Goal: Information Seeking & Learning: Learn about a topic

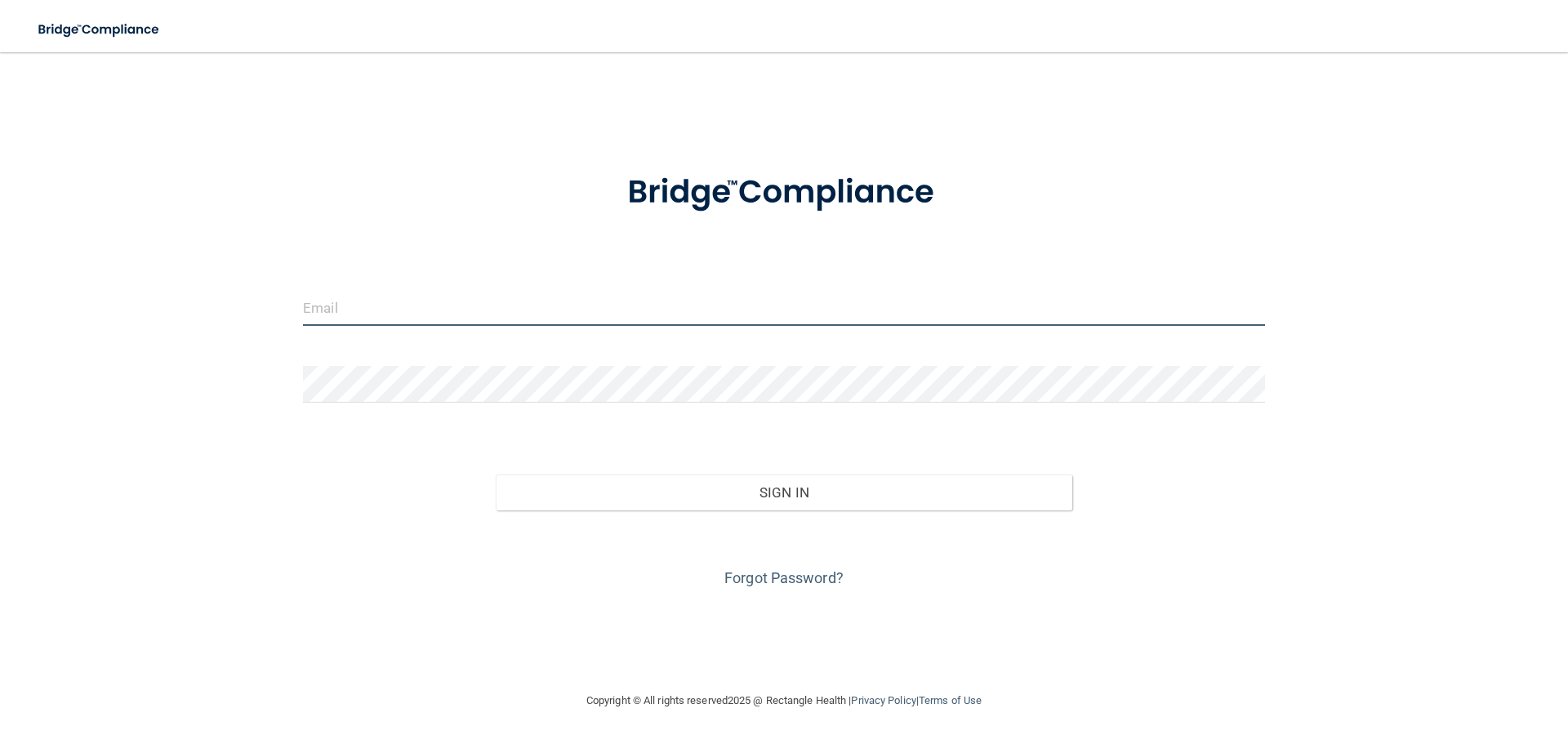
click at [692, 303] on input "email" at bounding box center [784, 308] width 963 height 37
type input "bpaasch@eiofs.com"
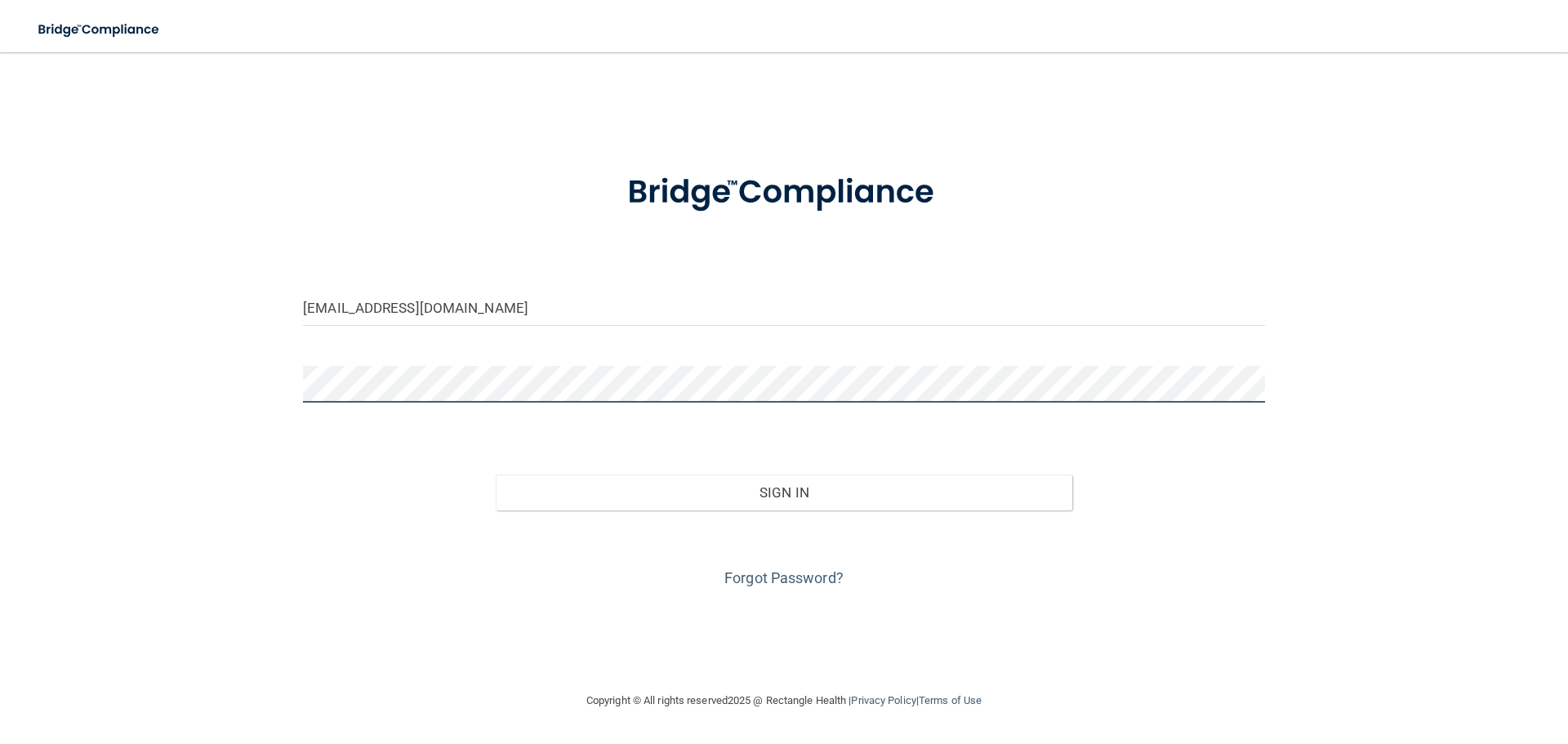
click at [496, 474] on button "Sign In" at bounding box center [784, 492] width 578 height 36
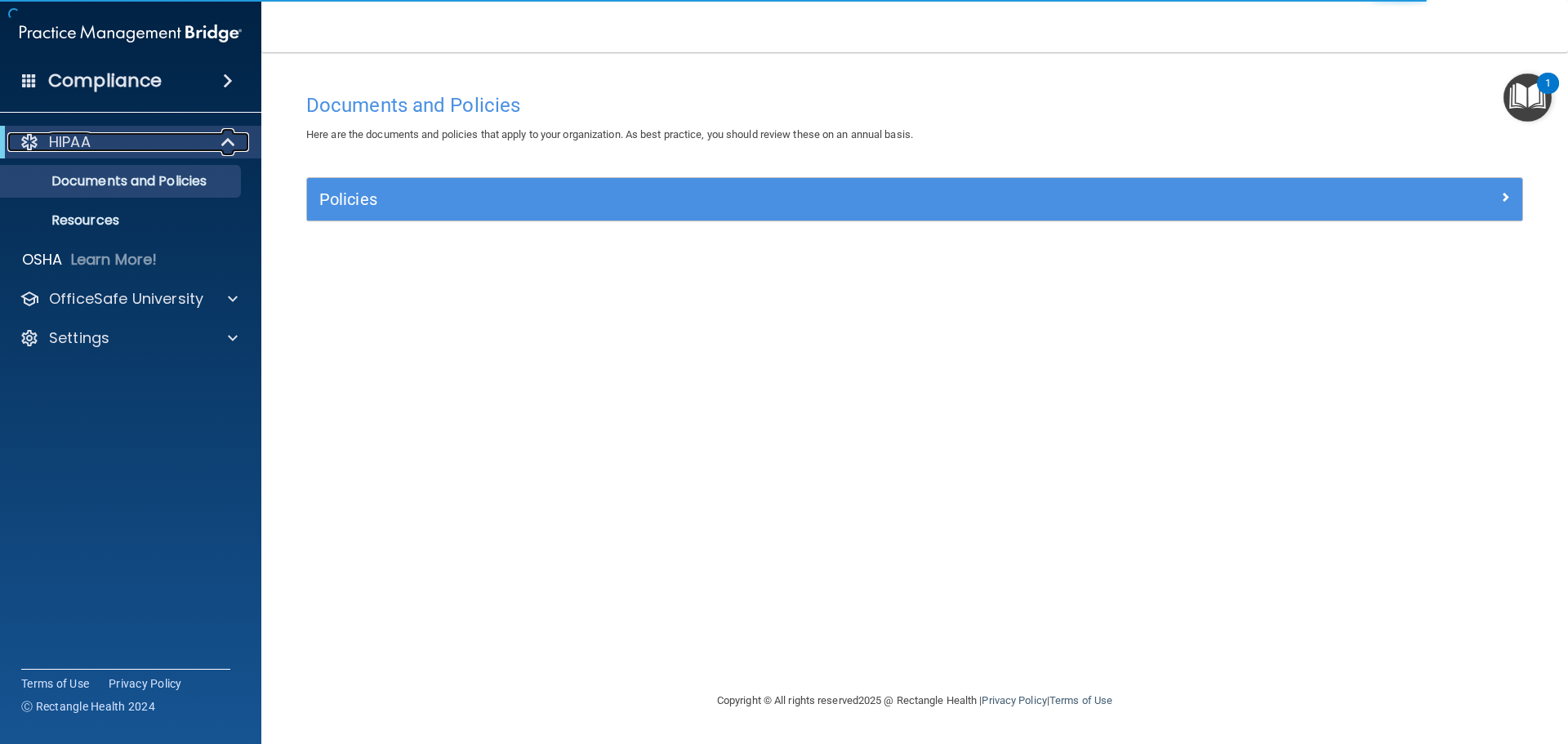
click at [223, 146] on span at bounding box center [230, 141] width 14 height 19
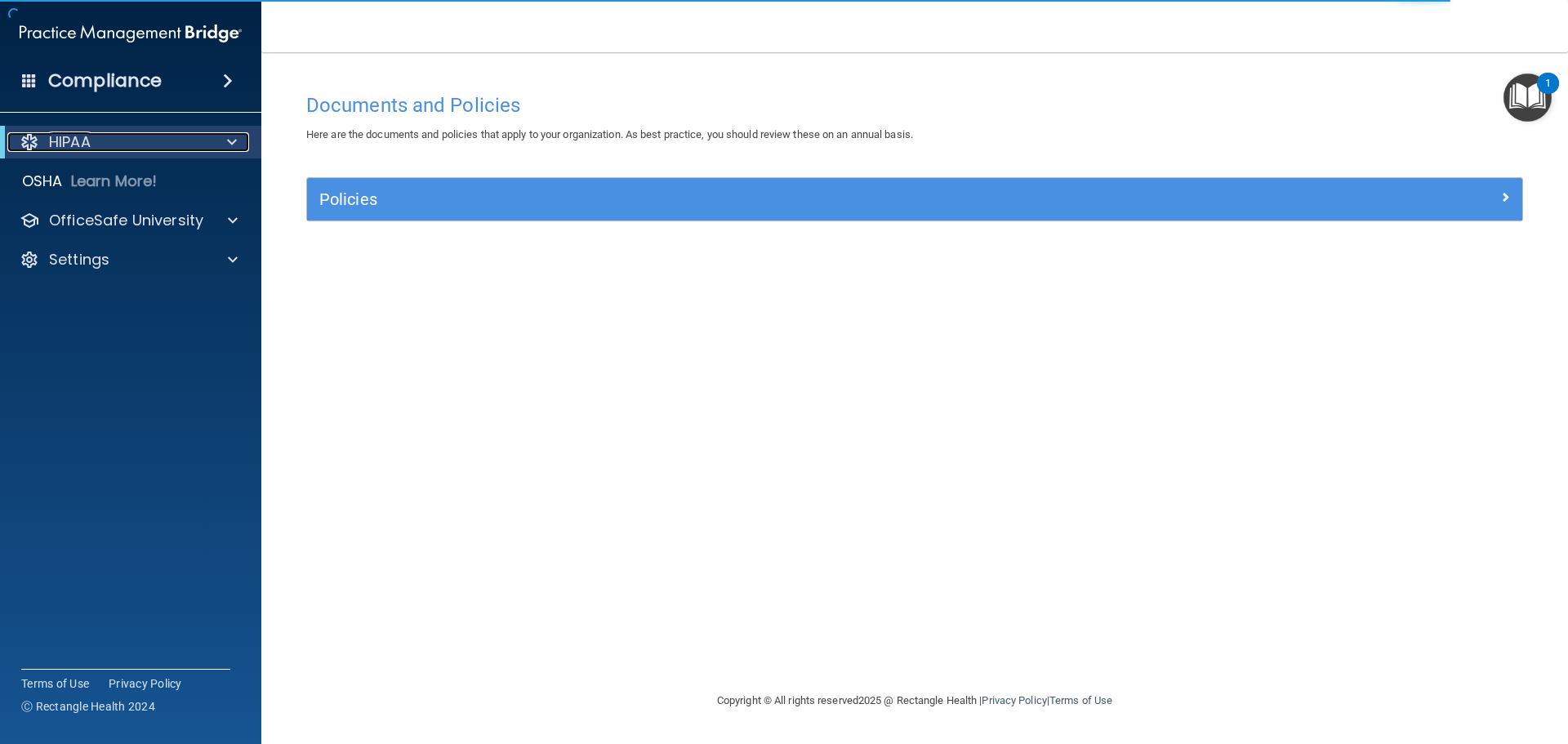
click at [223, 146] on div at bounding box center [230, 141] width 40 height 19
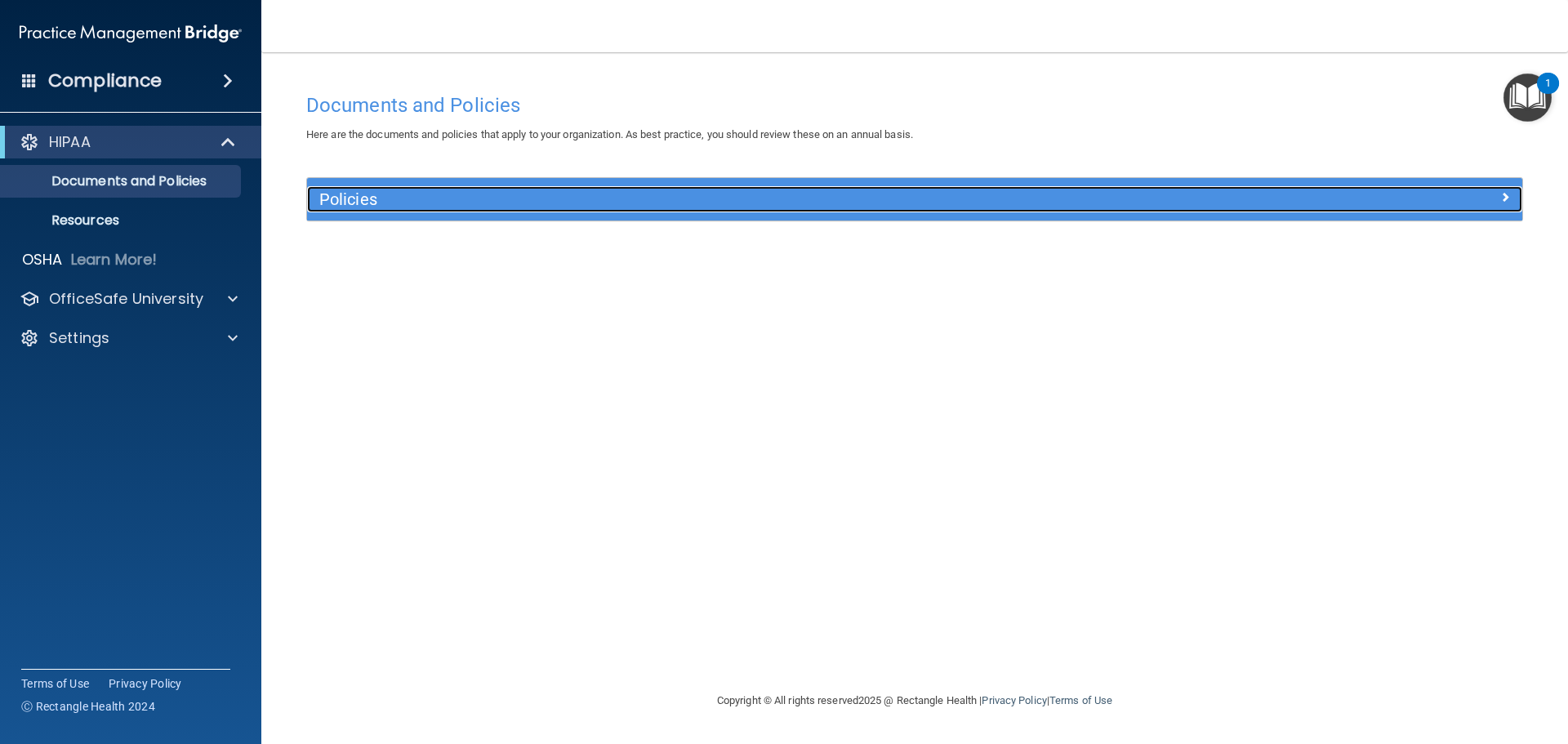
click at [1513, 196] on div at bounding box center [1370, 196] width 304 height 19
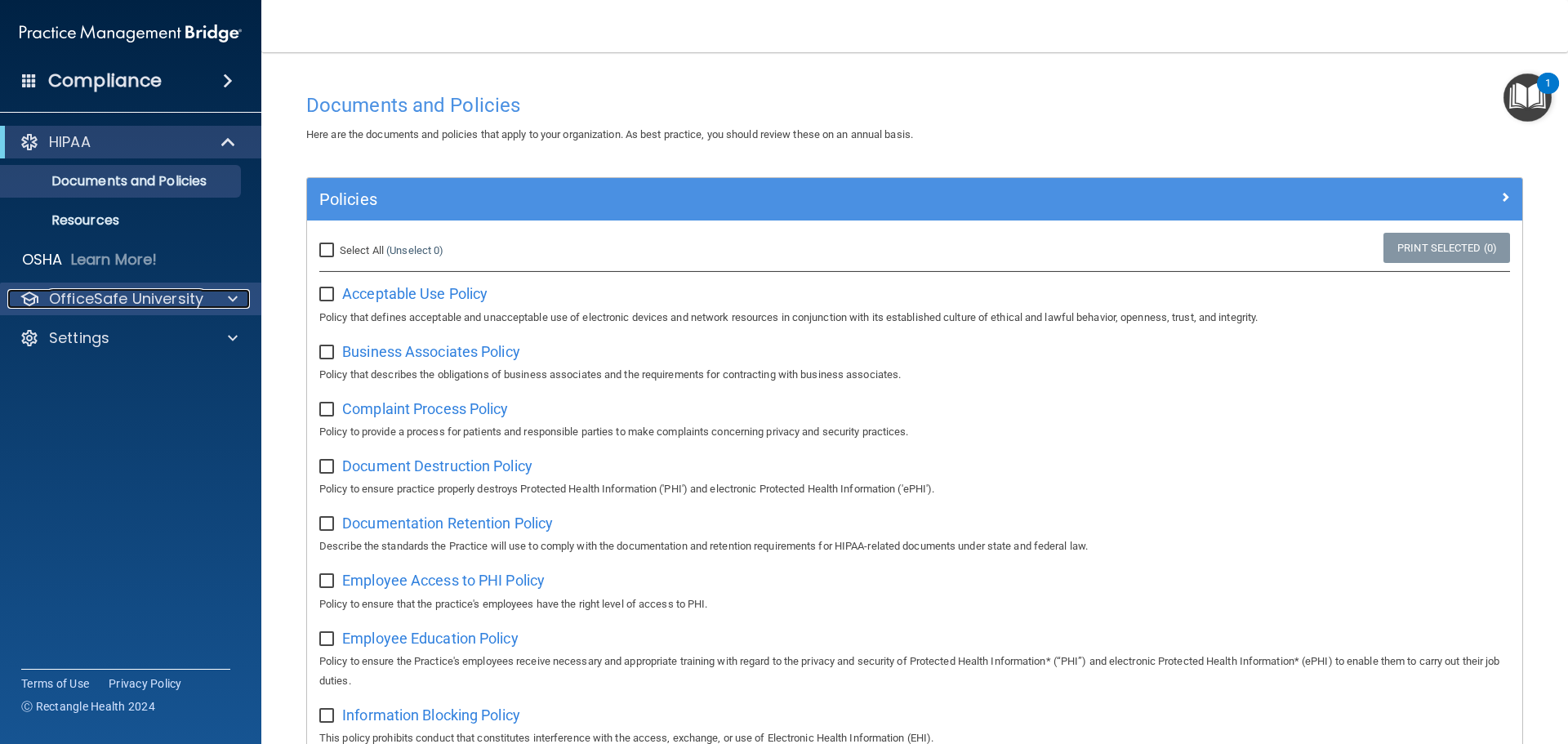
click at [203, 301] on div "OfficeSafe University" at bounding box center [108, 298] width 203 height 19
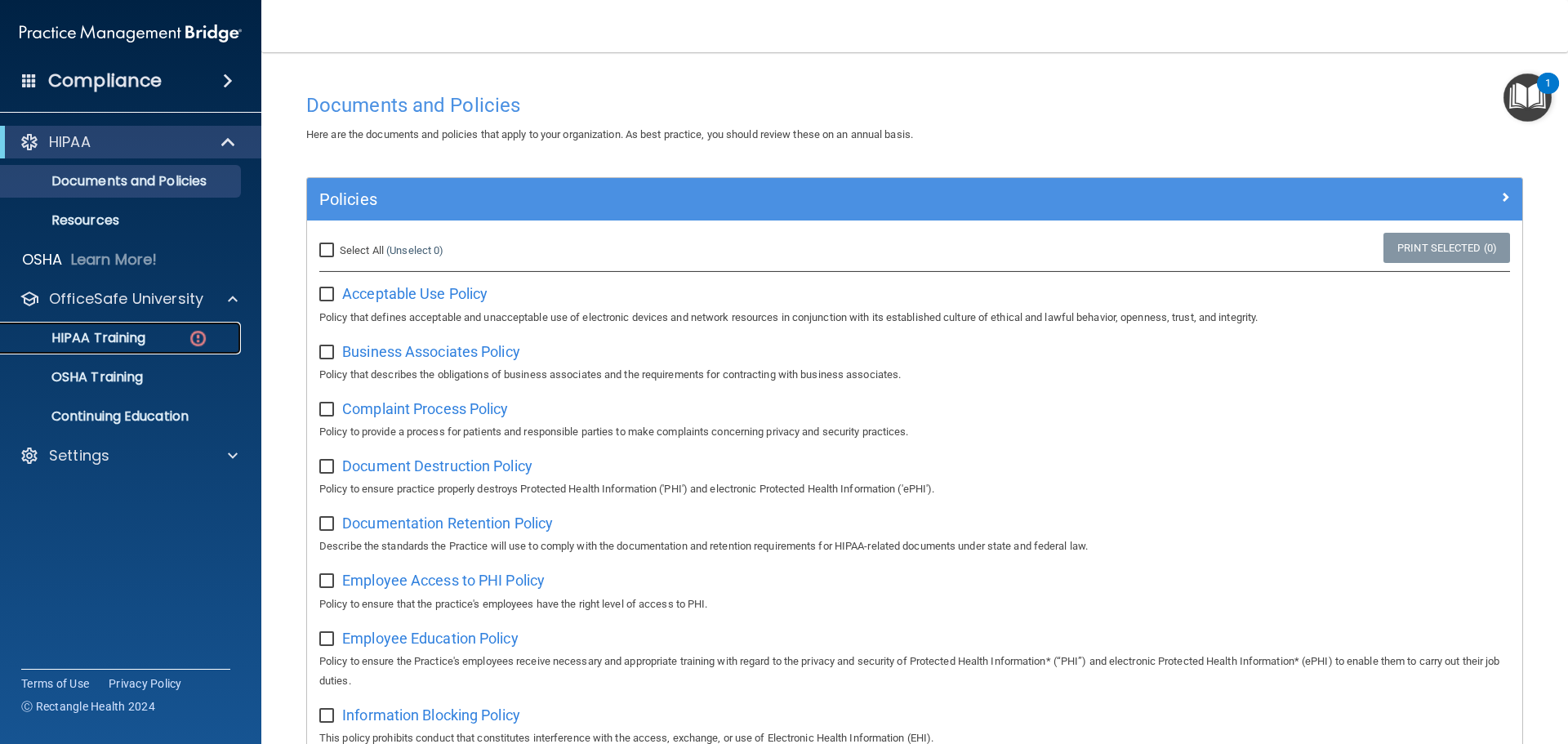
click at [165, 330] on div "HIPAA Training" at bounding box center [122, 338] width 223 height 16
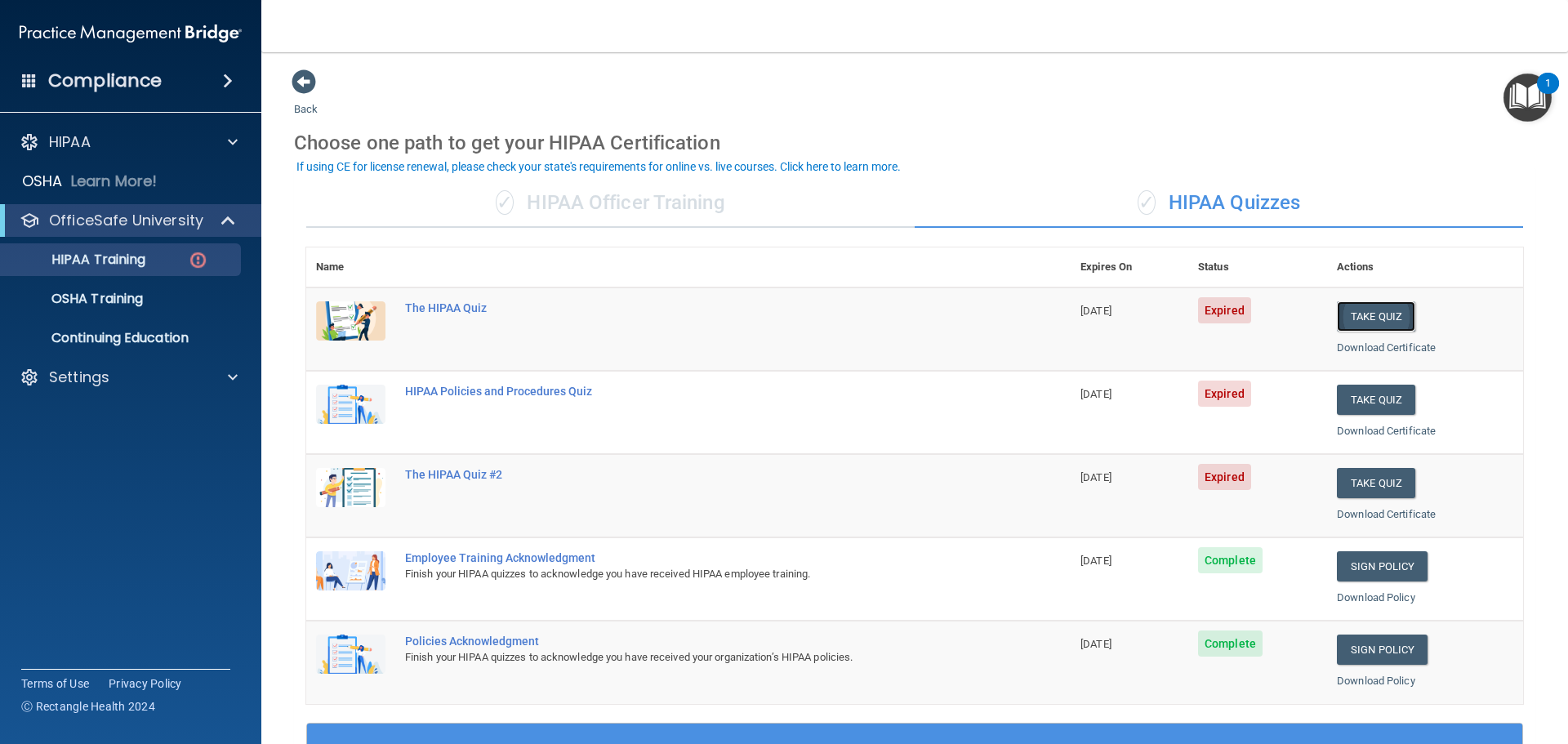
click at [1380, 314] on button "Take Quiz" at bounding box center [1375, 317] width 78 height 30
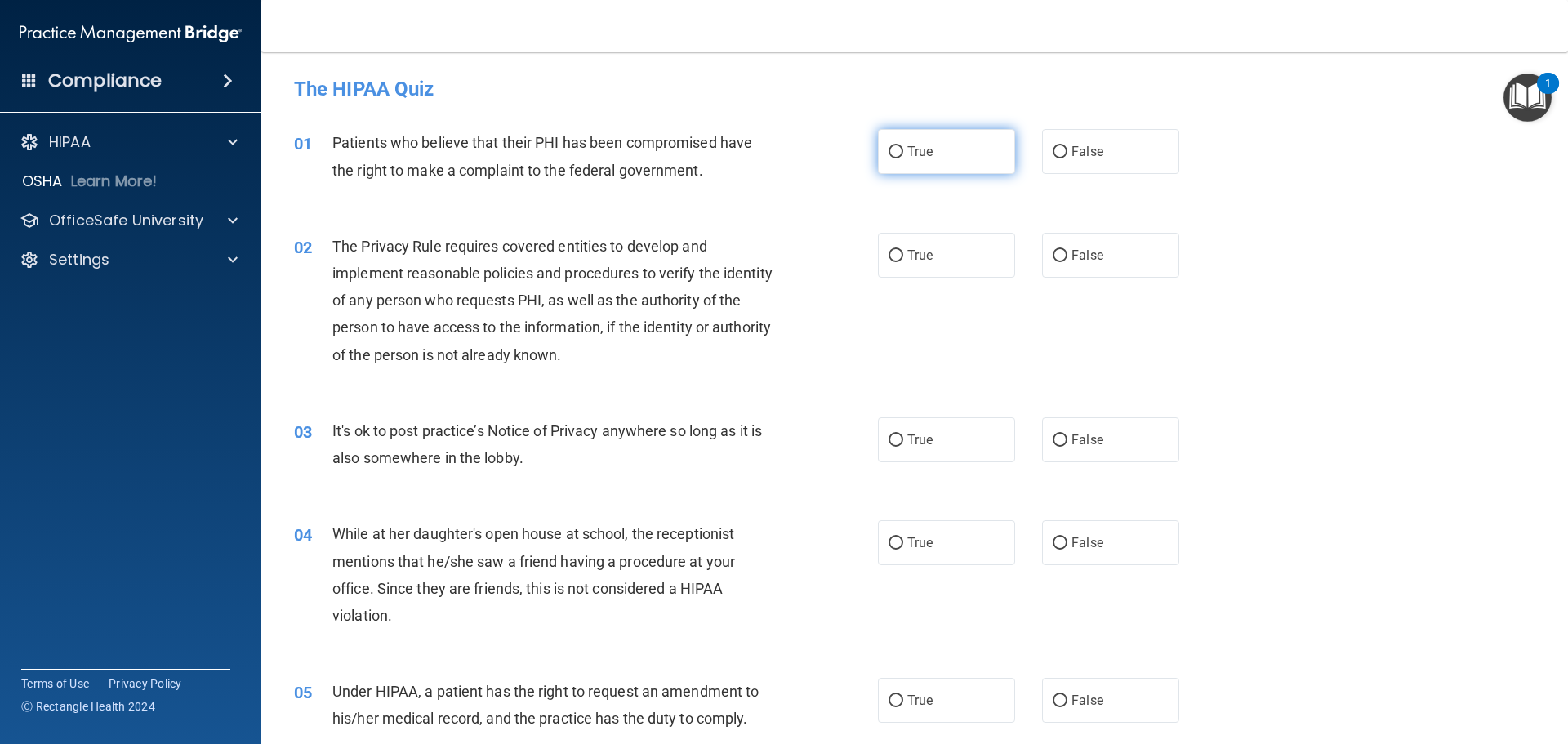
click at [934, 150] on label "True" at bounding box center [946, 151] width 137 height 45
click at [904, 150] on input "True" at bounding box center [895, 152] width 14 height 13
radio input "true"
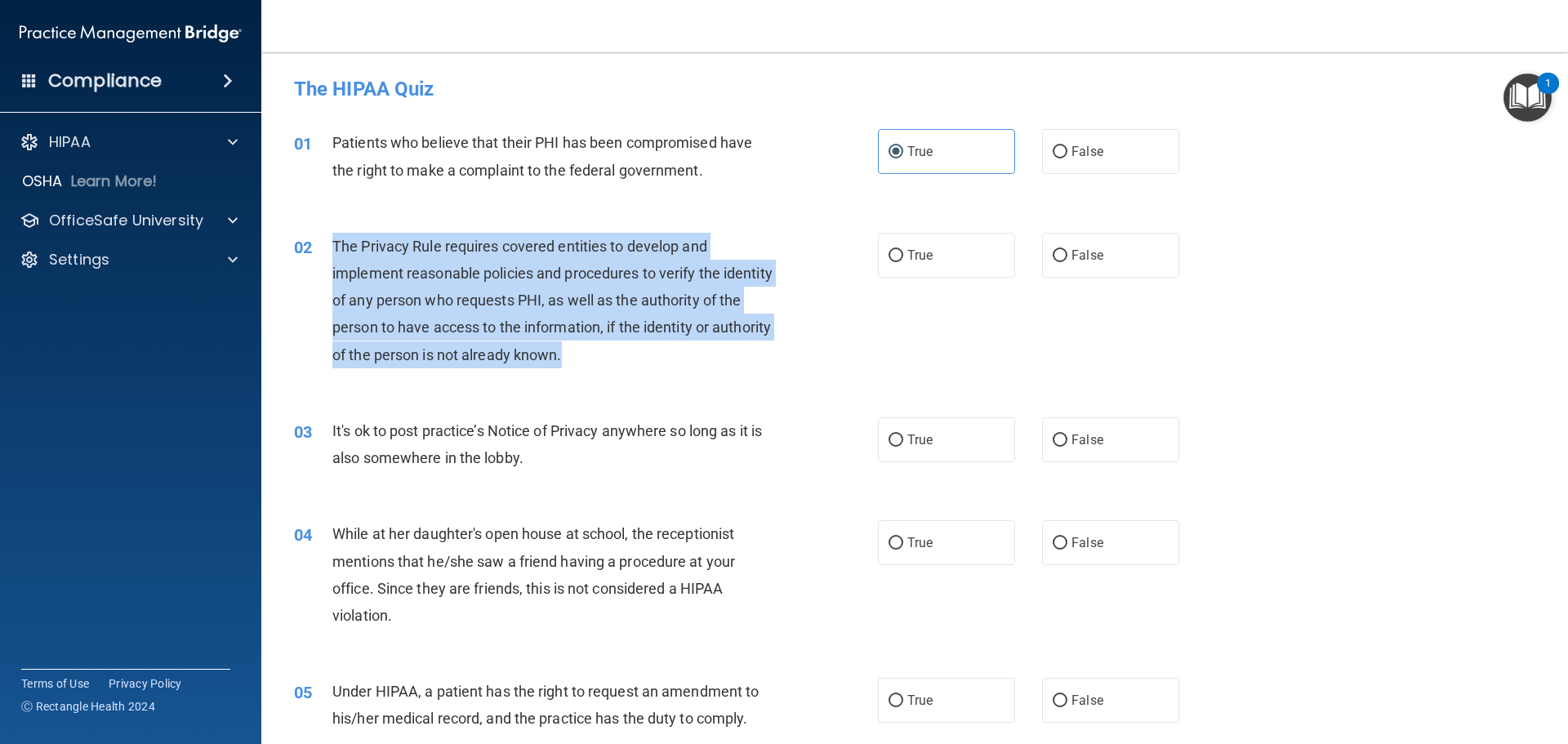
drag, startPoint x: 620, startPoint y: 351, endPoint x: 333, endPoint y: 247, distance: 305.3
click at [333, 247] on div "The Privacy Rule requires covered entities to develop and implement reasonable …" at bounding box center [560, 300] width 457 height 135
copy span "The Privacy Rule requires covered entities to develop and implement reasonable …"
click at [896, 250] on input "True" at bounding box center [895, 256] width 14 height 13
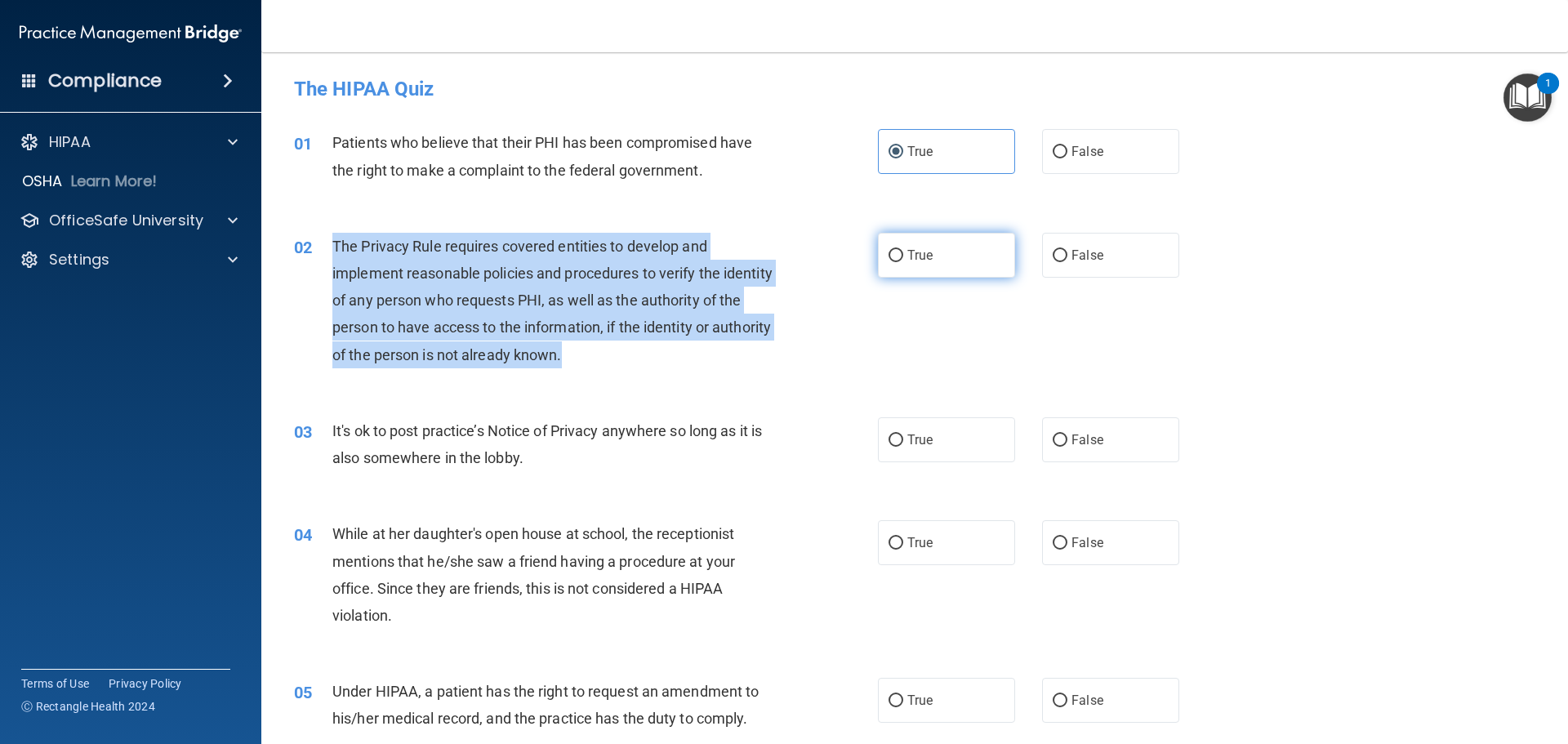
radio input "true"
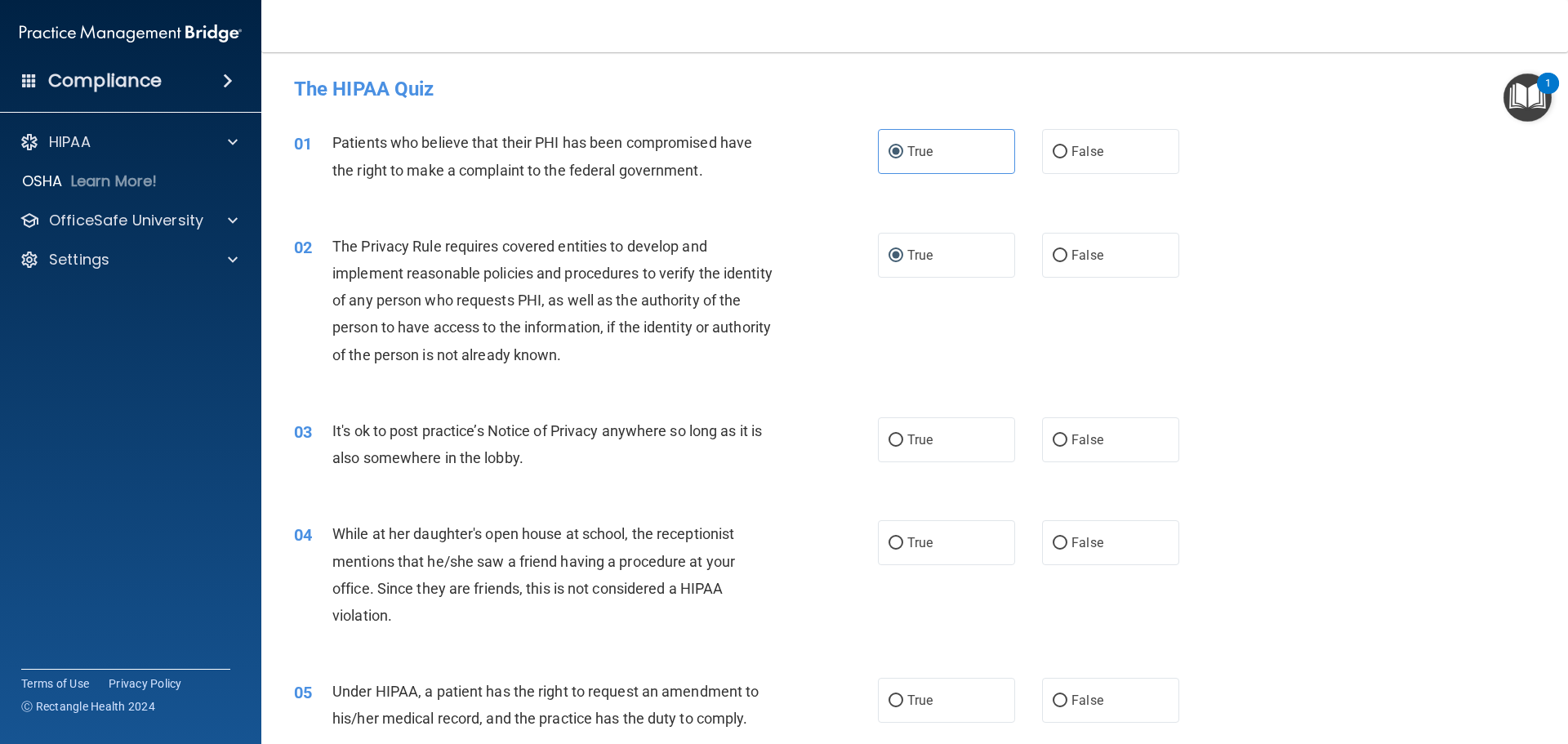
click at [714, 158] on div "Patients who believe that their PHI has been compromised have the right to make…" at bounding box center [560, 156] width 457 height 54
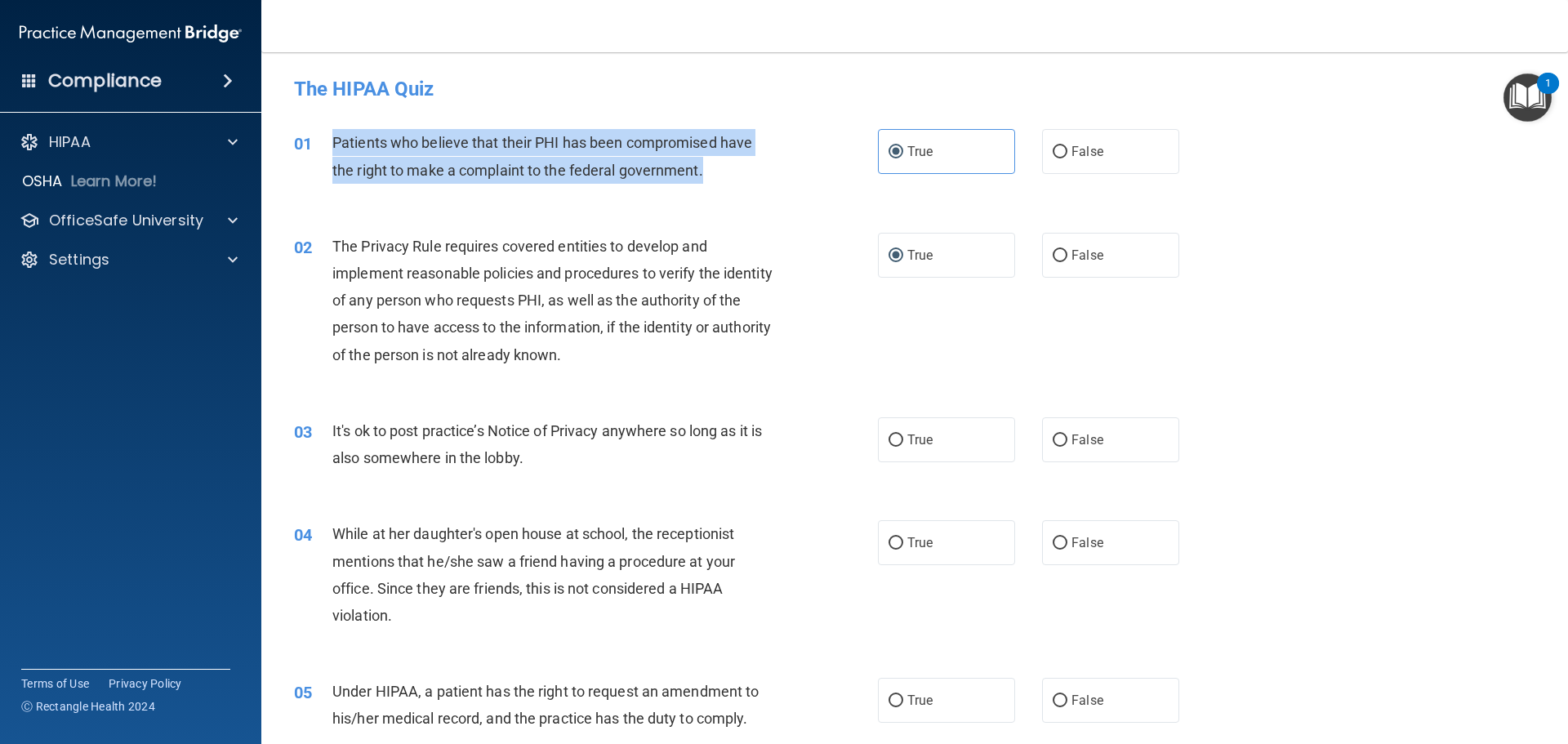
drag, startPoint x: 715, startPoint y: 166, endPoint x: 325, endPoint y: 133, distance: 391.4
click at [325, 133] on div "01 Patients who believe that their PHI has been compromised have the right to m…" at bounding box center [586, 161] width 633 height 62
copy div "Patients who believe that their PHI has been compromised have the right to make…"
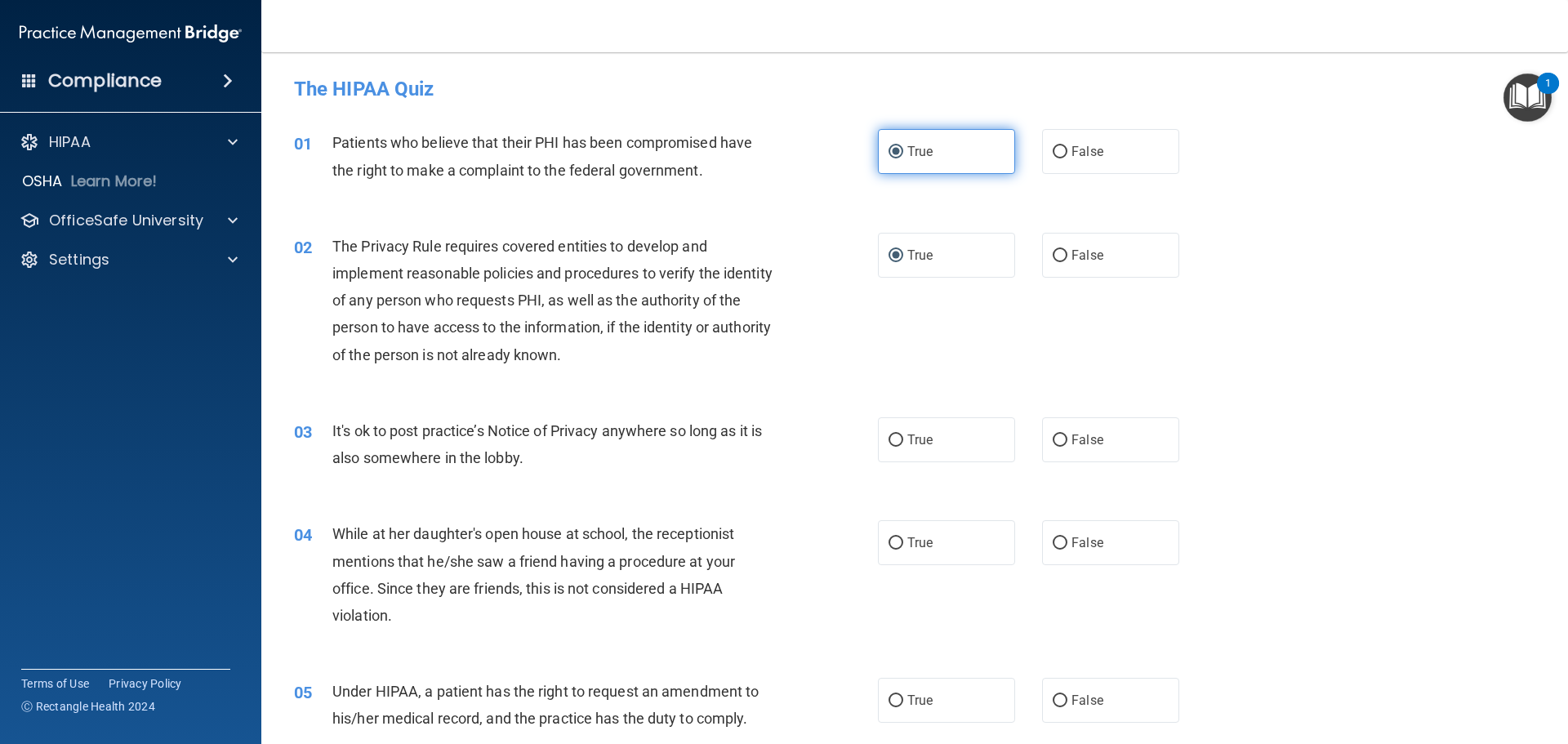
click at [958, 158] on label "True" at bounding box center [946, 151] width 137 height 45
click at [904, 158] on input "True" at bounding box center [895, 152] width 14 height 13
click at [519, 462] on span "It's ok to post practice’s Notice of Privacy anywhere so long as it is also som…" at bounding box center [546, 444] width 430 height 44
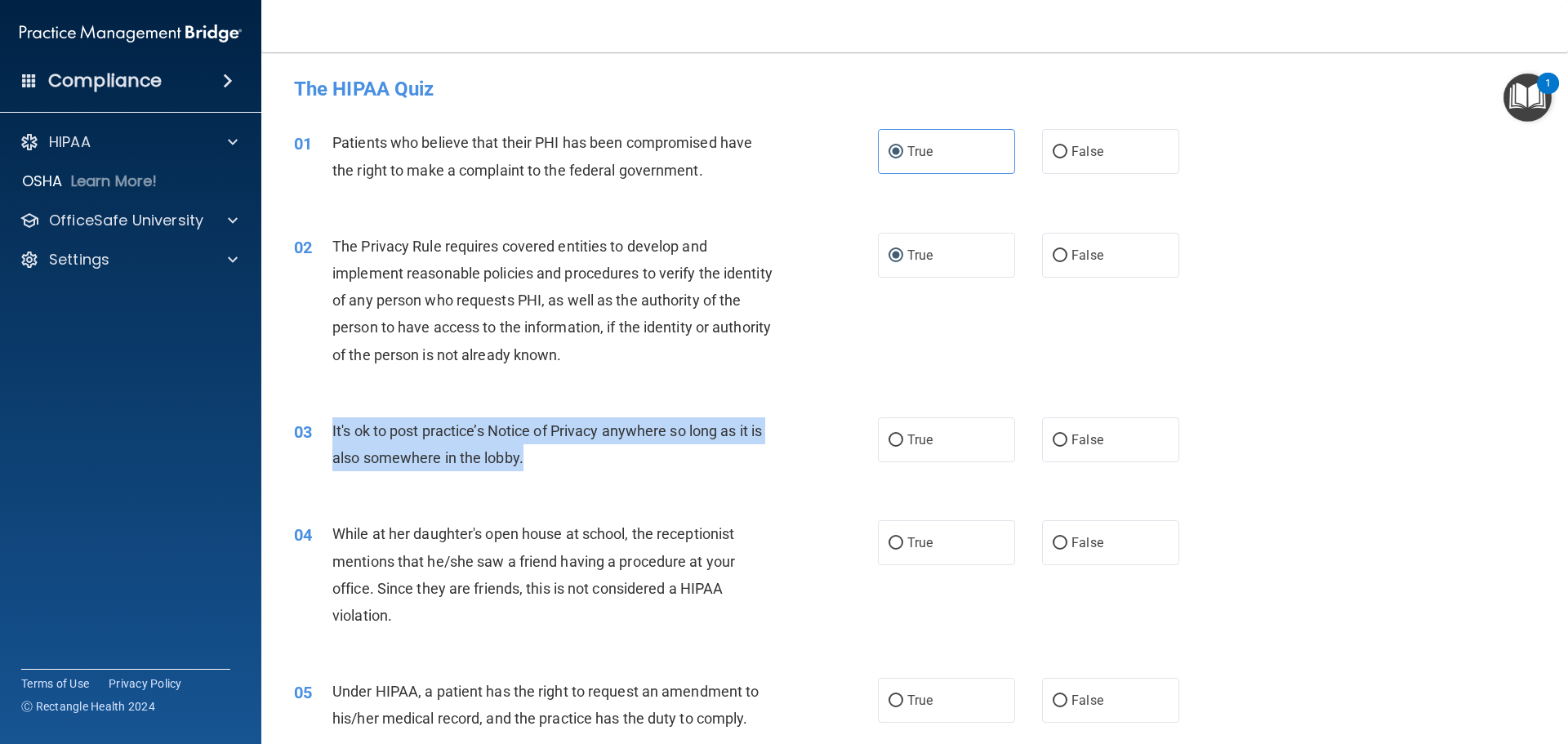
drag, startPoint x: 522, startPoint y: 457, endPoint x: 345, endPoint y: 402, distance: 185.3
click at [326, 430] on div "03 It's ok to post practice’s Notice of Privacy anywhere so long as it is also …" at bounding box center [586, 448] width 633 height 62
copy div "It's ok to post practice’s Notice of Privacy anywhere so long as it is also som…"
click at [1053, 443] on input "False" at bounding box center [1059, 441] width 14 height 13
radio input "true"
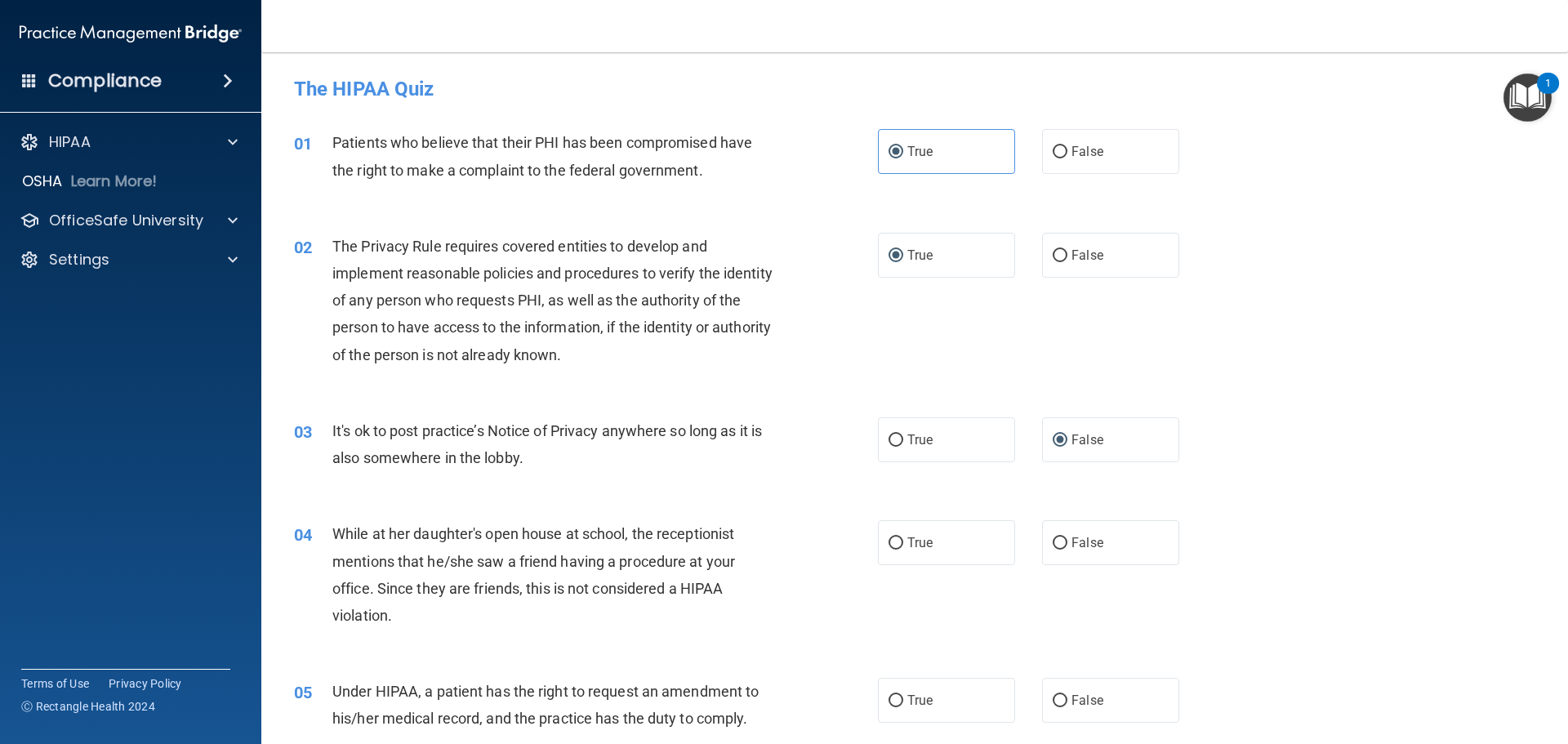
click at [1425, 466] on div "03 It's ok to post practice’s Notice of Privacy anywhere so long as it is also …" at bounding box center [915, 448] width 1266 height 103
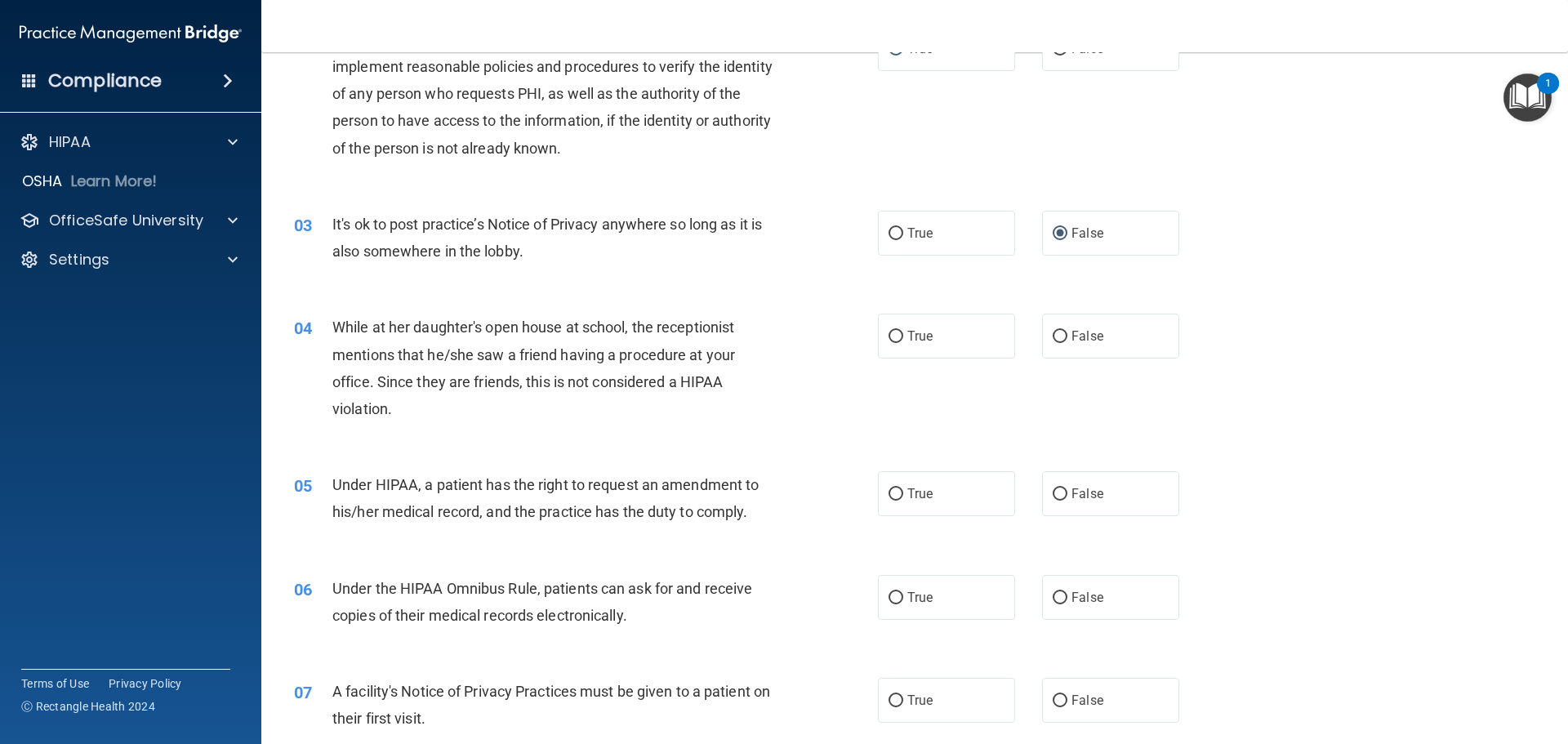
scroll to position [245, 0]
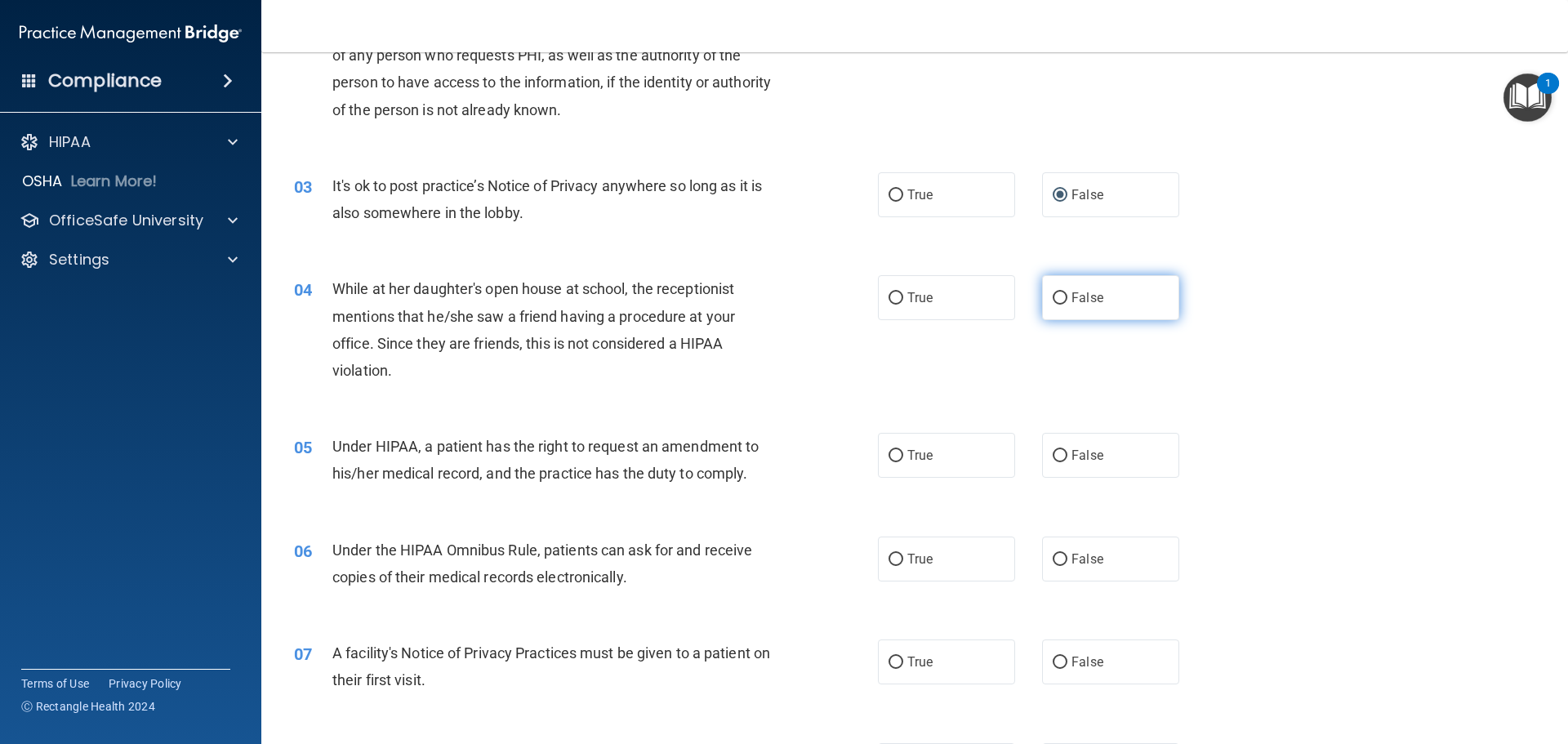
click at [1072, 301] on span "False" at bounding box center [1088, 298] width 32 height 15
click at [1067, 301] on input "False" at bounding box center [1059, 298] width 14 height 13
radio input "true"
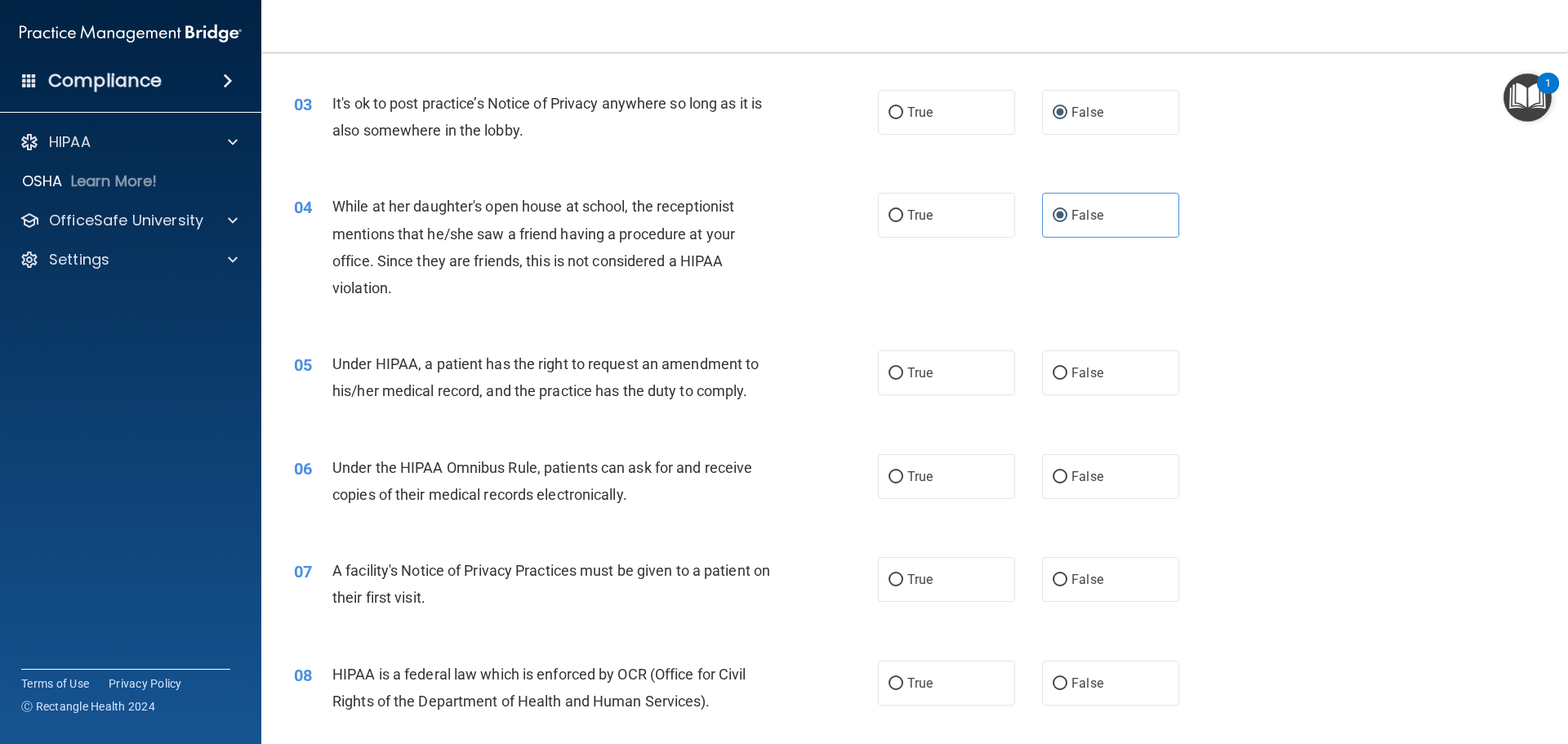
scroll to position [409, 0]
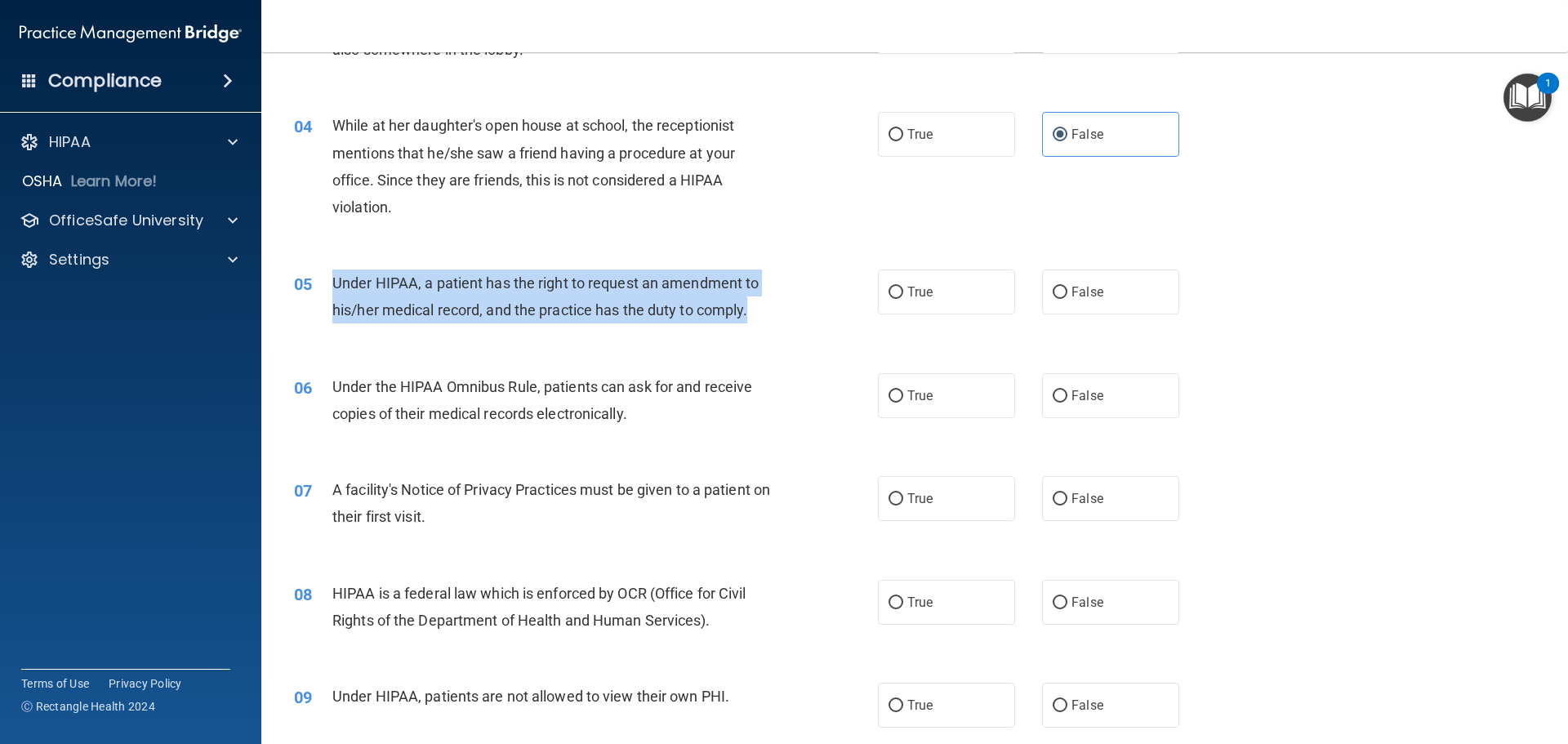
drag, startPoint x: 759, startPoint y: 310, endPoint x: 335, endPoint y: 275, distance: 425.4
click at [335, 275] on div "Under HIPAA, a patient has the right to request an amendment to his/her medical…" at bounding box center [560, 297] width 457 height 54
copy span "Under HIPAA, a patient has the right to request an amendment to his/her medical…"
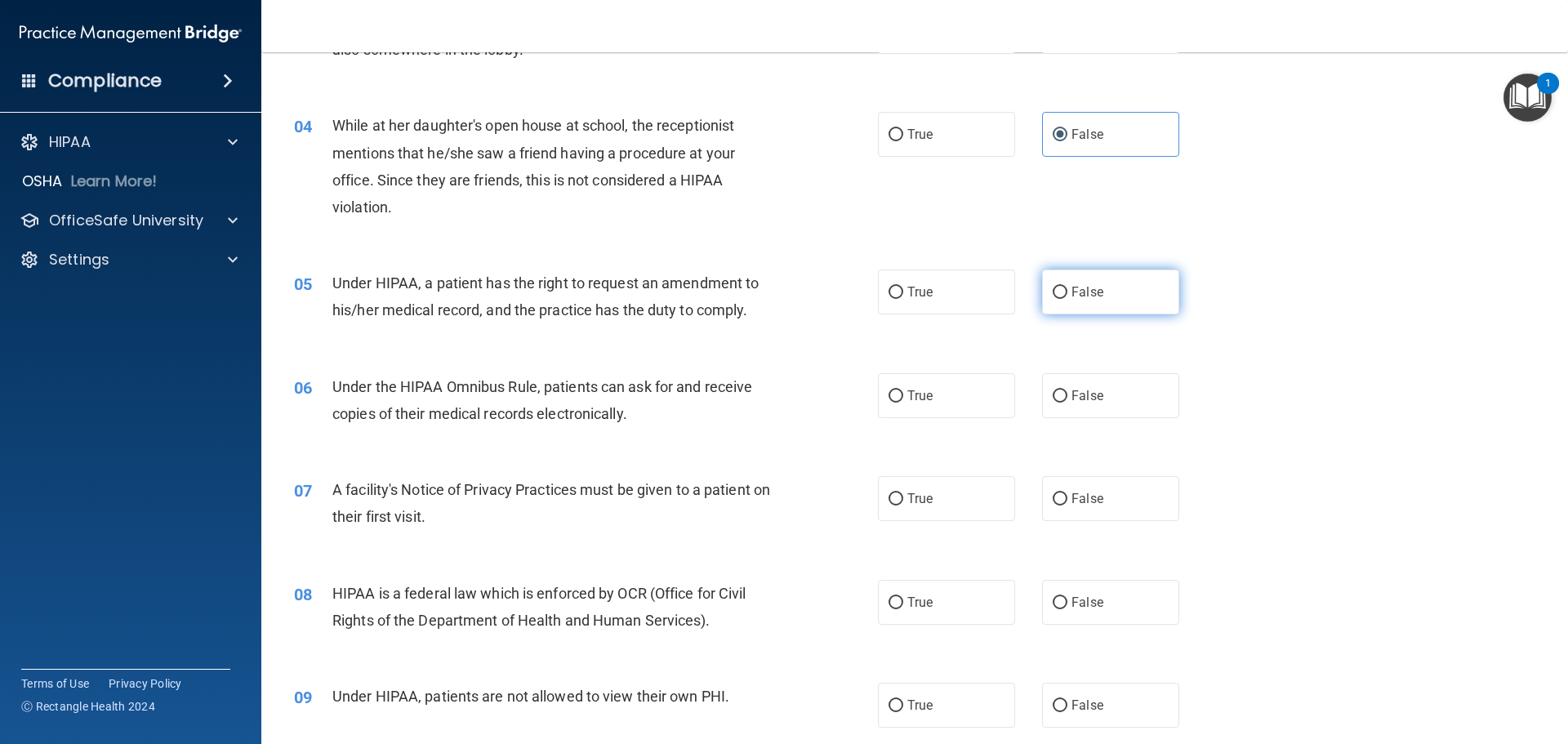
click at [1053, 302] on label "False" at bounding box center [1111, 292] width 137 height 45
click at [1053, 299] on input "False" at bounding box center [1059, 293] width 14 height 13
radio input "true"
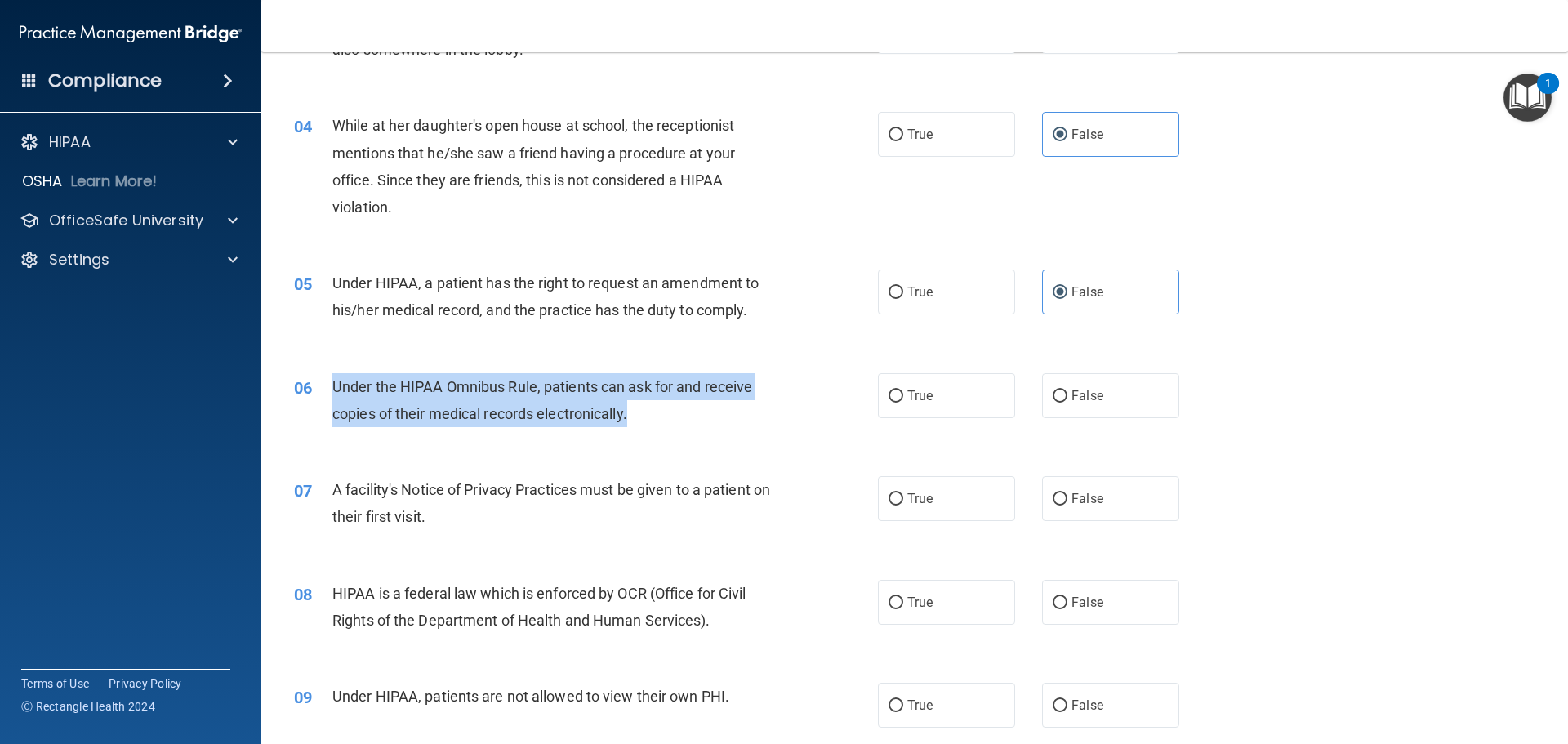
drag, startPoint x: 639, startPoint y: 415, endPoint x: 320, endPoint y: 384, distance: 320.5
click at [320, 384] on div "06 Under the HIPAA Omnibus Rule, patients can ask for and receive copies of the…" at bounding box center [586, 404] width 633 height 62
copy div "Under the HIPAA Omnibus Rule, patients can ask for and receive copies of their …"
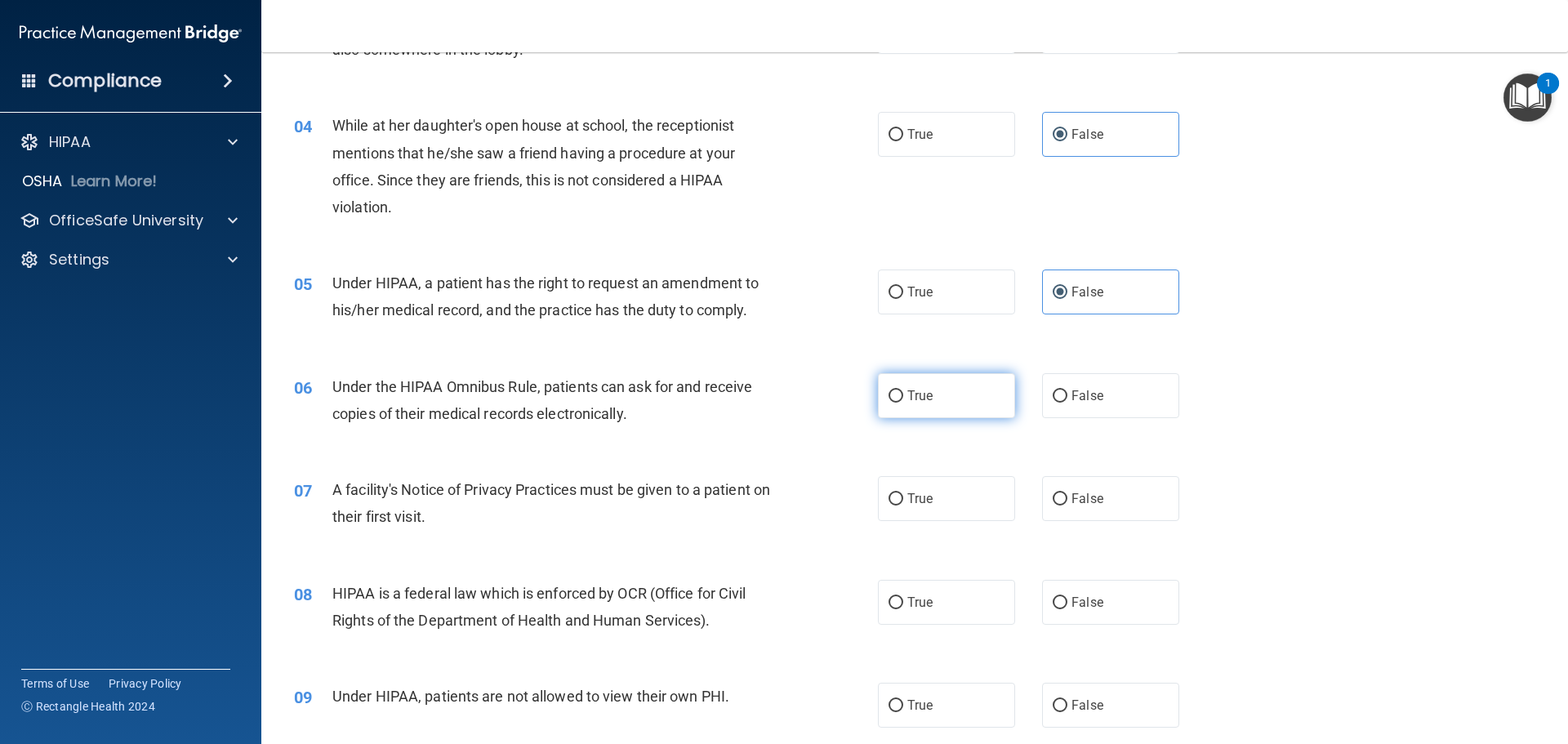
click at [940, 408] on label "True" at bounding box center [946, 395] width 137 height 45
click at [904, 403] on input "True" at bounding box center [895, 396] width 14 height 13
radio input "true"
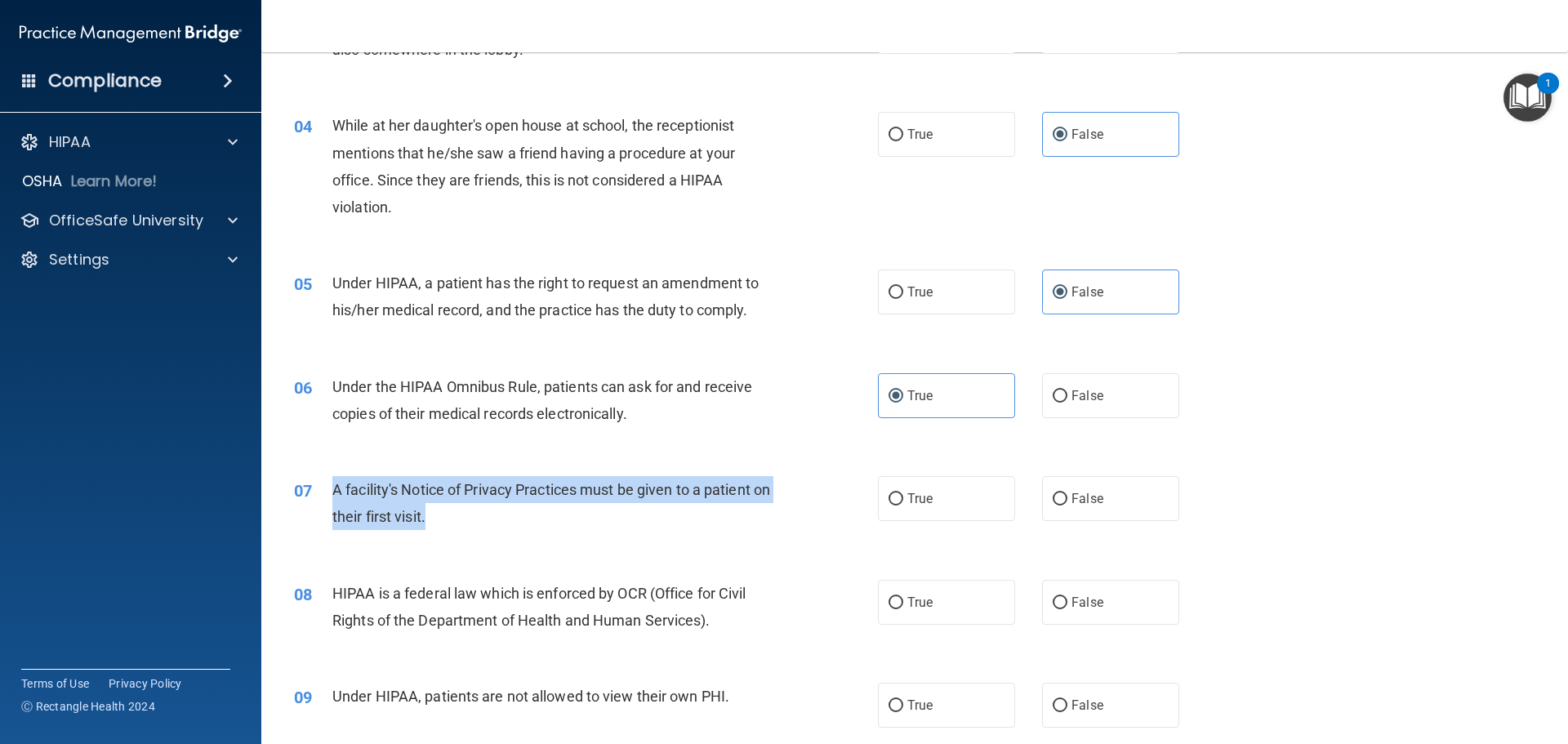
drag, startPoint x: 456, startPoint y: 514, endPoint x: 330, endPoint y: 498, distance: 127.0
click at [330, 498] on div "07 A facility's Notice of Privacy Practices must be given to a patient on their…" at bounding box center [586, 507] width 633 height 62
copy div "A facility's Notice of Privacy Practices must be given to a patient on their fi…"
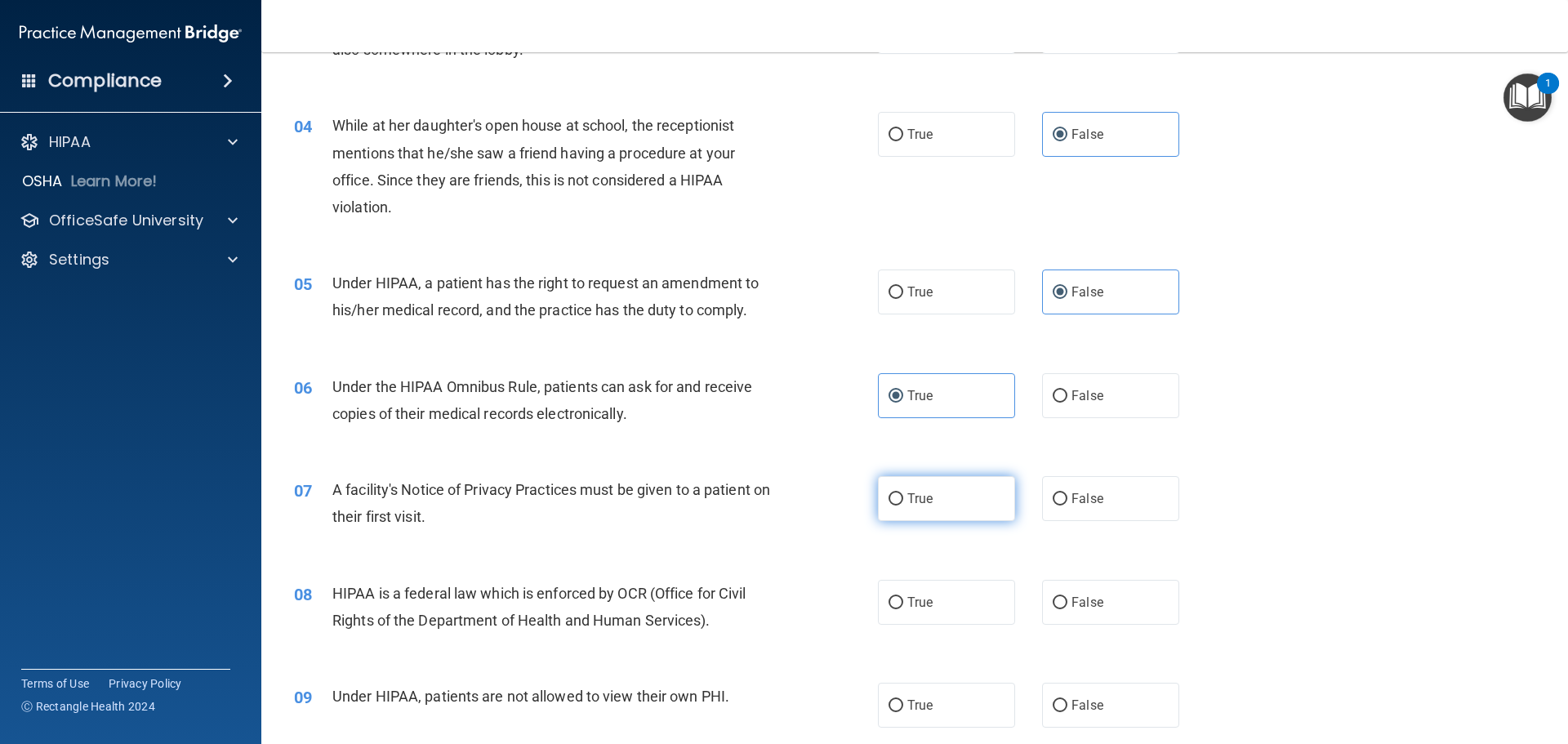
click at [898, 500] on label "True" at bounding box center [946, 498] width 137 height 45
click at [898, 500] on input "True" at bounding box center [895, 499] width 14 height 13
radio input "true"
click at [726, 622] on div "HIPAA is a federal law which is enforced by OCR (Office for Civil Rights of the…" at bounding box center [560, 607] width 457 height 54
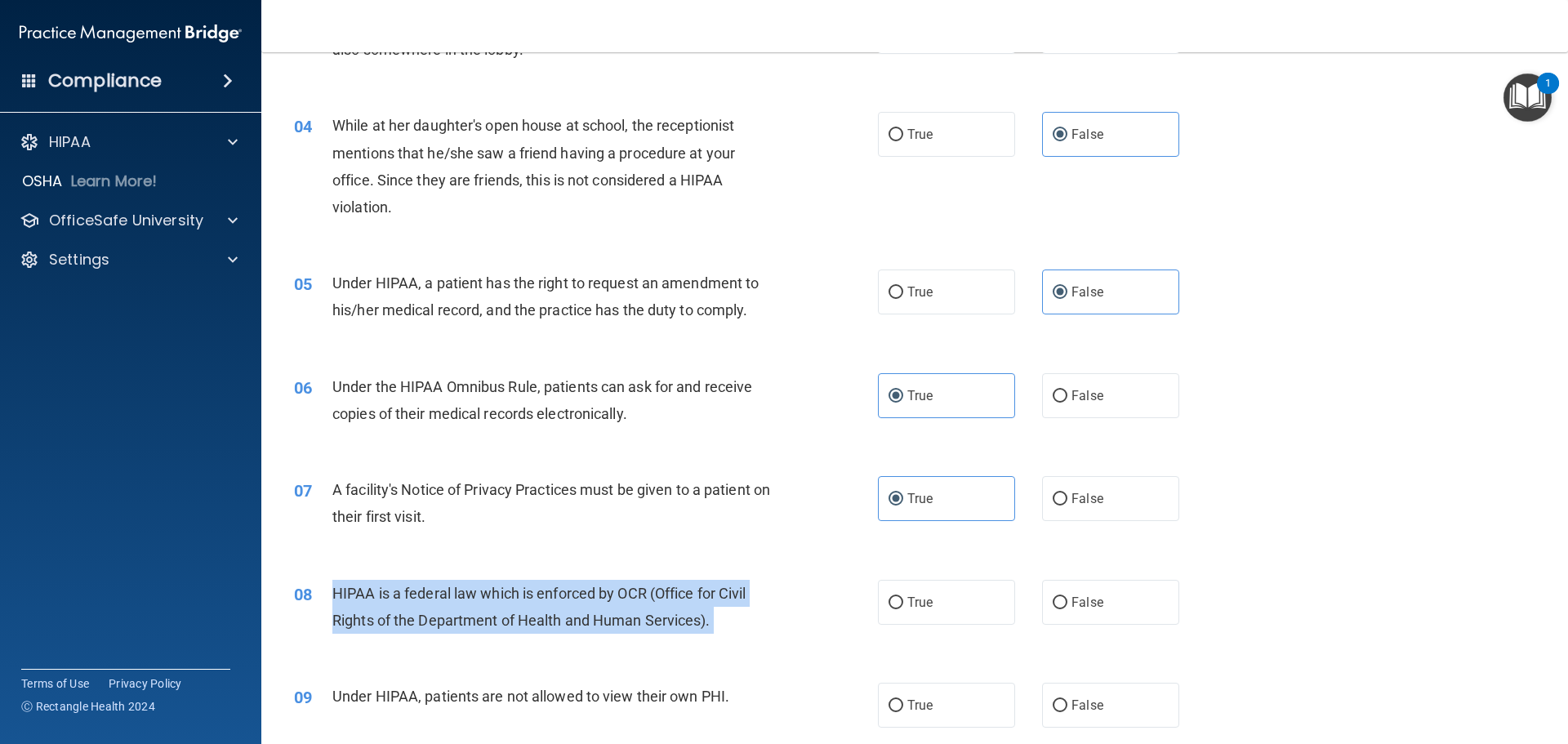
drag, startPoint x: 598, startPoint y: 624, endPoint x: 334, endPoint y: 594, distance: 265.7
click at [334, 594] on div "HIPAA is a federal law which is enforced by OCR (Office for Civil Rights of the…" at bounding box center [560, 607] width 457 height 54
copy ng-form "HIPAA is a federal law which is enforced by OCR (Office for Civil Rights of the…"
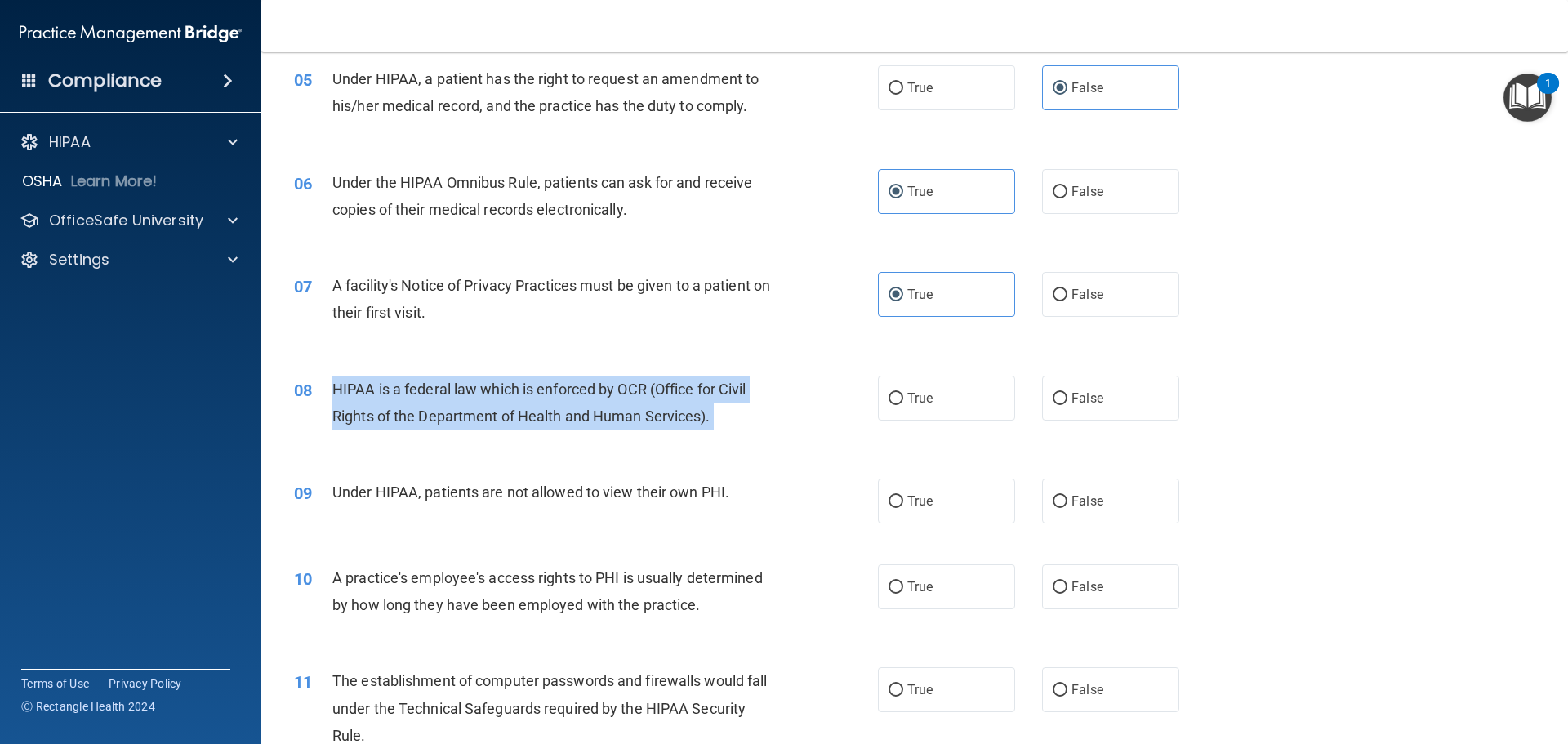
scroll to position [653, 0]
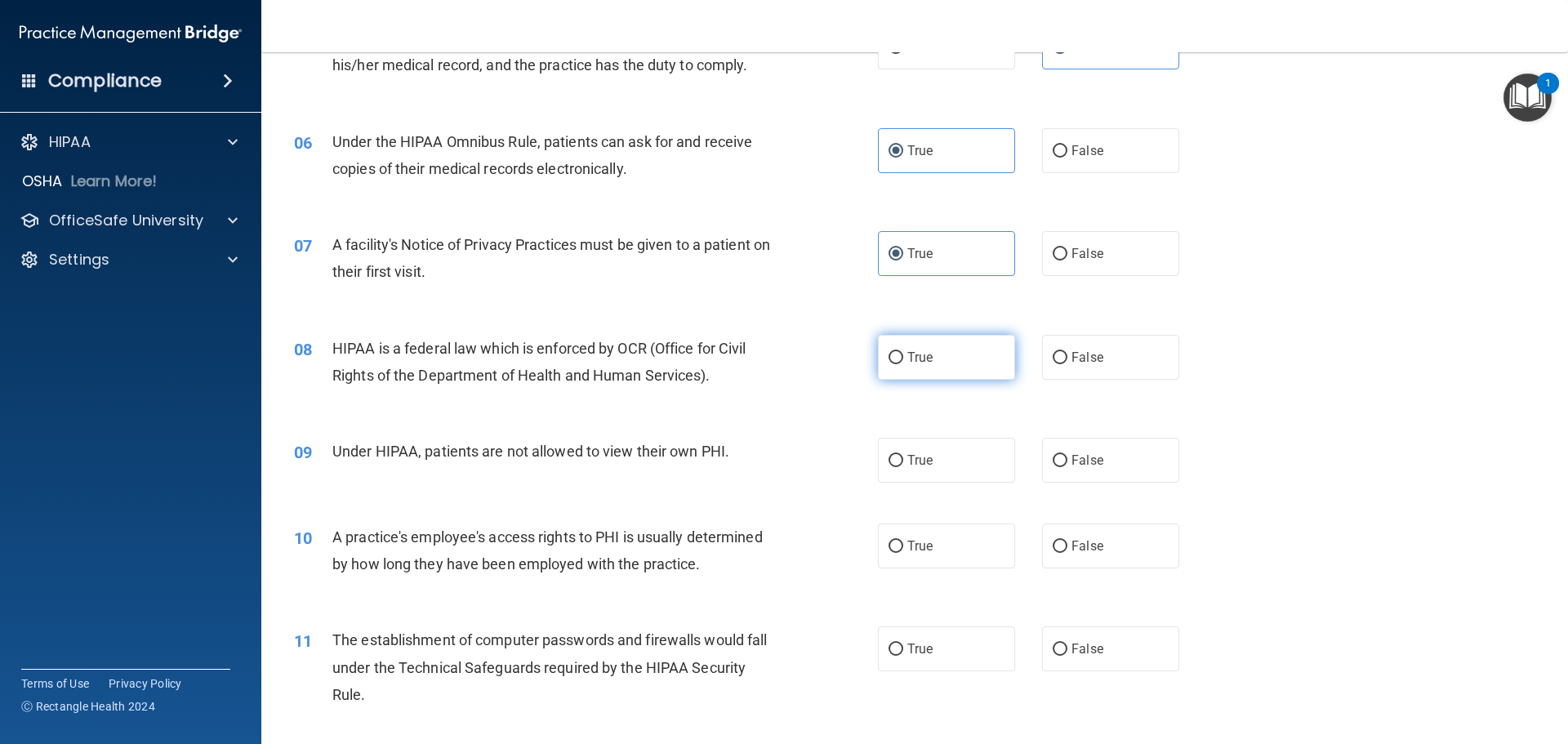
click at [919, 370] on label "True" at bounding box center [946, 356] width 137 height 45
click at [904, 364] on input "True" at bounding box center [895, 358] width 14 height 13
radio input "true"
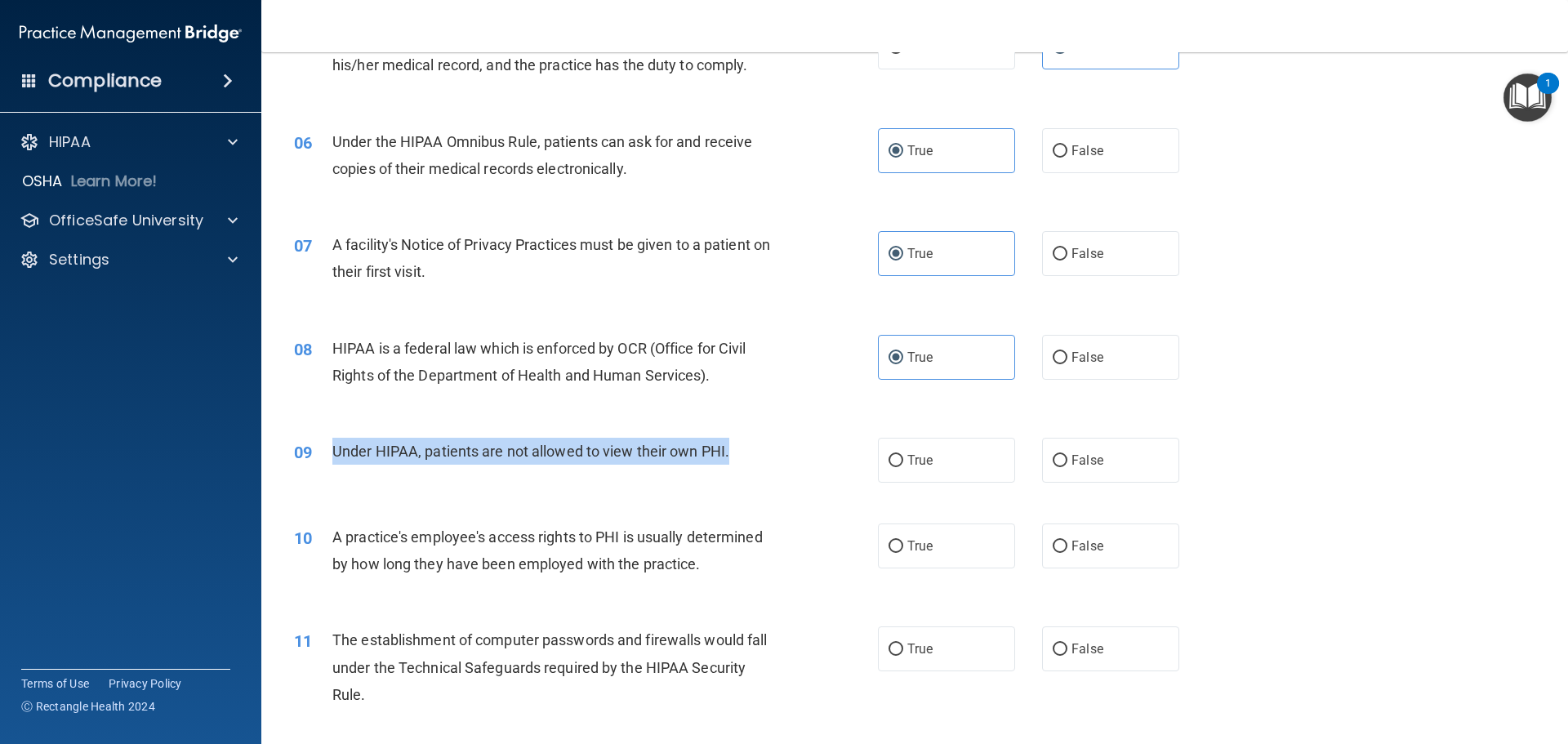
drag, startPoint x: 726, startPoint y: 454, endPoint x: 335, endPoint y: 451, distance: 391.0
click at [335, 451] on div "Under HIPAA, patients are not allowed to view their own PHI." at bounding box center [560, 451] width 457 height 27
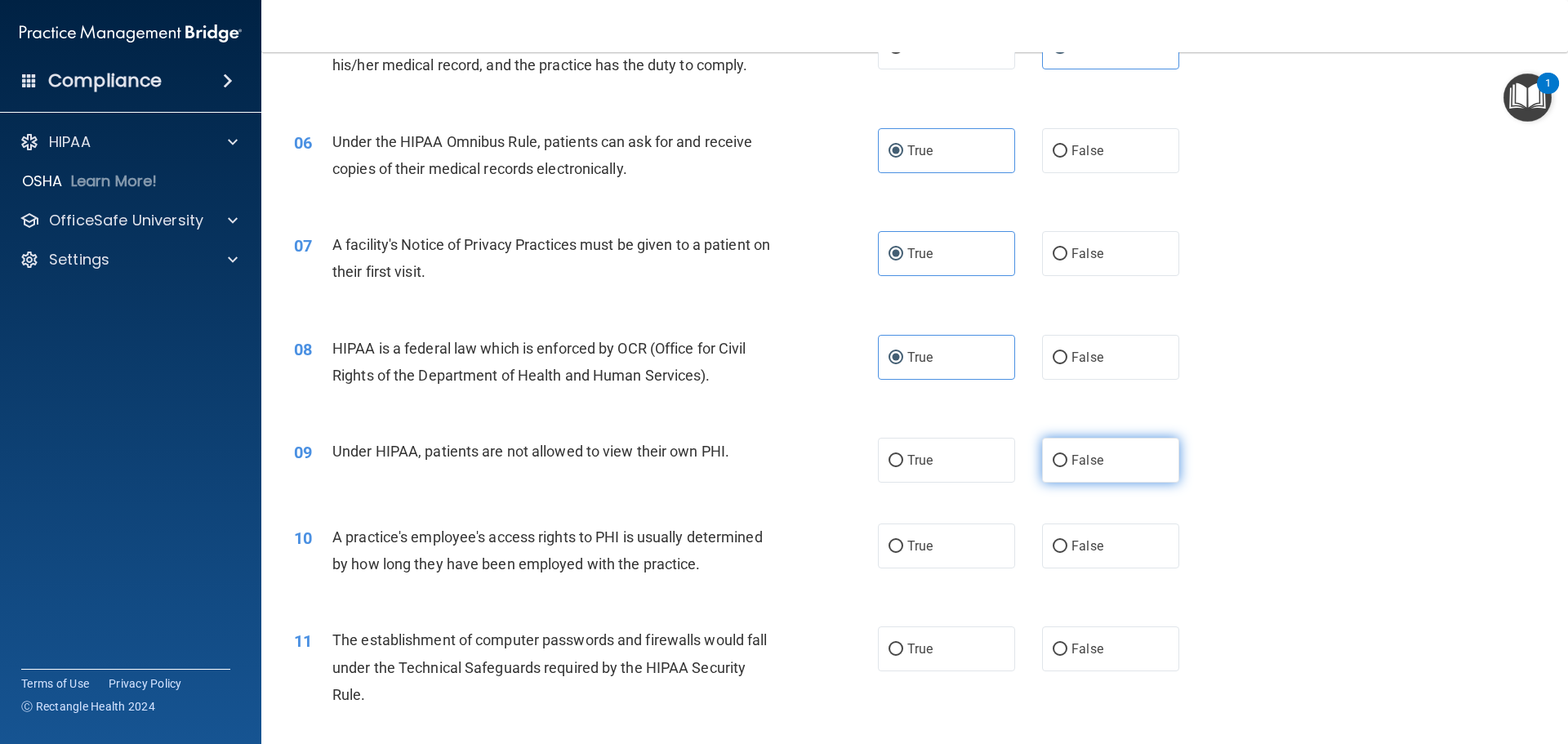
click at [1089, 477] on label "False" at bounding box center [1111, 460] width 137 height 45
click at [1068, 467] on input "False" at bounding box center [1059, 461] width 14 height 13
radio input "true"
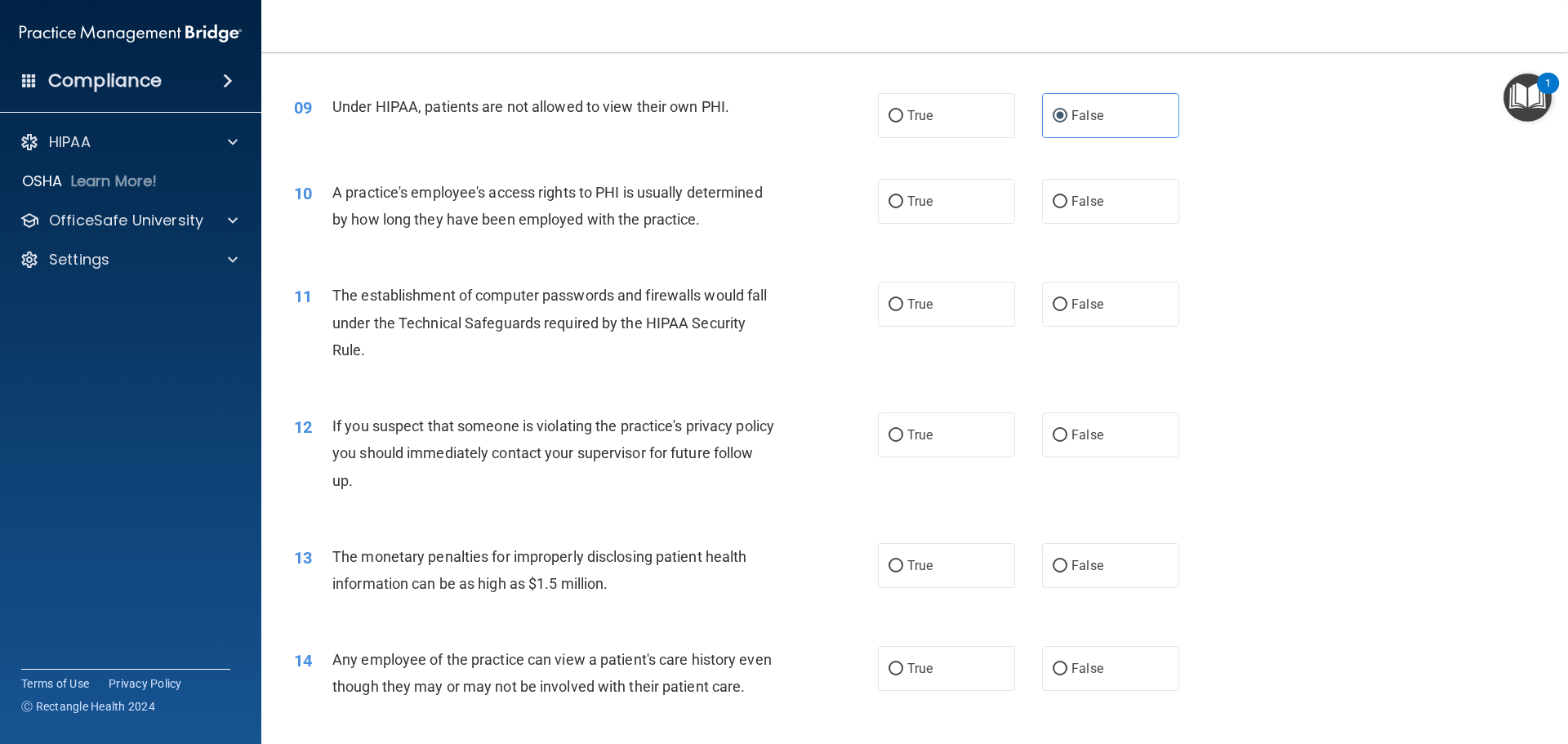
scroll to position [916, 0]
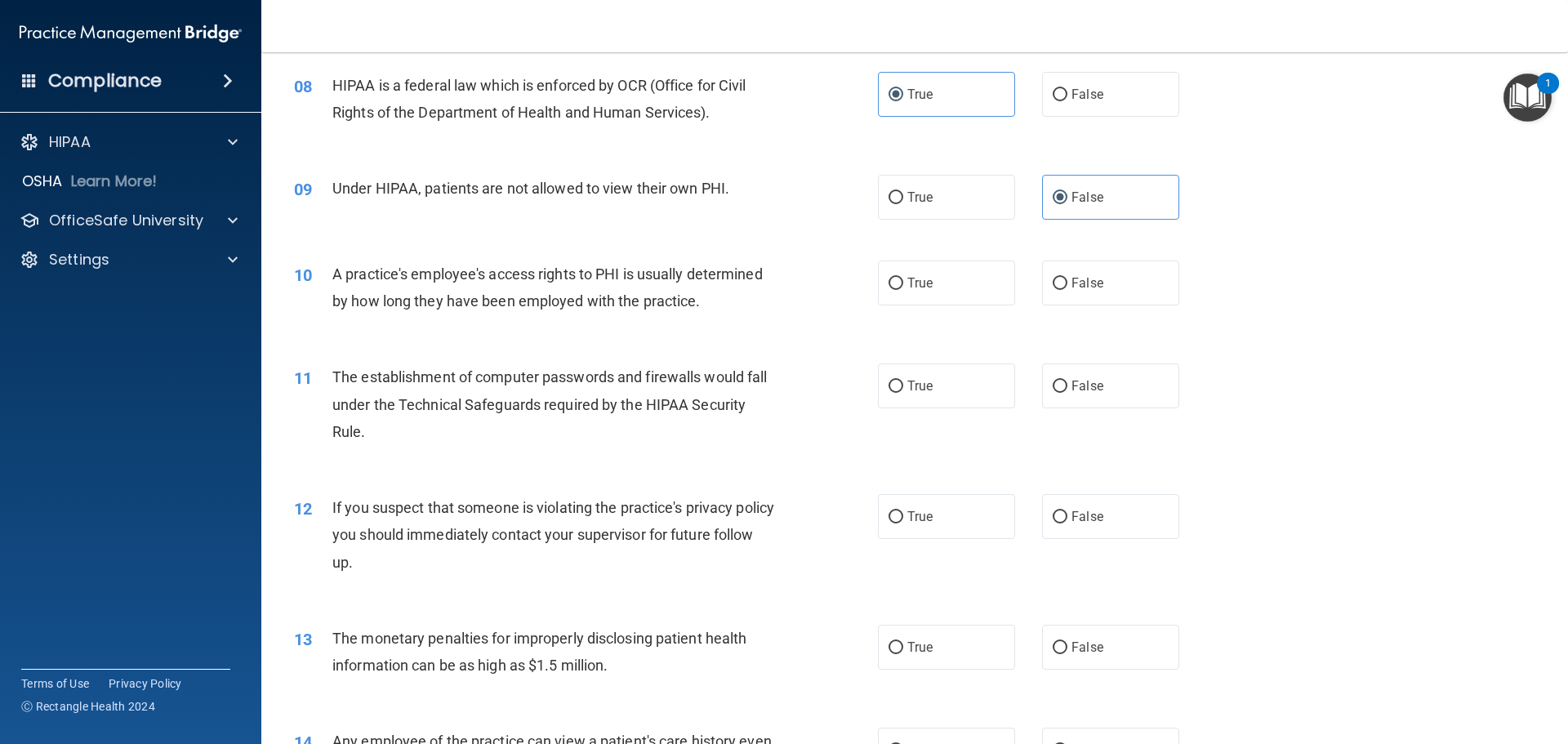
click at [724, 302] on div "A practice's employee's access rights to PHI is usually determined by how long …" at bounding box center [560, 288] width 457 height 54
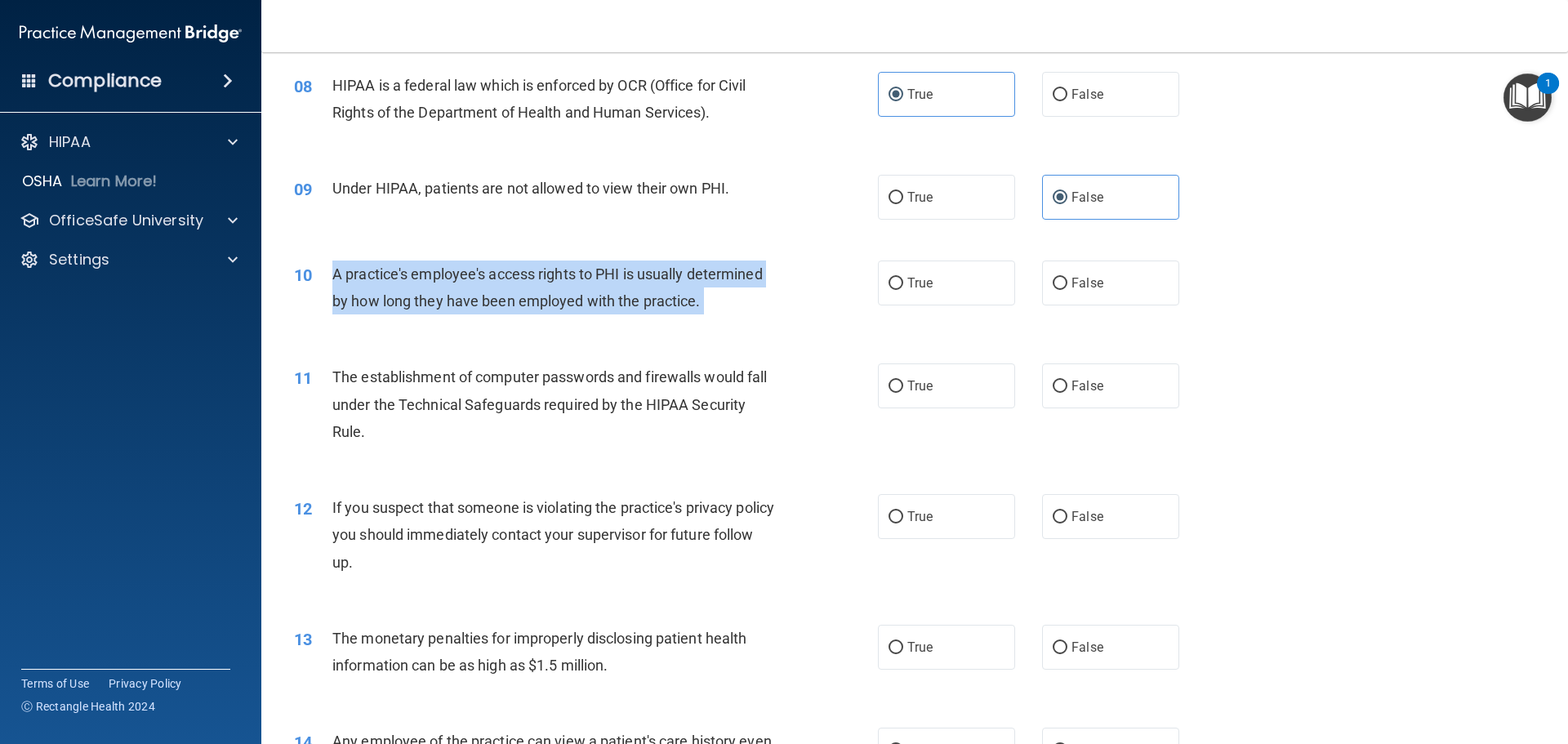
drag, startPoint x: 724, startPoint y: 302, endPoint x: 334, endPoint y: 275, distance: 390.9
click at [334, 275] on div "A practice's employee's access rights to PHI is usually determined by how long …" at bounding box center [560, 288] width 457 height 54
click at [1053, 282] on input "False" at bounding box center [1059, 283] width 14 height 13
radio input "true"
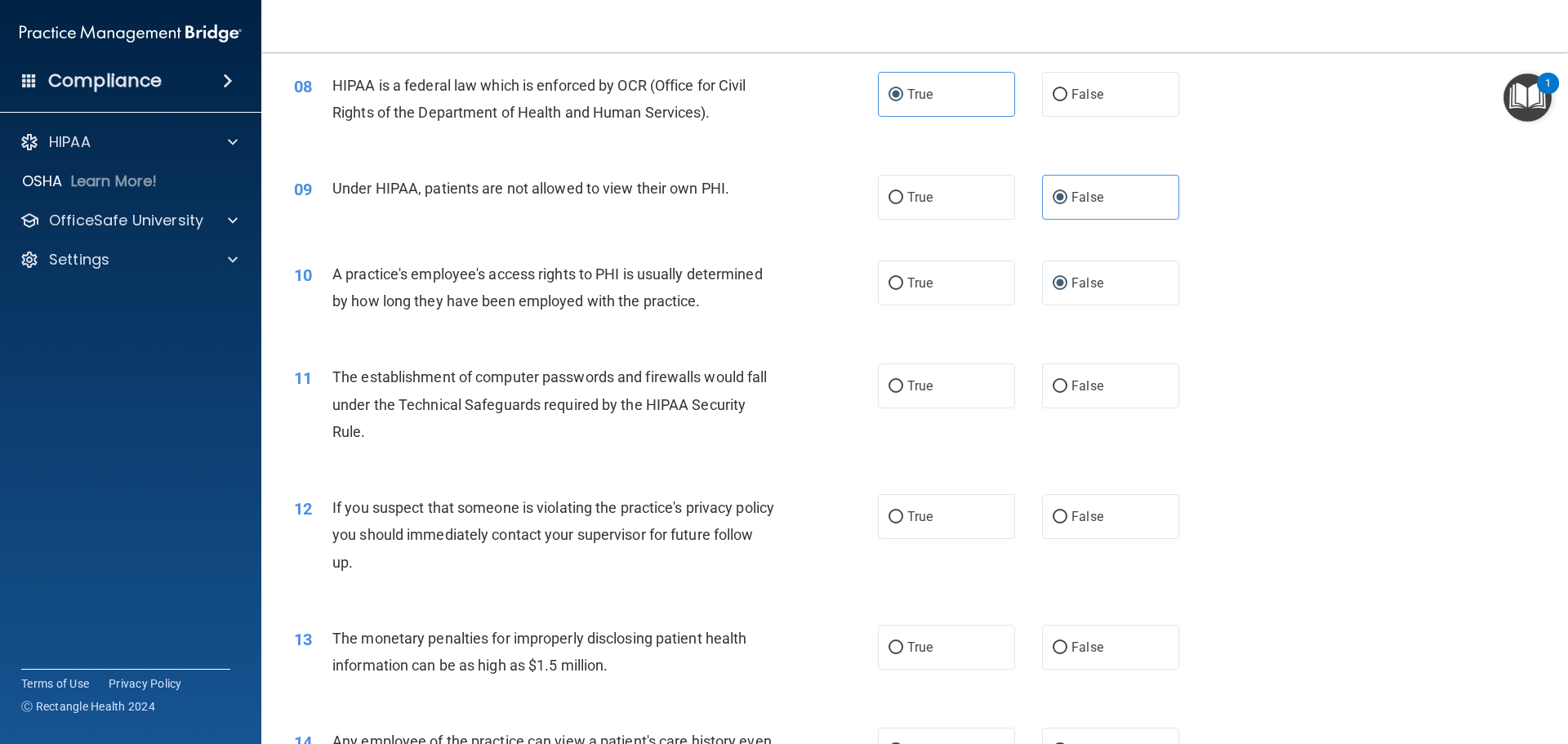
click at [453, 434] on div "The establishment of computer passwords and firewalls would fall under the Tech…" at bounding box center [560, 404] width 457 height 82
click at [370, 427] on div "The establishment of computer passwords and firewalls would fall under the Tech…" at bounding box center [560, 404] width 457 height 82
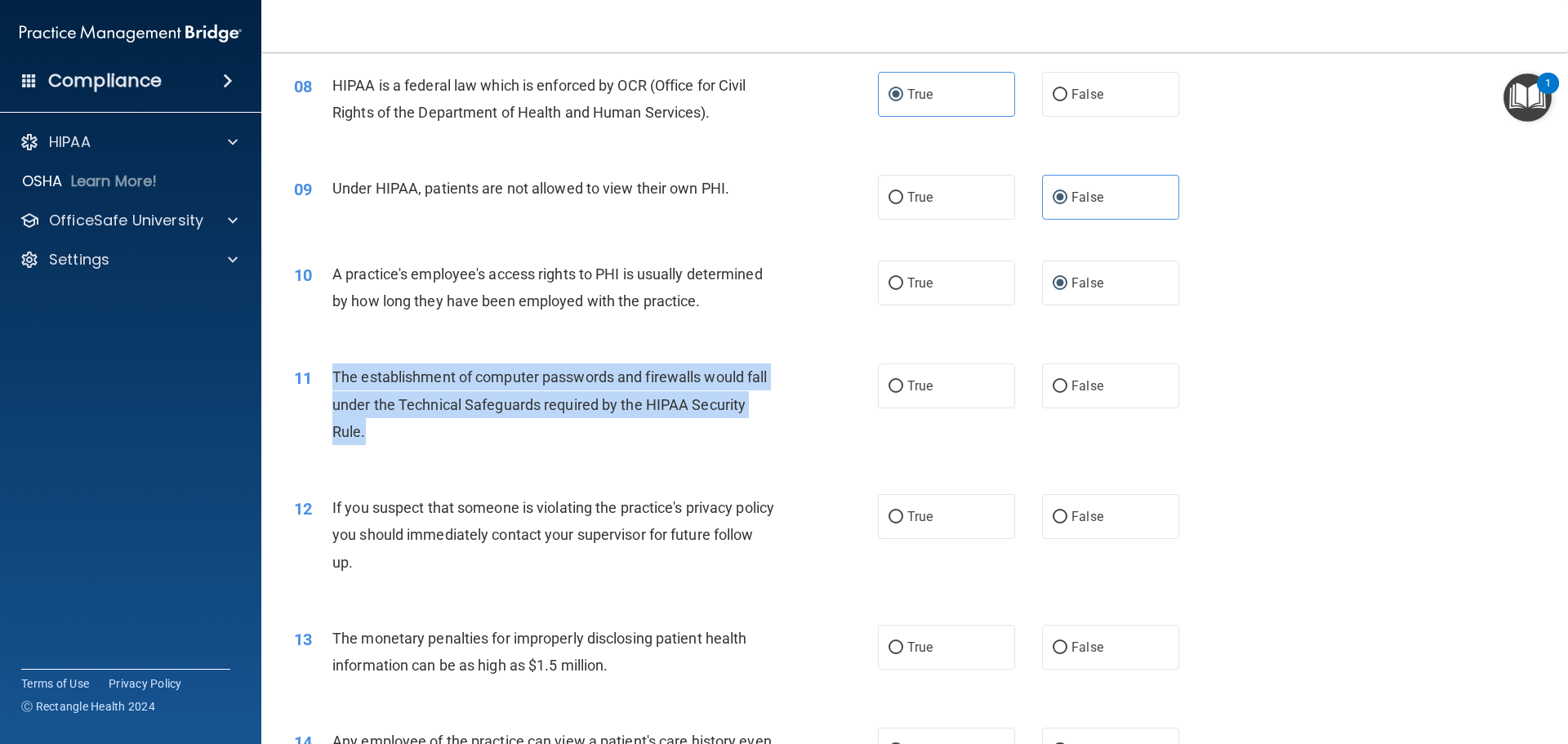
drag, startPoint x: 368, startPoint y: 431, endPoint x: 321, endPoint y: 382, distance: 67.9
click at [321, 382] on div "11 The establishment of computer passwords and firewalls would fall under the T…" at bounding box center [586, 408] width 633 height 90
click at [897, 382] on input "True" at bounding box center [895, 387] width 14 height 13
radio input "true"
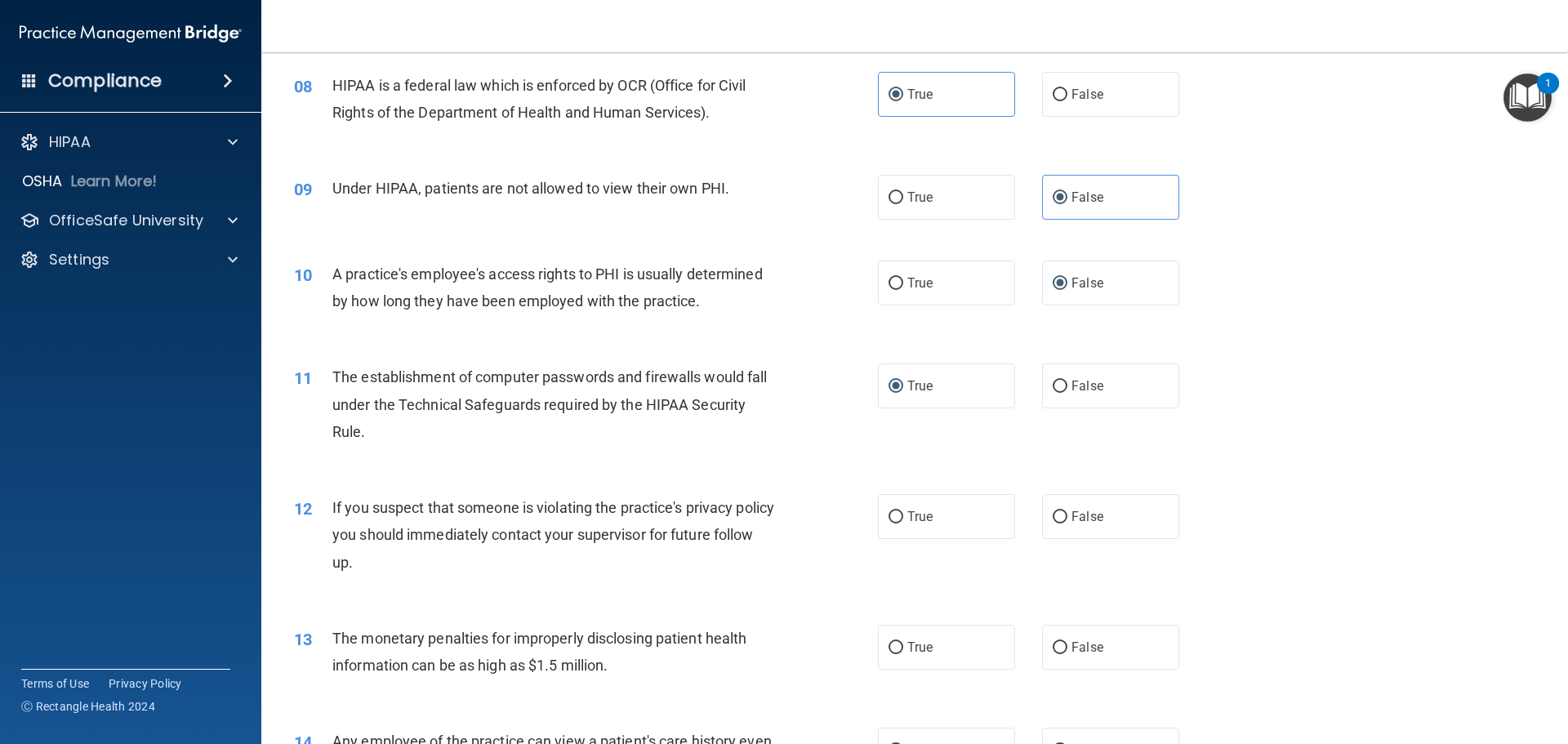
click at [389, 562] on span "If you suspect that someone is violating the practice's privacy policy you shou…" at bounding box center [553, 535] width 442 height 71
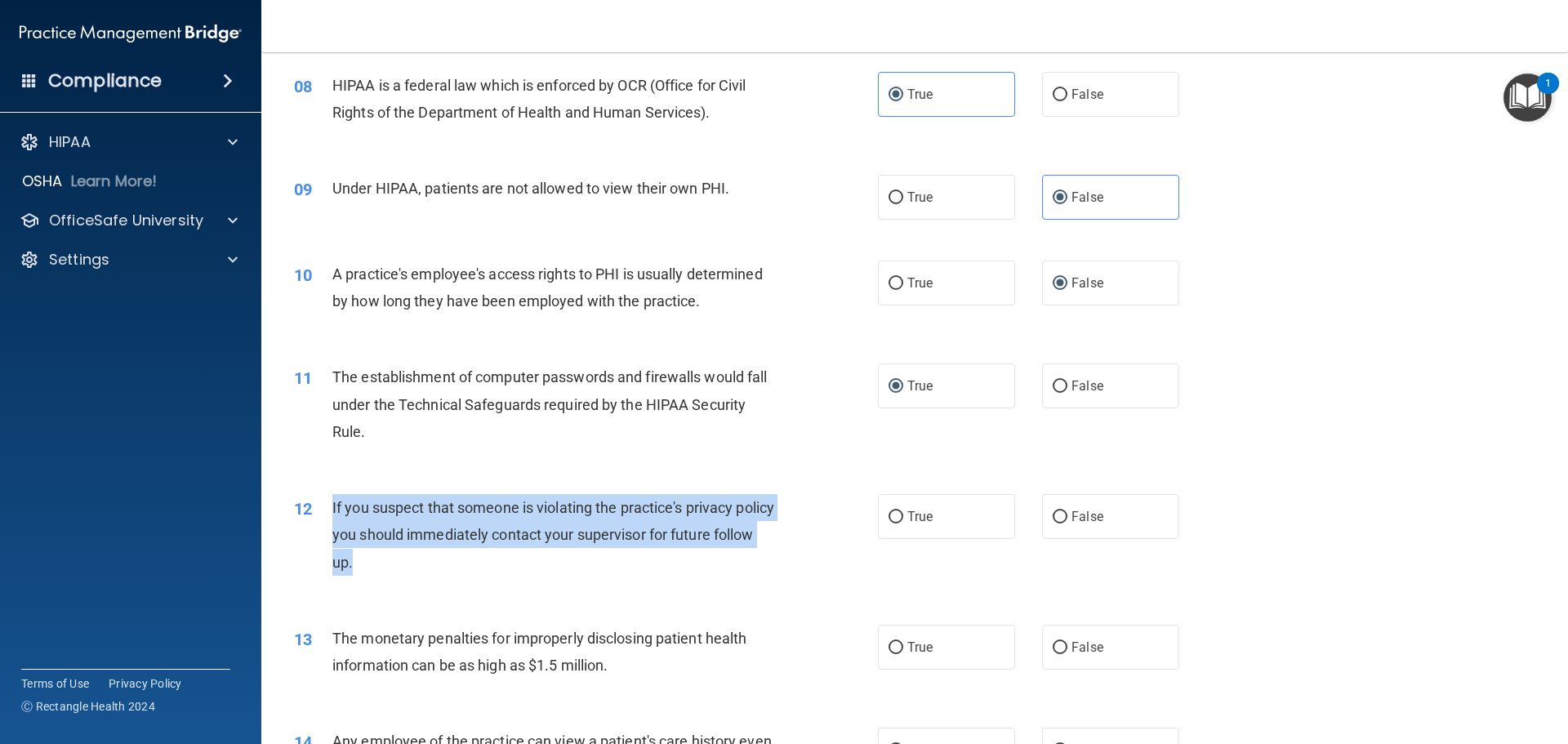
drag, startPoint x: 396, startPoint y: 562, endPoint x: 329, endPoint y: 509, distance: 85.4
click at [329, 509] on div "12 If you suspect that someone is violating the practice's privacy policy you s…" at bounding box center [586, 539] width 633 height 90
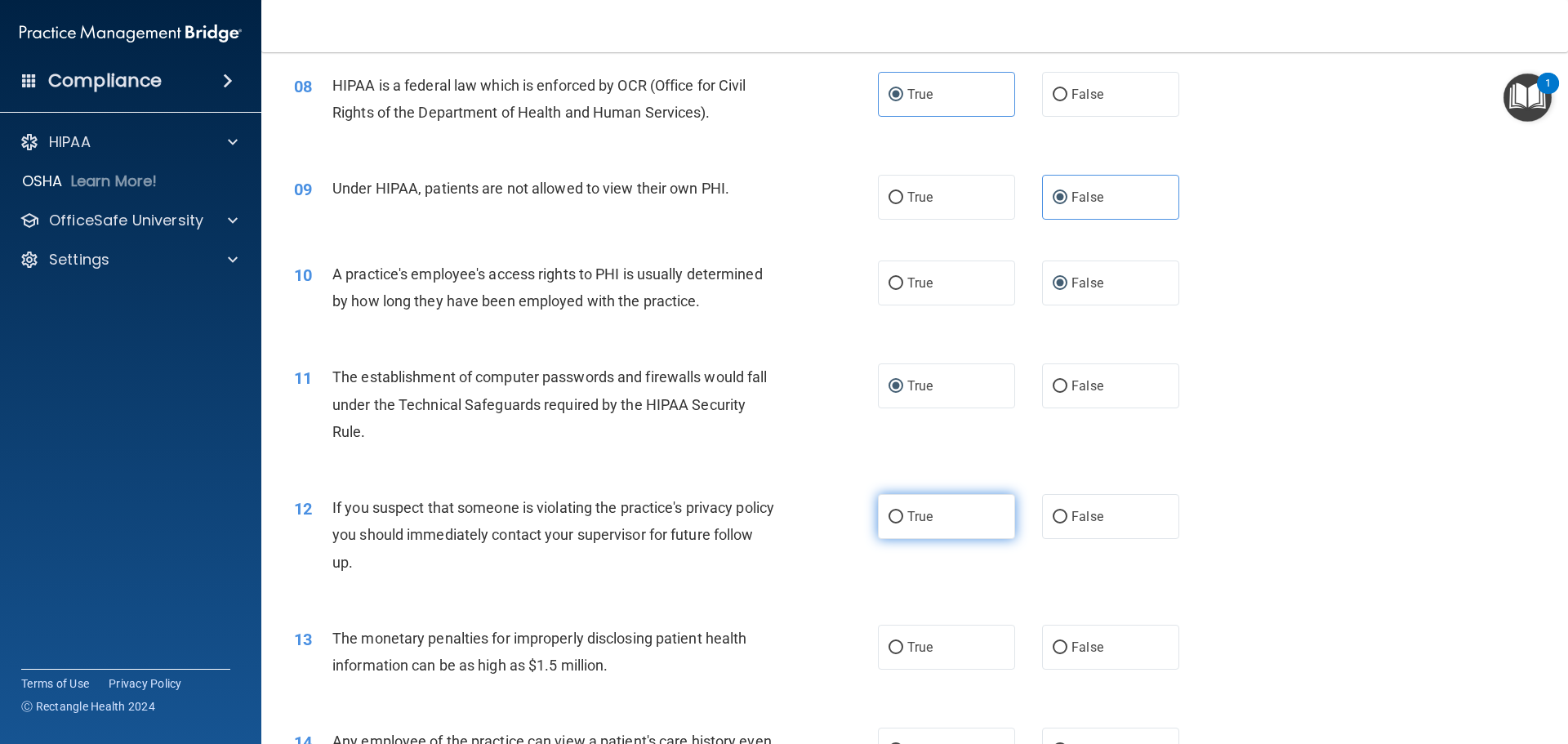
click at [911, 514] on span "True" at bounding box center [920, 516] width 25 height 15
click at [904, 514] on input "True" at bounding box center [895, 517] width 14 height 13
radio input "true"
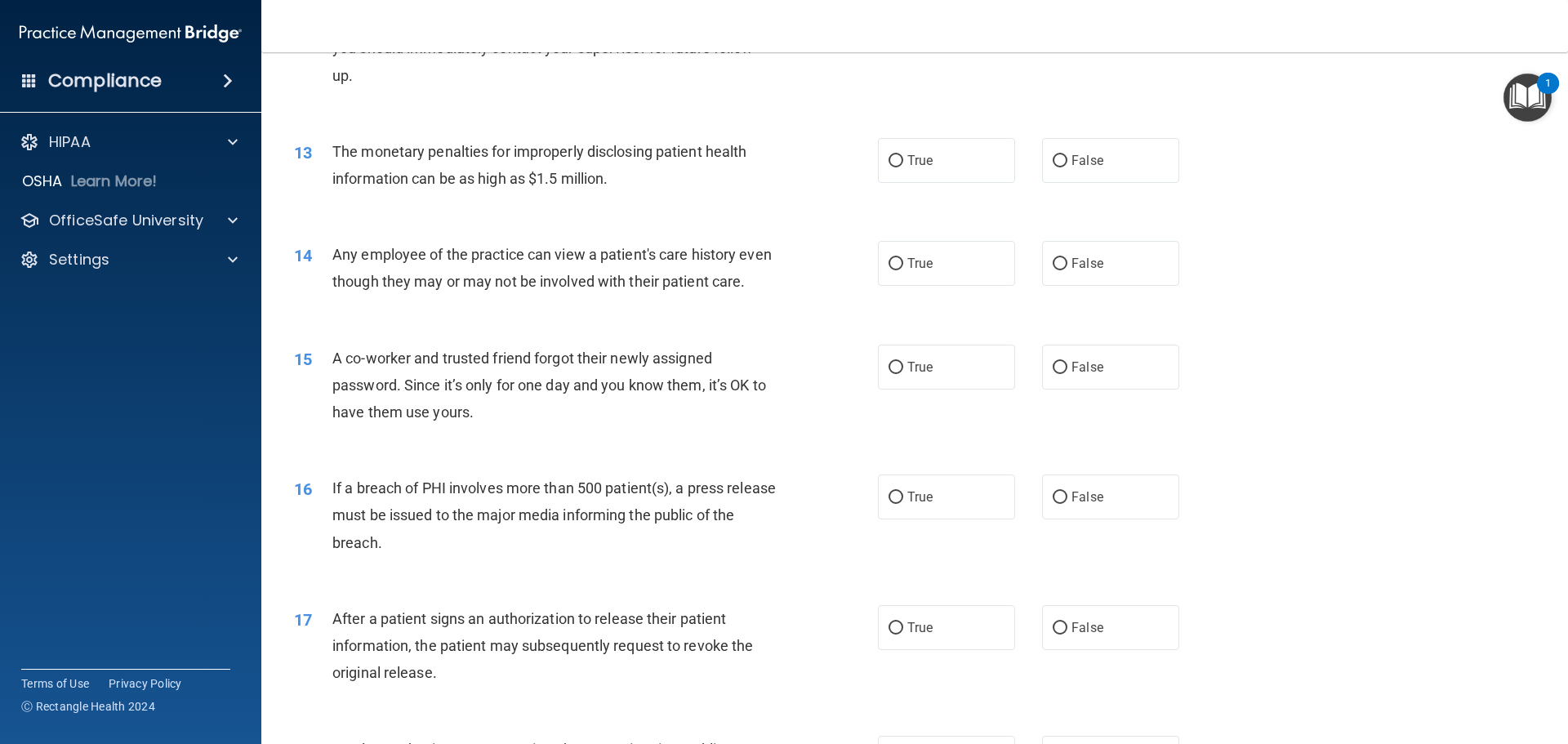
scroll to position [1406, 0]
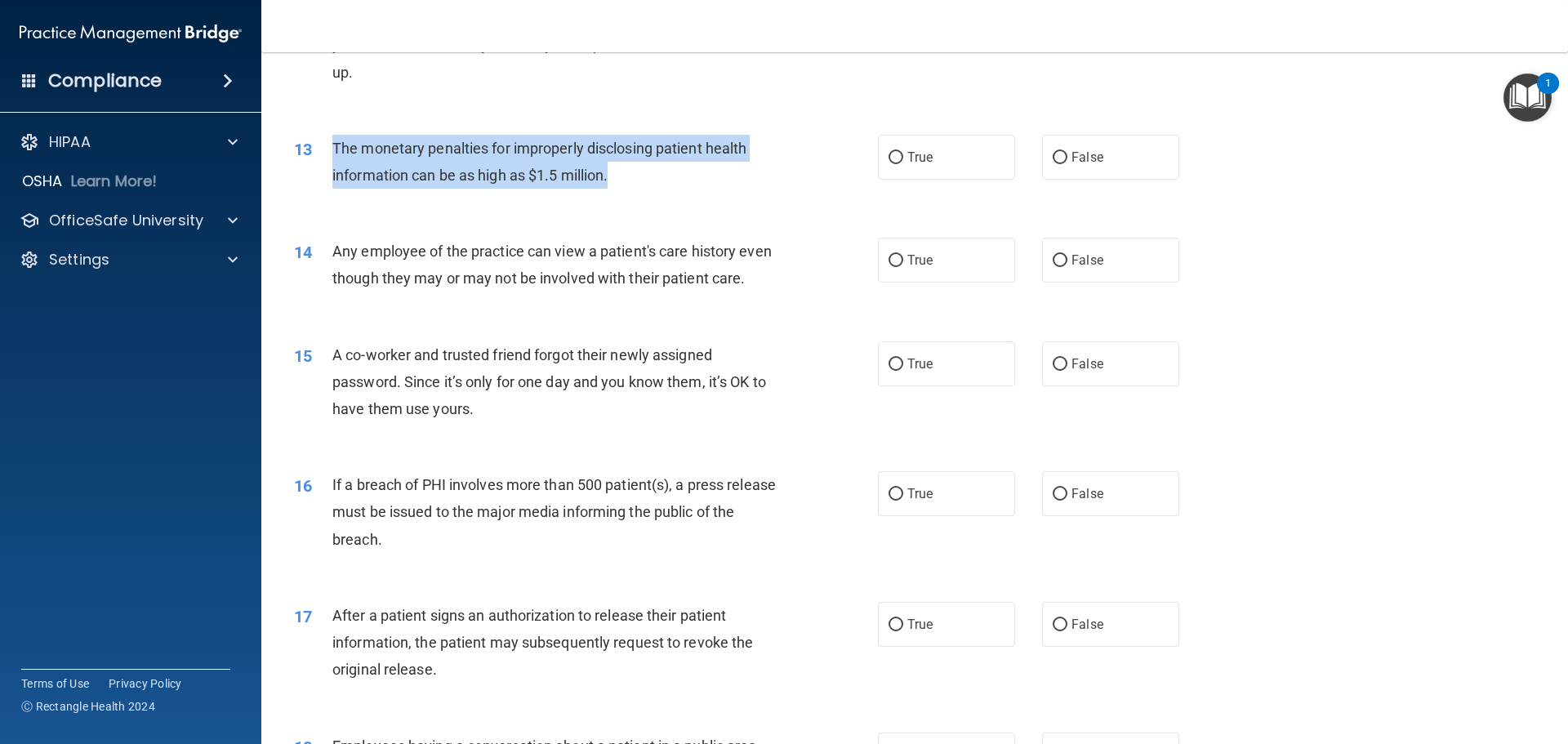
drag, startPoint x: 626, startPoint y: 170, endPoint x: 332, endPoint y: 144, distance: 295.1
click at [332, 144] on div "The monetary penalties for improperly disclosing patient health information can…" at bounding box center [560, 161] width 457 height 54
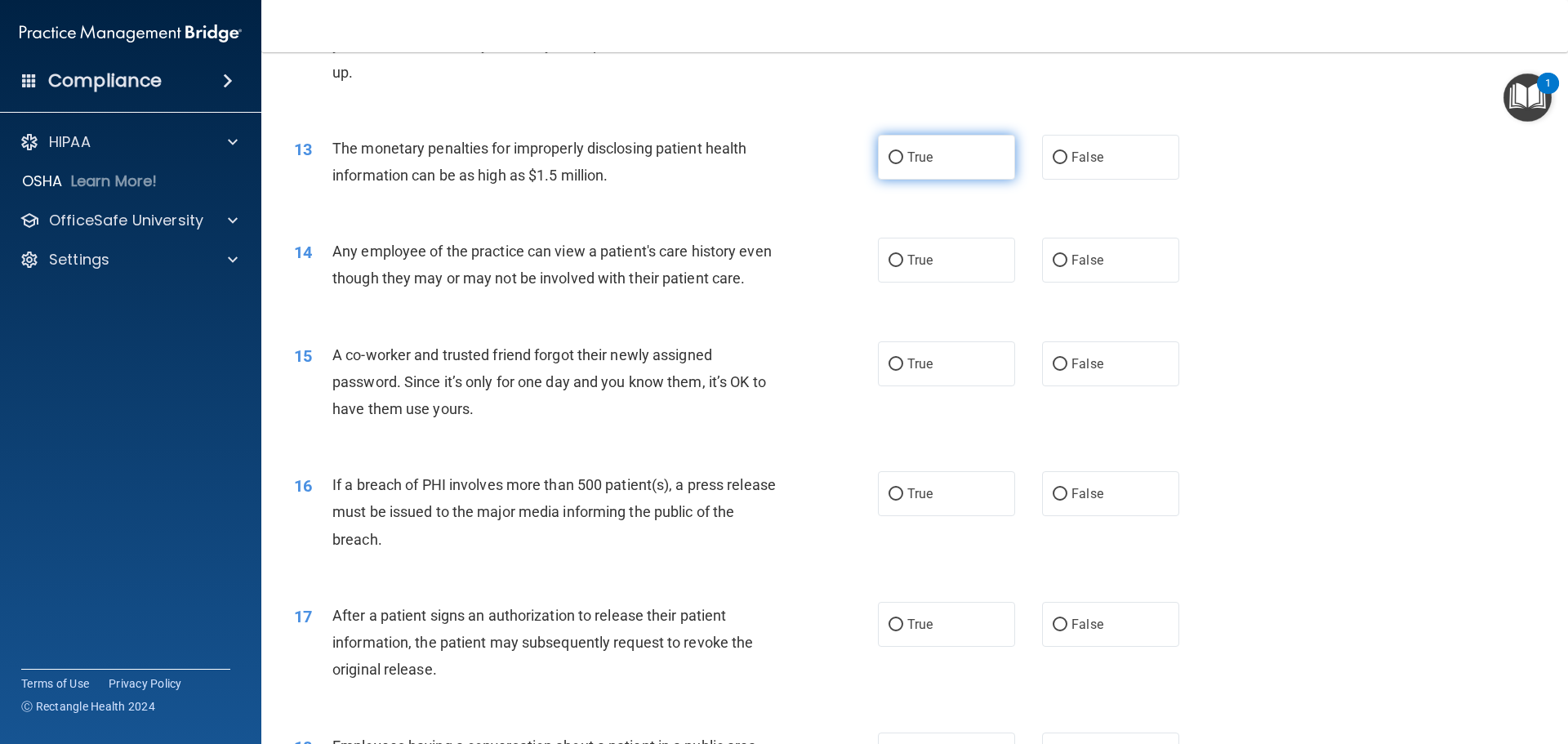
click at [927, 154] on span "True" at bounding box center [920, 157] width 25 height 15
click at [904, 154] on input "True" at bounding box center [895, 158] width 14 height 13
radio input "true"
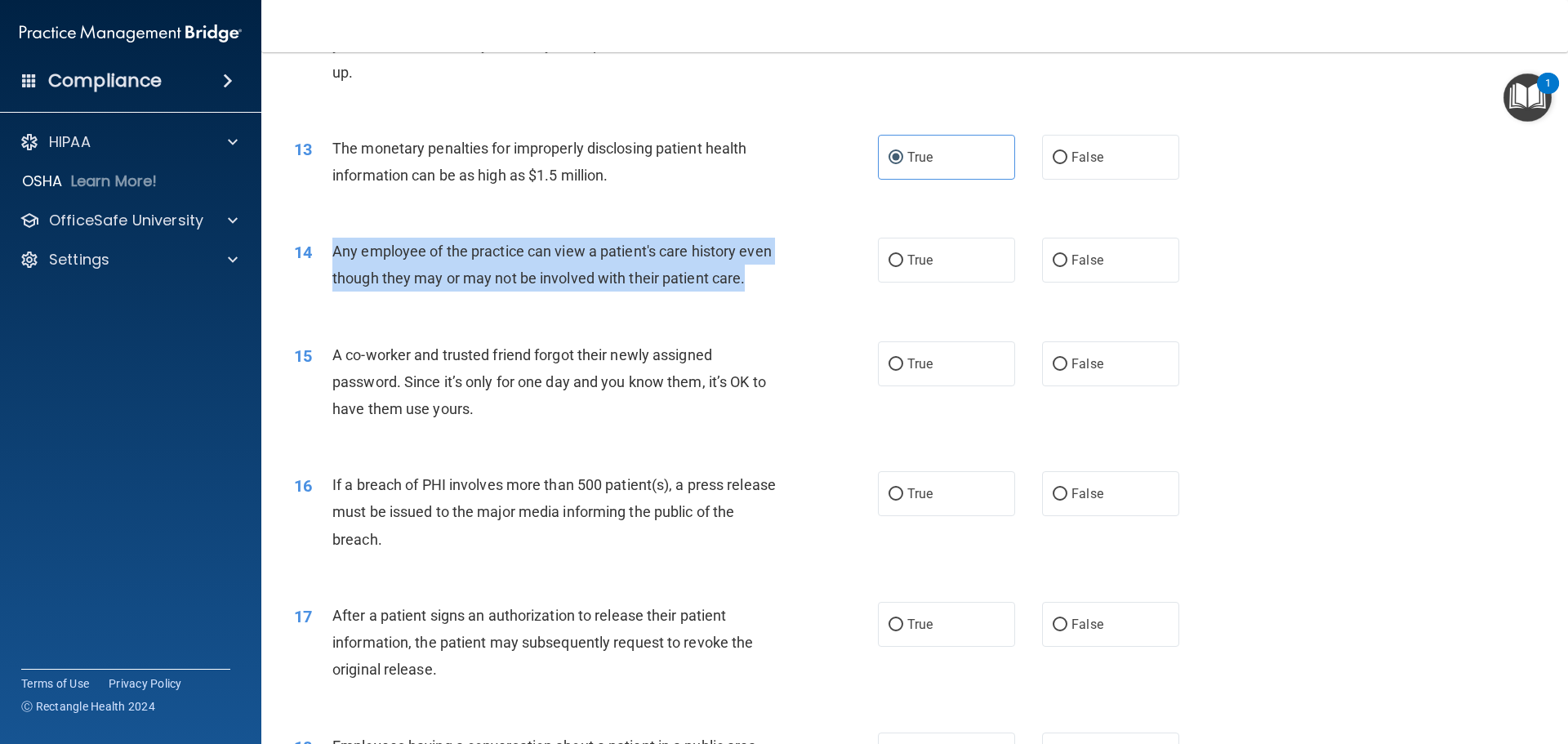
drag, startPoint x: 369, startPoint y: 309, endPoint x: 325, endPoint y: 266, distance: 61.5
click at [325, 266] on div "14 Any employee of the practice can view a patient's care history even though t…" at bounding box center [586, 269] width 633 height 62
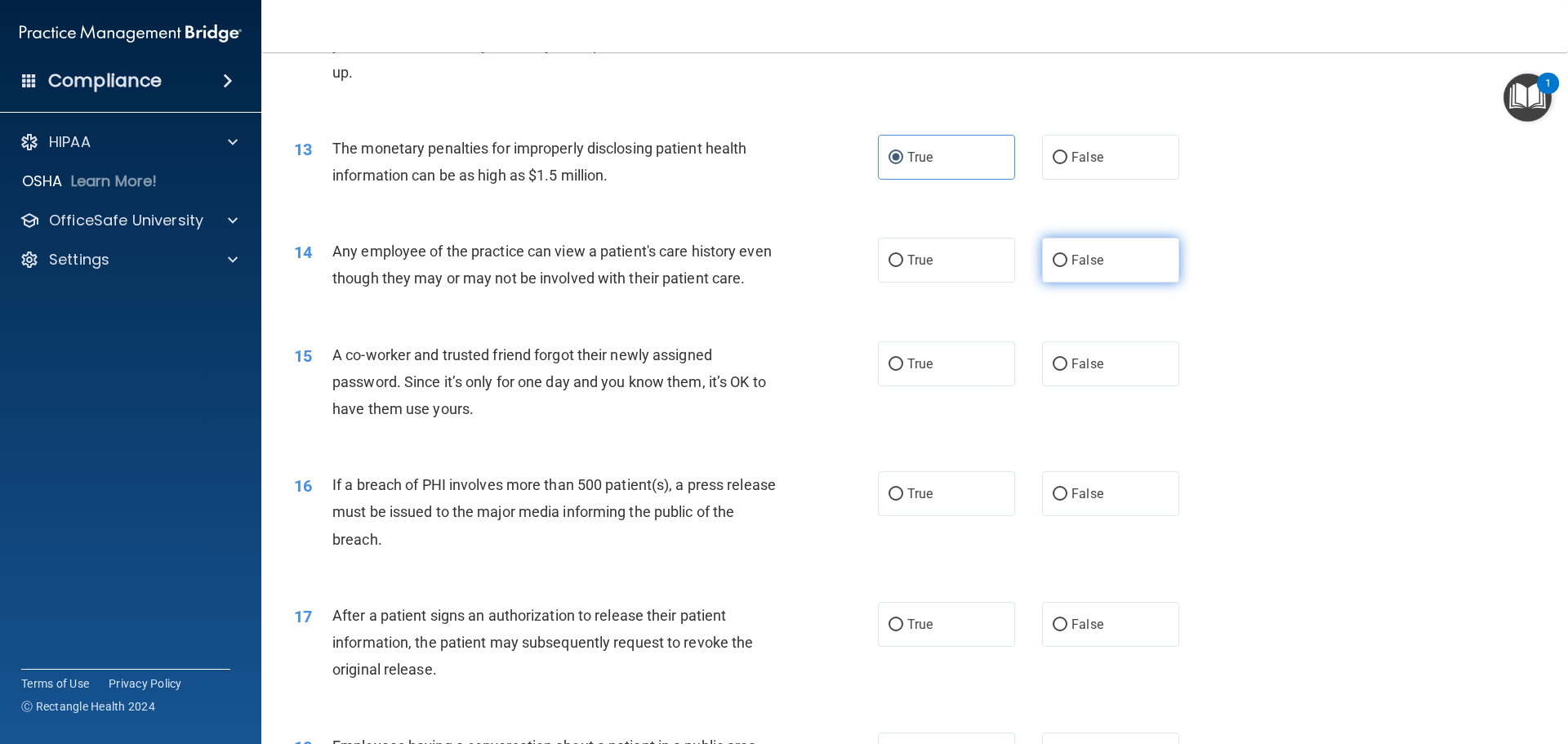
click at [1064, 256] on label "False" at bounding box center [1111, 260] width 137 height 45
click at [1064, 256] on input "False" at bounding box center [1059, 261] width 14 height 13
radio input "true"
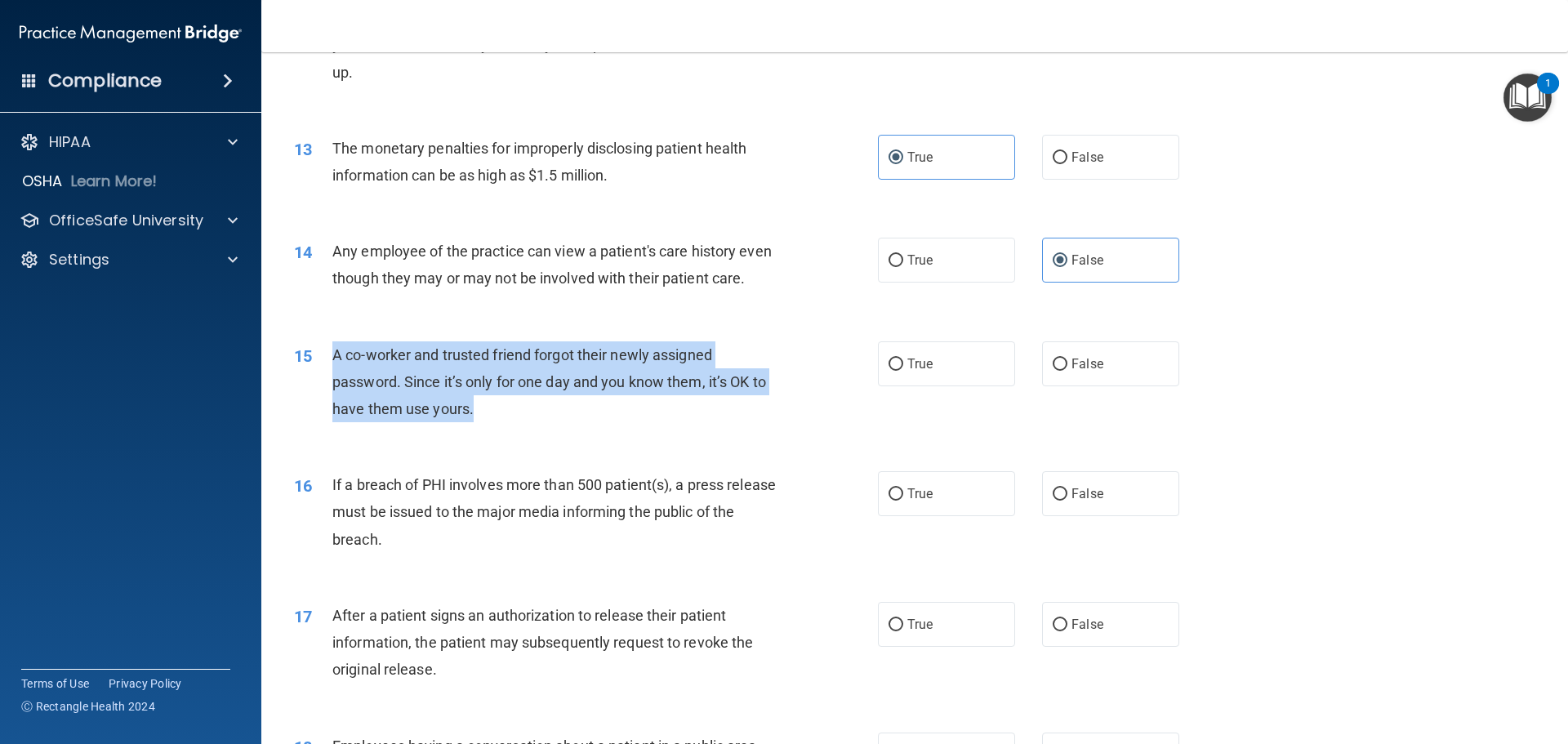
drag, startPoint x: 475, startPoint y: 437, endPoint x: 324, endPoint y: 388, distance: 158.8
click at [324, 388] on div "15 A co-worker and trusted friend forgot their newly assigned password. Since i…" at bounding box center [586, 386] width 633 height 90
click at [522, 423] on div "A co-worker and trusted friend forgot their newly assigned password. Since it’s…" at bounding box center [560, 382] width 457 height 82
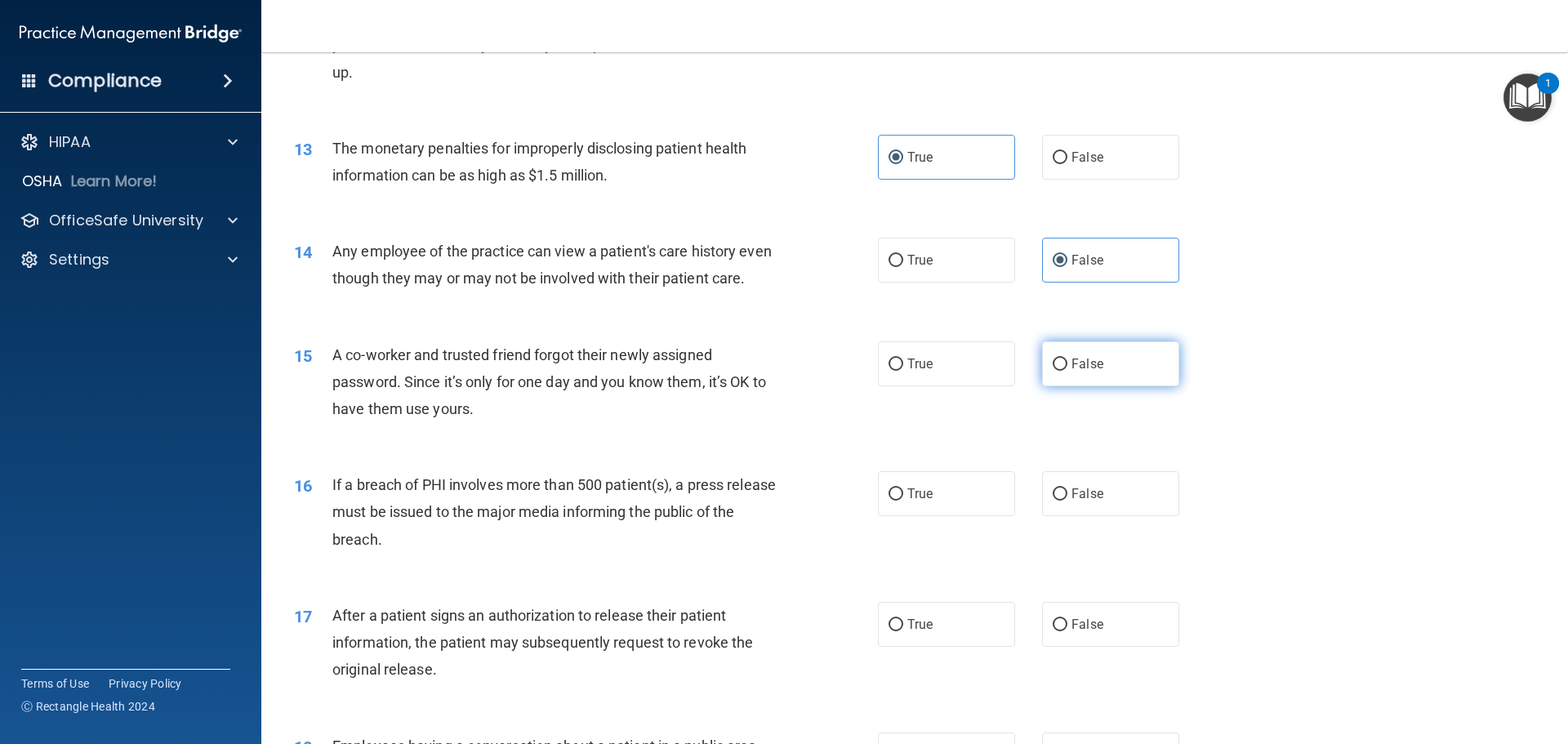
click at [1065, 387] on label "False" at bounding box center [1111, 363] width 137 height 45
click at [1065, 371] on input "False" at bounding box center [1059, 365] width 14 height 13
radio input "true"
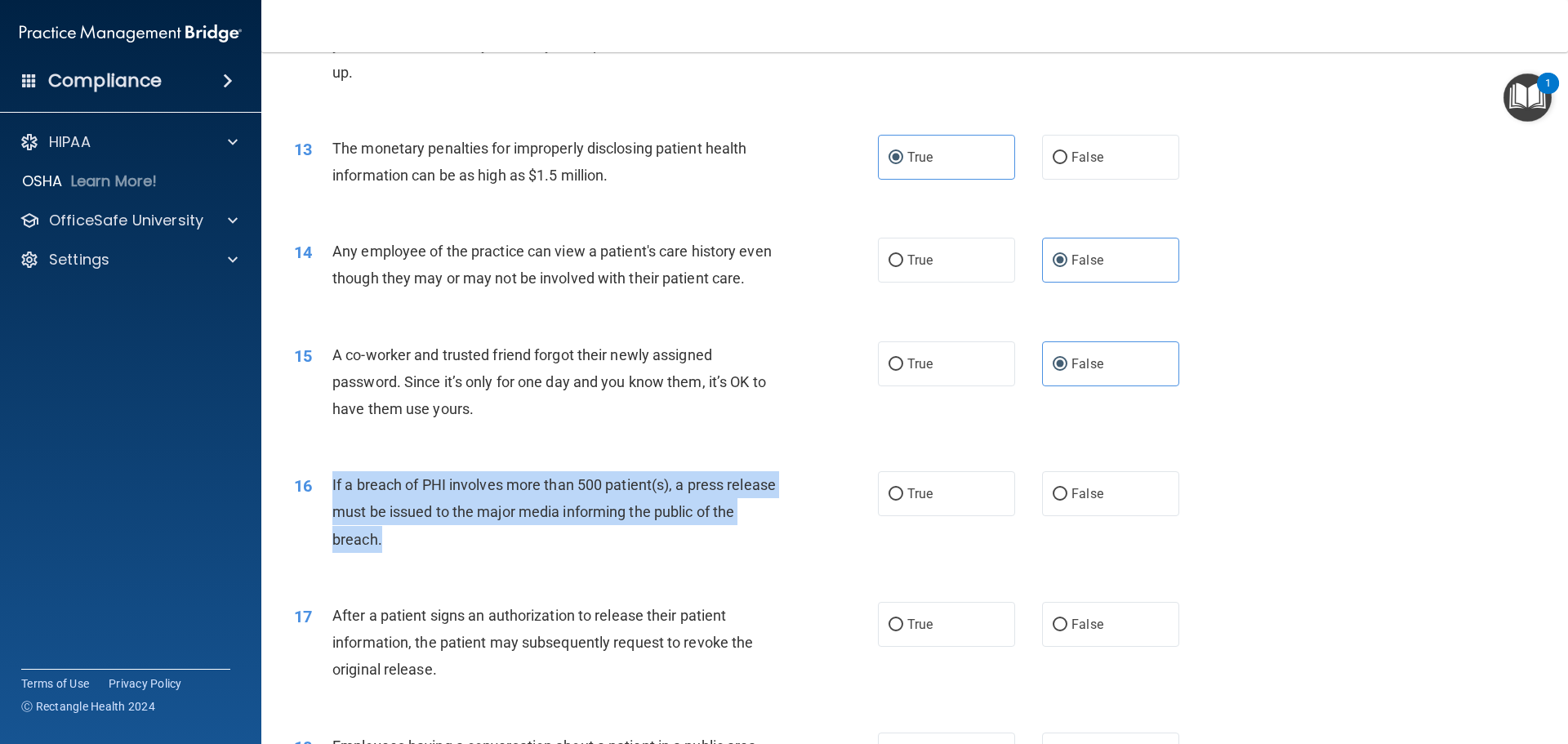
drag, startPoint x: 416, startPoint y: 567, endPoint x: 328, endPoint y: 517, distance: 101.2
click at [328, 517] on div "16 If a breach of PHI involves more than 500 patient(s), a press release must b…" at bounding box center [586, 516] width 633 height 90
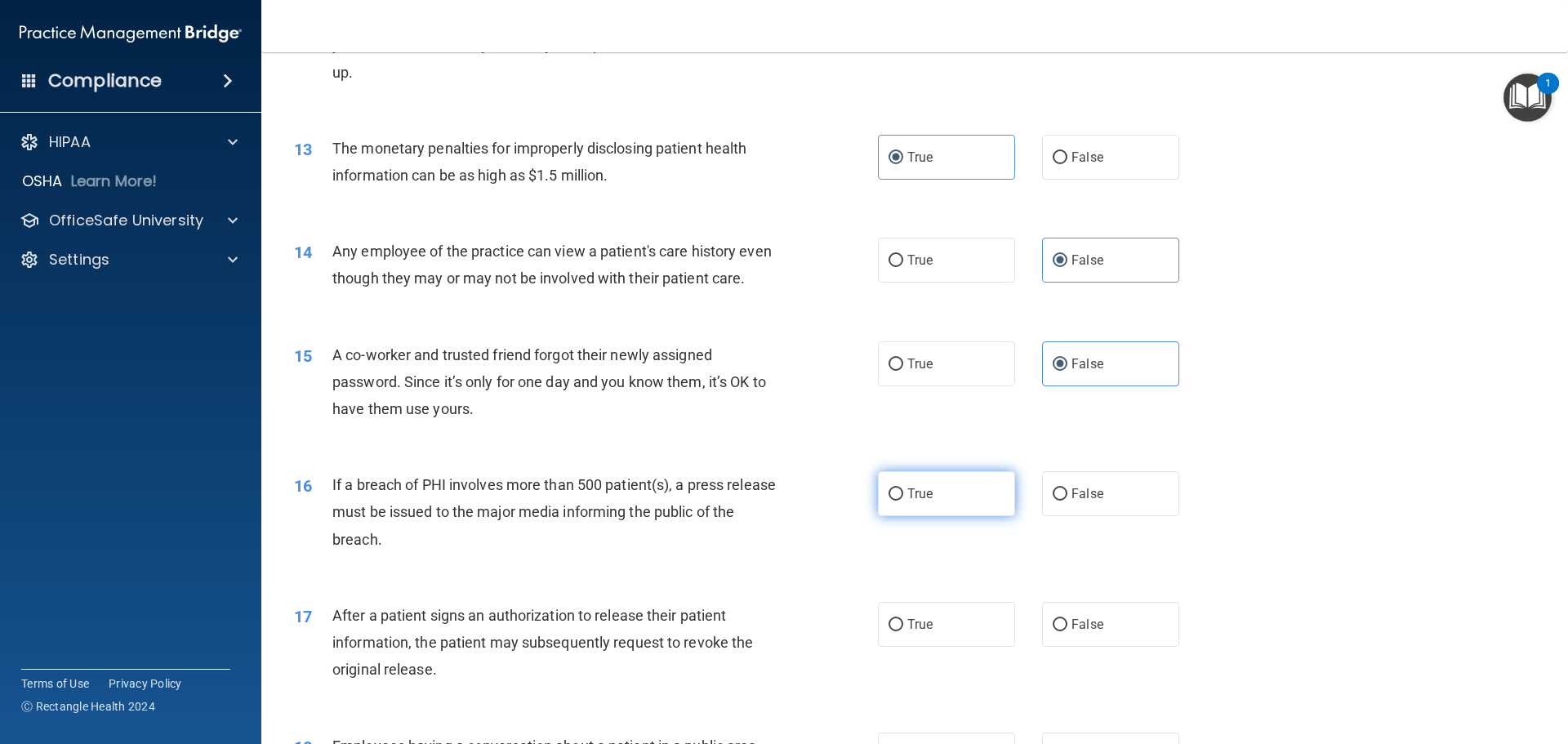
click at [907, 502] on span "True" at bounding box center [920, 493] width 25 height 15
click at [904, 501] on input "True" at bounding box center [895, 494] width 14 height 13
radio input "true"
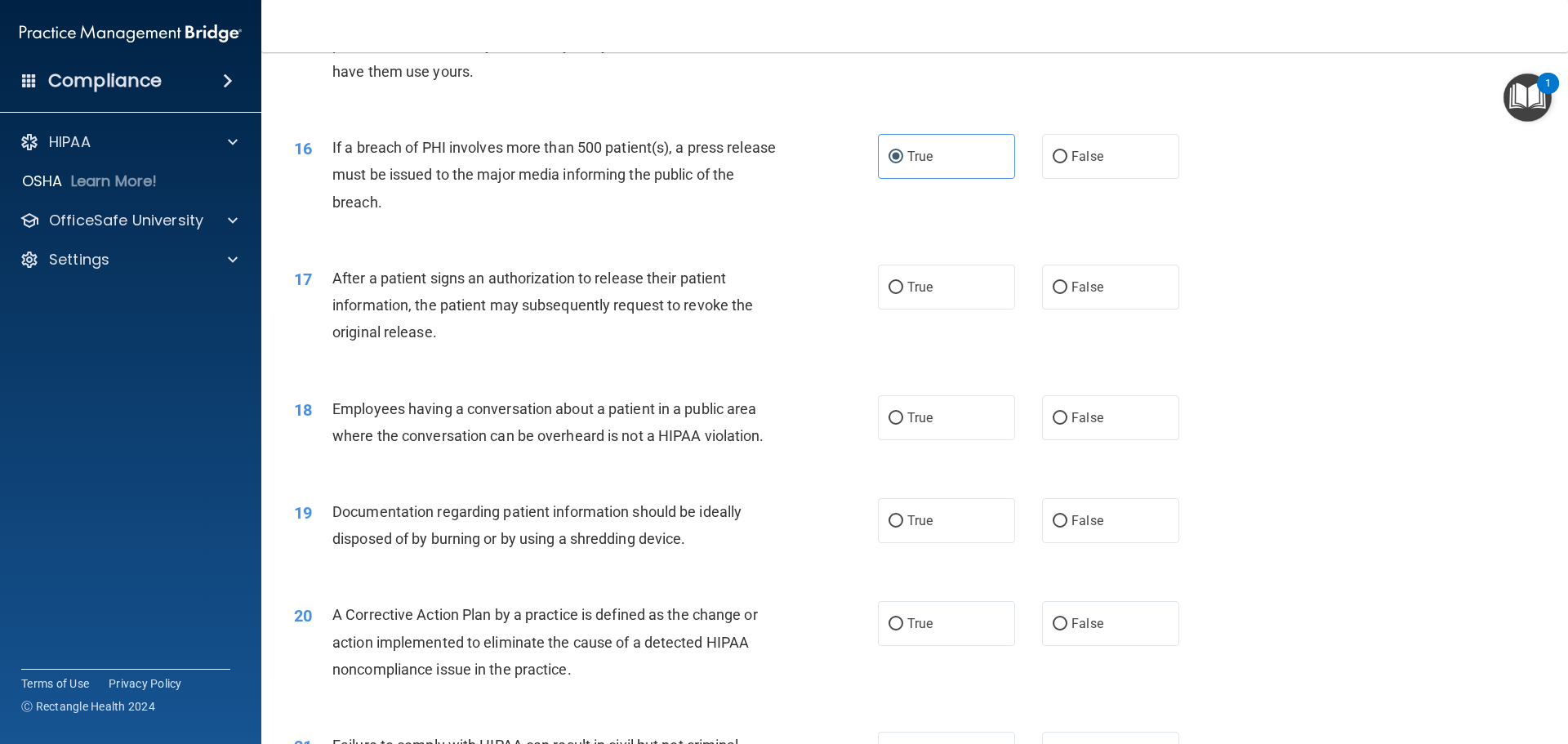
scroll to position [1815, 0]
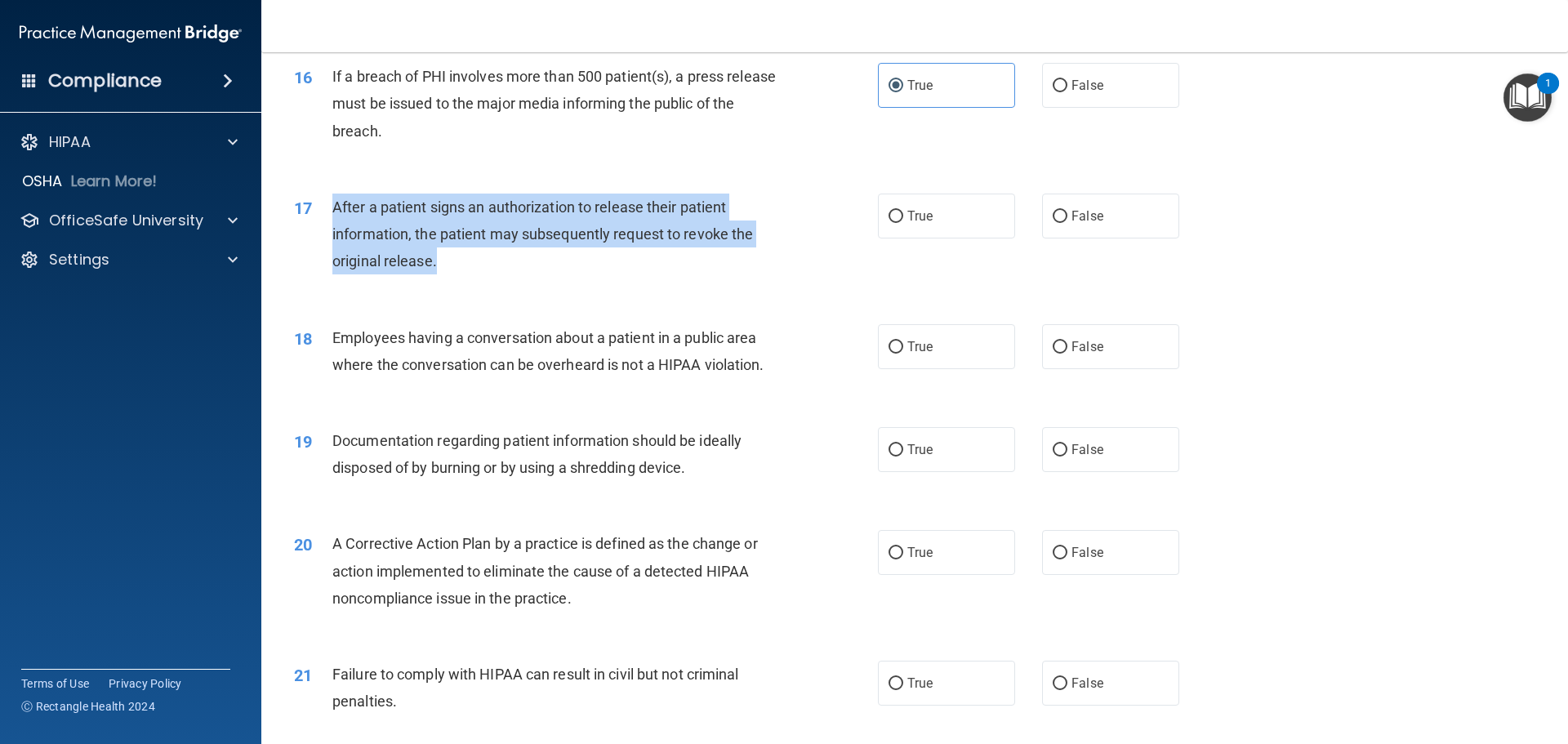
drag, startPoint x: 447, startPoint y: 297, endPoint x: 332, endPoint y: 246, distance: 125.8
click at [332, 246] on div "After a patient signs an authorization to release their patient information, th…" at bounding box center [560, 234] width 457 height 82
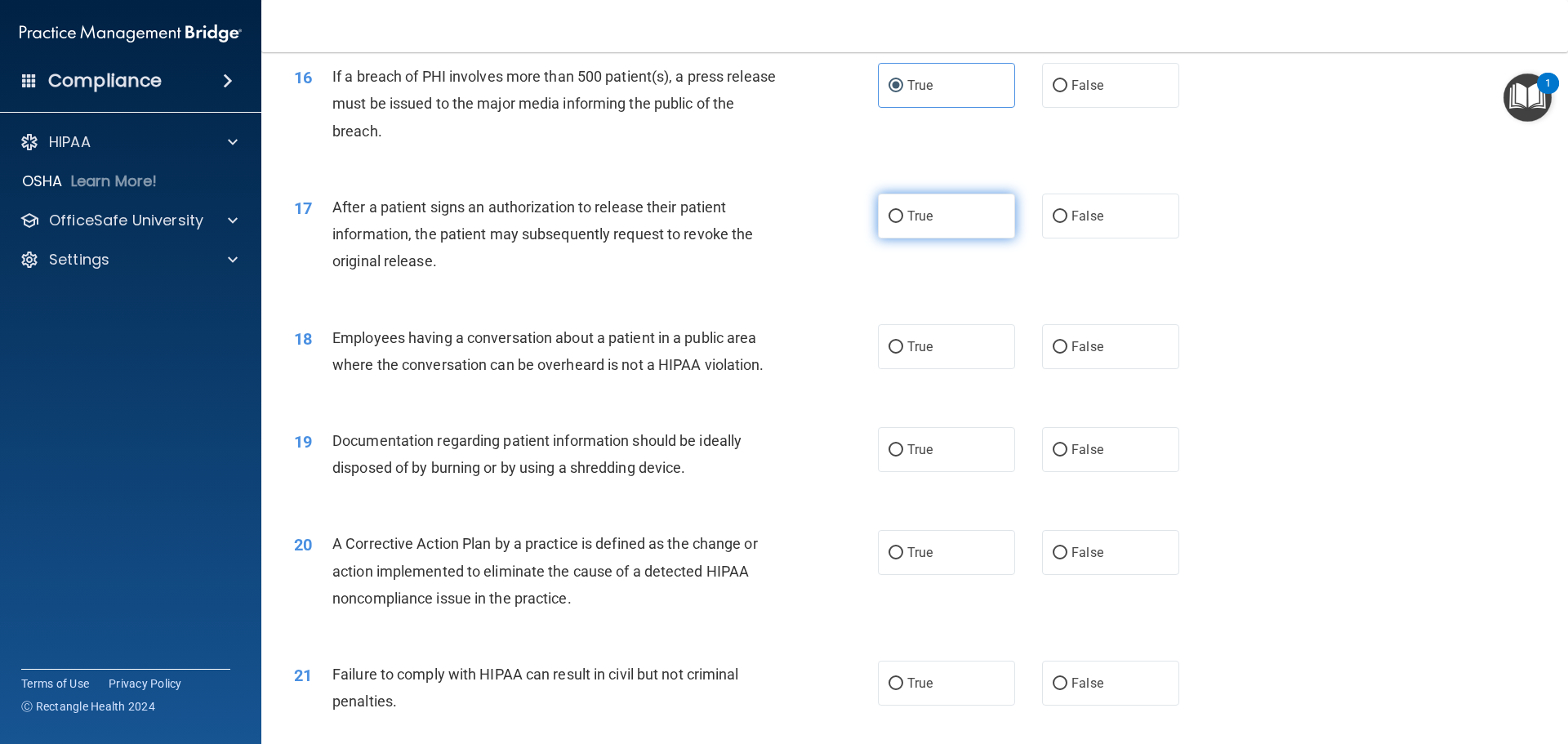
click at [897, 239] on label "True" at bounding box center [946, 215] width 137 height 45
click at [897, 223] on input "True" at bounding box center [895, 217] width 14 height 13
radio input "true"
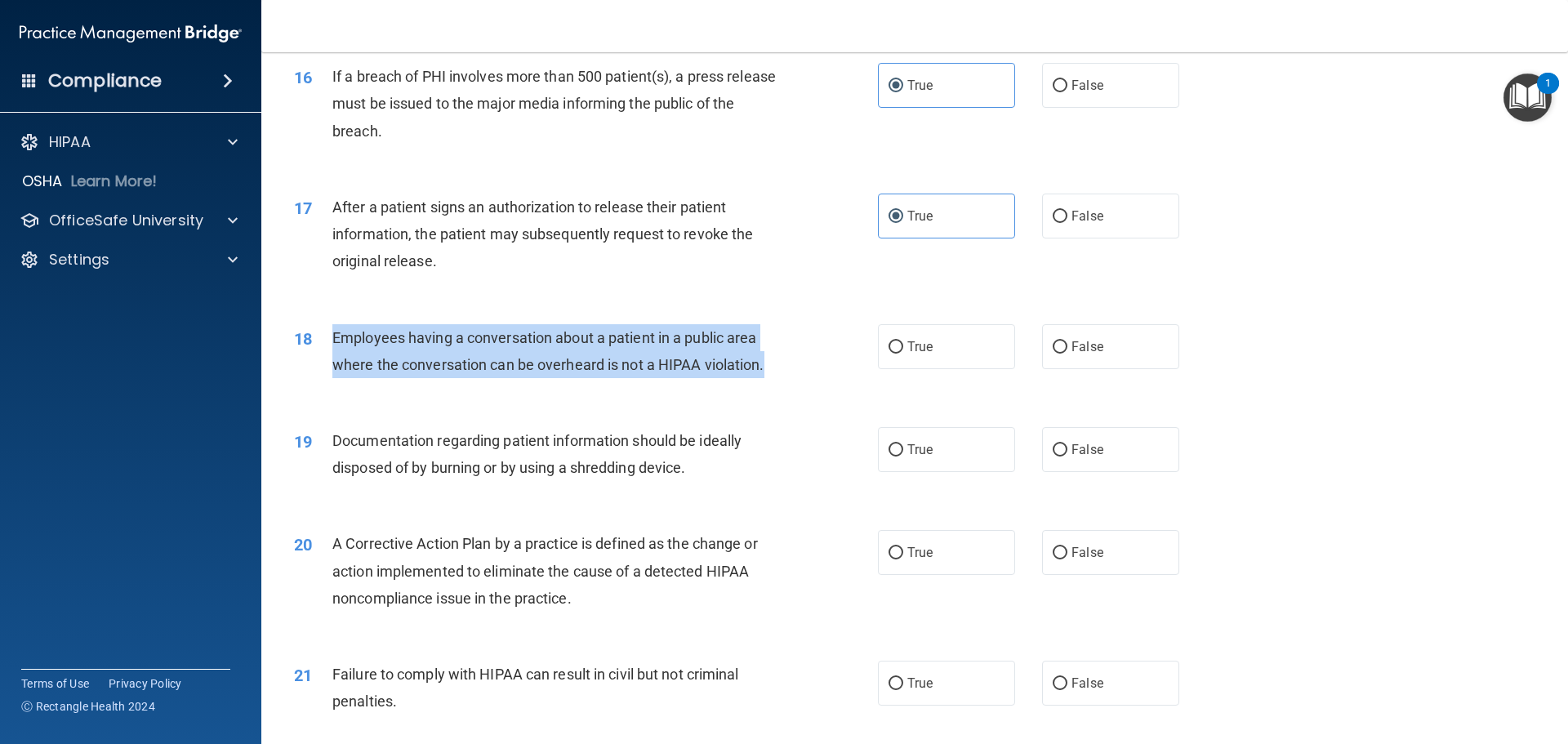
drag, startPoint x: 768, startPoint y: 392, endPoint x: 323, endPoint y: 359, distance: 446.2
click at [323, 359] on div "18 Employees having a conversation about a patient in a public area where the c…" at bounding box center [586, 356] width 633 height 62
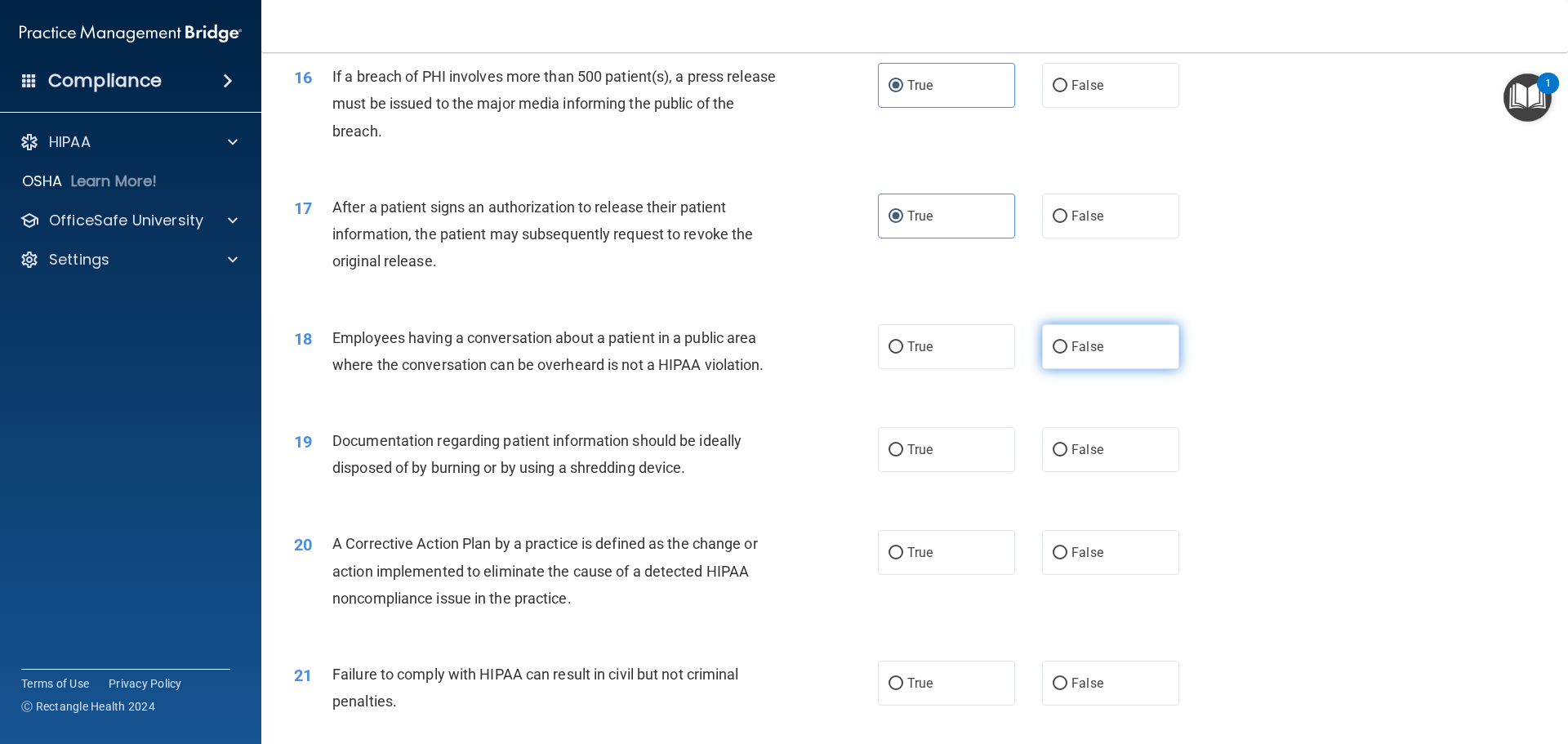
click at [1085, 369] on label "False" at bounding box center [1111, 346] width 137 height 45
click at [1068, 354] on input "False" at bounding box center [1059, 347] width 14 height 13
radio input "true"
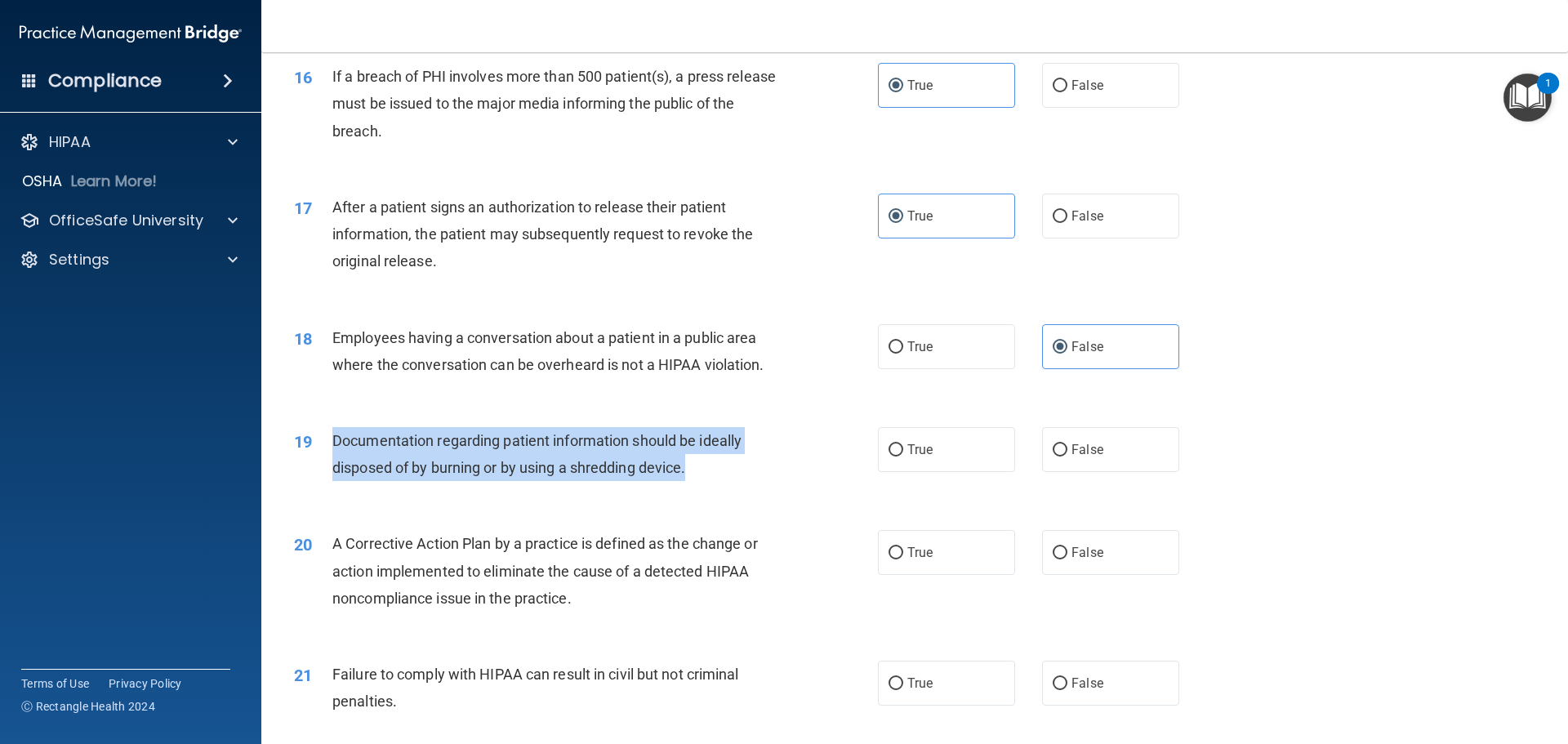
drag, startPoint x: 694, startPoint y: 493, endPoint x: 316, endPoint y: 483, distance: 378.1
click at [316, 483] on div "19 Documentation regarding patient information should be ideally disposed of by…" at bounding box center [586, 458] width 633 height 62
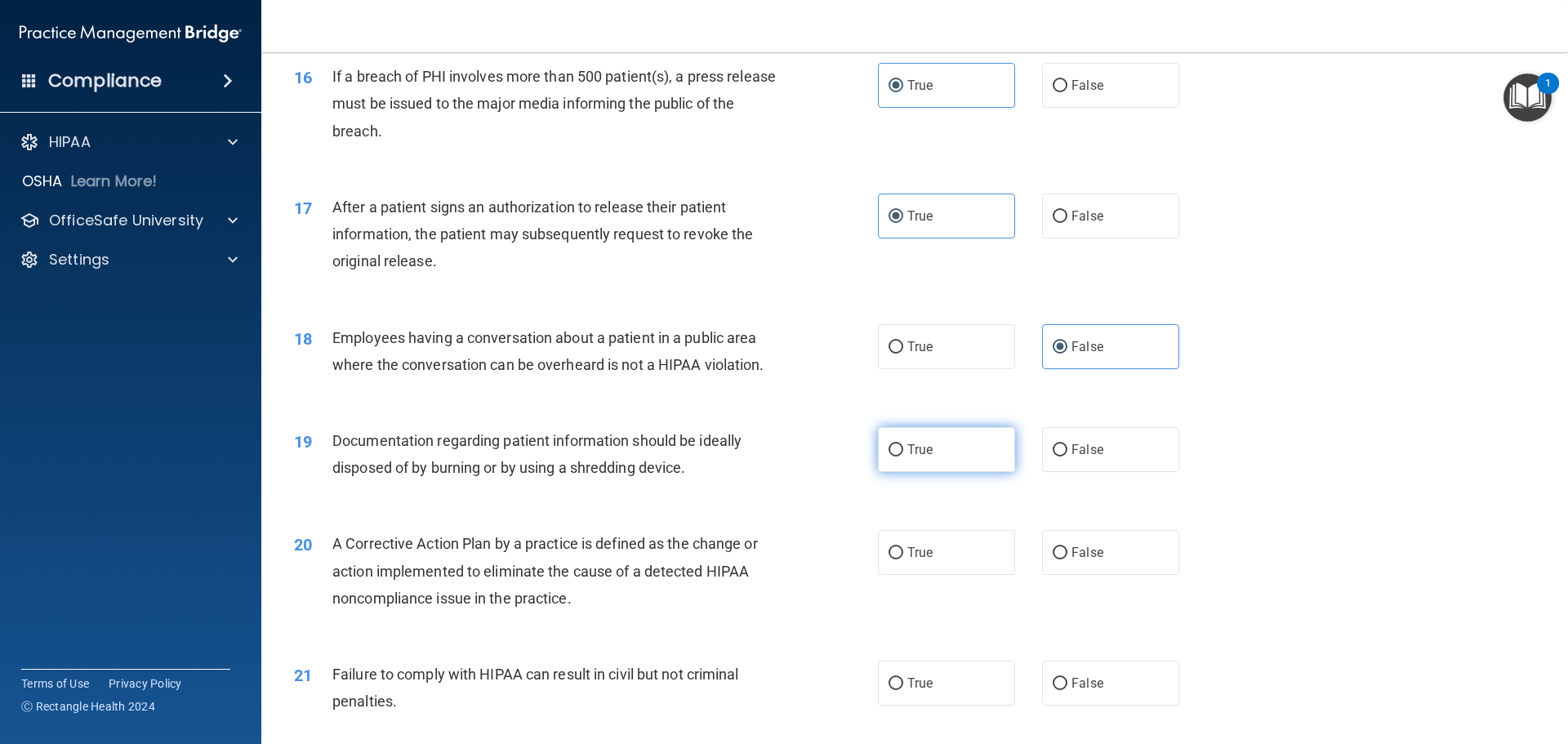
click at [910, 457] on span "True" at bounding box center [920, 450] width 25 height 15
click at [904, 456] on input "True" at bounding box center [895, 451] width 14 height 13
radio input "true"
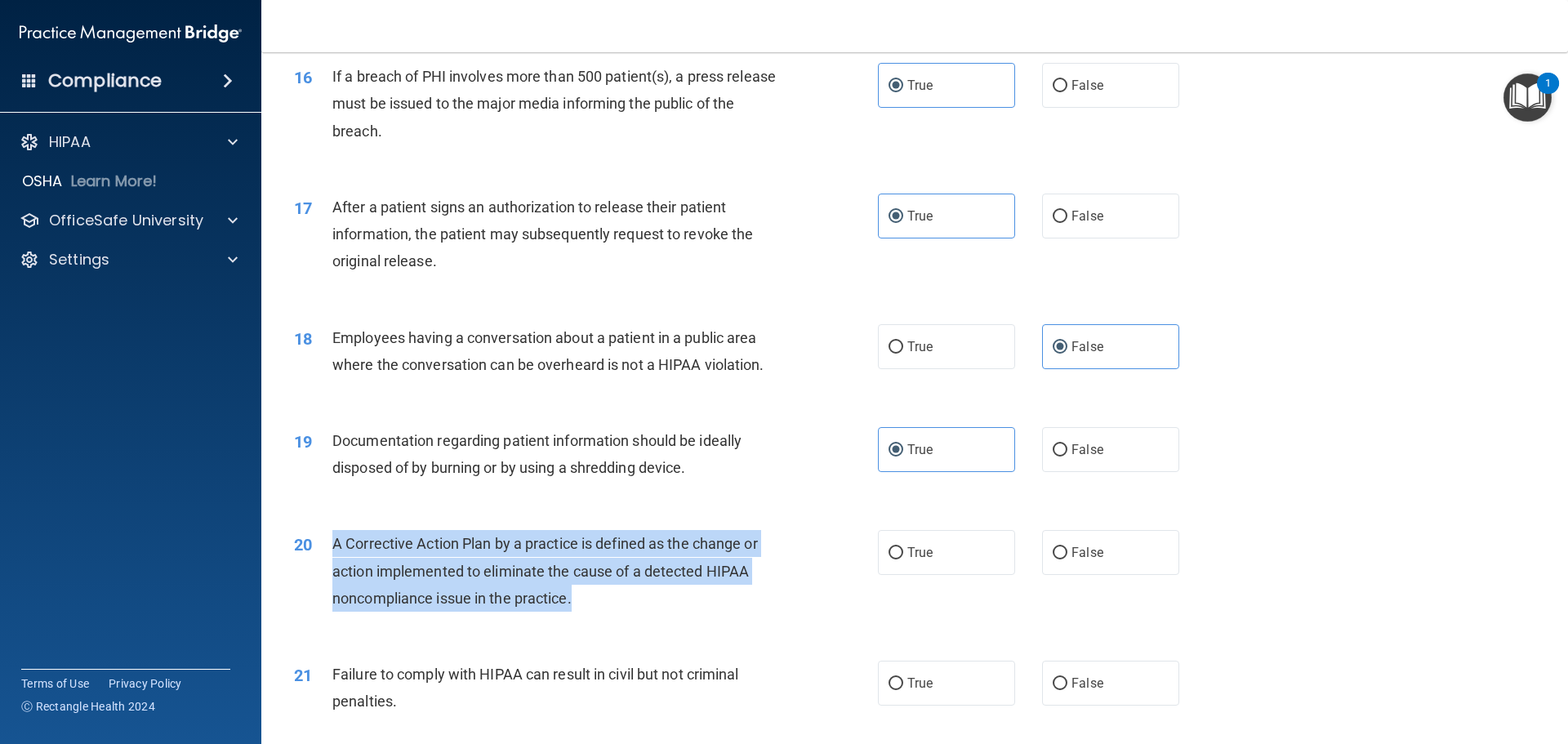
drag, startPoint x: 574, startPoint y: 625, endPoint x: 330, endPoint y: 578, distance: 248.5
click at [330, 578] on div "20 A Corrective Action Plan by a practice is defined as the change or action im…" at bounding box center [586, 575] width 633 height 90
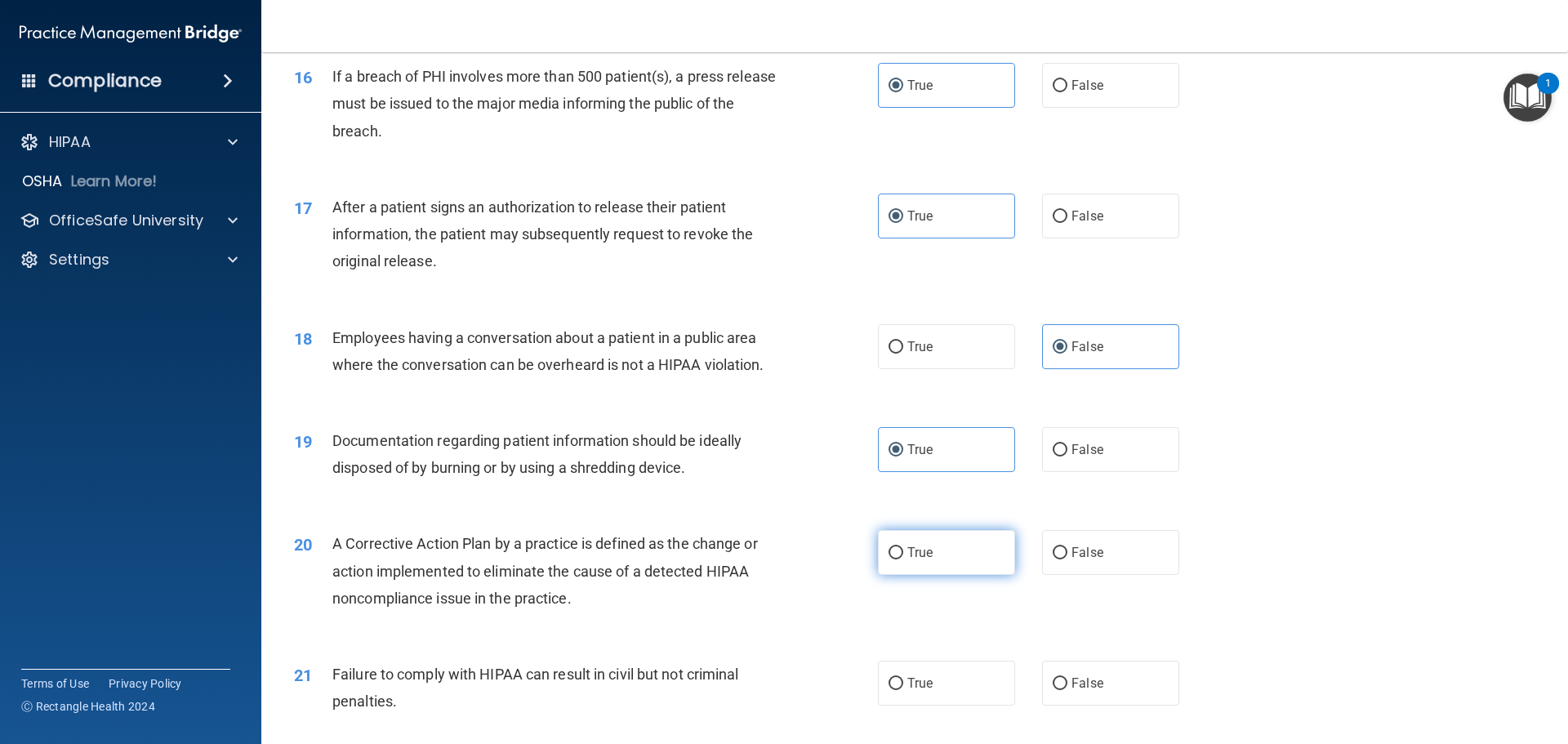
click at [942, 575] on label "True" at bounding box center [946, 552] width 137 height 45
click at [904, 560] on input "True" at bounding box center [895, 553] width 14 height 13
radio input "true"
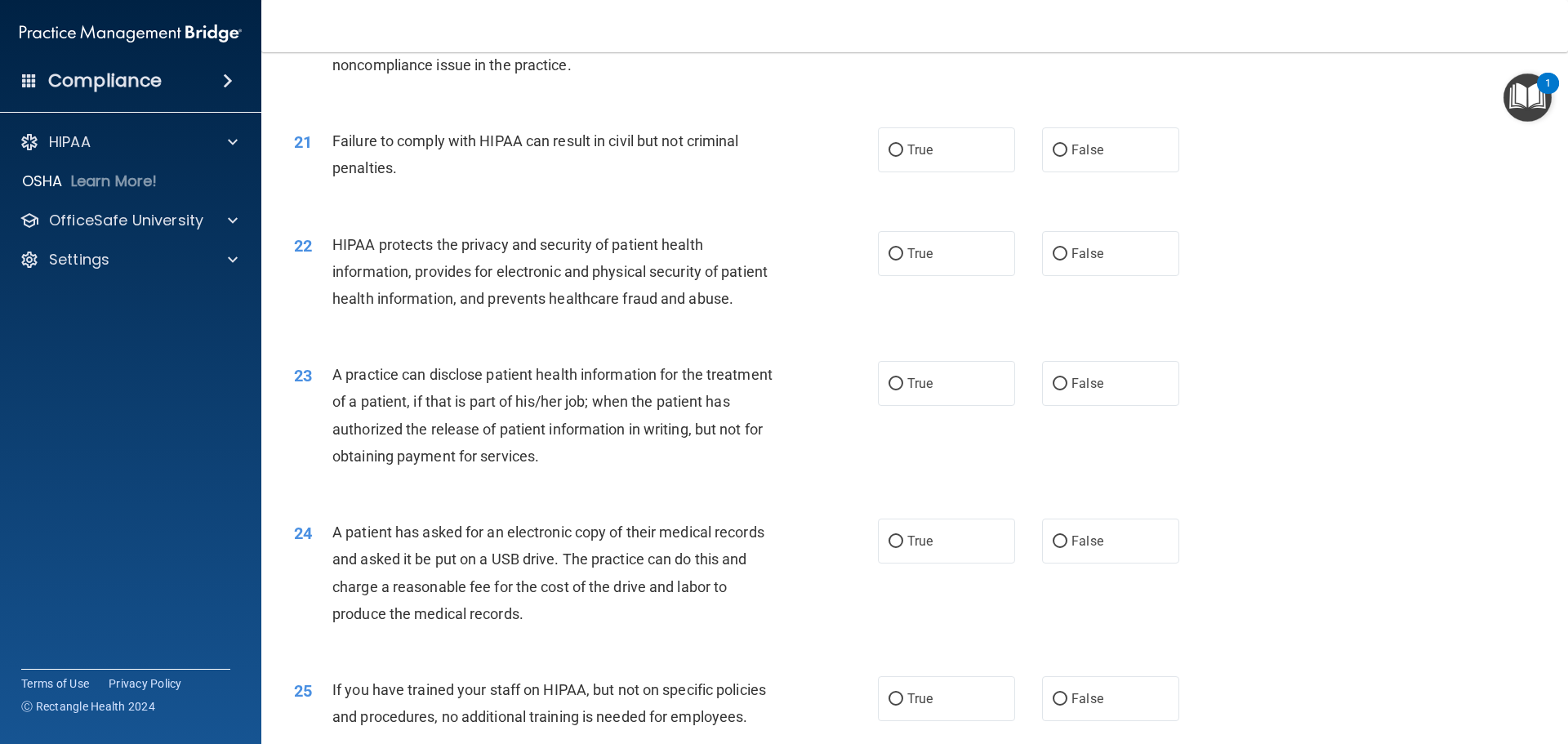
scroll to position [2387, 0]
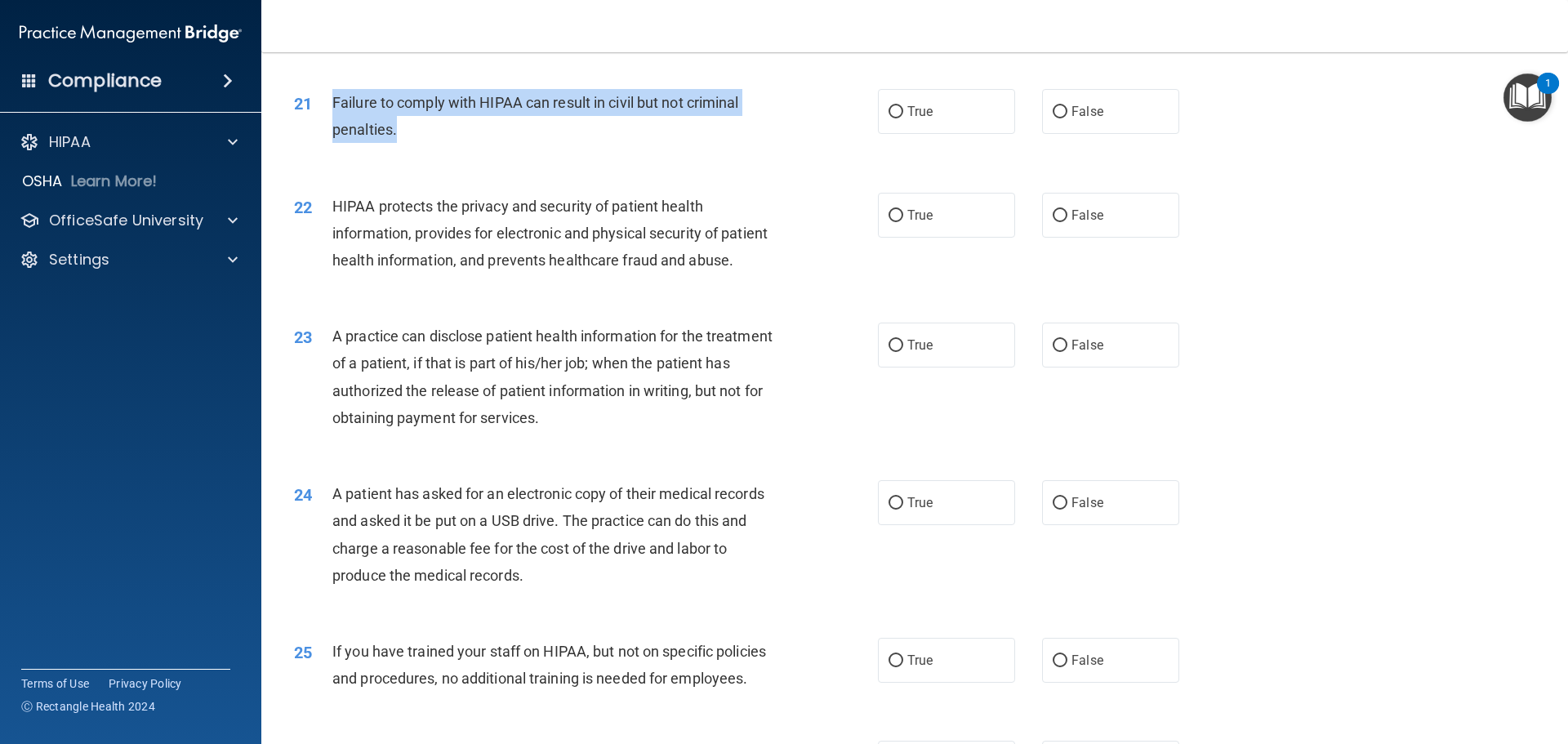
drag, startPoint x: 394, startPoint y: 156, endPoint x: 332, endPoint y: 124, distance: 69.8
click at [332, 124] on div "Failure to comply with HIPAA can result in civil but not criminal penalties." at bounding box center [560, 116] width 457 height 54
drag, startPoint x: 1050, startPoint y: 130, endPoint x: 662, endPoint y: 250, distance: 406.1
click at [1053, 119] on input "False" at bounding box center [1059, 112] width 14 height 13
radio input "true"
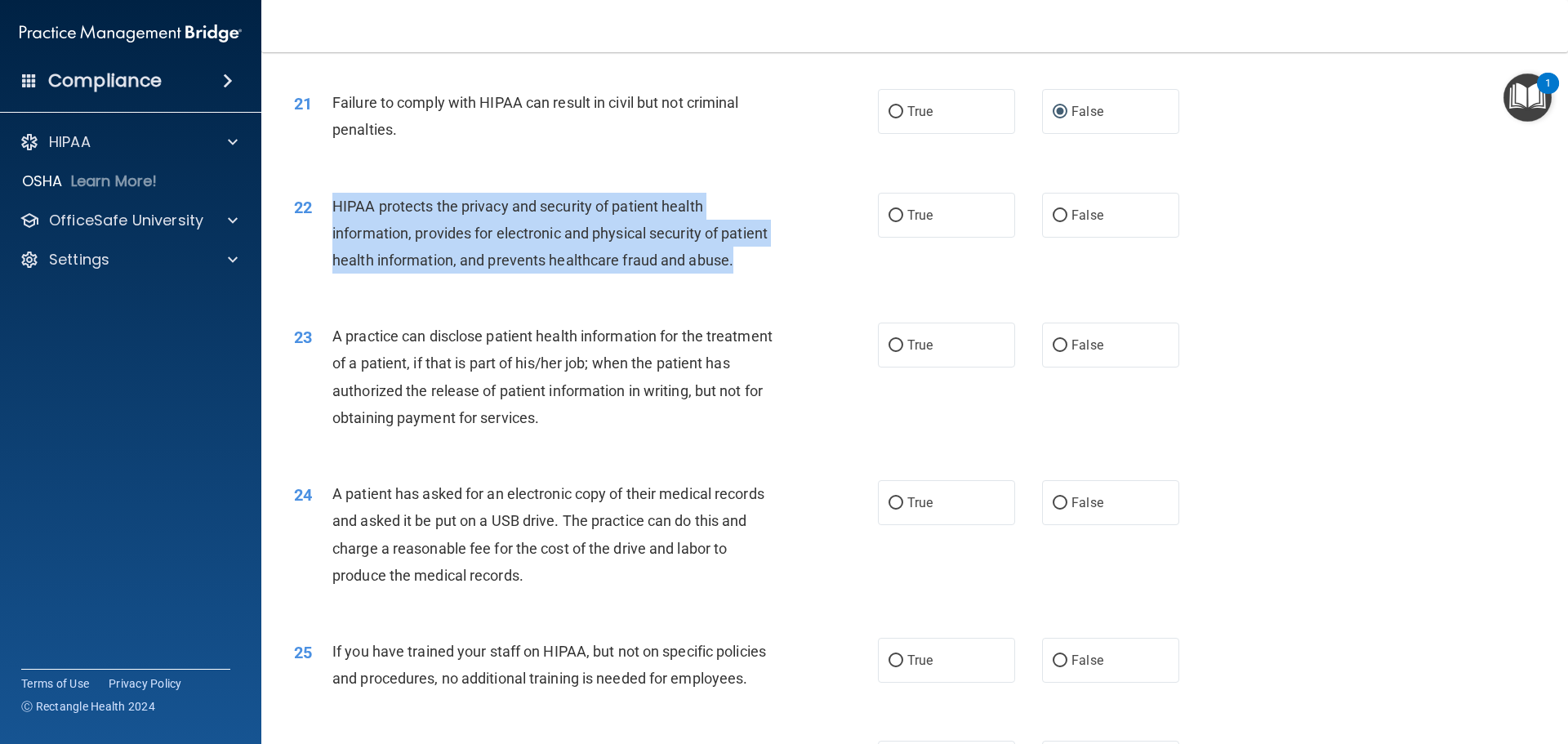
drag, startPoint x: 374, startPoint y: 313, endPoint x: 322, endPoint y: 233, distance: 95.4
click at [322, 233] on div "22 HIPAA protects the privacy and security of patient health information, provi…" at bounding box center [586, 237] width 633 height 90
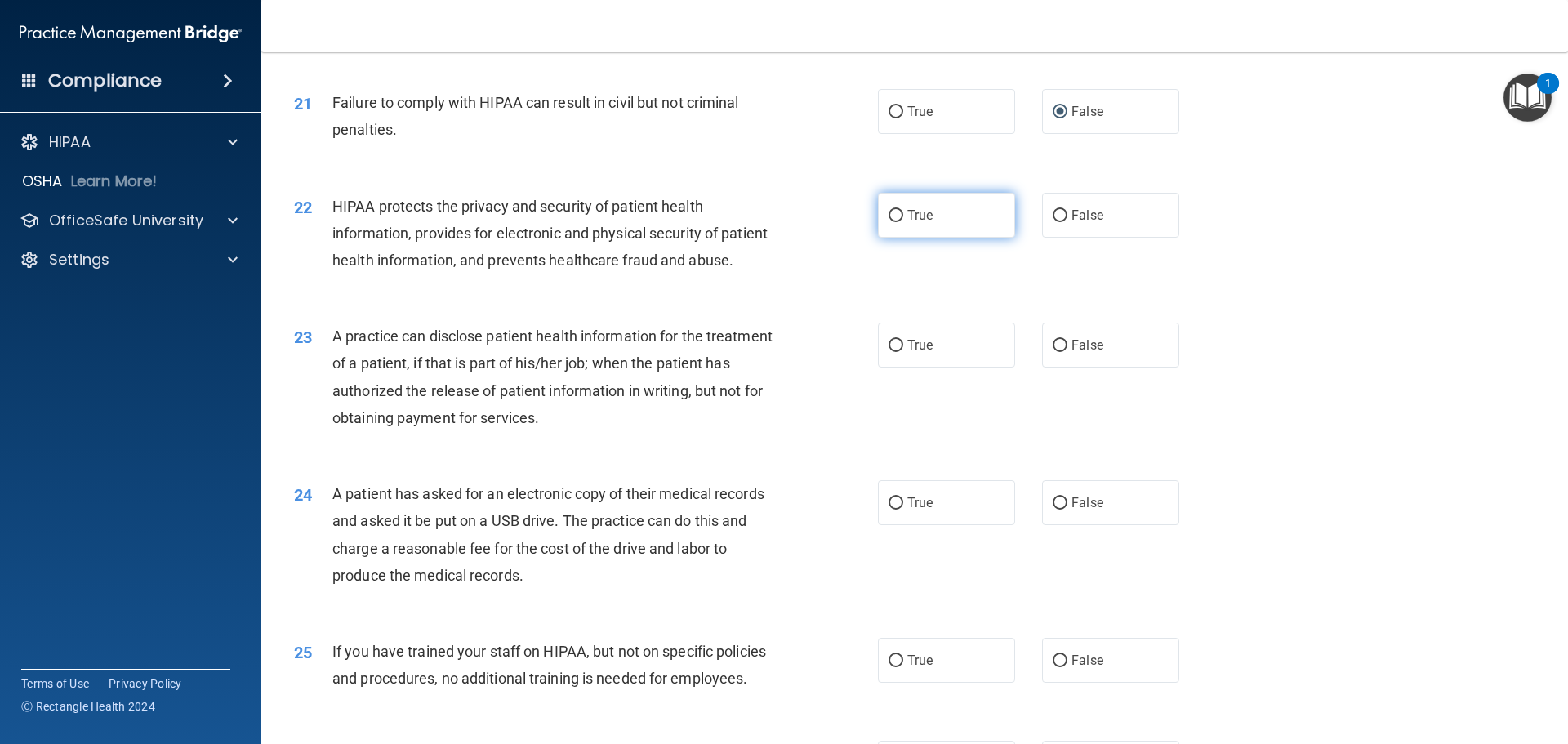
click at [900, 238] on label "True" at bounding box center [946, 214] width 137 height 45
click at [900, 222] on input "True" at bounding box center [895, 216] width 14 height 13
radio input "true"
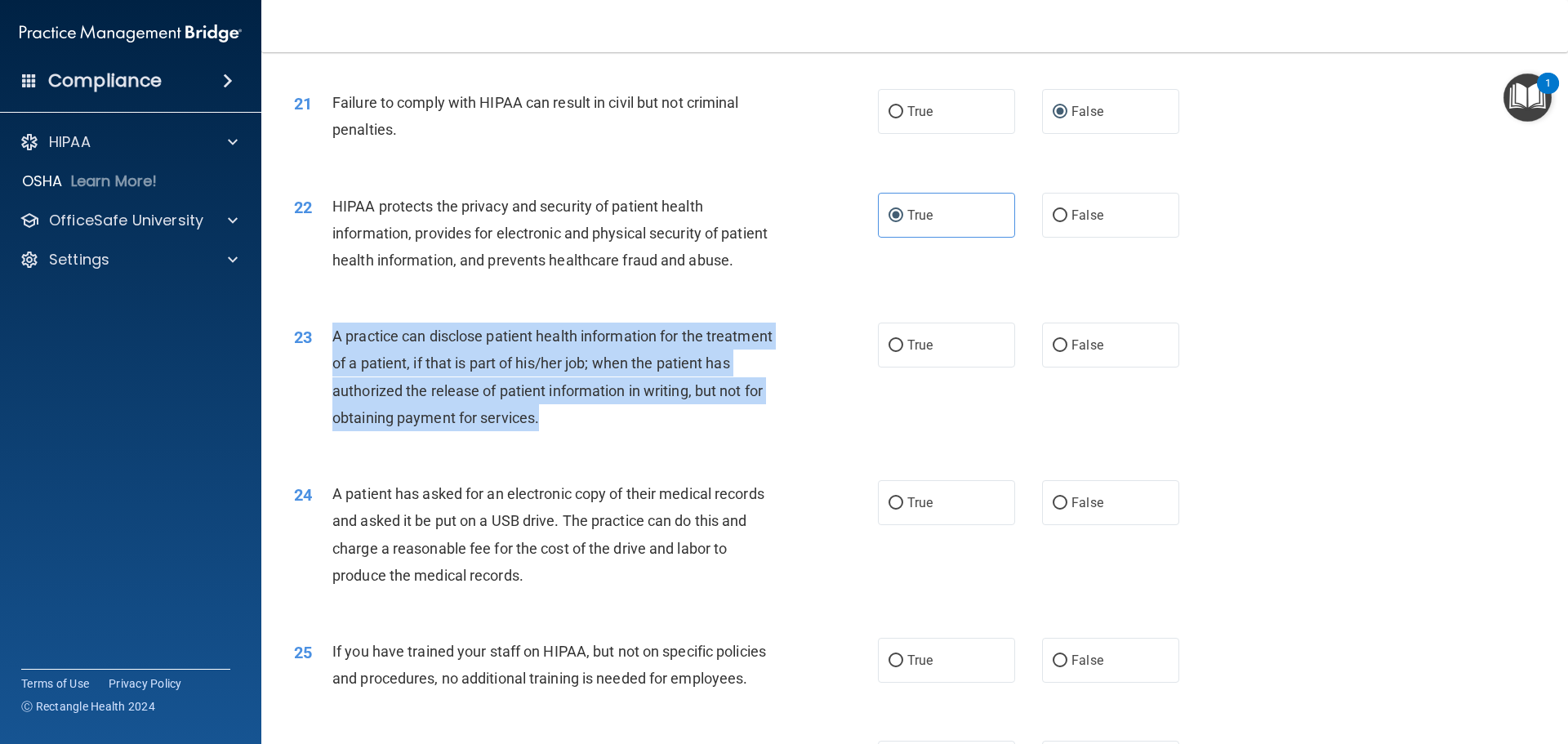
drag, startPoint x: 615, startPoint y: 473, endPoint x: 320, endPoint y: 400, distance: 303.9
click at [320, 400] on div "23 A practice can disclose patient health information for the treatment of a pa…" at bounding box center [586, 381] width 633 height 117
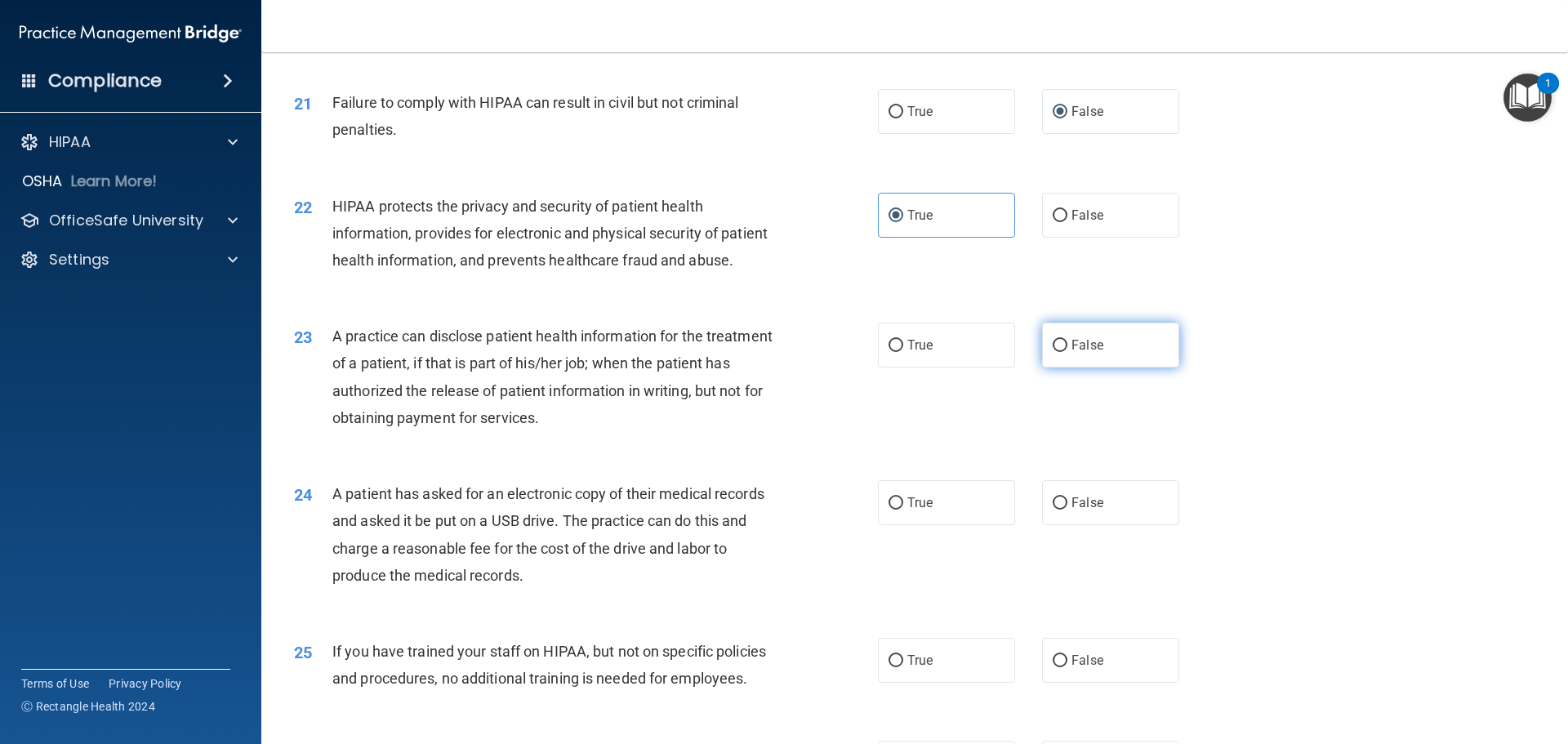
click at [1060, 367] on label "False" at bounding box center [1111, 345] width 137 height 45
click at [1060, 352] on input "False" at bounding box center [1059, 346] width 14 height 13
radio input "true"
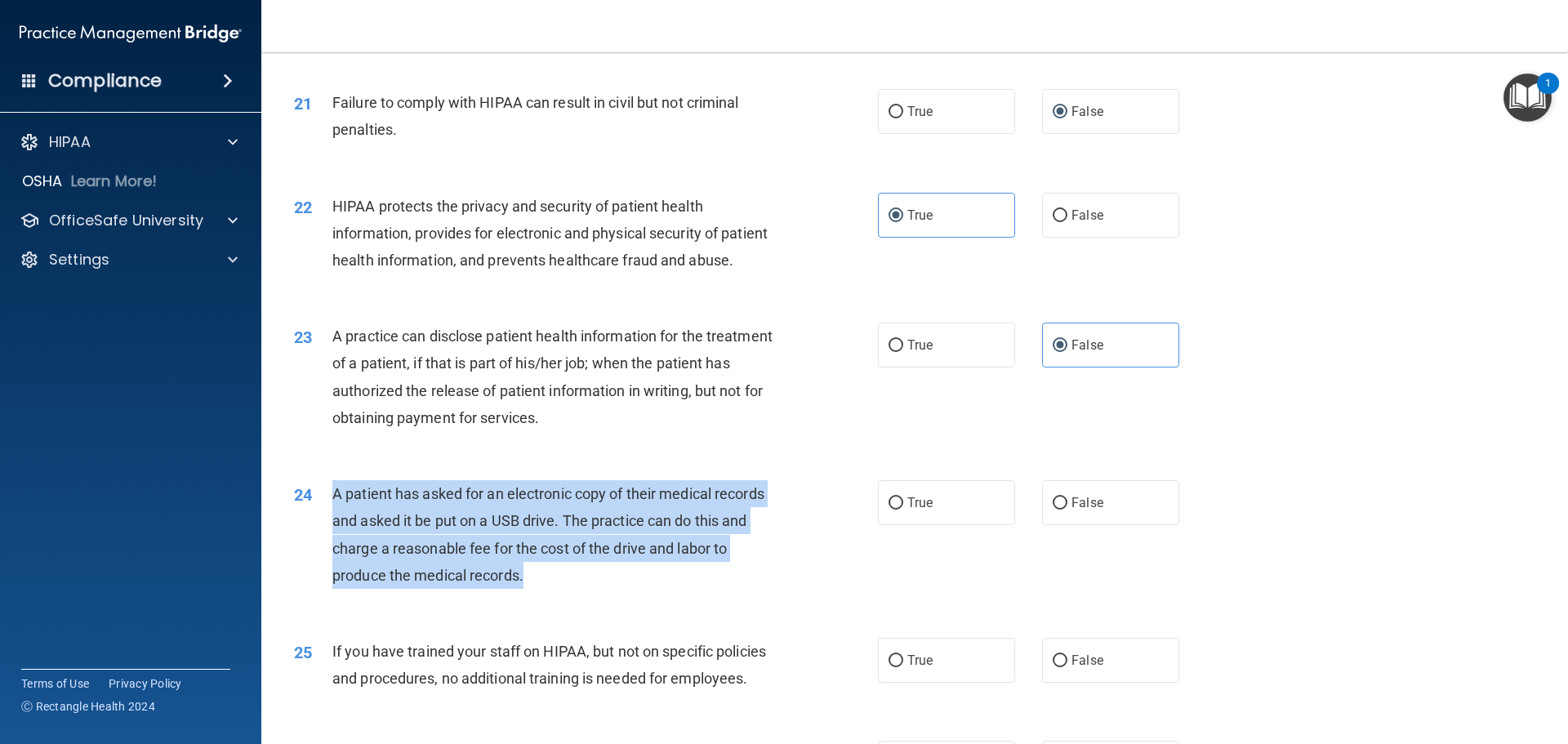
drag, startPoint x: 543, startPoint y: 625, endPoint x: 332, endPoint y: 557, distance: 221.7
click at [332, 557] on div "A patient has asked for an electronic copy of their medical records and asked i…" at bounding box center [560, 534] width 457 height 108
click at [763, 588] on div "A patient has asked for an electronic copy of their medical records and asked i…" at bounding box center [560, 534] width 457 height 108
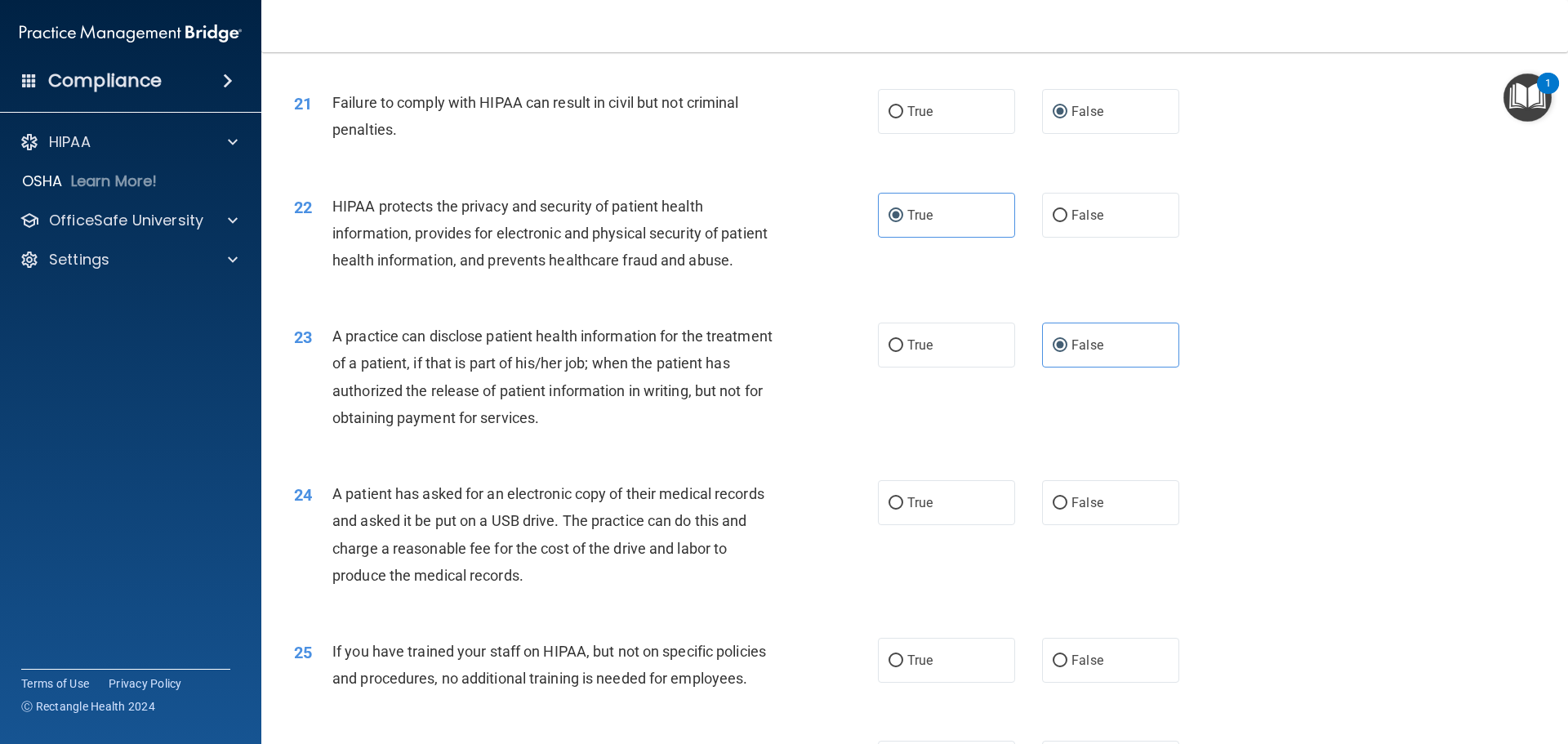
scroll to position [2468, 0]
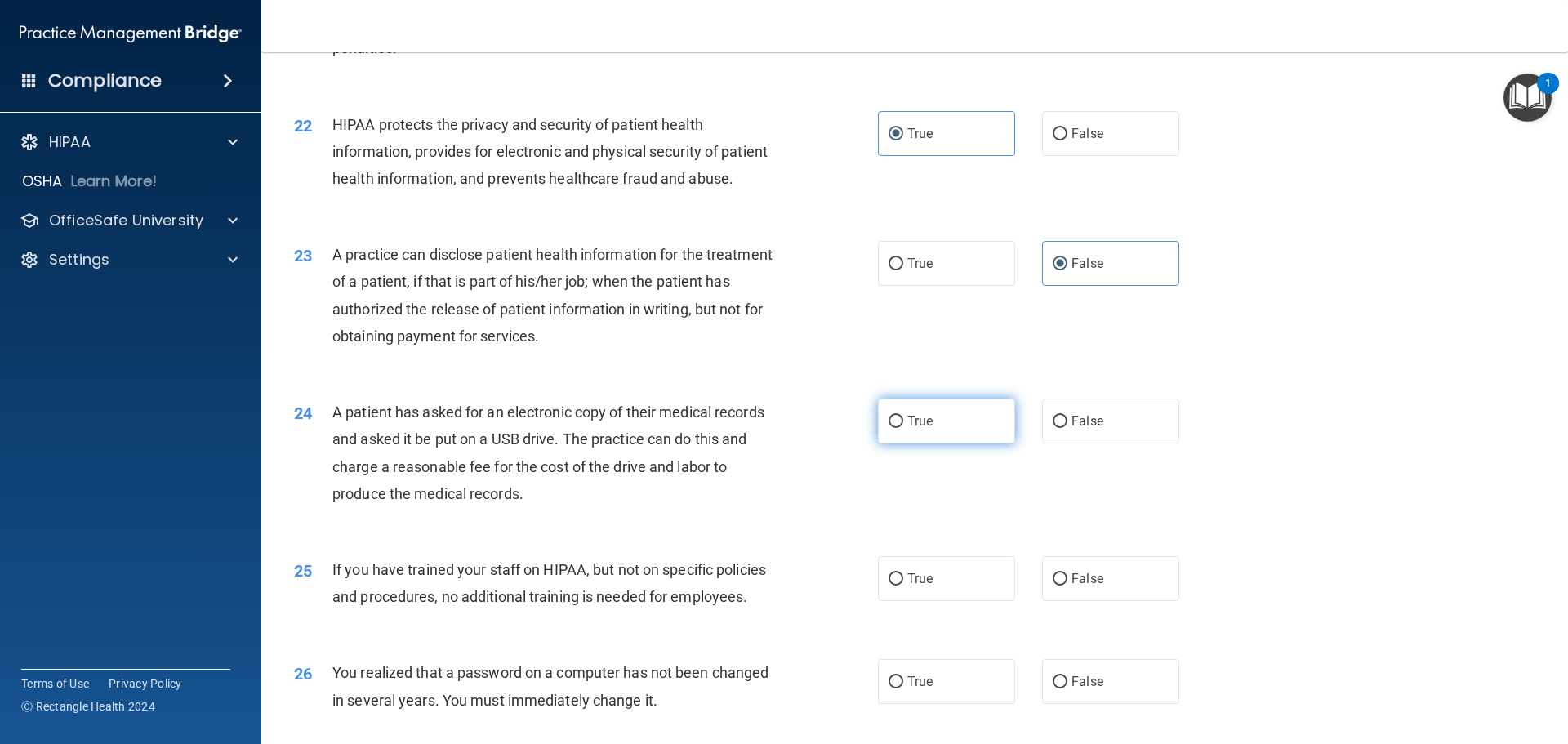
click at [929, 444] on label "True" at bounding box center [946, 420] width 137 height 45
click at [904, 428] on input "True" at bounding box center [895, 422] width 14 height 13
radio input "true"
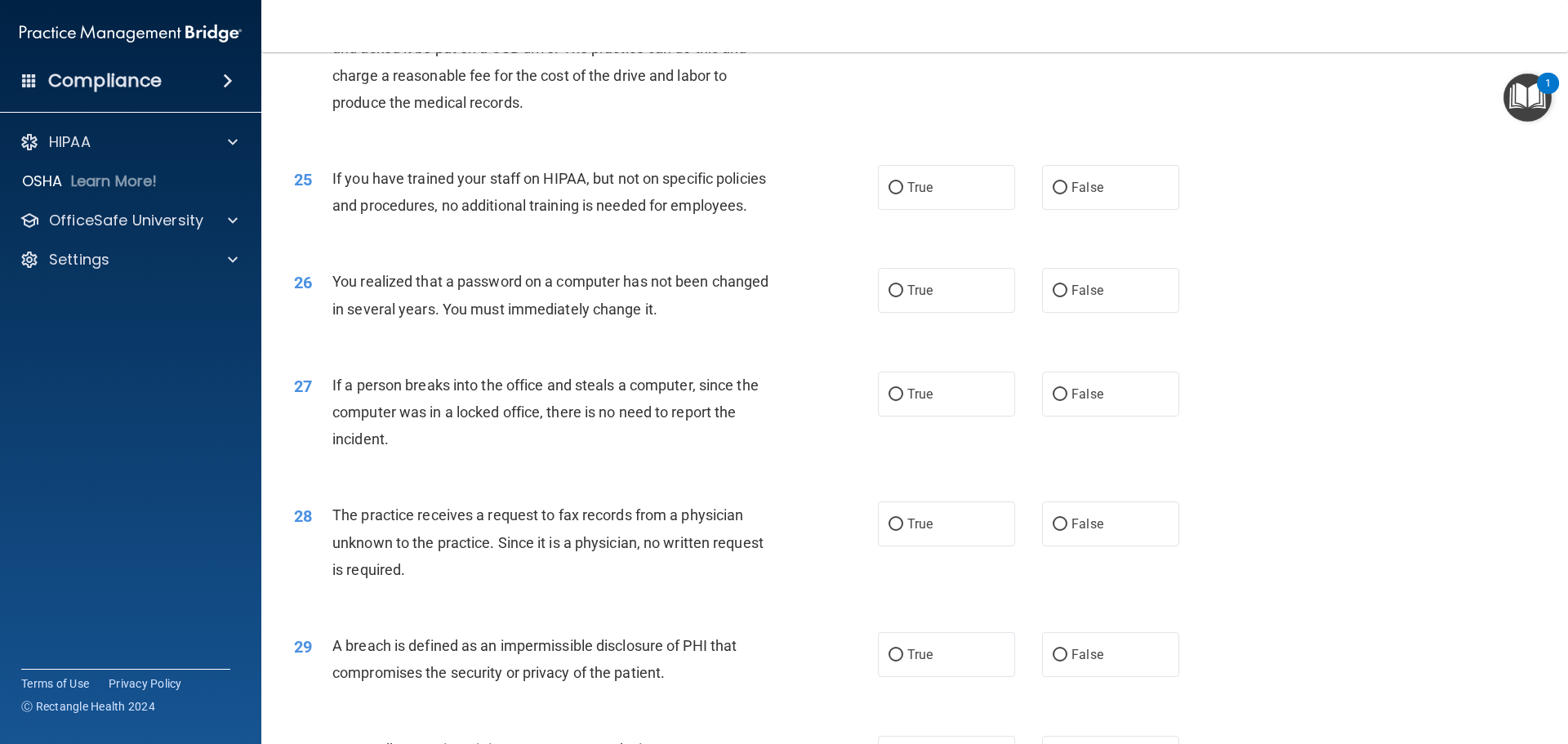
scroll to position [2958, 0]
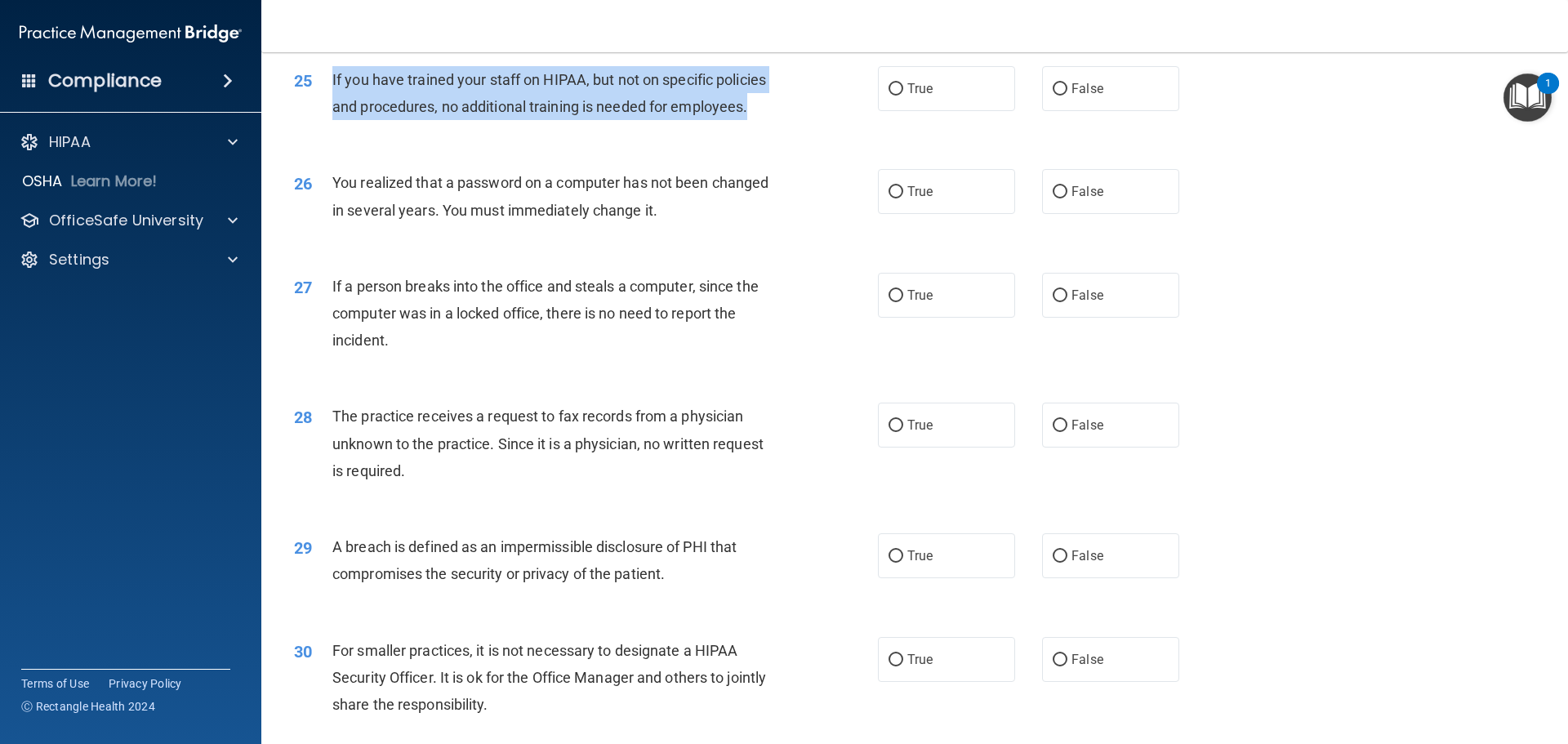
drag, startPoint x: 752, startPoint y: 158, endPoint x: 329, endPoint y: 137, distance: 423.5
click at [329, 129] on div "25 If you have trained your staff on HIPAA, but not on specific policies and pr…" at bounding box center [586, 98] width 633 height 62
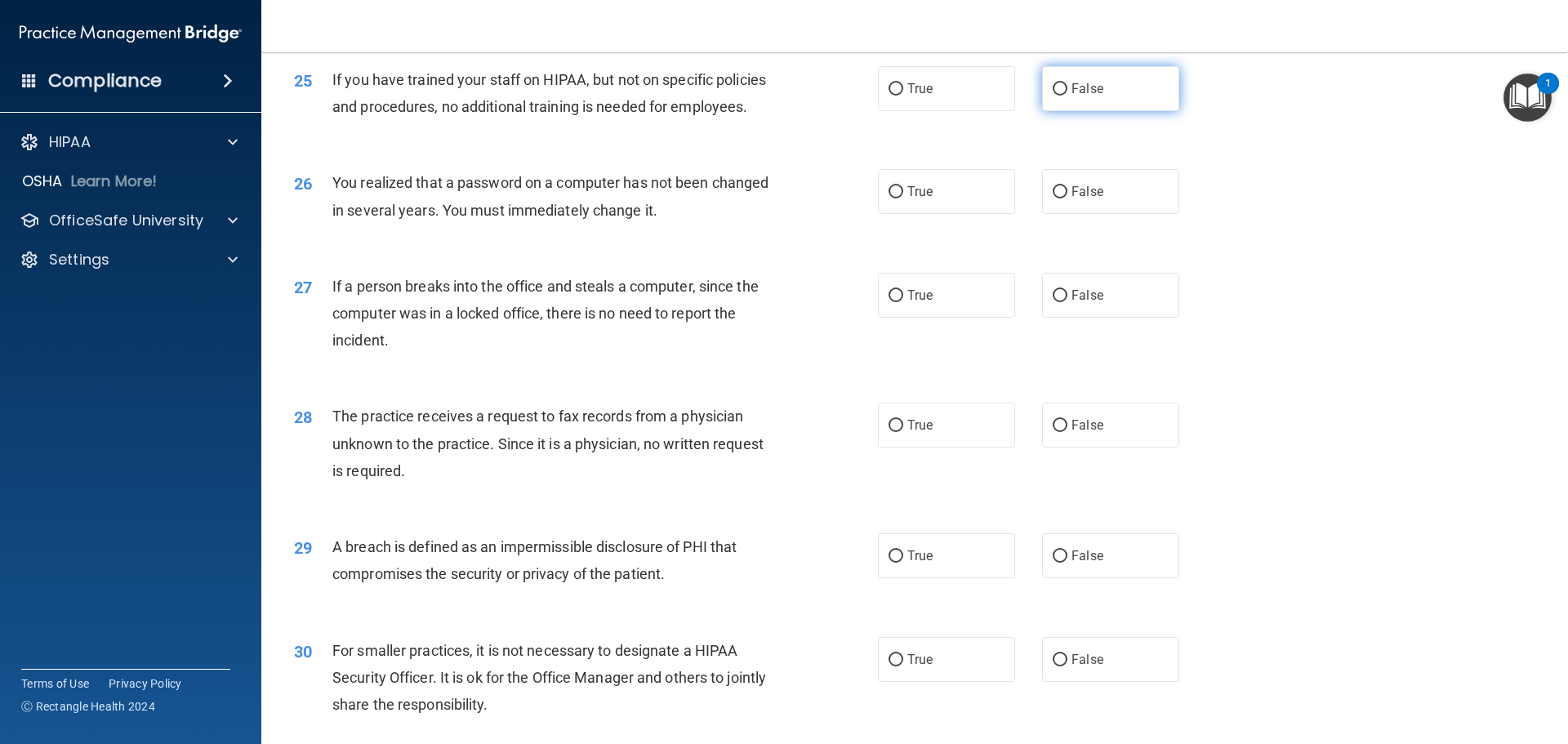
click at [1076, 111] on label "False" at bounding box center [1111, 88] width 137 height 45
click at [1068, 96] on input "False" at bounding box center [1059, 89] width 14 height 13
radio input "true"
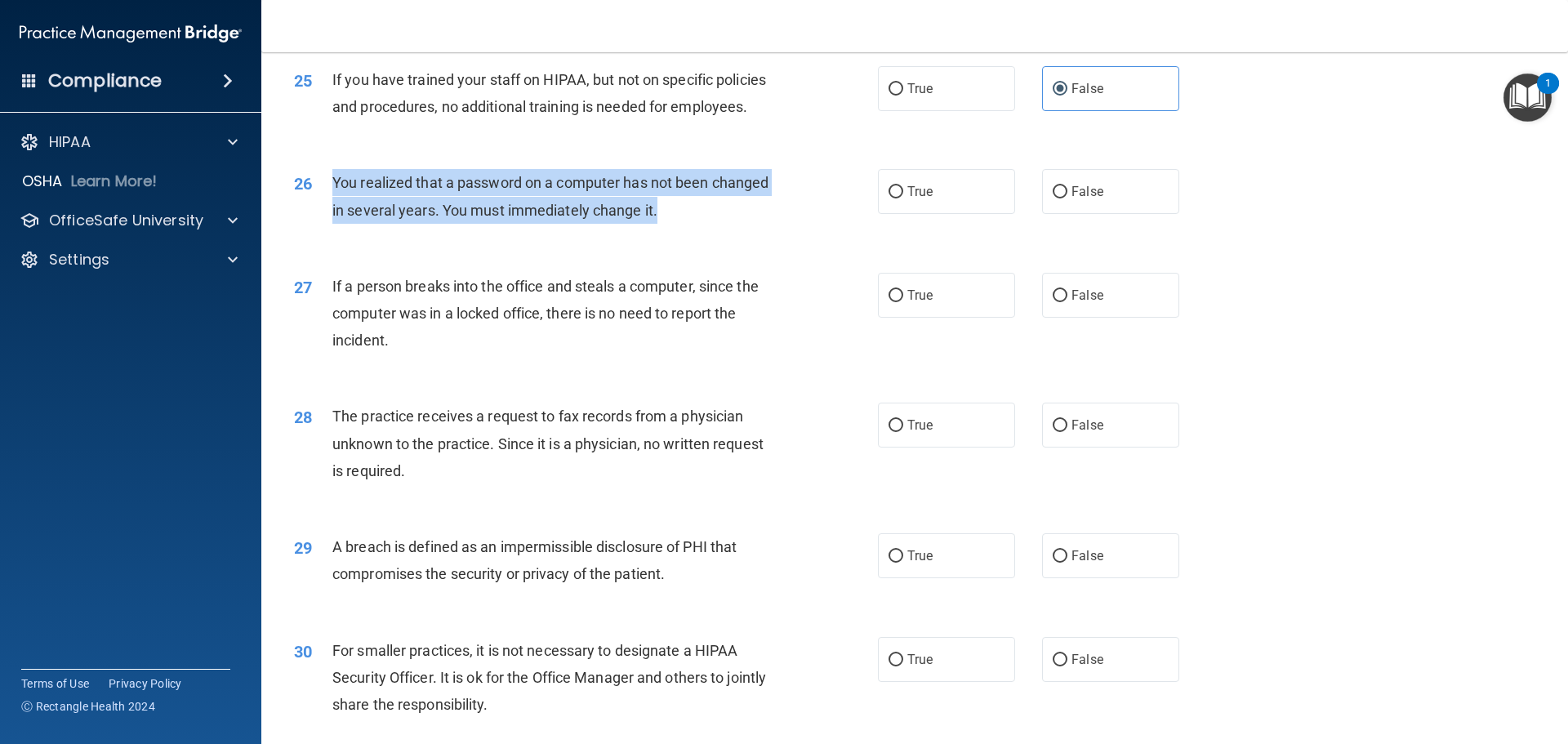
drag, startPoint x: 673, startPoint y: 261, endPoint x: 334, endPoint y: 244, distance: 339.4
click at [334, 223] on div "You realized that a password on a computer has not been changed in several year…" at bounding box center [560, 196] width 457 height 54
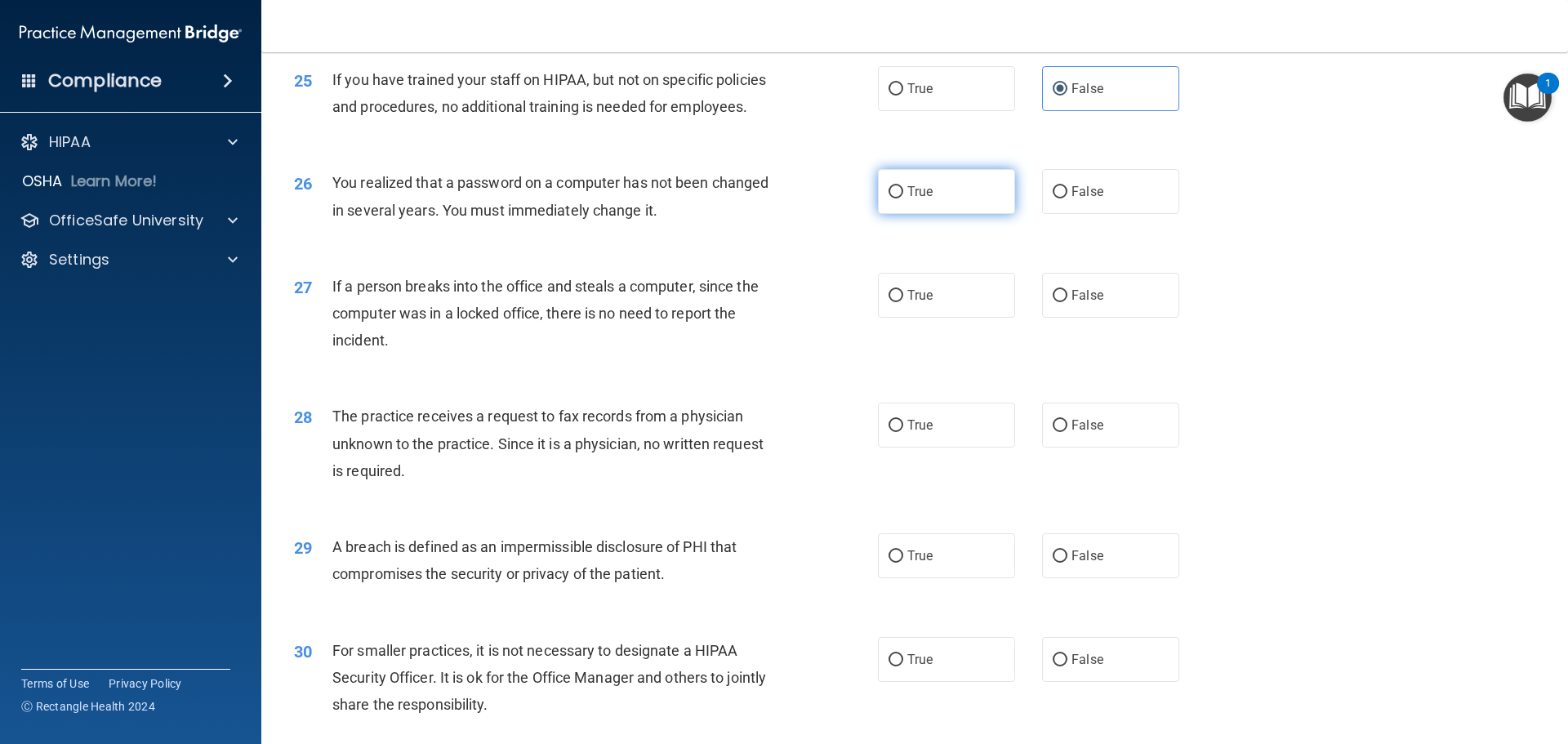
click at [934, 214] on label "True" at bounding box center [946, 191] width 137 height 45
click at [904, 198] on input "True" at bounding box center [895, 193] width 14 height 13
radio input "true"
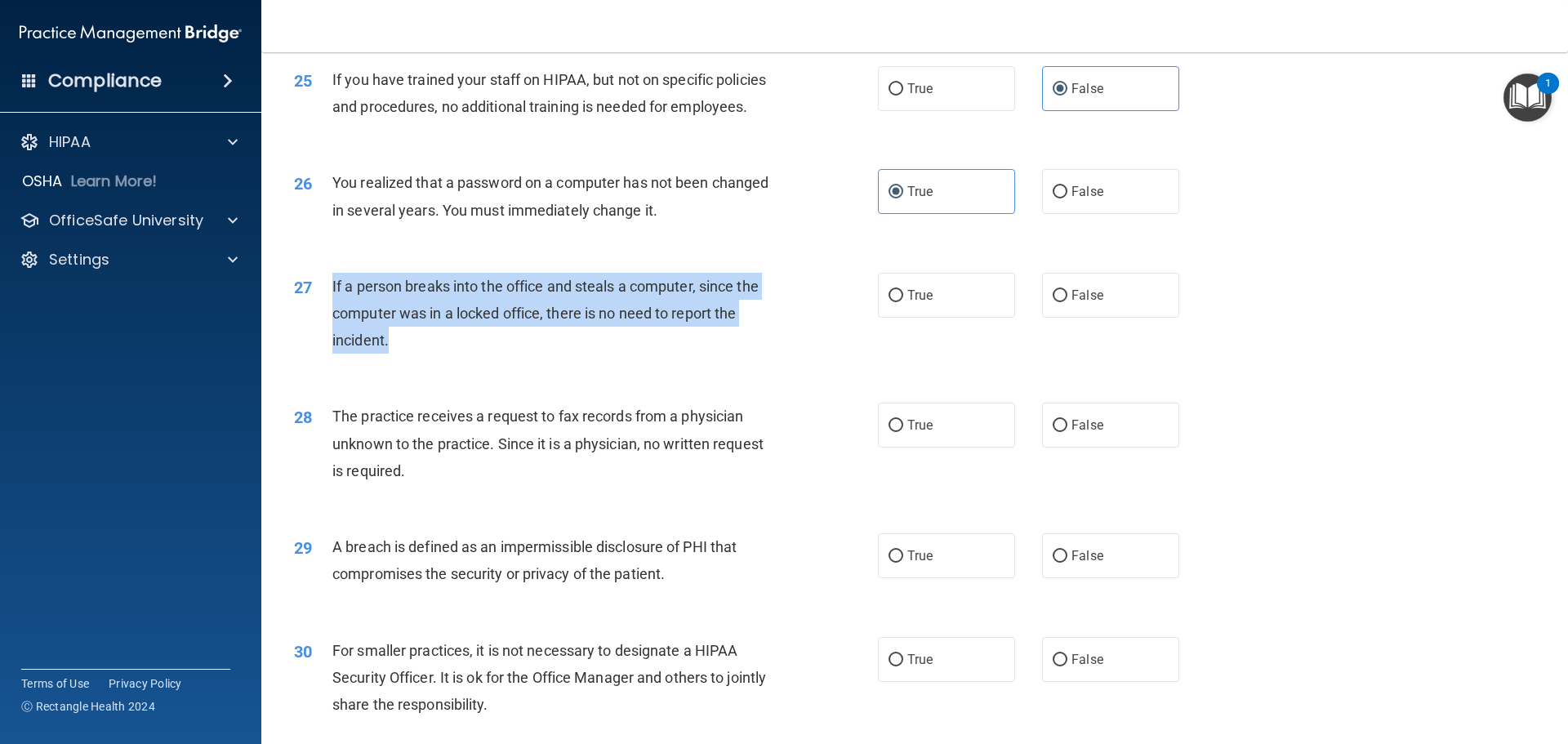
drag, startPoint x: 409, startPoint y: 392, endPoint x: 332, endPoint y: 342, distance: 91.8
click at [332, 342] on div "If a person breaks into the office and steals a computer, since the computer wa…" at bounding box center [560, 314] width 457 height 82
click at [1055, 302] on input "False" at bounding box center [1059, 296] width 14 height 13
radio input "true"
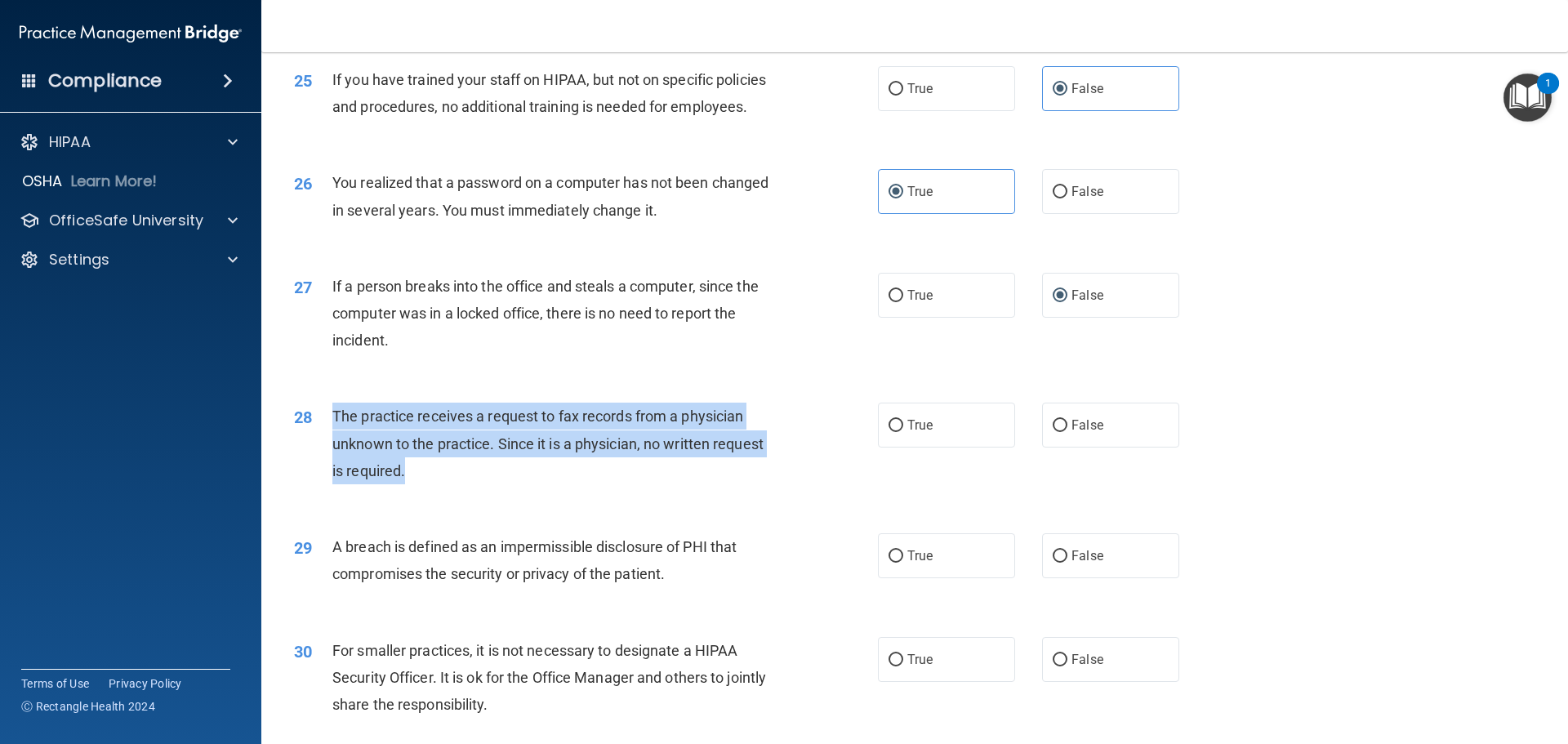
drag, startPoint x: 408, startPoint y: 525, endPoint x: 310, endPoint y: 483, distance: 106.6
click at [310, 483] on div "28 The practice receives a request to fax records from a physician unknown to t…" at bounding box center [586, 447] width 633 height 90
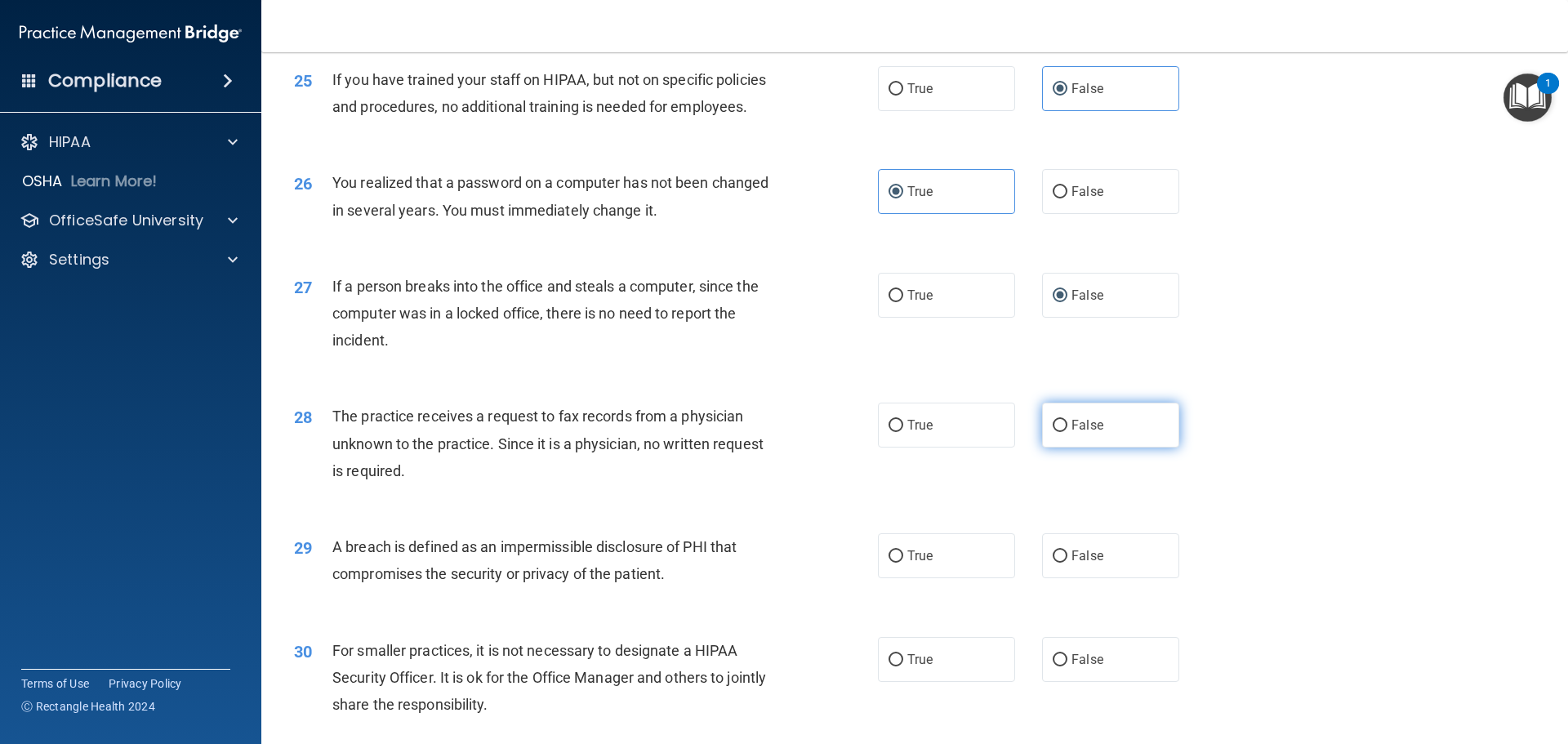
click at [1068, 447] on label "False" at bounding box center [1111, 425] width 137 height 45
click at [1068, 432] on input "False" at bounding box center [1059, 425] width 14 height 13
radio input "true"
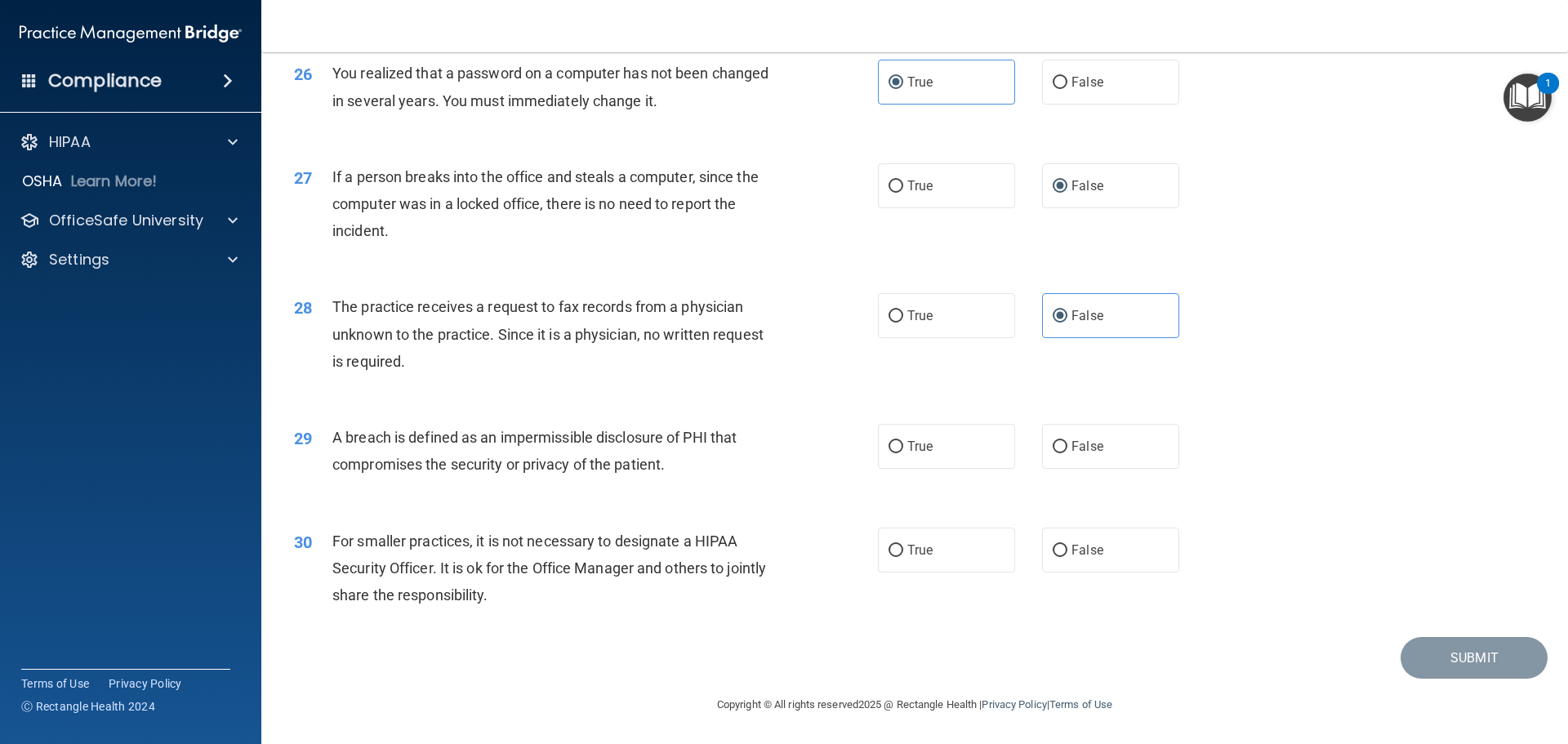
scroll to position [3121, 0]
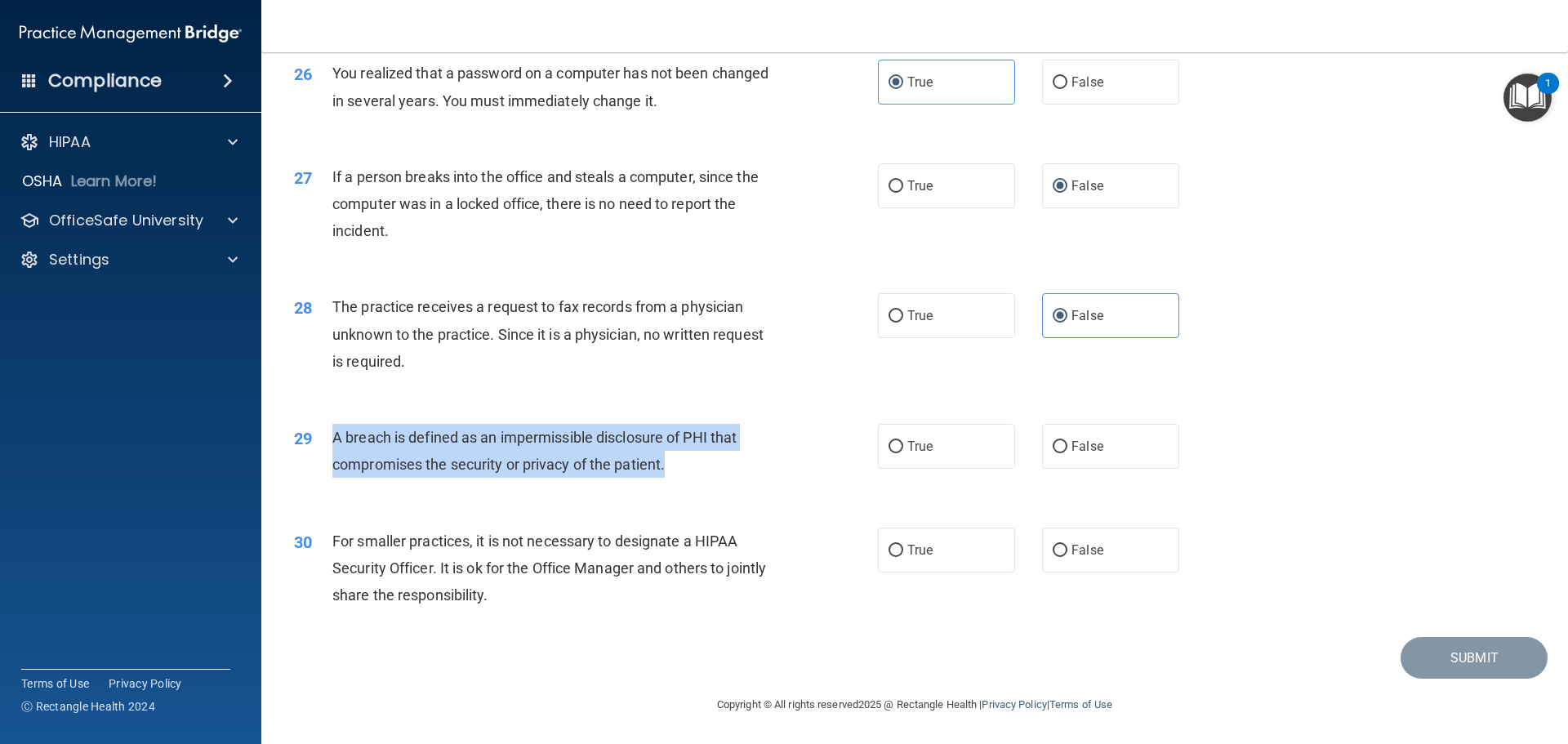
drag, startPoint x: 661, startPoint y: 467, endPoint x: 335, endPoint y: 431, distance: 328.0
click at [335, 431] on div "A breach is defined as an impermissible disclosure of PHI that compromises the …" at bounding box center [560, 451] width 457 height 54
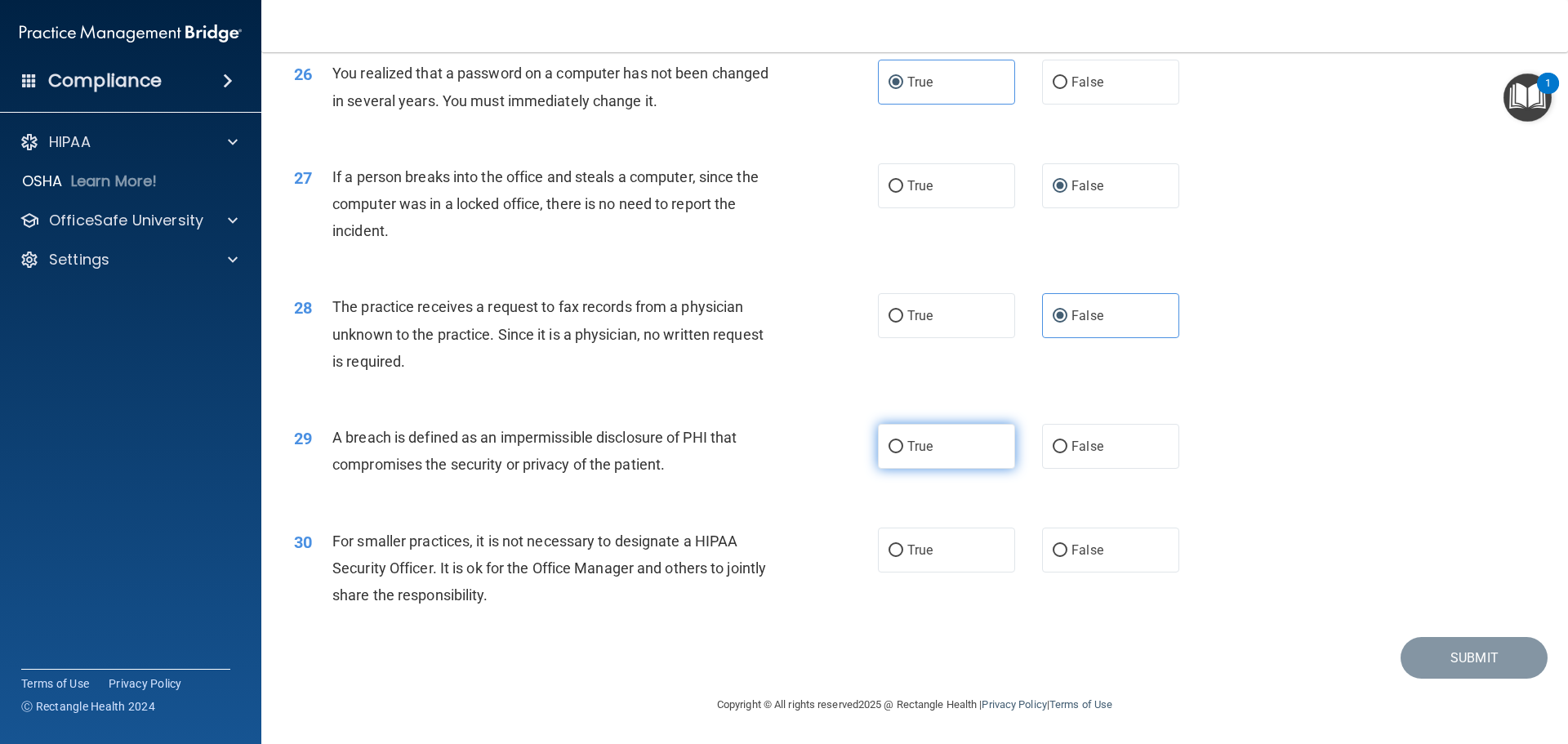
drag, startPoint x: 927, startPoint y: 437, endPoint x: 922, endPoint y: 429, distance: 9.4
click at [927, 435] on label "True" at bounding box center [946, 446] width 137 height 45
click at [904, 441] on input "True" at bounding box center [895, 447] width 14 height 13
radio input "true"
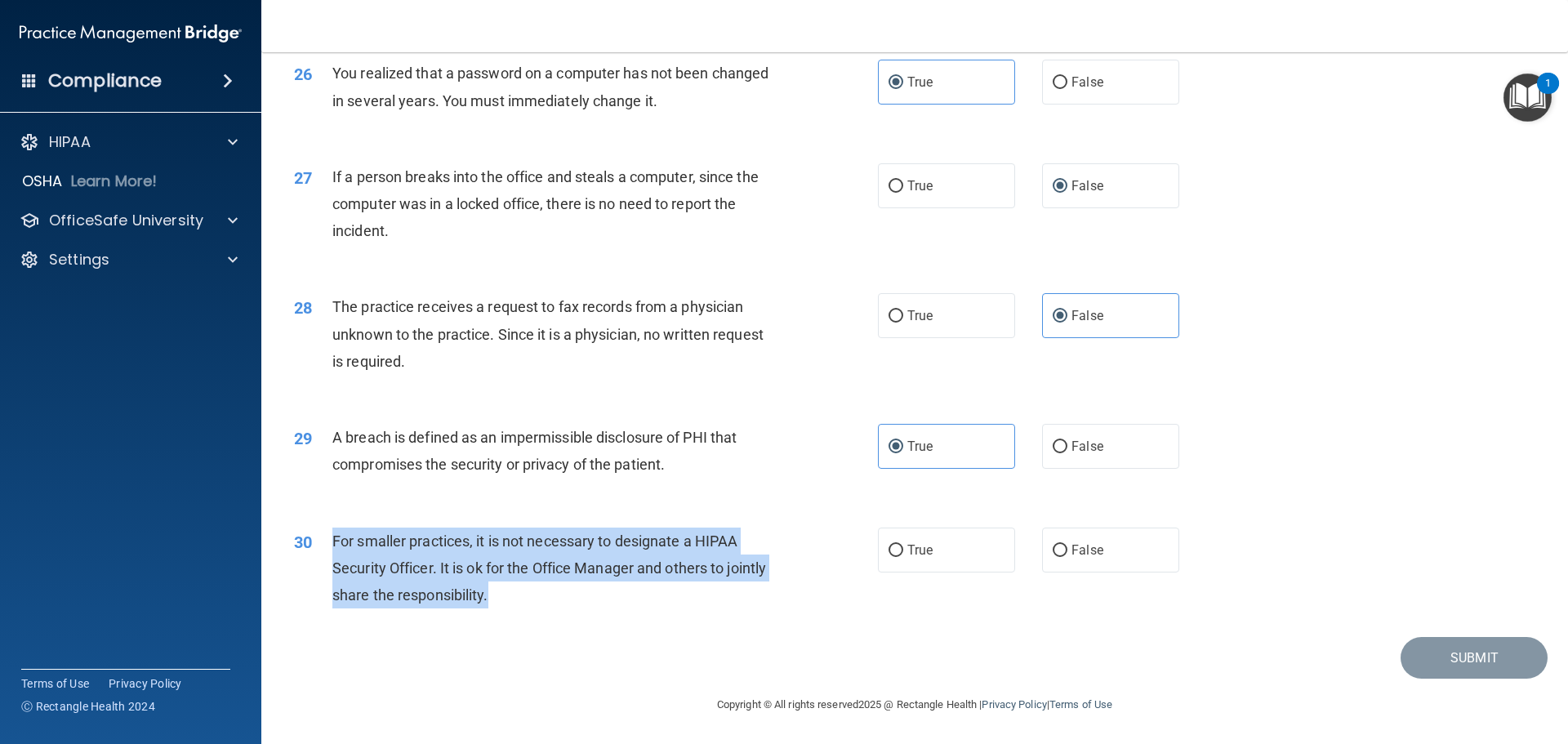
drag, startPoint x: 551, startPoint y: 591, endPoint x: 328, endPoint y: 543, distance: 228.1
click at [328, 543] on div "30 For smaller practices, it is not necessary to designate a HIPAA Security Off…" at bounding box center [586, 573] width 633 height 90
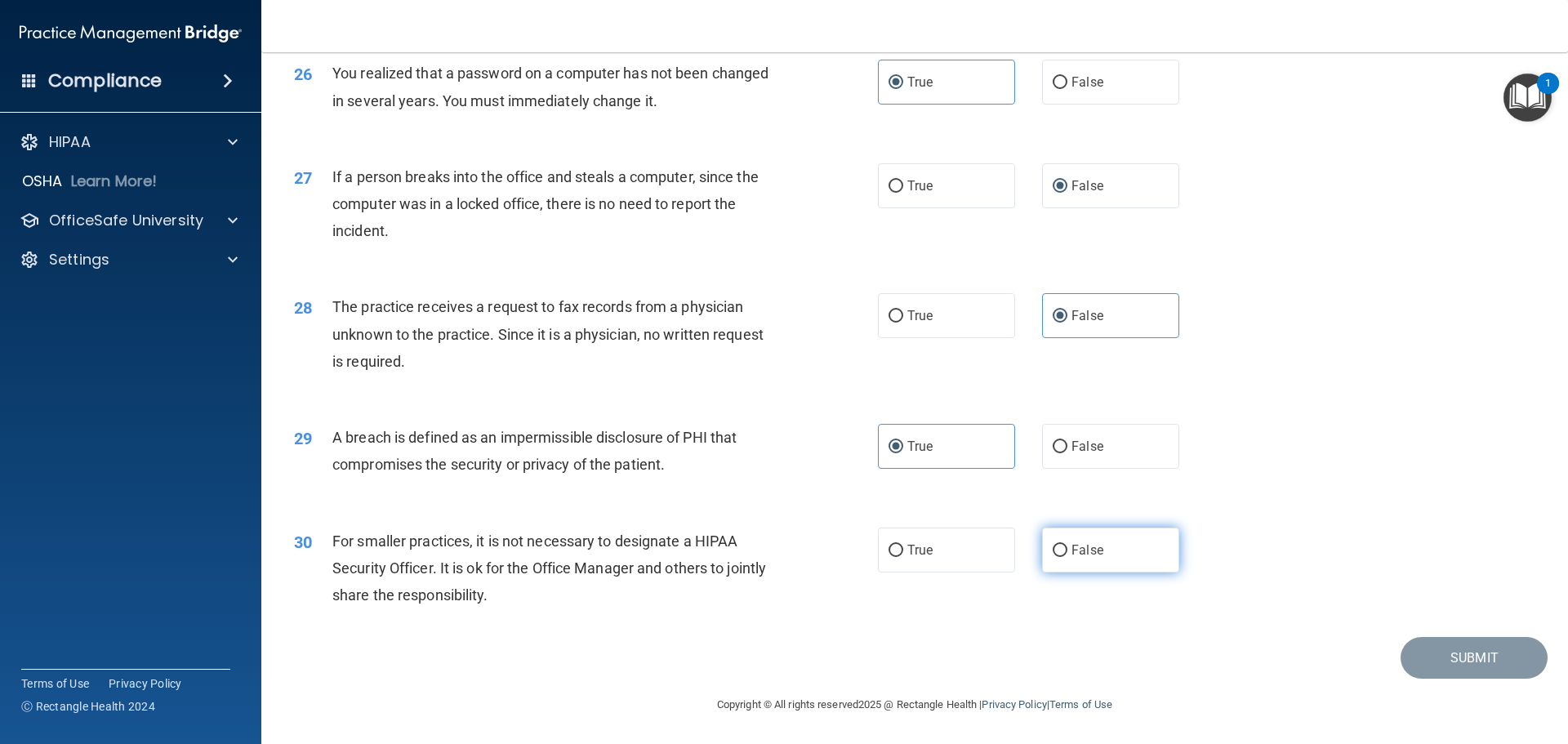
click at [1072, 552] on span "False" at bounding box center [1088, 550] width 32 height 15
click at [1068, 552] on input "False" at bounding box center [1059, 551] width 14 height 13
radio input "true"
click at [1475, 665] on button "Submit" at bounding box center [1474, 658] width 147 height 42
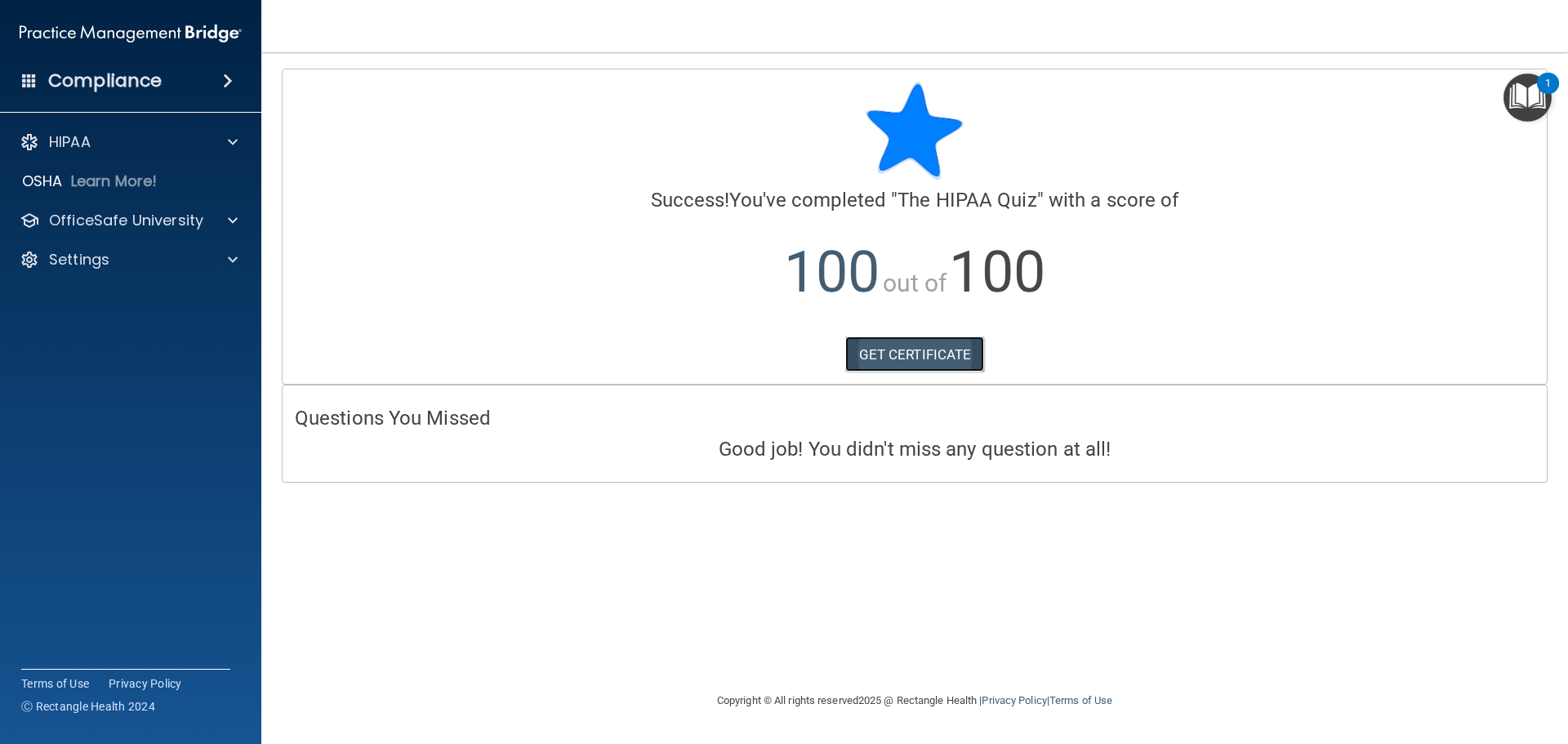
click at [959, 359] on link "GET CERTIFICATE" at bounding box center [916, 354] width 140 height 36
click at [201, 222] on p "OfficeSafe University" at bounding box center [126, 220] width 155 height 19
click at [154, 251] on link "HIPAA Training" at bounding box center [113, 260] width 257 height 33
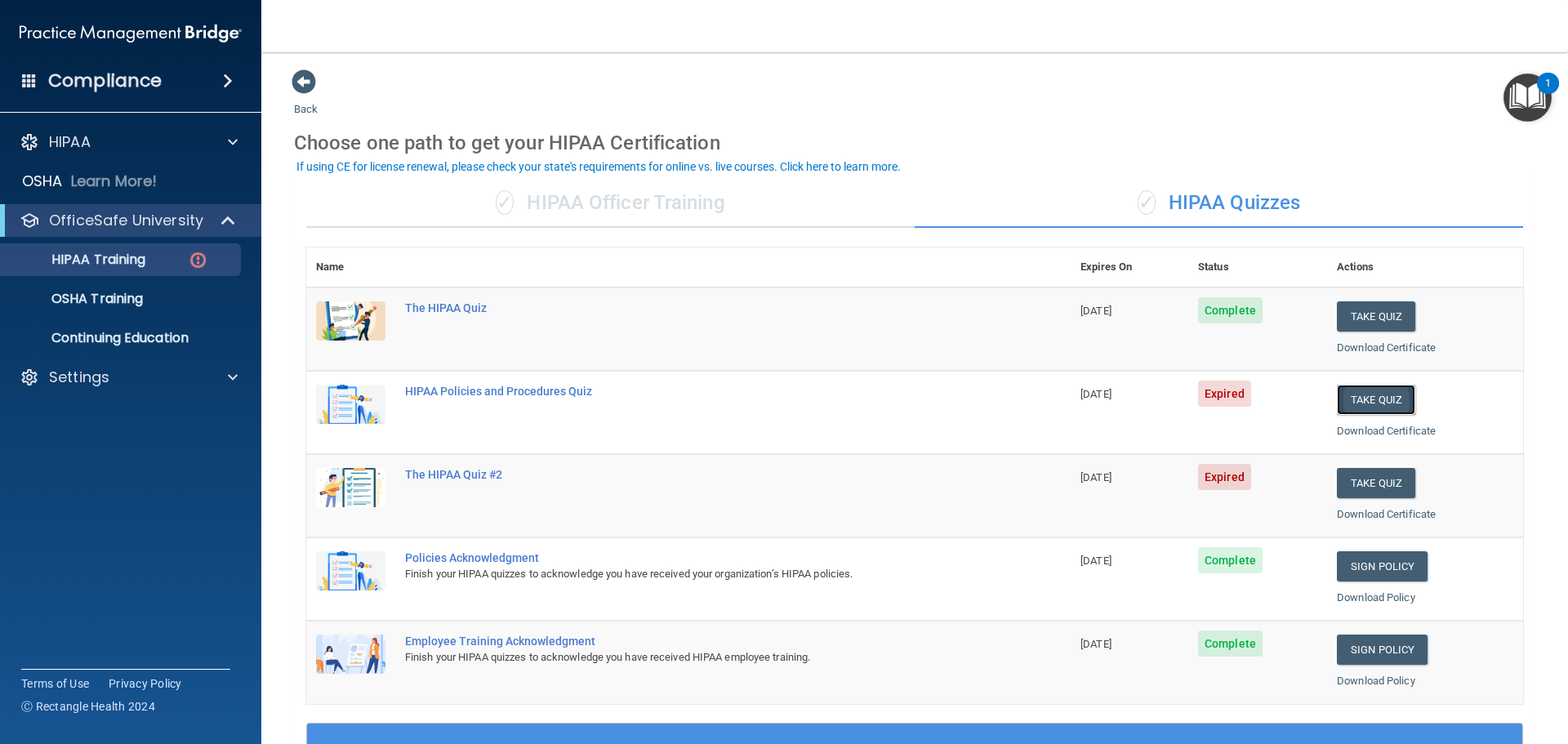
click at [1349, 404] on button "Take Quiz" at bounding box center [1375, 400] width 78 height 30
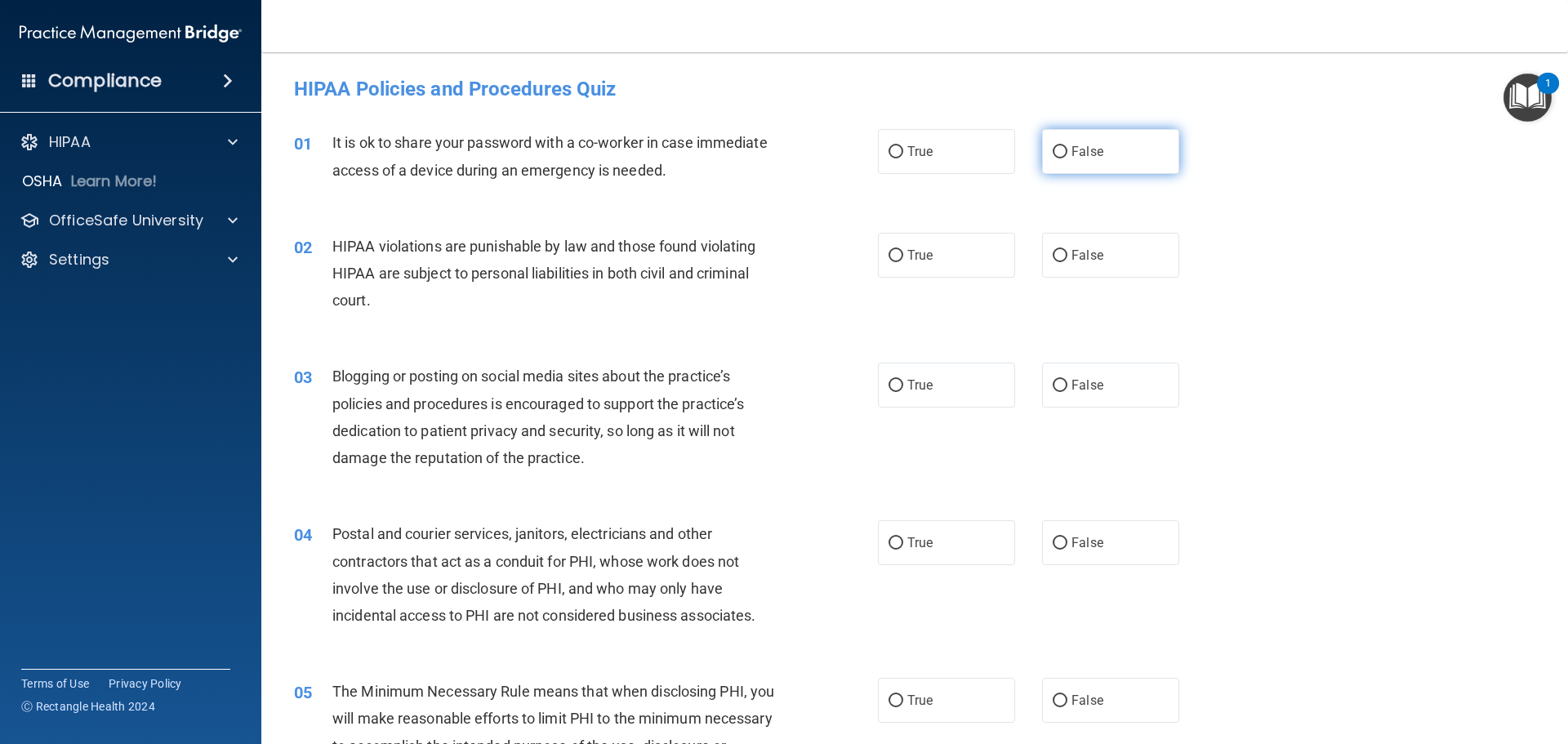
click at [1053, 149] on input "False" at bounding box center [1059, 152] width 14 height 13
radio input "true"
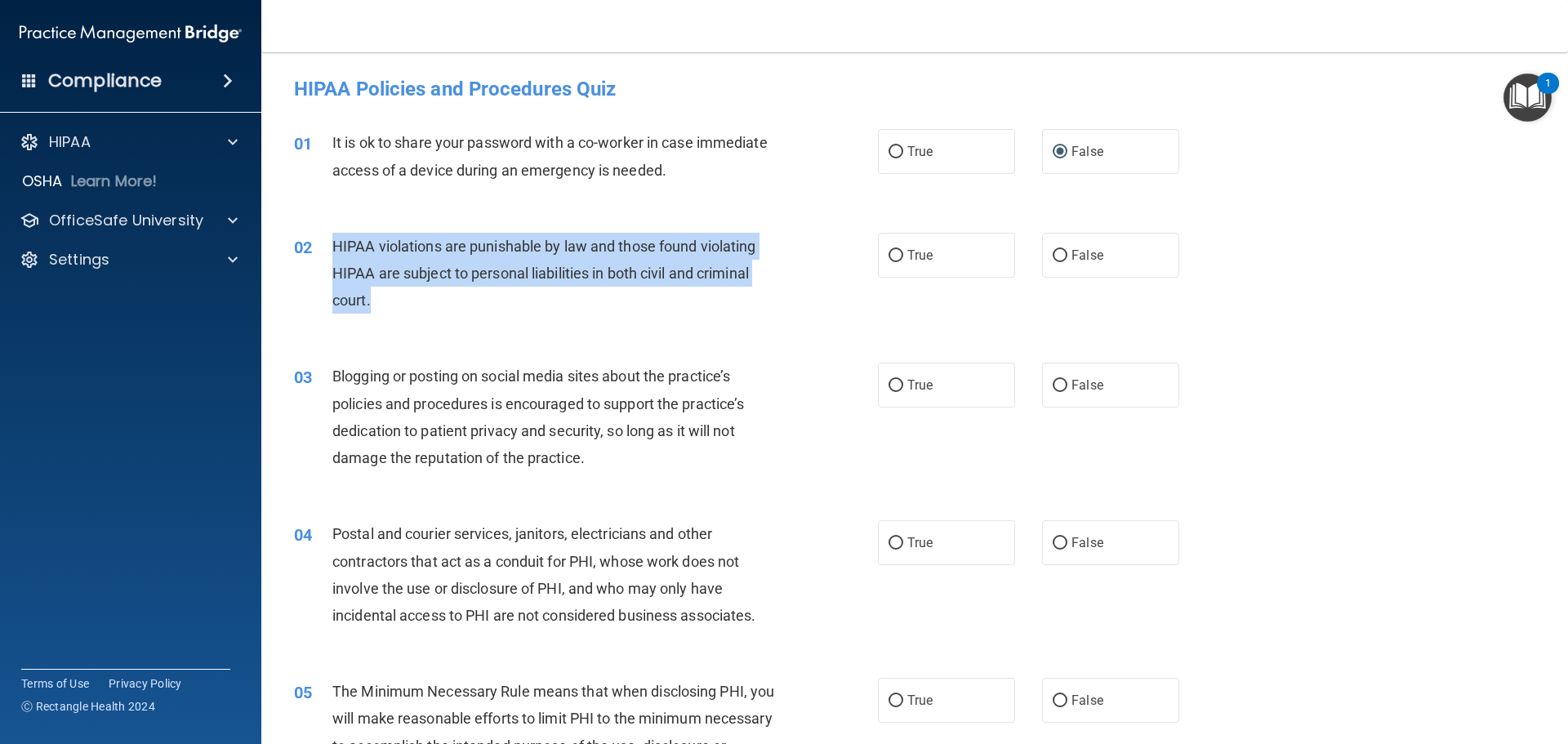
drag, startPoint x: 375, startPoint y: 304, endPoint x: 329, endPoint y: 254, distance: 67.9
click at [329, 254] on div "02 HIPAA violations are punishable by law and those found violating HIPAA are s…" at bounding box center [586, 277] width 633 height 90
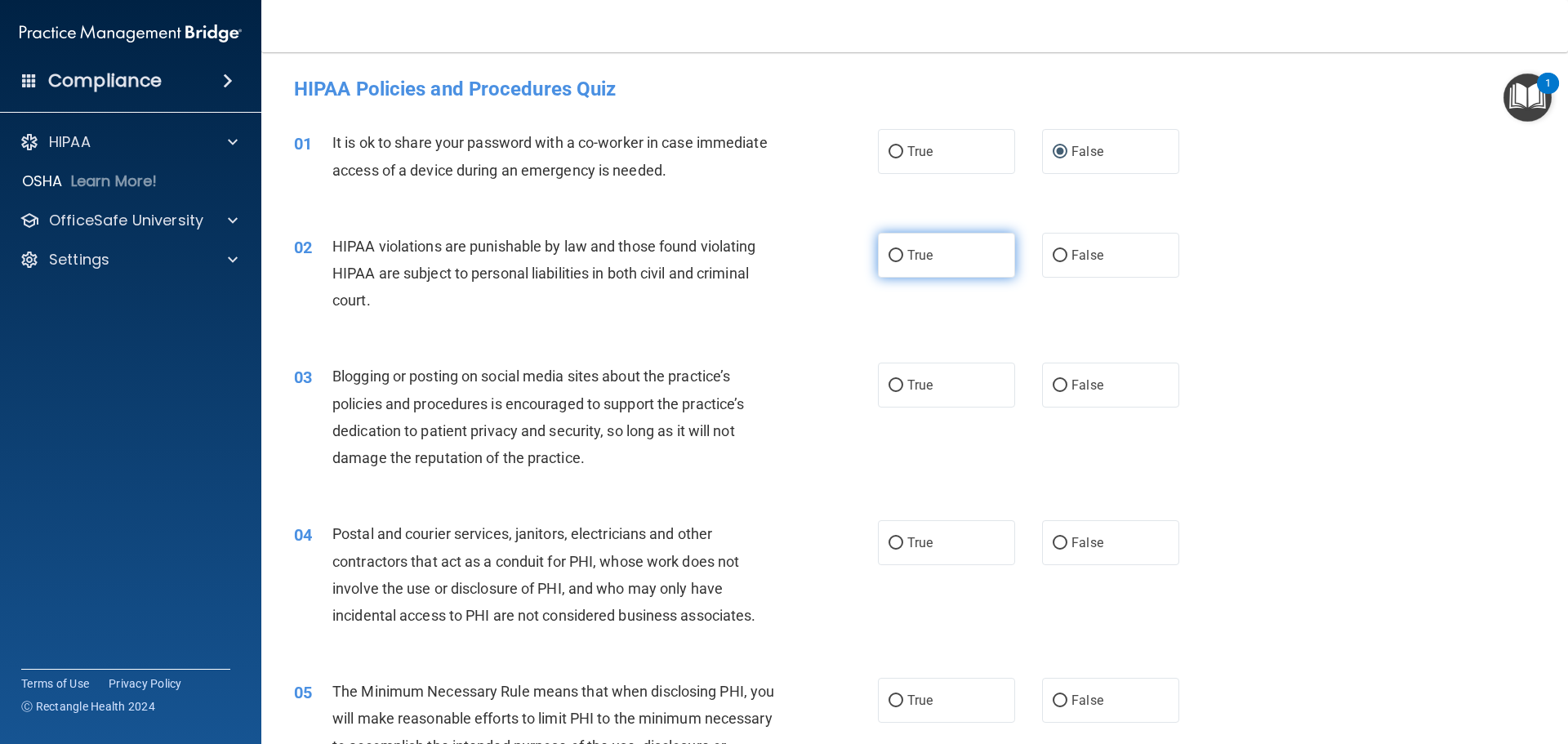
click at [917, 245] on label "True" at bounding box center [946, 255] width 137 height 45
click at [904, 250] on input "True" at bounding box center [895, 256] width 14 height 13
radio input "true"
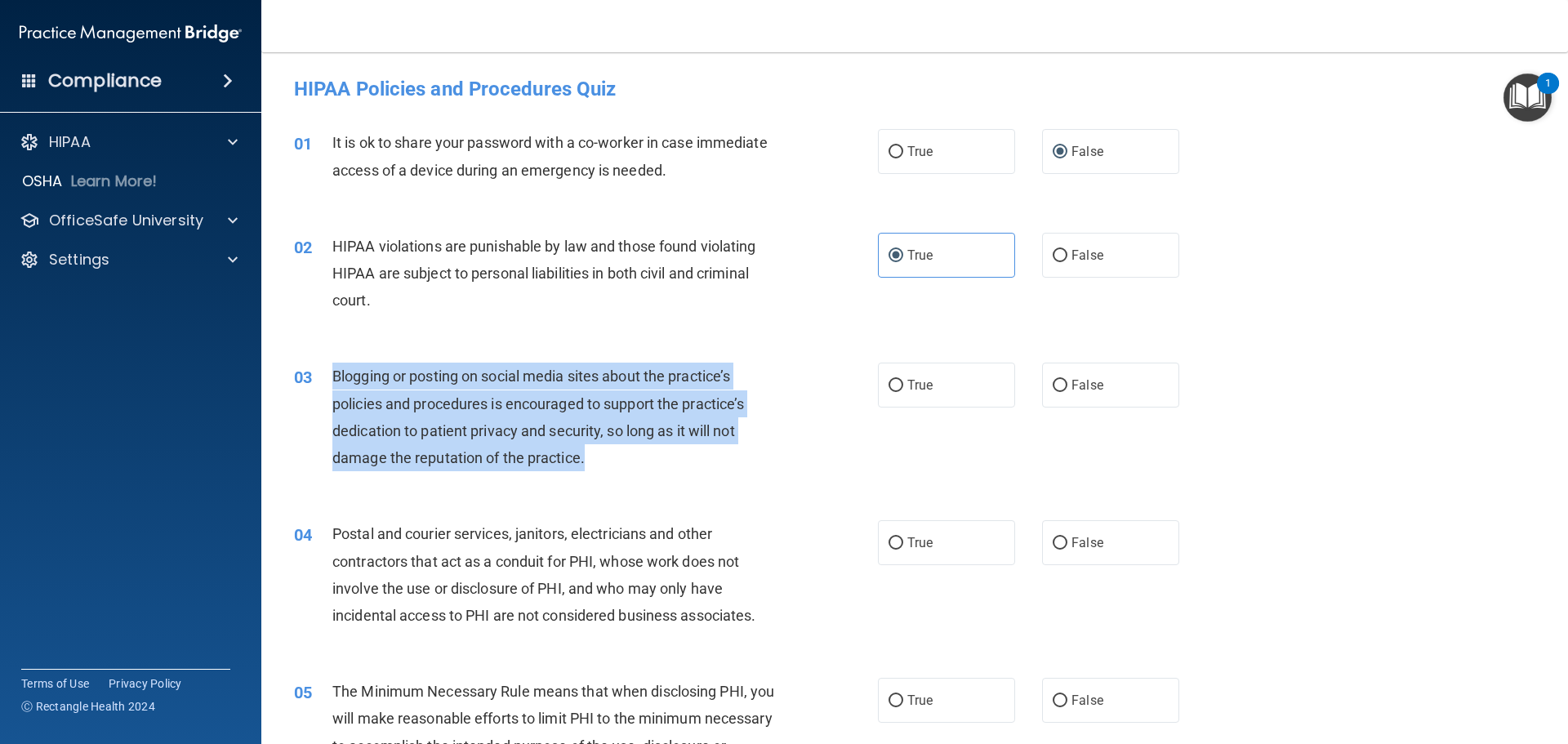
drag, startPoint x: 589, startPoint y: 454, endPoint x: 329, endPoint y: 377, distance: 271.2
click at [329, 377] on div "03 Blogging or posting on social media sites about the practice’s policies and …" at bounding box center [586, 420] width 633 height 117
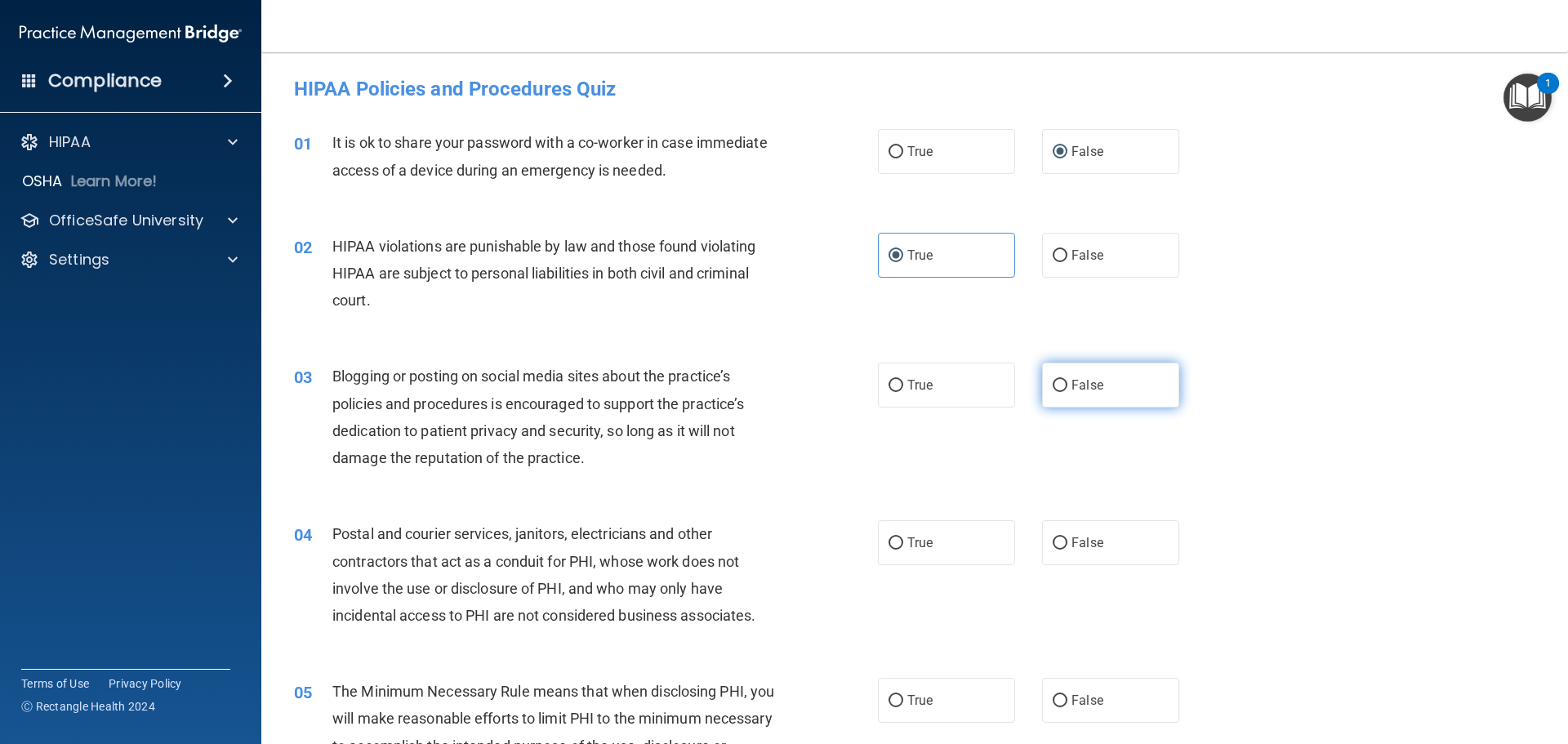
click at [1084, 392] on span "False" at bounding box center [1088, 385] width 32 height 15
click at [1068, 392] on input "False" at bounding box center [1059, 386] width 14 height 13
radio input "true"
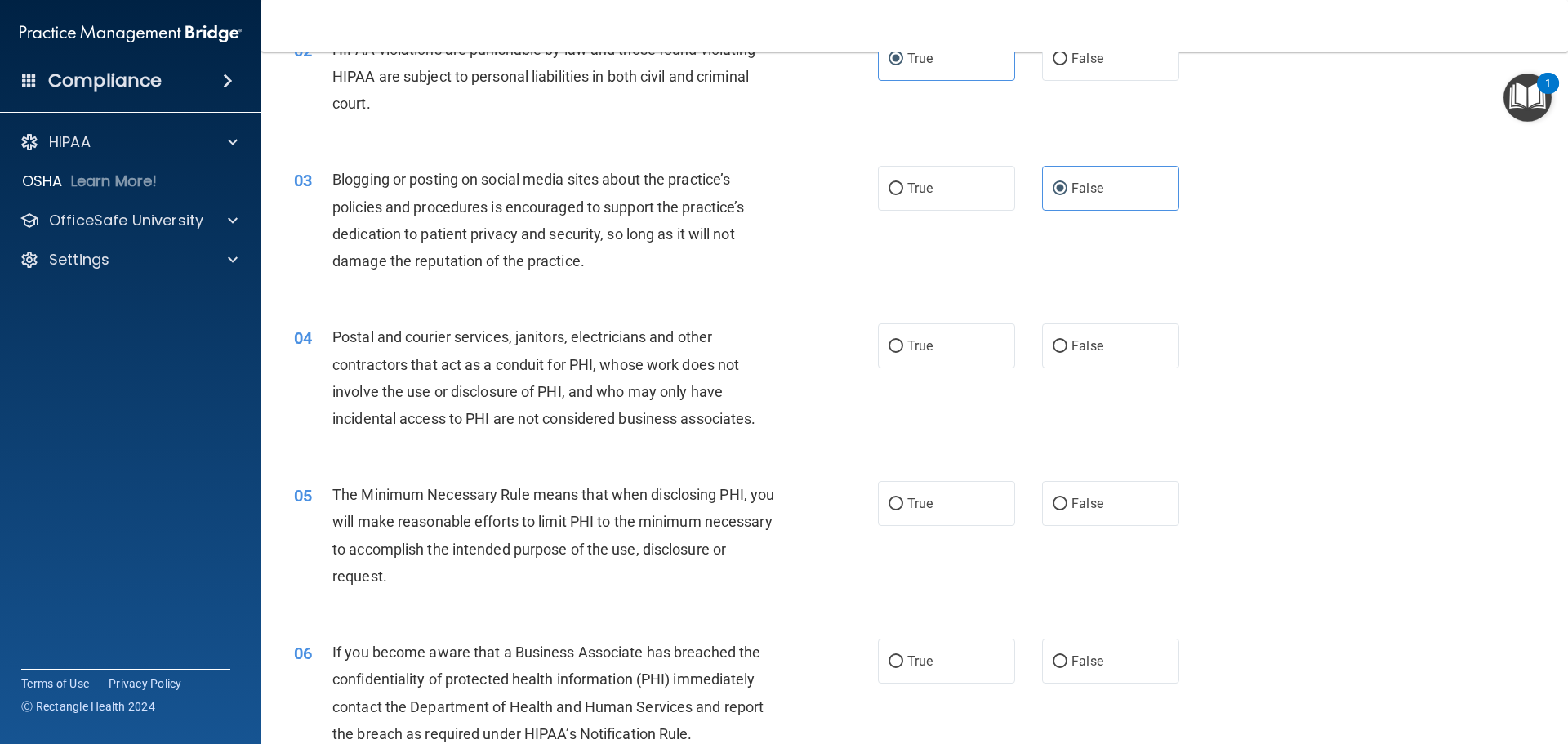
scroll to position [245, 0]
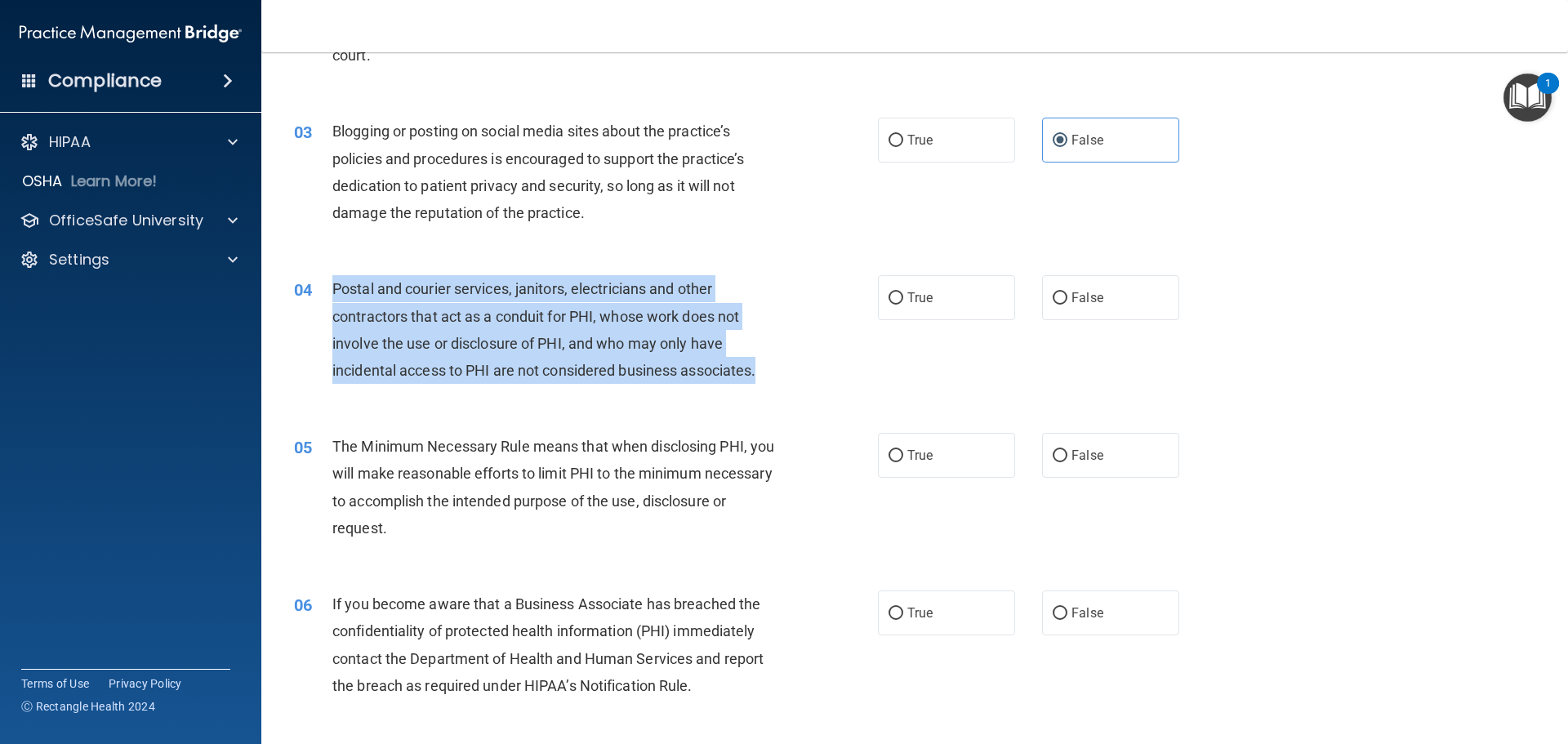
drag, startPoint x: 779, startPoint y: 376, endPoint x: 325, endPoint y: 296, distance: 461.0
click at [325, 296] on div "04 Postal and courier services, janitors, electricians and other contractors th…" at bounding box center [586, 333] width 633 height 117
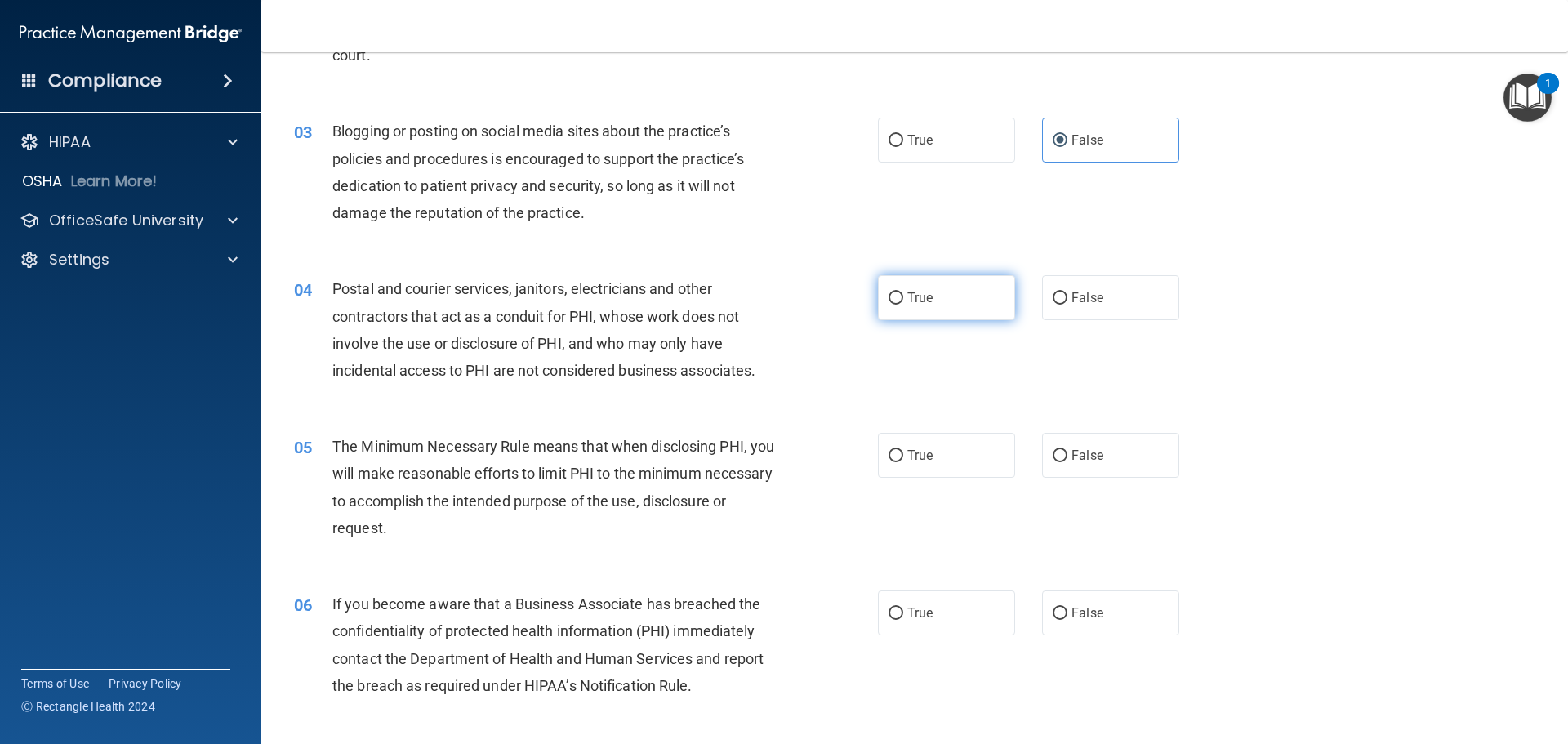
click at [905, 284] on label "True" at bounding box center [946, 297] width 137 height 45
click at [904, 293] on input "True" at bounding box center [895, 298] width 14 height 13
radio input "true"
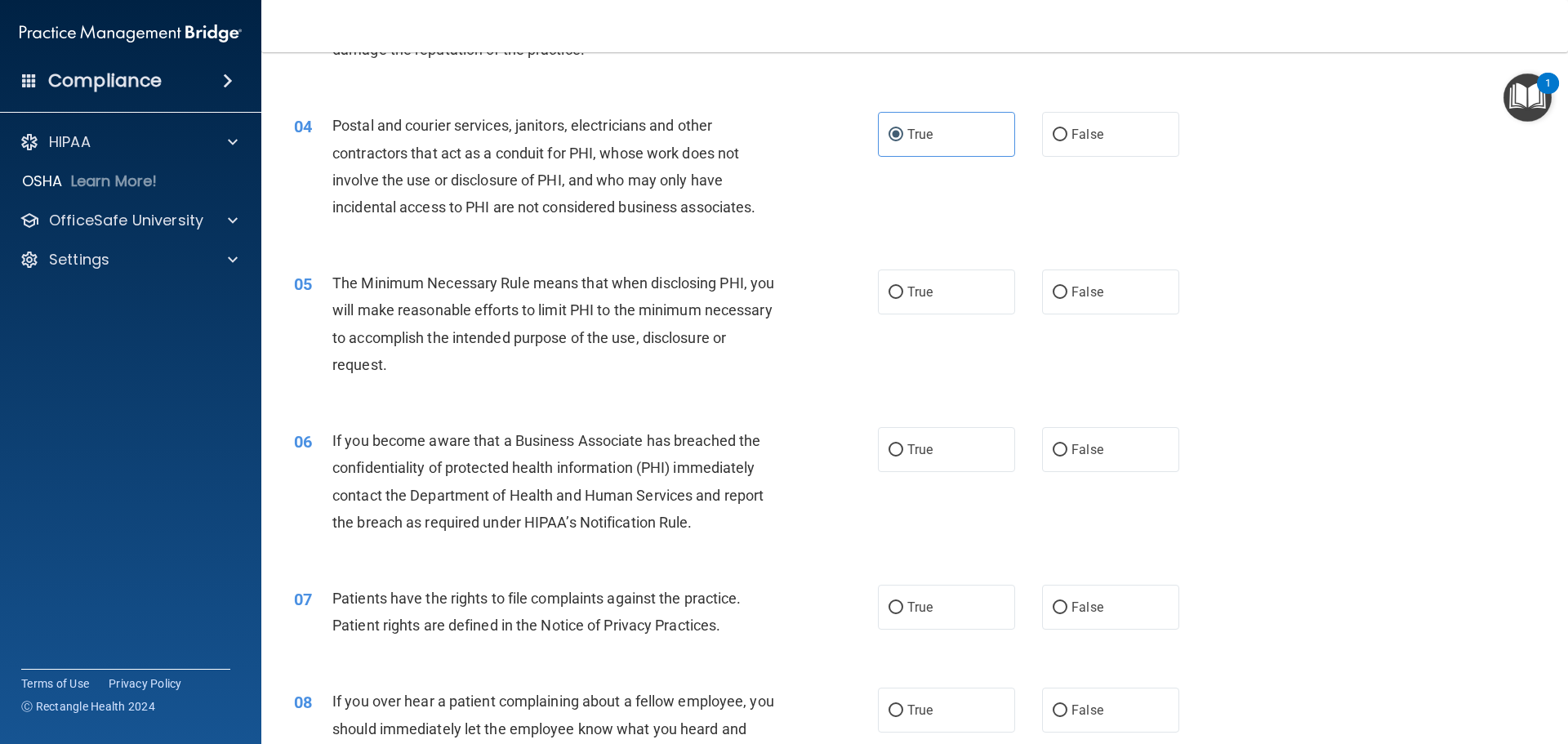
scroll to position [490, 0]
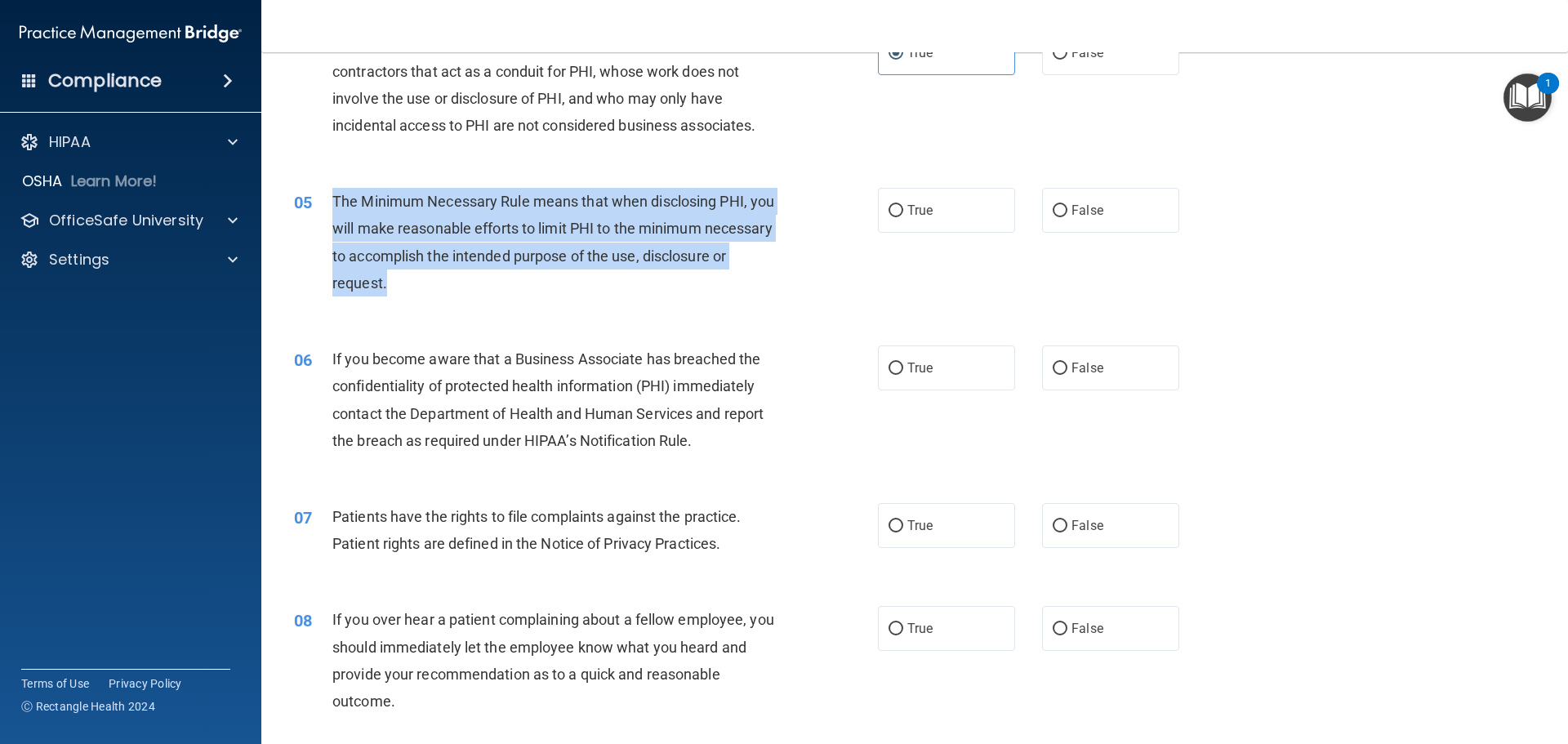
drag, startPoint x: 474, startPoint y: 283, endPoint x: 330, endPoint y: 214, distance: 159.7
click at [330, 214] on div "05 The Minimum Necessary Rule means that when disclosing PHI, you will make rea…" at bounding box center [586, 245] width 633 height 117
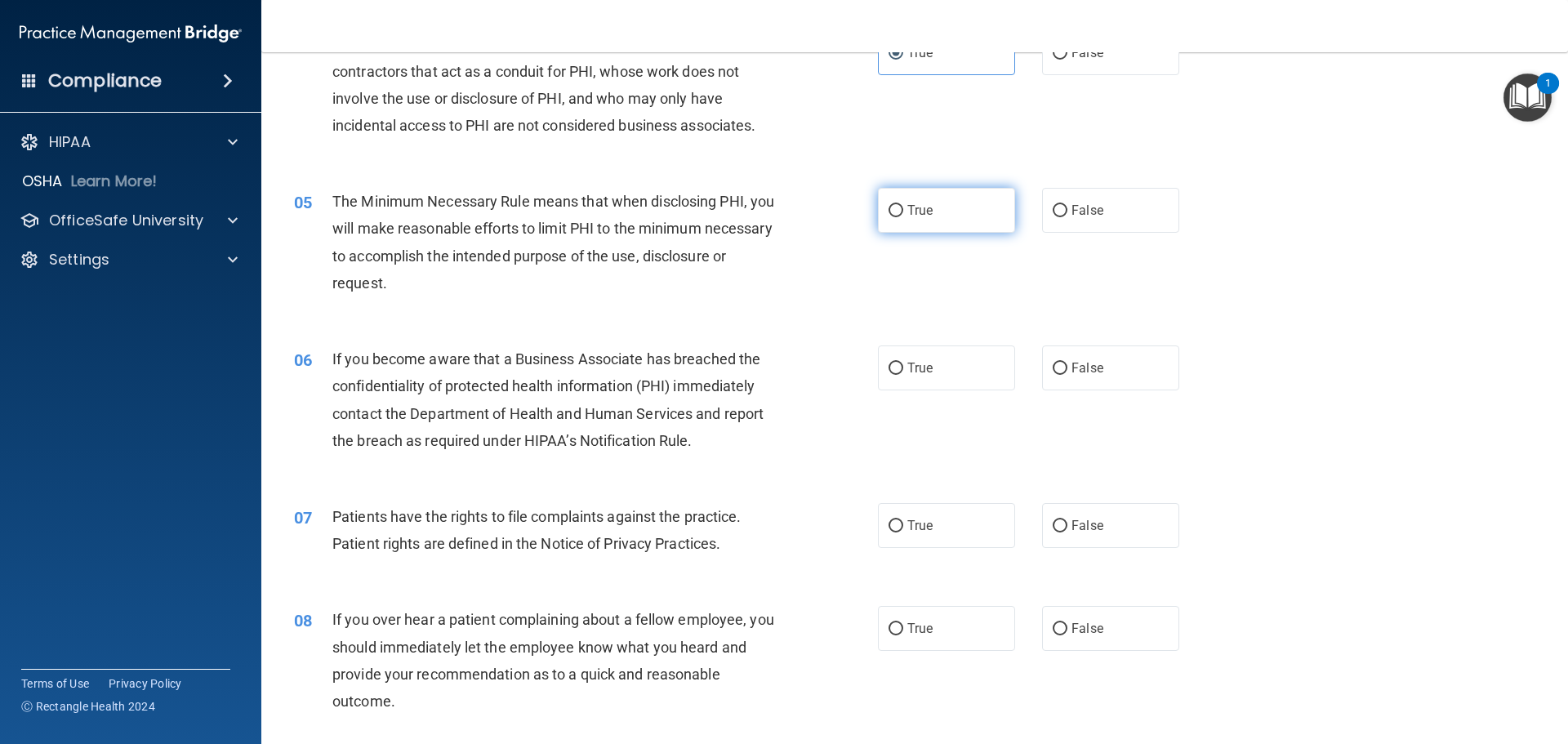
click at [906, 218] on label "True" at bounding box center [946, 209] width 137 height 45
click at [904, 217] on input "True" at bounding box center [895, 211] width 14 height 13
radio input "true"
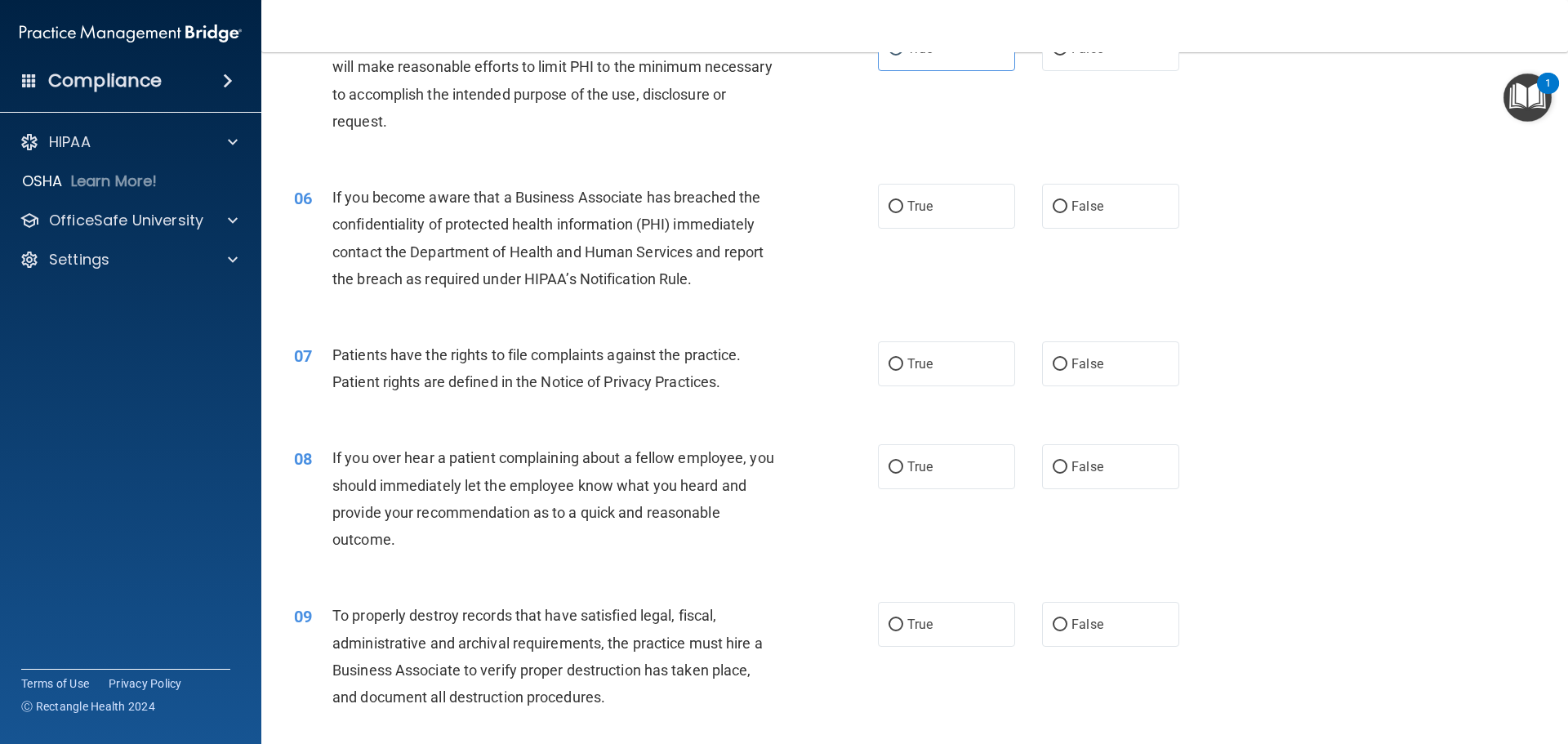
scroll to position [653, 0]
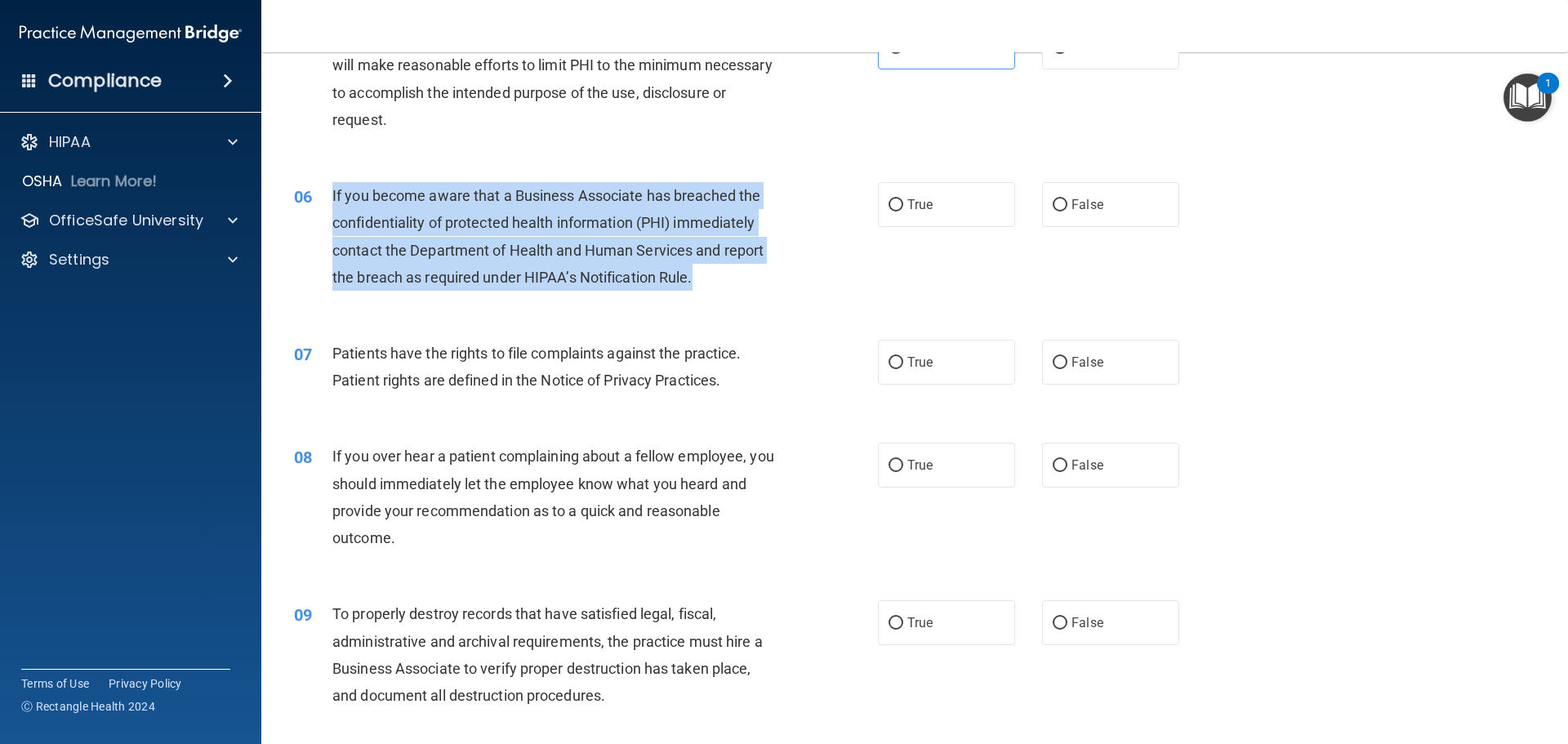
drag, startPoint x: 699, startPoint y: 275, endPoint x: 330, endPoint y: 188, distance: 379.1
click at [330, 188] on div "06 If you become aware that a Business Associate has breached the confidentiali…" at bounding box center [586, 240] width 633 height 117
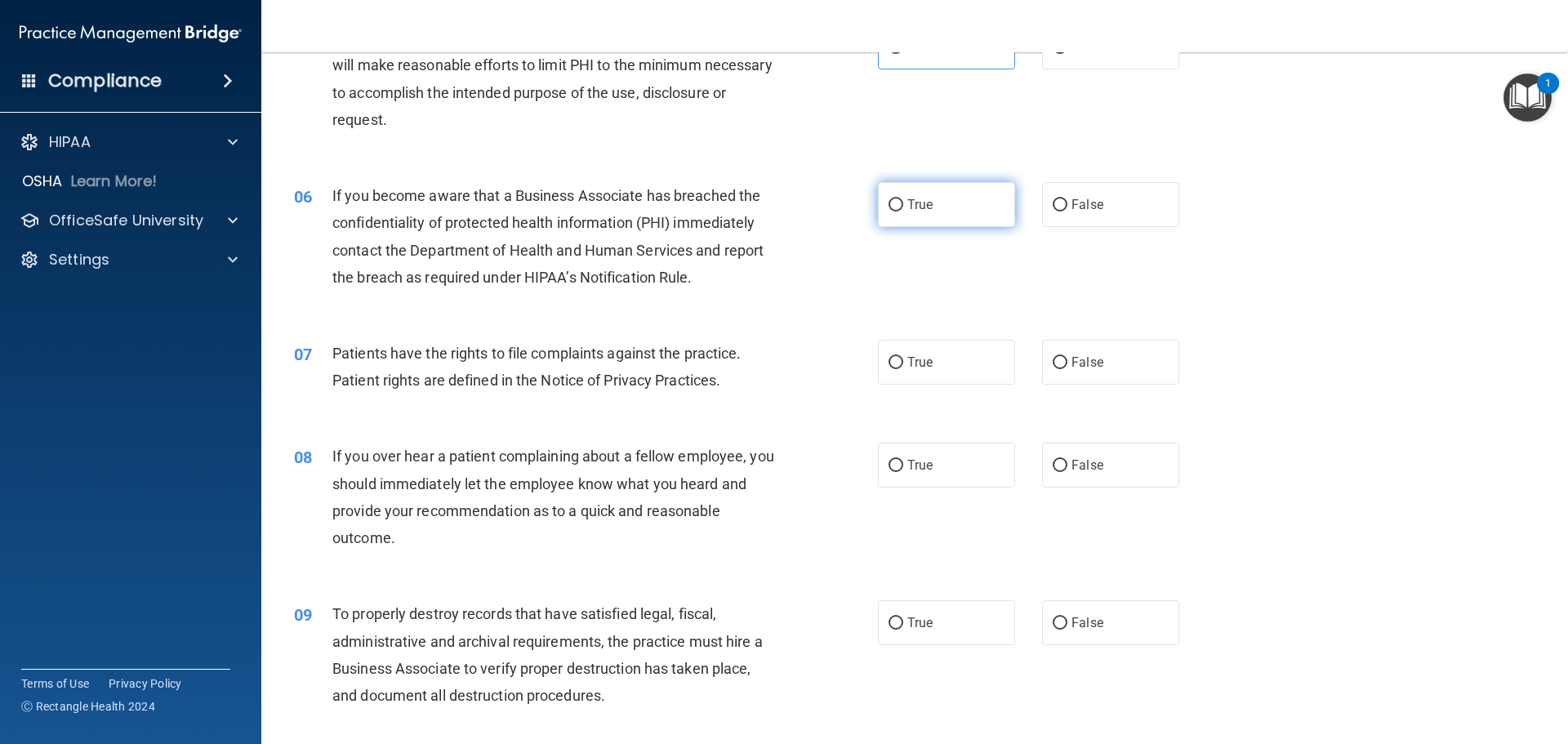
click at [913, 197] on span "True" at bounding box center [920, 204] width 25 height 15
click at [904, 199] on input "True" at bounding box center [895, 205] width 14 height 13
radio input "true"
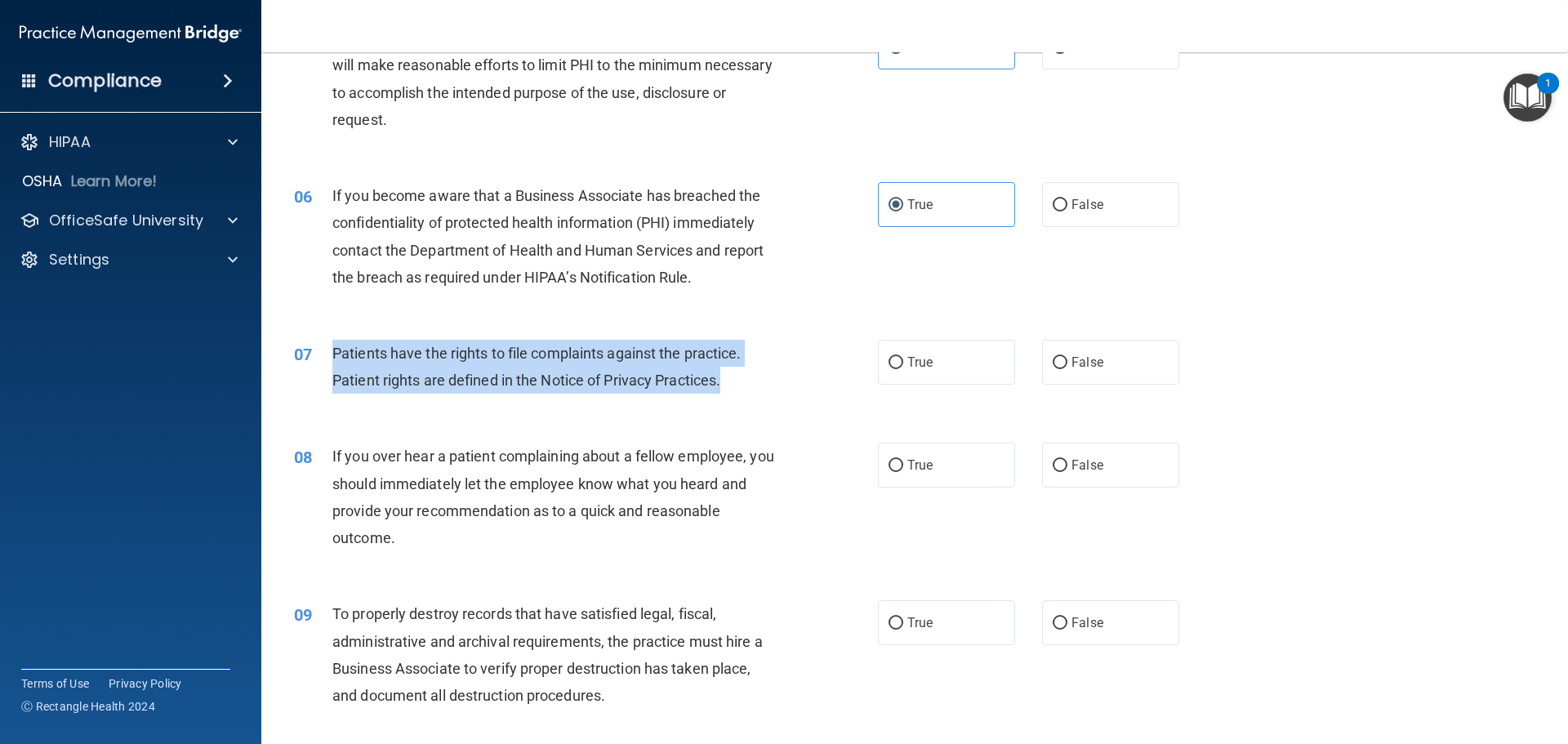
drag, startPoint x: 730, startPoint y: 386, endPoint x: 335, endPoint y: 352, distance: 396.5
click at [335, 352] on div "Patients have the rights to file complaints against the practice. Patient right…" at bounding box center [560, 367] width 457 height 54
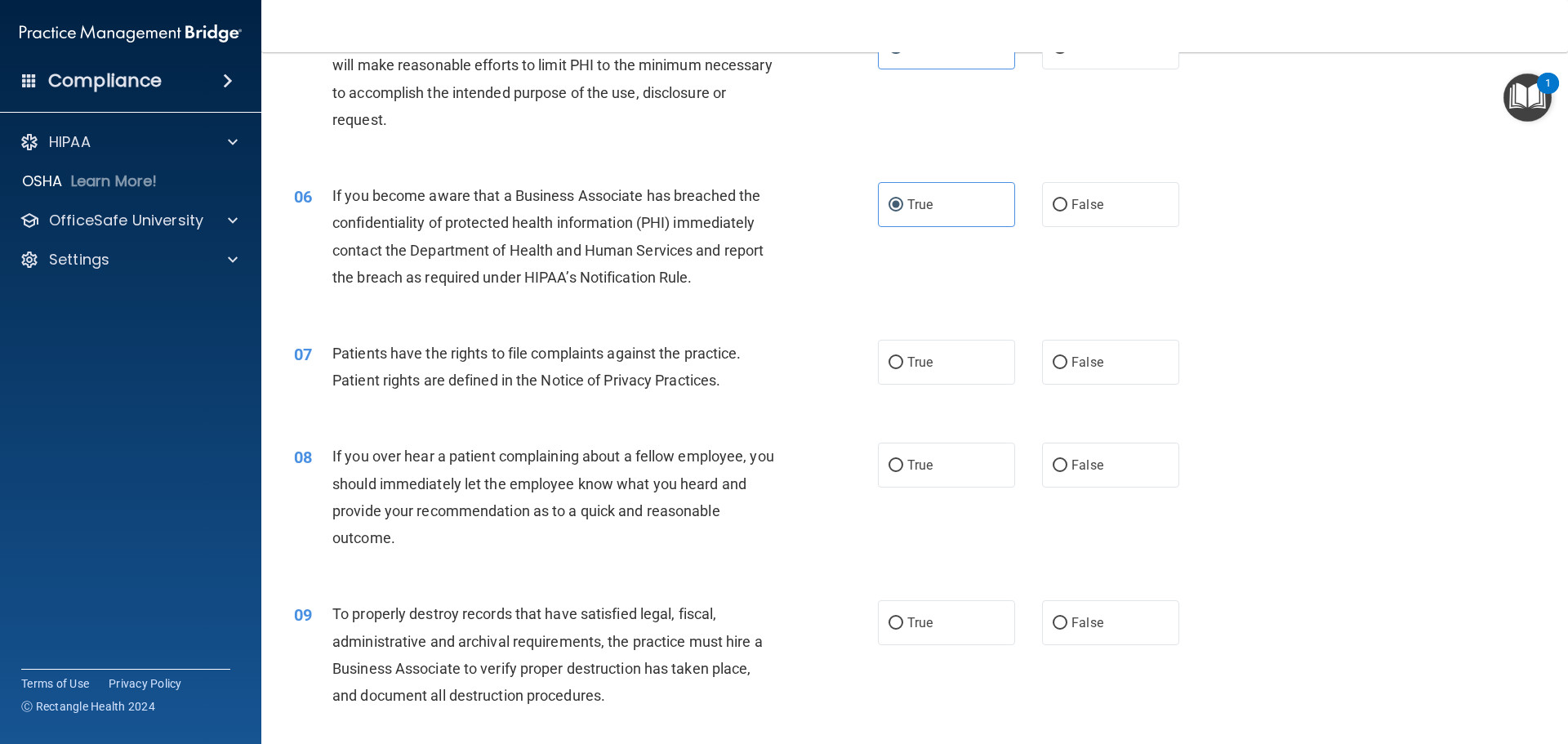
drag, startPoint x: 930, startPoint y: 382, endPoint x: 1098, endPoint y: 400, distance: 169.0
click at [933, 383] on label "True" at bounding box center [946, 361] width 137 height 45
click at [904, 369] on input "True" at bounding box center [895, 363] width 14 height 13
radio input "true"
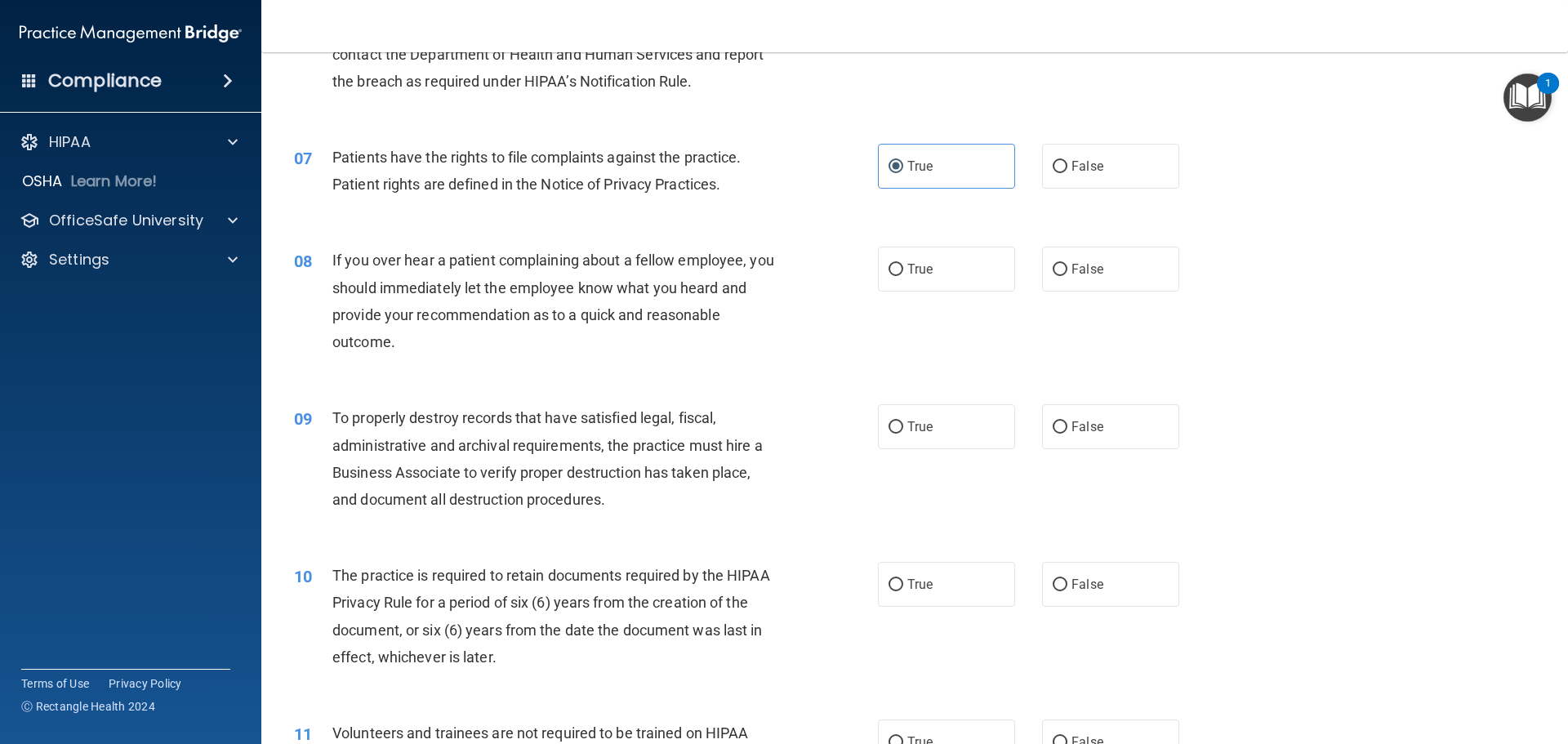
scroll to position [899, 0]
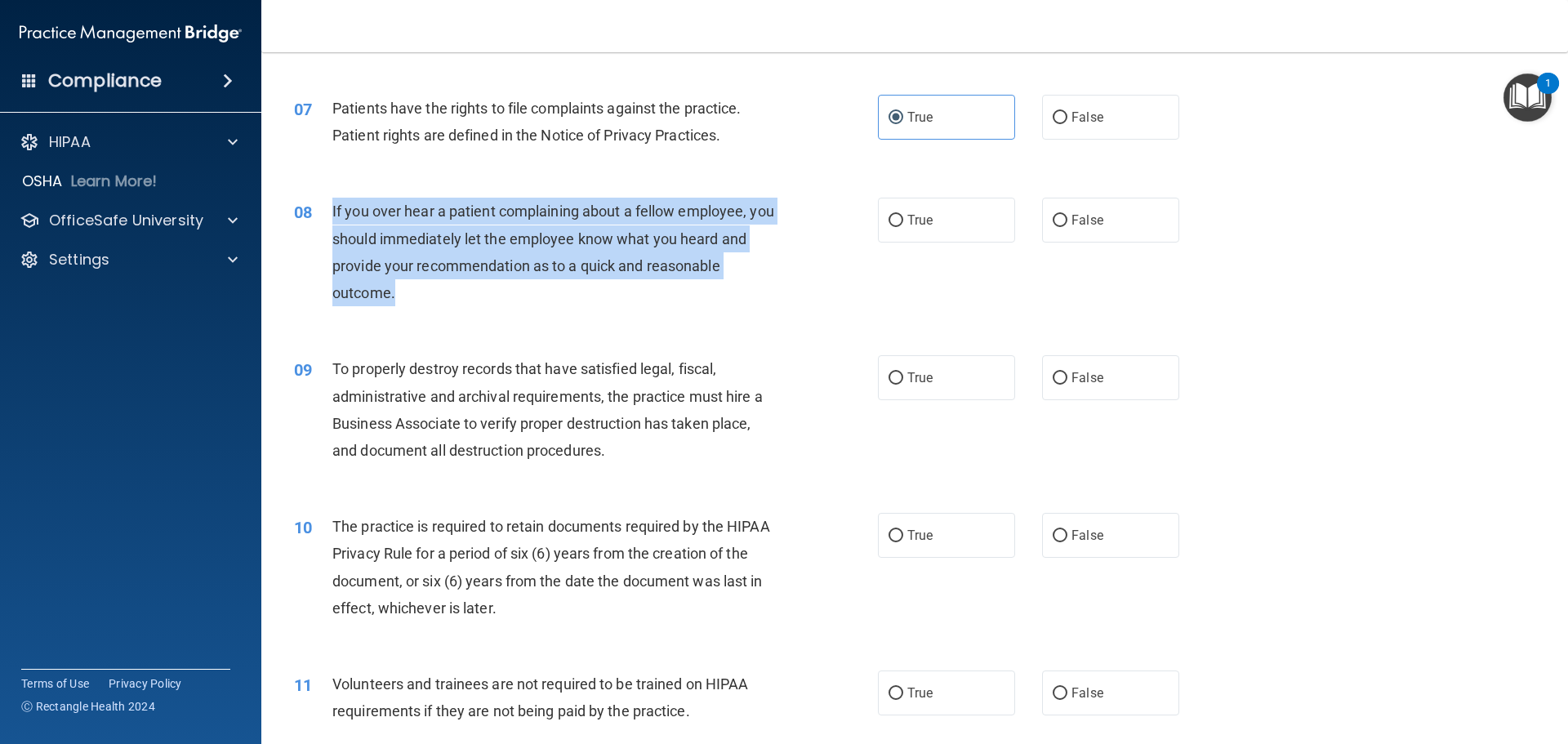
drag, startPoint x: 414, startPoint y: 299, endPoint x: 314, endPoint y: 219, distance: 128.1
click at [314, 219] on div "08 If you over hear a patient complaining about a fellow employee, you should i…" at bounding box center [586, 256] width 633 height 117
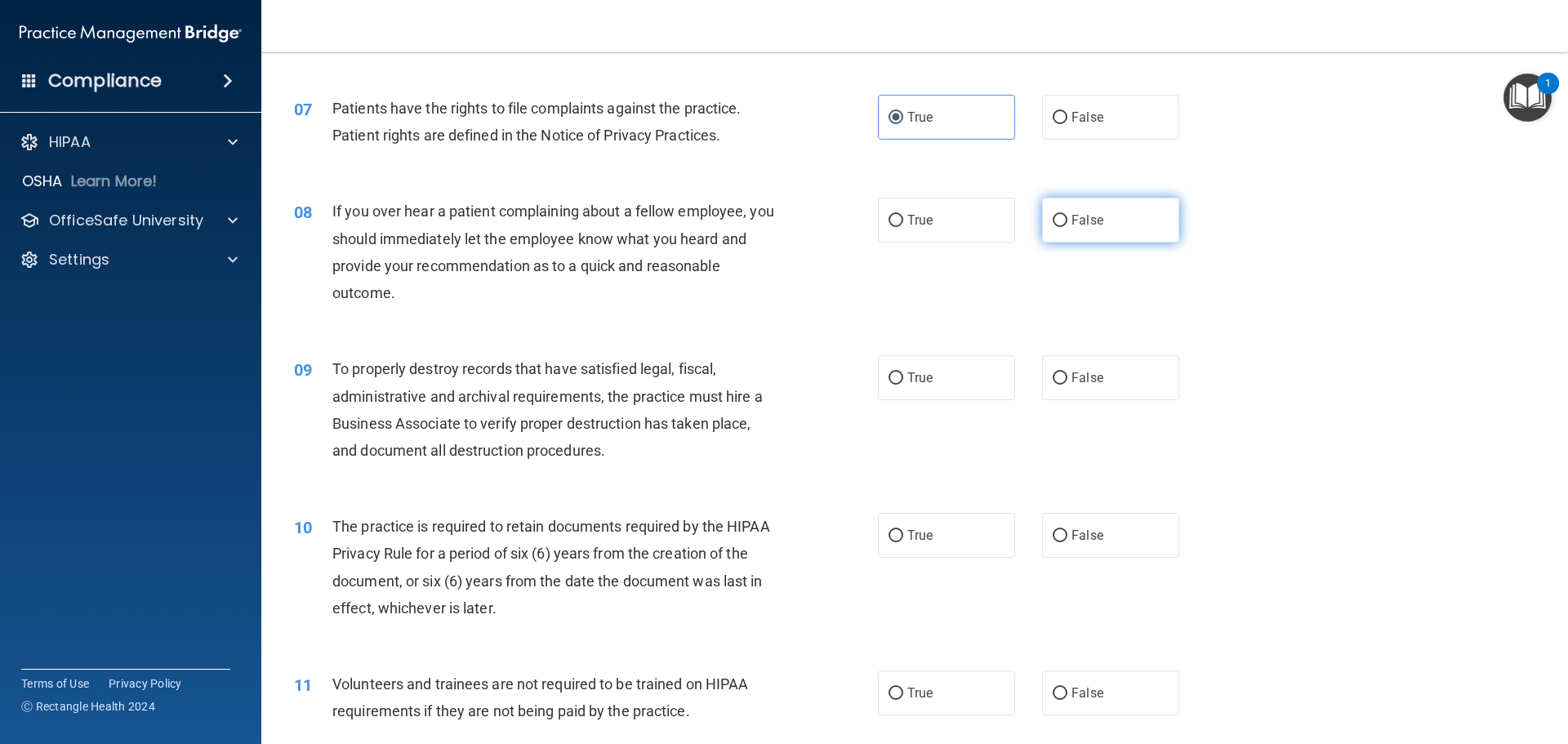
click at [1068, 212] on label "False" at bounding box center [1111, 219] width 137 height 45
click at [1068, 215] on input "False" at bounding box center [1059, 221] width 14 height 13
radio input "true"
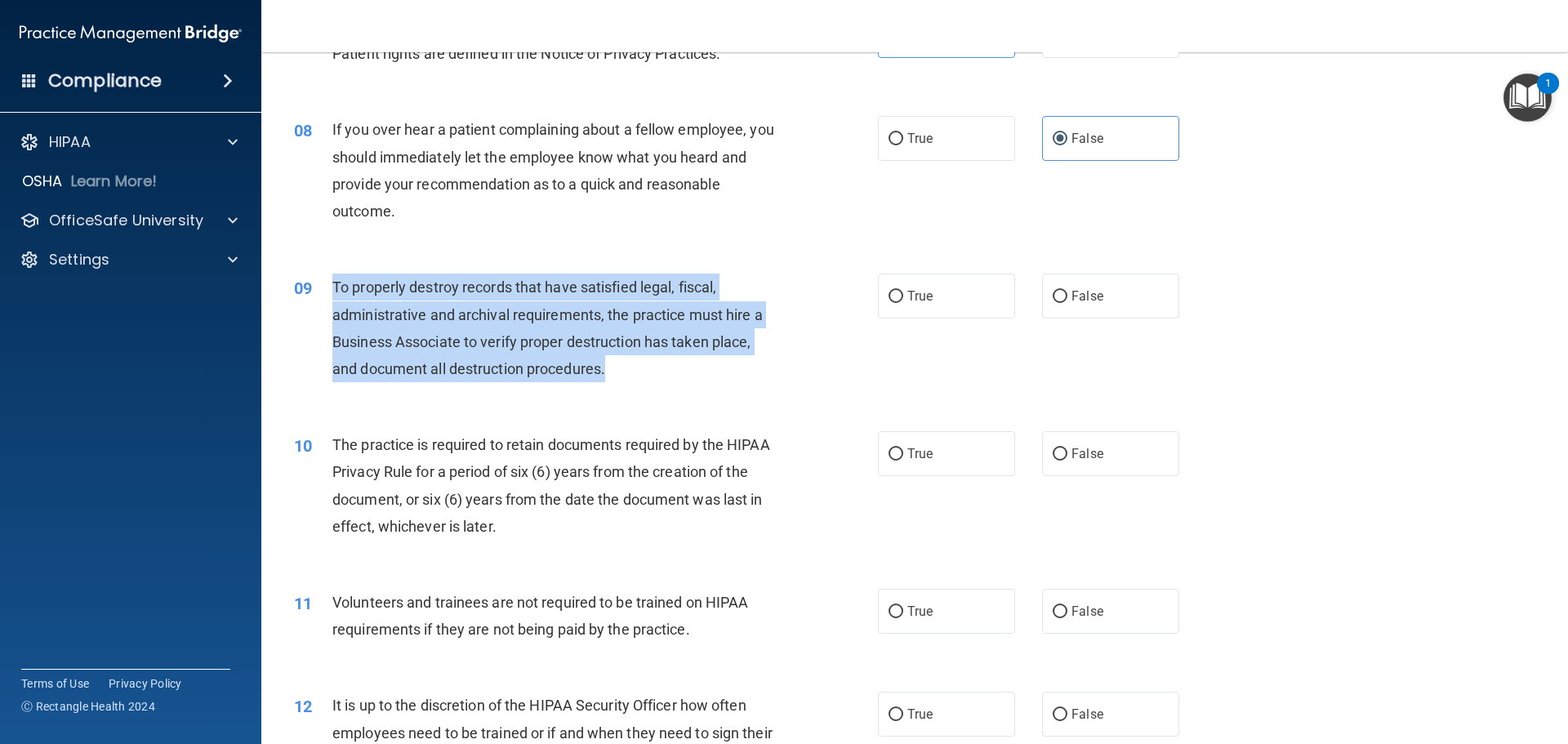
drag, startPoint x: 613, startPoint y: 369, endPoint x: 332, endPoint y: 284, distance: 293.6
click at [332, 284] on div "To properly destroy records that have satisfied legal, fiscal, administrative a…" at bounding box center [560, 327] width 457 height 108
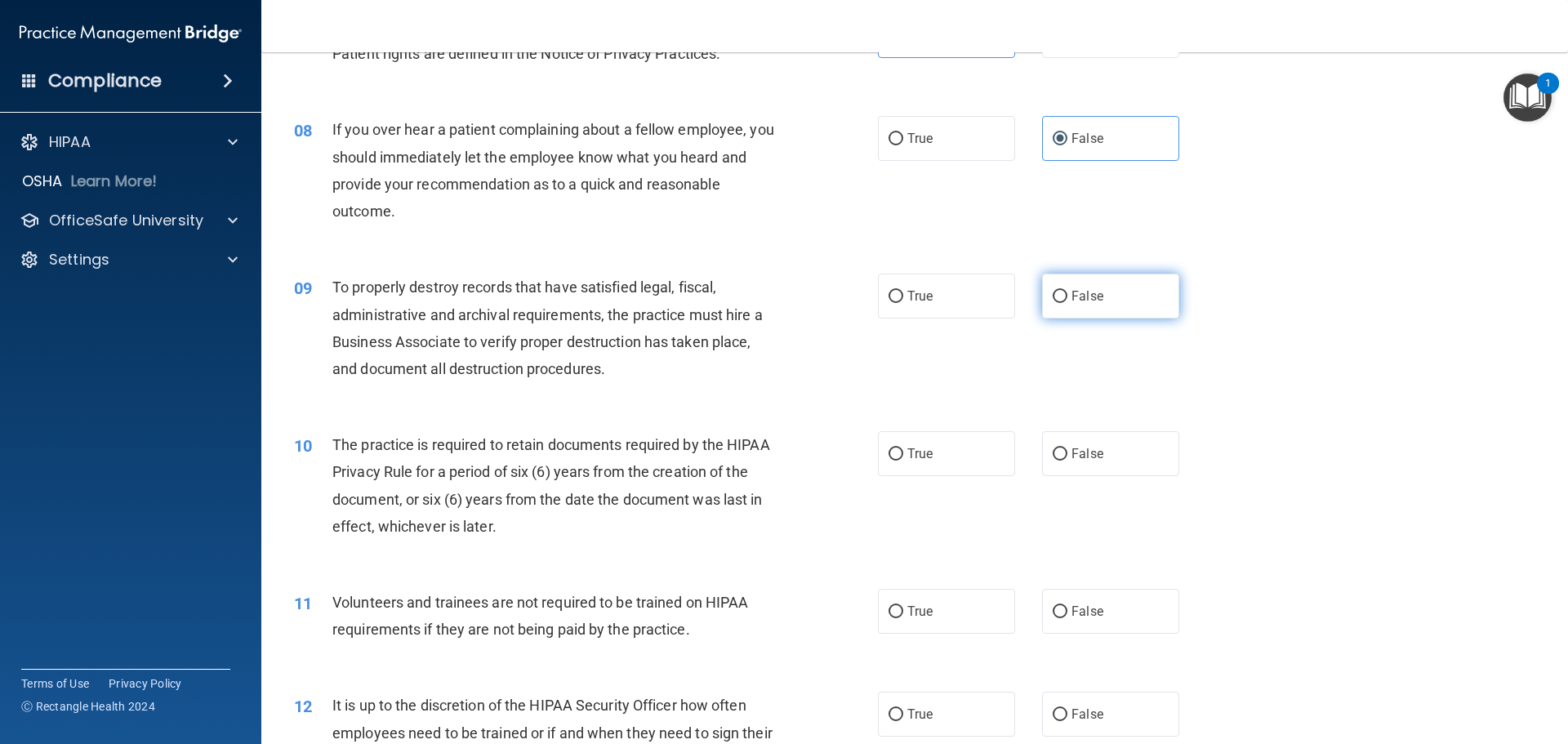
click at [1044, 295] on label "False" at bounding box center [1111, 295] width 137 height 45
click at [1053, 295] on input "False" at bounding box center [1059, 297] width 14 height 13
radio input "true"
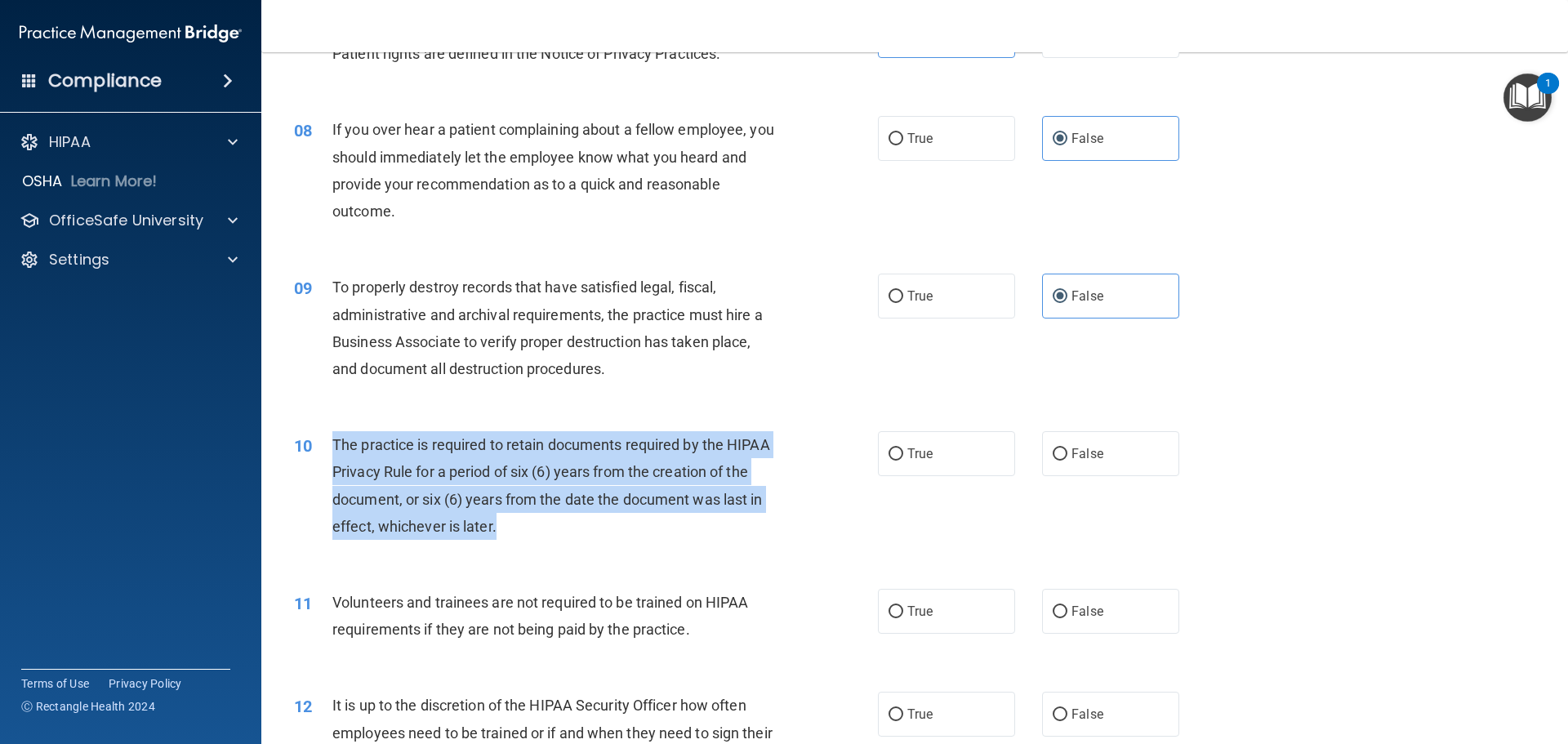
drag, startPoint x: 505, startPoint y: 530, endPoint x: 325, endPoint y: 444, distance: 199.5
click at [325, 444] on div "10 The practice is required to retain documents required by the HIPAA Privacy R…" at bounding box center [586, 489] width 633 height 117
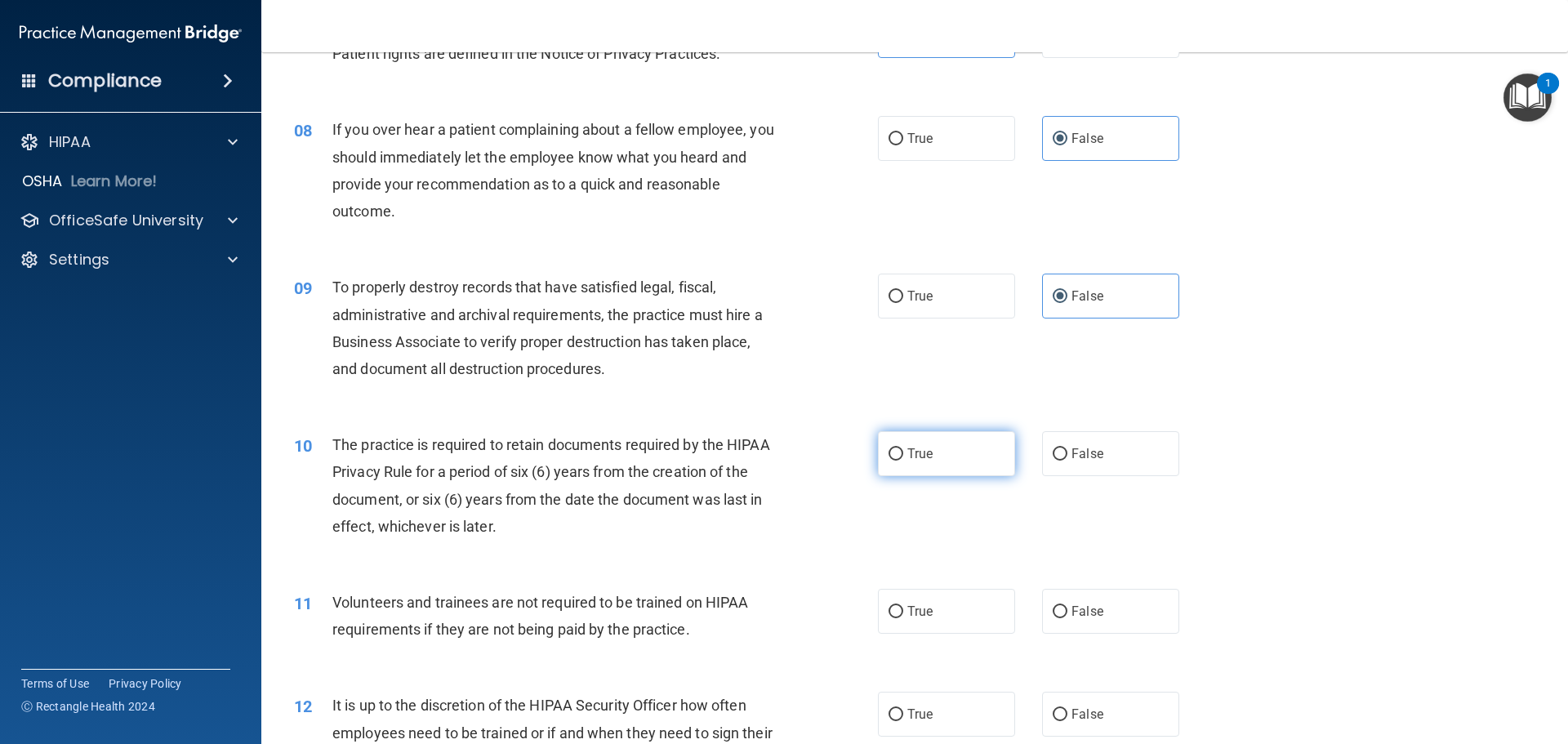
click at [939, 445] on label "True" at bounding box center [946, 453] width 137 height 45
click at [904, 448] on input "True" at bounding box center [895, 454] width 14 height 13
radio input "true"
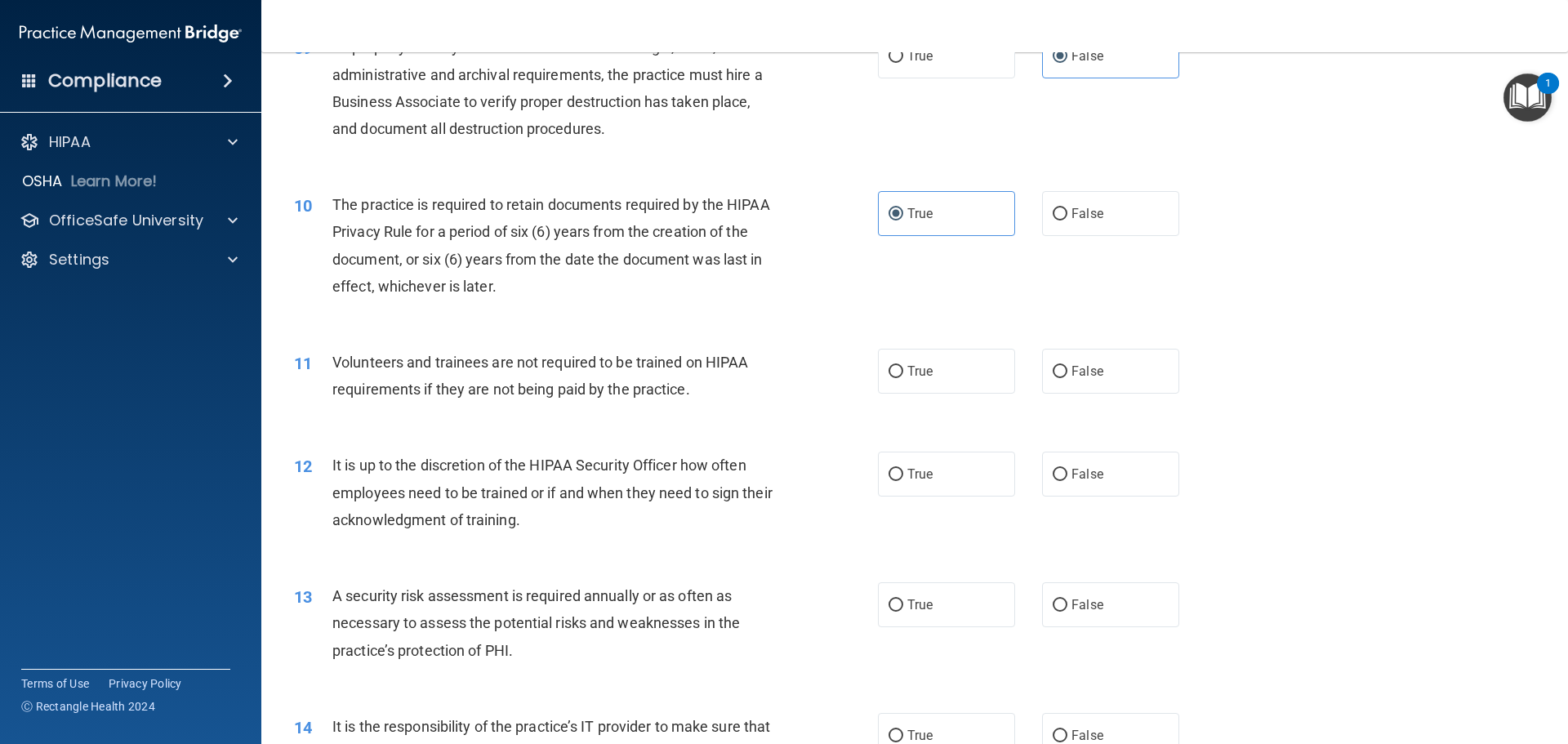
scroll to position [1225, 0]
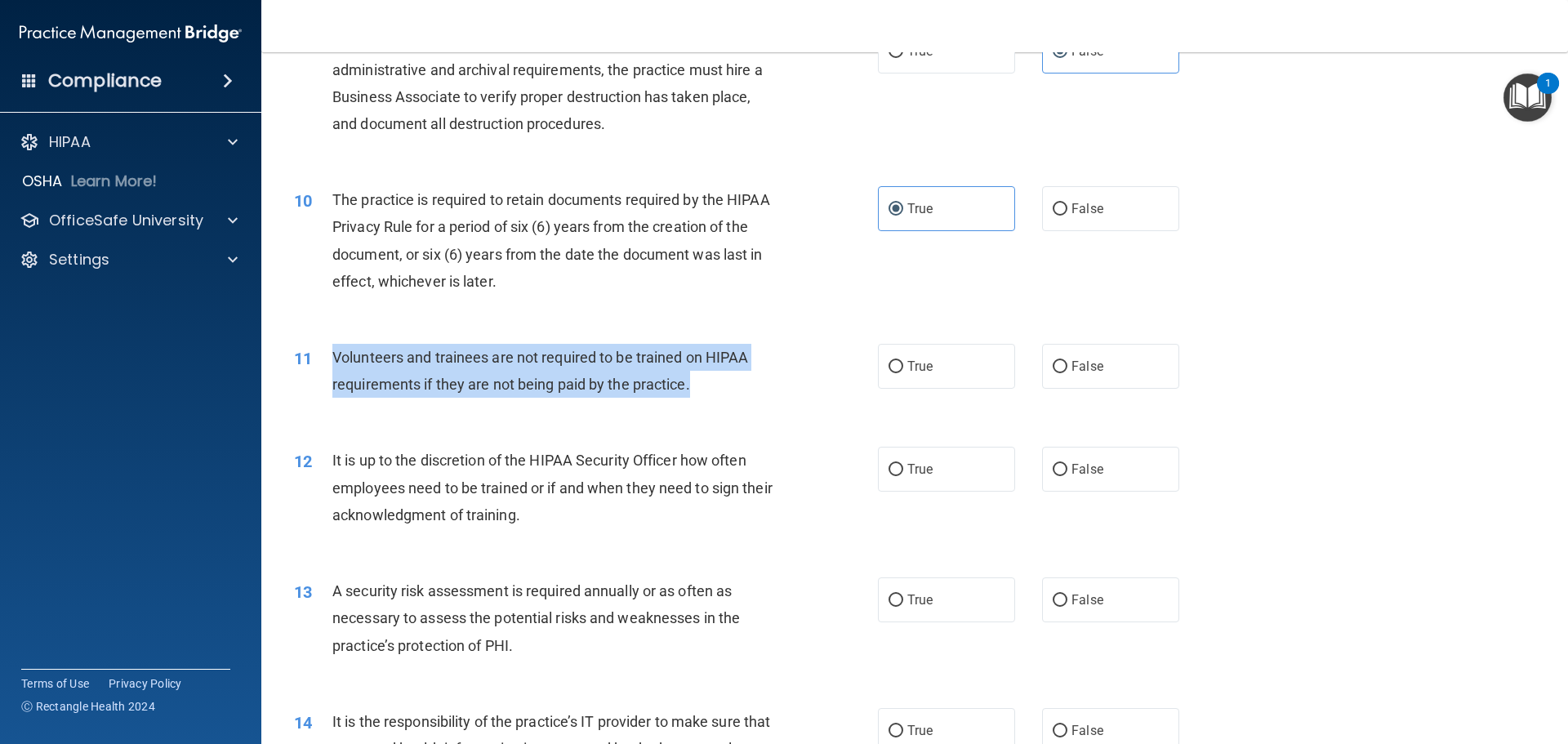
drag, startPoint x: 695, startPoint y: 383, endPoint x: 334, endPoint y: 348, distance: 362.7
click at [334, 348] on div "Volunteers and trainees are not required to be trained on HIPAA requirements if…" at bounding box center [560, 371] width 457 height 54
click at [1053, 361] on input "False" at bounding box center [1059, 367] width 14 height 13
radio input "true"
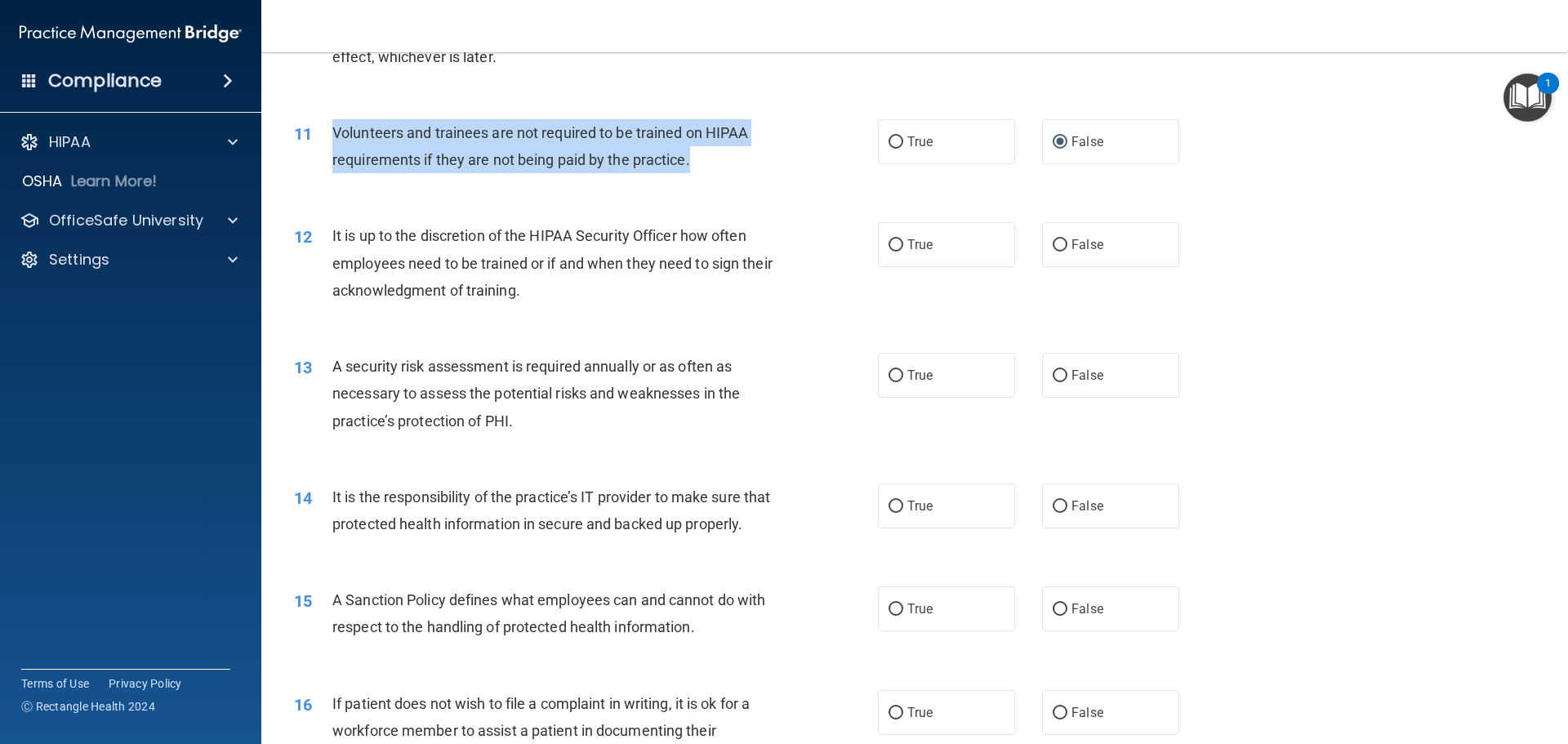
scroll to position [1470, 0]
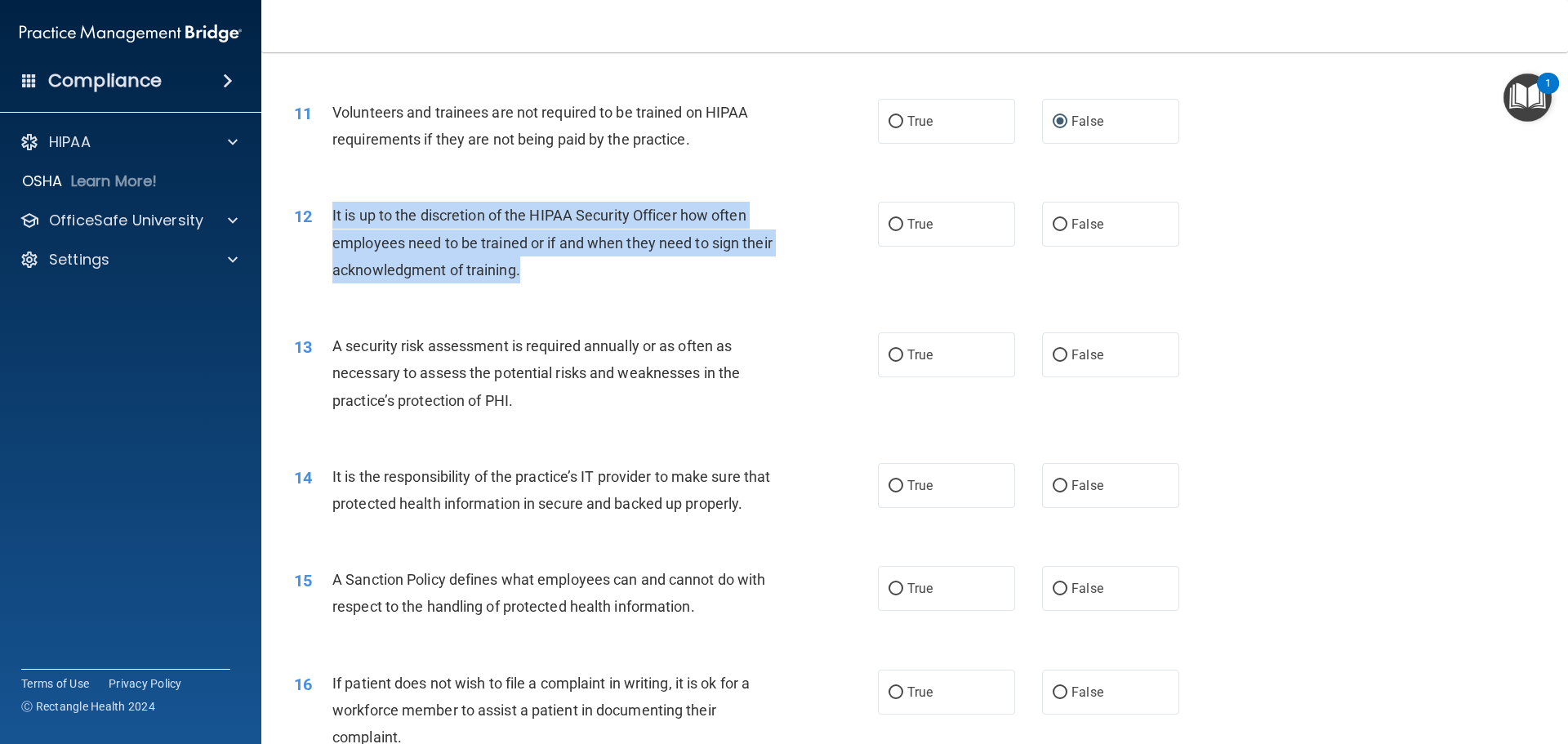
drag, startPoint x: 562, startPoint y: 273, endPoint x: 330, endPoint y: 218, distance: 238.4
click at [330, 218] on div "12 It is up to the discretion of the HIPAA Security Officer how often employees…" at bounding box center [586, 246] width 633 height 90
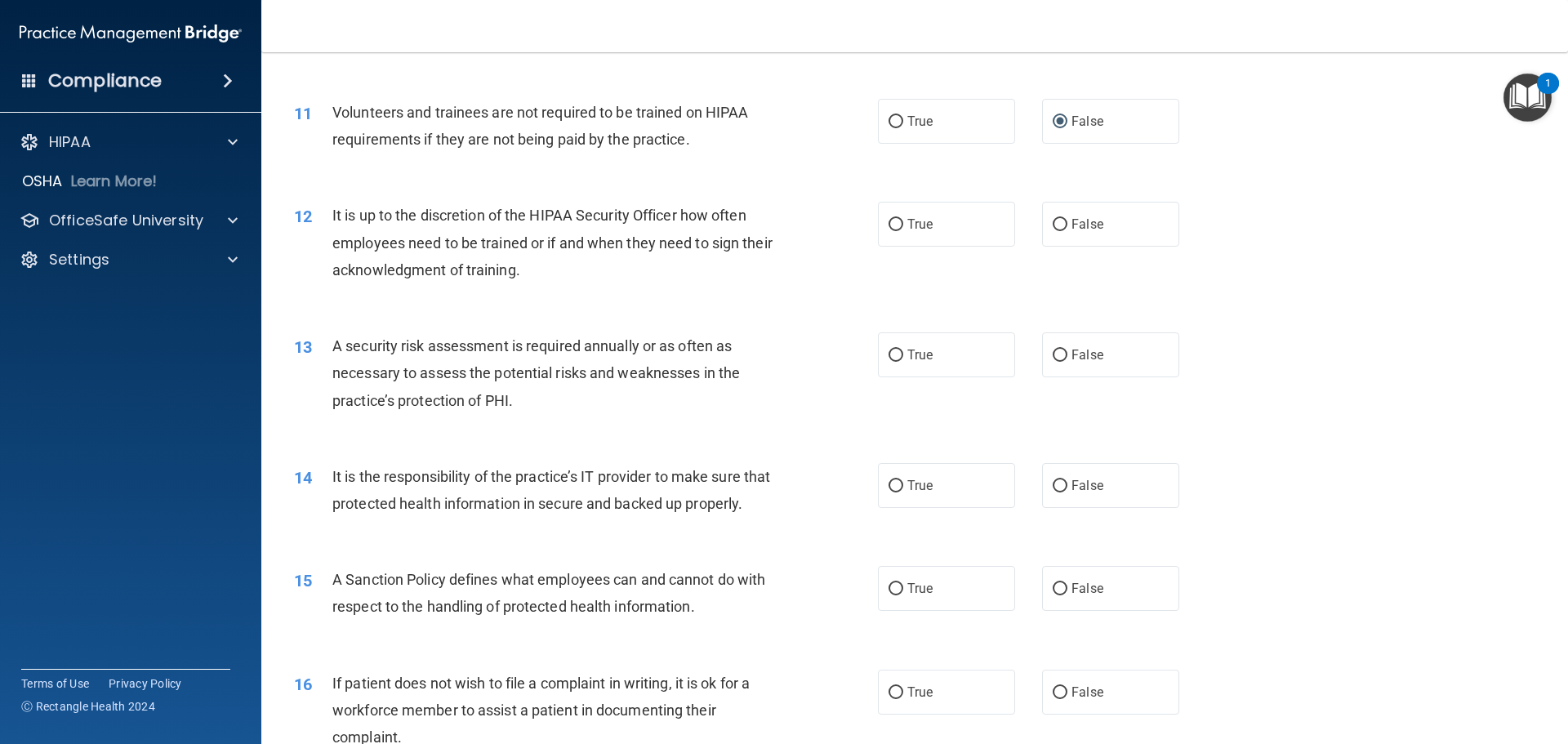
click at [688, 303] on div "12 It is up to the discretion of the HIPAA Security Officer how often employees…" at bounding box center [915, 246] width 1266 height 130
click at [958, 211] on label "True" at bounding box center [946, 224] width 137 height 45
click at [904, 219] on input "True" at bounding box center [895, 224] width 14 height 13
radio input "true"
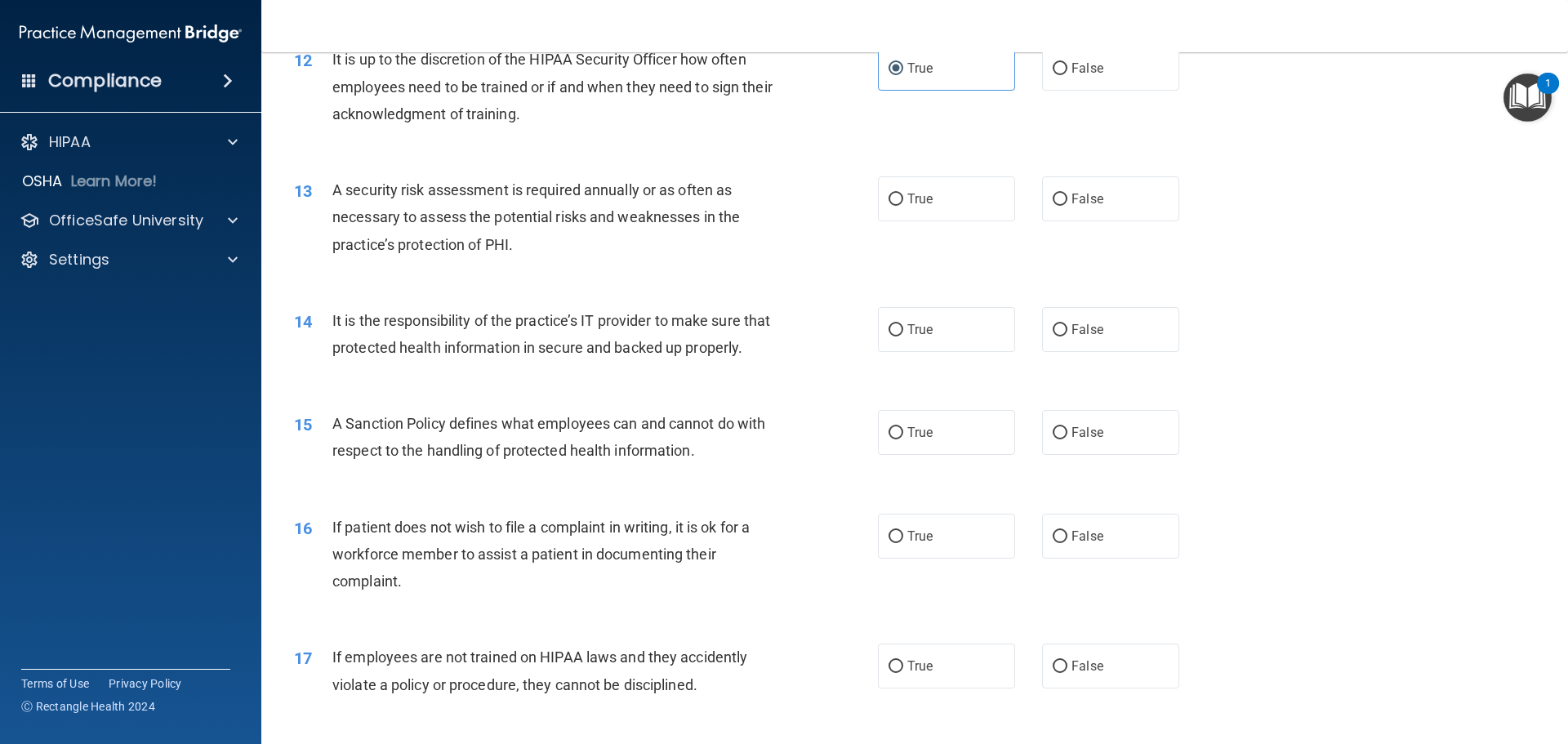
scroll to position [1633, 0]
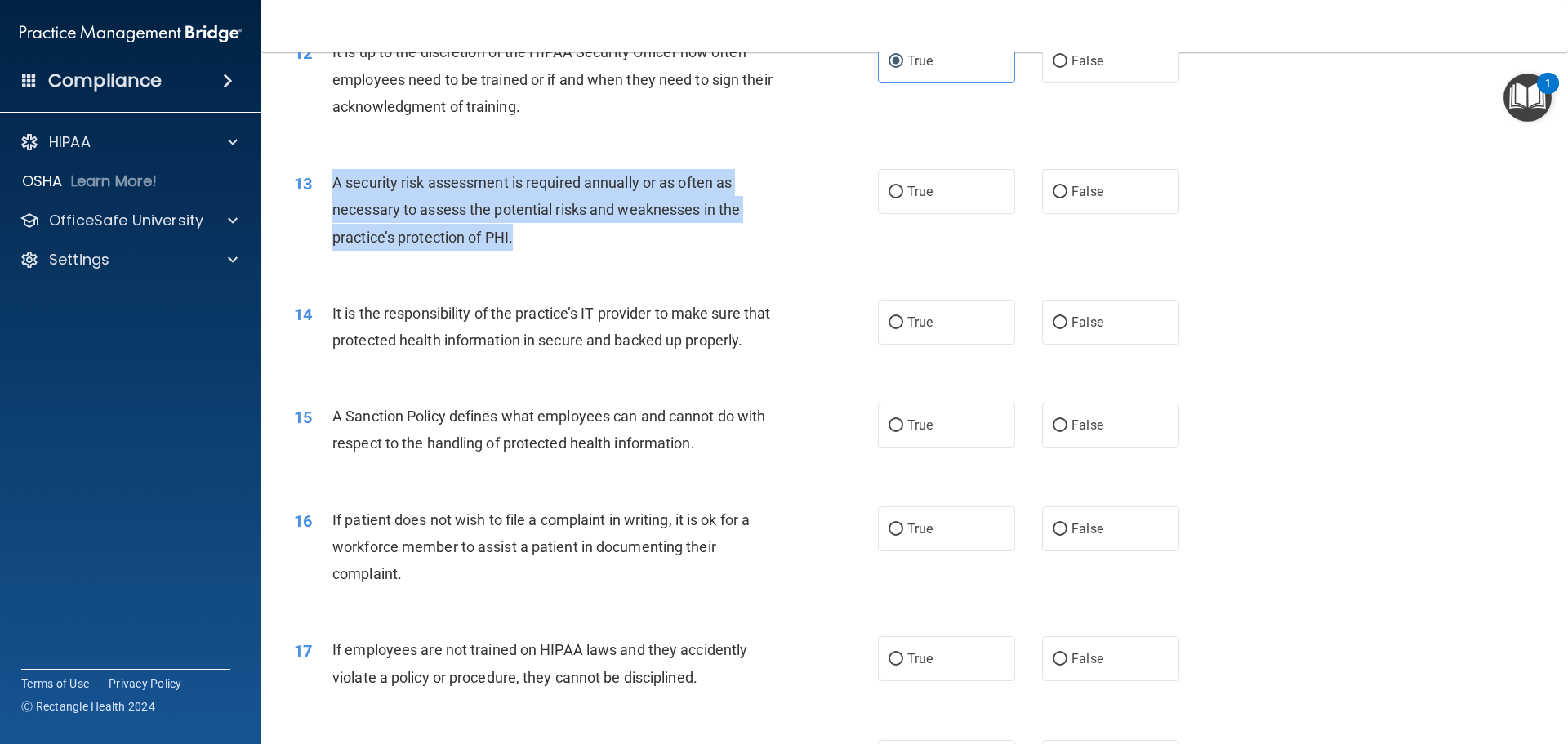
drag, startPoint x: 536, startPoint y: 242, endPoint x: 313, endPoint y: 198, distance: 227.3
click at [313, 198] on div "13 A security risk assessment is required annually or as often as necessary to …" at bounding box center [586, 214] width 633 height 90
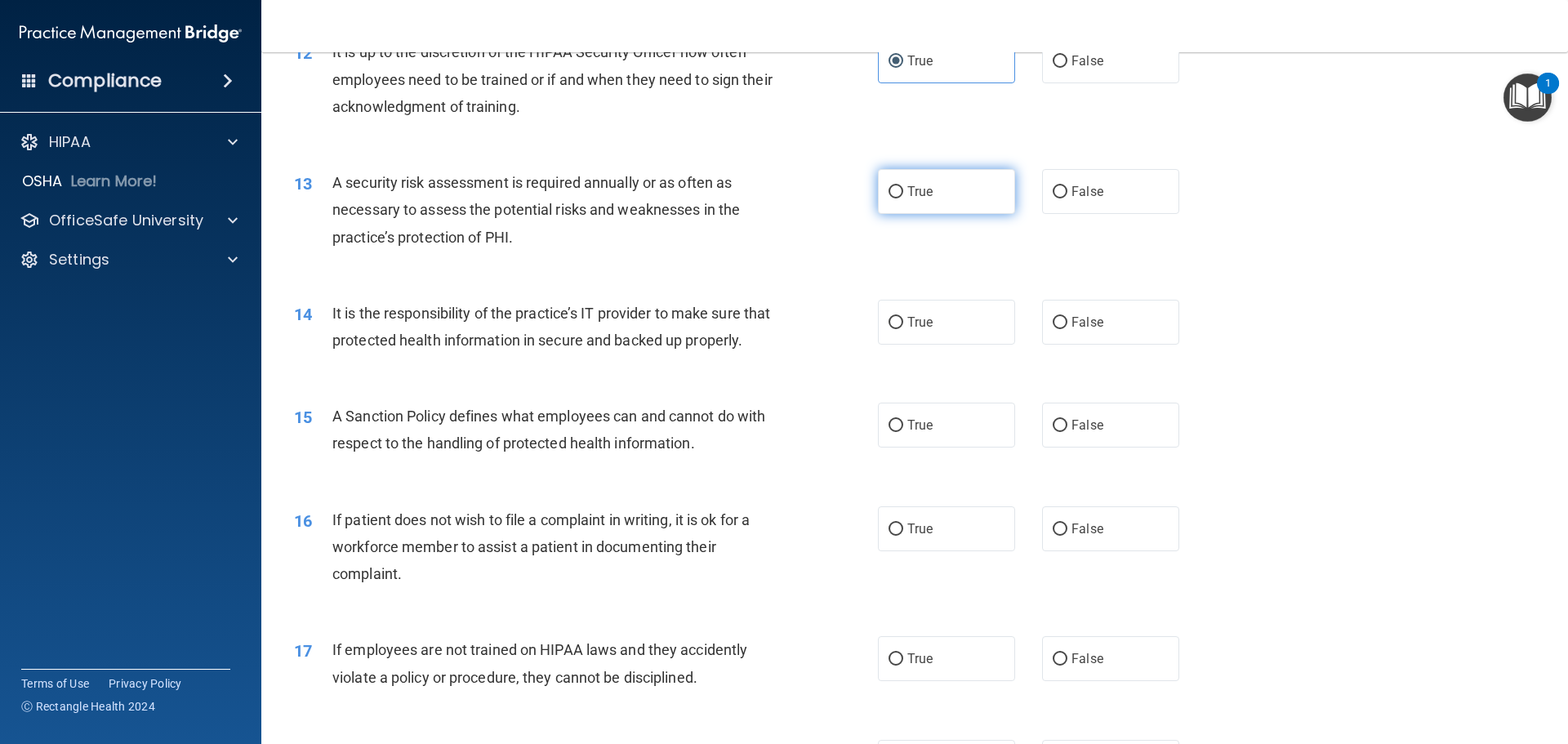
click at [912, 171] on div "13 A security risk assessment is required annually or as often as necessary to …" at bounding box center [915, 214] width 1266 height 130
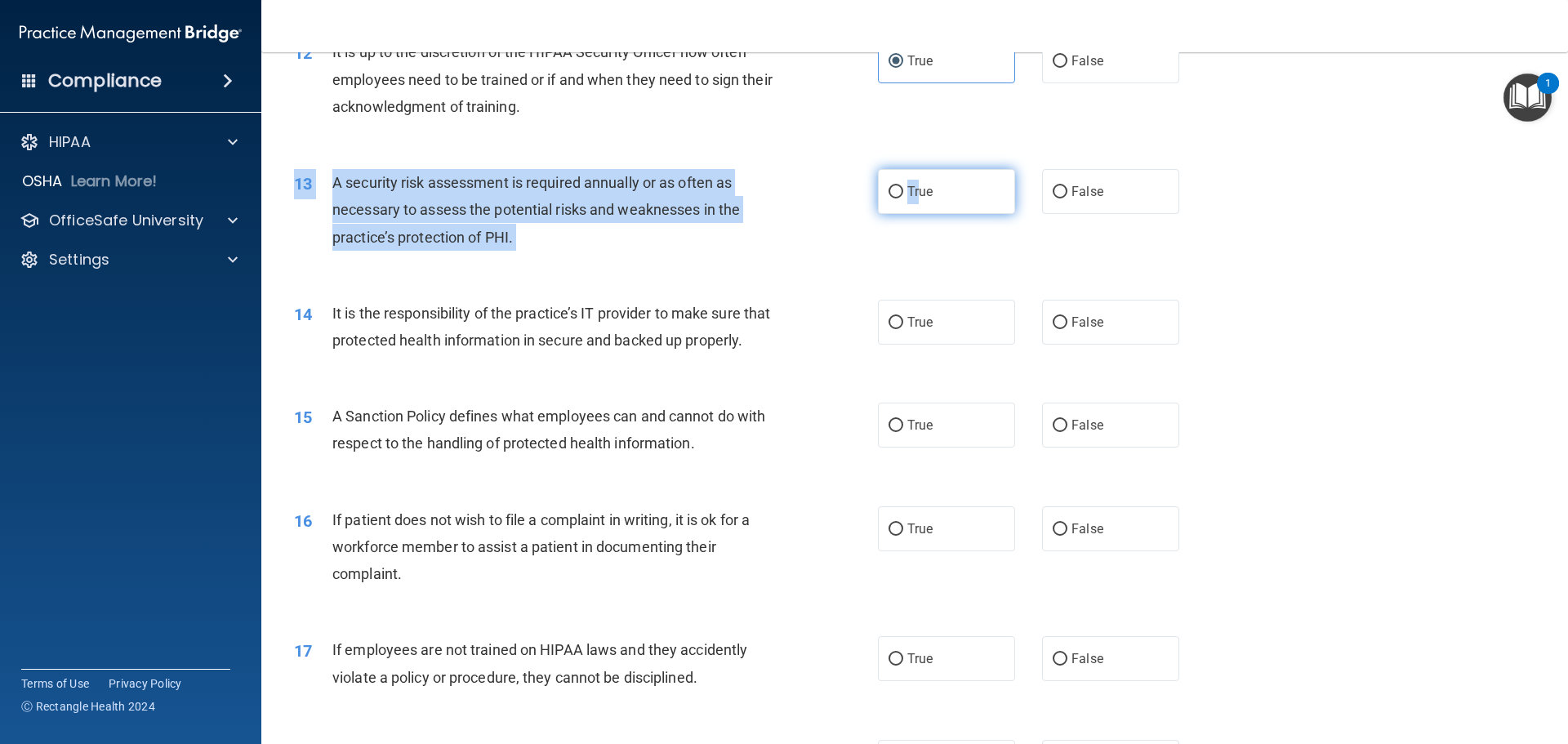
click at [912, 175] on label "True" at bounding box center [946, 191] width 137 height 45
click at [904, 187] on input "True" at bounding box center [895, 193] width 14 height 13
radio input "true"
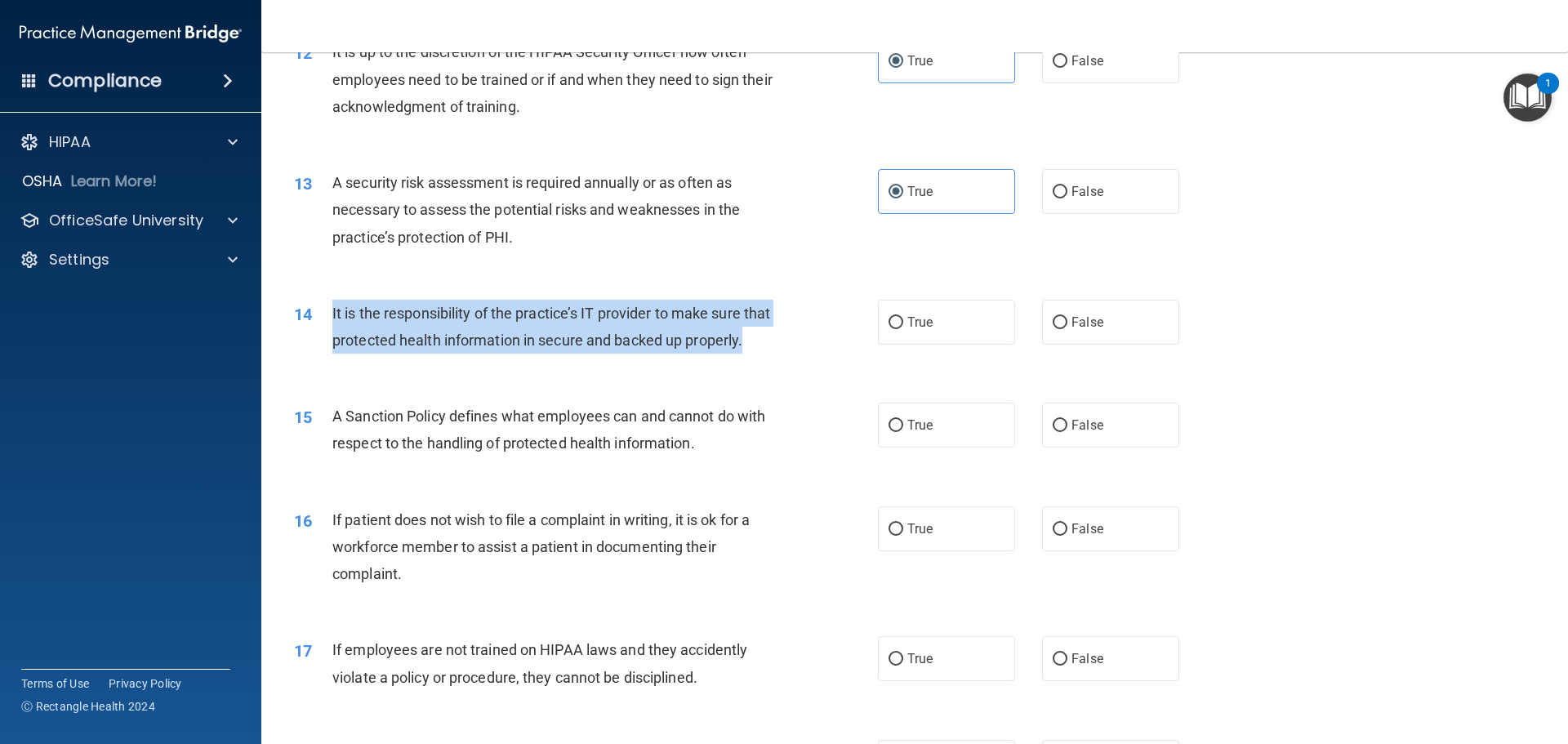
drag, startPoint x: 351, startPoint y: 365, endPoint x: 318, endPoint y: 328, distance: 49.6
click at [318, 328] on div "14 It is the responsibility of the practice’s IT provider to make sure that pro…" at bounding box center [586, 331] width 633 height 62
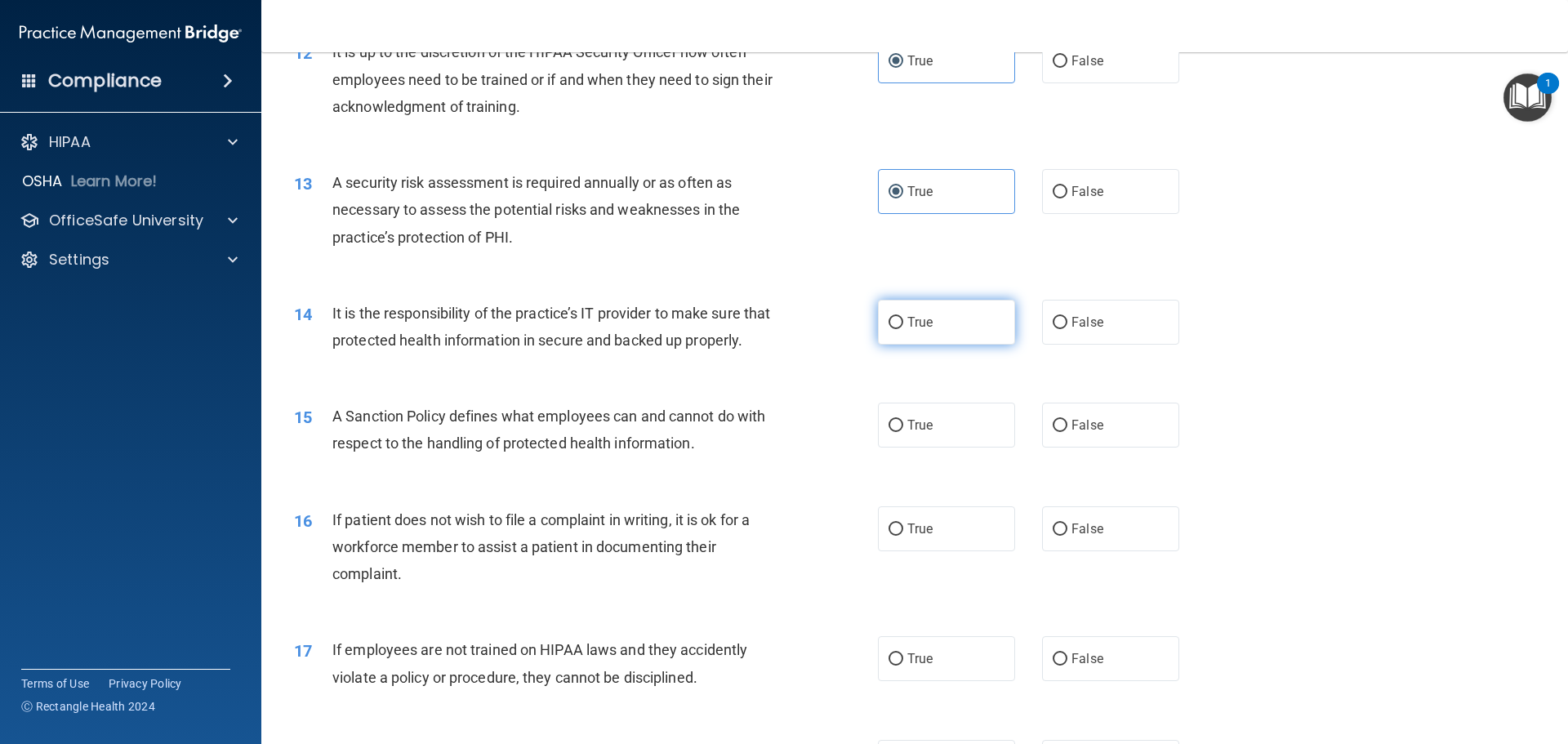
click at [918, 319] on span "True" at bounding box center [920, 322] width 25 height 15
click at [904, 319] on input "True" at bounding box center [895, 323] width 14 height 13
radio input "true"
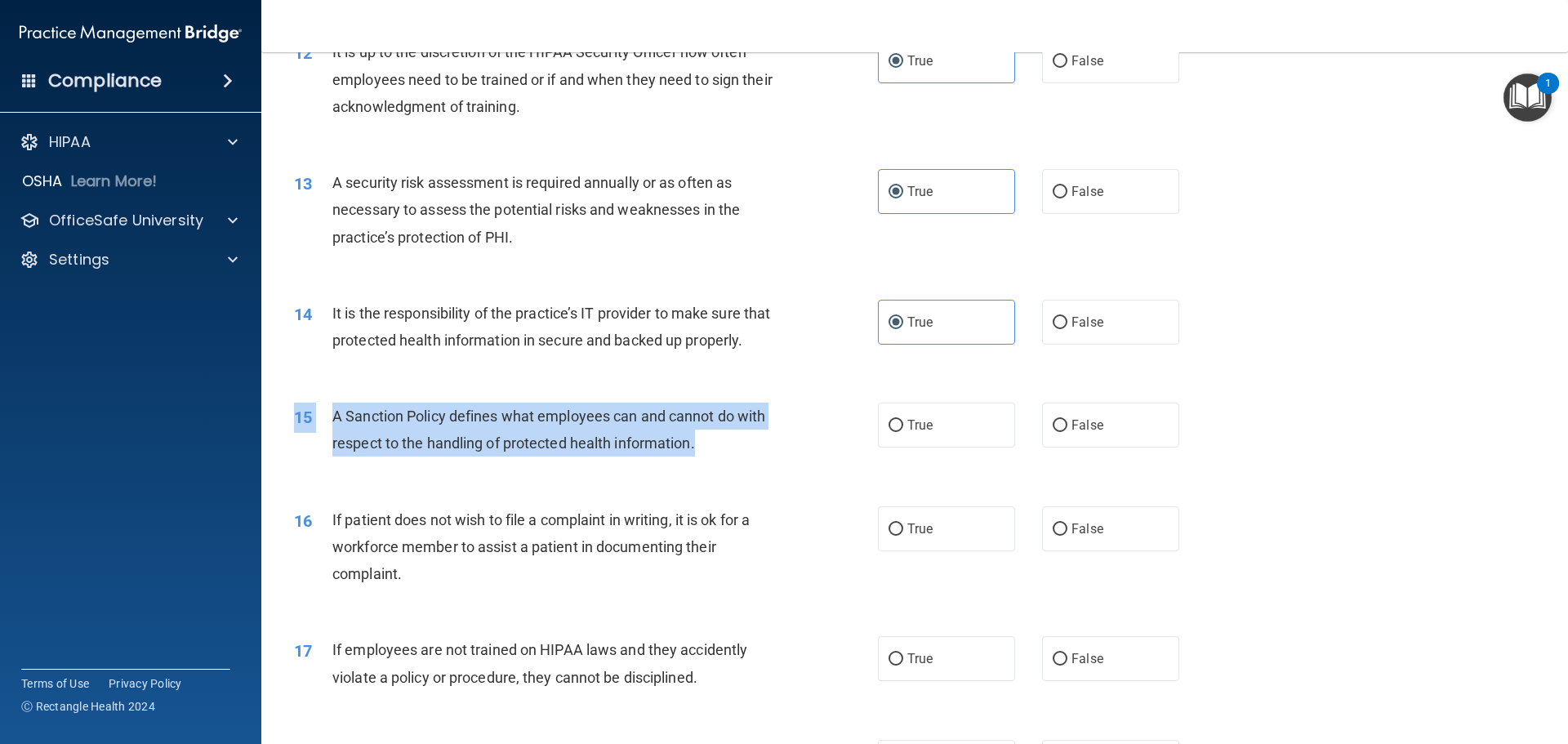
drag, startPoint x: 745, startPoint y: 467, endPoint x: 296, endPoint y: 455, distance: 449.2
click at [296, 455] on div "15 A Sanction Policy defines what employees can and cannot do with respect to t…" at bounding box center [586, 434] width 633 height 62
click at [713, 456] on div "A Sanction Policy defines what employees can and cannot do with respect to the …" at bounding box center [560, 430] width 457 height 54
drag, startPoint x: 713, startPoint y: 474, endPoint x: 333, endPoint y: 450, distance: 380.8
click at [333, 450] on div "A Sanction Policy defines what employees can and cannot do with respect to the …" at bounding box center [560, 430] width 457 height 54
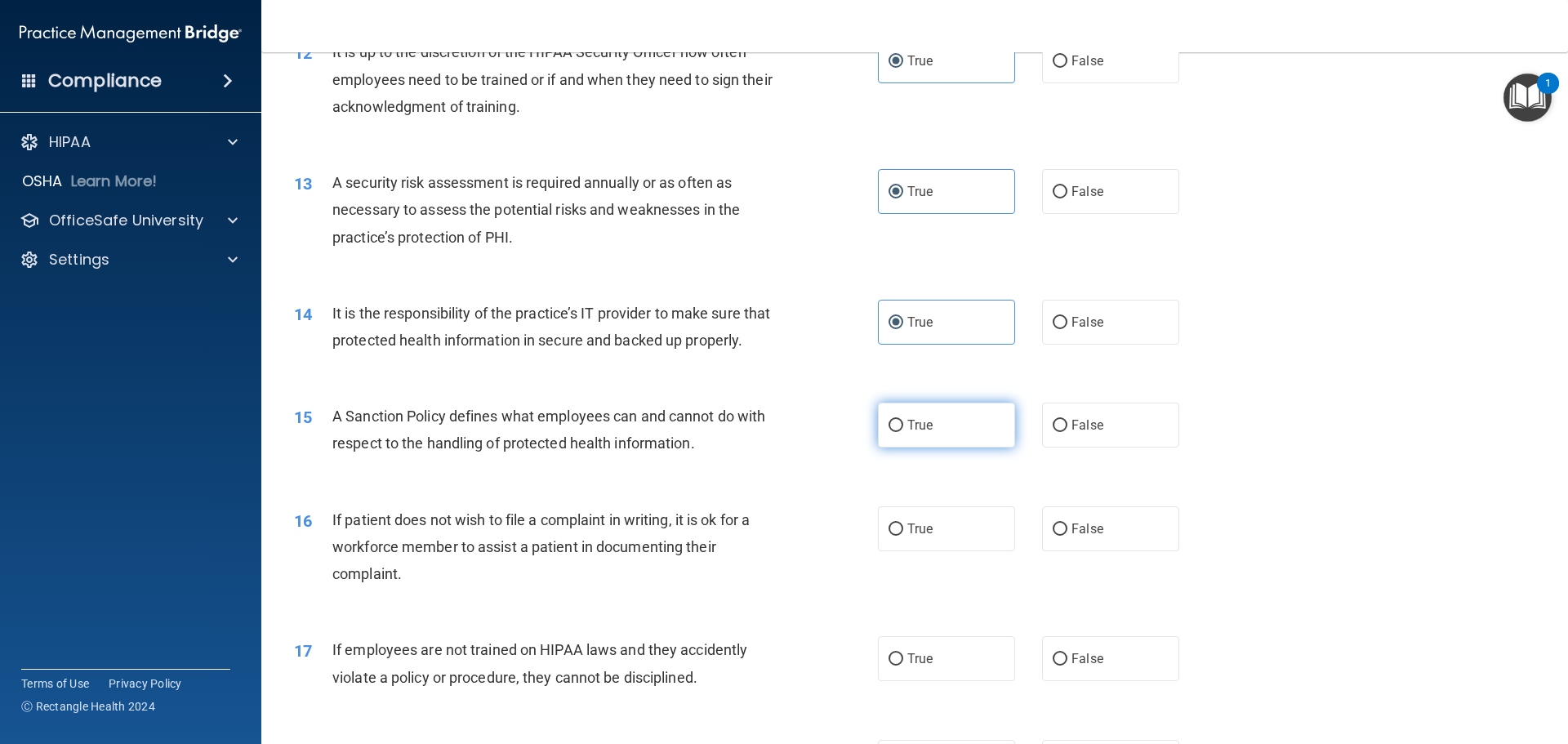
click at [907, 433] on span "True" at bounding box center [920, 425] width 25 height 15
click at [904, 432] on input "True" at bounding box center [895, 425] width 14 height 13
radio input "true"
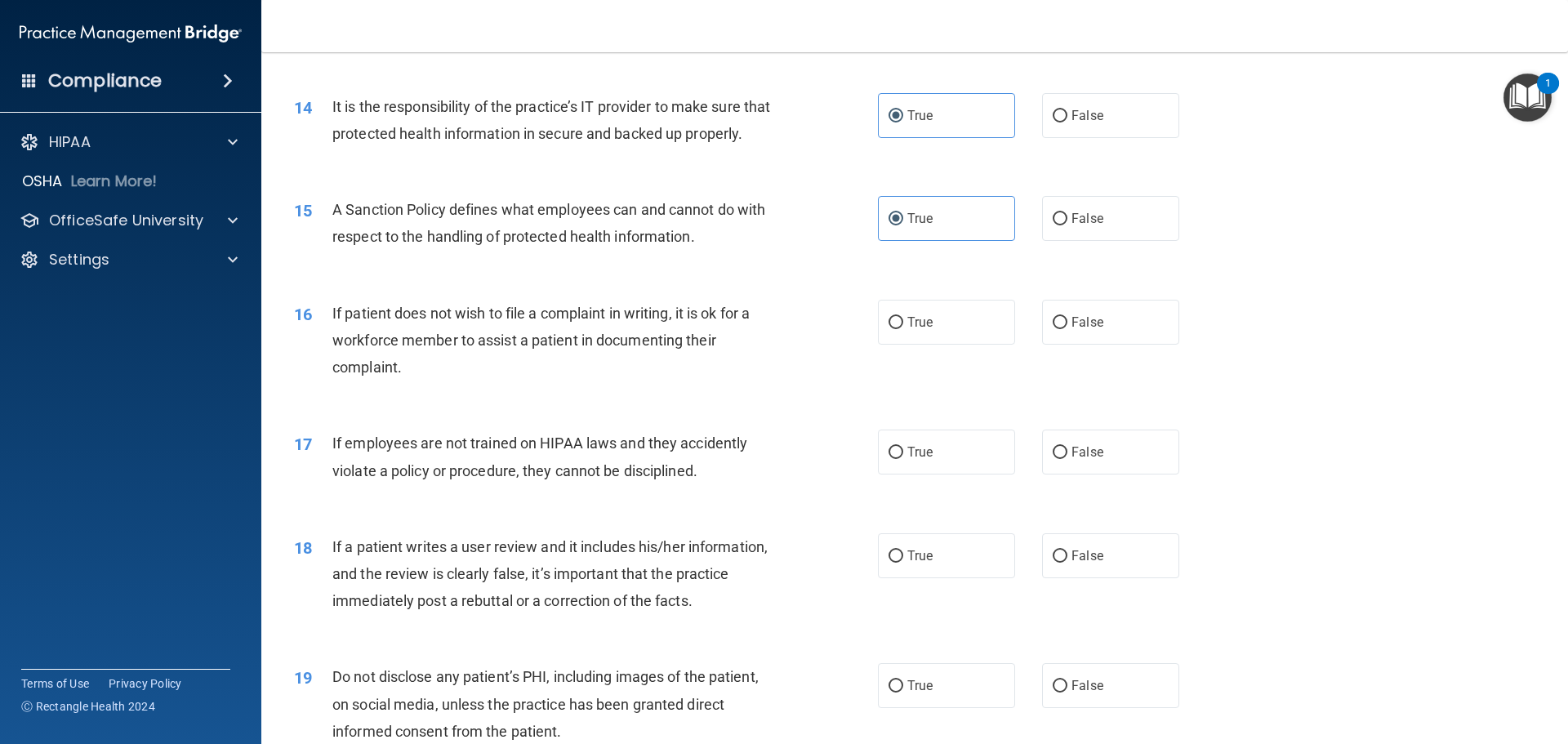
scroll to position [1879, 0]
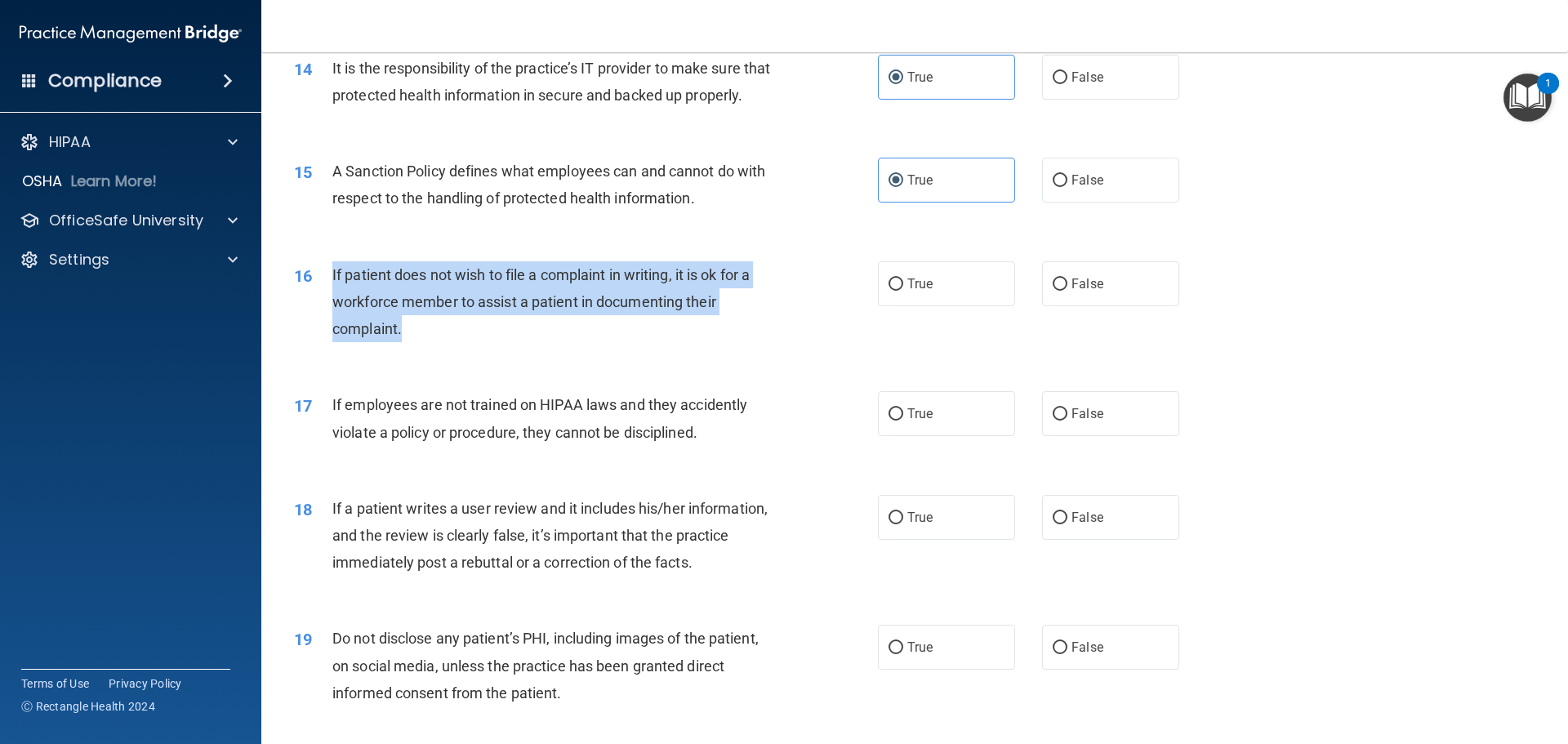
drag, startPoint x: 416, startPoint y: 352, endPoint x: 330, endPoint y: 309, distance: 96.2
click at [330, 309] on div "16 If patient does not wish to file a complaint in writing, it is ok for a work…" at bounding box center [586, 306] width 633 height 90
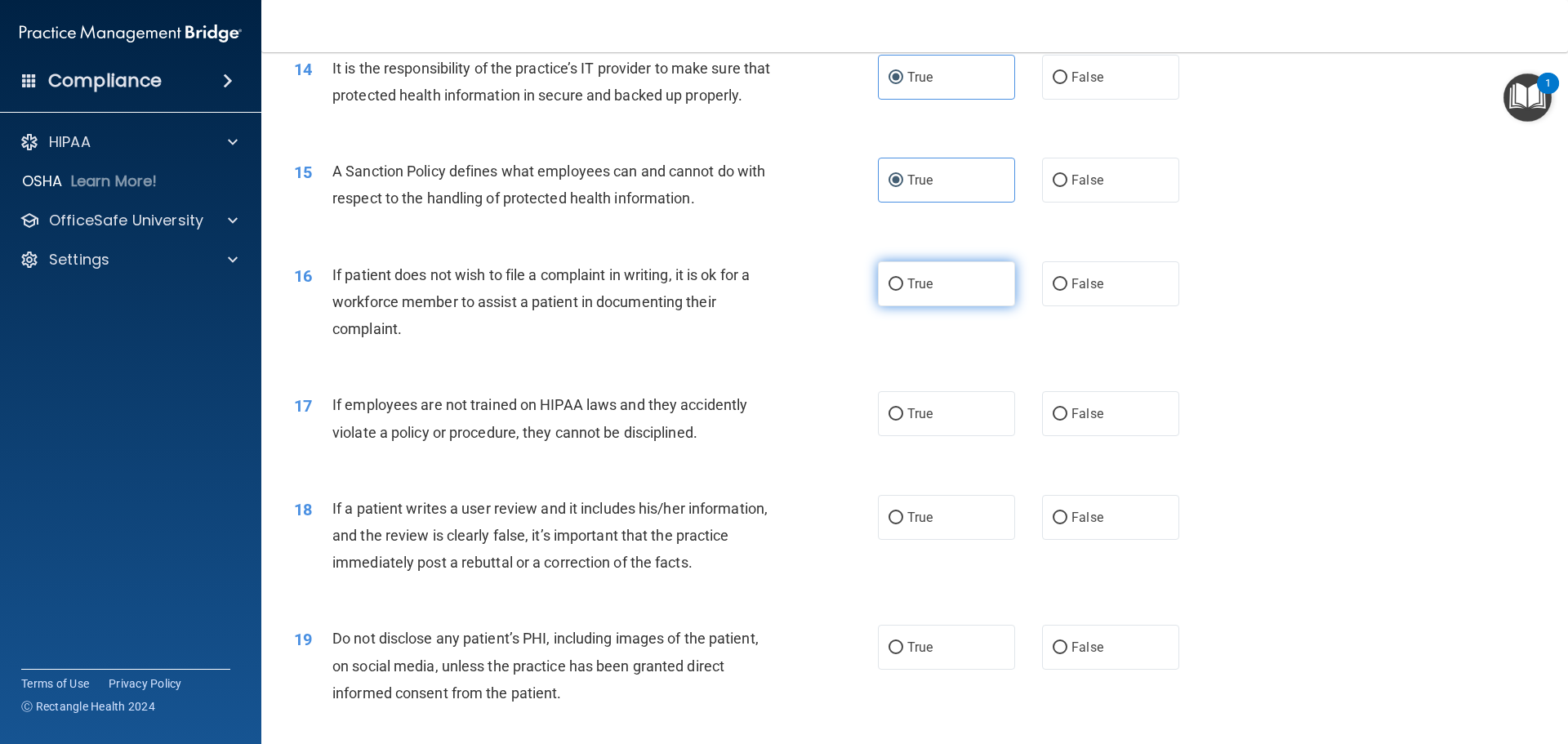
click at [940, 306] on label "True" at bounding box center [946, 283] width 137 height 45
click at [904, 291] on input "True" at bounding box center [895, 284] width 14 height 13
radio input "true"
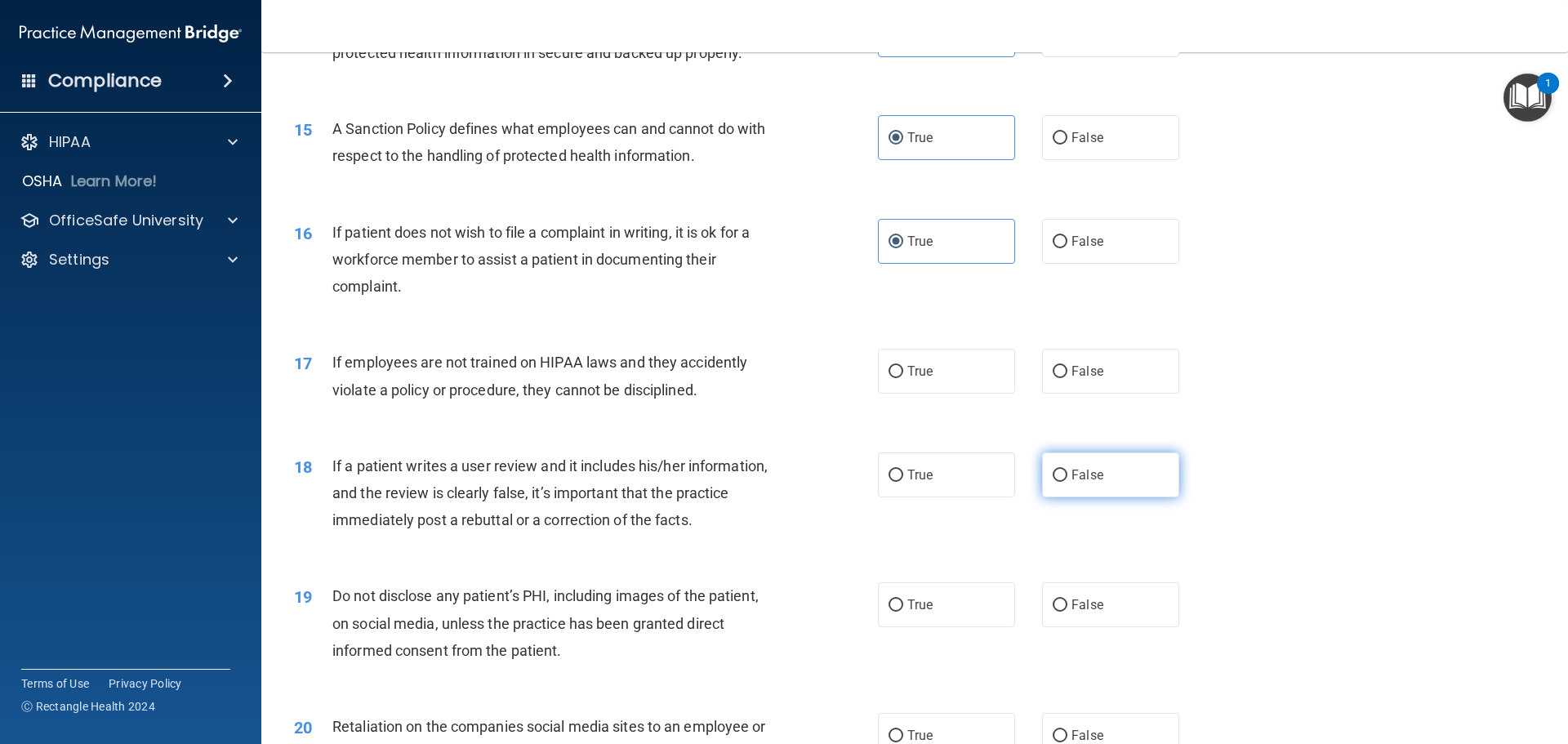
scroll to position [1960, 0]
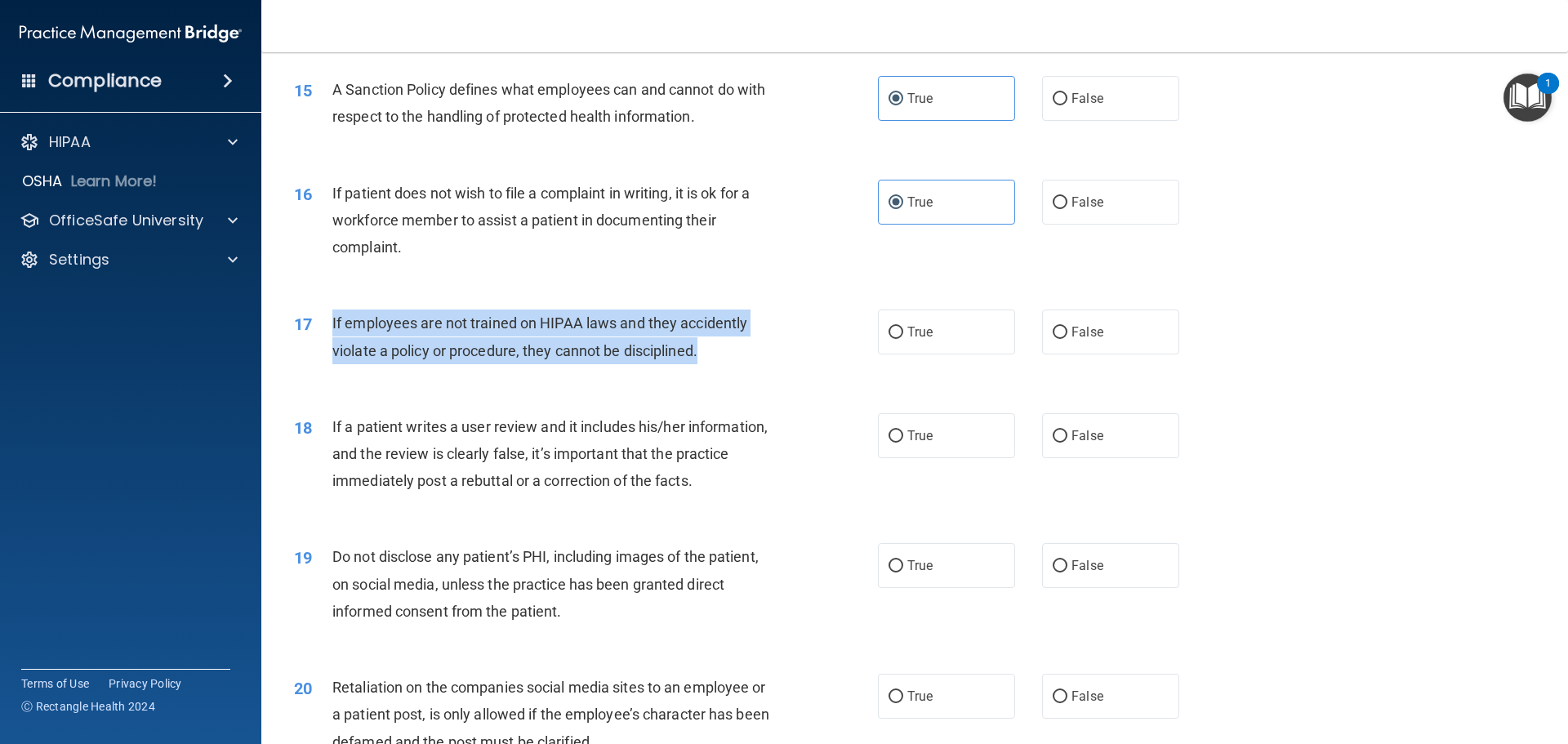
drag, startPoint x: 713, startPoint y: 382, endPoint x: 329, endPoint y: 340, distance: 386.3
click at [330, 344] on div "17 If employees are not trained on HIPAA laws and they accidently violate a pol…" at bounding box center [586, 340] width 633 height 62
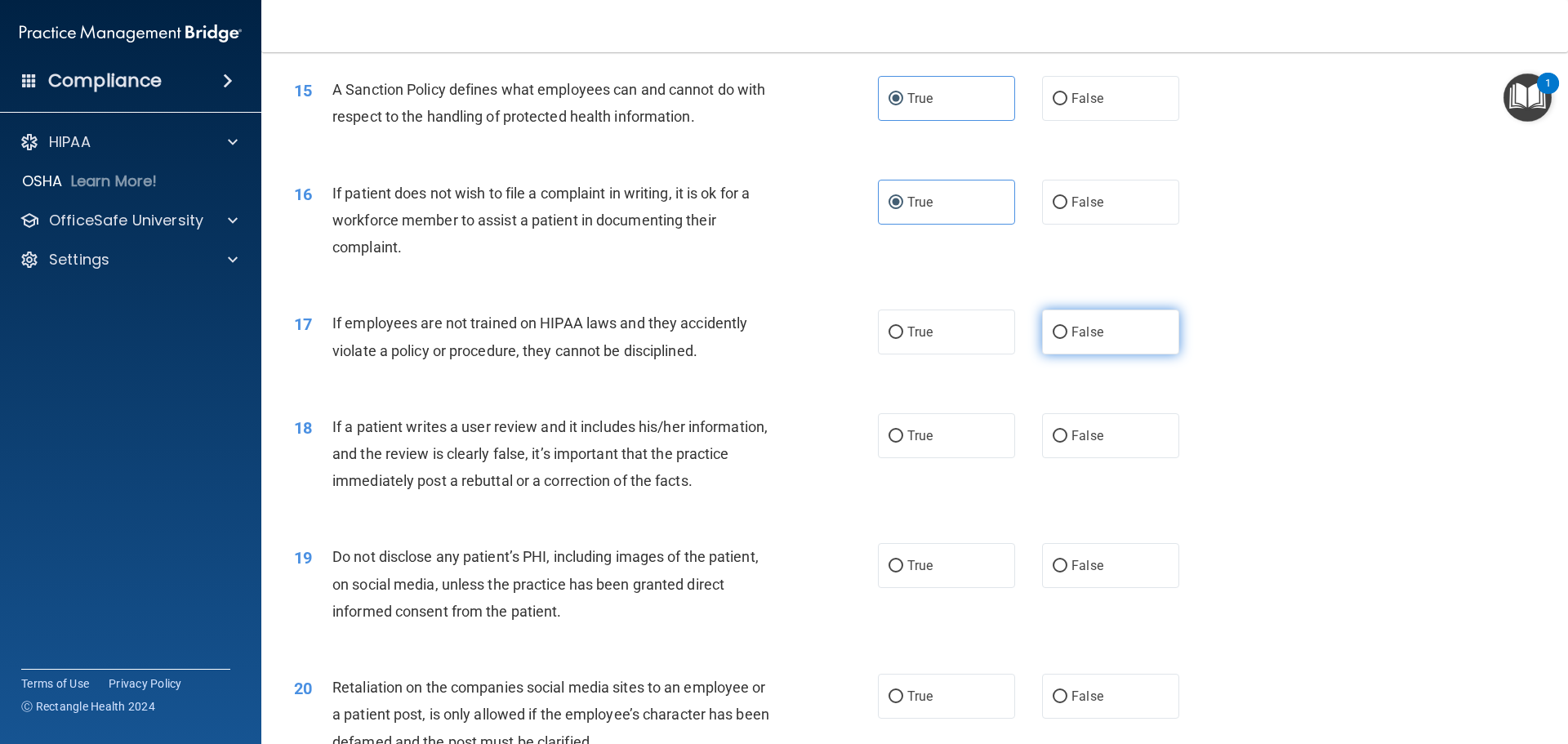
click at [1043, 353] on label "False" at bounding box center [1111, 331] width 137 height 45
click at [1053, 339] on input "False" at bounding box center [1059, 333] width 14 height 13
radio input "true"
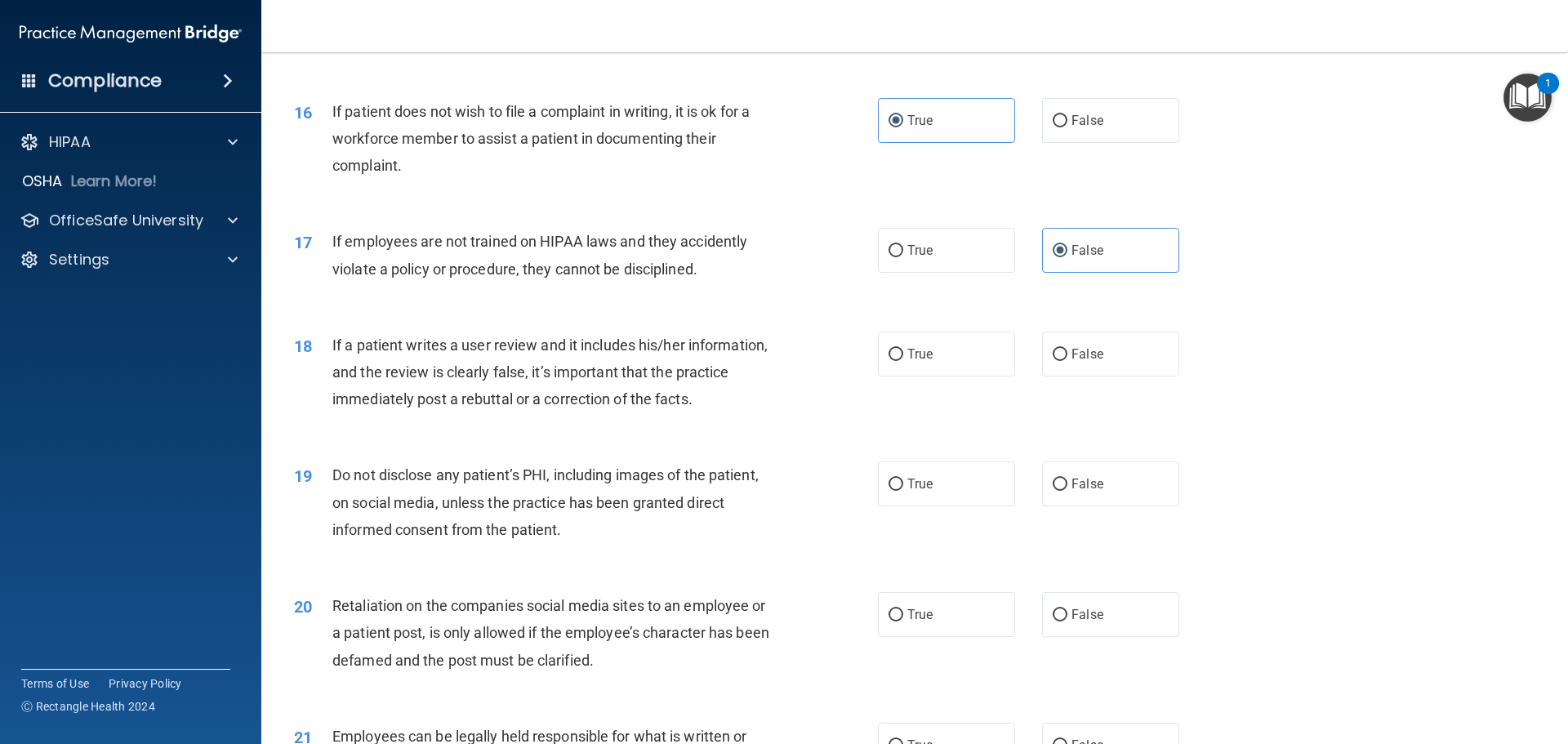
scroll to position [2124, 0]
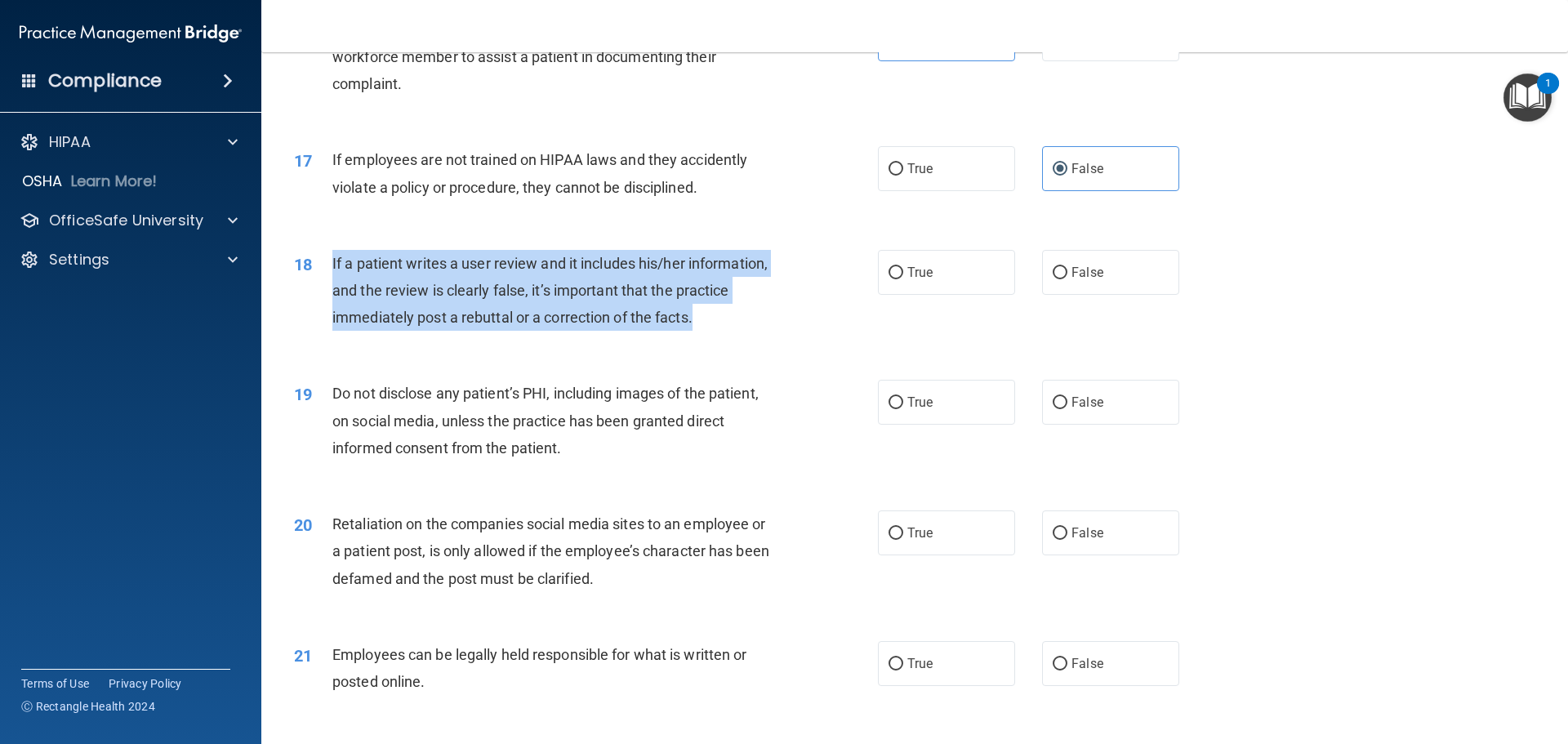
drag, startPoint x: 705, startPoint y: 341, endPoint x: 331, endPoint y: 296, distance: 376.7
click at [332, 296] on div "If a patient writes a user review and it includes his/her information, and the …" at bounding box center [560, 290] width 457 height 82
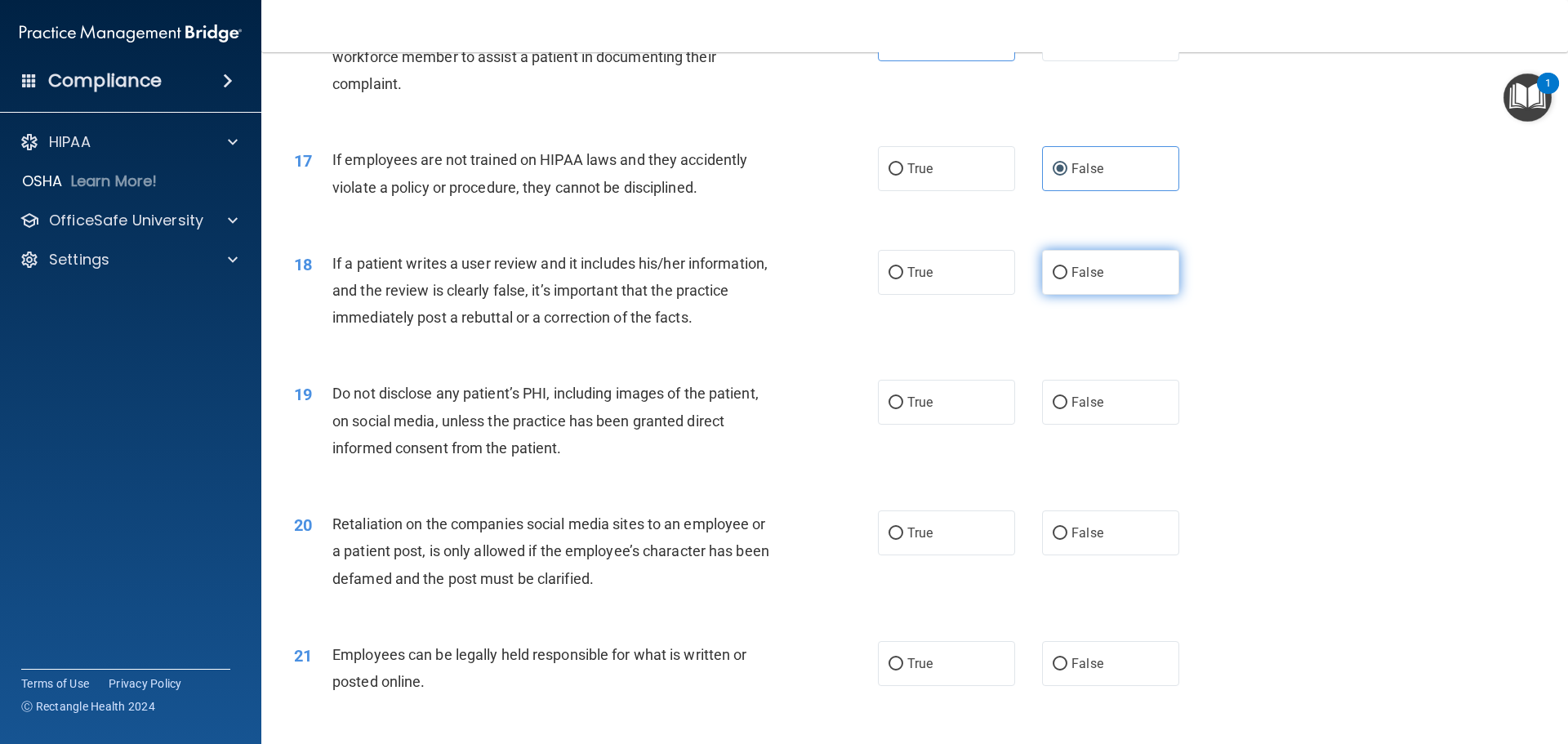
click at [1075, 289] on label "False" at bounding box center [1111, 272] width 137 height 45
click at [1068, 279] on input "False" at bounding box center [1059, 273] width 14 height 13
radio input "true"
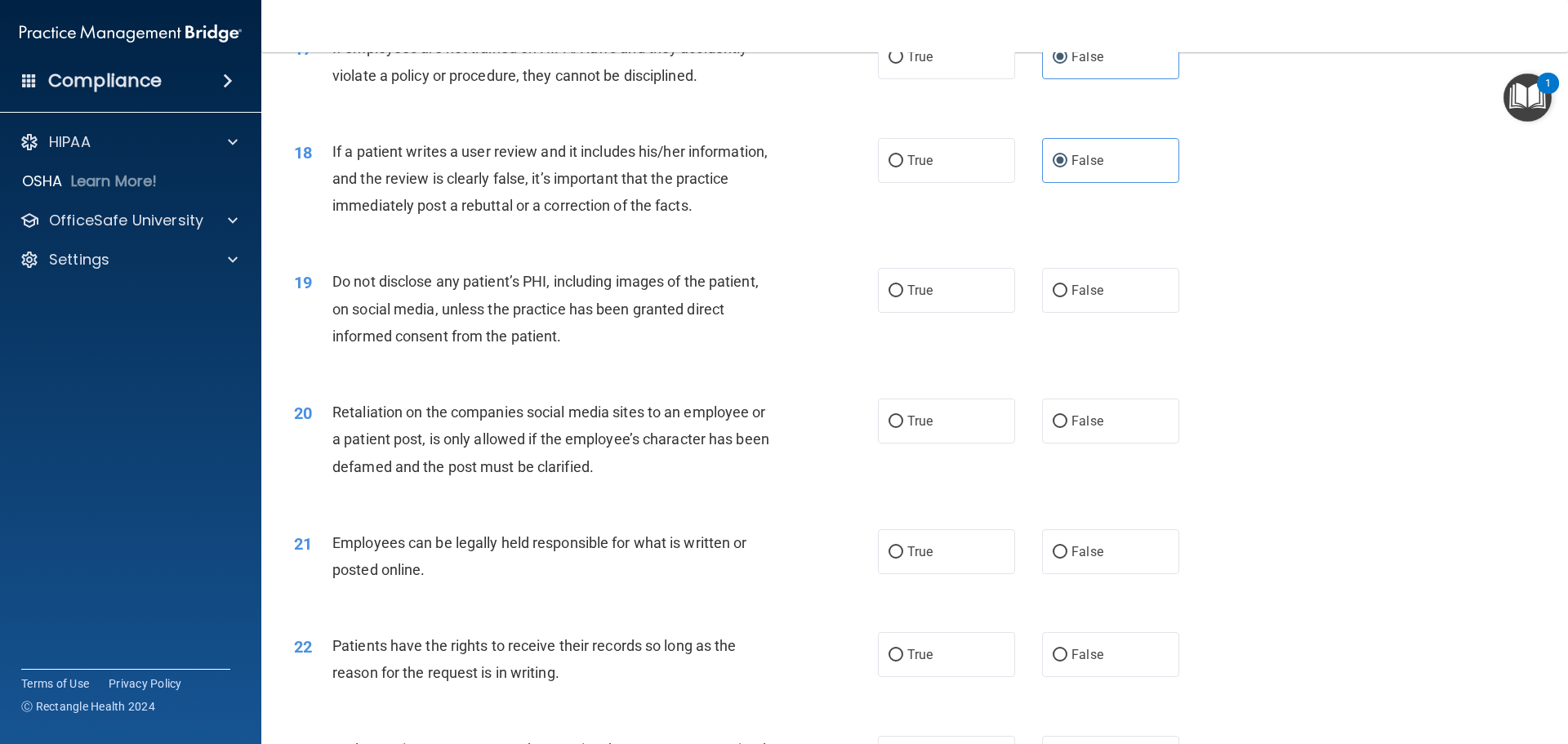
scroll to position [2287, 0]
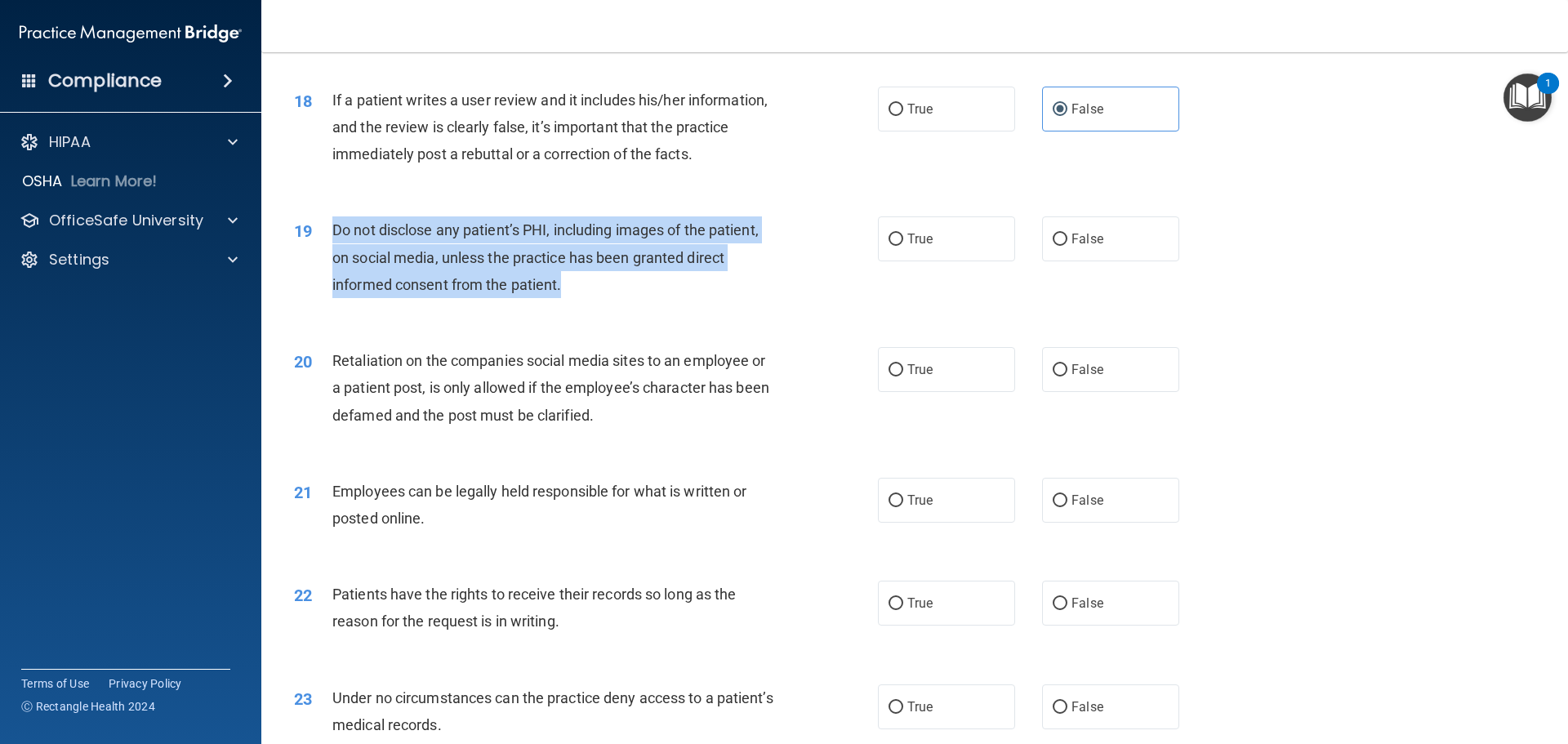
drag, startPoint x: 561, startPoint y: 309, endPoint x: 325, endPoint y: 261, distance: 240.8
click at [325, 261] on div "19 Do not disclose any patient’s PHI, including images of the patient, on socia…" at bounding box center [586, 261] width 633 height 90
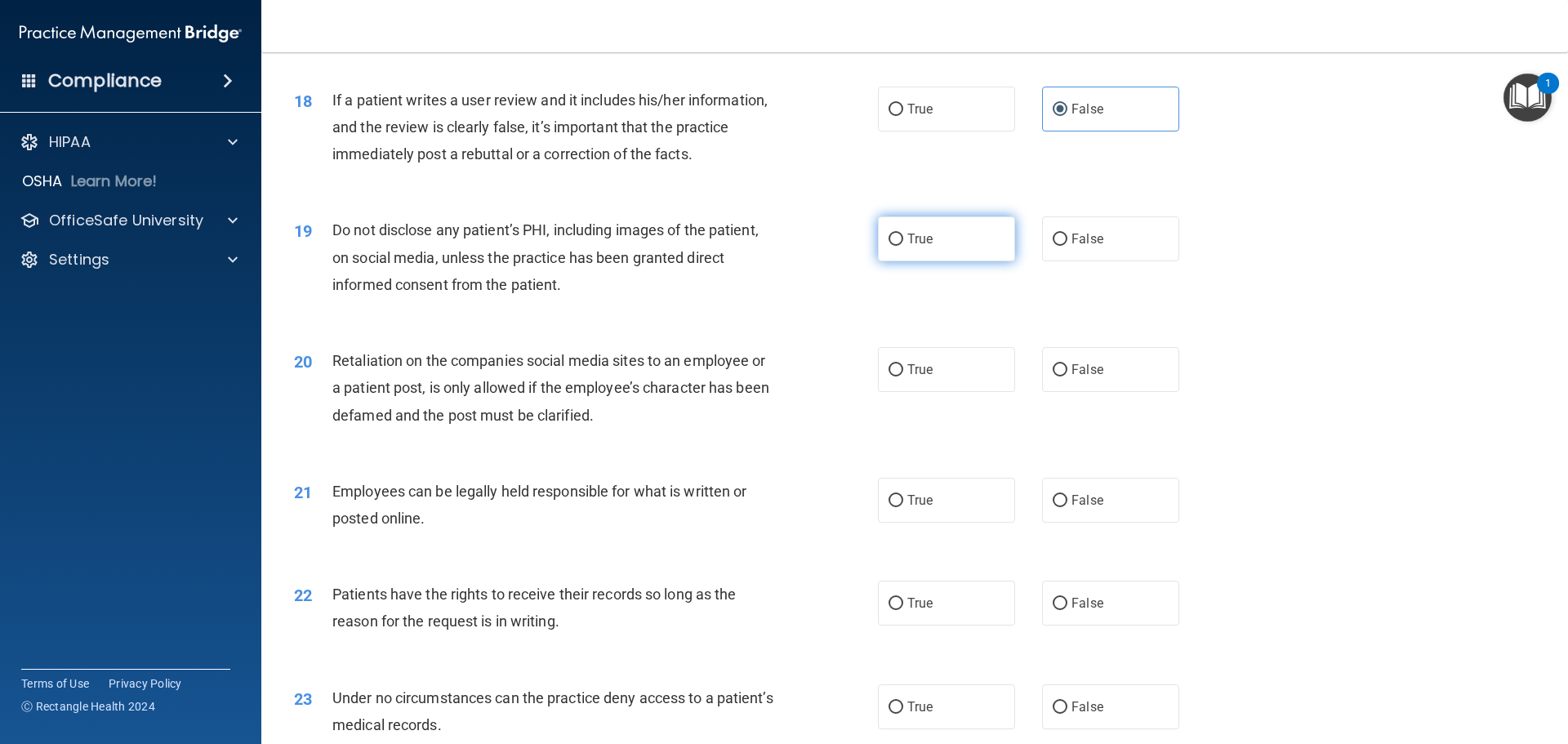
click at [942, 261] on label "True" at bounding box center [946, 238] width 137 height 45
click at [904, 245] on input "True" at bounding box center [895, 240] width 14 height 13
radio input "true"
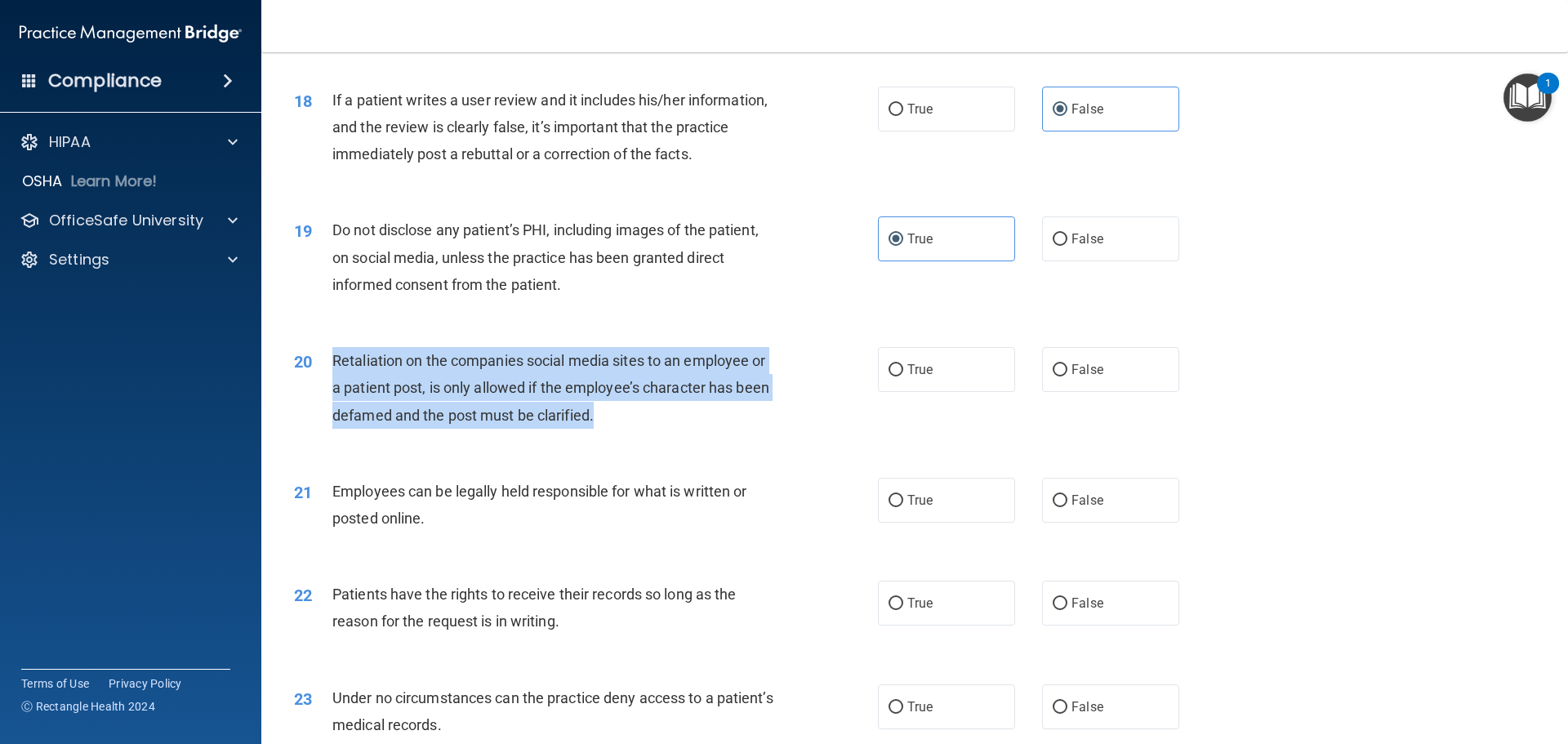
drag, startPoint x: 592, startPoint y: 439, endPoint x: 332, endPoint y: 391, distance: 264.4
click at [332, 391] on div "Retaliation on the companies social media sites to an employee or a patient pos…" at bounding box center [560, 388] width 457 height 82
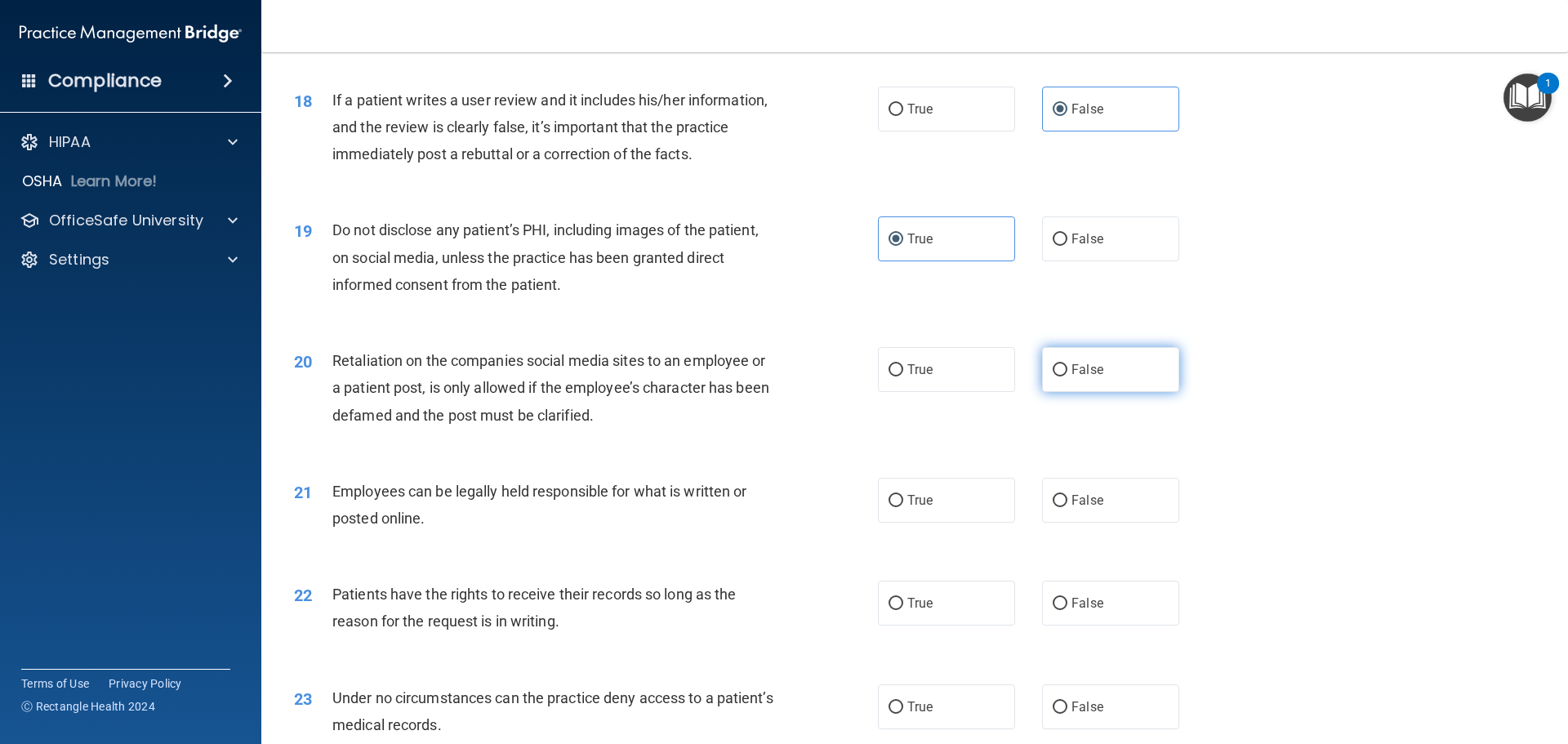
click at [1043, 392] on label "False" at bounding box center [1111, 369] width 137 height 45
click at [1053, 377] on input "False" at bounding box center [1059, 370] width 14 height 13
radio input "true"
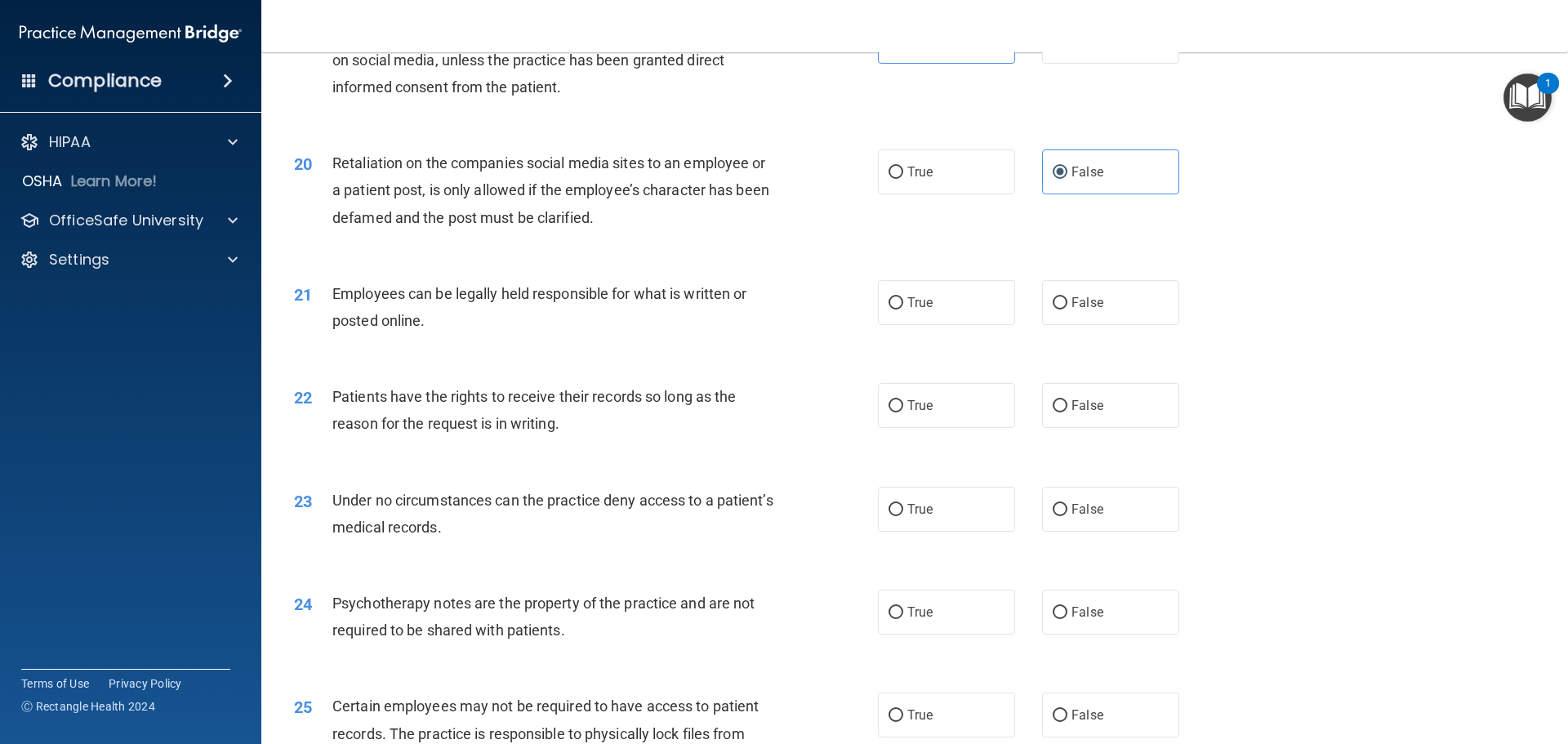
scroll to position [2532, 0]
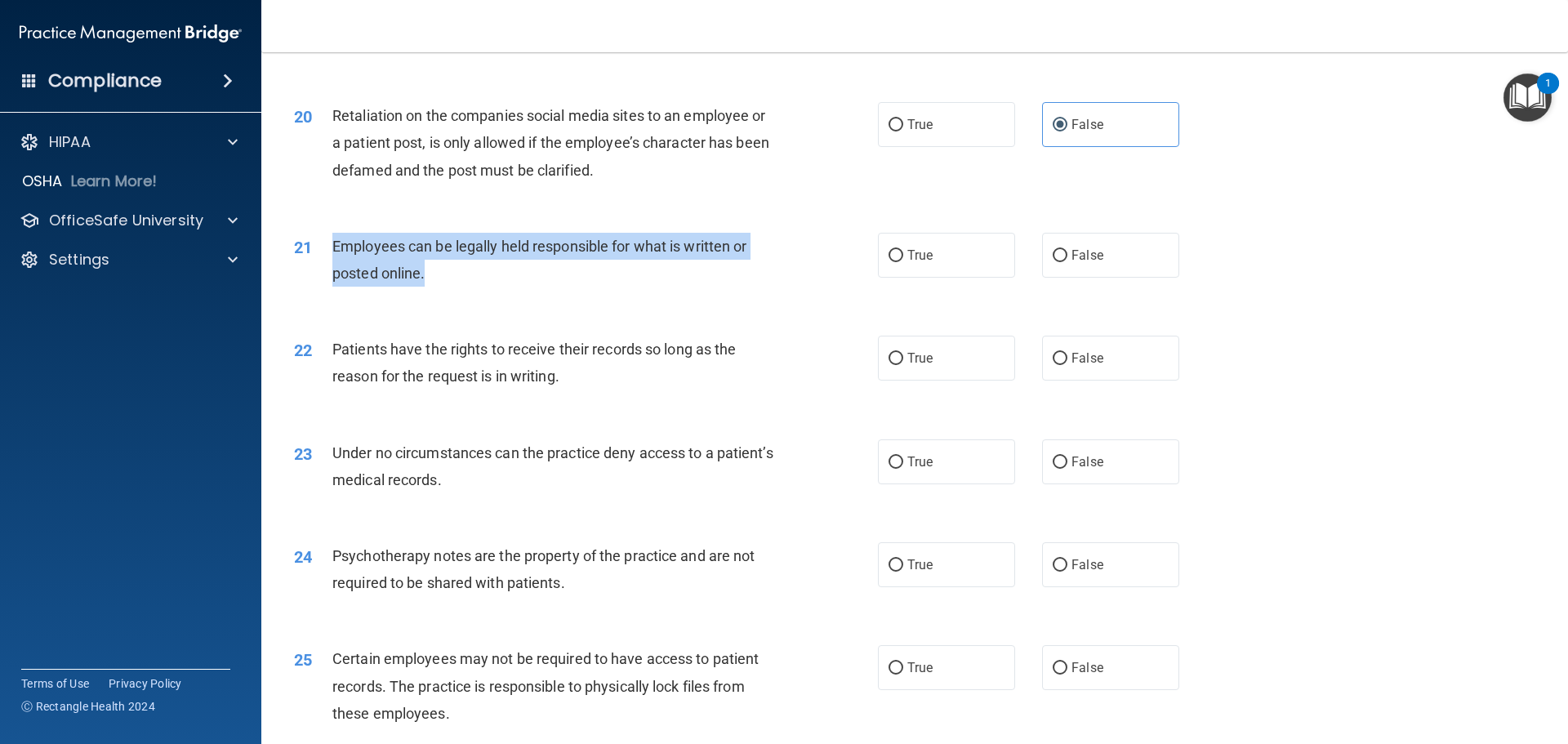
drag, startPoint x: 442, startPoint y: 301, endPoint x: 330, endPoint y: 276, distance: 114.8
click at [330, 276] on div "21 Employees can be legally held responsible for what is written or posted onli…" at bounding box center [586, 264] width 633 height 62
click at [894, 262] on input "True" at bounding box center [895, 256] width 14 height 13
radio input "true"
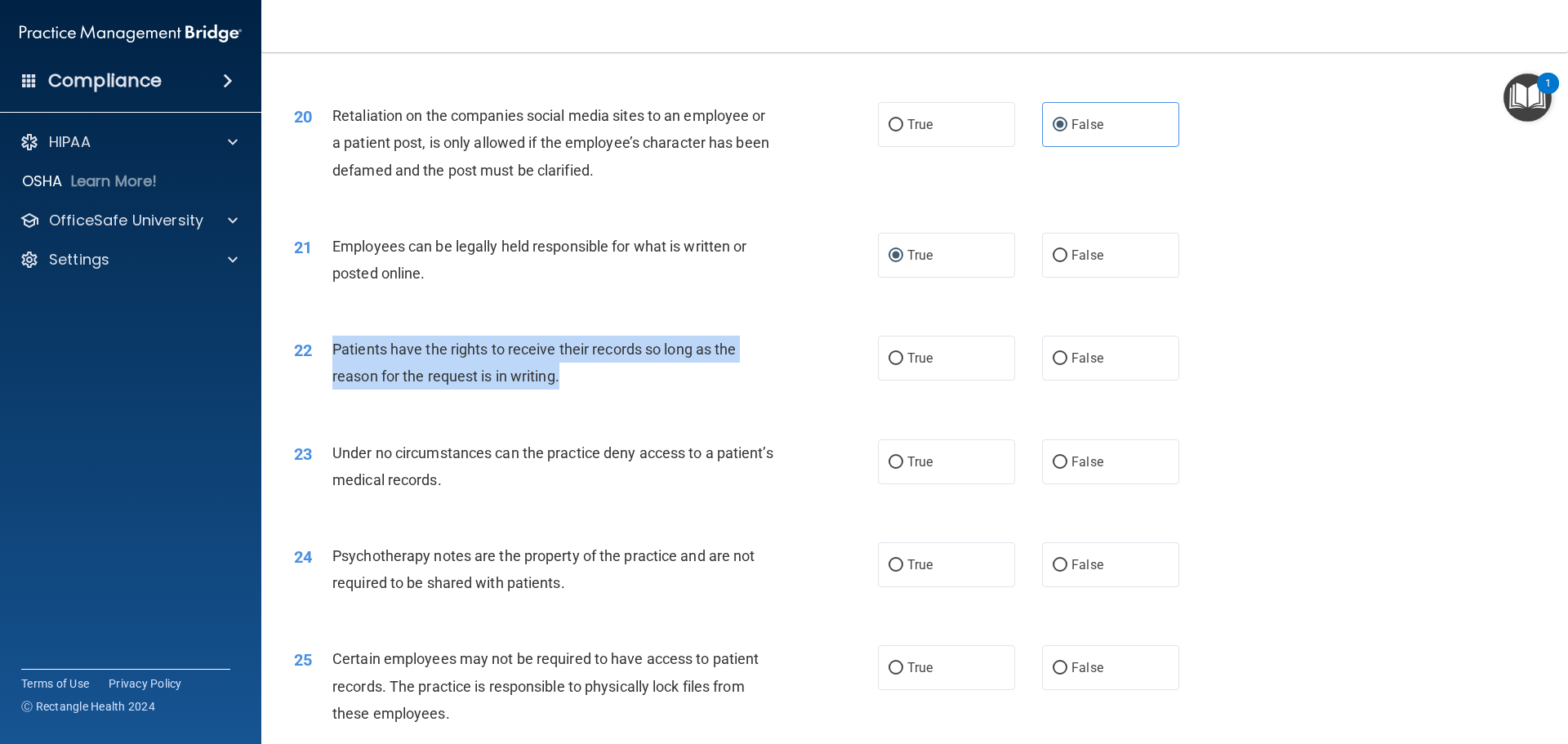
drag, startPoint x: 578, startPoint y: 405, endPoint x: 332, endPoint y: 378, distance: 247.5
click at [332, 378] on div "Patients have the rights to receive their records so long as the reason for the…" at bounding box center [560, 362] width 457 height 54
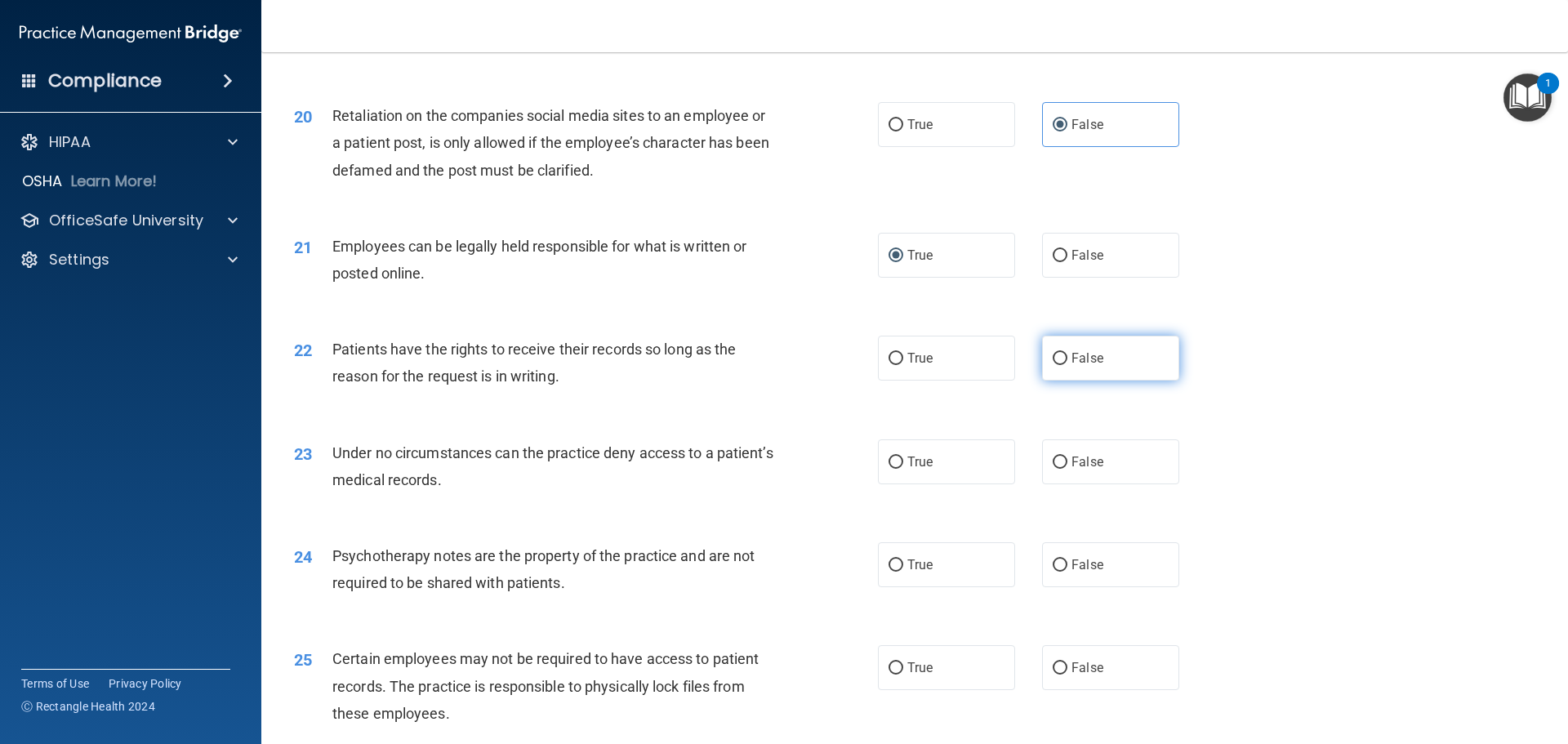
click at [1106, 381] on label "False" at bounding box center [1111, 357] width 137 height 45
click at [1068, 365] on input "False" at bounding box center [1059, 359] width 14 height 13
radio input "true"
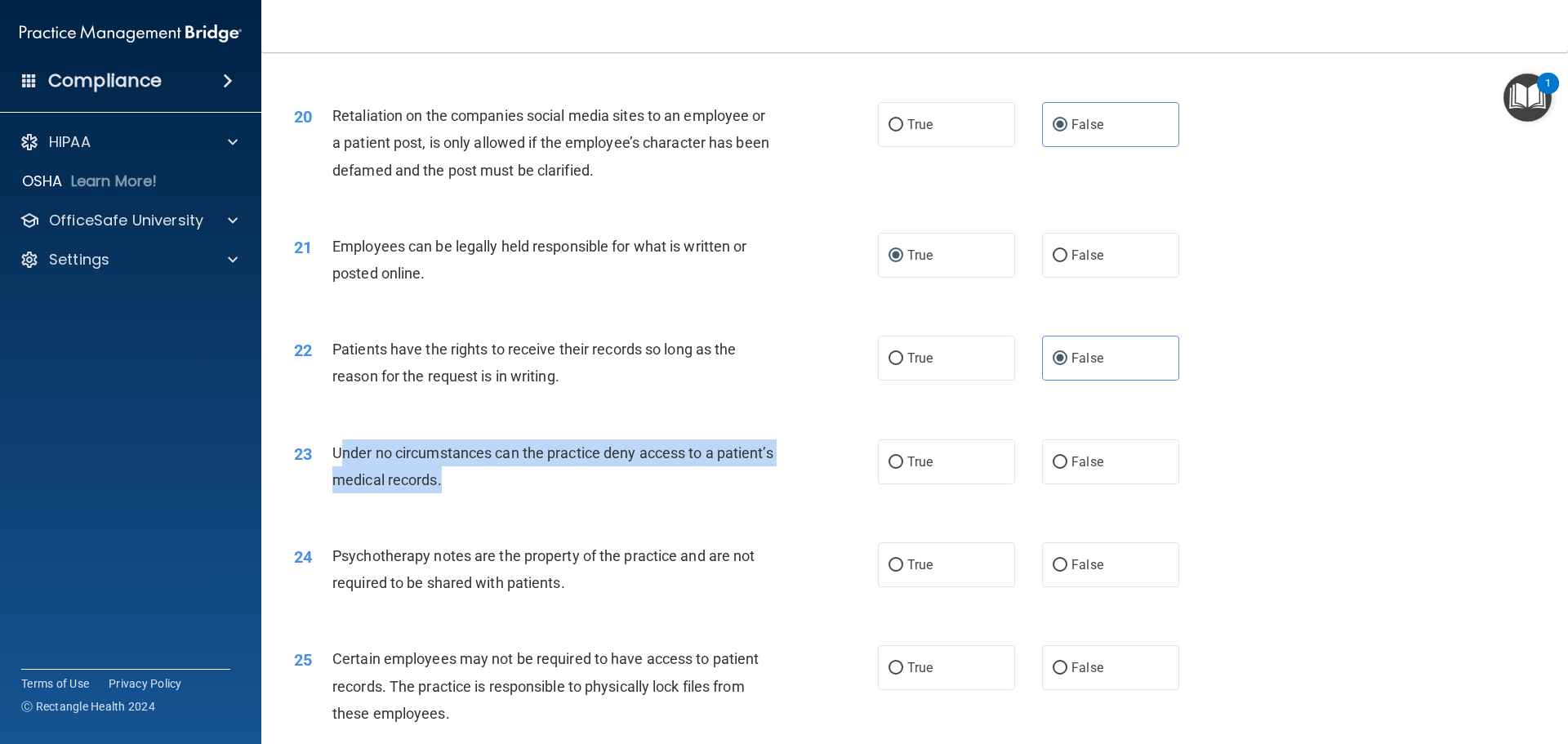
drag, startPoint x: 515, startPoint y: 505, endPoint x: 341, endPoint y: 483, distance: 175.4
click at [341, 483] on div "Under no circumstances can the practice deny access to a patient’s medical reco…" at bounding box center [560, 467] width 457 height 54
click at [477, 488] on span "Under no circumstances can the practice deny access to a patient’s medical reco…" at bounding box center [552, 467] width 441 height 44
drag, startPoint x: 507, startPoint y: 508, endPoint x: 331, endPoint y: 481, distance: 178.1
click at [332, 481] on div "Under no circumstances can the practice deny access to a patient’s medical reco…" at bounding box center [560, 467] width 457 height 54
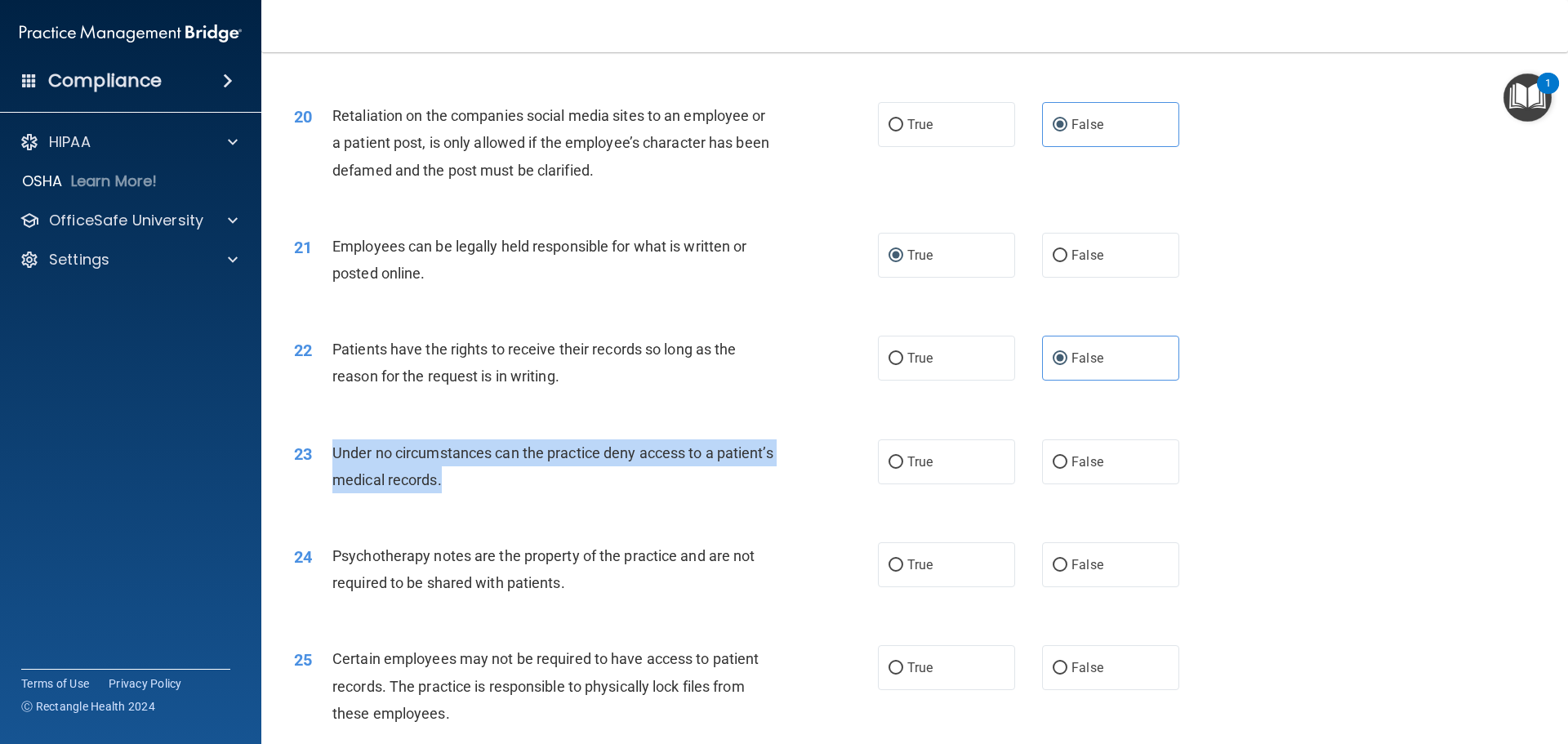
click at [723, 493] on div "Under no circumstances can the practice deny access to a patient’s medical reco…" at bounding box center [560, 467] width 457 height 54
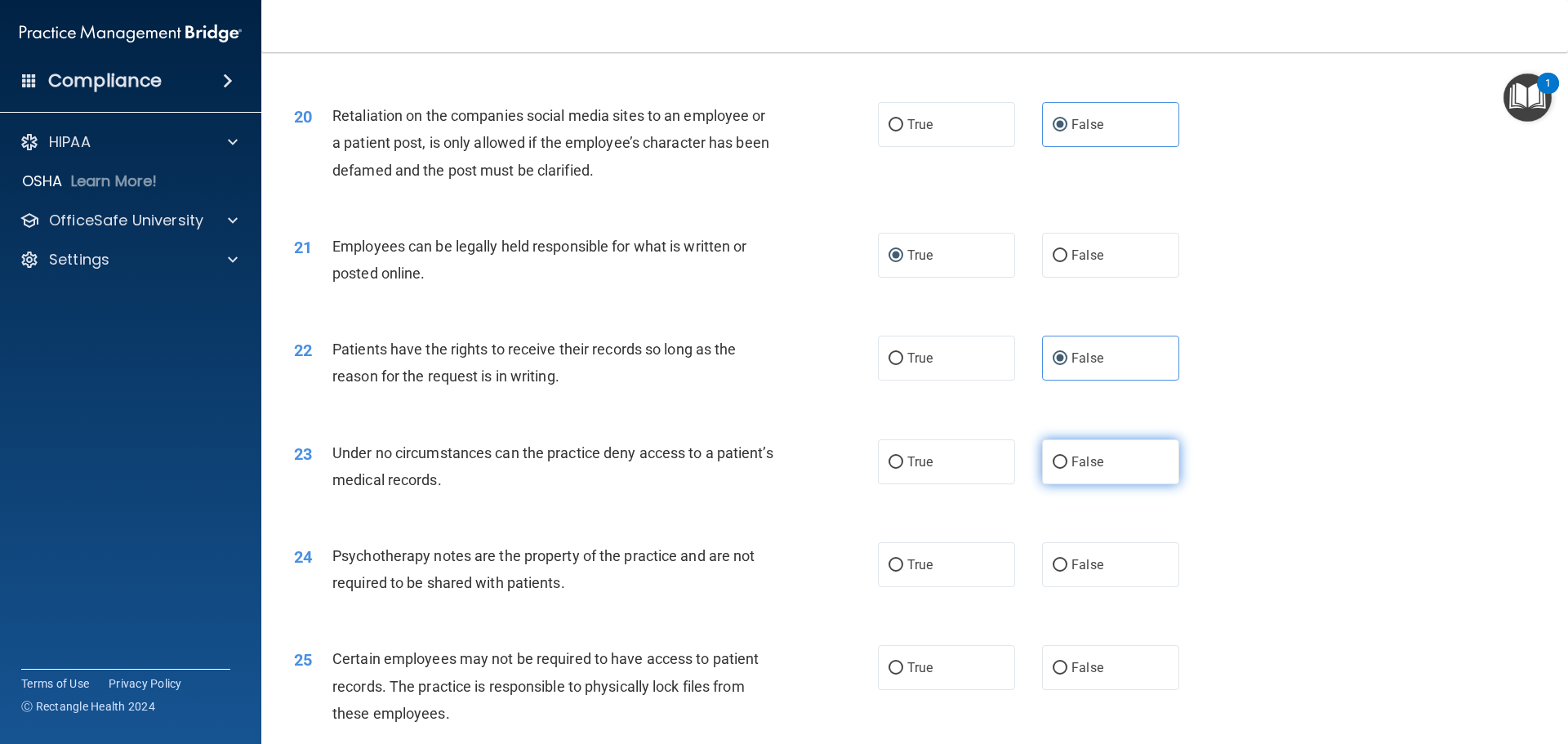
click at [1149, 483] on label "False" at bounding box center [1111, 462] width 137 height 45
click at [1068, 469] on input "False" at bounding box center [1059, 462] width 14 height 13
radio input "true"
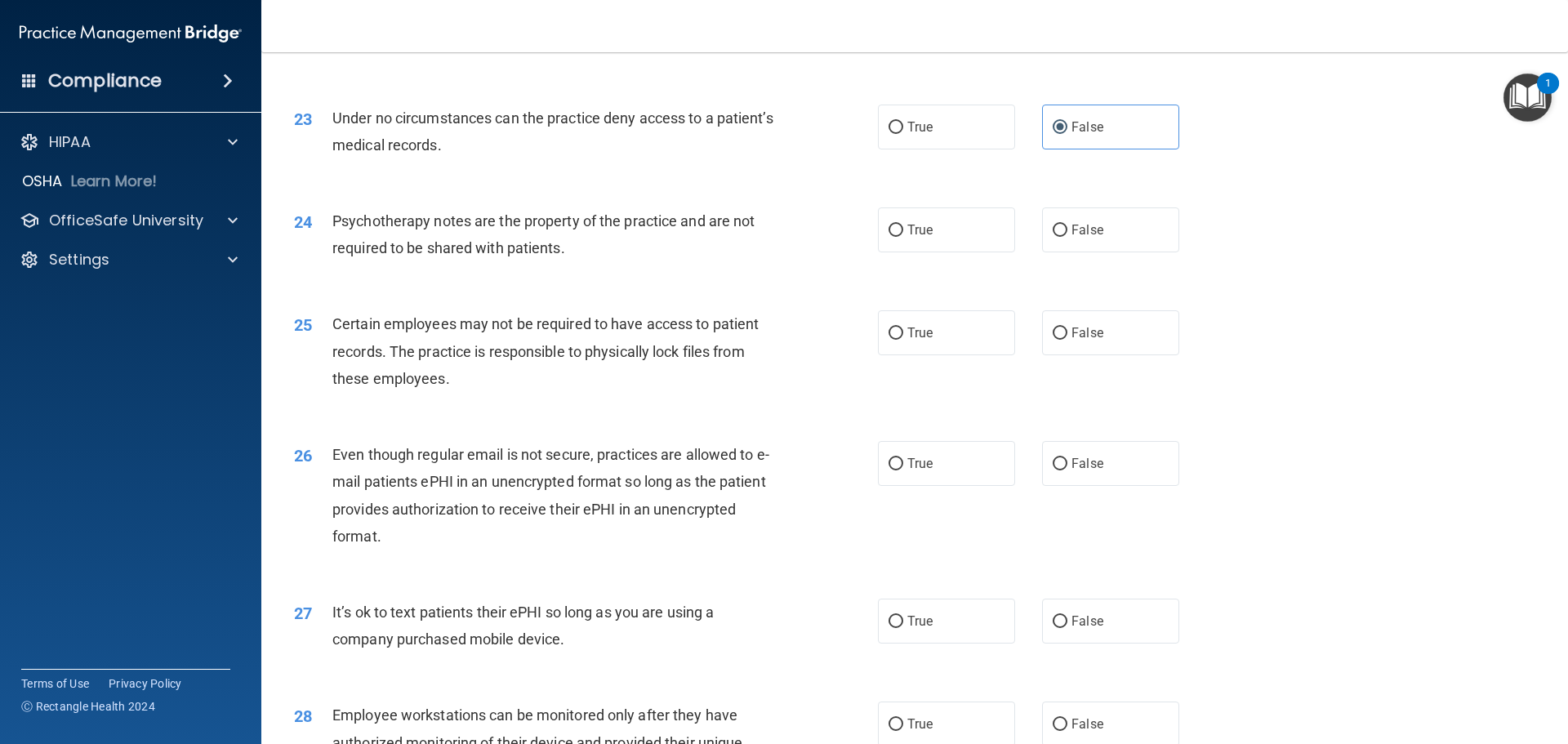
scroll to position [2695, 0]
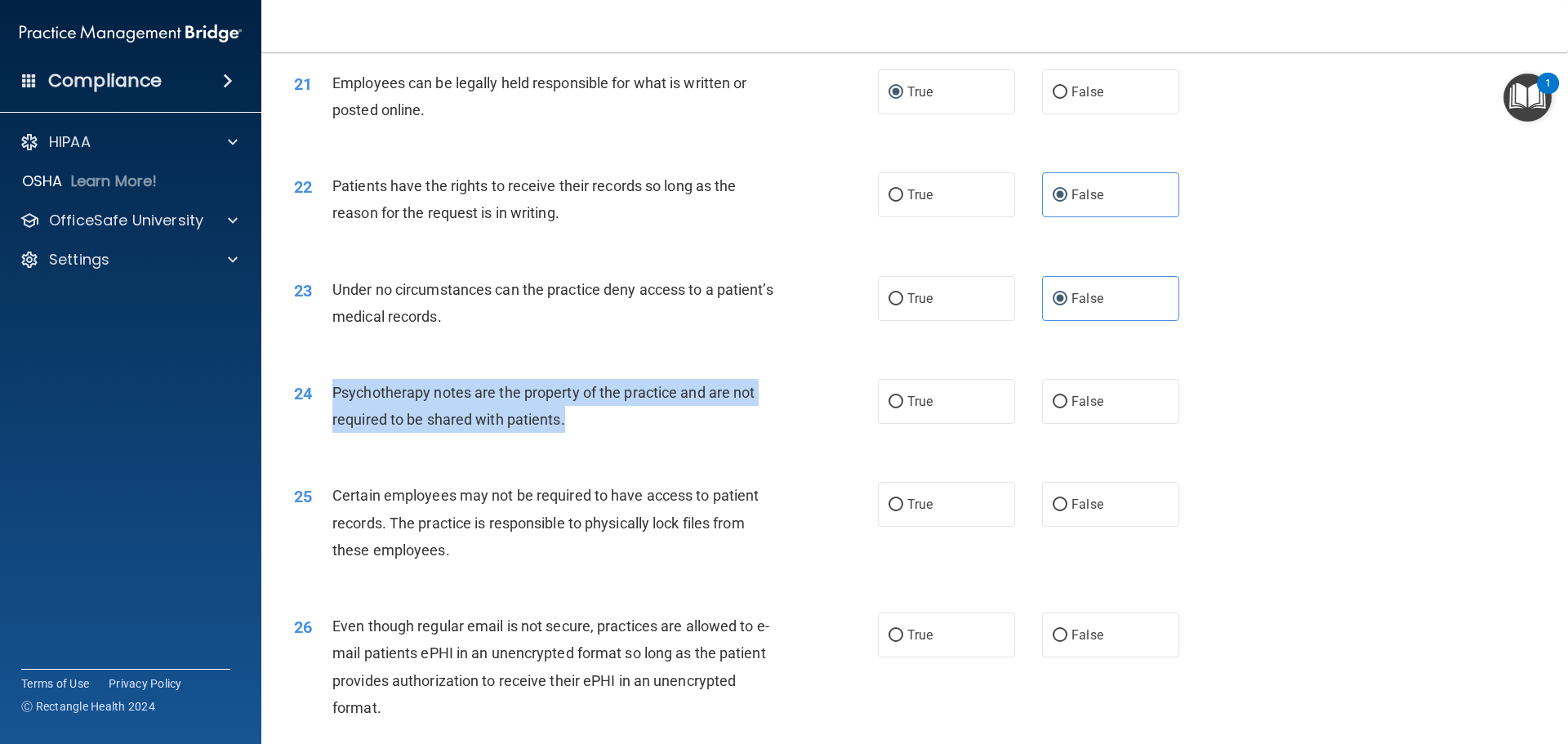
drag, startPoint x: 583, startPoint y: 446, endPoint x: 333, endPoint y: 414, distance: 252.0
click at [333, 414] on div "Psychotherapy notes are the property of the practice and are not required to be…" at bounding box center [560, 406] width 457 height 54
click at [752, 419] on span "Psychotherapy notes are the property of the practice and are not required to be…" at bounding box center [543, 406] width 422 height 44
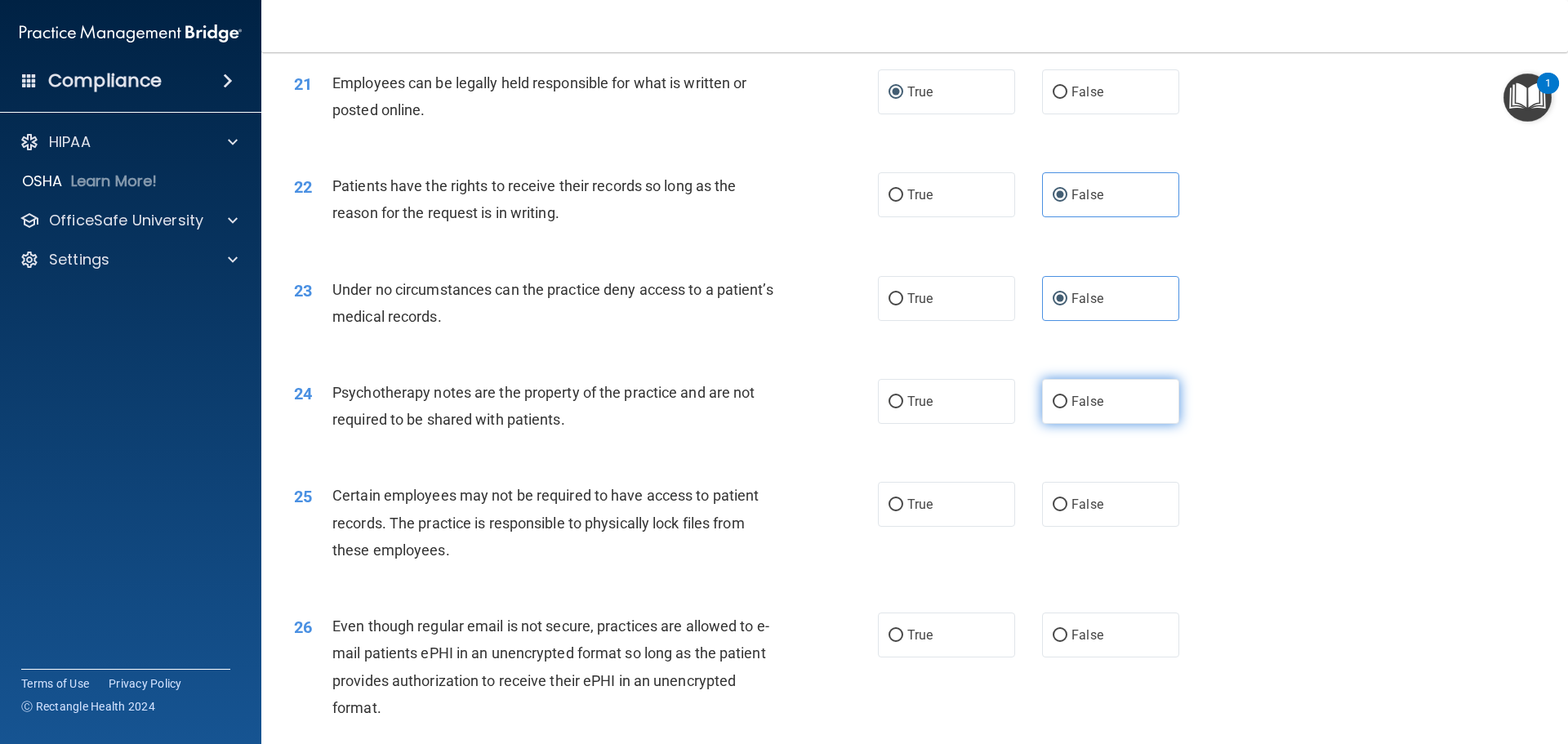
click at [1075, 409] on span "False" at bounding box center [1088, 401] width 32 height 15
click at [1068, 409] on input "False" at bounding box center [1059, 402] width 14 height 13
radio input "true"
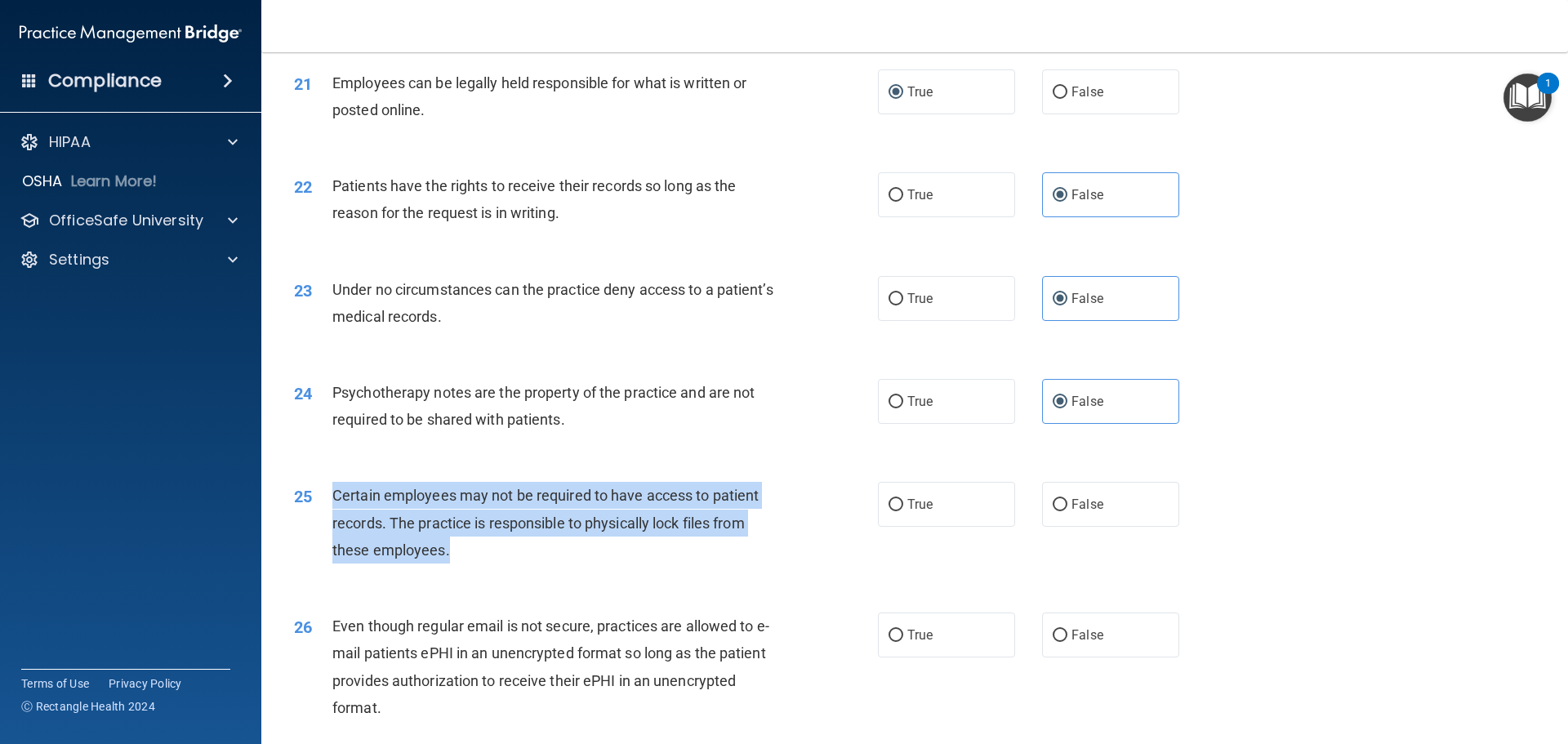
drag, startPoint x: 441, startPoint y: 573, endPoint x: 330, endPoint y: 526, distance: 120.5
click at [330, 526] on div "25 Certain employees may not be required to have access to patient records. The…" at bounding box center [586, 526] width 633 height 90
click at [751, 534] on div "Certain employees may not be required to have access to patient records. The pr…" at bounding box center [560, 522] width 457 height 82
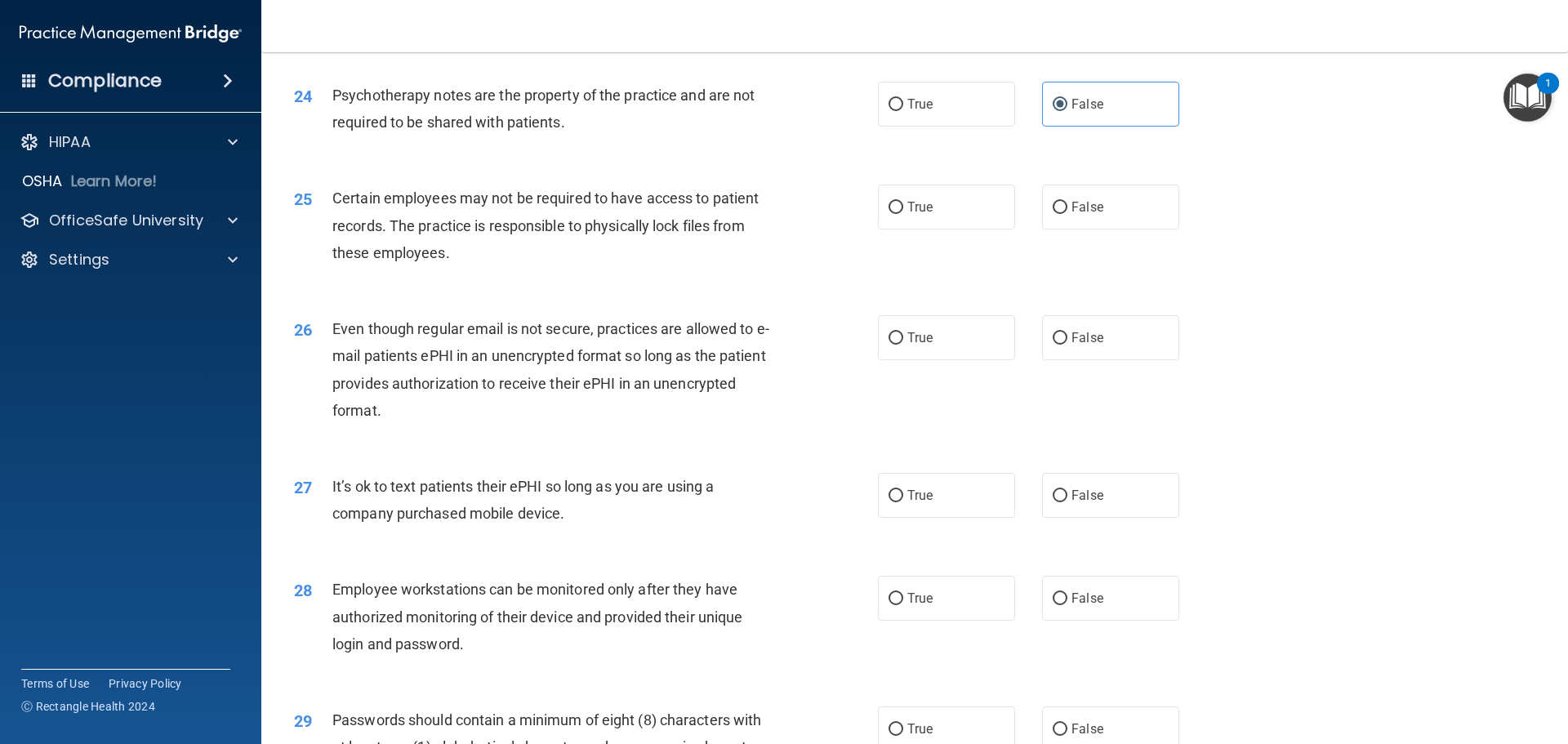
scroll to position [3022, 0]
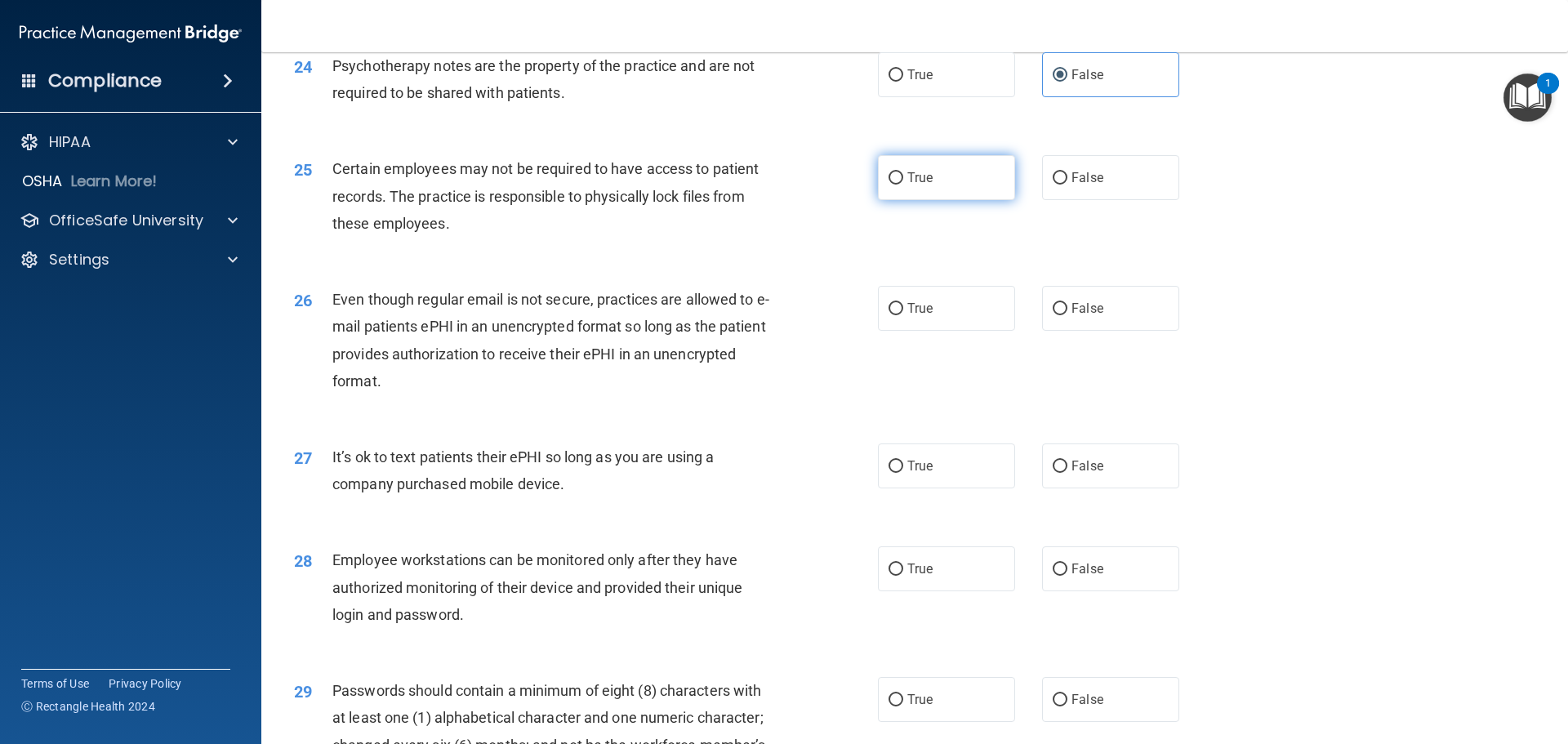
click at [950, 200] on label "True" at bounding box center [946, 177] width 137 height 45
click at [904, 185] on input "True" at bounding box center [895, 178] width 14 height 13
radio input "true"
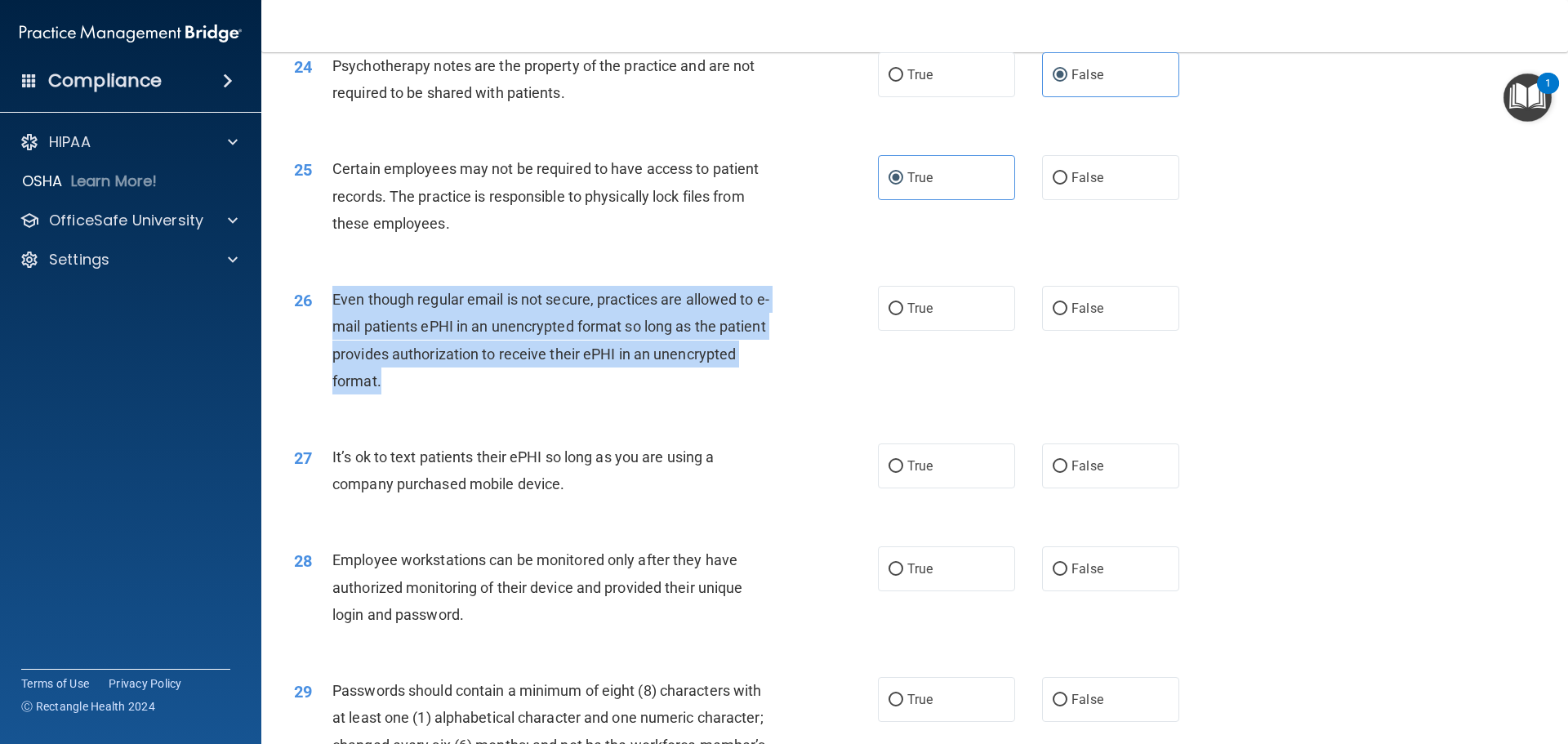
drag, startPoint x: 392, startPoint y: 407, endPoint x: 334, endPoint y: 316, distance: 107.9
click at [334, 316] on div "Even though regular email is not secure, practices are allowed to e-mail patien…" at bounding box center [560, 340] width 457 height 108
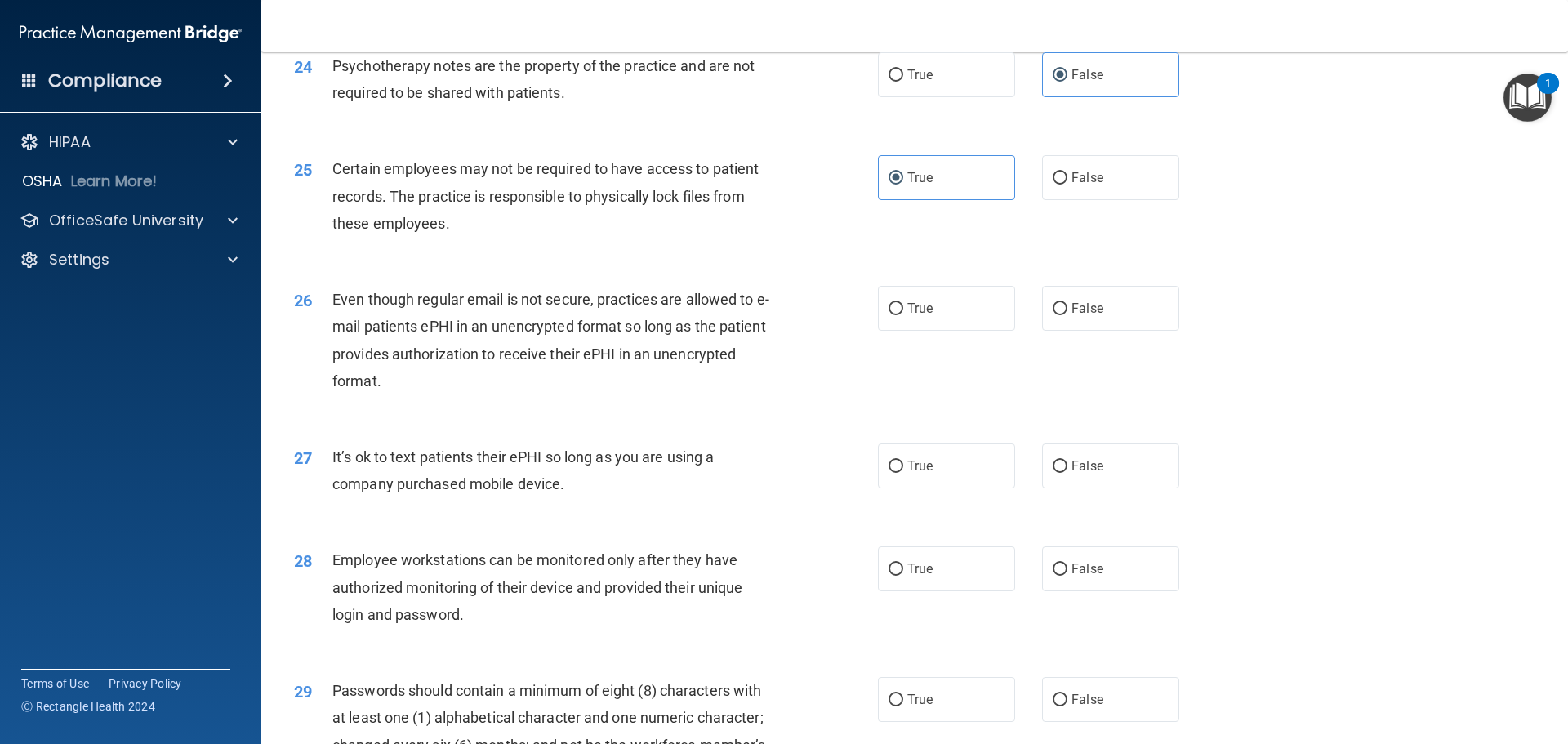
drag, startPoint x: 557, startPoint y: 473, endPoint x: 561, endPoint y: 484, distance: 11.7
click at [559, 481] on div "It’s ok to text patients their ePHI so long as you are using a company purchase…" at bounding box center [560, 471] width 457 height 54
click at [721, 526] on div "27 It’s ok to text patients their ePHI so long as you are using a company purch…" at bounding box center [915, 474] width 1266 height 103
click at [1072, 316] on span "False" at bounding box center [1088, 309] width 32 height 15
click at [1068, 315] on input "False" at bounding box center [1059, 309] width 14 height 13
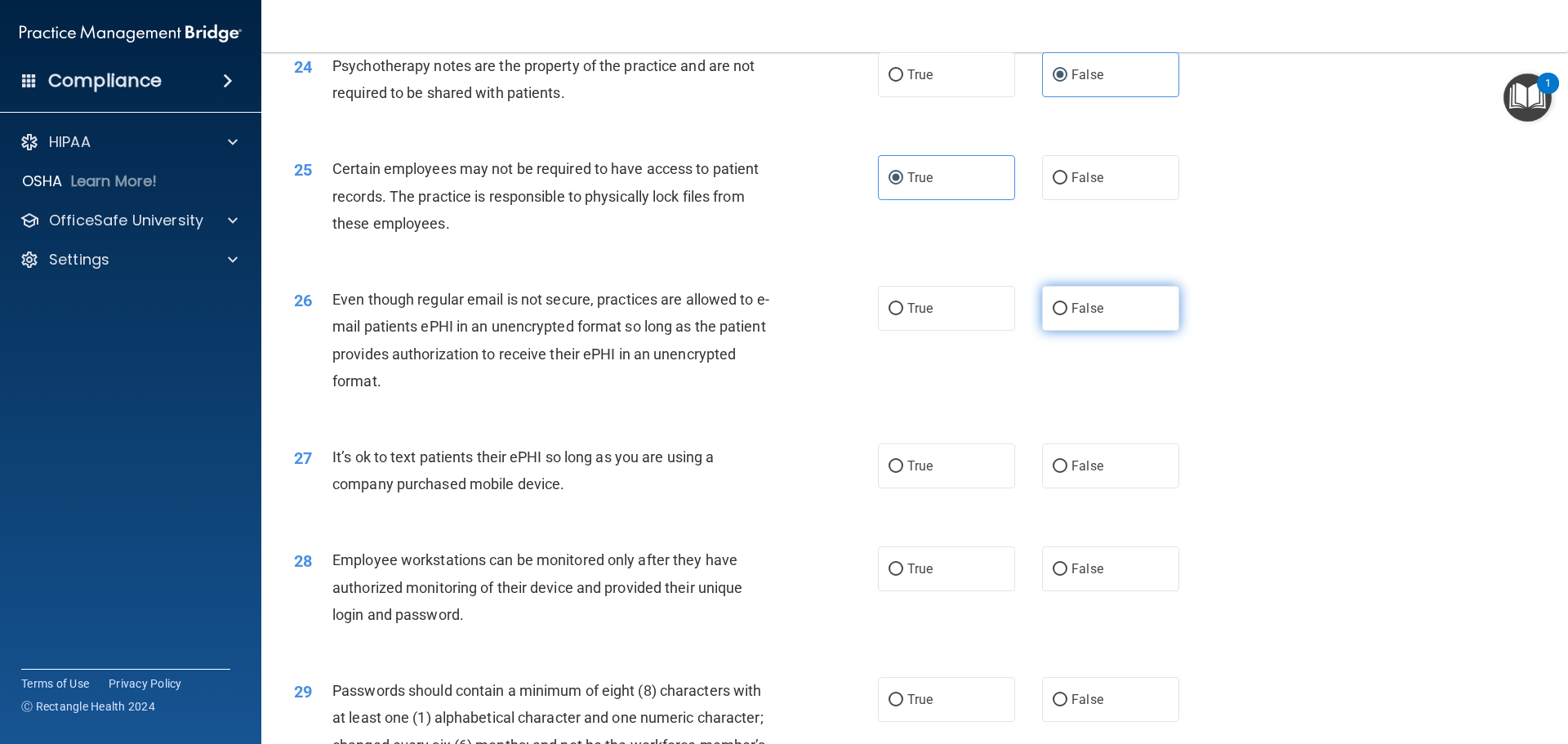
radio input "true"
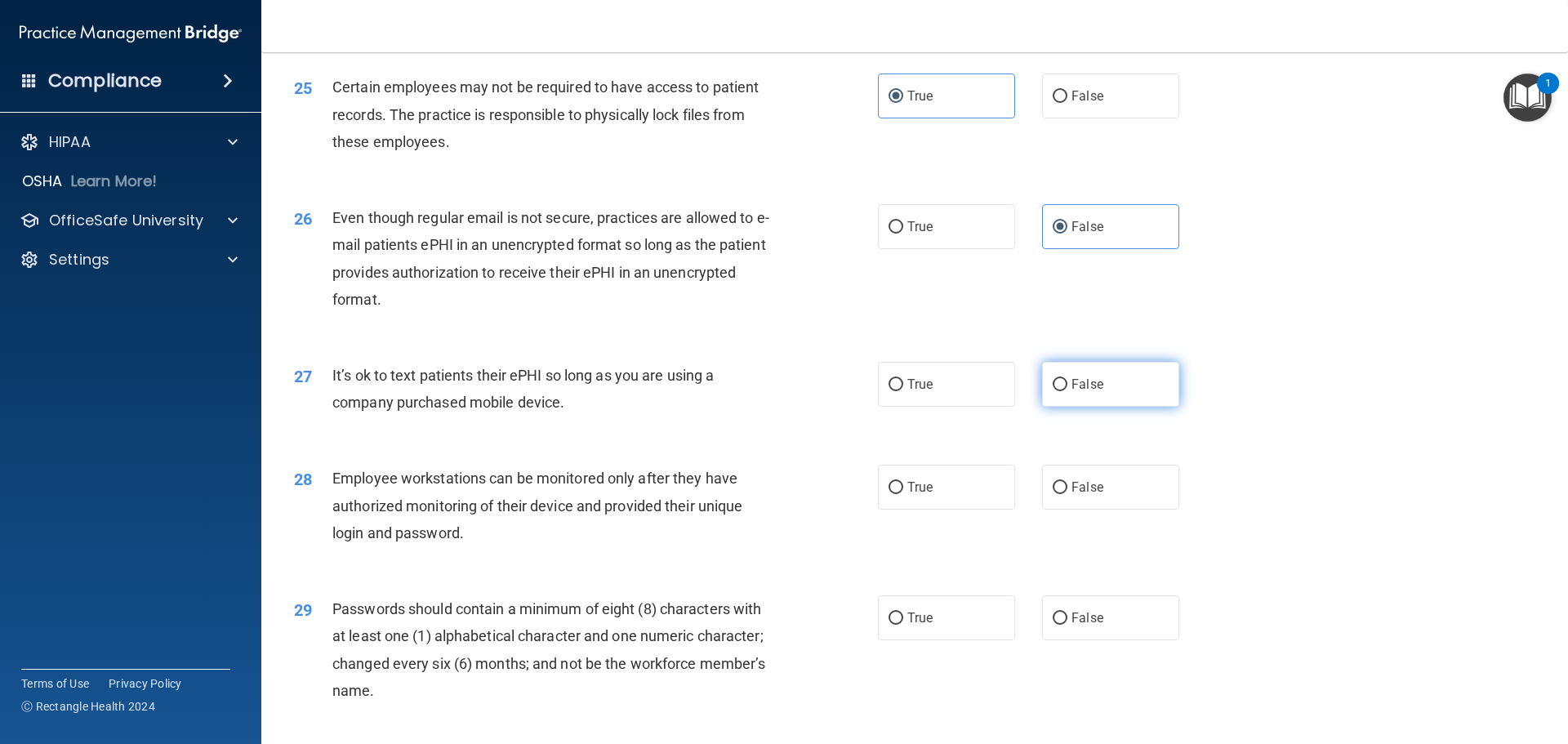
click at [1101, 407] on label "False" at bounding box center [1111, 383] width 137 height 45
click at [1068, 391] on input "False" at bounding box center [1059, 385] width 14 height 13
radio input "true"
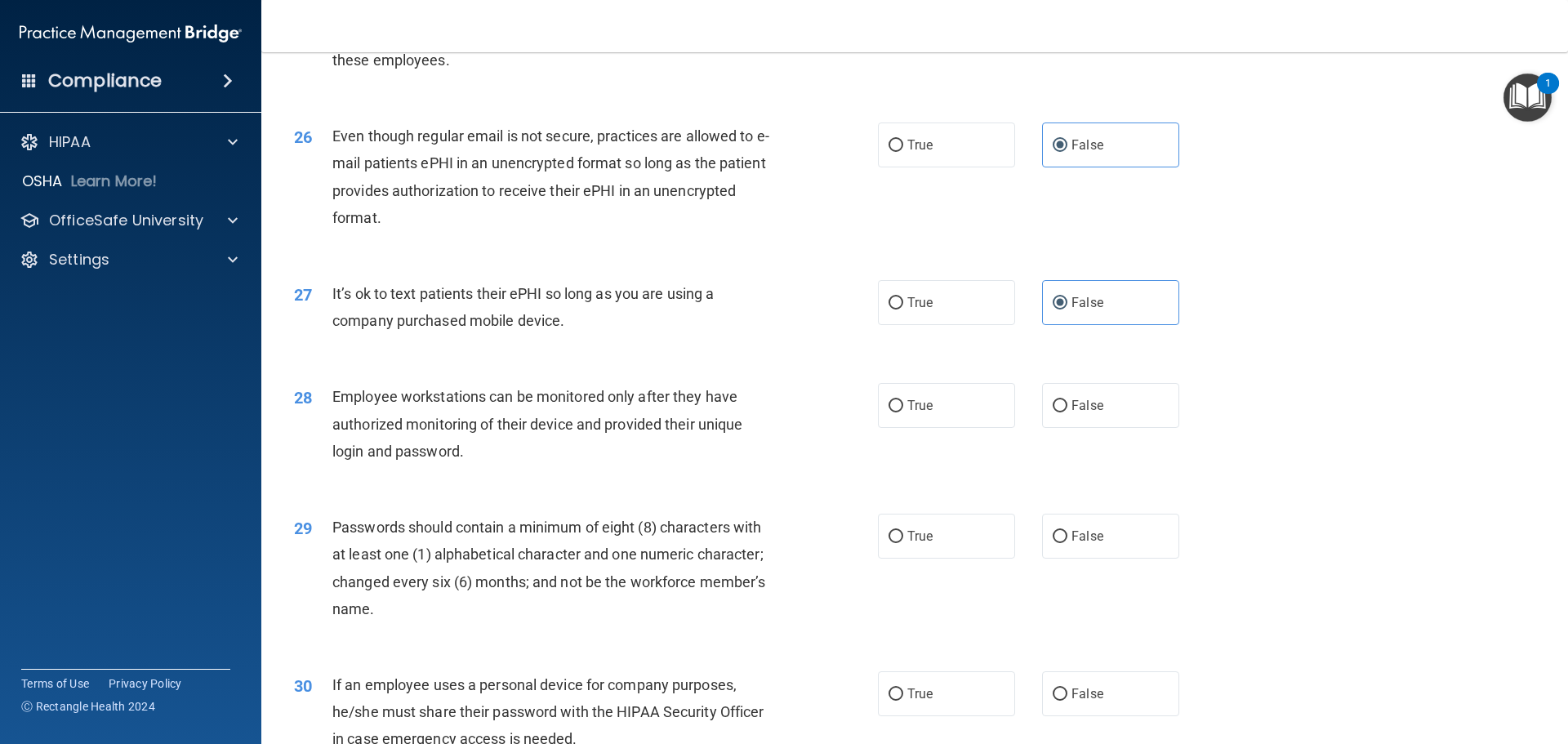
scroll to position [3267, 0]
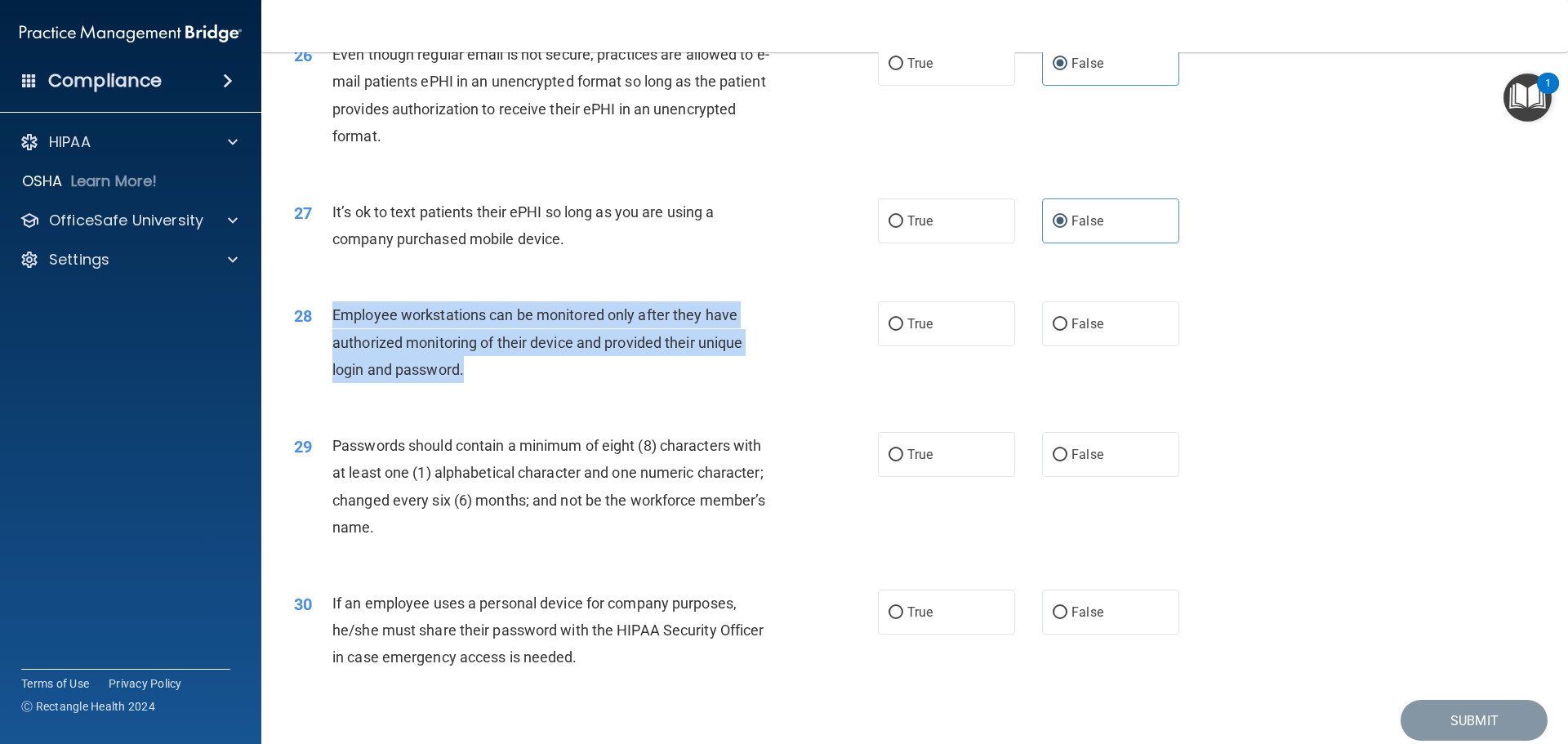
drag, startPoint x: 356, startPoint y: 373, endPoint x: 326, endPoint y: 350, distance: 37.8
click at [326, 350] on div "28 Employee workstations can be monitored only after they have authorized monit…" at bounding box center [586, 346] width 633 height 90
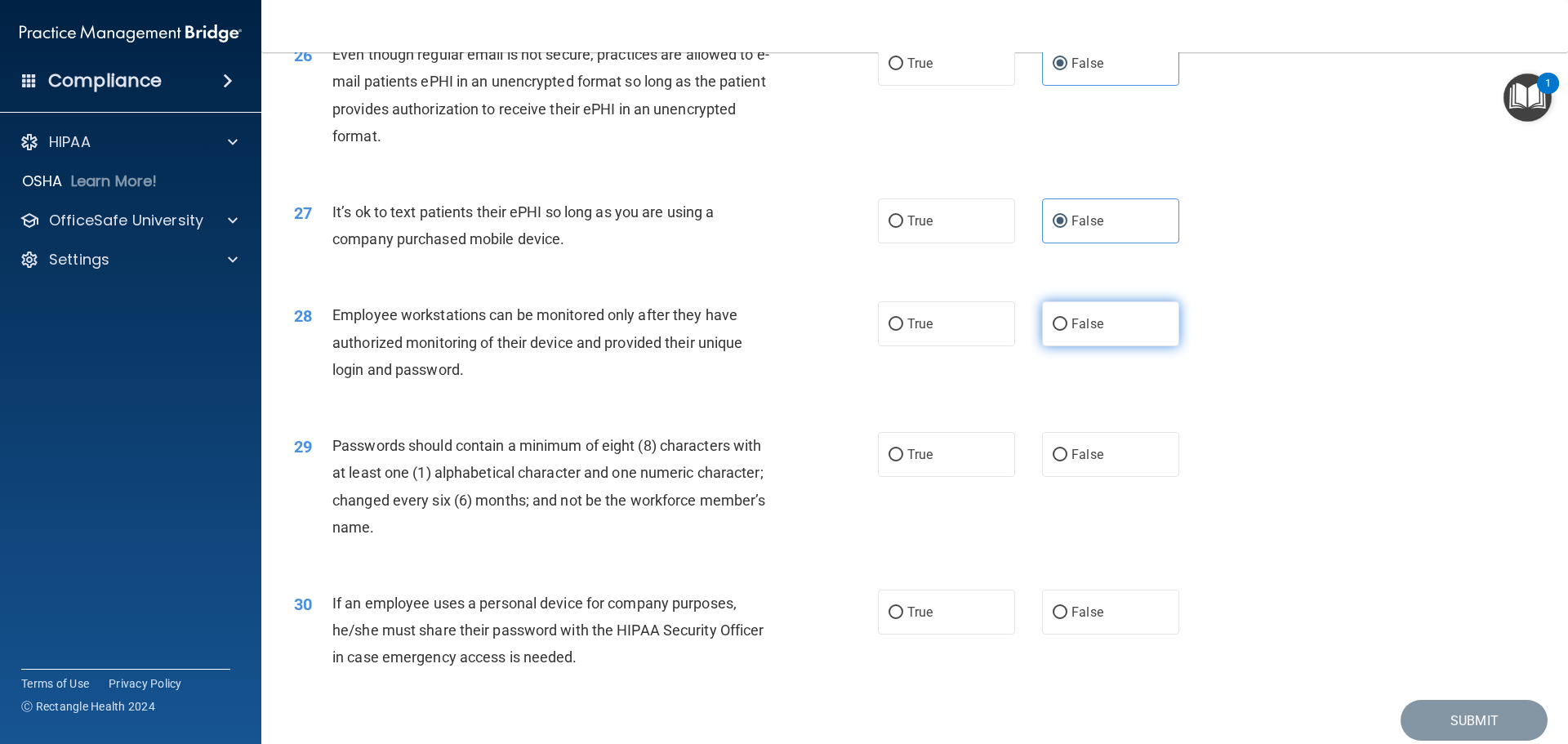
click at [1077, 331] on span "False" at bounding box center [1088, 324] width 32 height 15
click at [1068, 330] on input "False" at bounding box center [1059, 325] width 14 height 13
radio input "true"
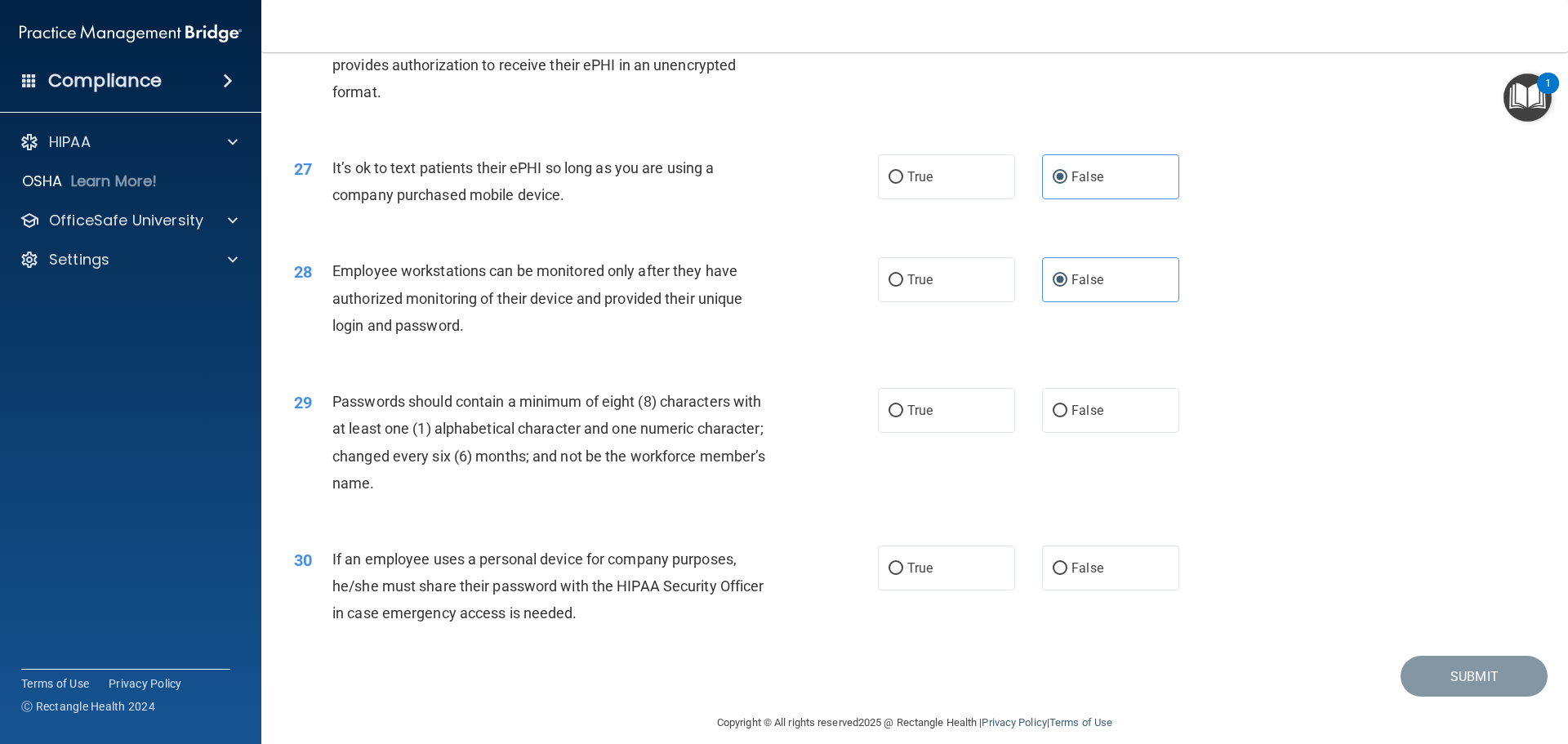
scroll to position [3356, 0]
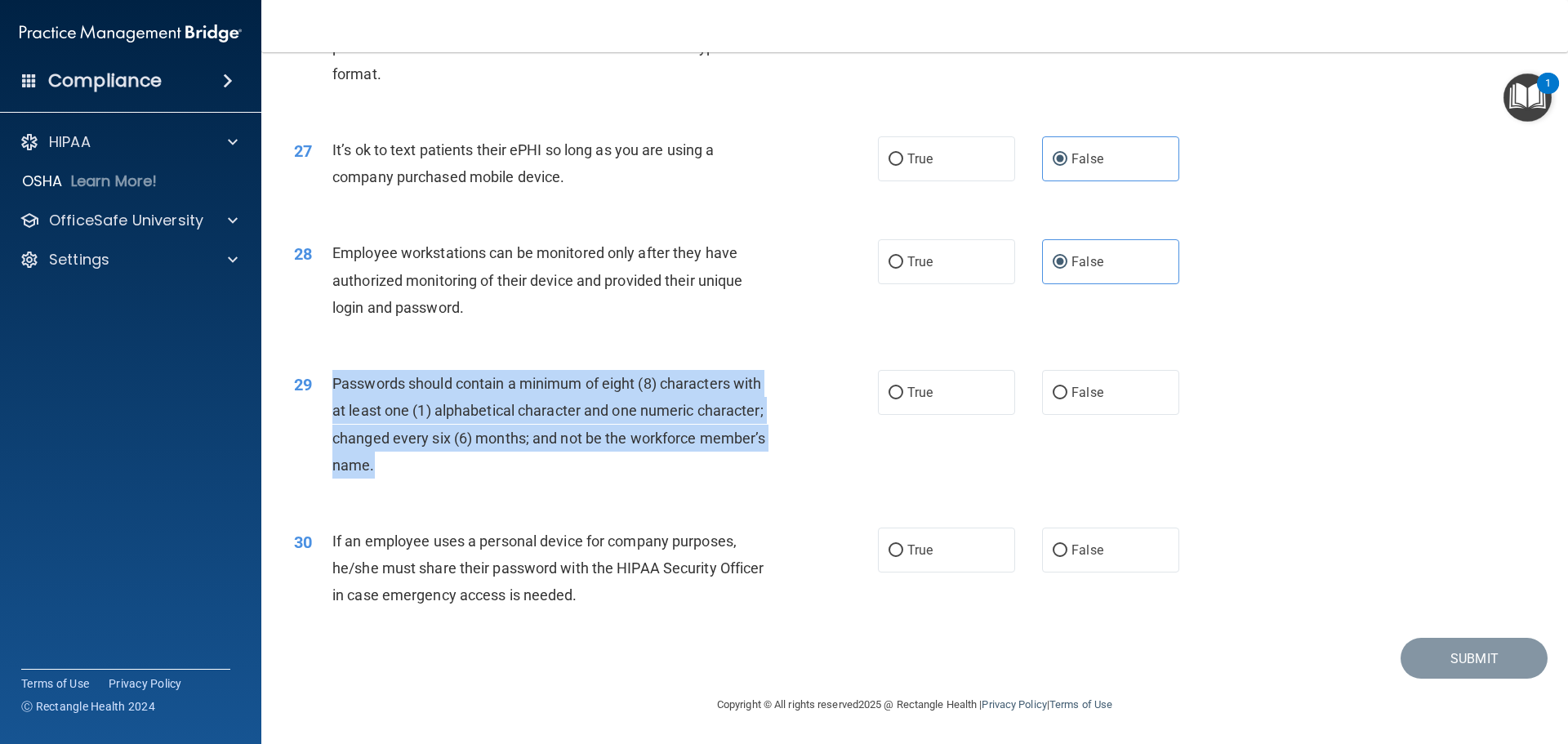
drag, startPoint x: 364, startPoint y: 440, endPoint x: 332, endPoint y: 377, distance: 70.7
click at [332, 377] on div "Passwords should contain a minimum of eight (8) characters with at least one (1…" at bounding box center [560, 424] width 457 height 108
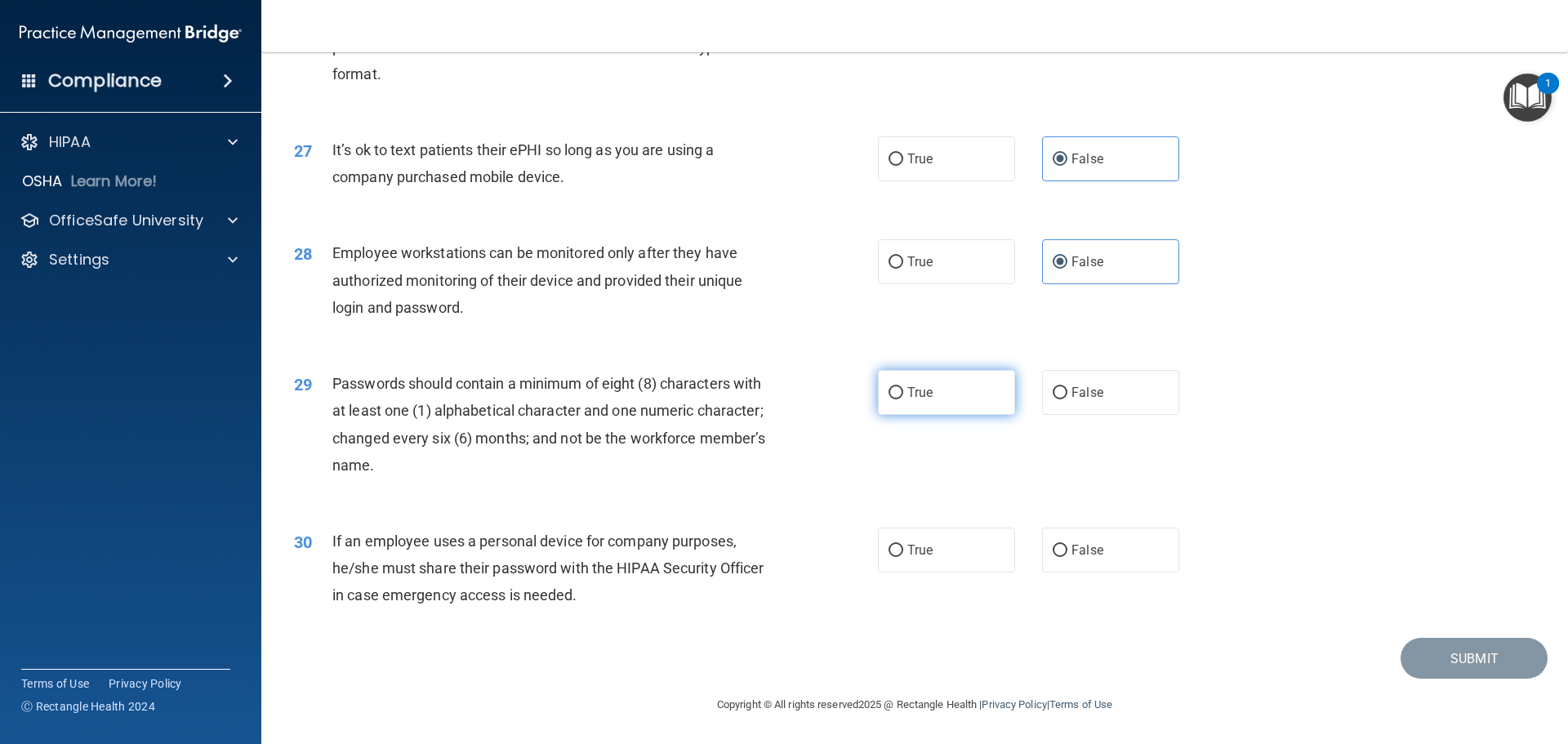
click at [926, 390] on span "True" at bounding box center [920, 393] width 25 height 15
click at [904, 390] on input "True" at bounding box center [895, 393] width 14 height 13
radio input "true"
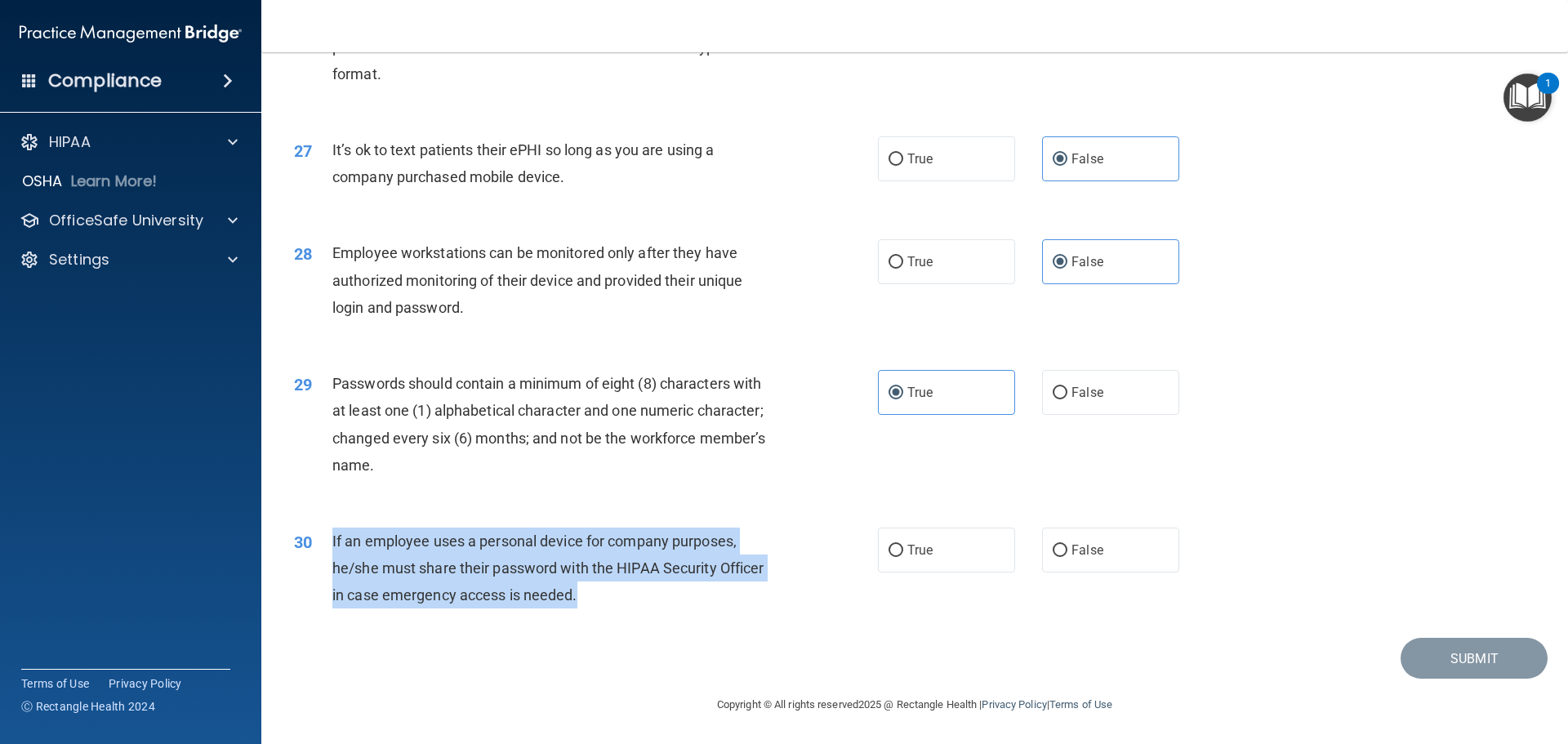
drag, startPoint x: 585, startPoint y: 591, endPoint x: 330, endPoint y: 541, distance: 259.9
click at [330, 541] on div "30 If an employee uses a personal device for company purposes, he/she must shar…" at bounding box center [586, 573] width 633 height 90
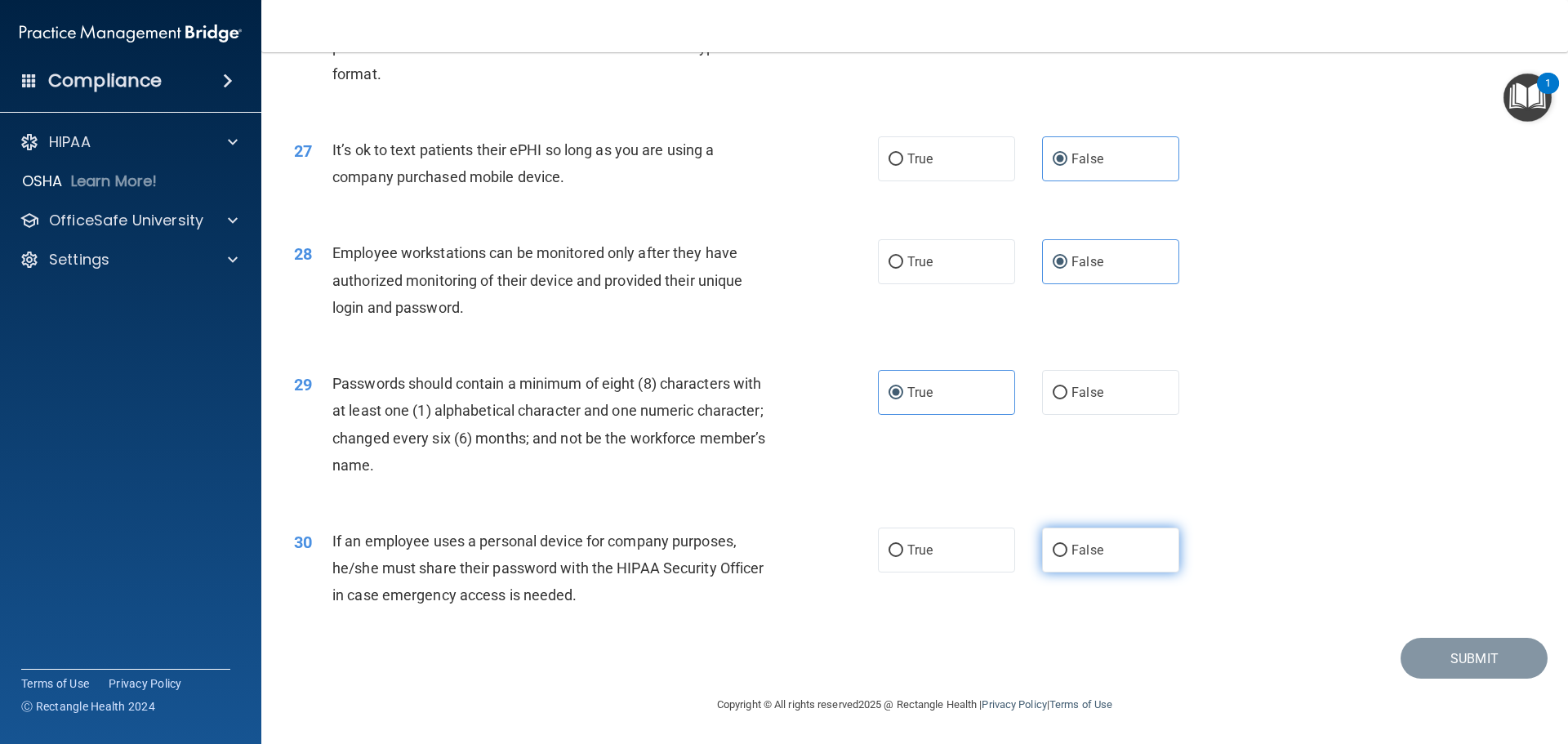
click at [1096, 557] on label "False" at bounding box center [1111, 550] width 137 height 45
click at [1068, 557] on input "False" at bounding box center [1059, 551] width 14 height 13
radio input "true"
click at [1453, 662] on button "Submit" at bounding box center [1474, 659] width 147 height 42
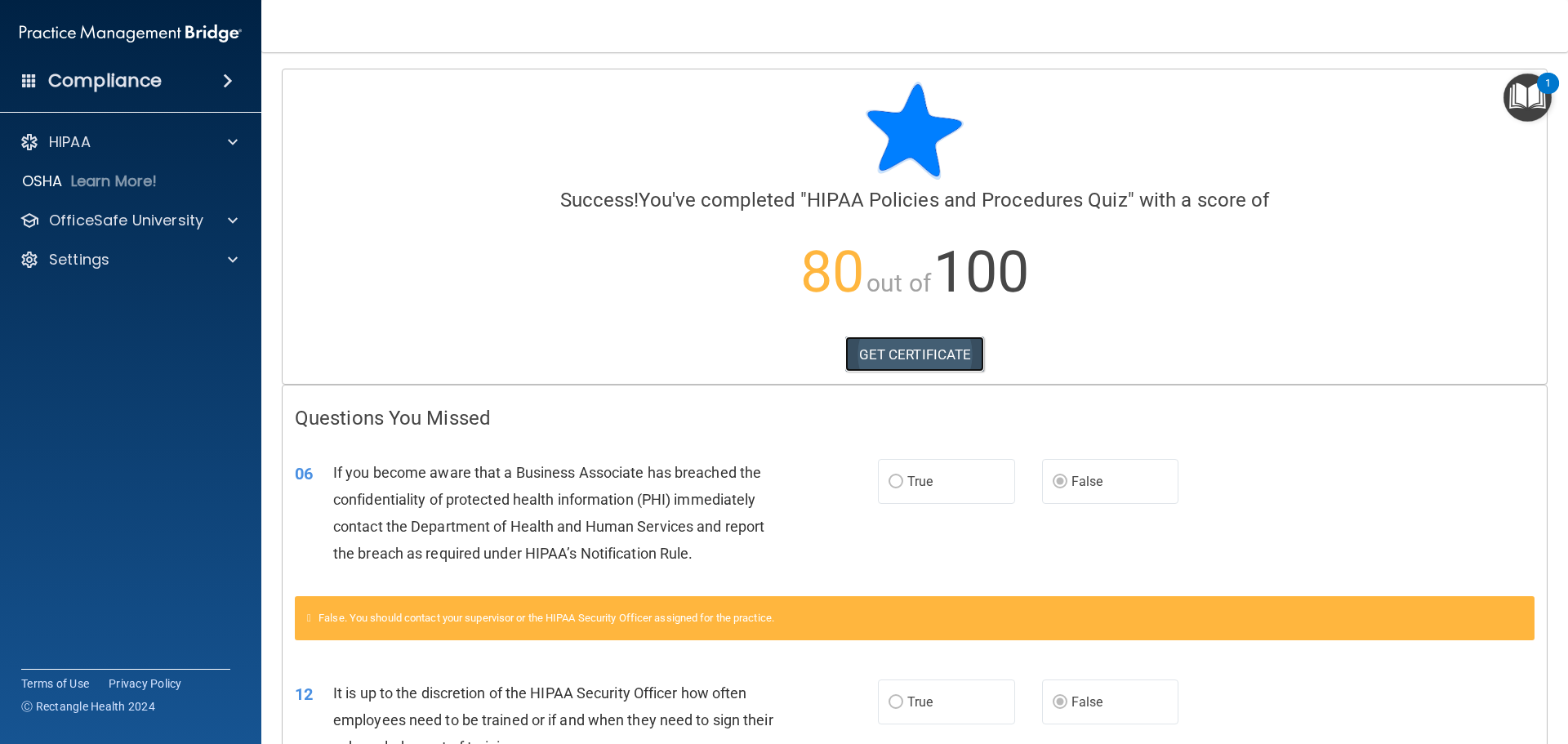
click at [959, 348] on link "GET CERTIFICATE" at bounding box center [916, 354] width 140 height 36
click at [219, 220] on div at bounding box center [230, 220] width 41 height 19
click at [172, 267] on div "HIPAA Training" at bounding box center [122, 259] width 223 height 16
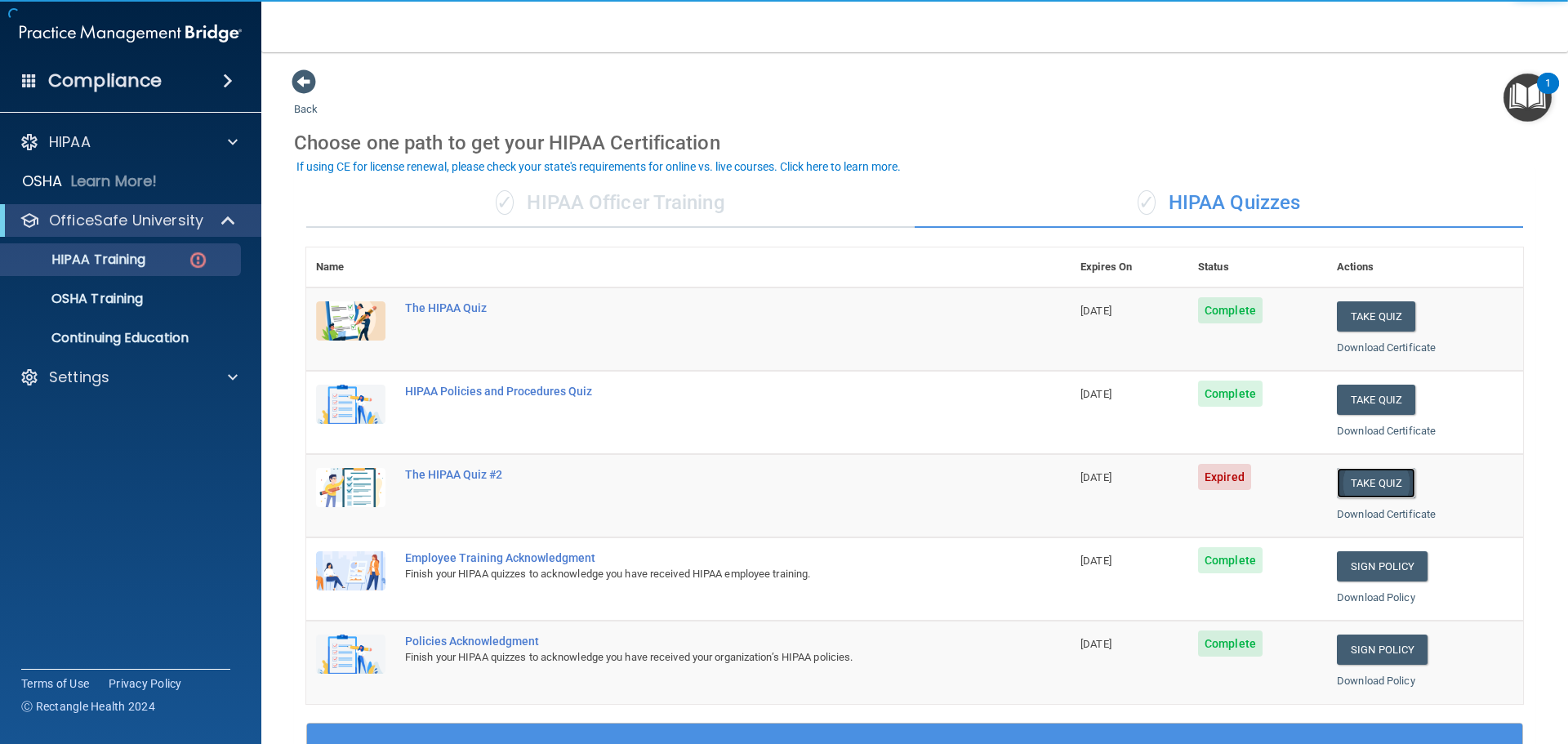
click at [1367, 488] on button "Take Quiz" at bounding box center [1375, 483] width 78 height 30
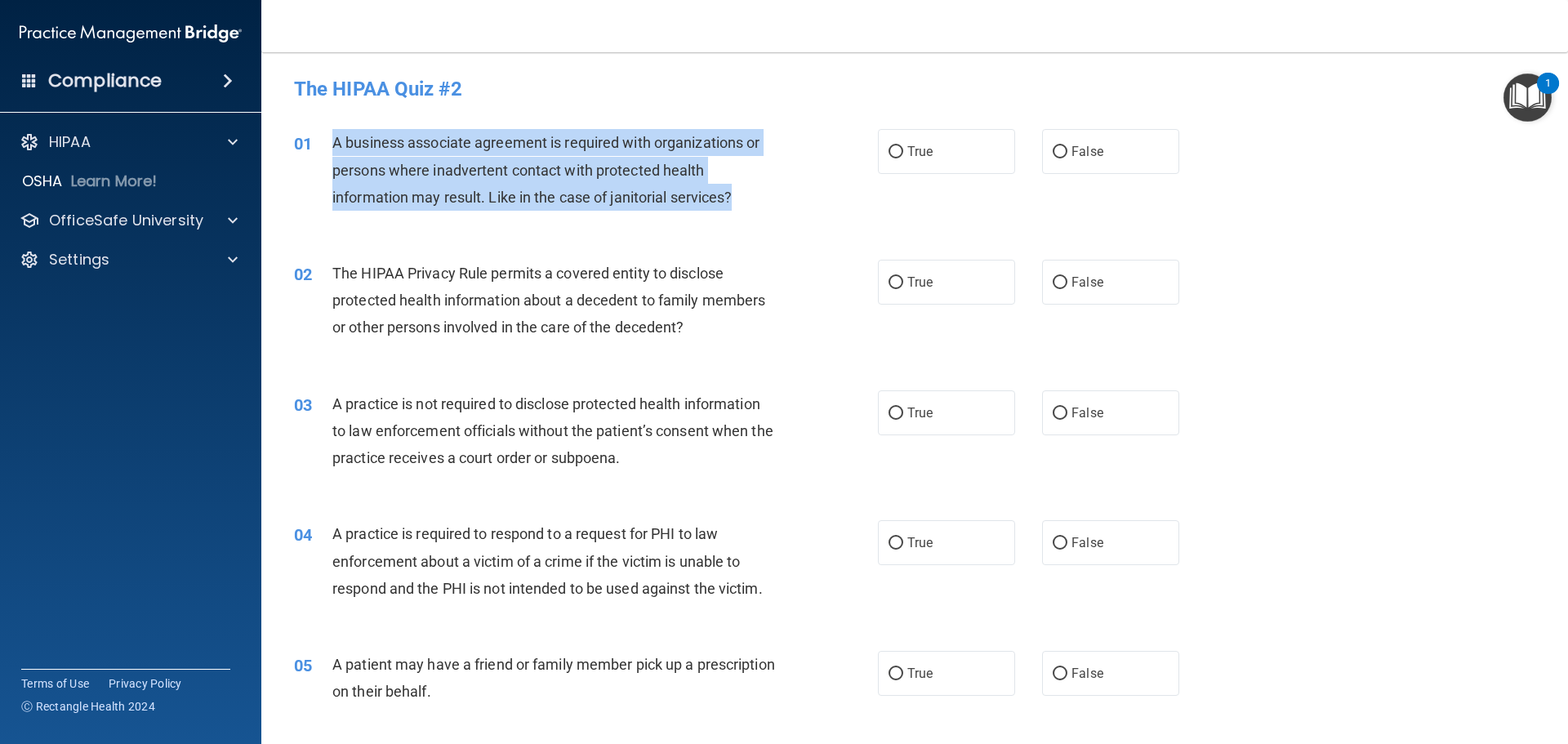
drag, startPoint x: 747, startPoint y: 199, endPoint x: 333, endPoint y: 142, distance: 417.9
click at [333, 142] on div "A business associate agreement is required with organizations or persons where …" at bounding box center [560, 170] width 457 height 82
click at [1058, 146] on input "False" at bounding box center [1059, 152] width 14 height 13
radio input "true"
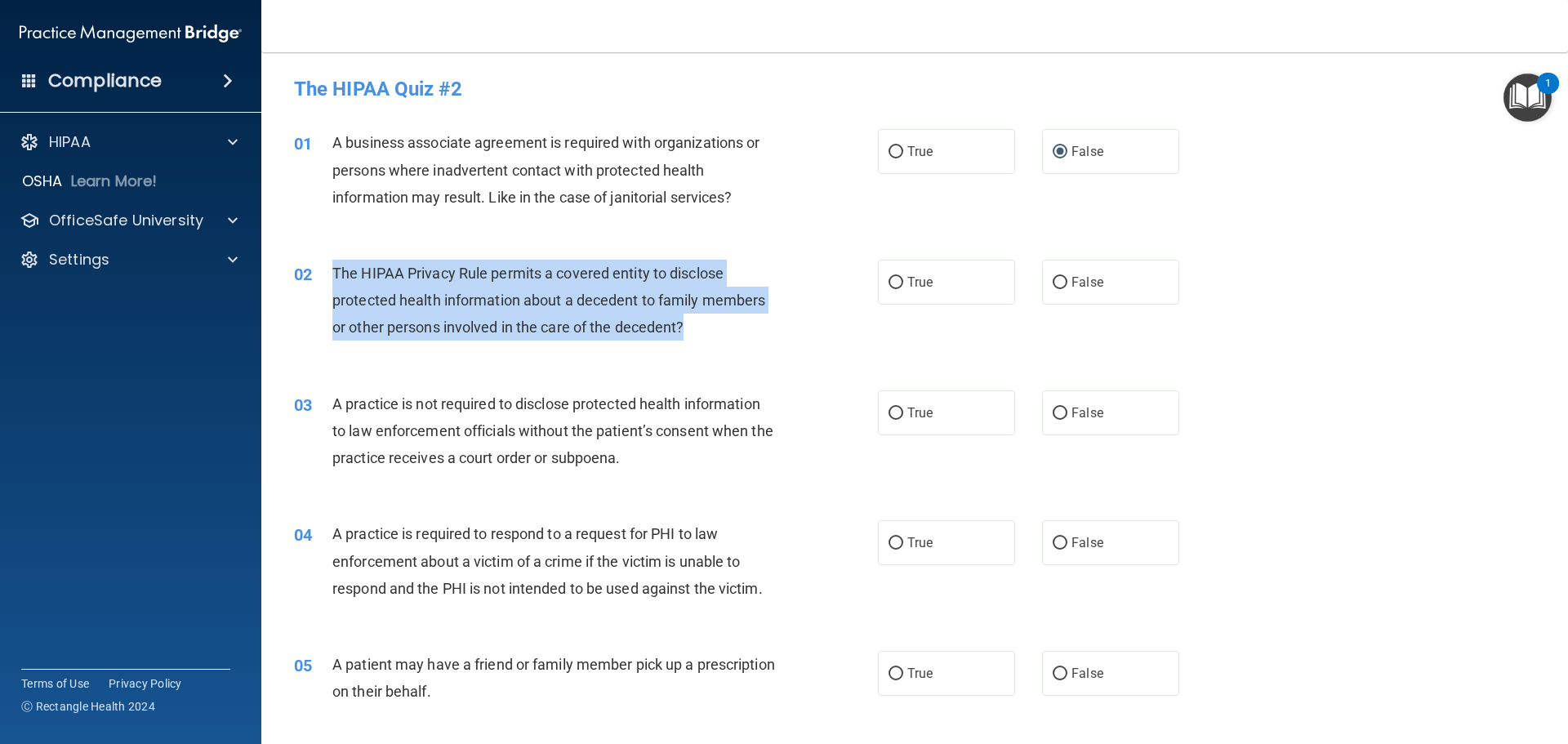
drag, startPoint x: 668, startPoint y: 325, endPoint x: 333, endPoint y: 274, distance: 338.9
click at [333, 274] on div "The HIPAA Privacy Rule permits a covered entity to disclose protected health in…" at bounding box center [560, 300] width 457 height 82
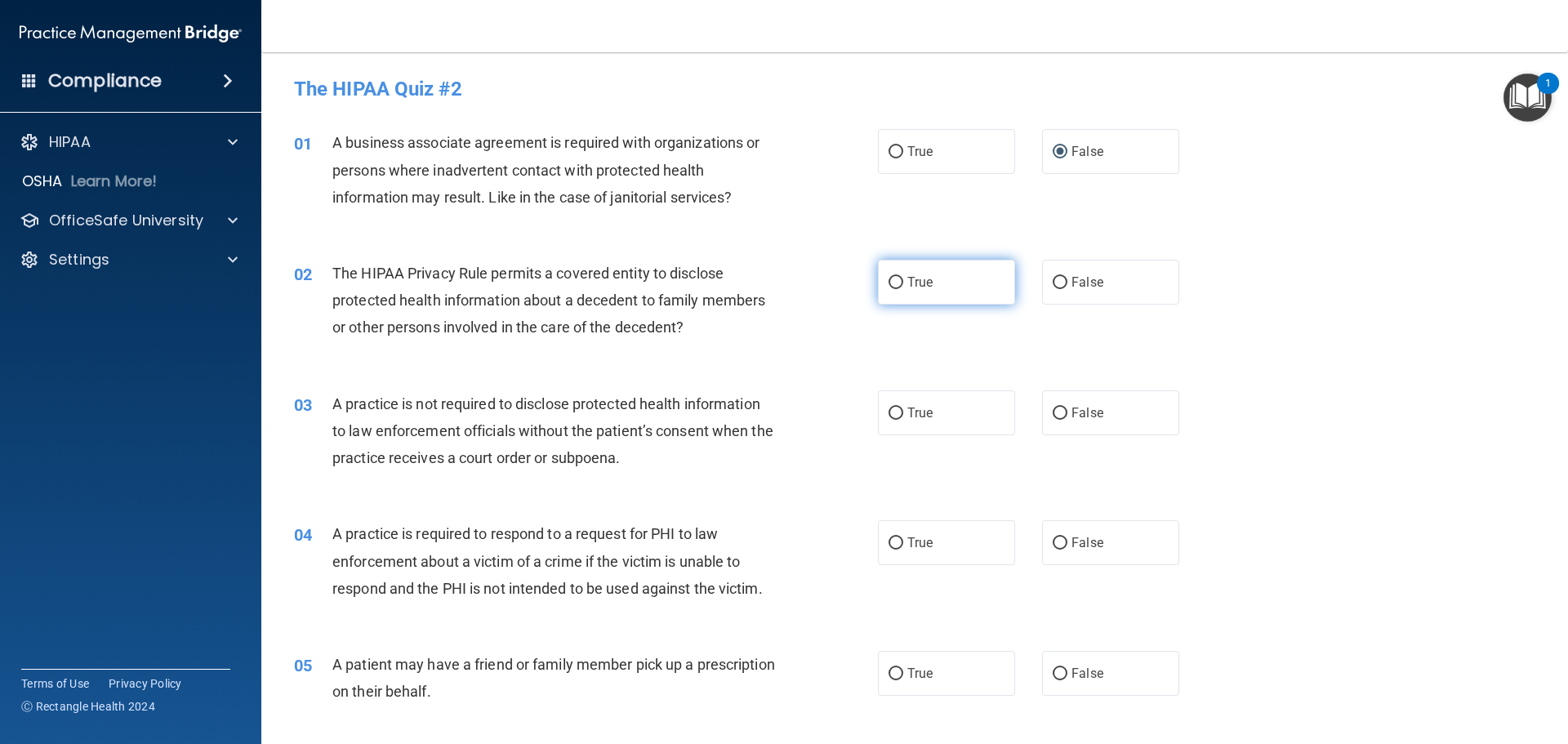
click at [904, 272] on label "True" at bounding box center [946, 282] width 137 height 45
click at [904, 277] on input "True" at bounding box center [895, 282] width 14 height 13
radio input "true"
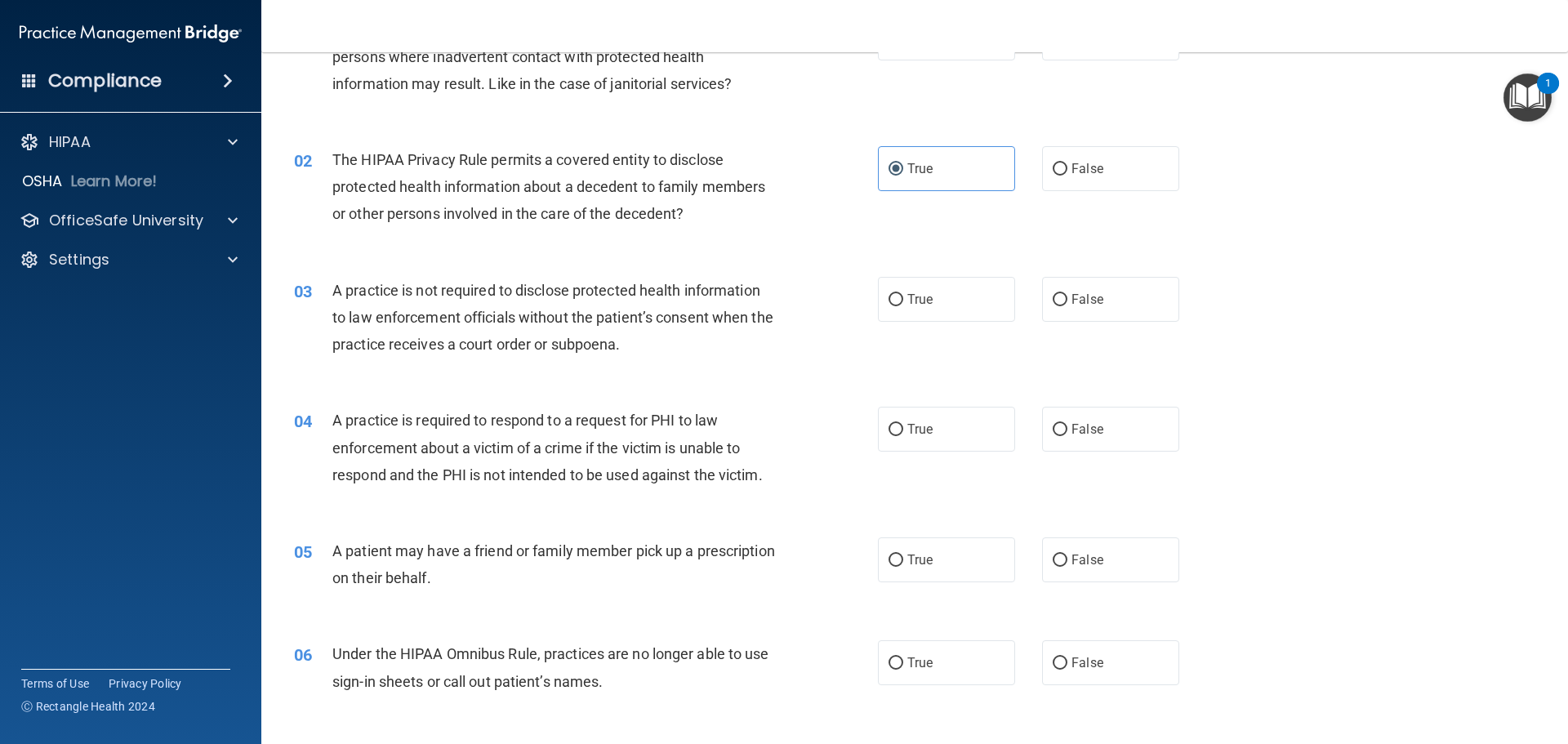
scroll to position [163, 0]
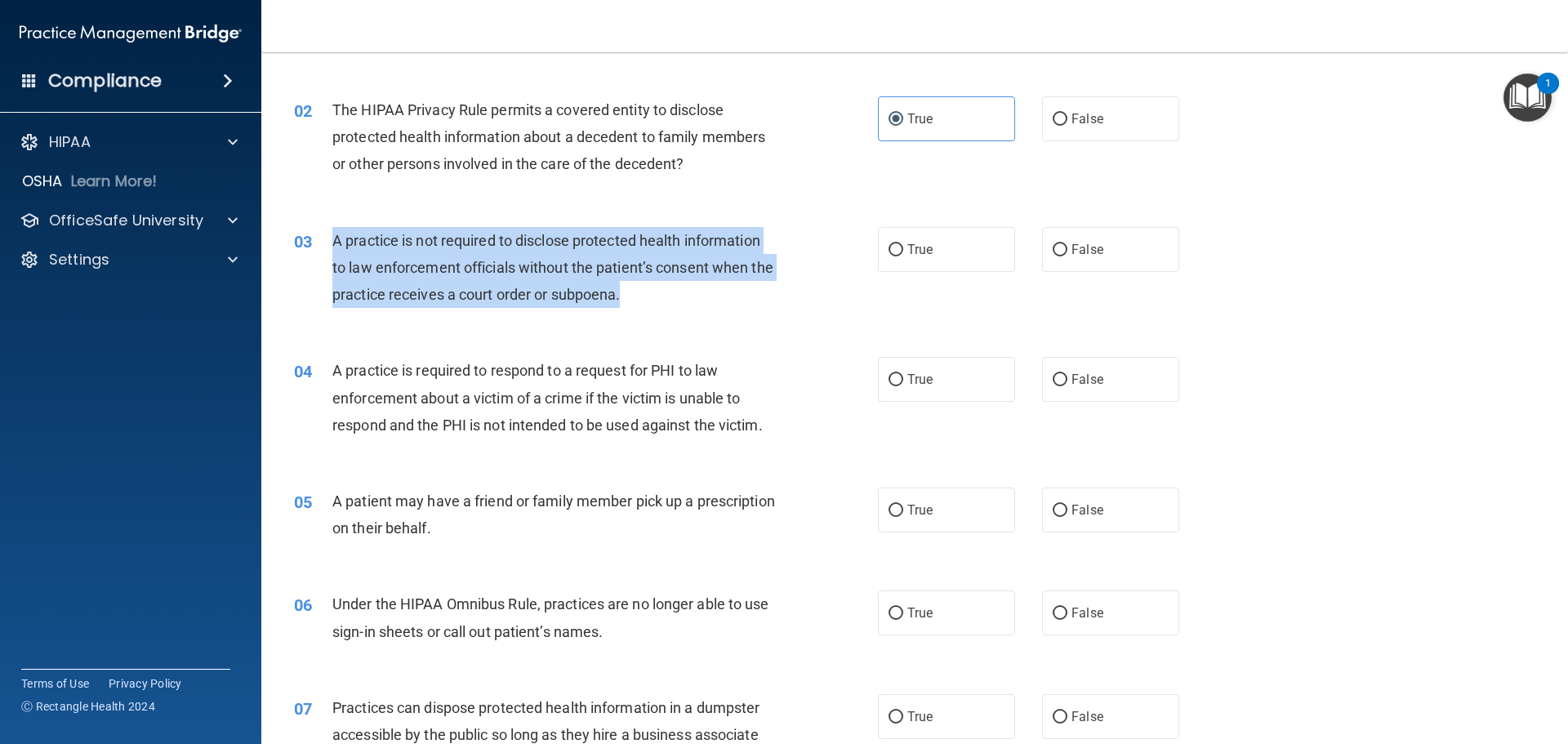
drag, startPoint x: 560, startPoint y: 288, endPoint x: 330, endPoint y: 238, distance: 235.4
click at [330, 238] on div "03 A practice is not required to disclose protected health information to law e…" at bounding box center [586, 272] width 633 height 90
click at [705, 280] on div "A practice is not required to disclose protected health information to law enfo…" at bounding box center [560, 267] width 457 height 82
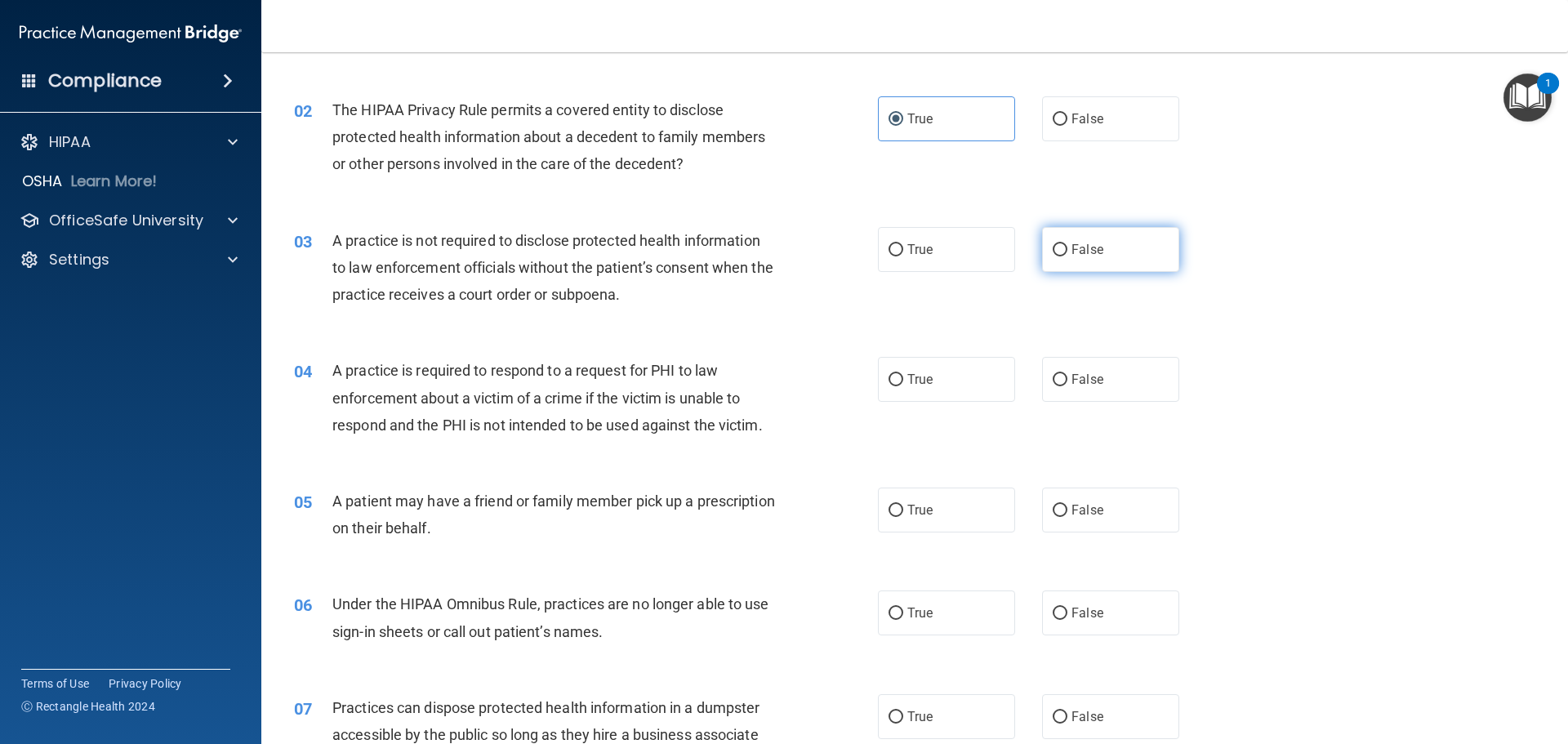
click at [1056, 252] on input "False" at bounding box center [1059, 250] width 14 height 13
radio input "true"
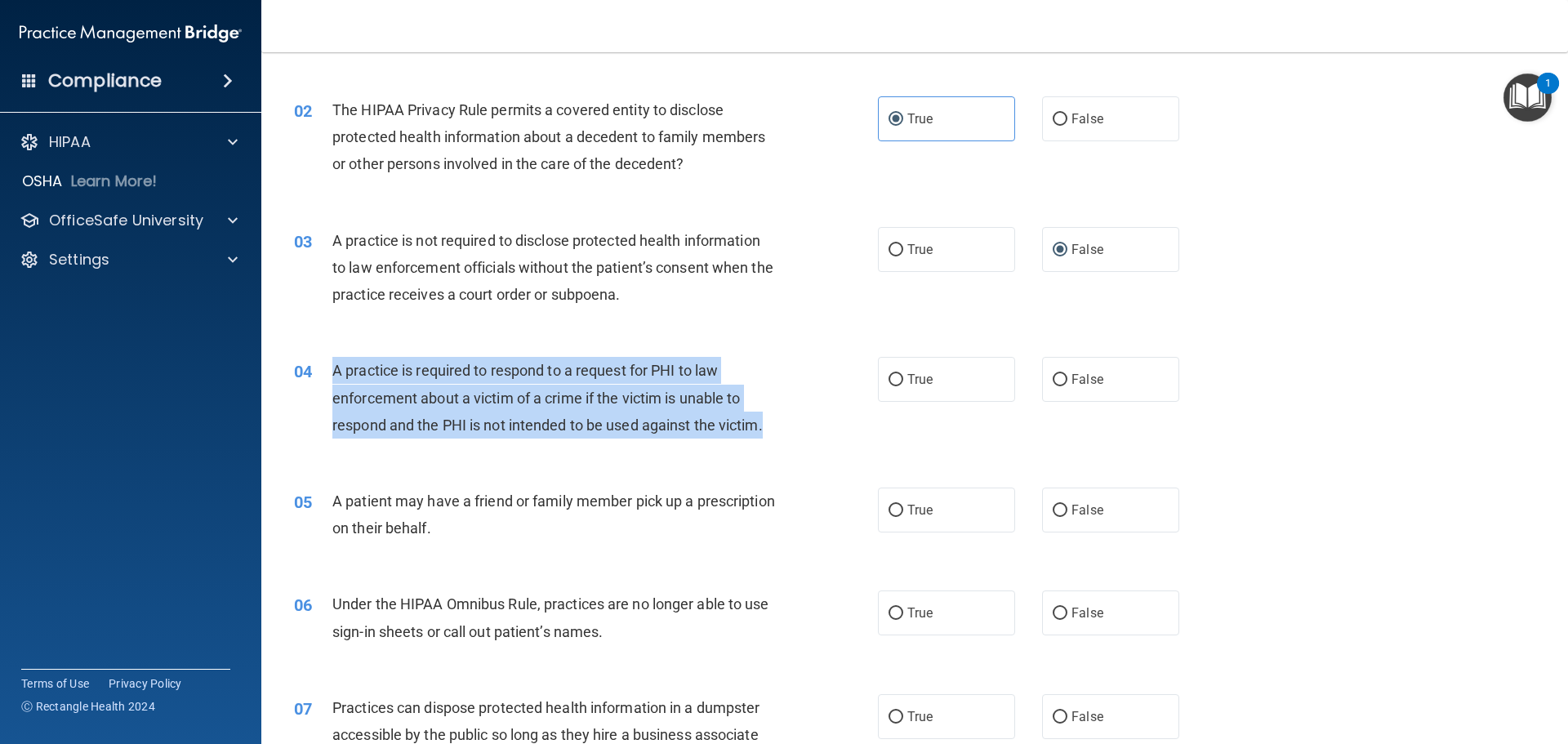
drag, startPoint x: 768, startPoint y: 425, endPoint x: 322, endPoint y: 361, distance: 450.6
click at [322, 361] on div "04 A practice is required to respond to a request for PHI to law enforcement ab…" at bounding box center [586, 402] width 633 height 90
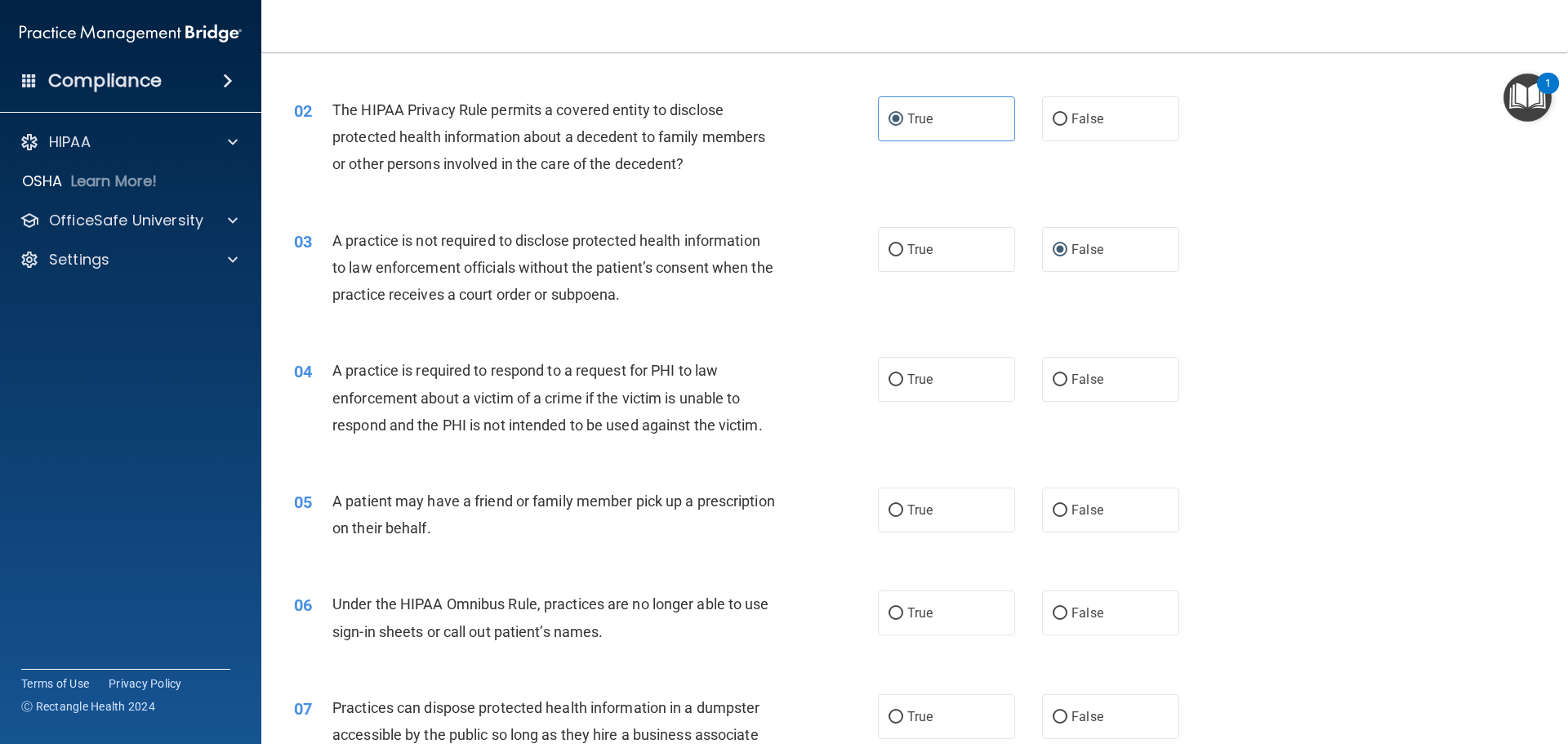
click at [773, 462] on div "04 A practice is required to respond to a request for PHI to law enforcement ab…" at bounding box center [915, 401] width 1266 height 130
click at [889, 382] on input "True" at bounding box center [895, 380] width 14 height 13
radio input "true"
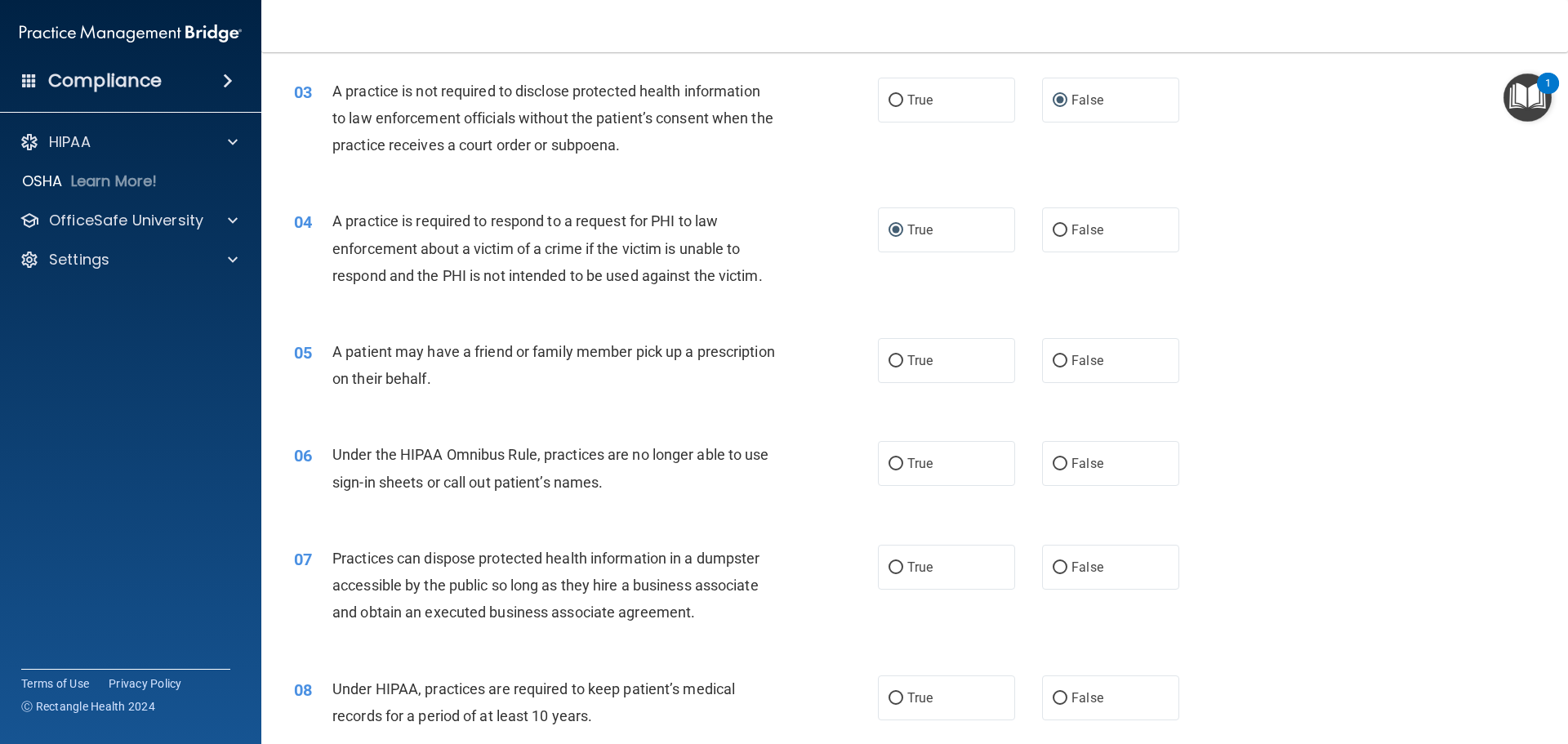
scroll to position [327, 0]
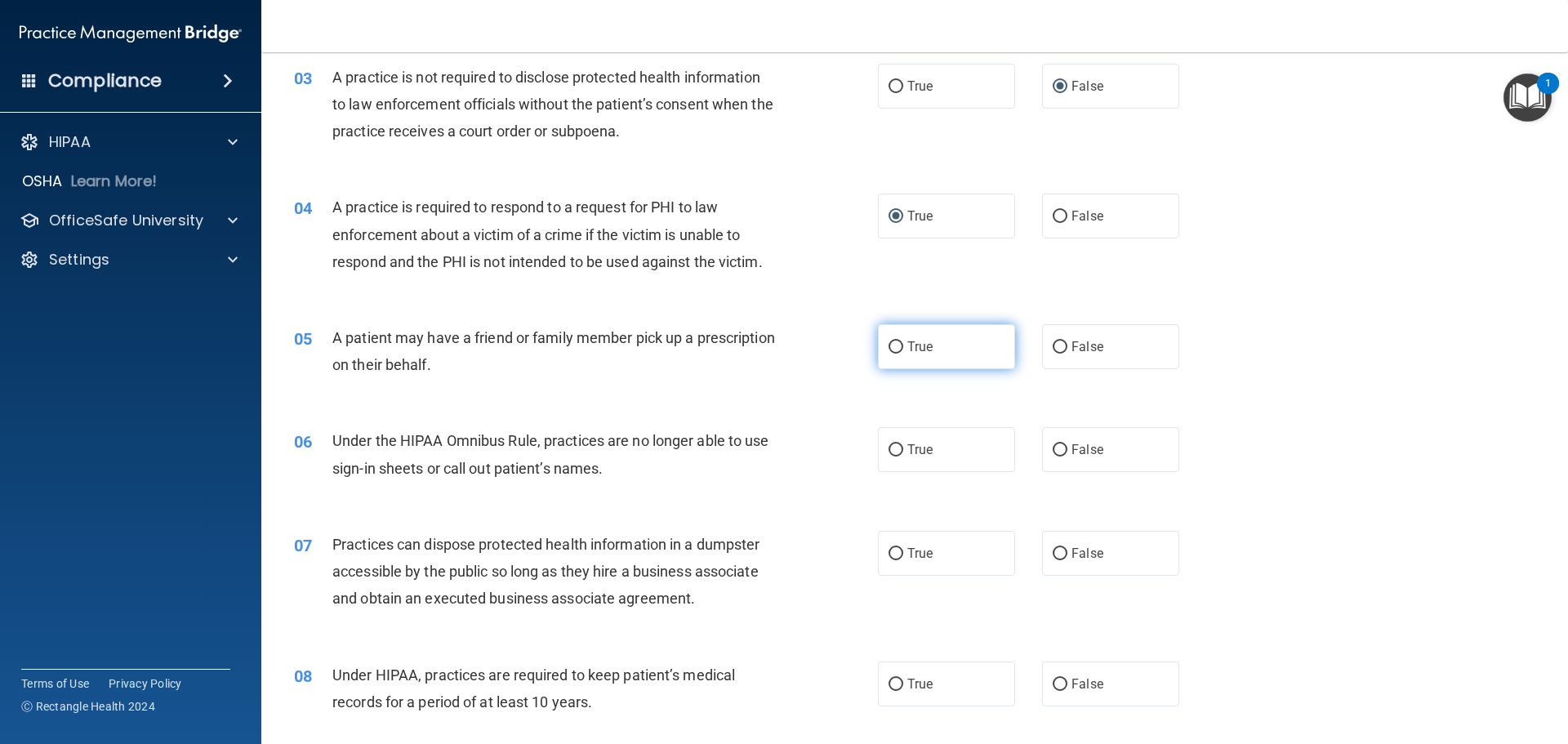
click at [905, 338] on label "True" at bounding box center [946, 346] width 137 height 45
click at [904, 341] on input "True" at bounding box center [895, 347] width 14 height 13
radio input "true"
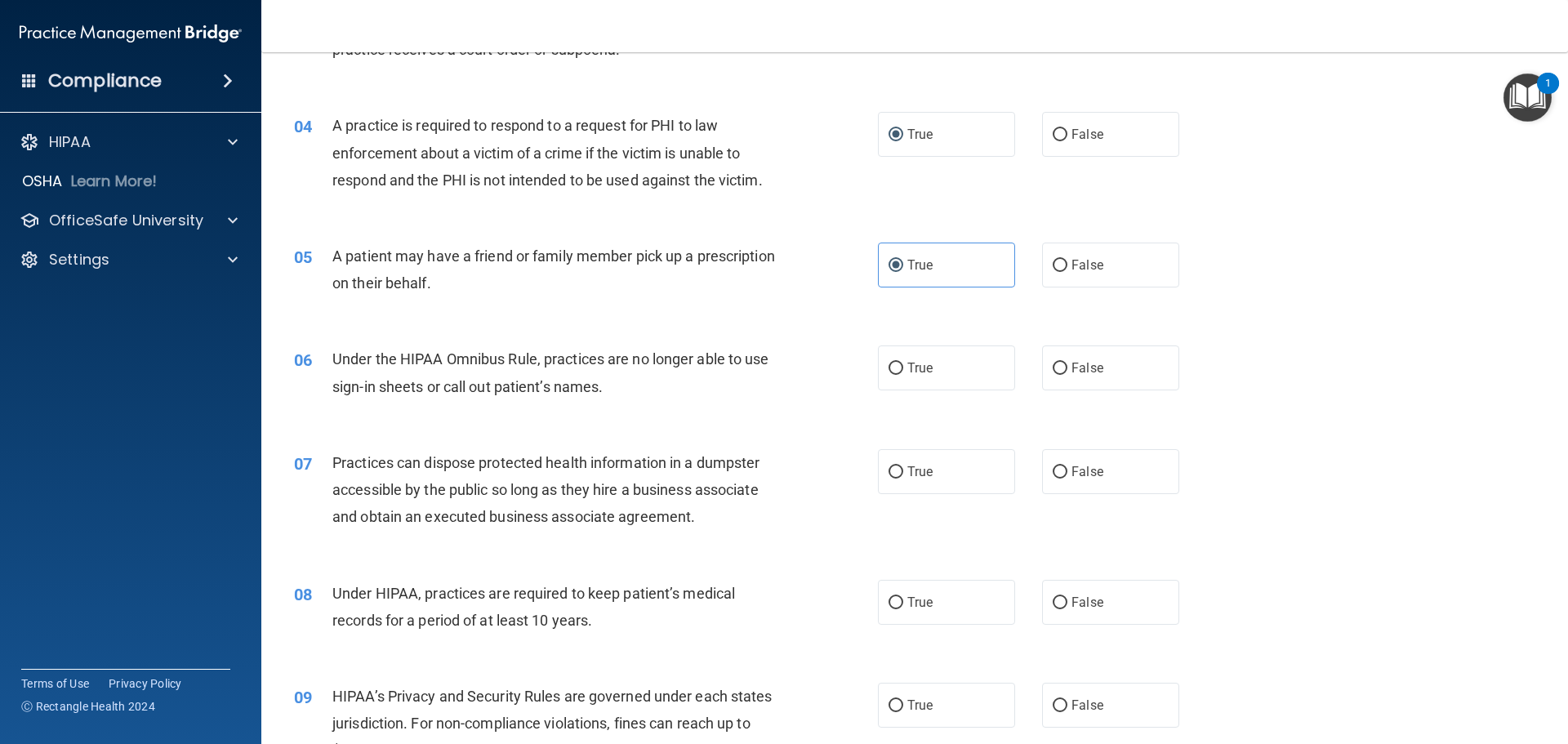
scroll to position [490, 0]
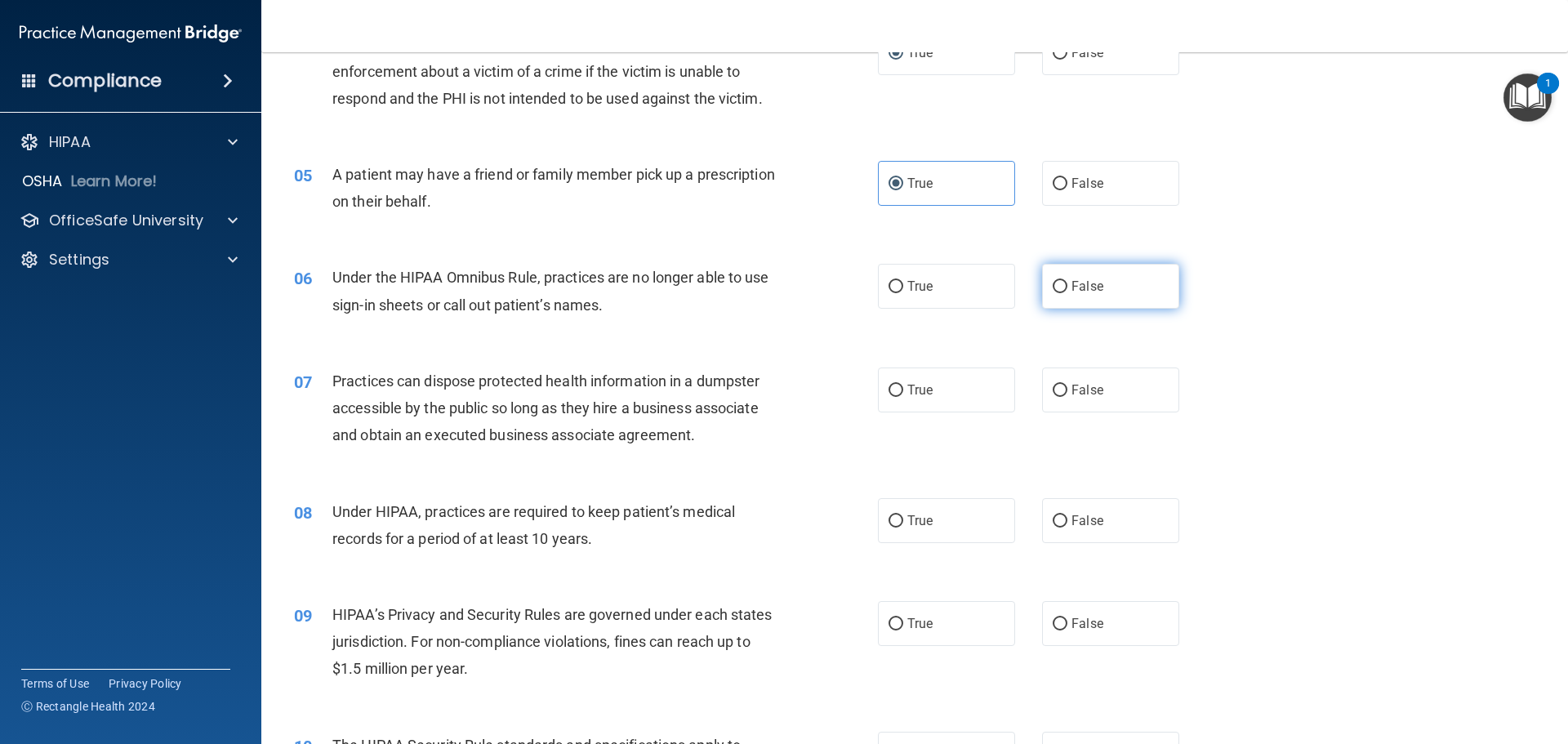
click at [1087, 276] on label "False" at bounding box center [1111, 286] width 137 height 45
click at [1068, 281] on input "False" at bounding box center [1059, 287] width 14 height 13
radio input "true"
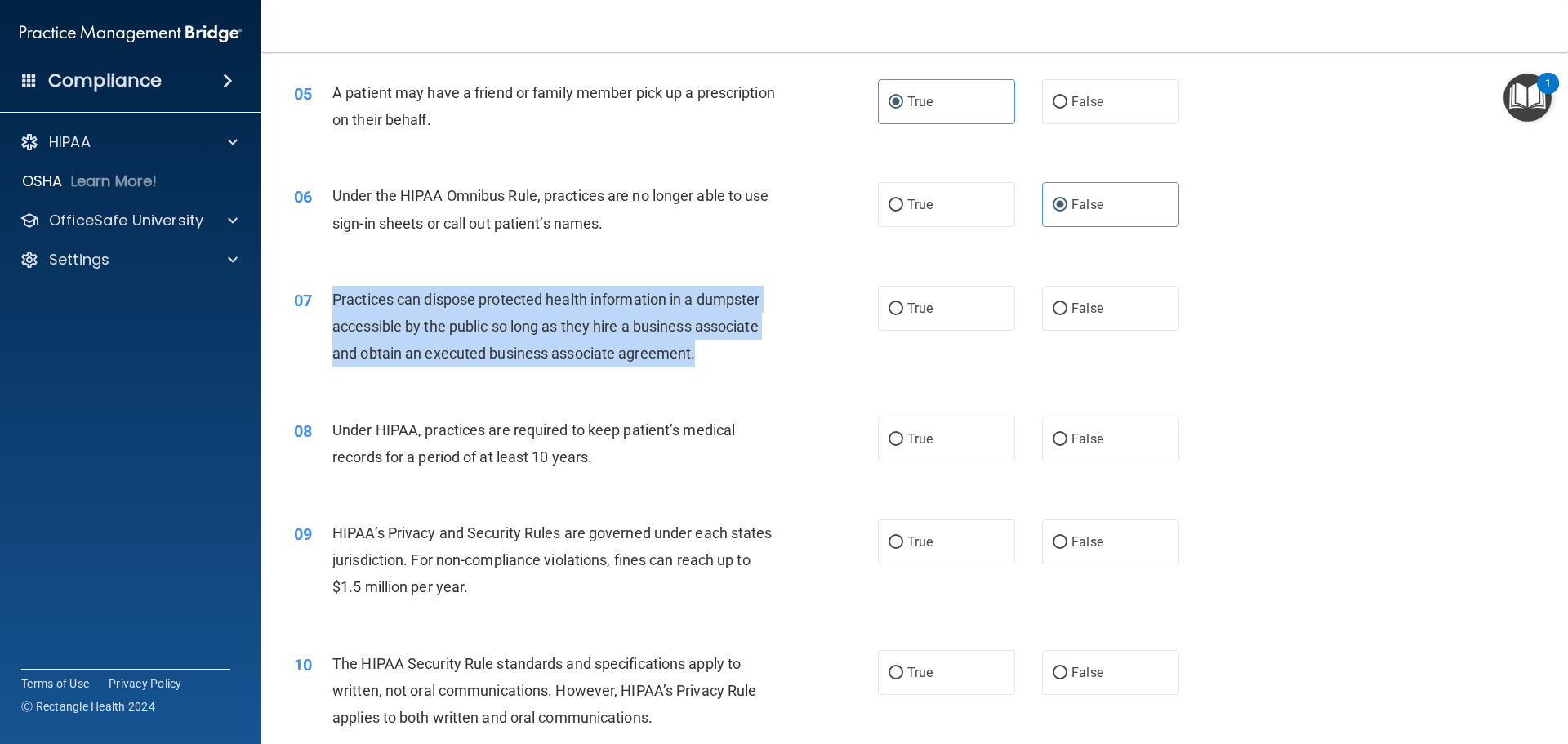
drag, startPoint x: 518, startPoint y: 334, endPoint x: 328, endPoint y: 297, distance: 193.6
click at [328, 297] on div "07 Practices can dispose protected health information in a dumpster accessible …" at bounding box center [586, 330] width 633 height 90
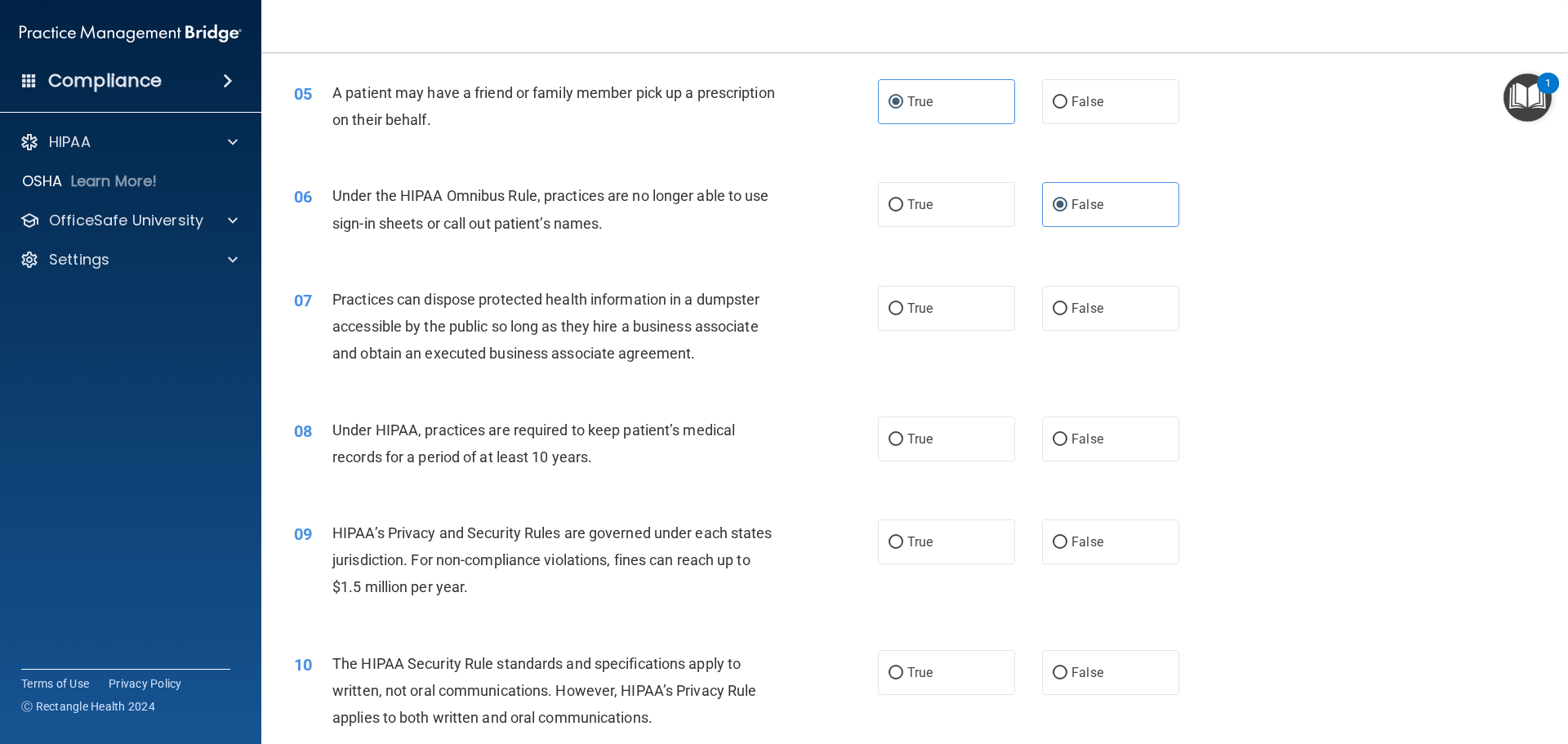
click at [477, 421] on span "Under HIPAA, practices are required to keep patient’s medical records for a per…" at bounding box center [533, 443] width 403 height 44
click at [1058, 309] on input "False" at bounding box center [1059, 309] width 14 height 13
radio input "true"
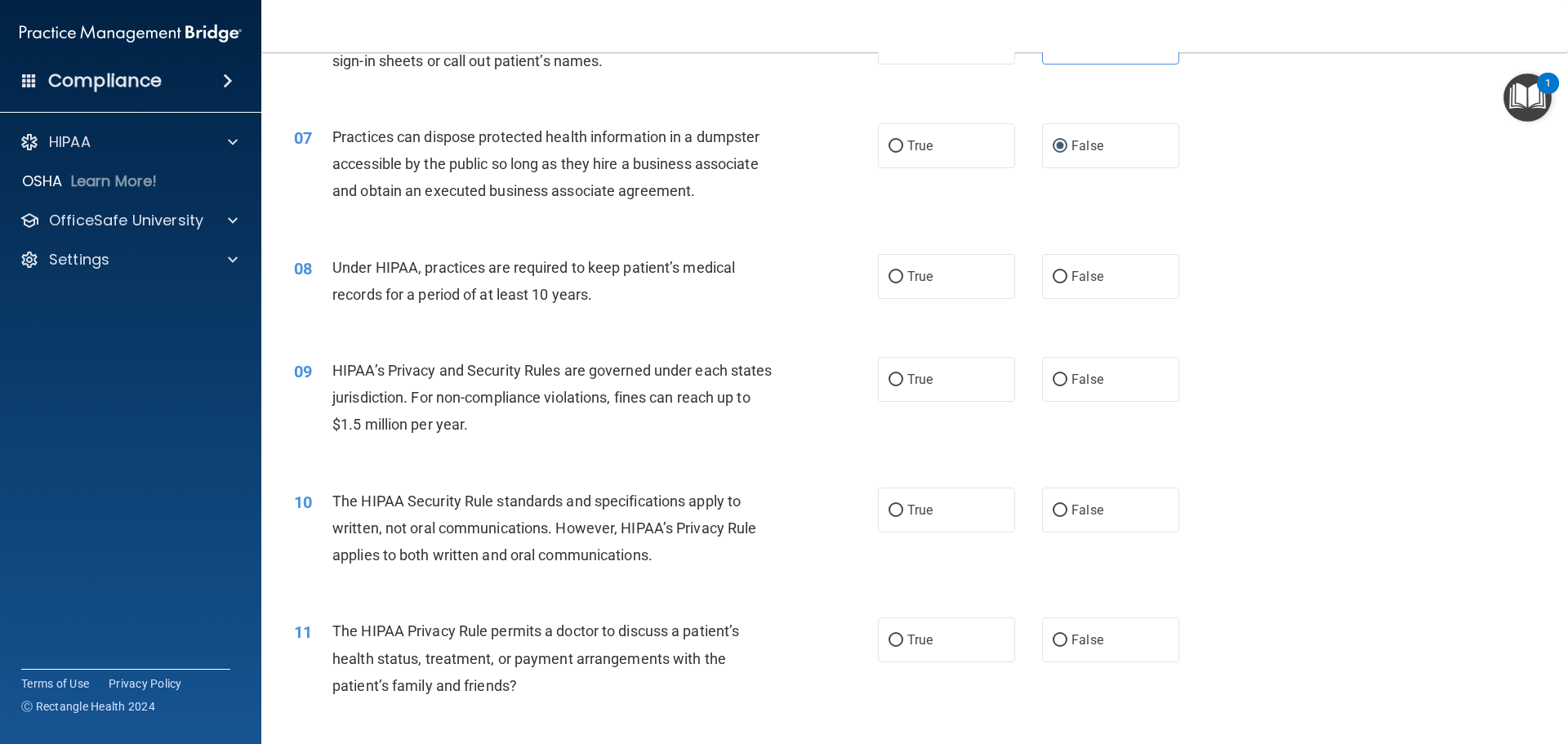
scroll to position [735, 0]
click at [881, 278] on label "True" at bounding box center [946, 275] width 137 height 45
click at [889, 278] on input "True" at bounding box center [895, 277] width 14 height 13
radio input "true"
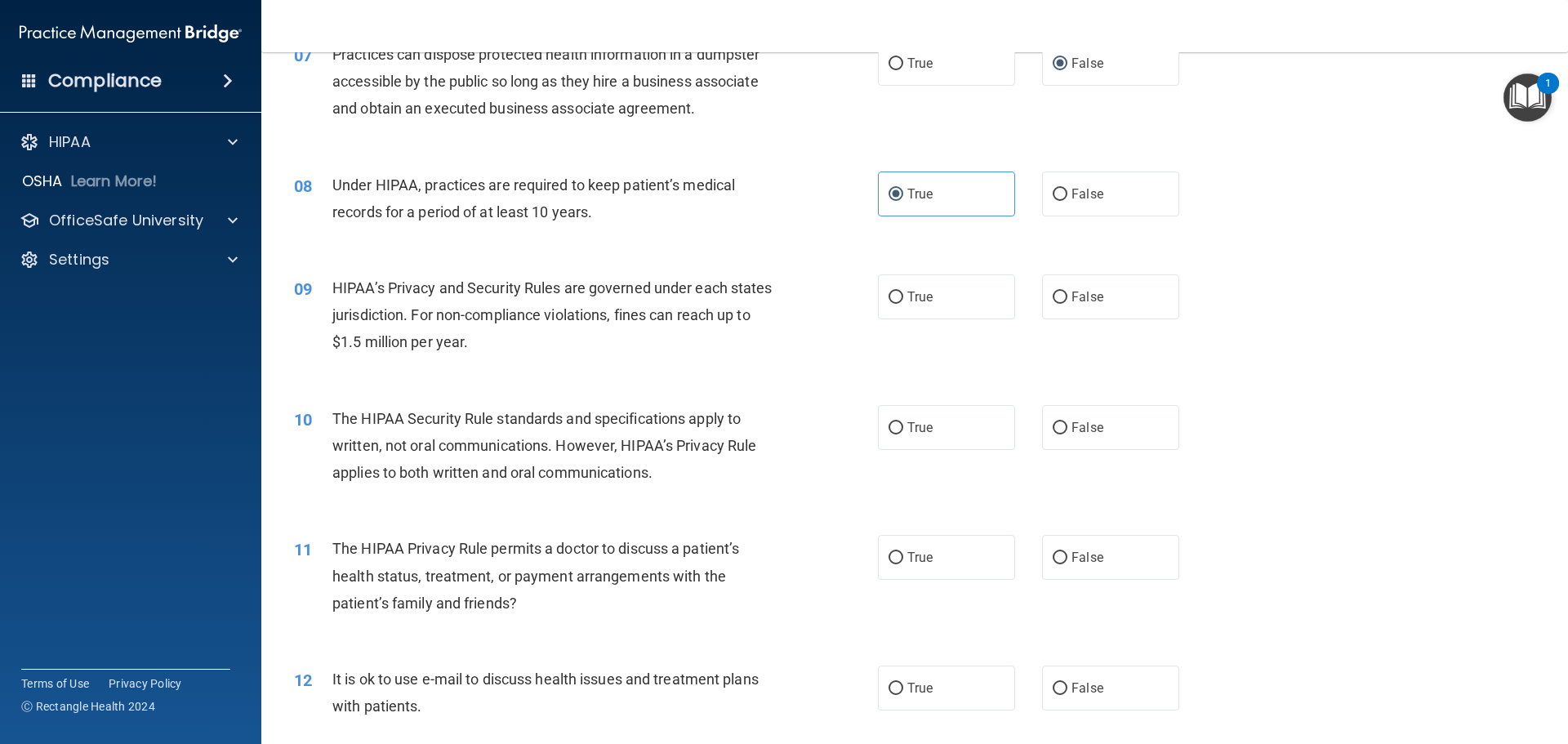
scroll to position [899, 0]
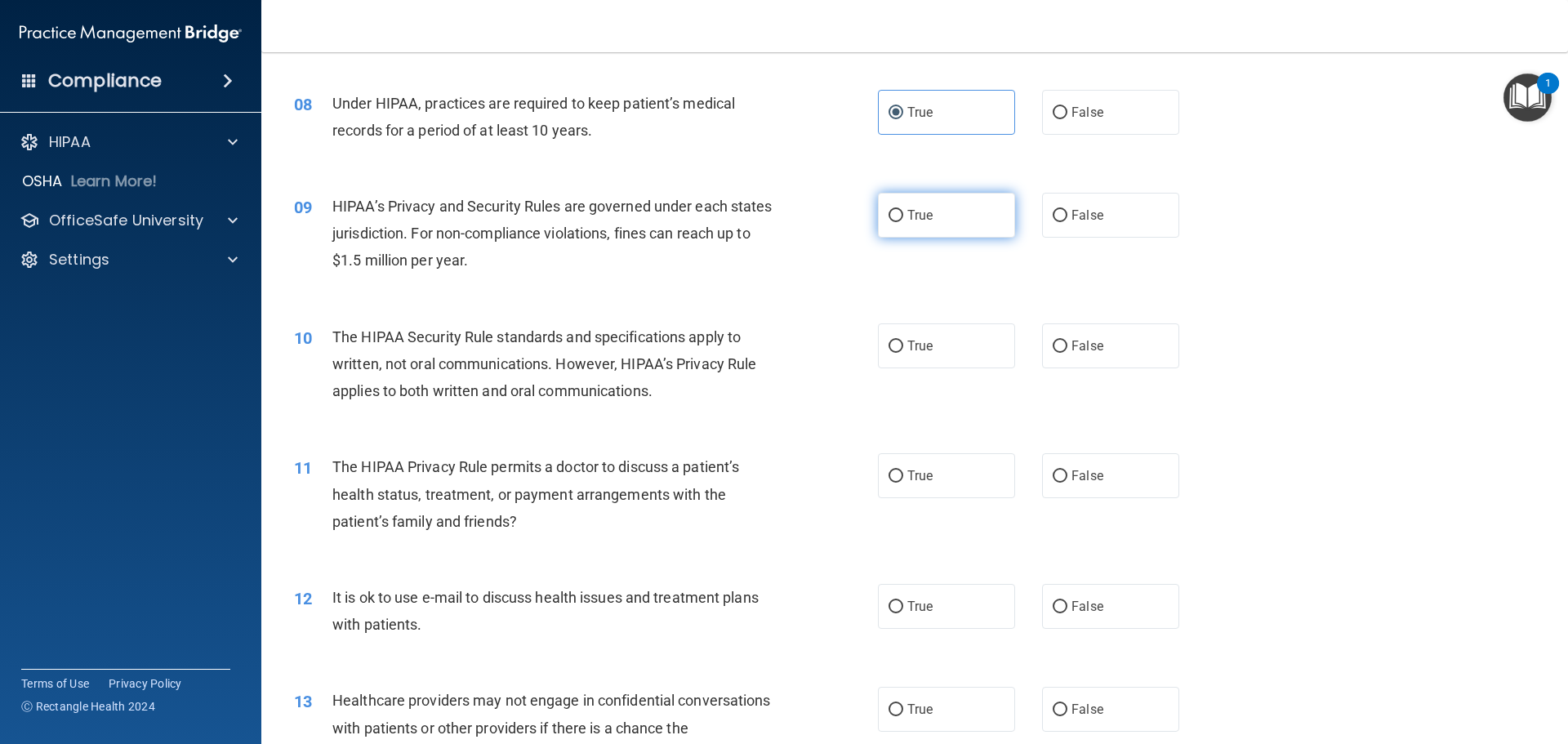
click at [919, 217] on span "True" at bounding box center [920, 215] width 25 height 15
click at [904, 217] on input "True" at bounding box center [895, 216] width 14 height 13
radio input "true"
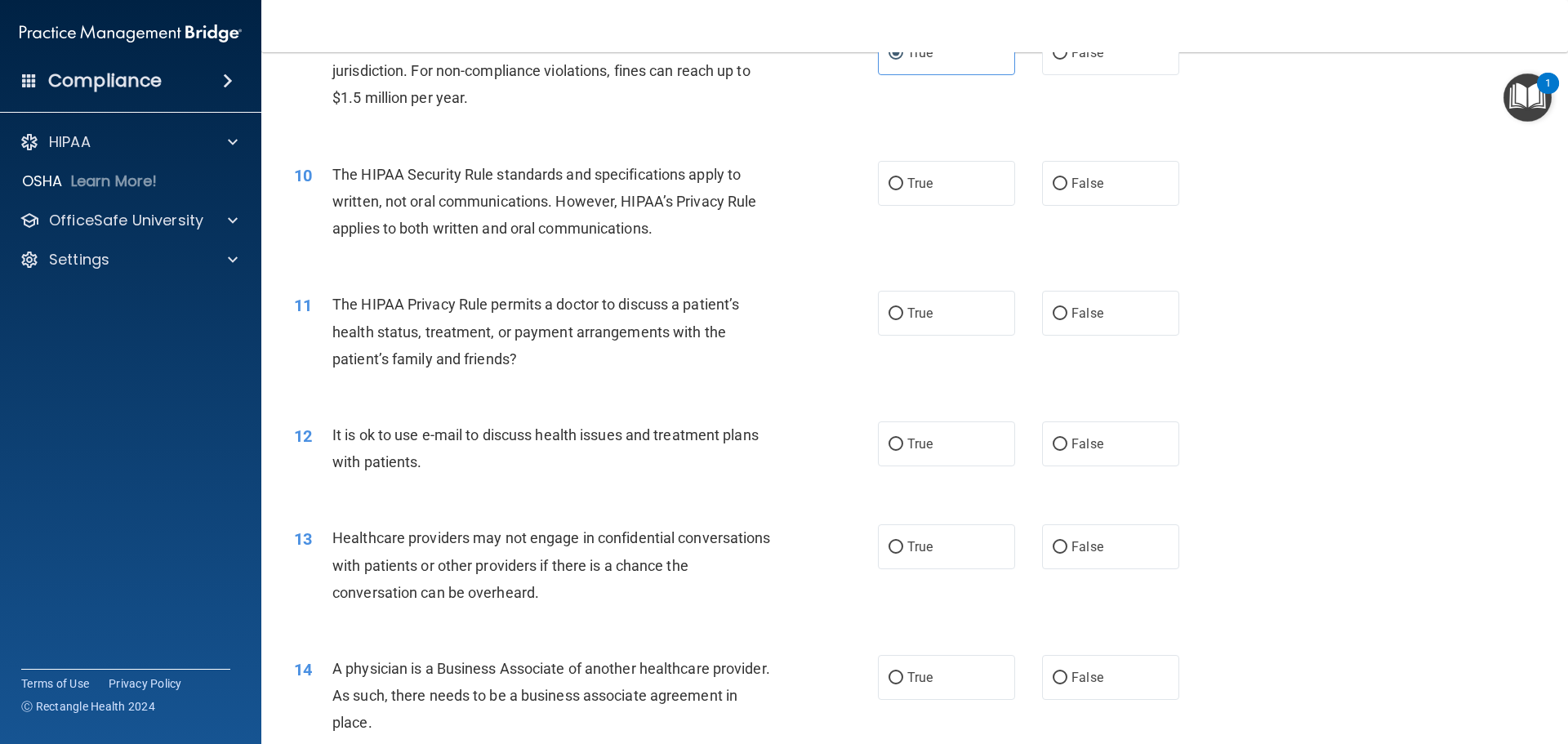
scroll to position [1062, 0]
click at [1053, 178] on input "False" at bounding box center [1059, 183] width 14 height 13
radio input "true"
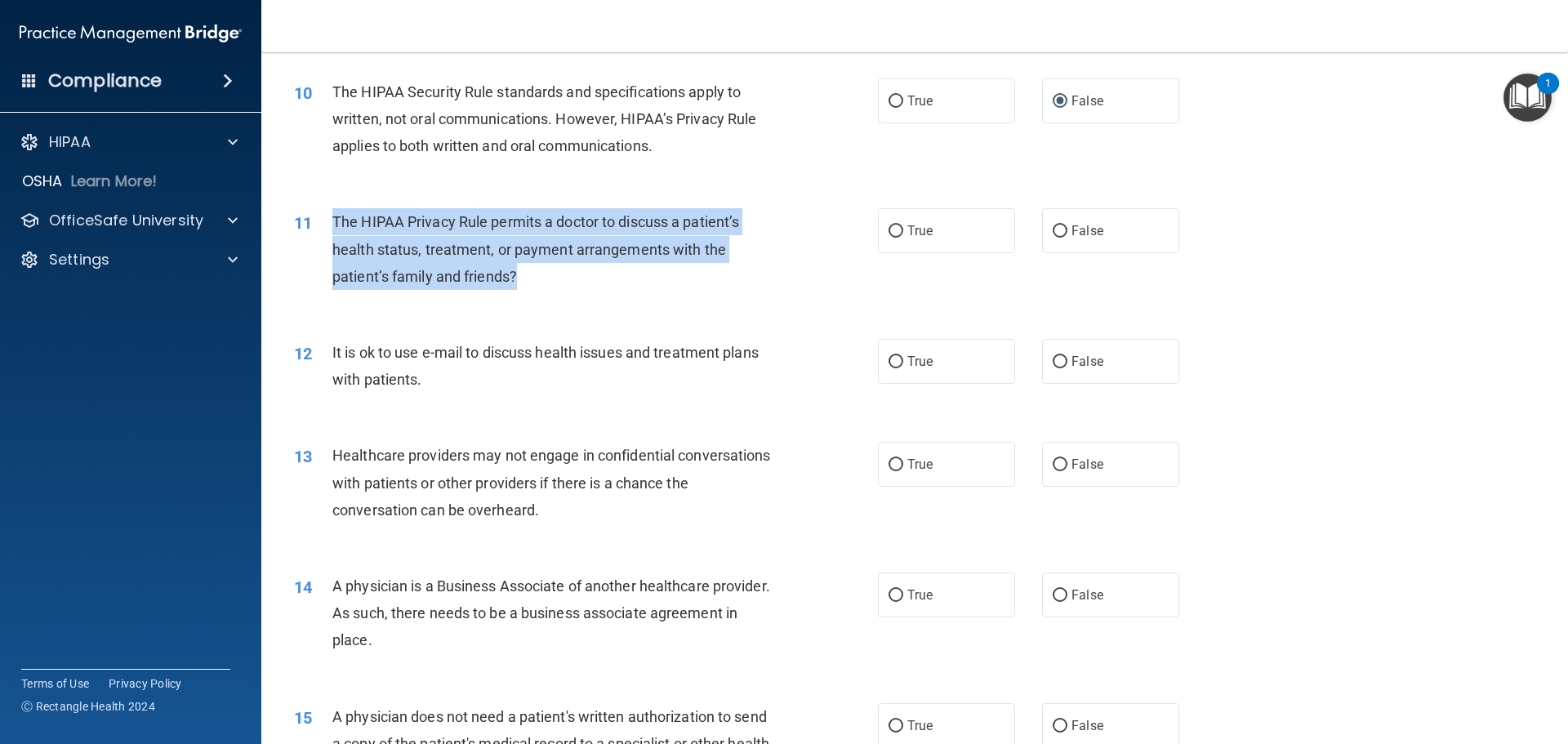
drag, startPoint x: 523, startPoint y: 277, endPoint x: 333, endPoint y: 228, distance: 196.2
click at [333, 228] on div "The HIPAA Privacy Rule permits a doctor to discuss a patient’s health status, t…" at bounding box center [560, 249] width 457 height 82
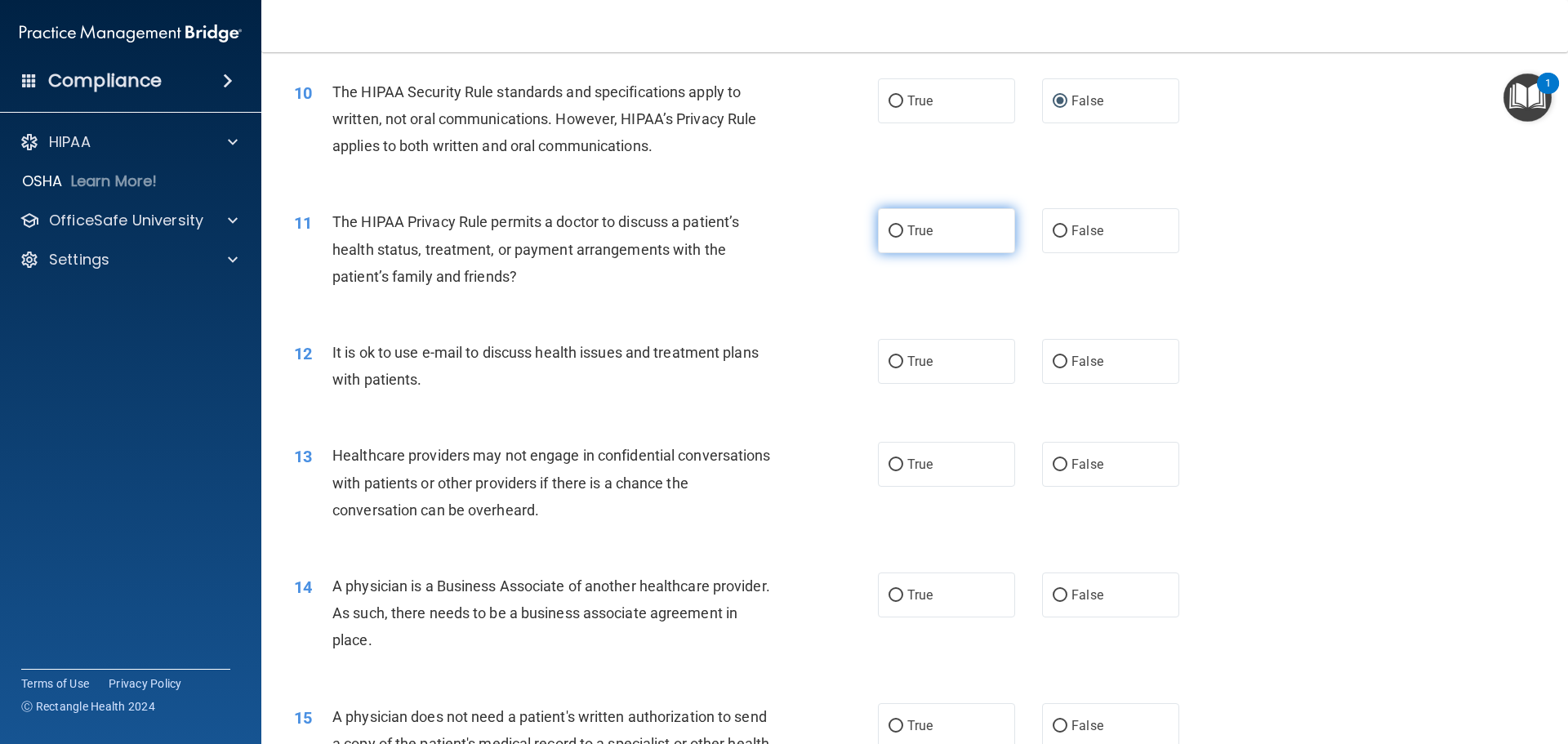
click at [927, 249] on label "True" at bounding box center [946, 230] width 137 height 45
click at [904, 238] on input "True" at bounding box center [895, 231] width 14 height 13
radio input "true"
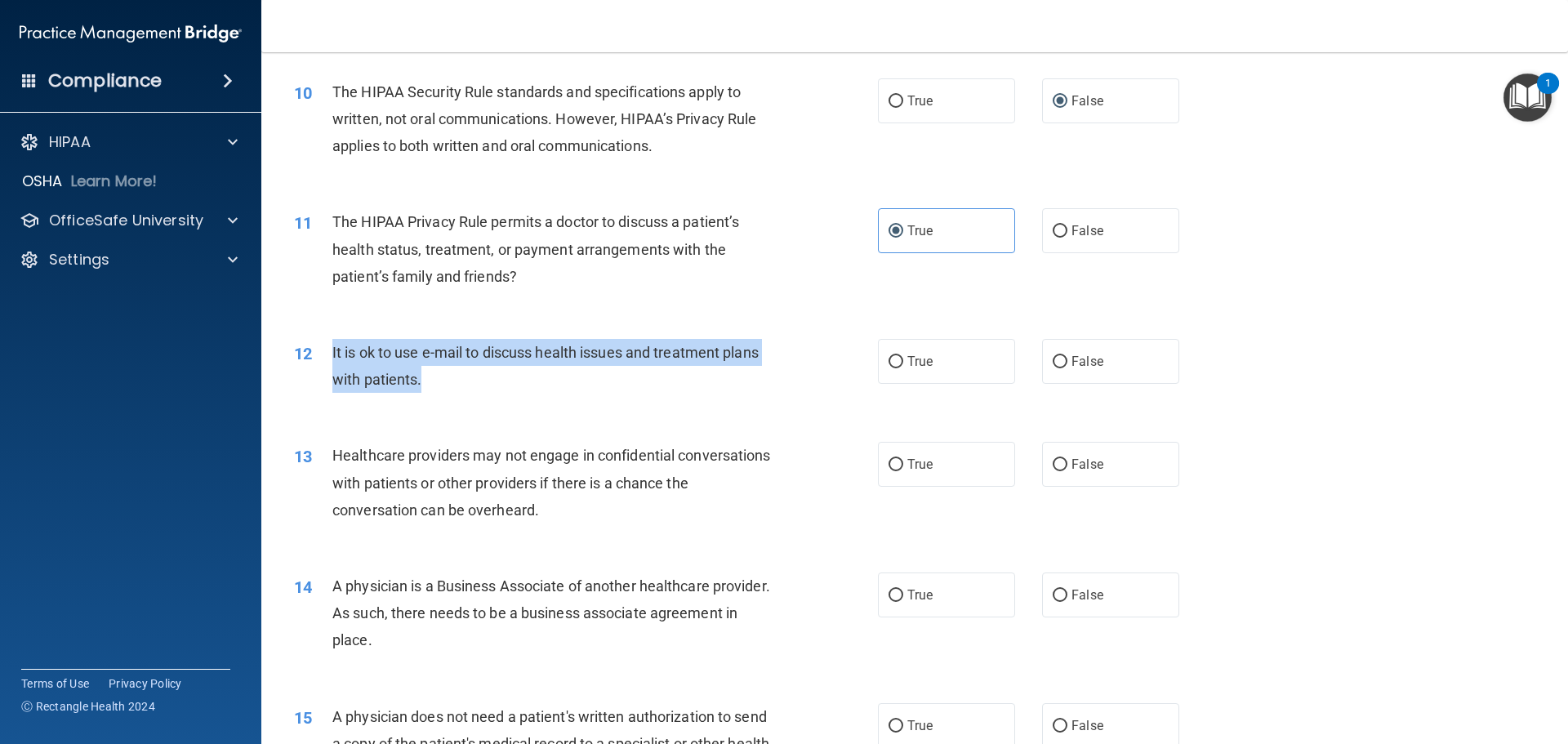
drag, startPoint x: 431, startPoint y: 373, endPoint x: 318, endPoint y: 357, distance: 114.1
click at [318, 357] on div "12 It is ok to use e-mail to discuss health issues and treatment plans with pat…" at bounding box center [586, 370] width 633 height 62
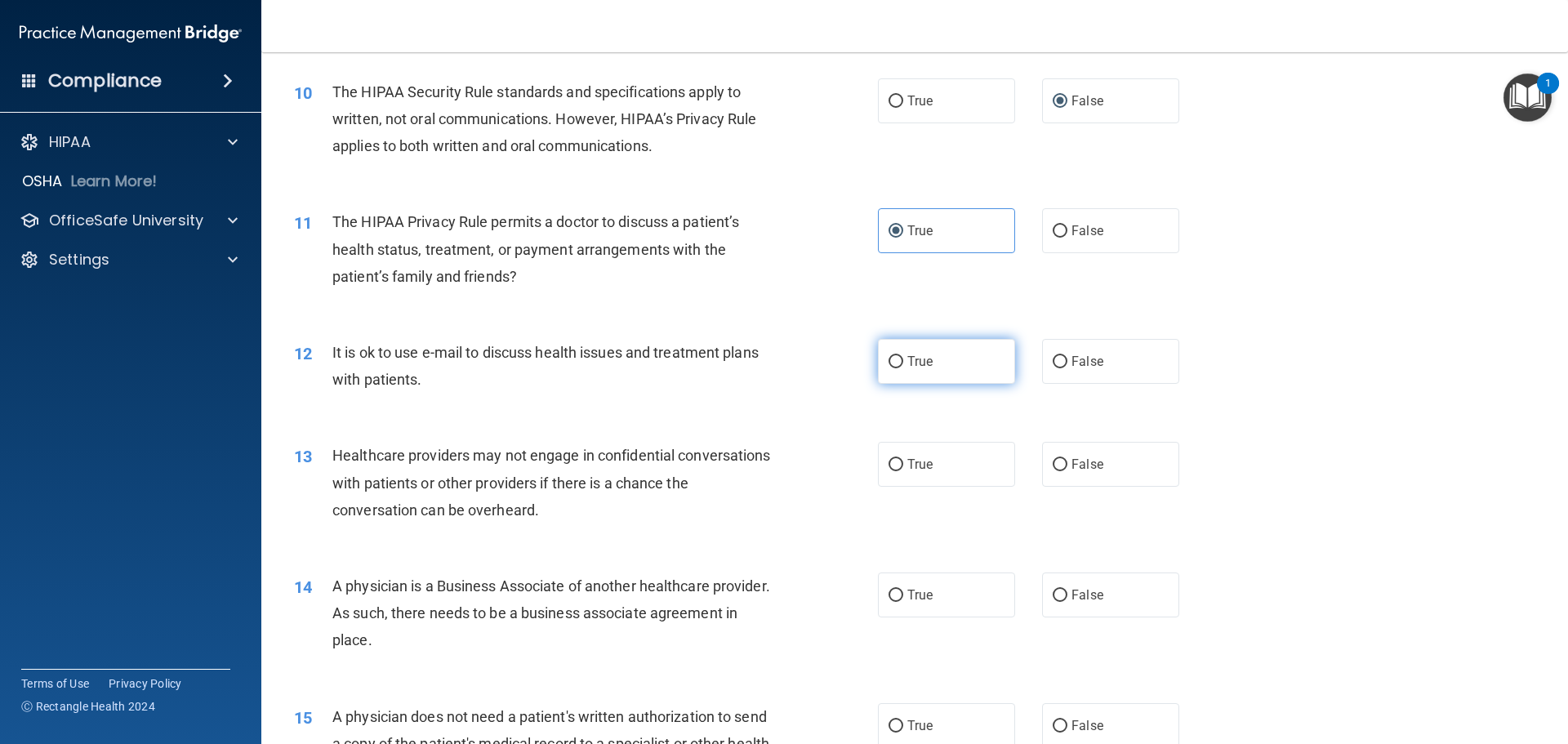
click at [905, 348] on label "True" at bounding box center [946, 361] width 137 height 45
click at [904, 356] on input "True" at bounding box center [895, 362] width 14 height 13
radio input "true"
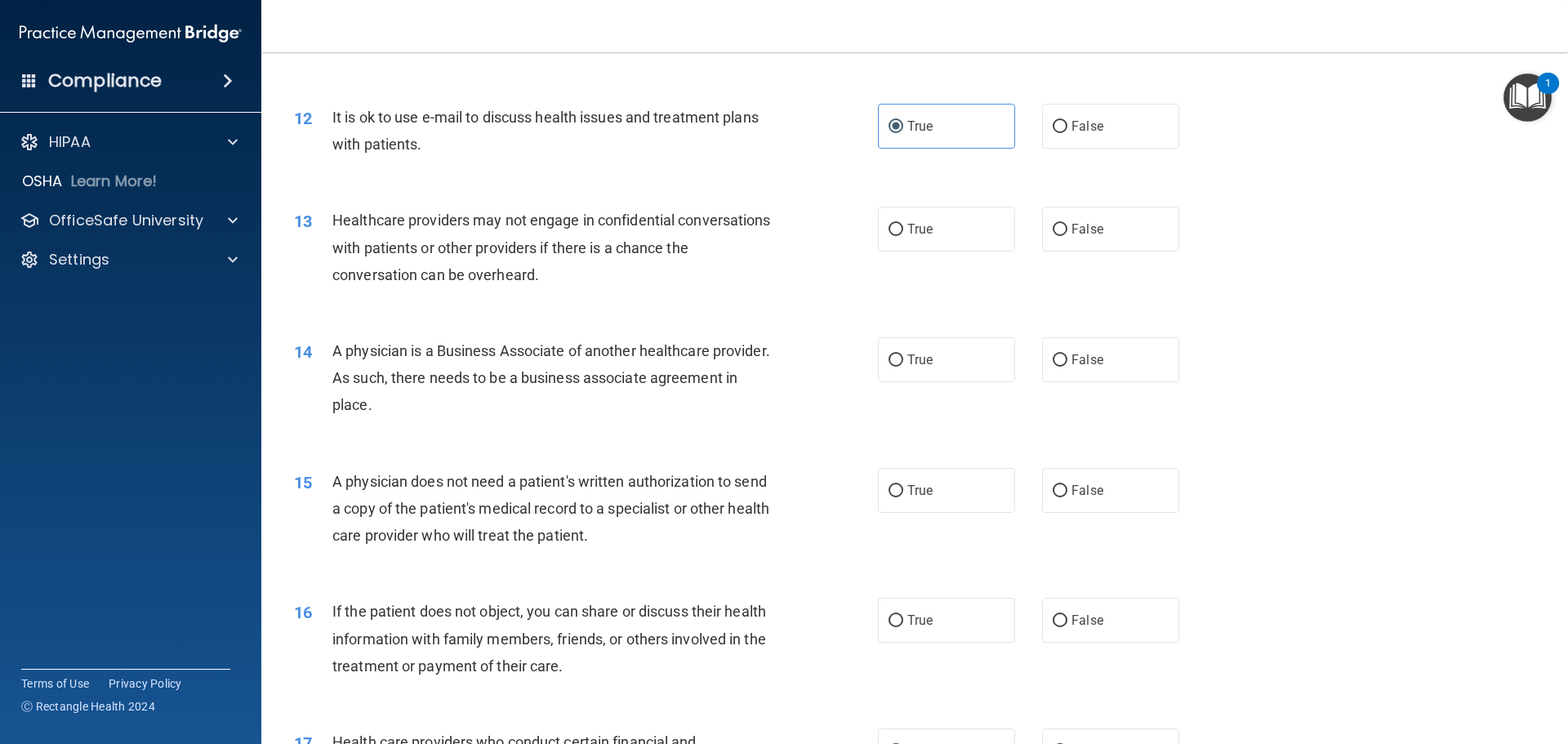
scroll to position [1389, 0]
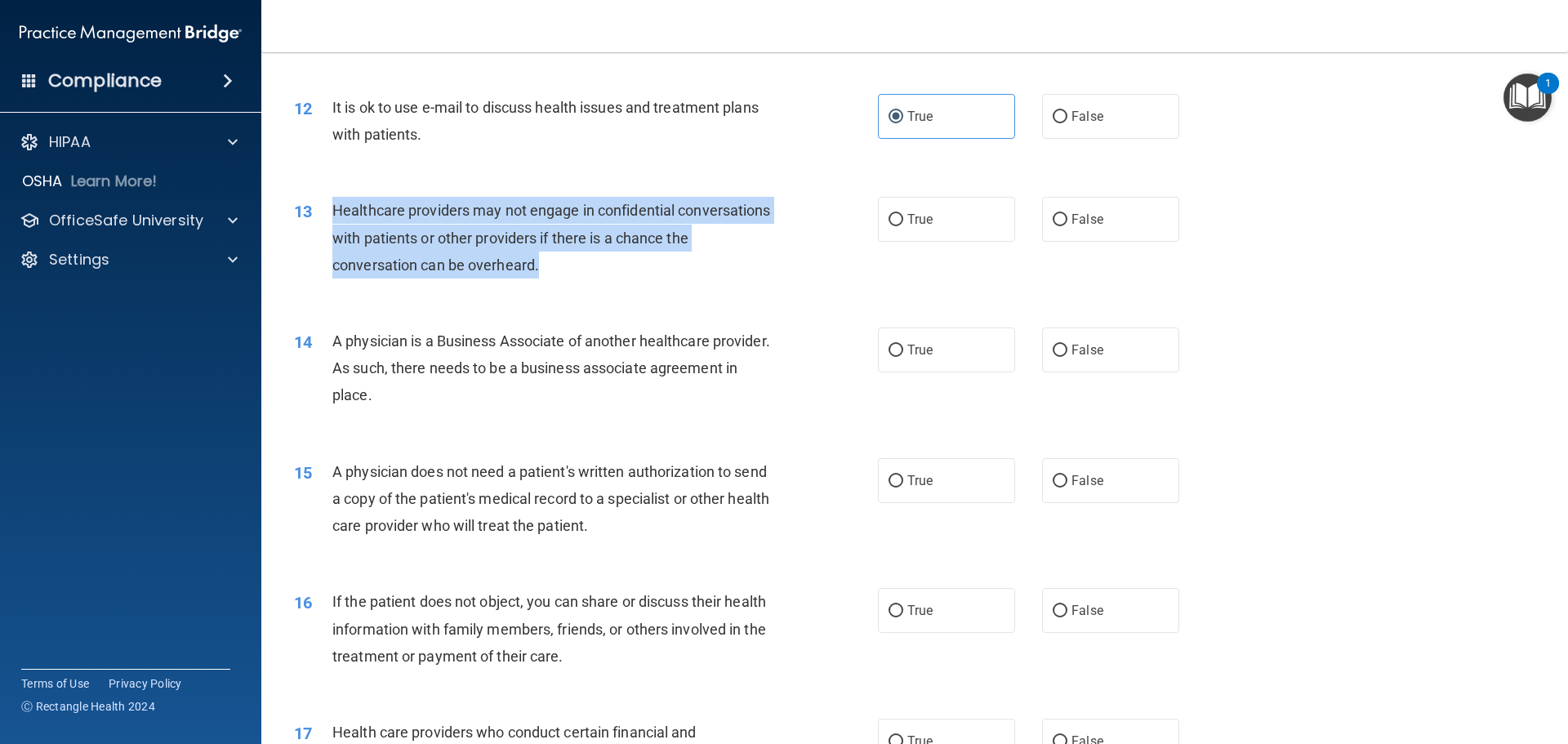
drag, startPoint x: 586, startPoint y: 261, endPoint x: 330, endPoint y: 208, distance: 261.4
click at [330, 208] on div "13 Healthcare providers may not engage in confidential conversations with patie…" at bounding box center [586, 241] width 633 height 90
click at [637, 276] on div "Healthcare providers may not engage in confidential conversations with patients…" at bounding box center [560, 237] width 457 height 82
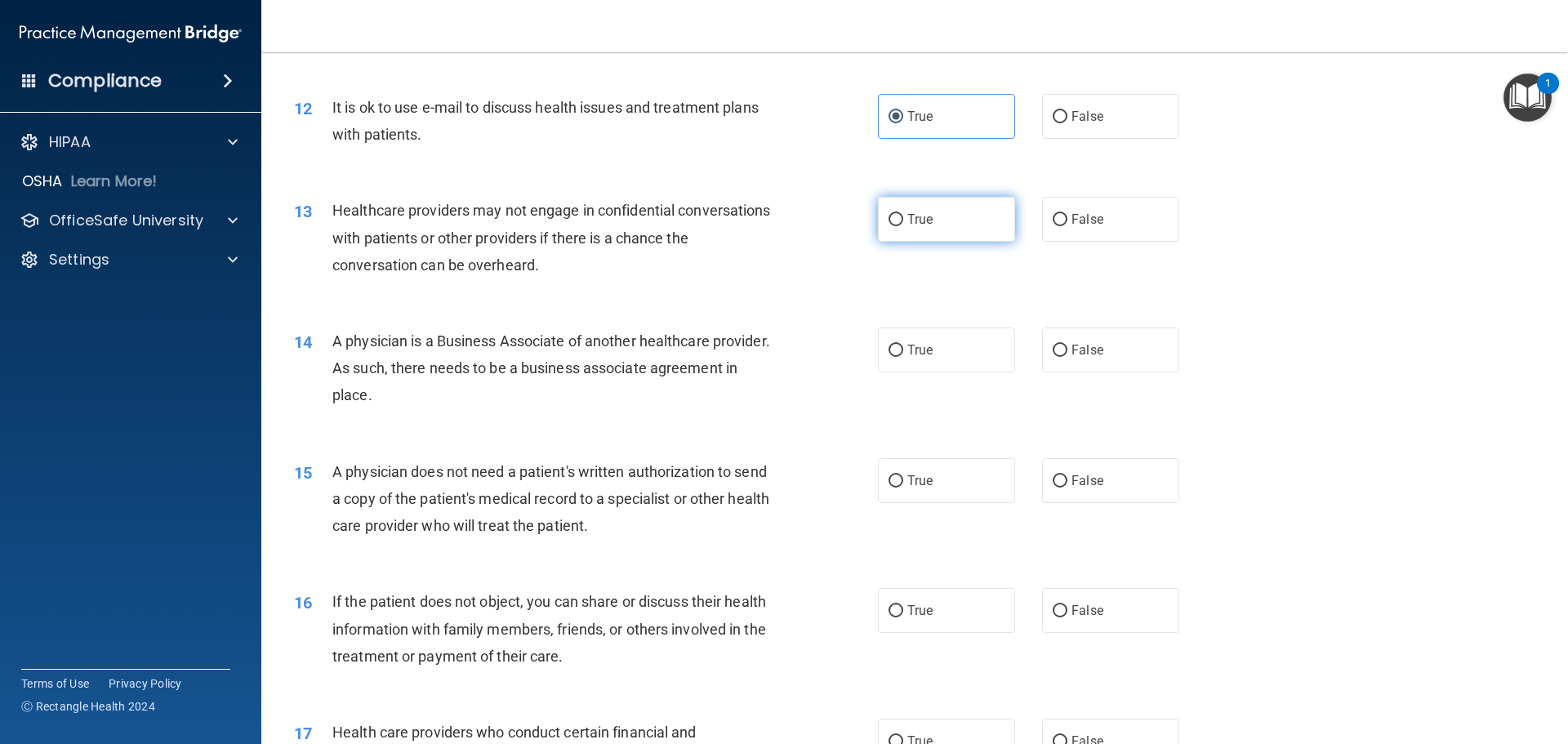
click at [907, 220] on span "True" at bounding box center [920, 219] width 25 height 15
click at [902, 220] on input "True" at bounding box center [895, 220] width 14 height 13
radio input "true"
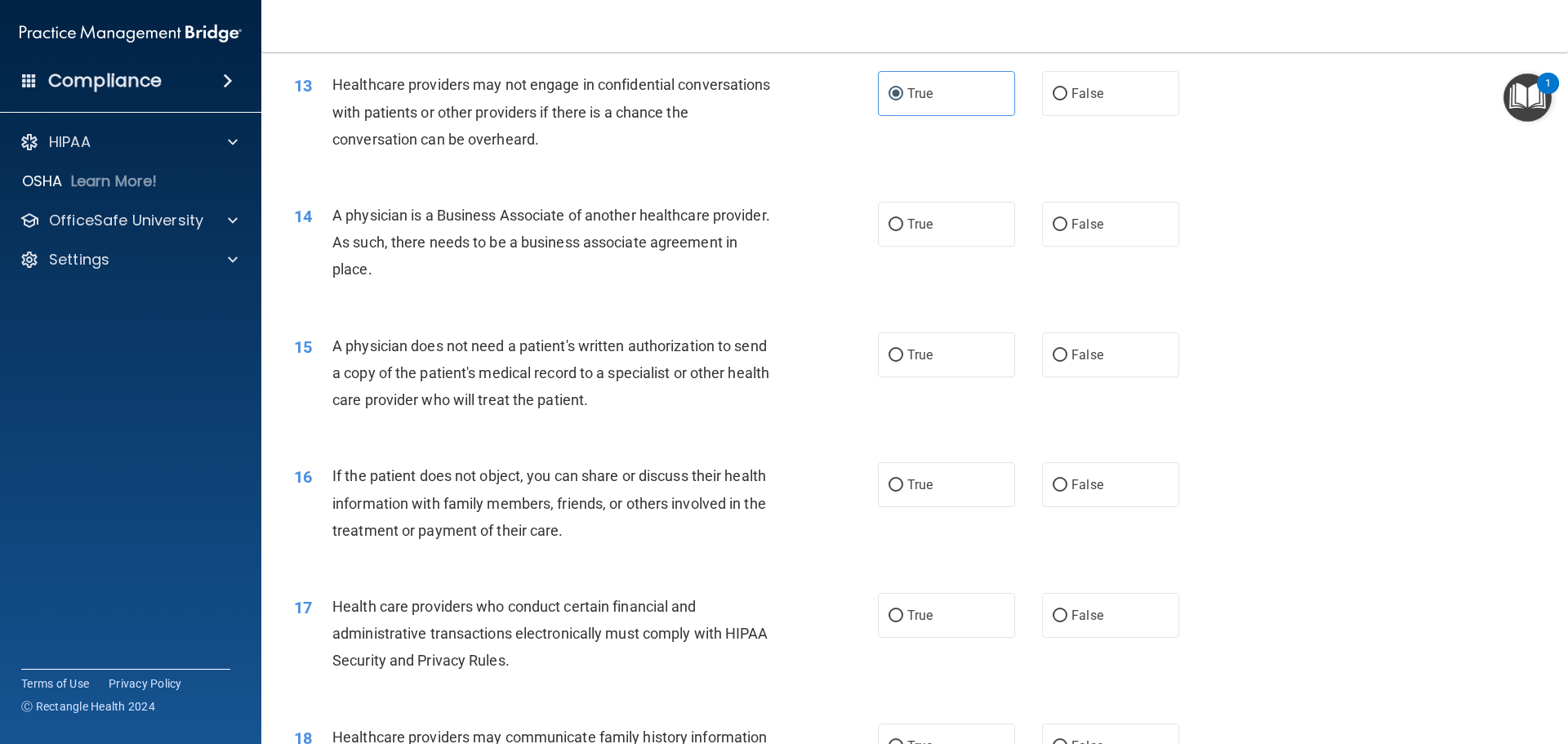
scroll to position [1552, 0]
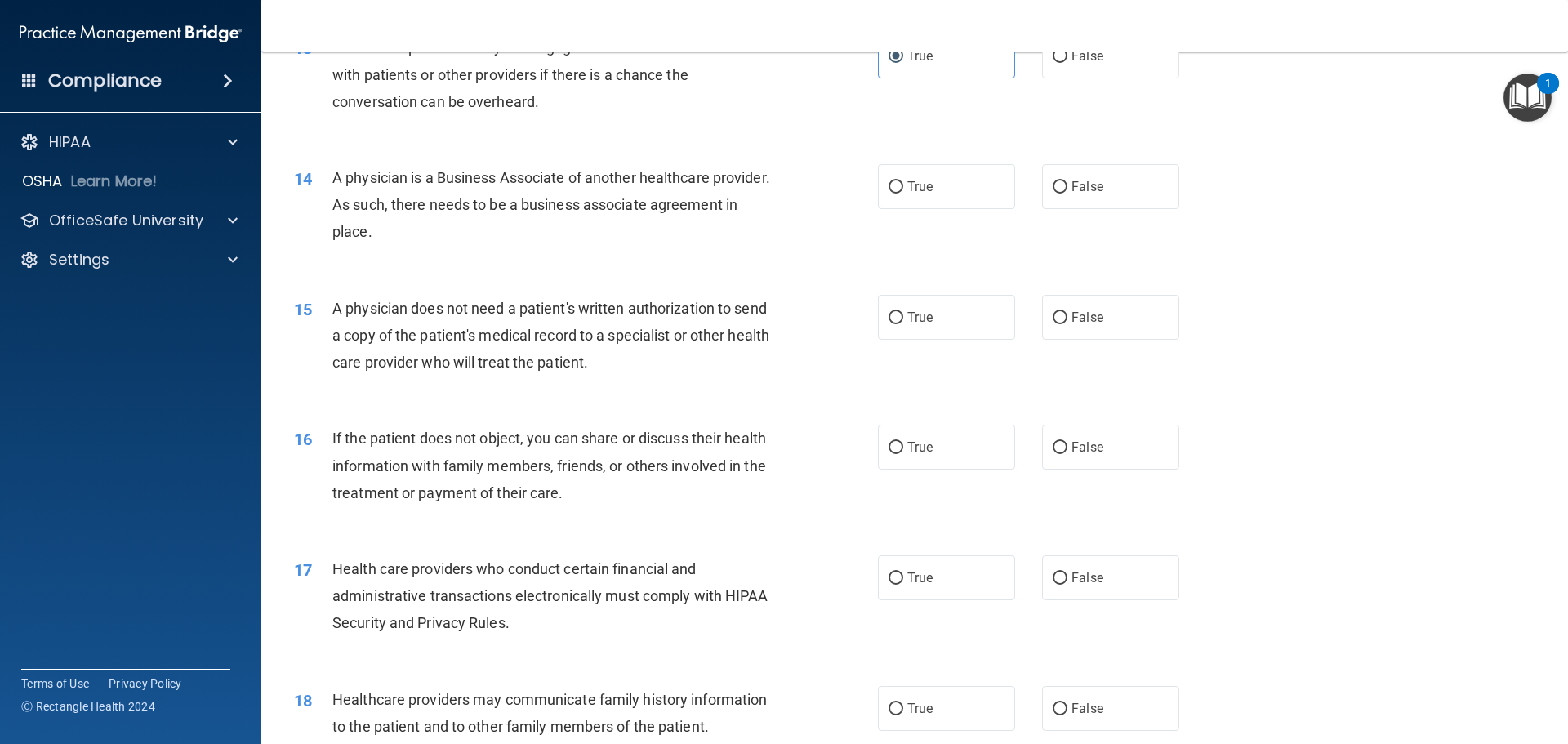
drag, startPoint x: 470, startPoint y: 232, endPoint x: 330, endPoint y: 177, distance: 150.4
click at [330, 177] on div "14 A physician is a Business Associate of another healthcare provider. As such,…" at bounding box center [586, 208] width 633 height 90
click at [602, 212] on span "A physician is a Business Associate of another healthcare provider. As such, th…" at bounding box center [551, 204] width 438 height 71
click at [916, 206] on label "True" at bounding box center [946, 186] width 137 height 45
click at [904, 193] on input "True" at bounding box center [895, 187] width 14 height 13
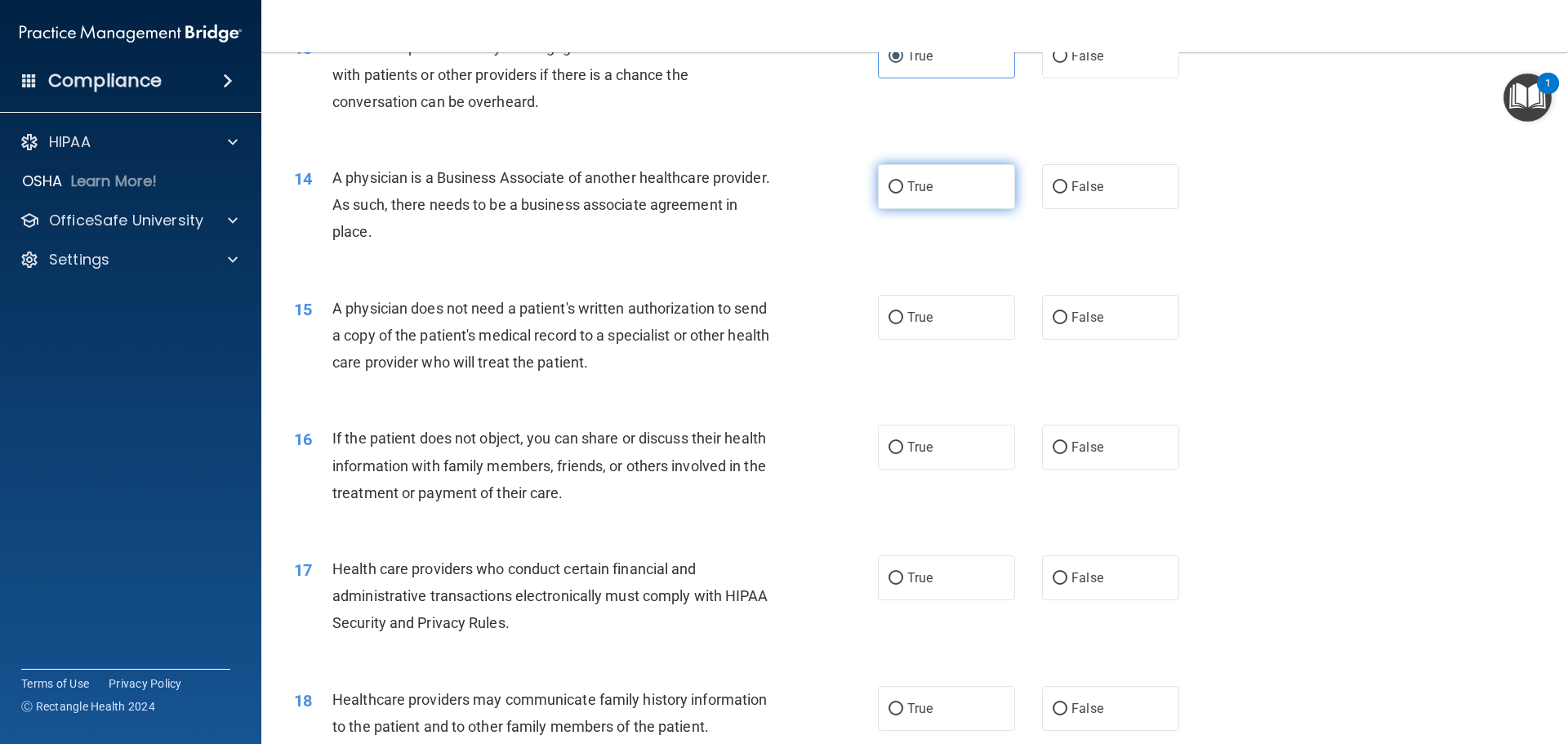
radio input "true"
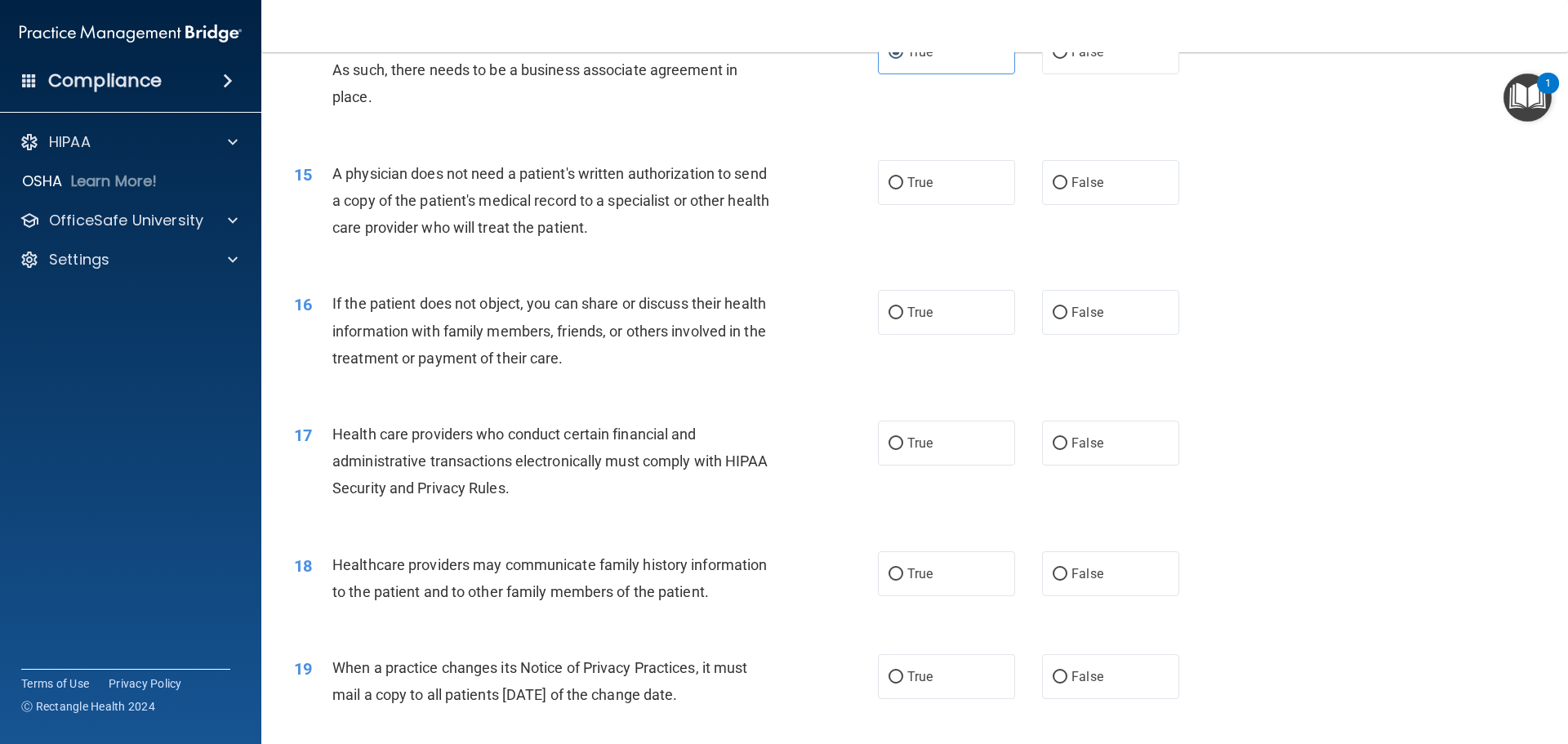
scroll to position [1715, 0]
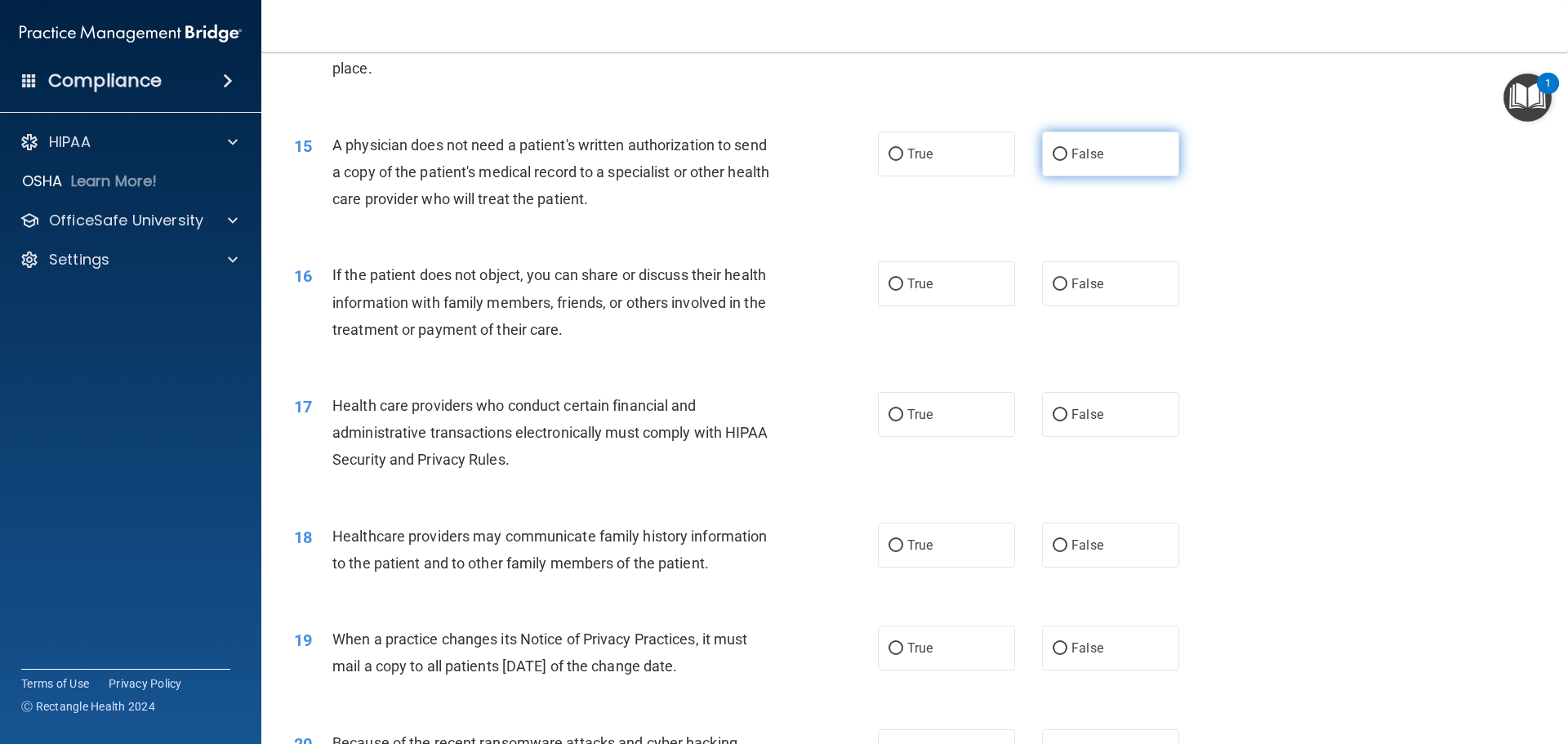
click at [1078, 148] on span "False" at bounding box center [1088, 154] width 32 height 15
click at [1068, 149] on input "False" at bounding box center [1059, 155] width 14 height 13
radio input "true"
click at [1057, 286] on input "False" at bounding box center [1059, 284] width 14 height 13
radio input "true"
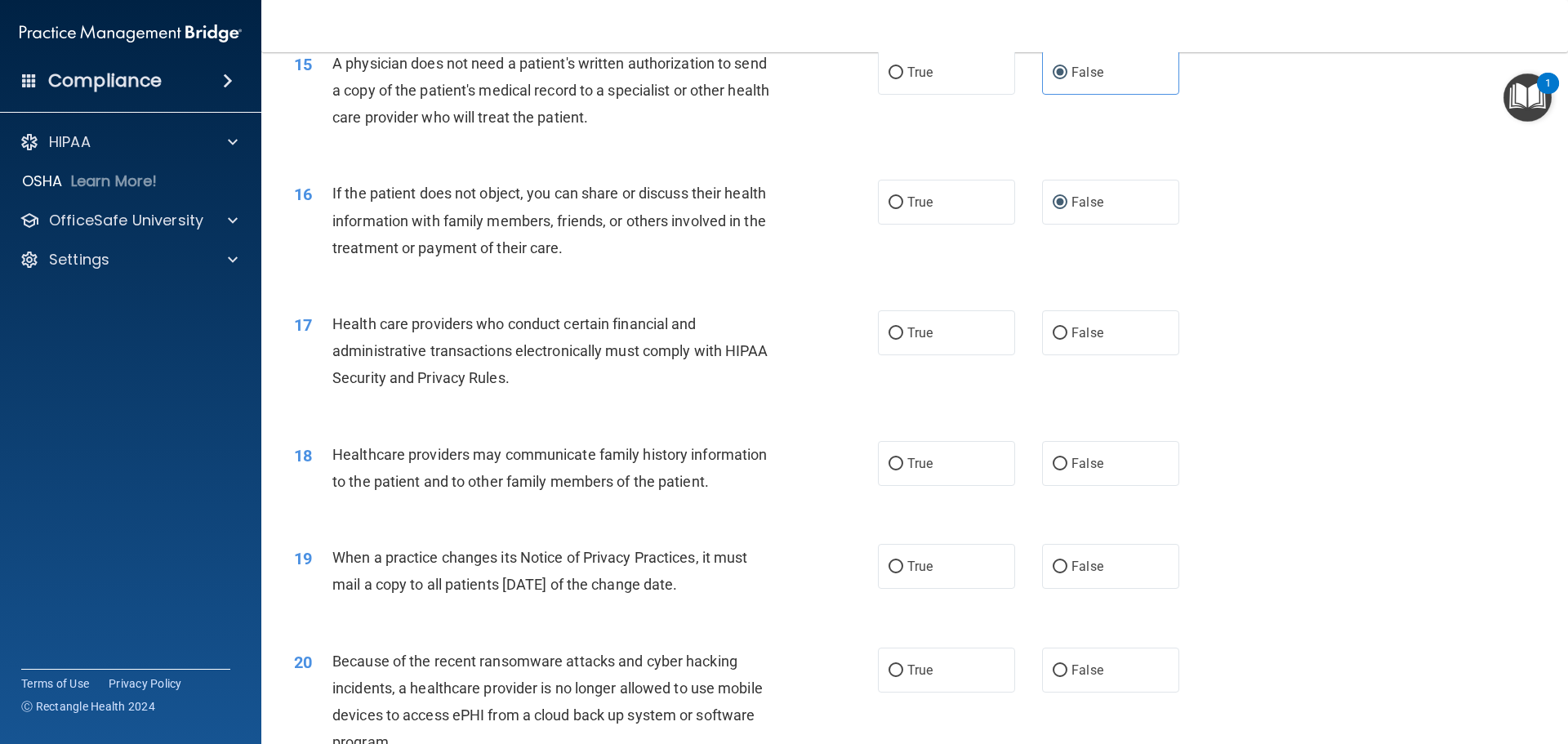
scroll to position [1879, 0]
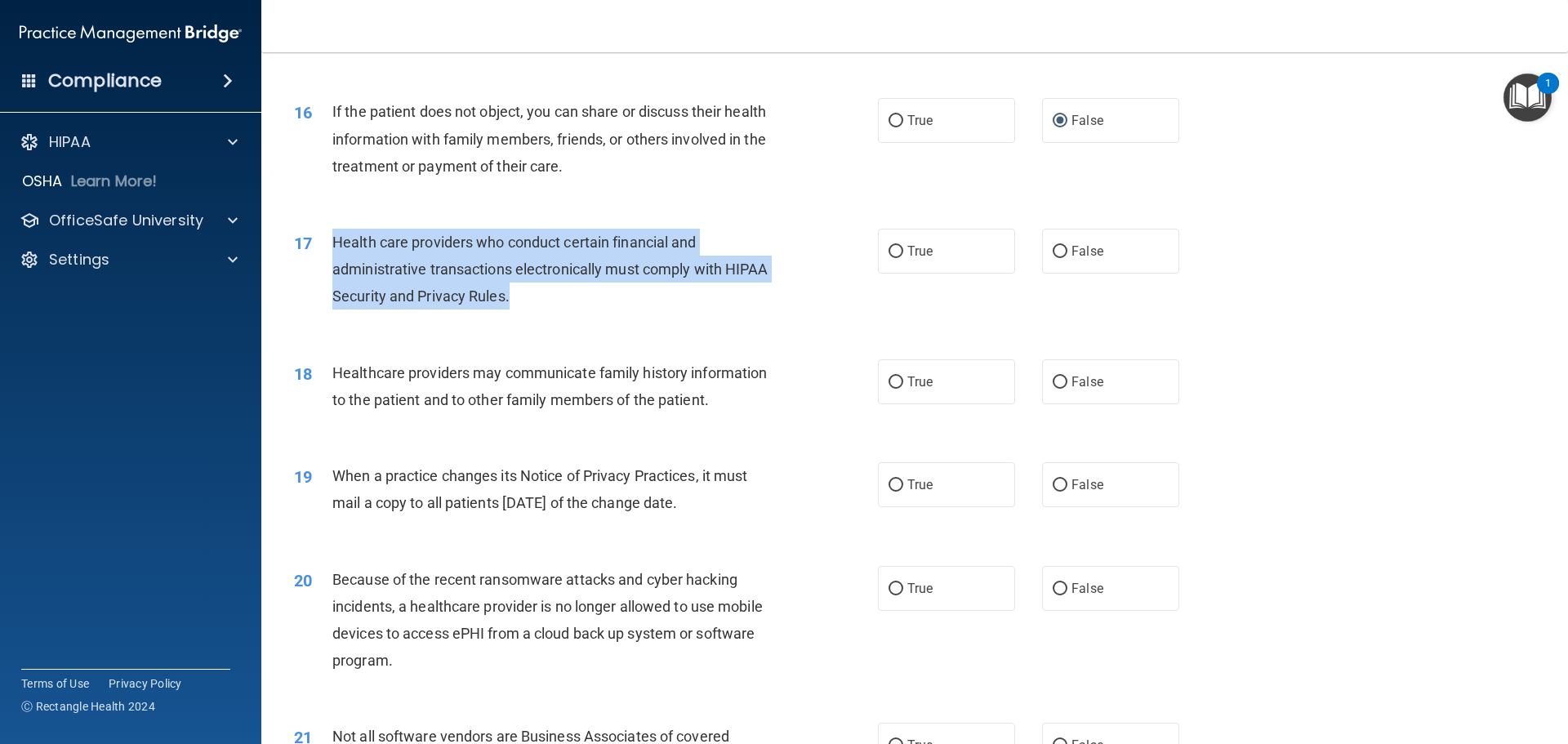
drag, startPoint x: 515, startPoint y: 300, endPoint x: 324, endPoint y: 247, distance: 198.2
click at [324, 247] on div "17 Health care providers who conduct certain financial and administrative trans…" at bounding box center [586, 273] width 633 height 90
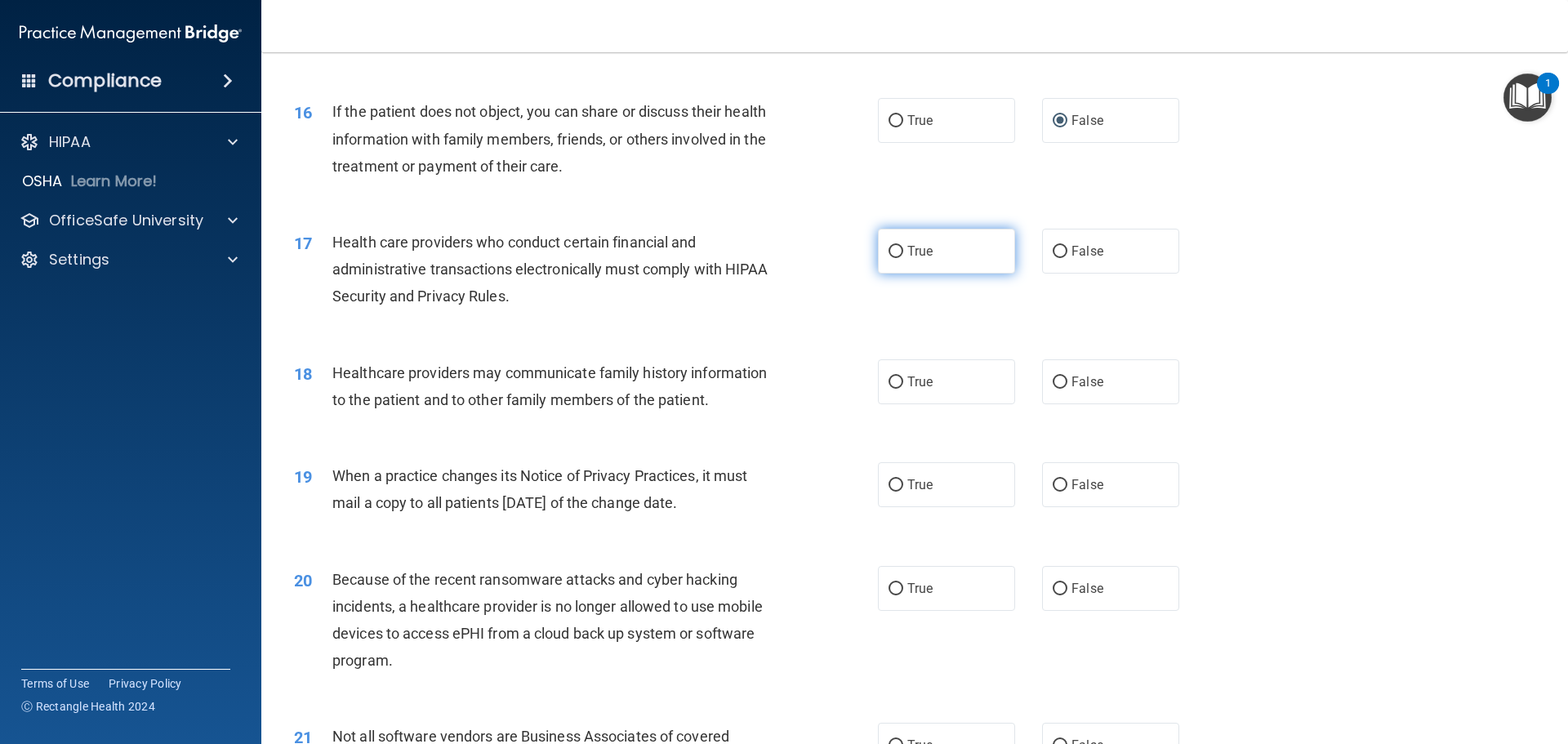
click at [913, 243] on label "True" at bounding box center [946, 251] width 137 height 45
click at [904, 245] on input "True" at bounding box center [895, 251] width 14 height 13
radio input "true"
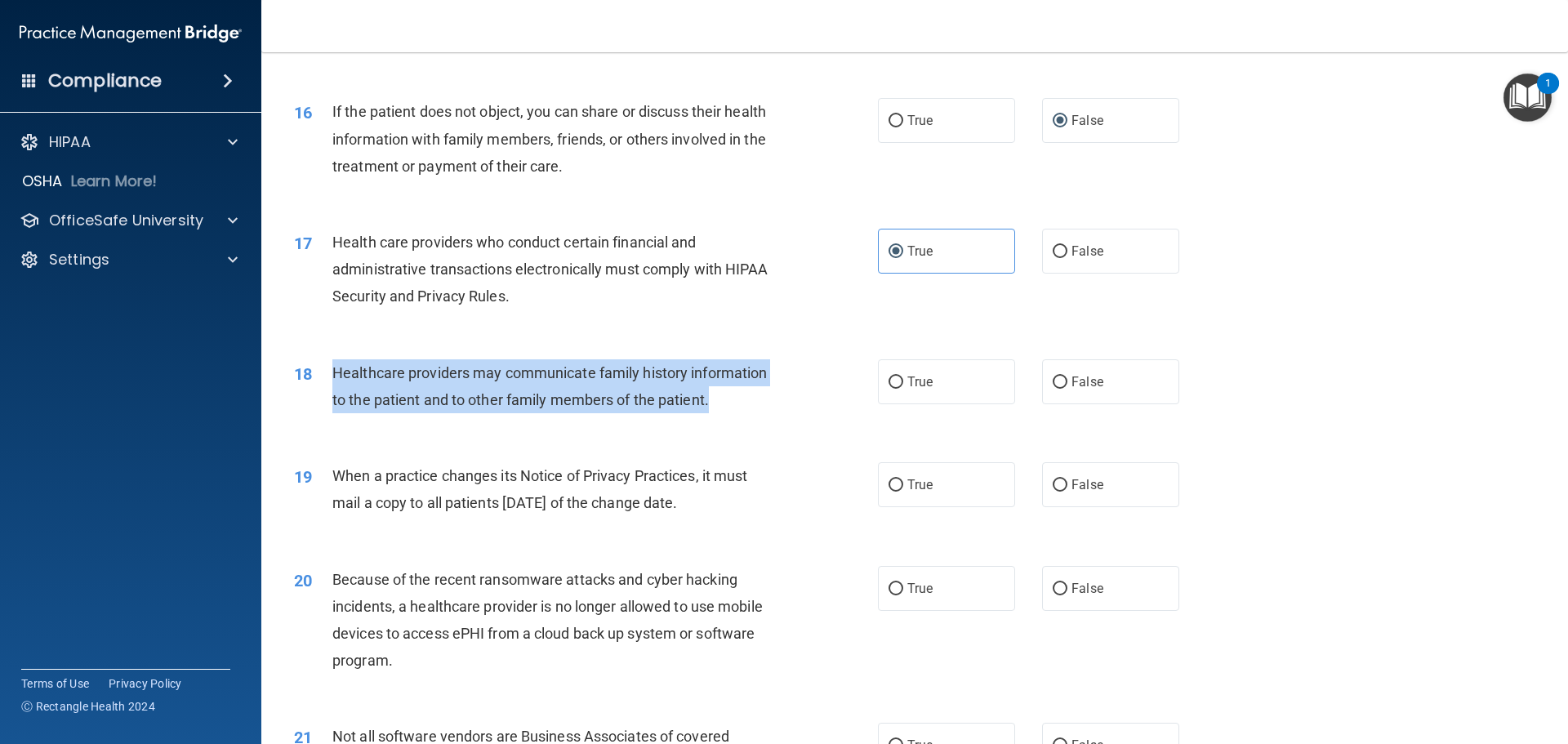
drag, startPoint x: 578, startPoint y: 387, endPoint x: 311, endPoint y: 375, distance: 267.3
click at [311, 375] on div "18 Healthcare providers may communicate family history information to the patie…" at bounding box center [586, 390] width 633 height 62
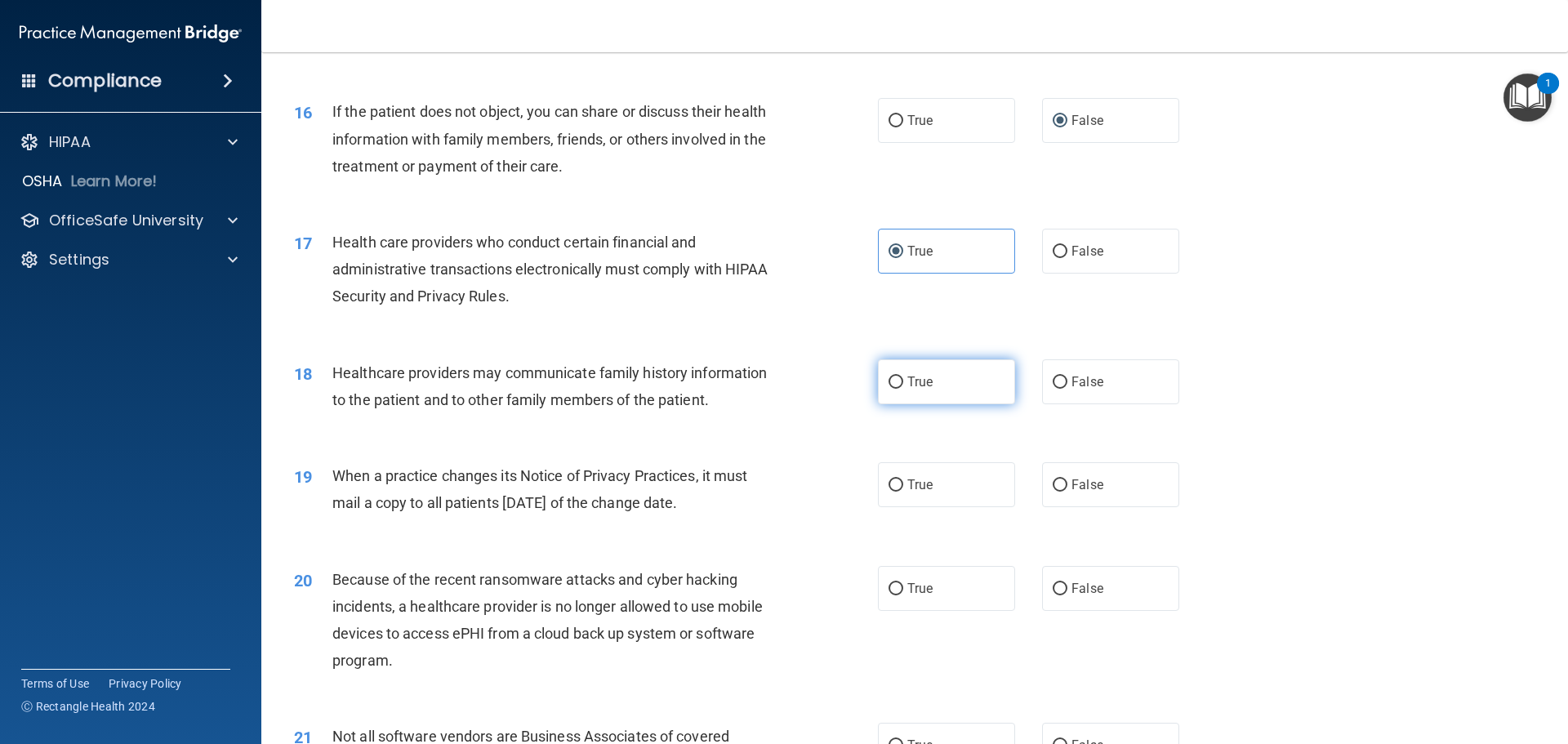
drag, startPoint x: 906, startPoint y: 382, endPoint x: 757, endPoint y: 405, distance: 150.8
click at [907, 382] on span "True" at bounding box center [920, 382] width 25 height 15
click at [904, 382] on input "True" at bounding box center [895, 383] width 14 height 13
radio input "true"
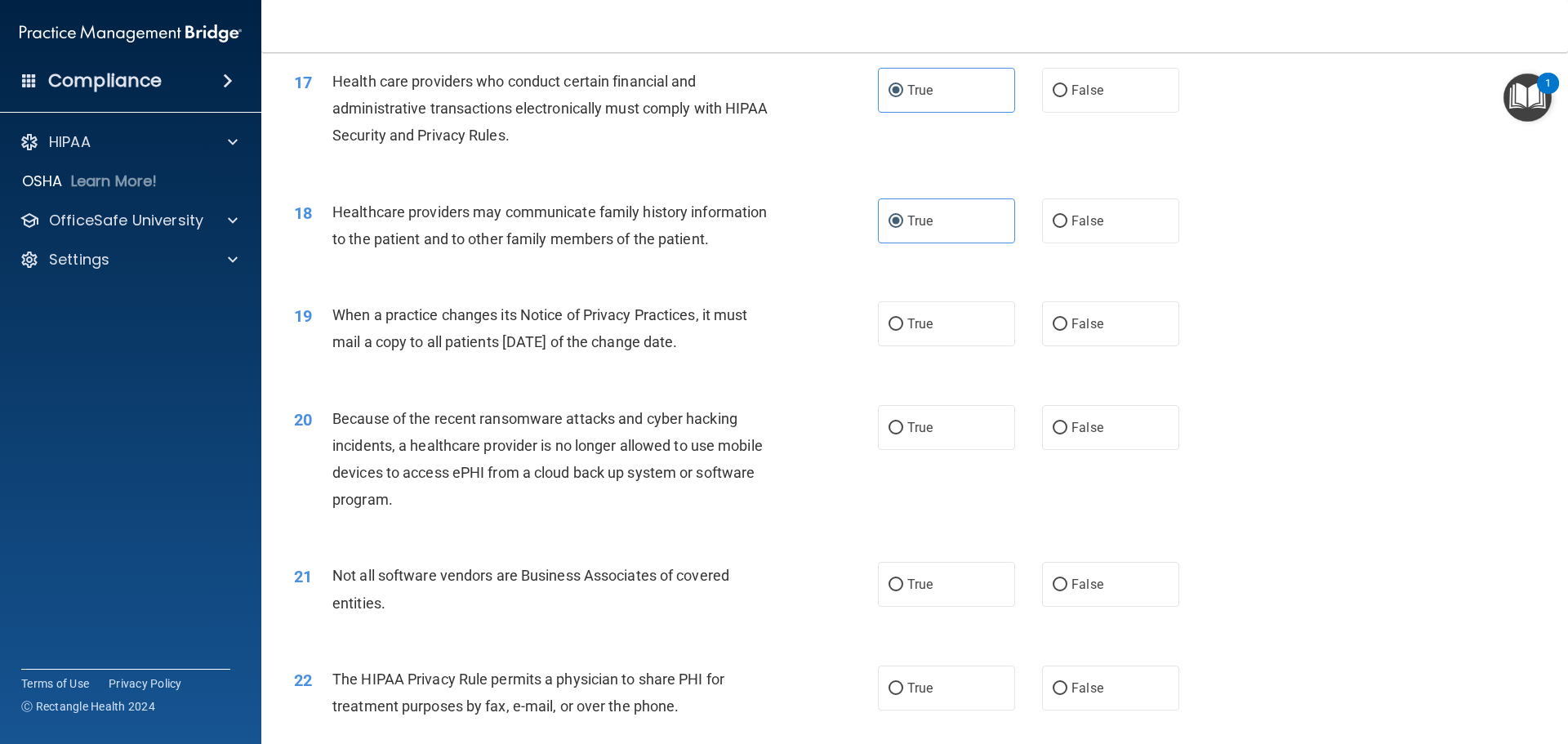
scroll to position [2042, 0]
drag, startPoint x: 731, startPoint y: 335, endPoint x: 303, endPoint y: 312, distance: 428.6
click at [303, 312] on div "19 When a practice changes its Notice of Privacy Practices, it must mail a copy…" at bounding box center [586, 330] width 633 height 62
click at [504, 330] on span "When a practice changes its Notice of Privacy Practices, it must mail a copy to…" at bounding box center [540, 325] width 415 height 44
drag, startPoint x: 732, startPoint y: 338, endPoint x: 334, endPoint y: 312, distance: 398.8
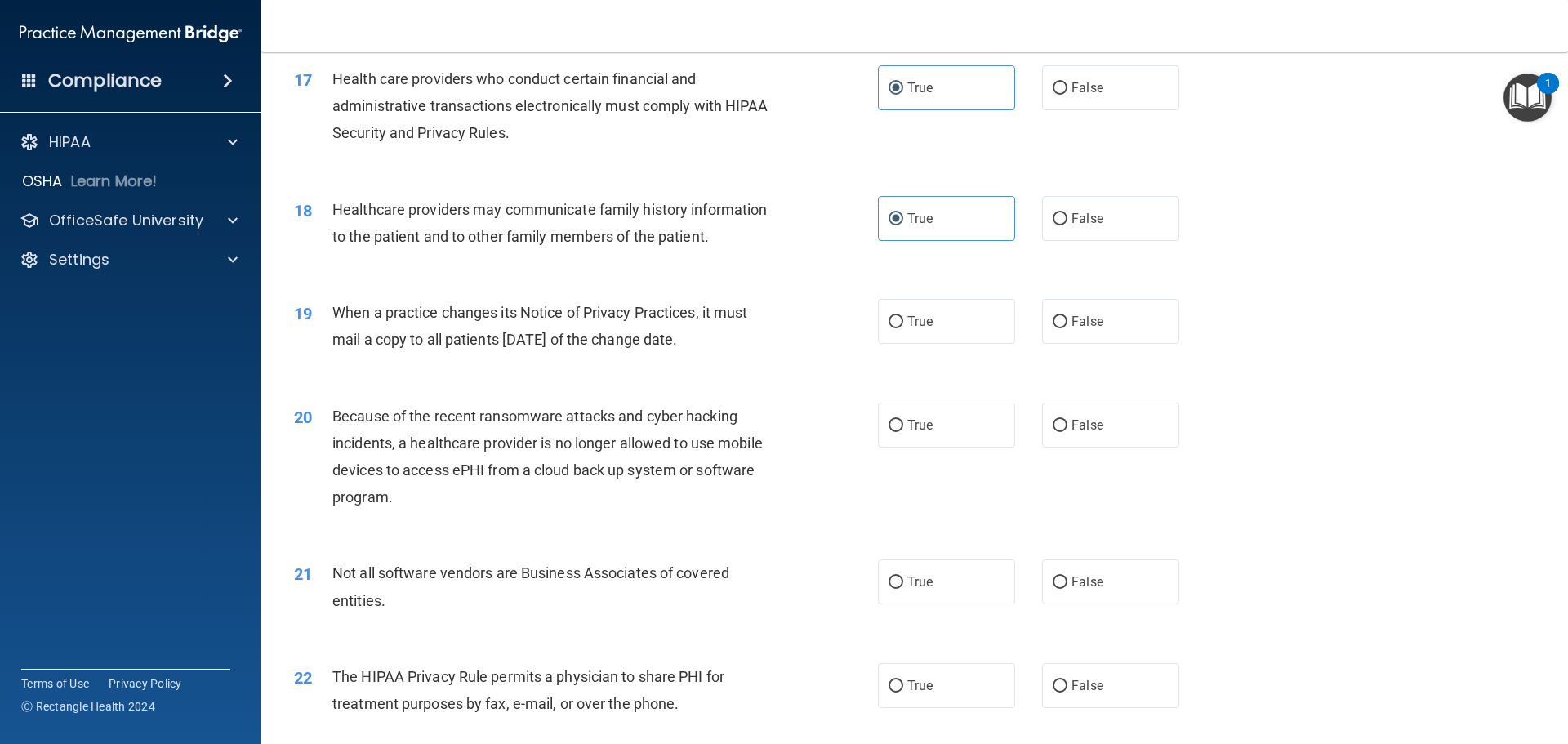
click at [334, 312] on div "When a practice changes its Notice of Privacy Practices, it must mail a copy to…" at bounding box center [560, 326] width 457 height 54
click at [694, 347] on span "When a practice changes its Notice of Privacy Practices, it must mail a copy to…" at bounding box center [540, 325] width 415 height 44
click at [932, 321] on label "True" at bounding box center [946, 321] width 137 height 45
click at [904, 321] on input "True" at bounding box center [895, 322] width 14 height 13
radio input "true"
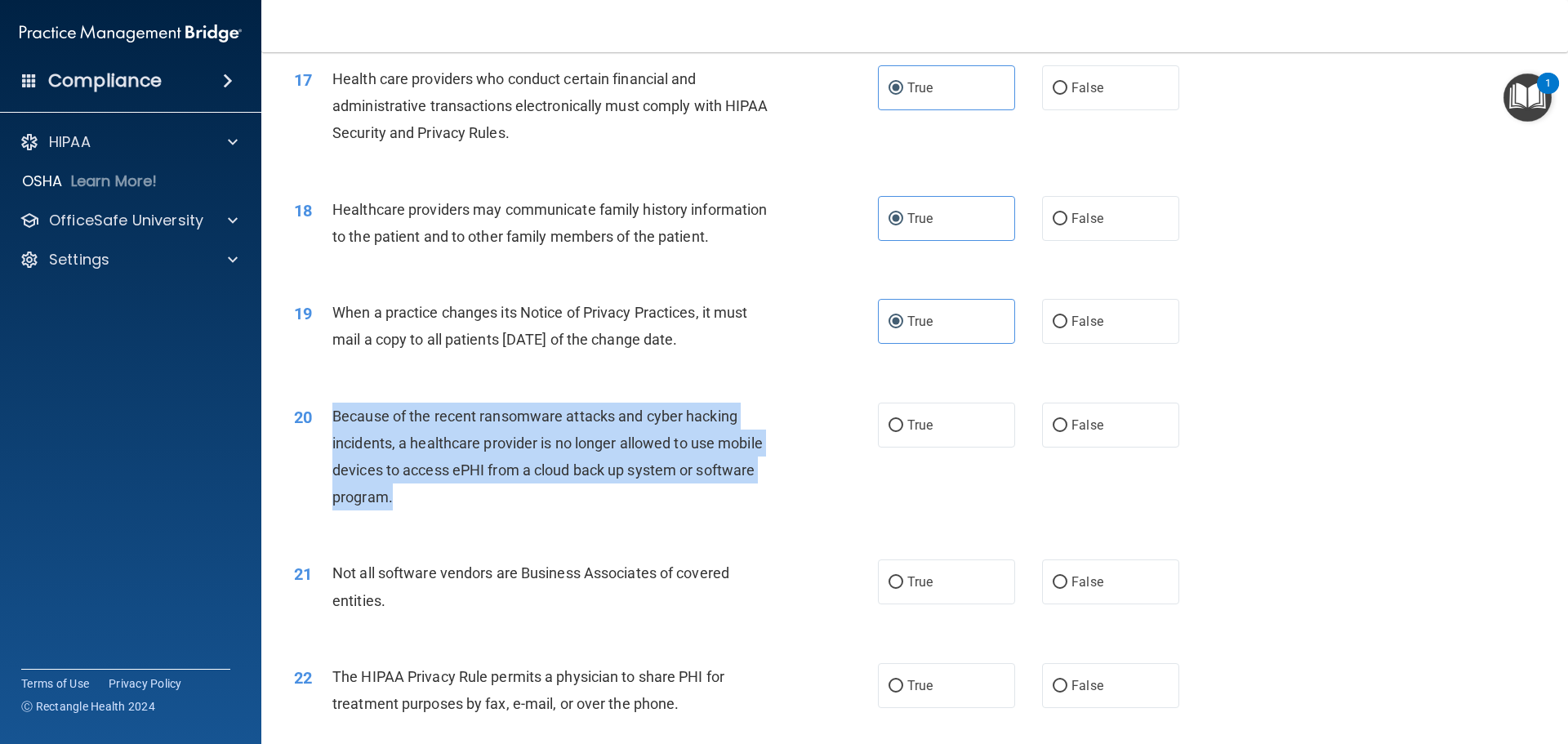
drag, startPoint x: 340, startPoint y: 474, endPoint x: 320, endPoint y: 421, distance: 56.6
click at [320, 421] on div "20 Because of the recent ransomware attacks and cyber hacking incidents, a heal…" at bounding box center [586, 461] width 633 height 117
click at [735, 519] on div "20 Because of the recent ransomware attacks and cyber hacking incidents, a heal…" at bounding box center [586, 461] width 633 height 117
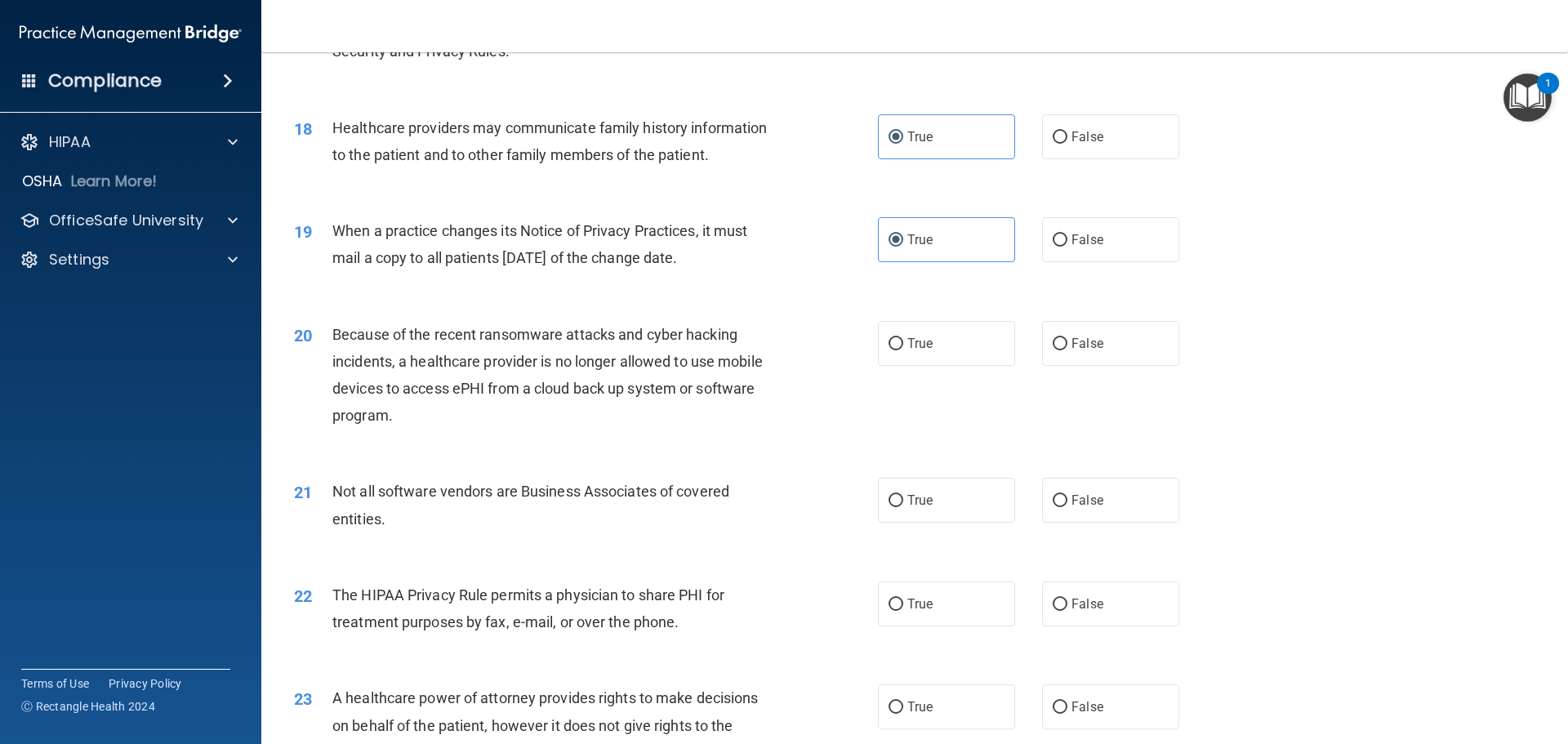
scroll to position [2205, 0]
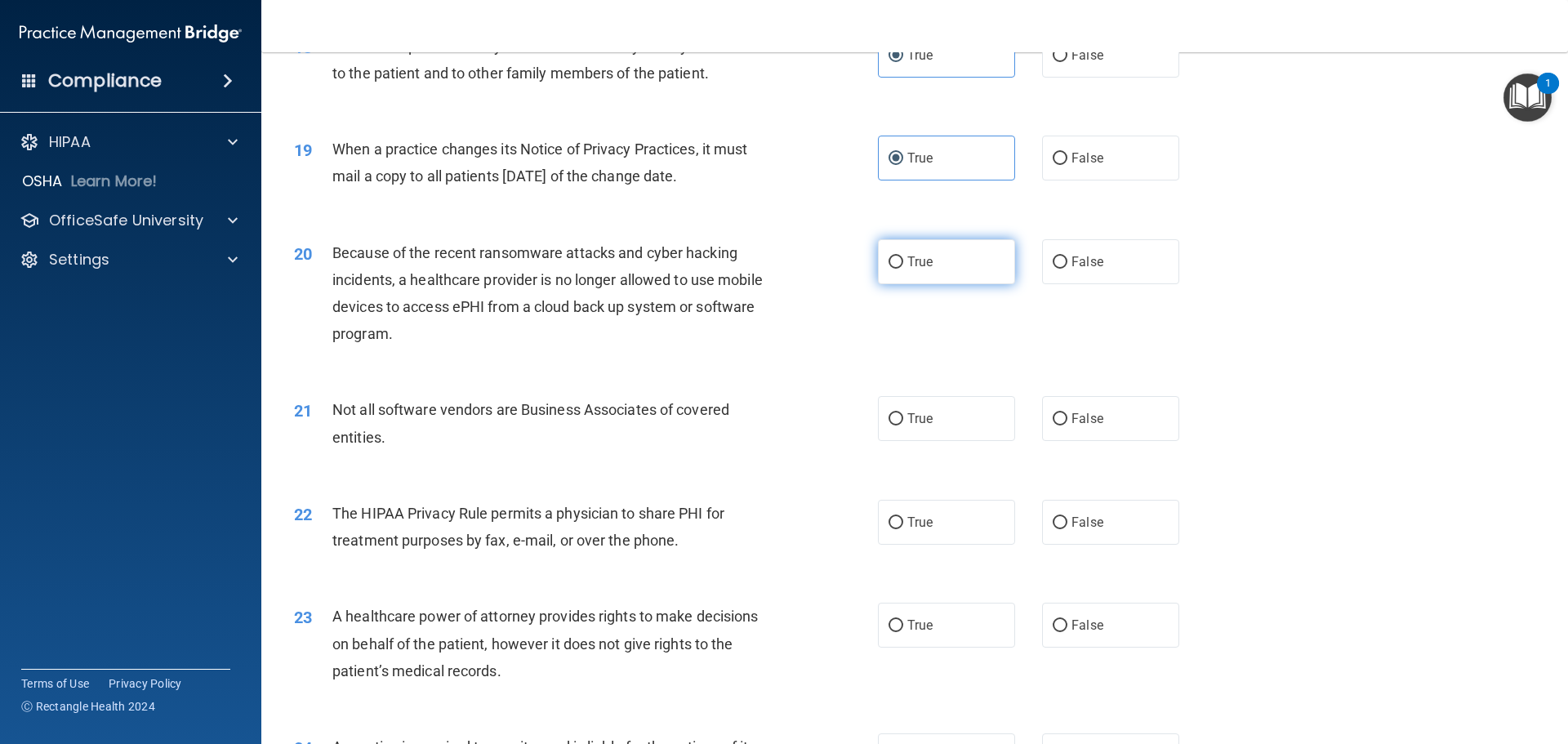
click at [927, 273] on label "True" at bounding box center [946, 261] width 137 height 45
click at [904, 269] on input "True" at bounding box center [895, 262] width 14 height 13
radio input "true"
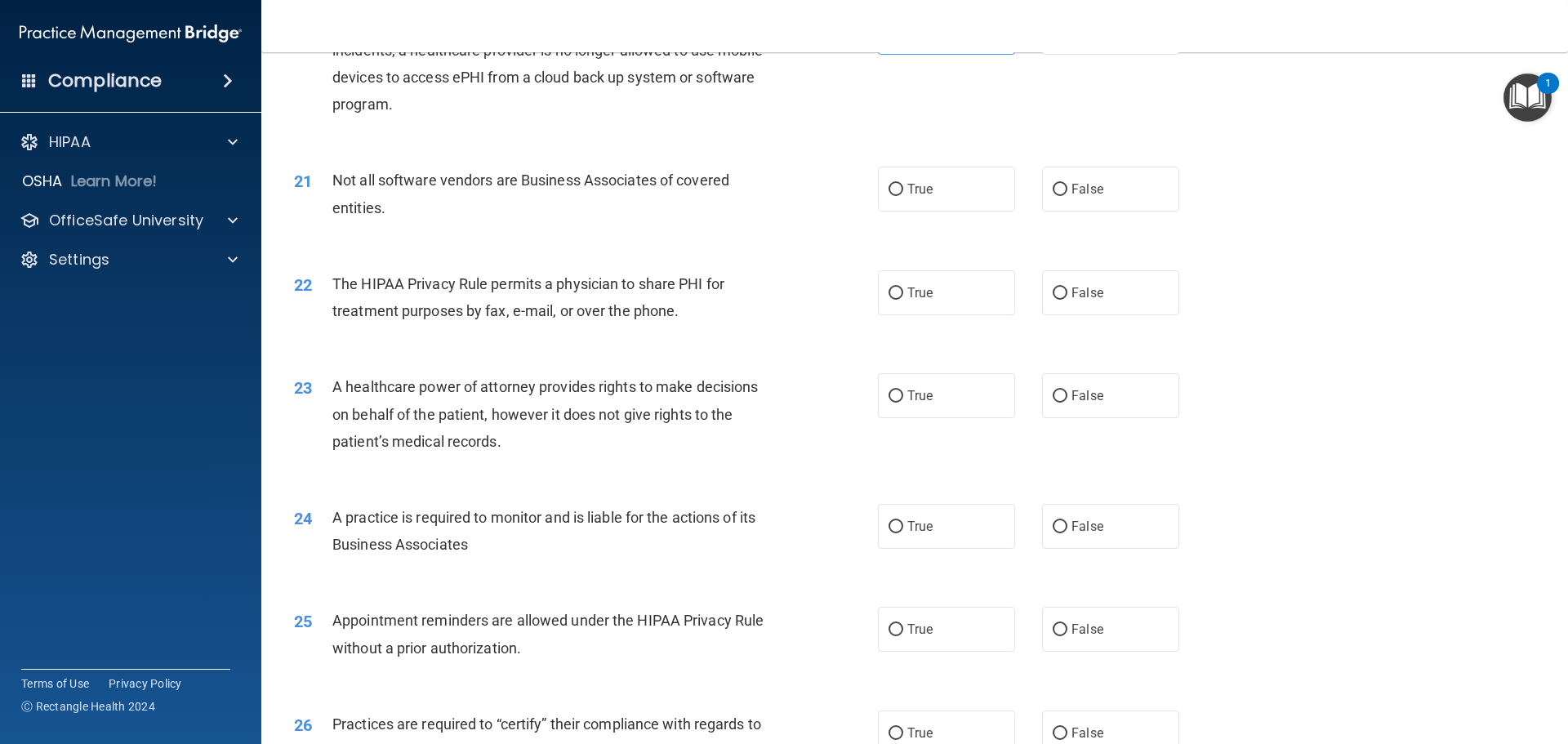
scroll to position [2451, 0]
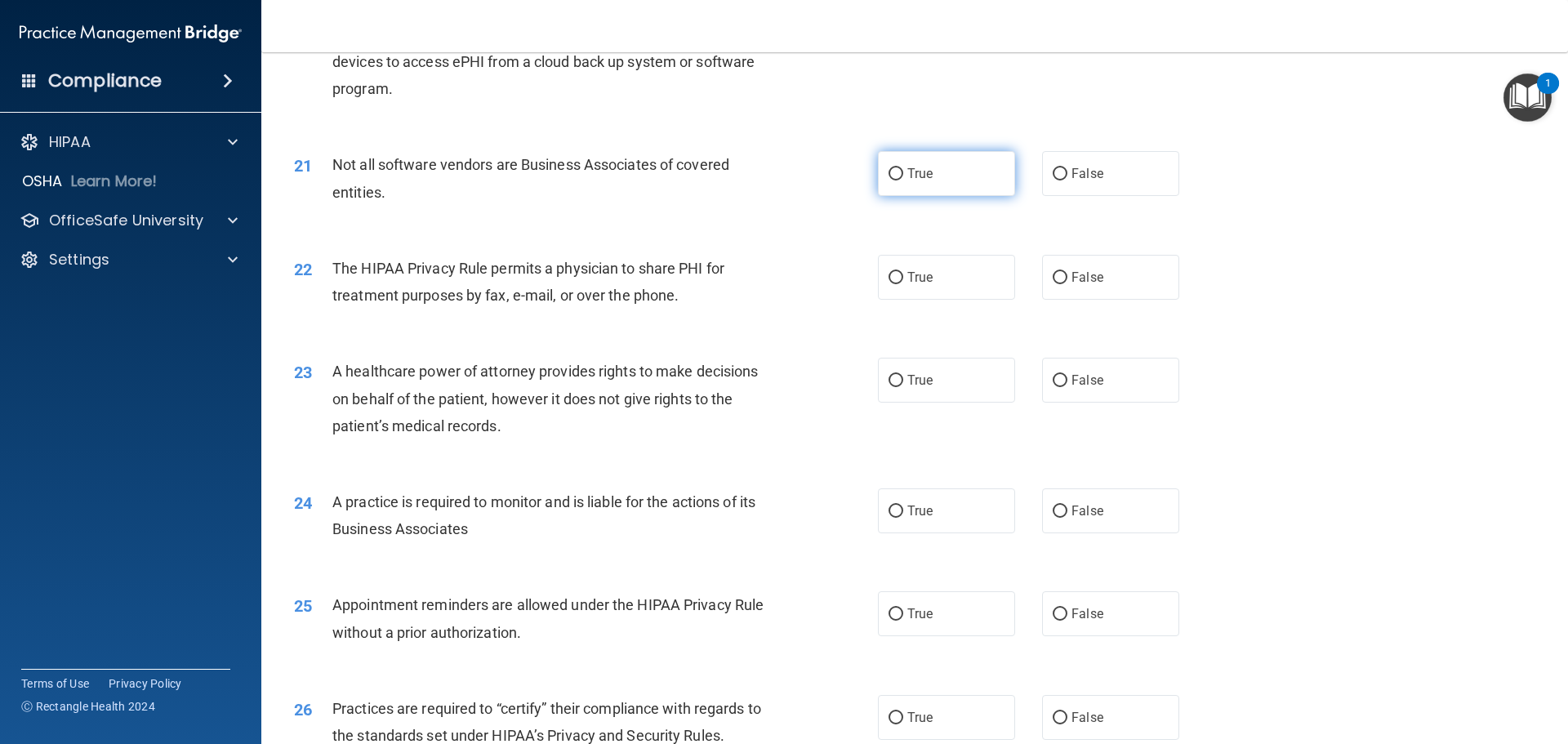
click at [928, 177] on label "True" at bounding box center [946, 173] width 137 height 45
click at [904, 177] on input "True" at bounding box center [895, 174] width 14 height 13
radio input "true"
click at [1075, 278] on span "False" at bounding box center [1088, 277] width 32 height 15
click at [1068, 278] on input "False" at bounding box center [1059, 278] width 14 height 13
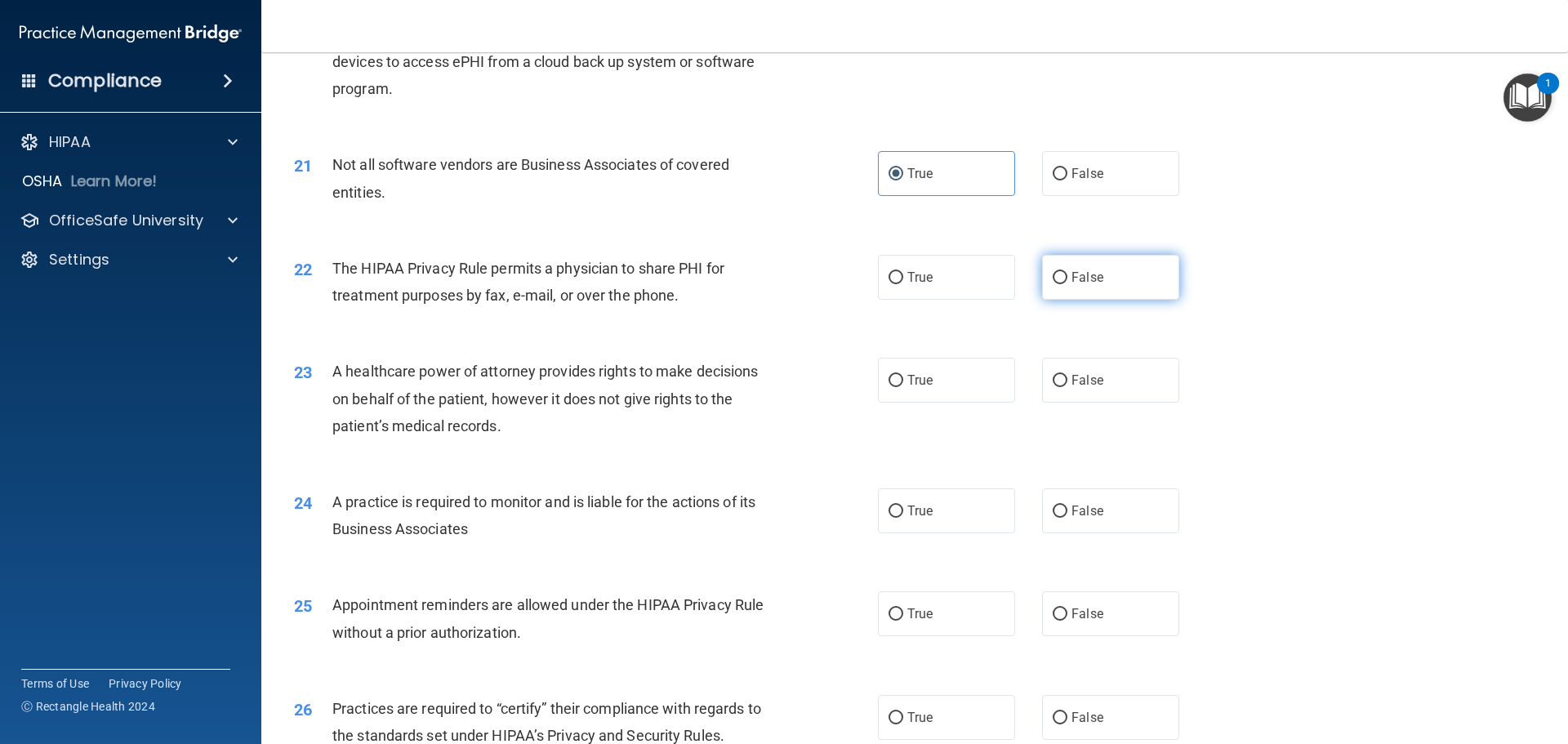
radio input "true"
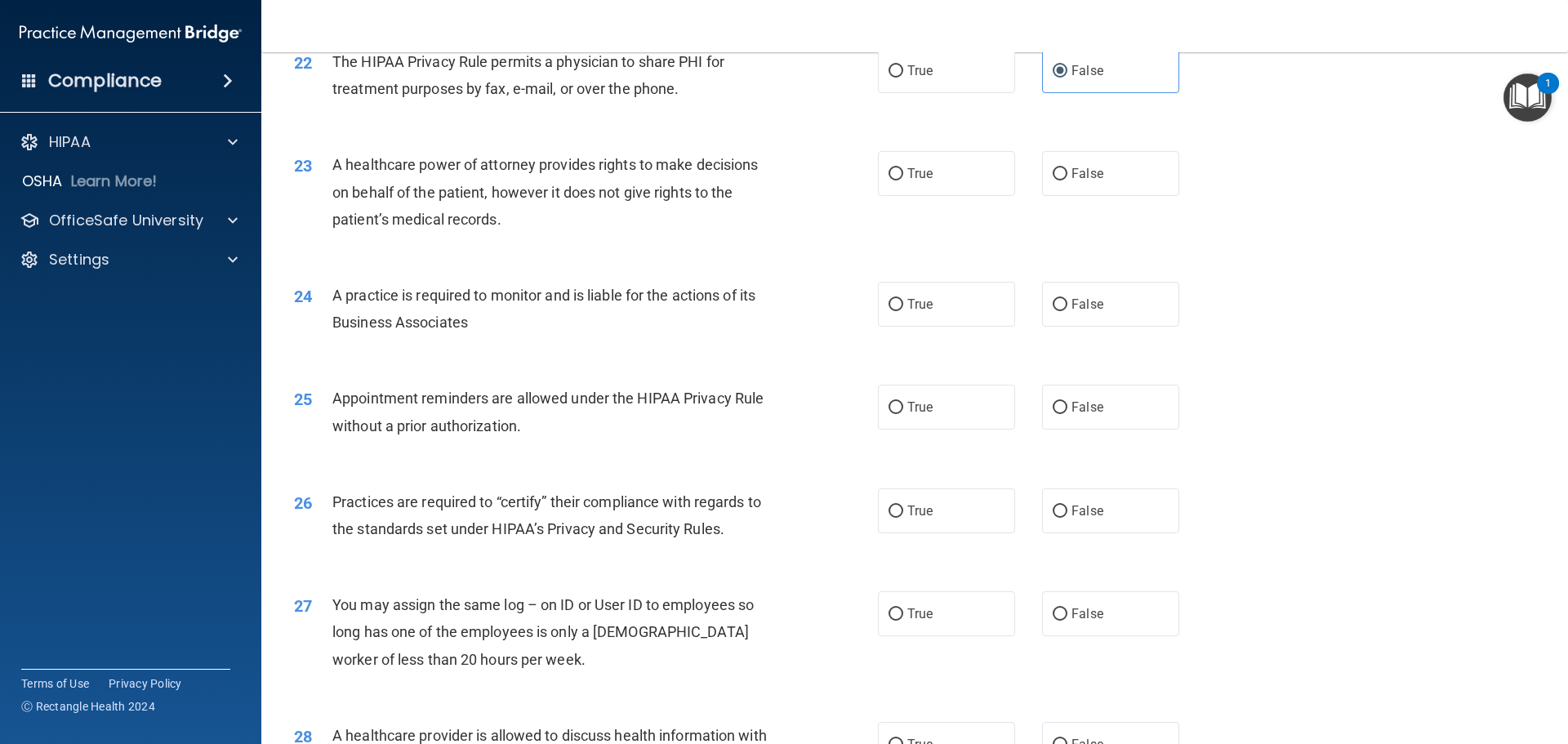
scroll to position [2695, 0]
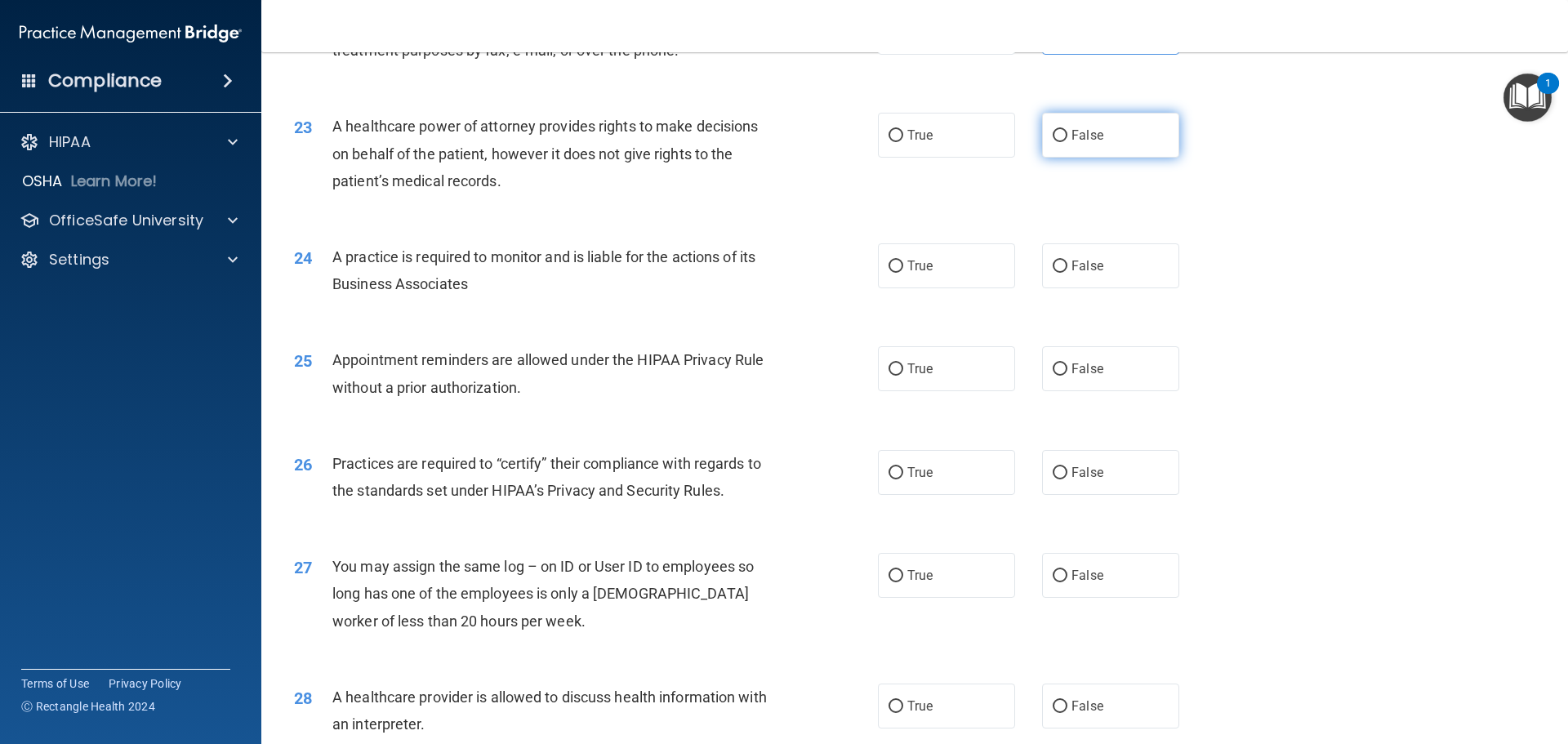
click at [1053, 138] on input "False" at bounding box center [1059, 135] width 14 height 13
radio input "true"
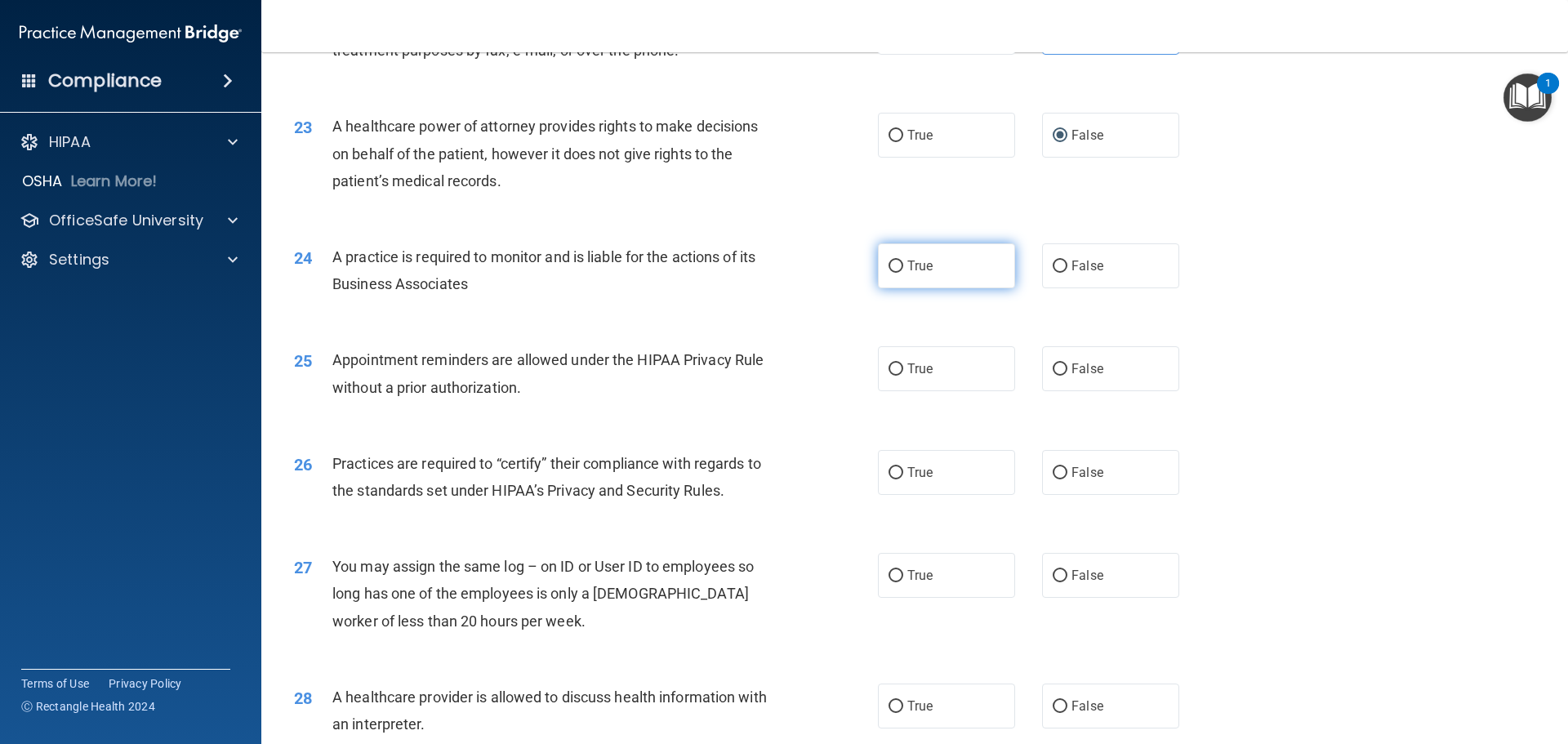
click at [927, 262] on span "True" at bounding box center [920, 266] width 25 height 15
click at [904, 262] on input "True" at bounding box center [895, 266] width 14 height 13
radio input "true"
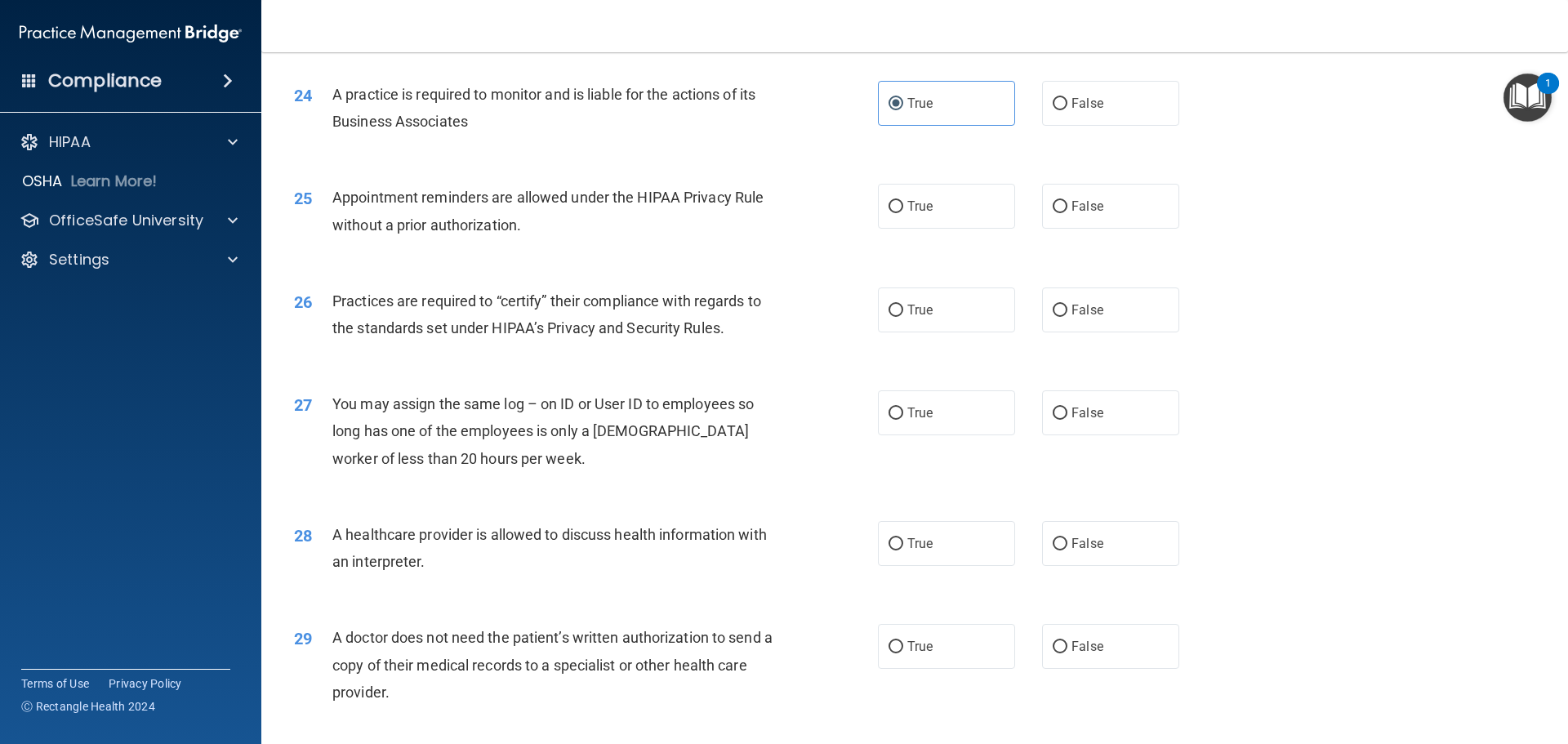
scroll to position [2858, 0]
click at [913, 225] on label "True" at bounding box center [946, 205] width 137 height 45
click at [904, 213] on input "True" at bounding box center [895, 206] width 14 height 13
radio input "true"
click at [1048, 214] on label "False" at bounding box center [1111, 205] width 137 height 45
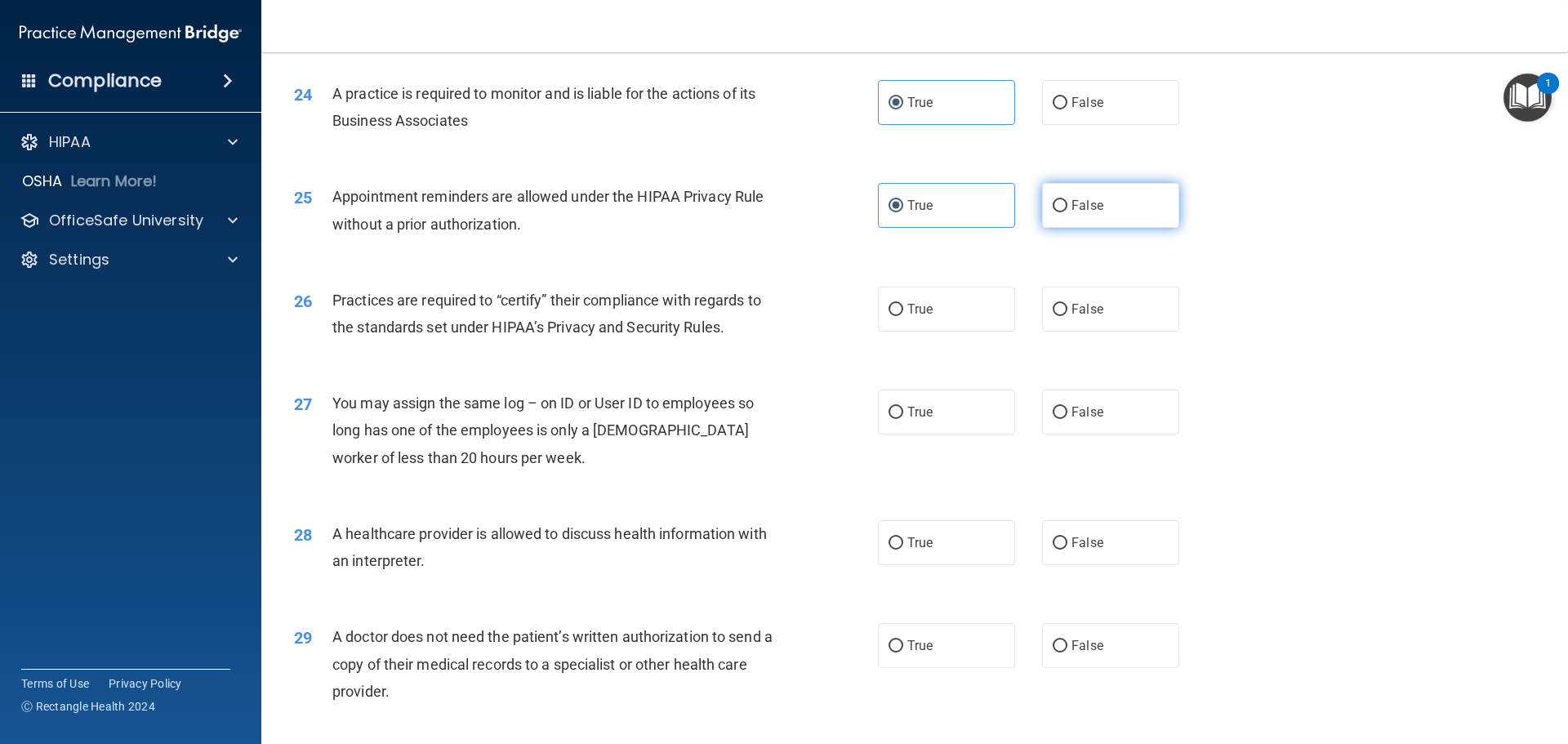
click at [1053, 213] on input "False" at bounding box center [1059, 206] width 14 height 13
radio input "true"
radio input "false"
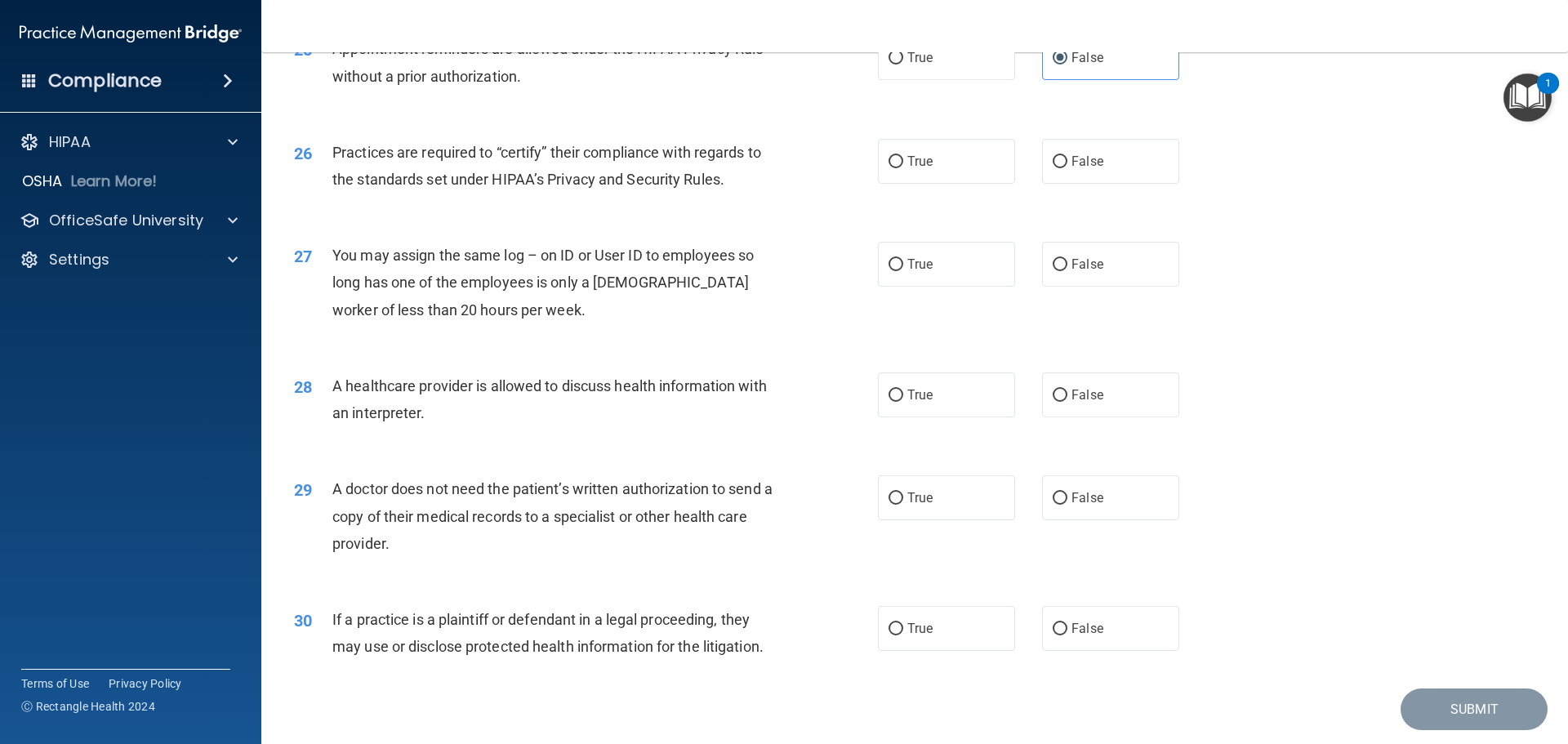
scroll to position [3022, 0]
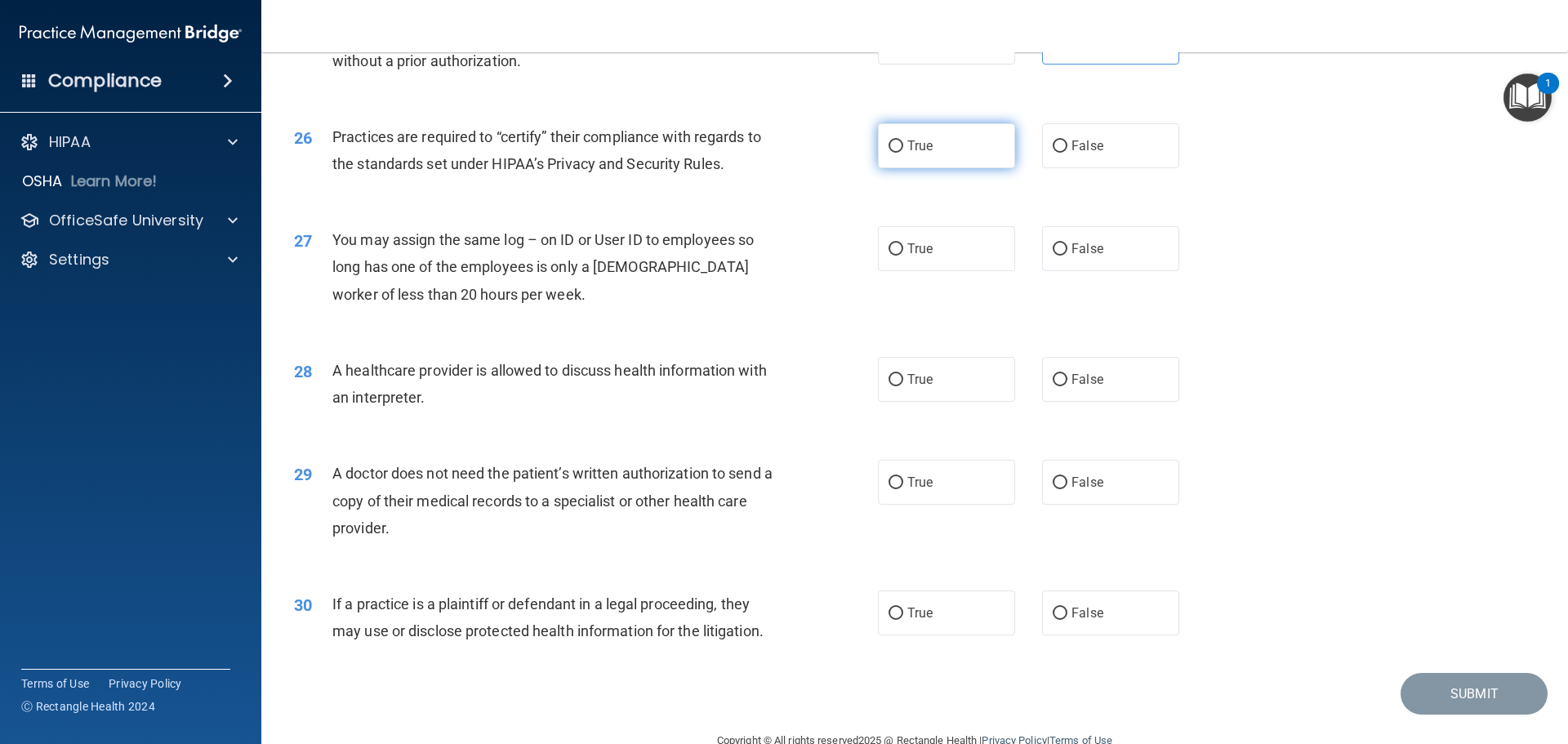
click at [921, 152] on span "True" at bounding box center [920, 145] width 25 height 15
click at [904, 152] on input "True" at bounding box center [895, 146] width 14 height 13
radio input "true"
click at [1043, 257] on label "False" at bounding box center [1111, 248] width 137 height 45
click at [1053, 256] on input "False" at bounding box center [1059, 250] width 14 height 13
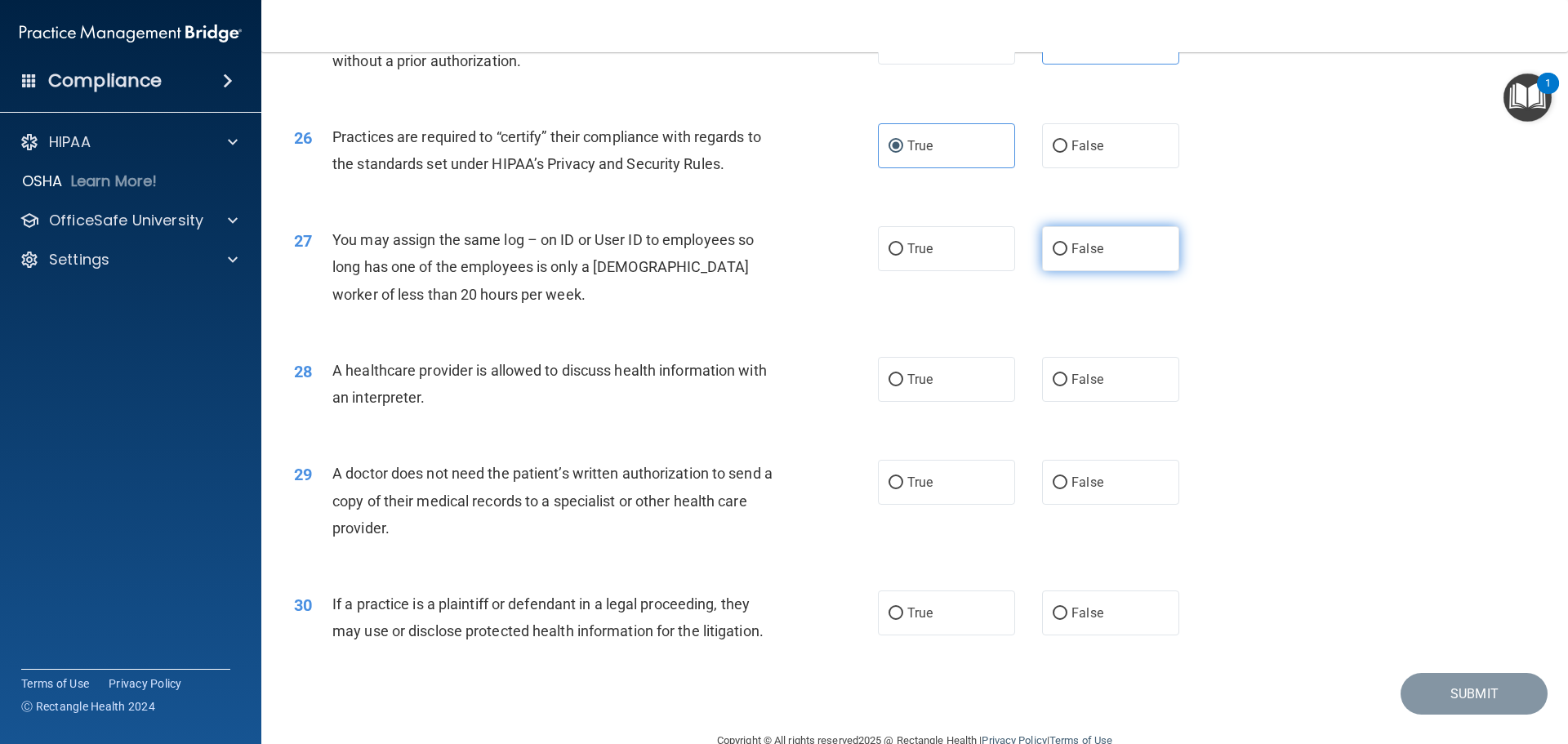
radio input "true"
click at [1053, 256] on input "False" at bounding box center [1059, 250] width 14 height 13
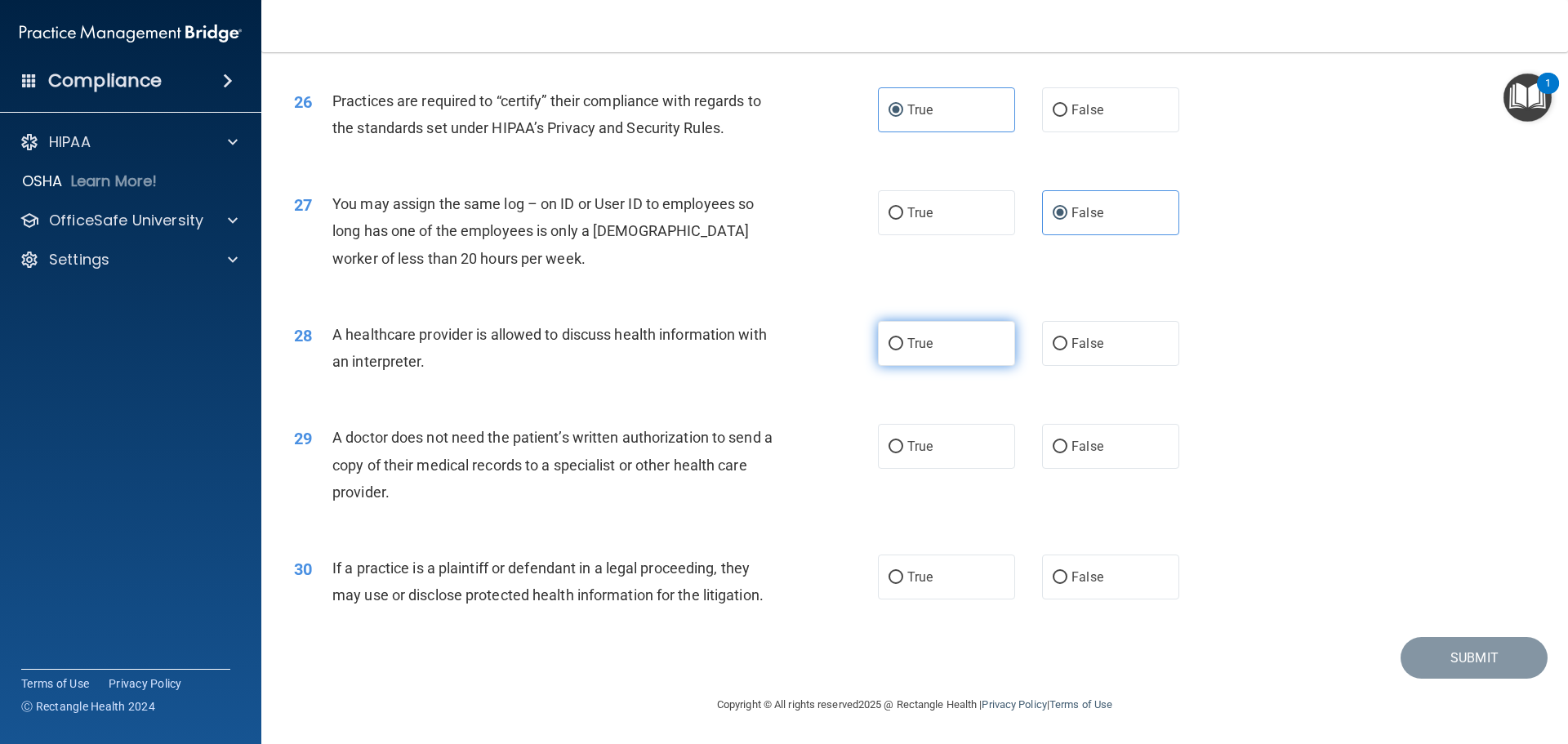
click at [961, 340] on label "True" at bounding box center [946, 343] width 137 height 45
click at [904, 340] on input "True" at bounding box center [895, 344] width 14 height 13
radio input "true"
click at [1090, 446] on span "False" at bounding box center [1088, 446] width 32 height 15
click at [1068, 446] on input "False" at bounding box center [1059, 447] width 14 height 13
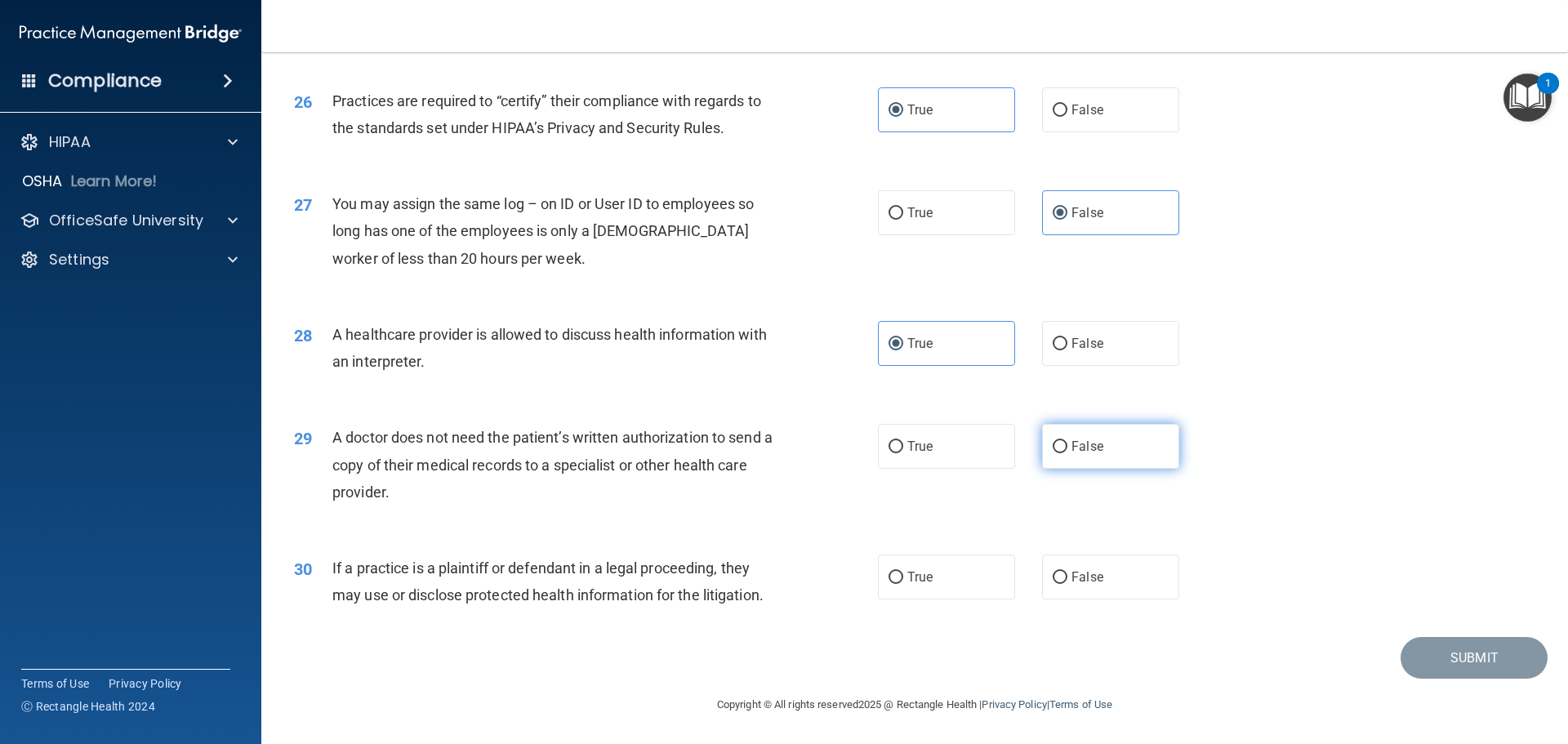
radio input "true"
click at [1053, 577] on input "False" at bounding box center [1059, 578] width 14 height 13
radio input "true"
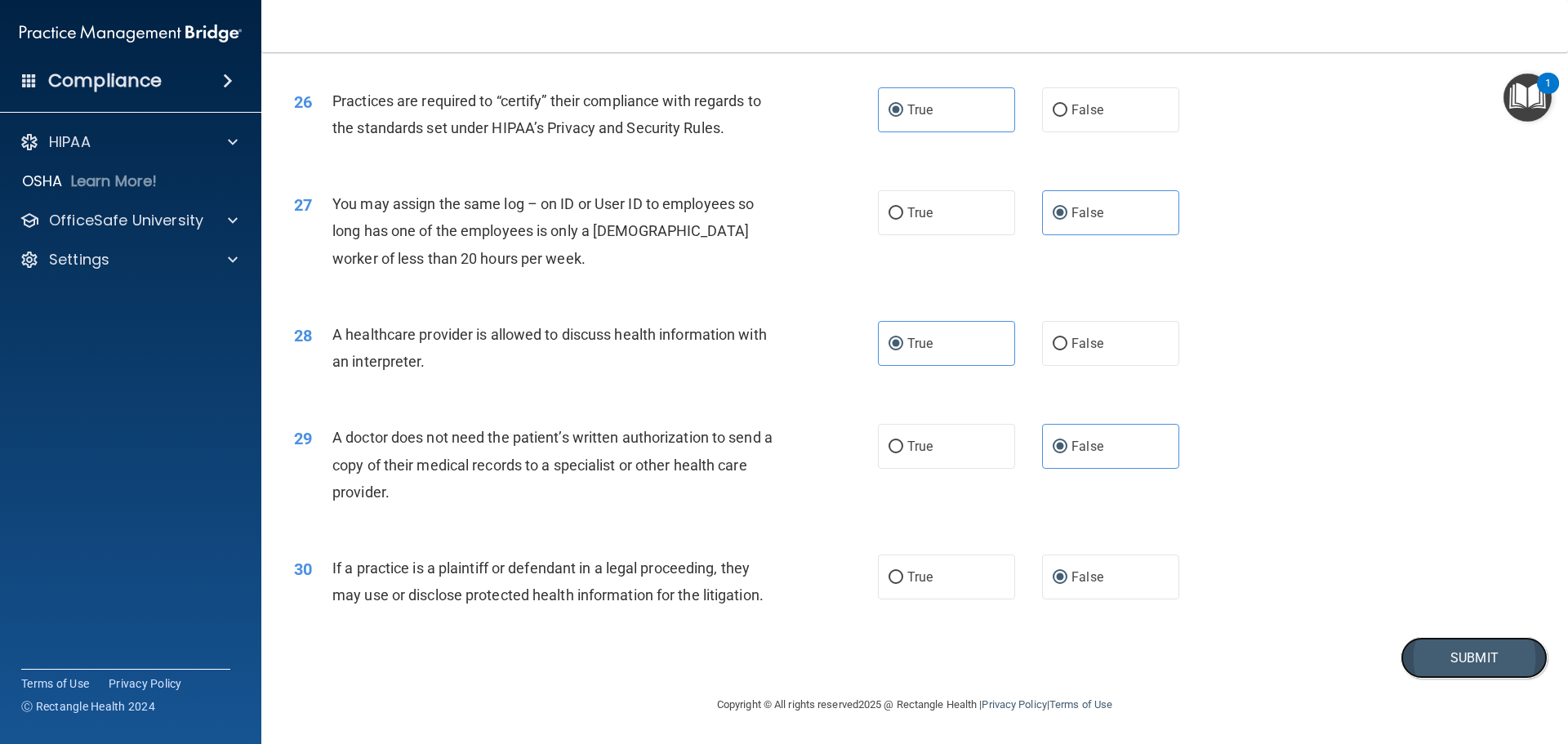
click at [1457, 650] on button "Submit" at bounding box center [1474, 658] width 147 height 42
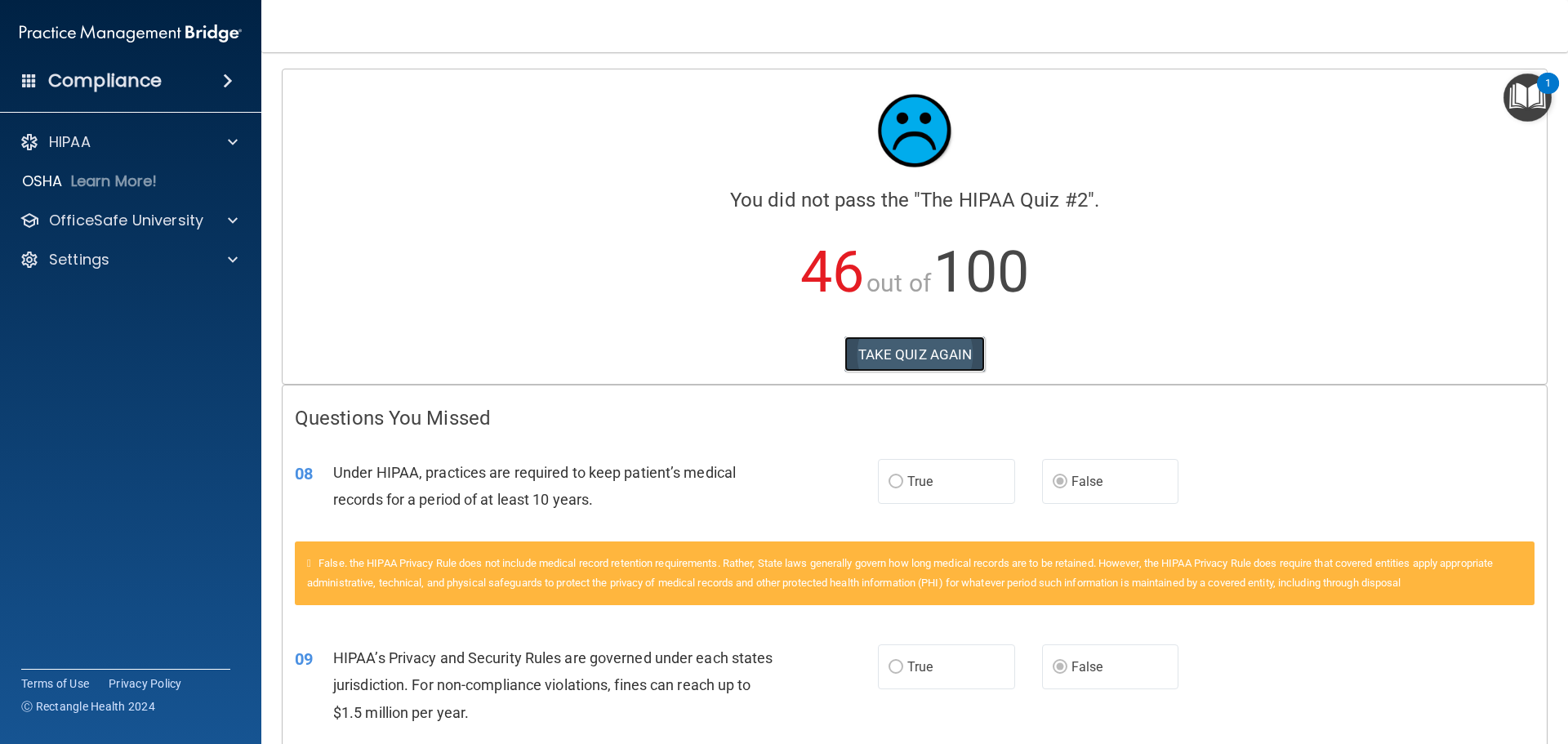
click at [948, 350] on button "TAKE QUIZ AGAIN" at bounding box center [916, 354] width 141 height 36
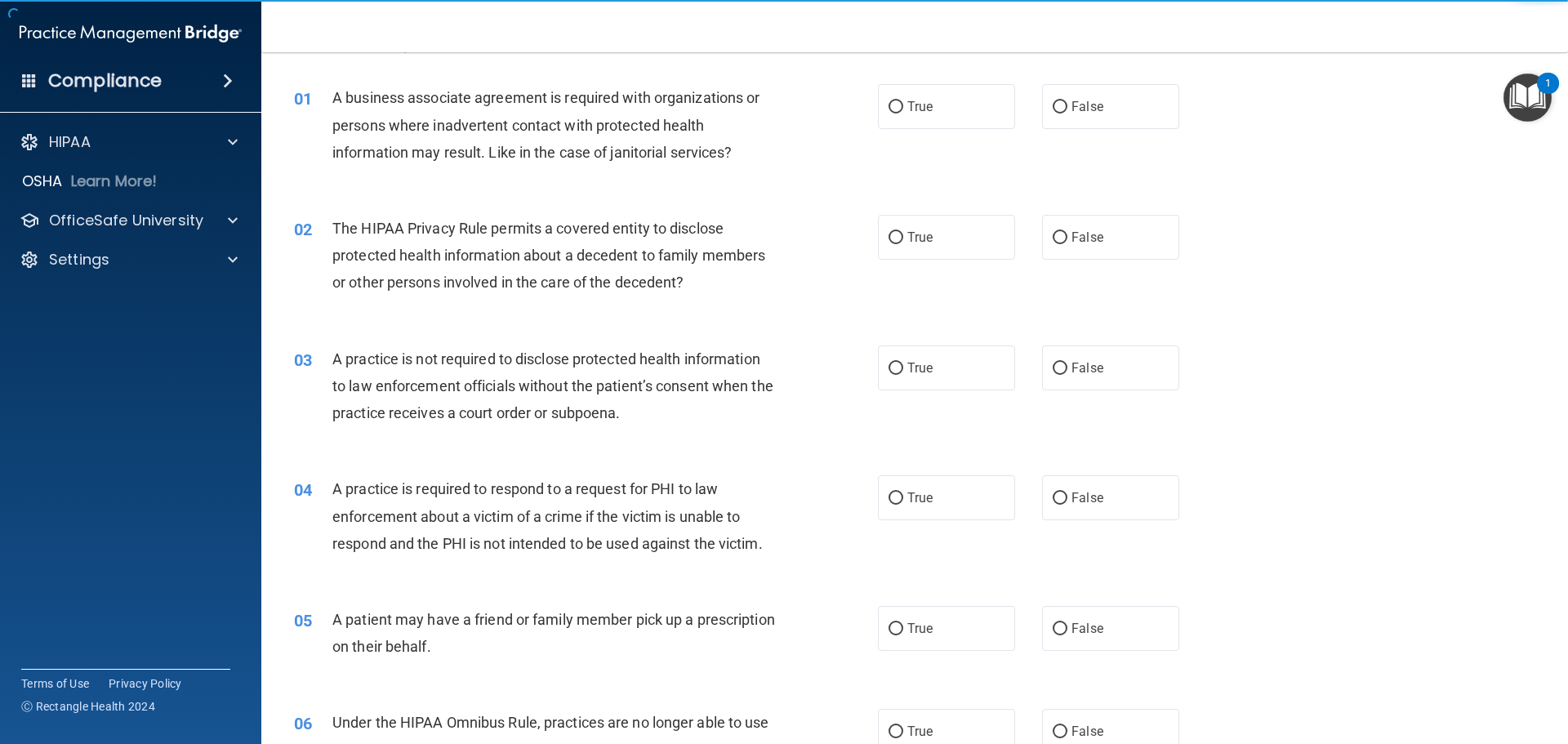
scroll to position [82, 0]
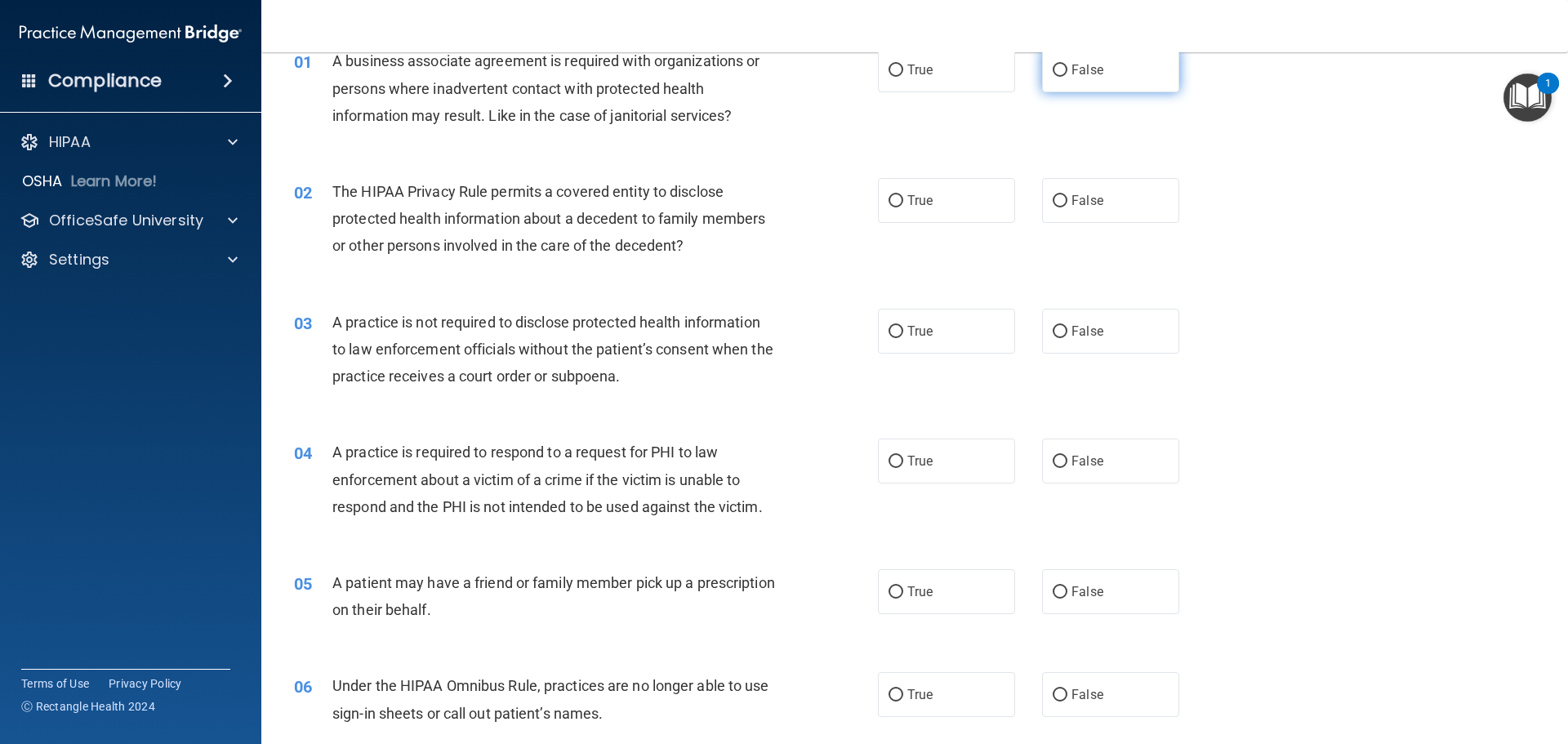
click at [1101, 61] on label "False" at bounding box center [1111, 69] width 137 height 45
click at [1068, 65] on input "False" at bounding box center [1059, 71] width 14 height 13
radio input "true"
click at [967, 187] on label "True" at bounding box center [946, 200] width 137 height 45
click at [904, 195] on input "True" at bounding box center [895, 201] width 14 height 13
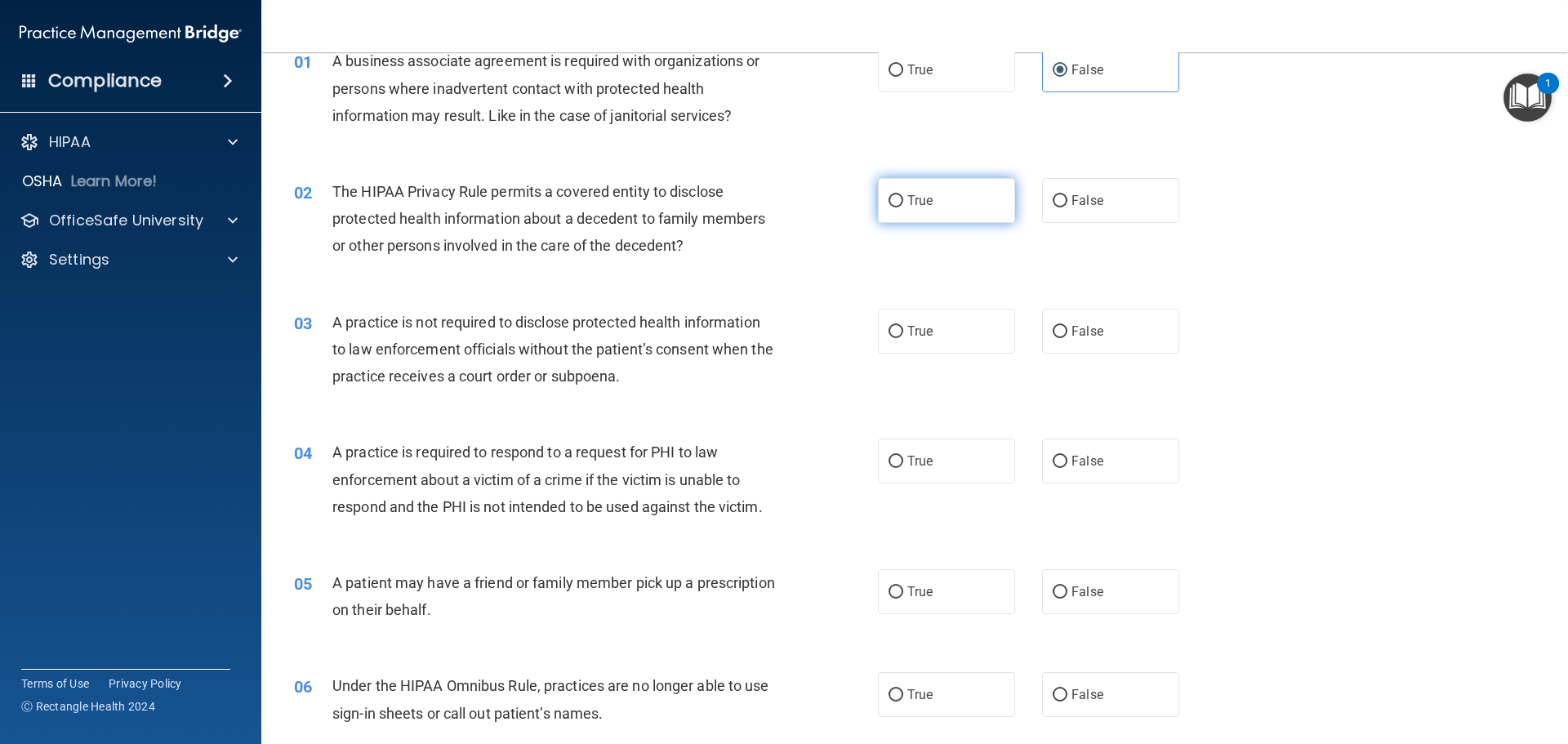
radio input "true"
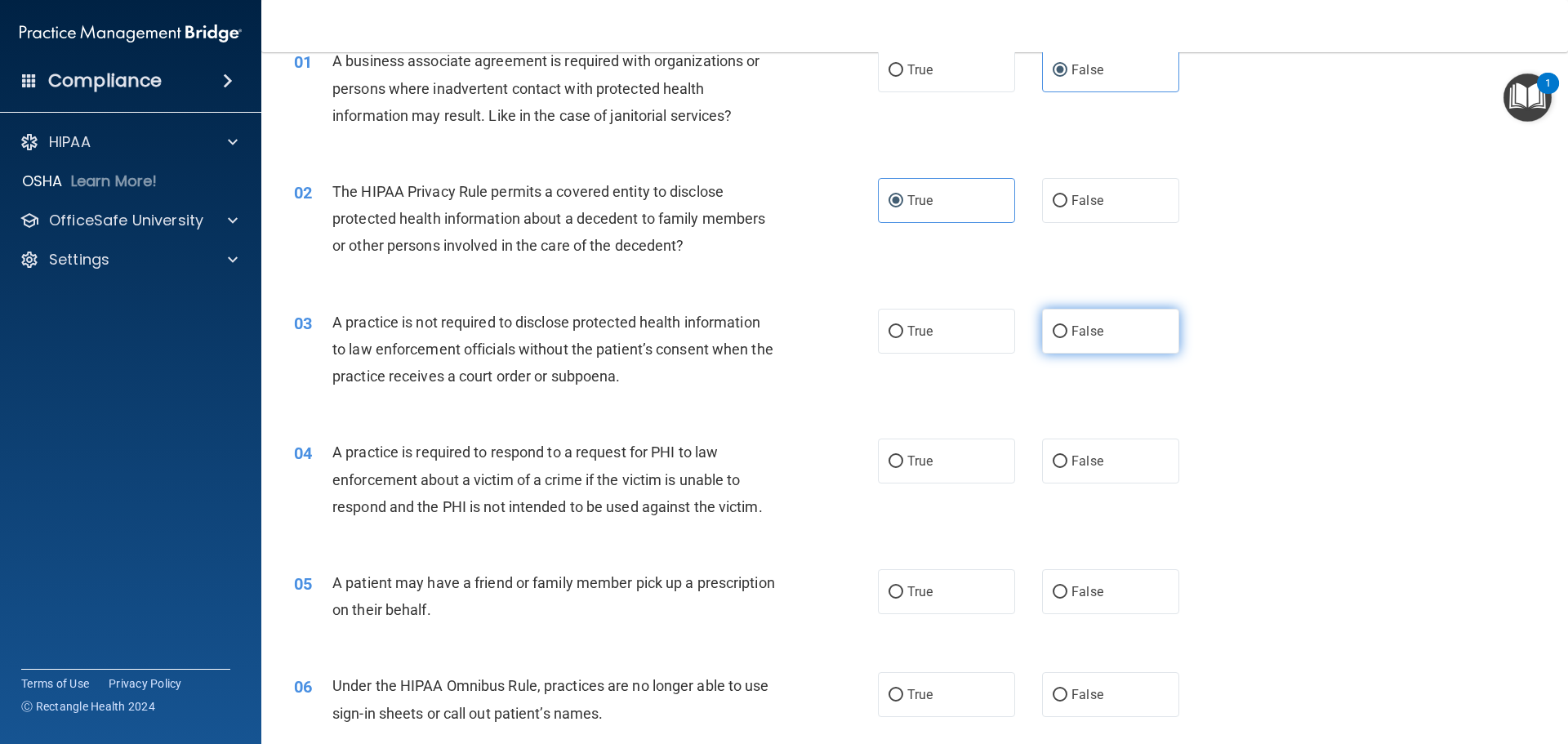
click at [1061, 321] on label "False" at bounding box center [1111, 330] width 137 height 45
click at [1061, 326] on input "False" at bounding box center [1059, 332] width 14 height 13
radio input "true"
click at [931, 444] on label "True" at bounding box center [946, 461] width 137 height 45
click at [904, 456] on input "True" at bounding box center [895, 462] width 14 height 13
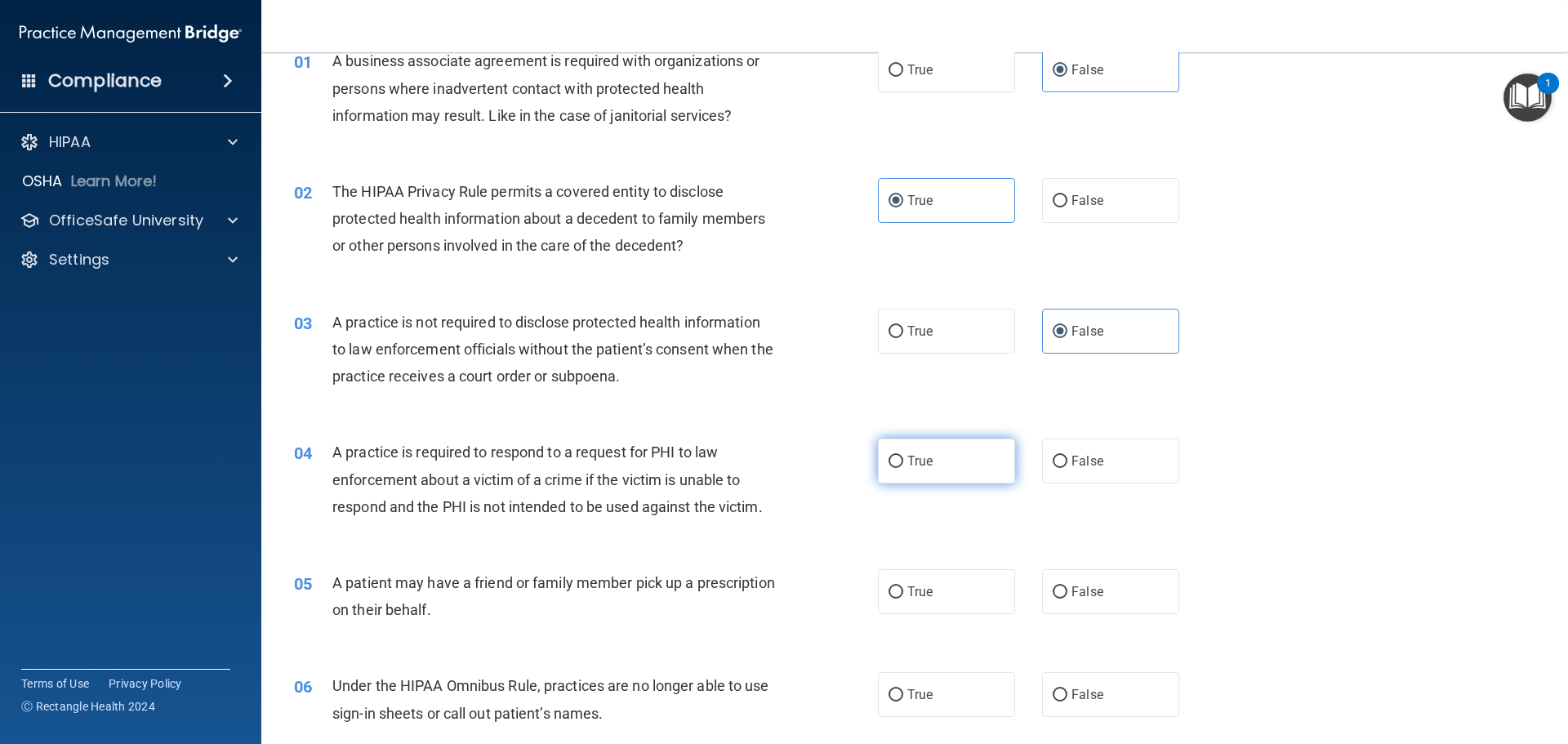
radio input "true"
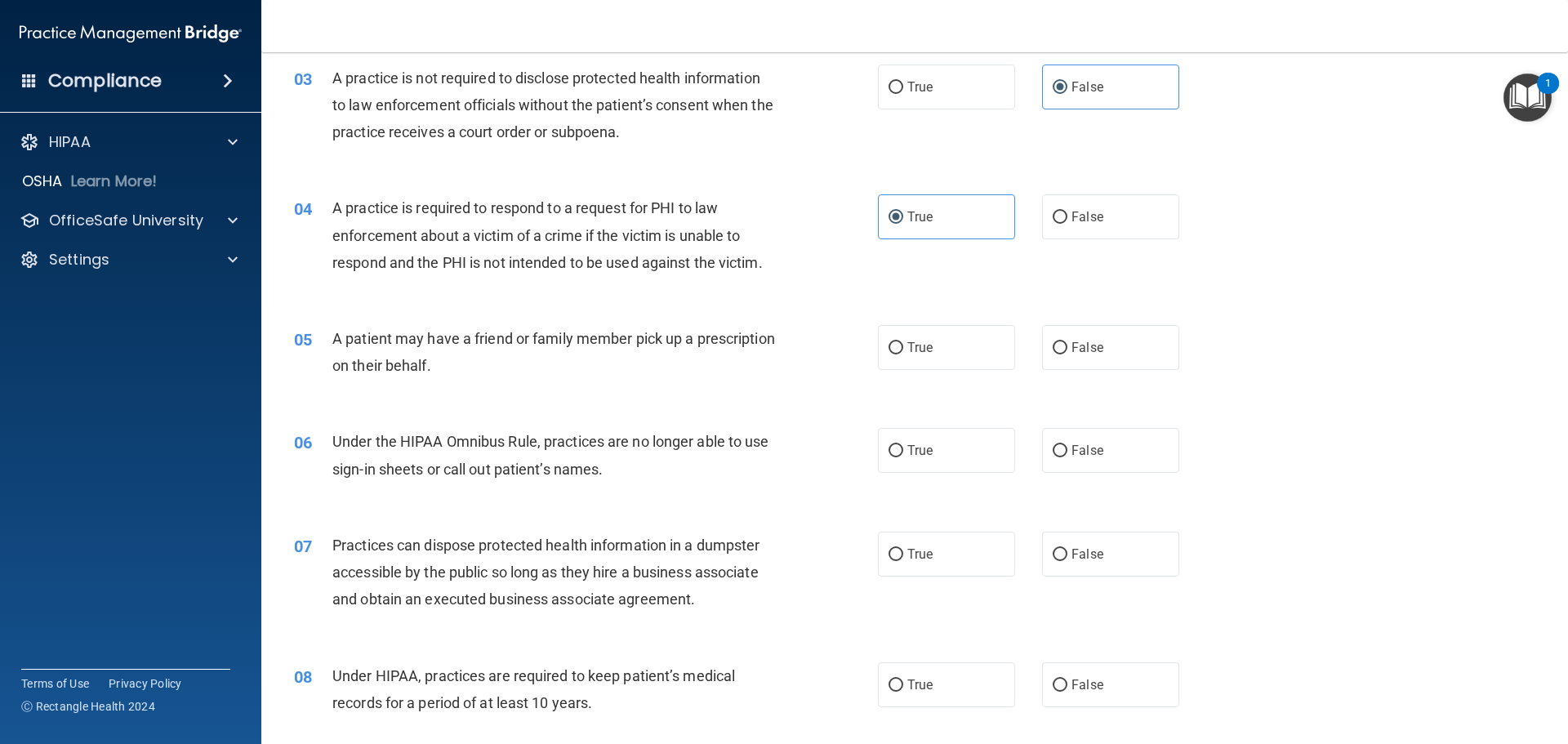
scroll to position [327, 0]
click at [907, 340] on span "True" at bounding box center [920, 346] width 25 height 15
click at [904, 341] on input "True" at bounding box center [895, 347] width 14 height 13
radio input "true"
click at [1065, 466] on label "False" at bounding box center [1111, 449] width 137 height 45
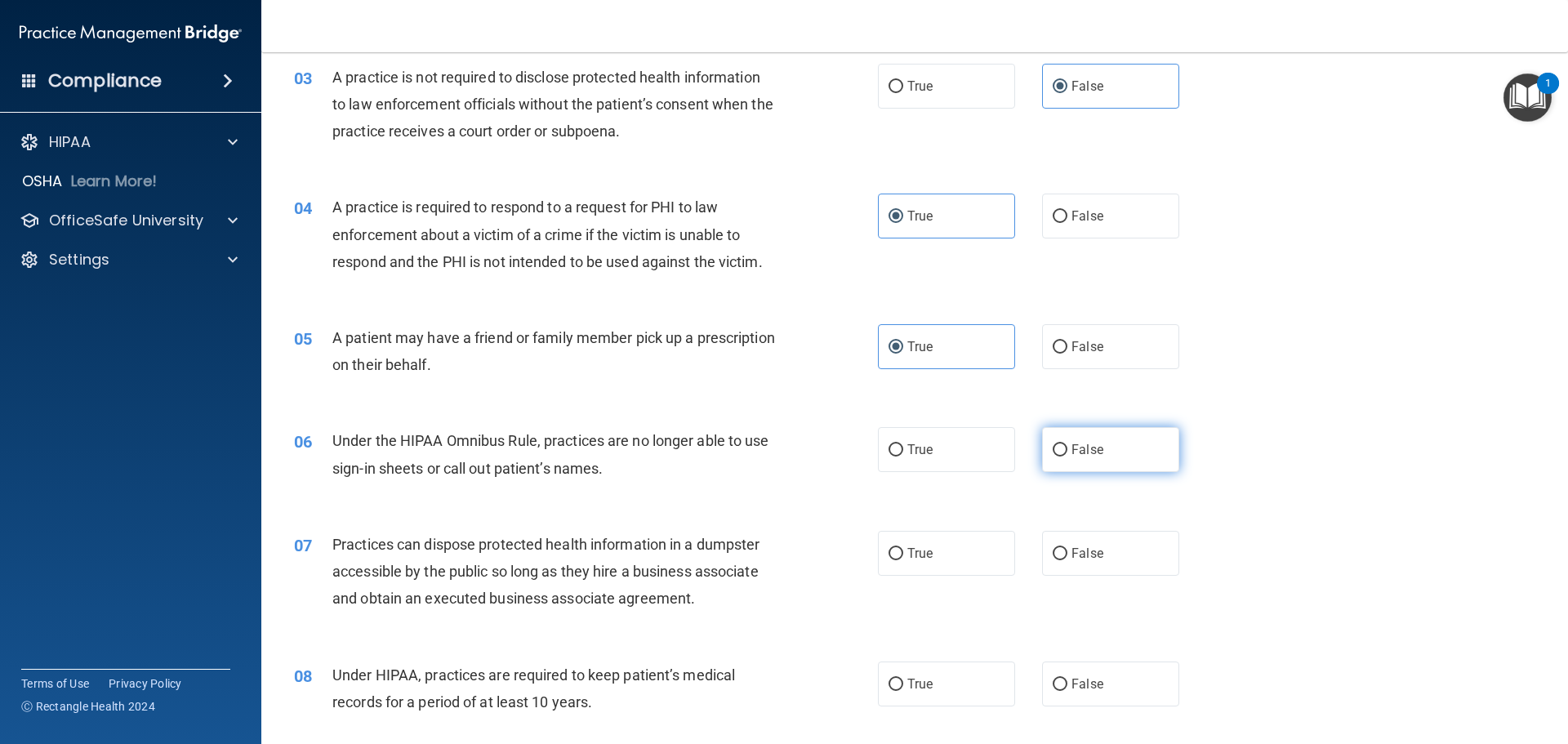
click at [1065, 456] on input "False" at bounding box center [1059, 451] width 14 height 13
radio input "true"
click at [1083, 541] on label "False" at bounding box center [1111, 553] width 137 height 45
click at [1068, 548] on input "False" at bounding box center [1059, 554] width 14 height 13
radio input "true"
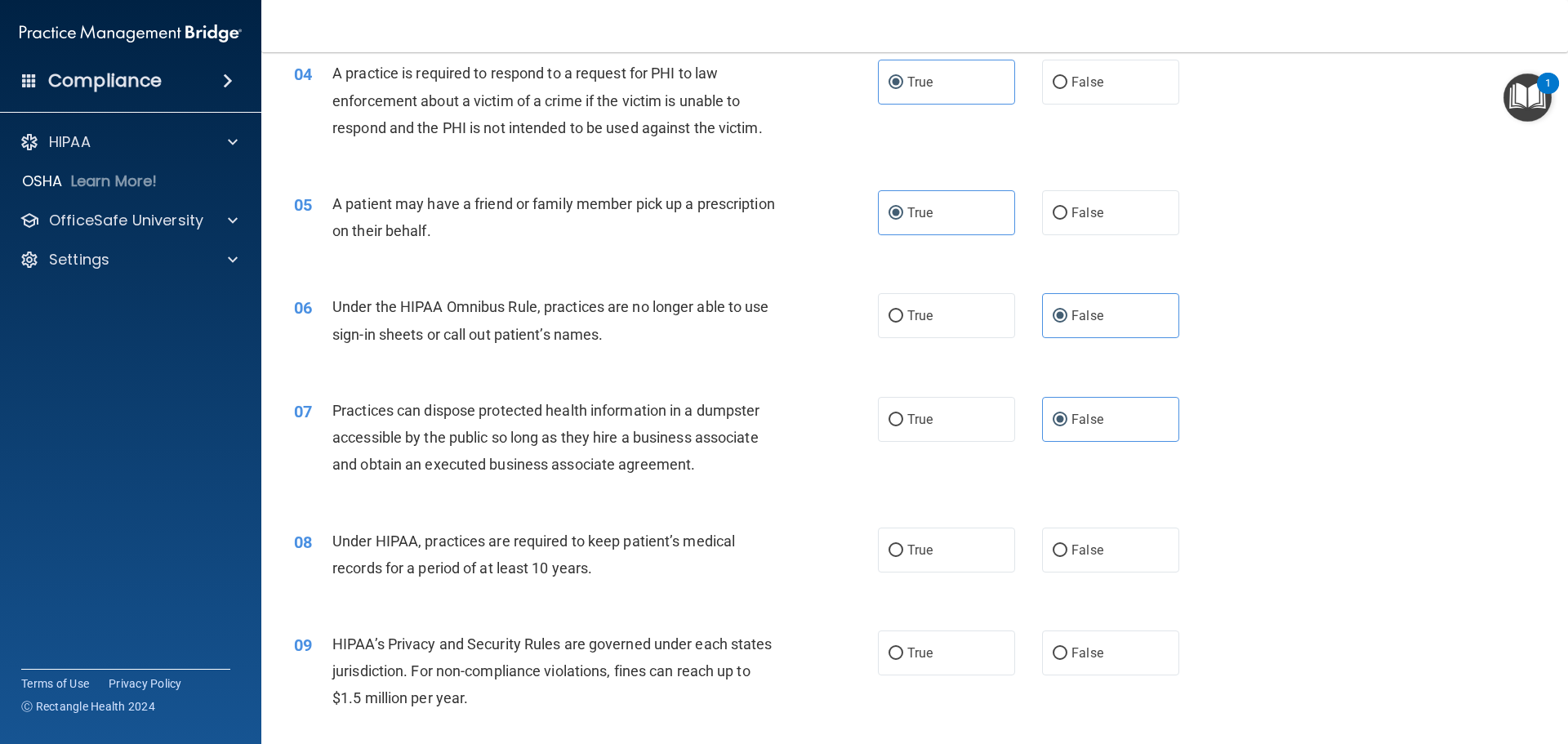
scroll to position [490, 0]
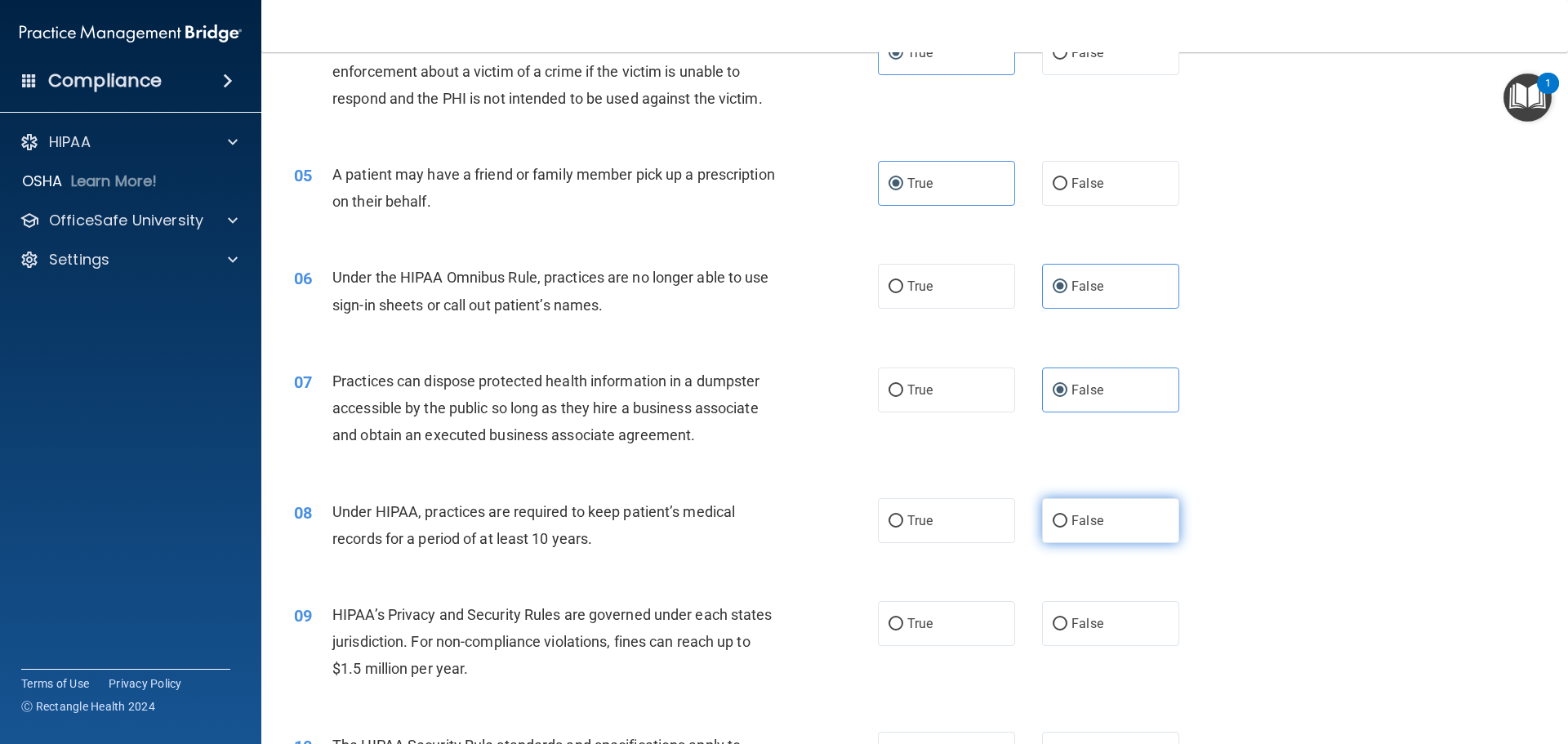
click at [1098, 504] on label "False" at bounding box center [1111, 520] width 137 height 45
click at [1068, 515] on input "False" at bounding box center [1059, 521] width 14 height 13
radio input "true"
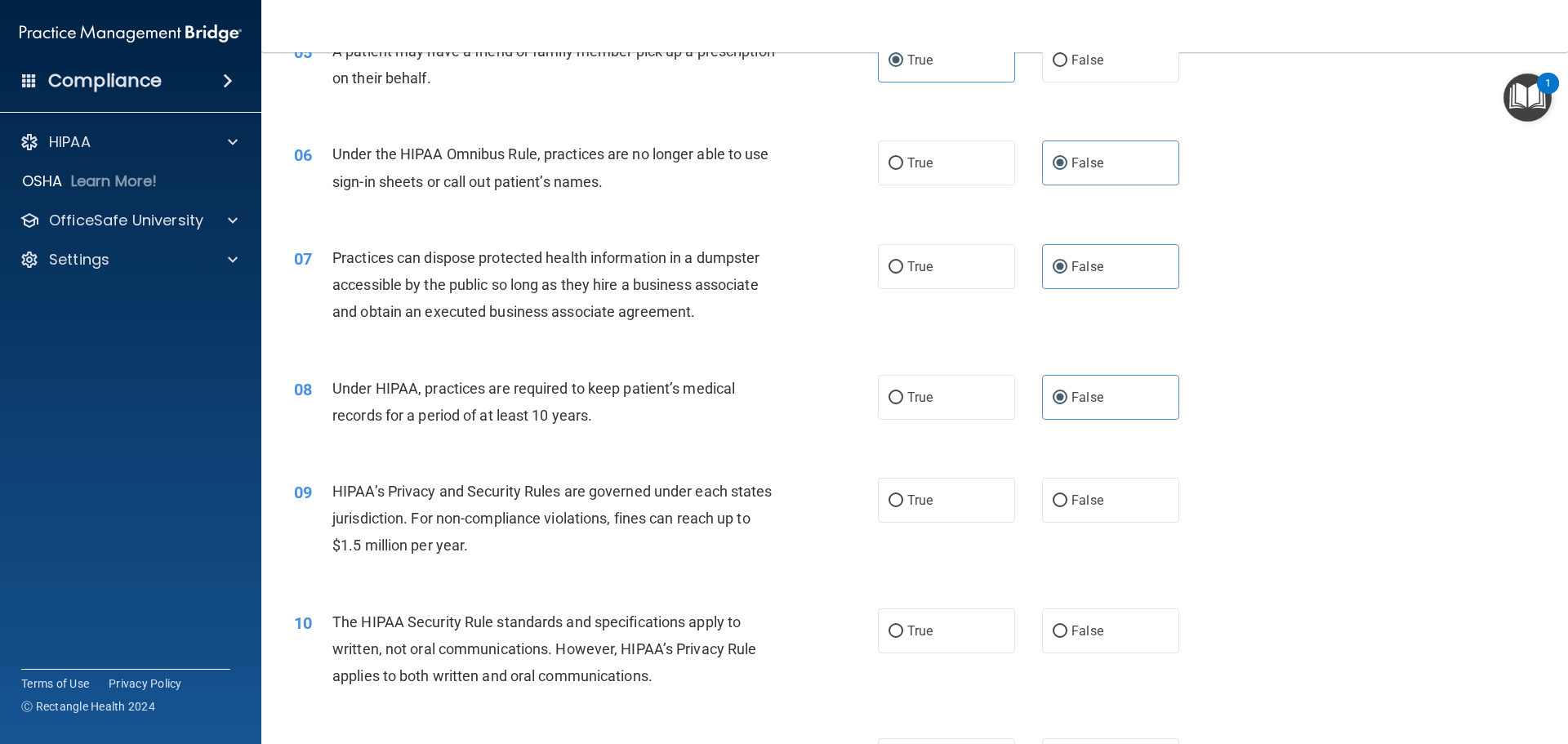
scroll to position [653, 0]
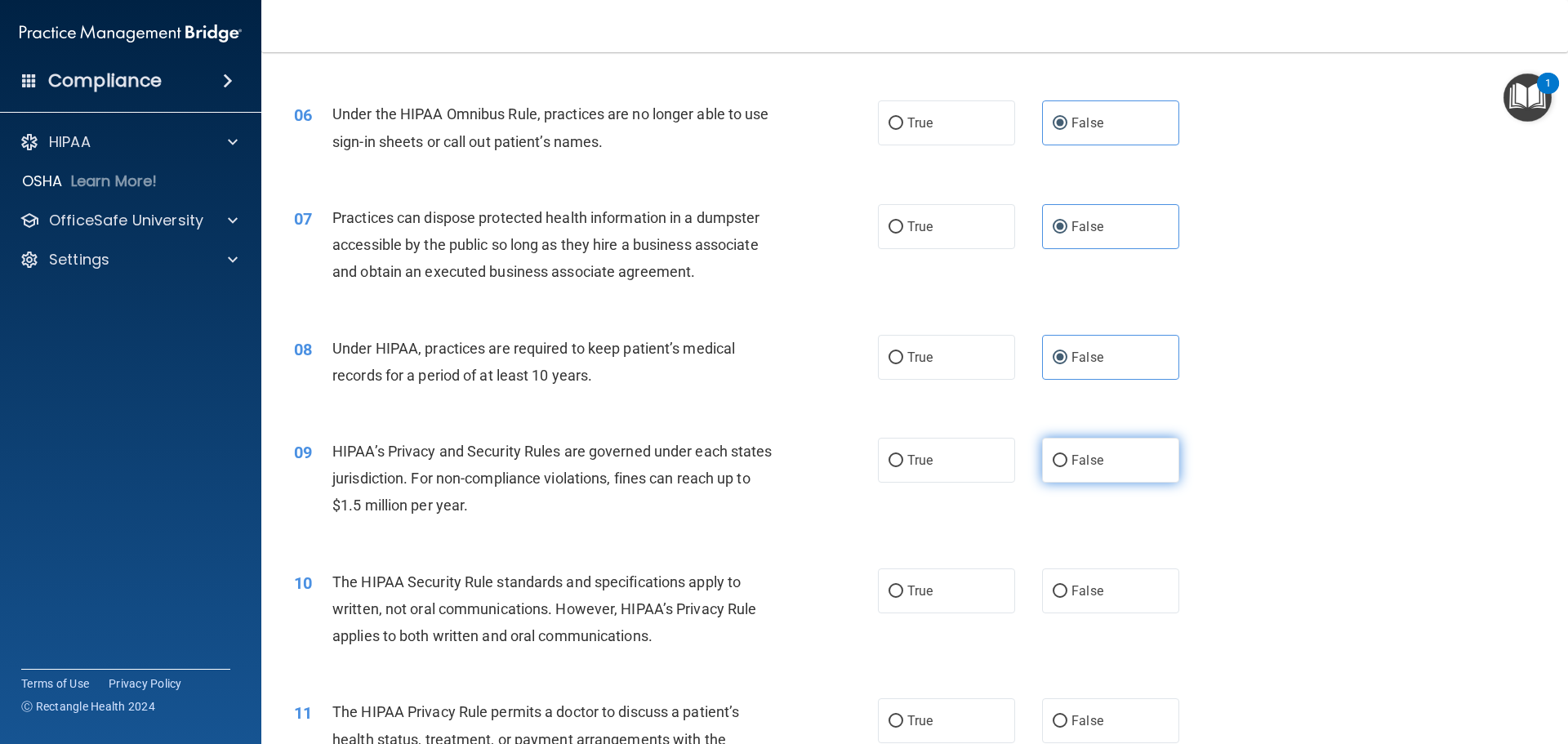
click at [1100, 446] on label "False" at bounding box center [1111, 460] width 137 height 45
click at [1068, 455] on input "False" at bounding box center [1059, 461] width 14 height 13
radio input "true"
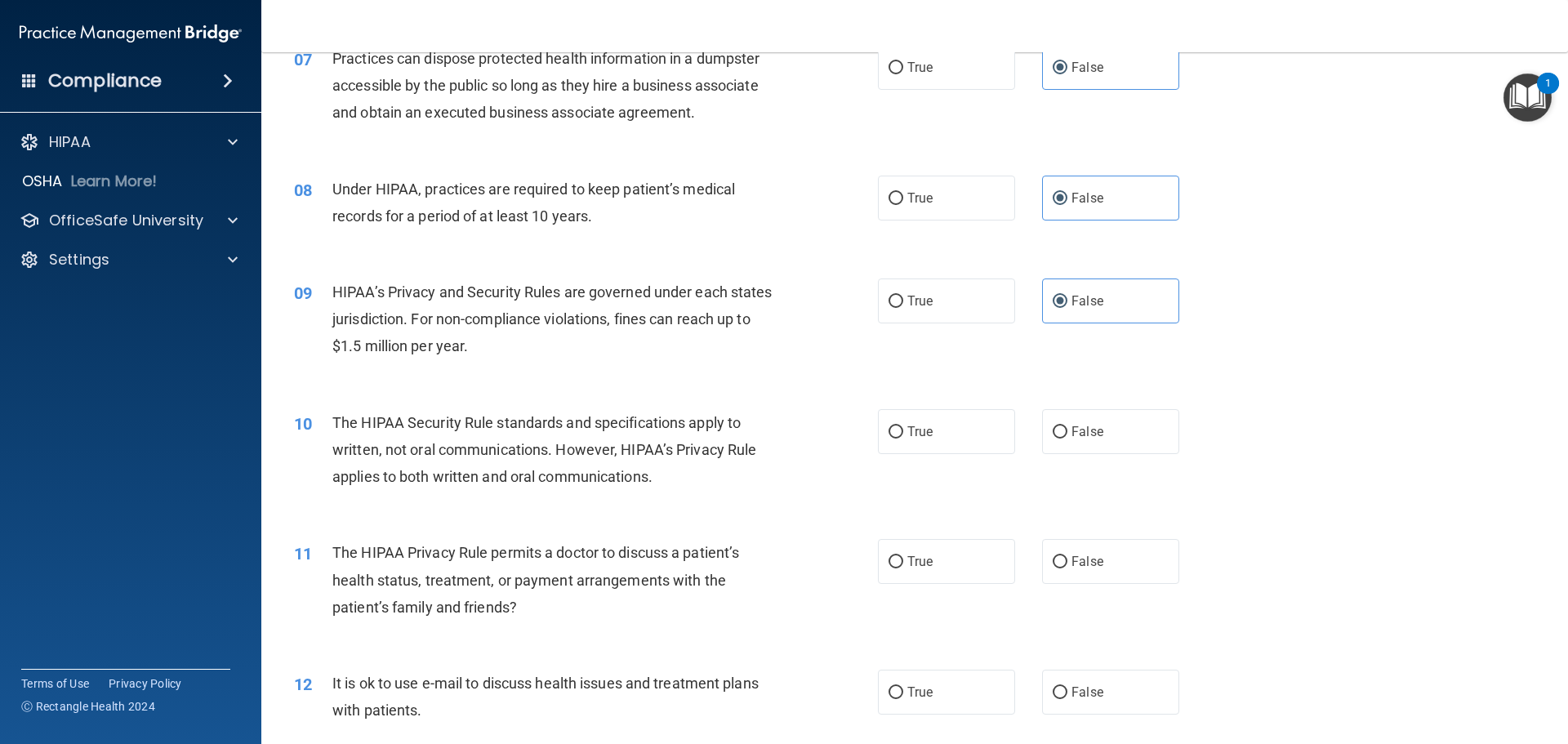
scroll to position [817, 0]
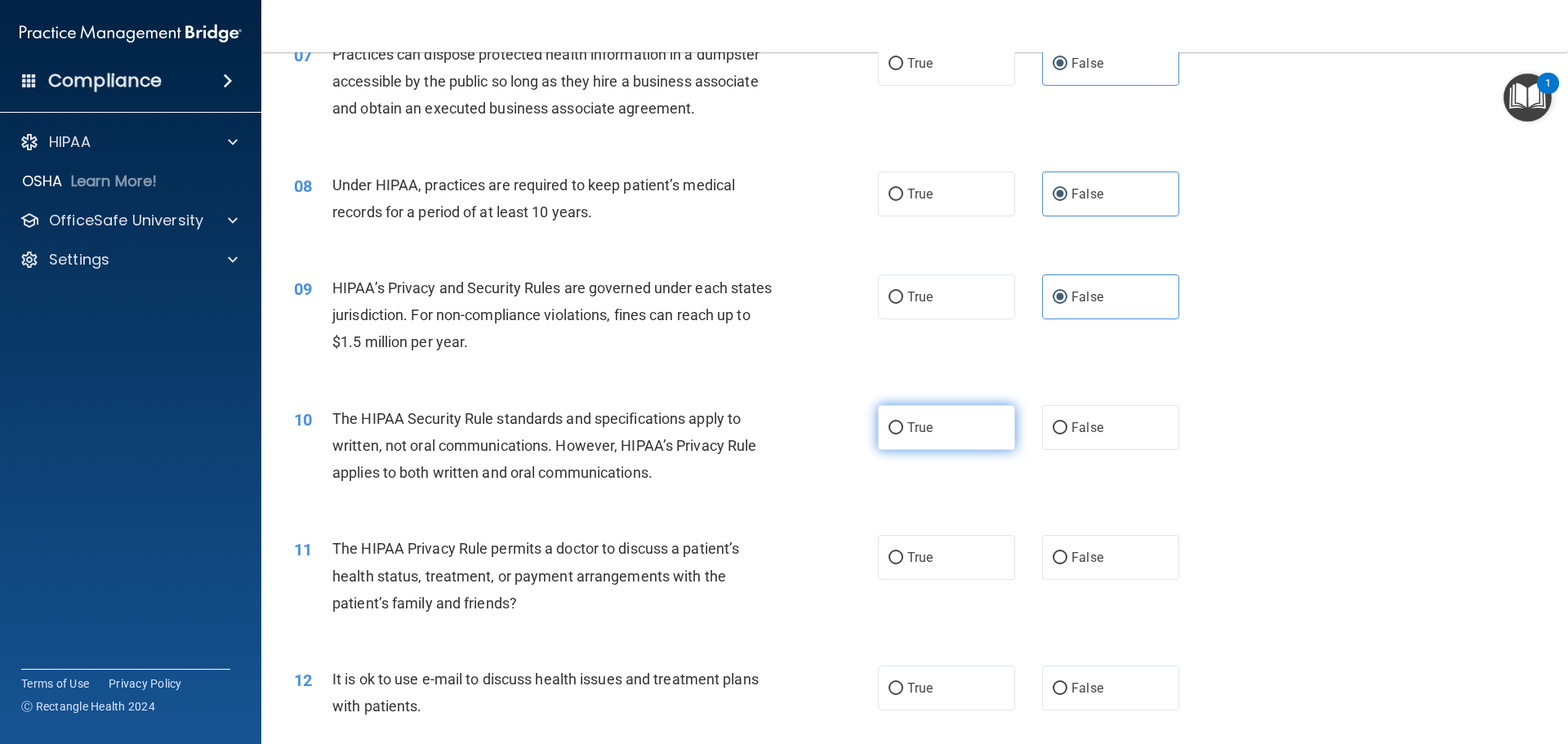
click at [938, 425] on label "True" at bounding box center [946, 427] width 137 height 45
click at [904, 425] on input "True" at bounding box center [895, 428] width 14 height 13
radio input "true"
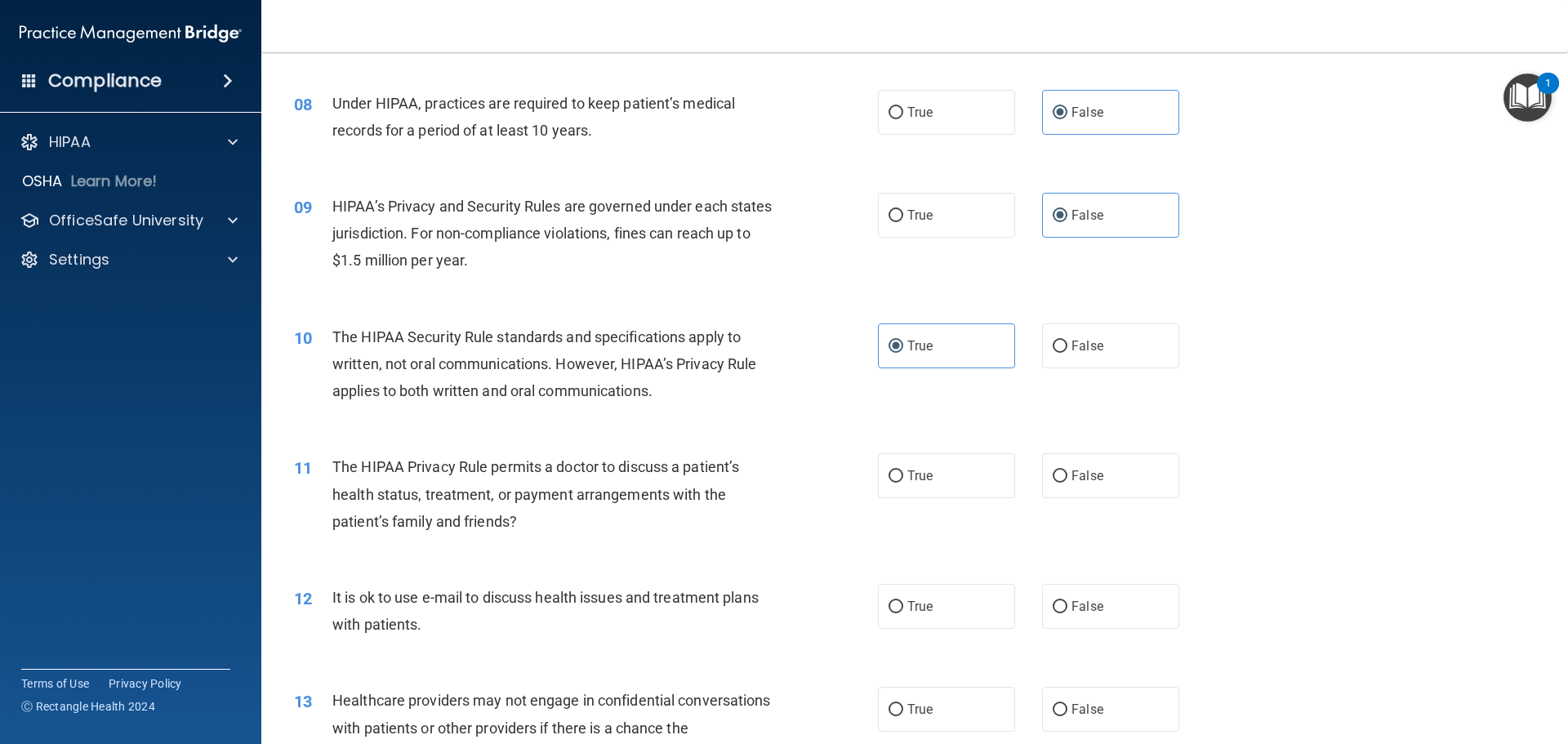
scroll to position [980, 0]
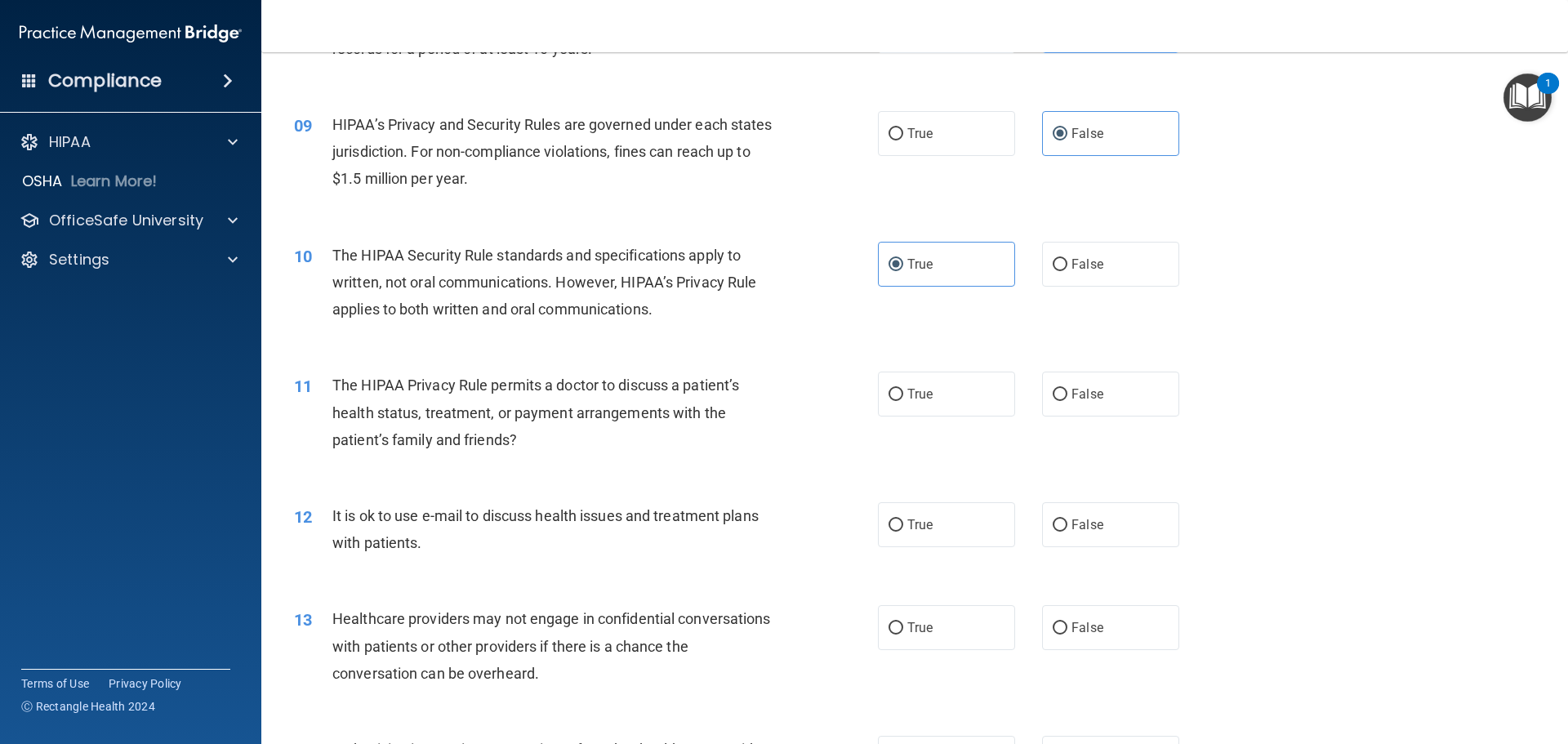
drag, startPoint x: 911, startPoint y: 394, endPoint x: 1083, endPoint y: 437, distance: 177.3
click at [912, 394] on span "True" at bounding box center [920, 394] width 25 height 15
click at [904, 394] on input "True" at bounding box center [895, 394] width 14 height 13
radio input "true"
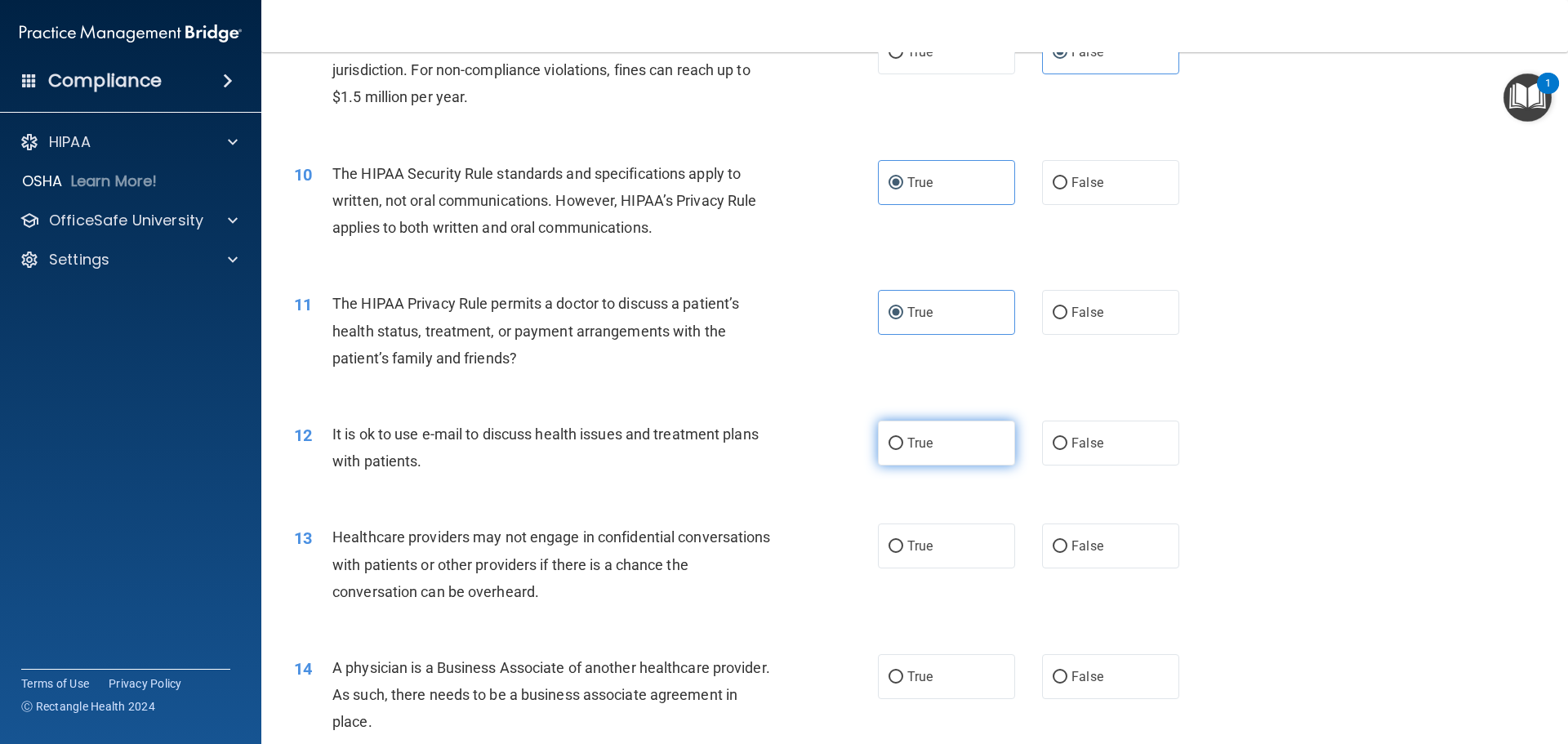
click at [921, 430] on label "True" at bounding box center [946, 442] width 137 height 45
click at [904, 438] on input "True" at bounding box center [895, 444] width 14 height 13
radio input "true"
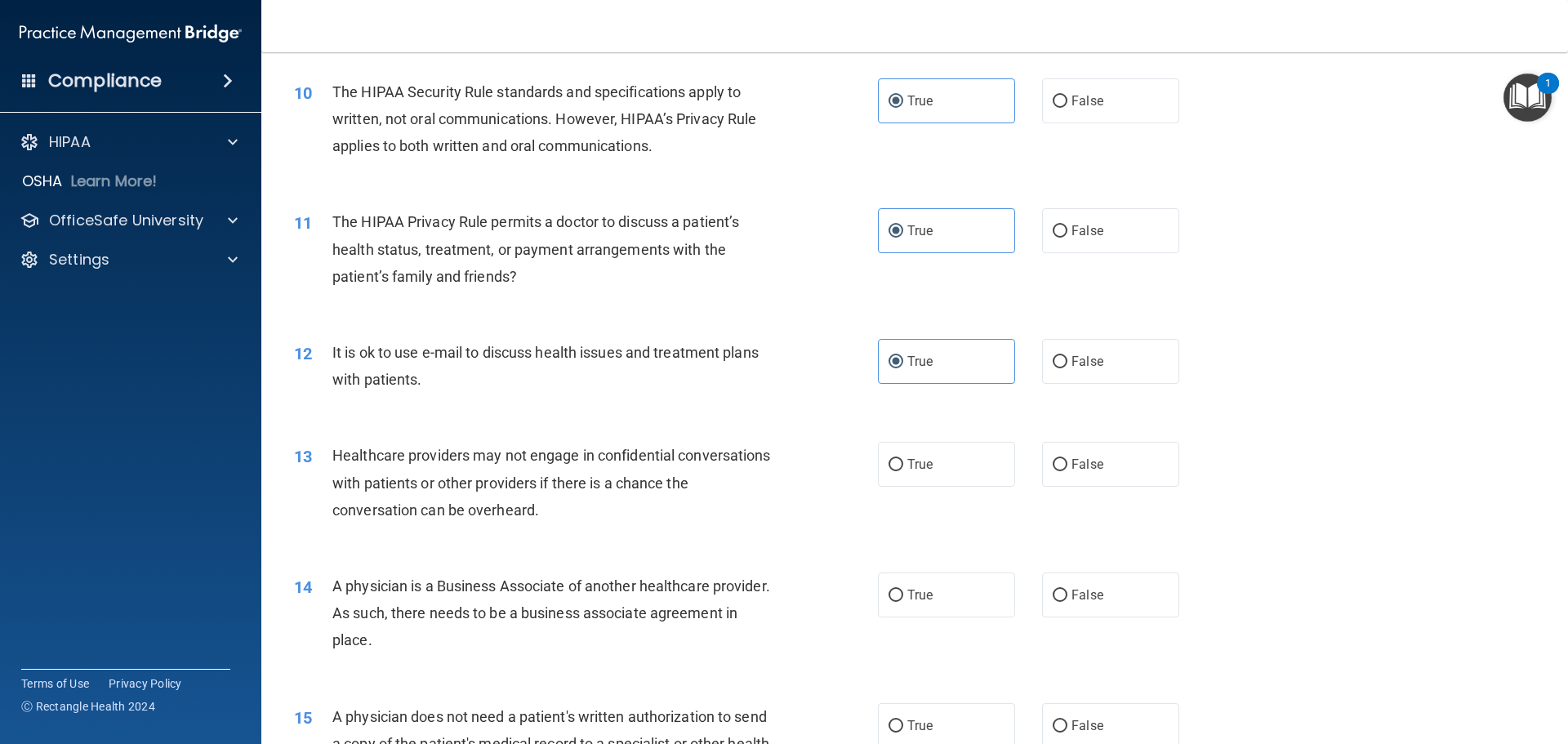
scroll to position [1225, 0]
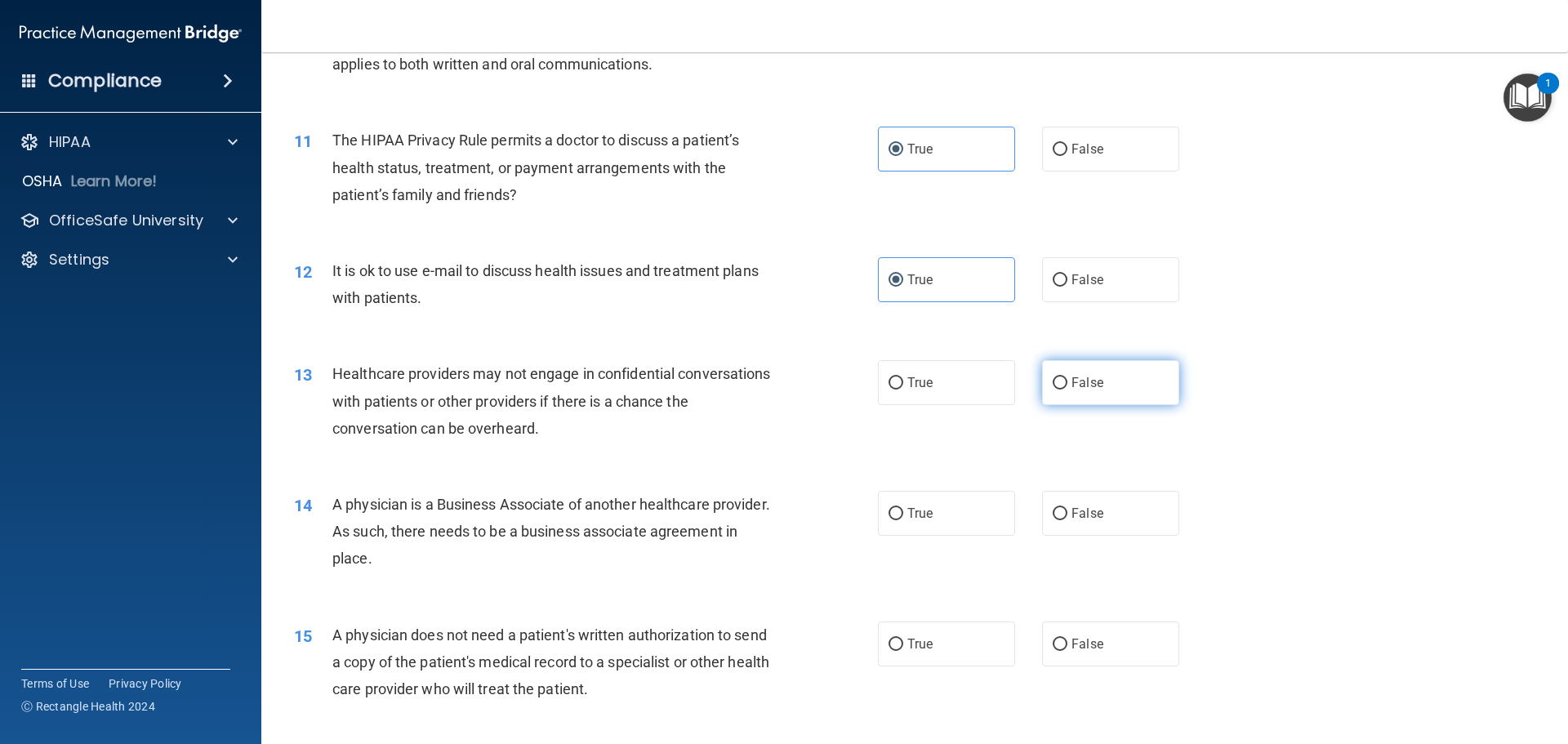
click at [1097, 381] on label "False" at bounding box center [1111, 382] width 137 height 45
click at [1068, 381] on input "False" at bounding box center [1059, 383] width 14 height 13
radio input "true"
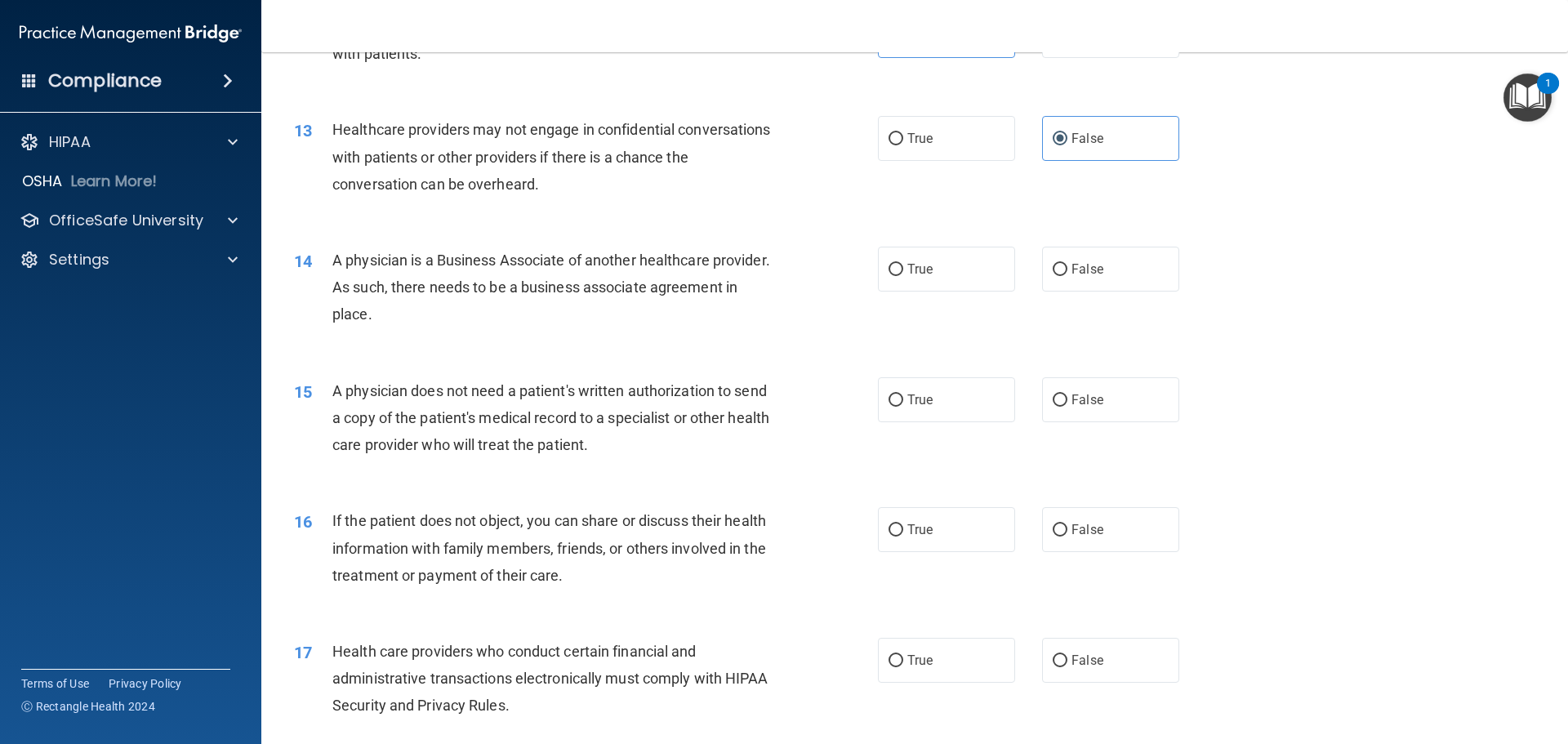
scroll to position [1470, 0]
click at [1101, 294] on div "14 A physician is a Business Associate of another healthcare provider. As such,…" at bounding box center [915, 290] width 1266 height 130
click at [939, 385] on label "True" at bounding box center [946, 398] width 137 height 45
click at [904, 393] on input "True" at bounding box center [895, 399] width 14 height 13
radio input "true"
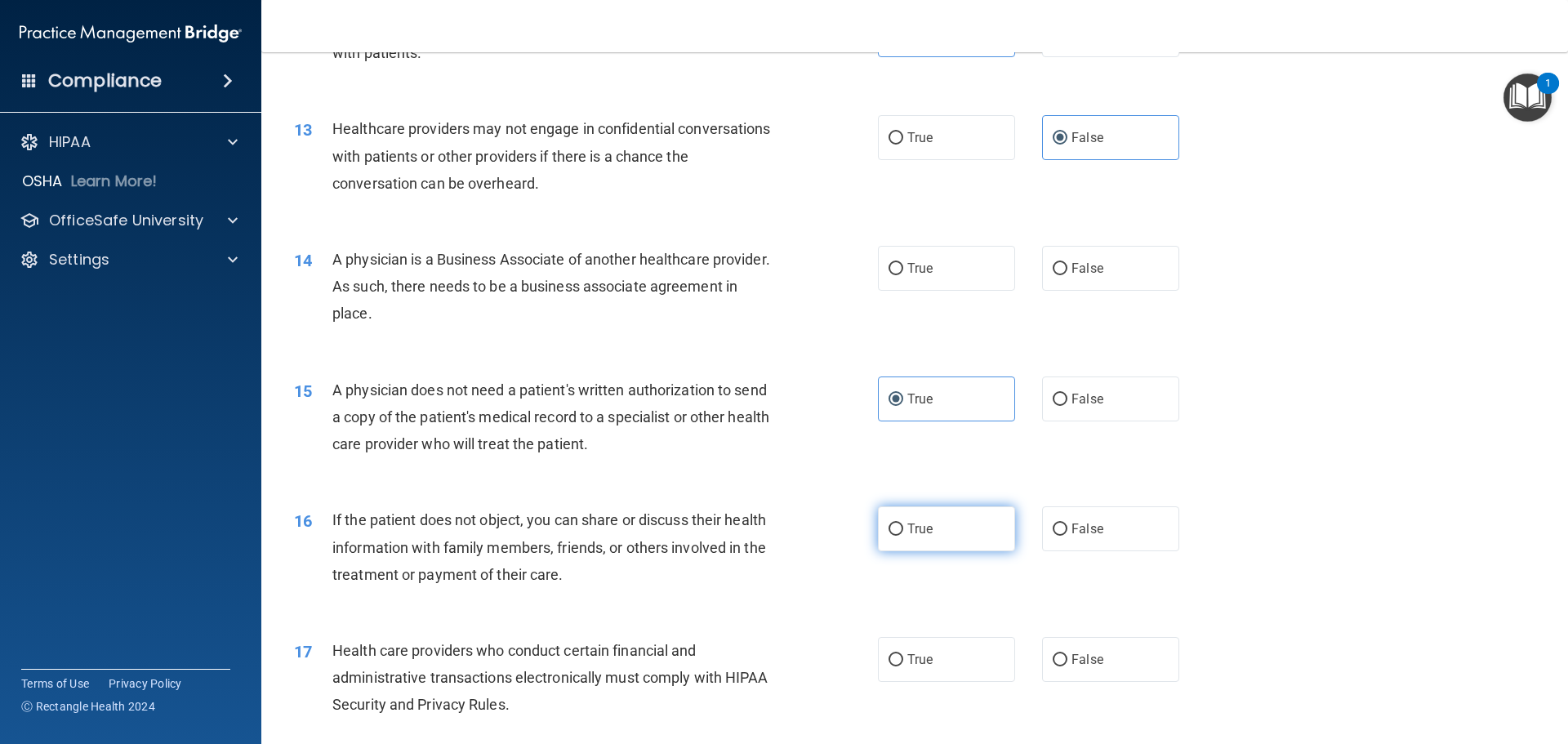
click at [942, 511] on label "True" at bounding box center [946, 528] width 137 height 45
click at [904, 524] on input "True" at bounding box center [895, 530] width 14 height 13
radio input "true"
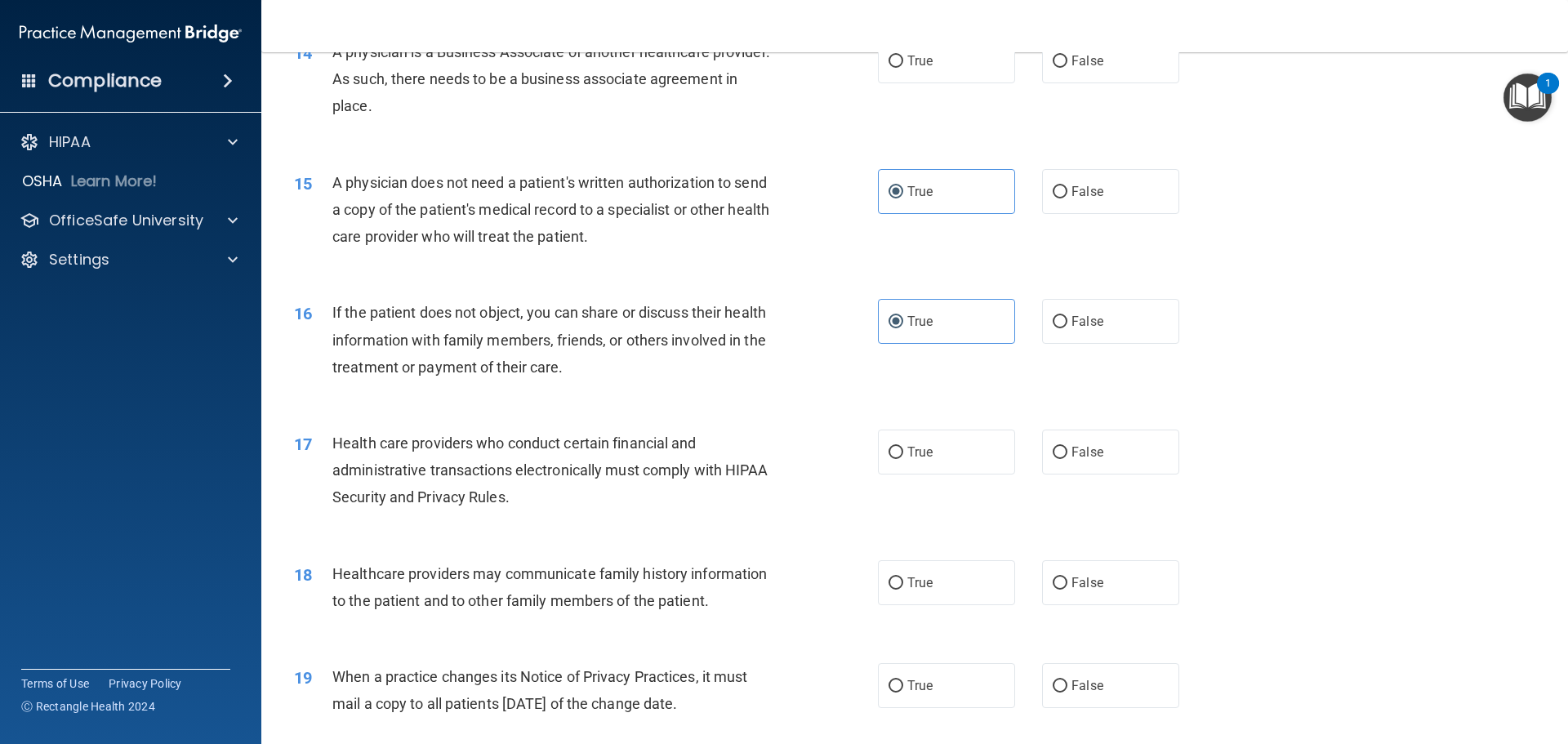
scroll to position [1715, 0]
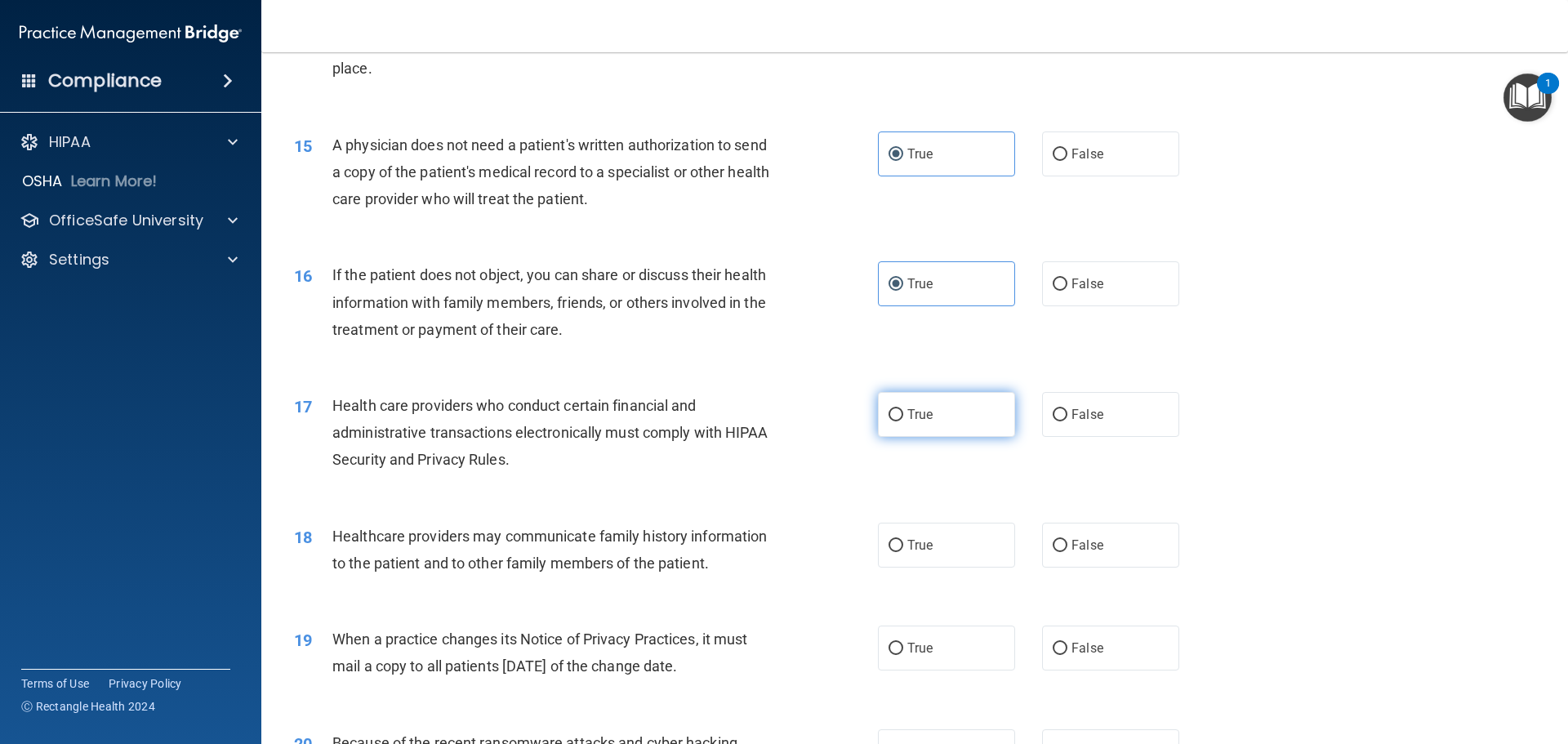
click at [893, 392] on label "True" at bounding box center [946, 414] width 137 height 45
click at [893, 409] on input "True" at bounding box center [895, 415] width 14 height 13
radio input "true"
drag, startPoint x: 906, startPoint y: 409, endPoint x: 1164, endPoint y: 420, distance: 258.2
click at [916, 409] on span "True" at bounding box center [920, 414] width 25 height 15
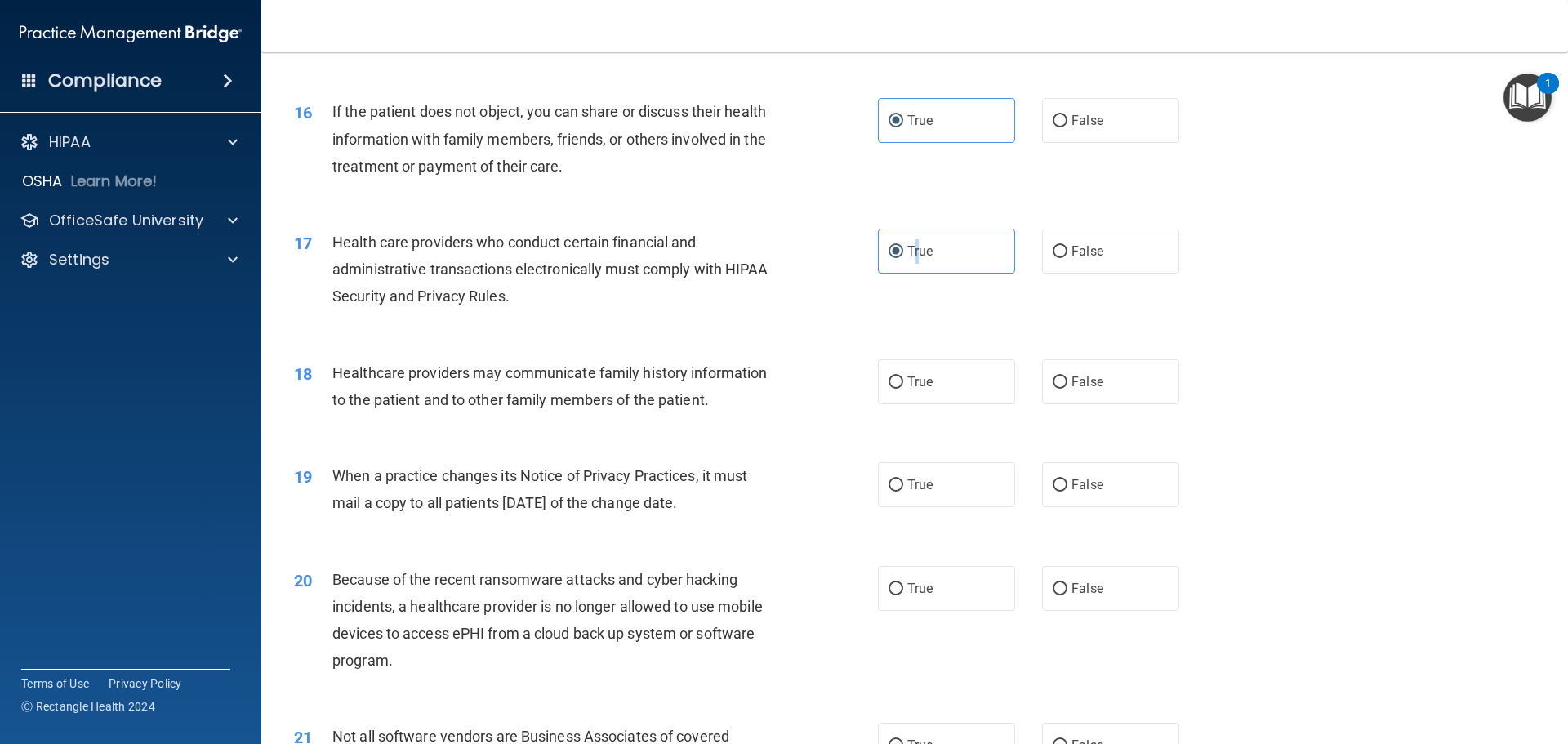
scroll to position [1960, 0]
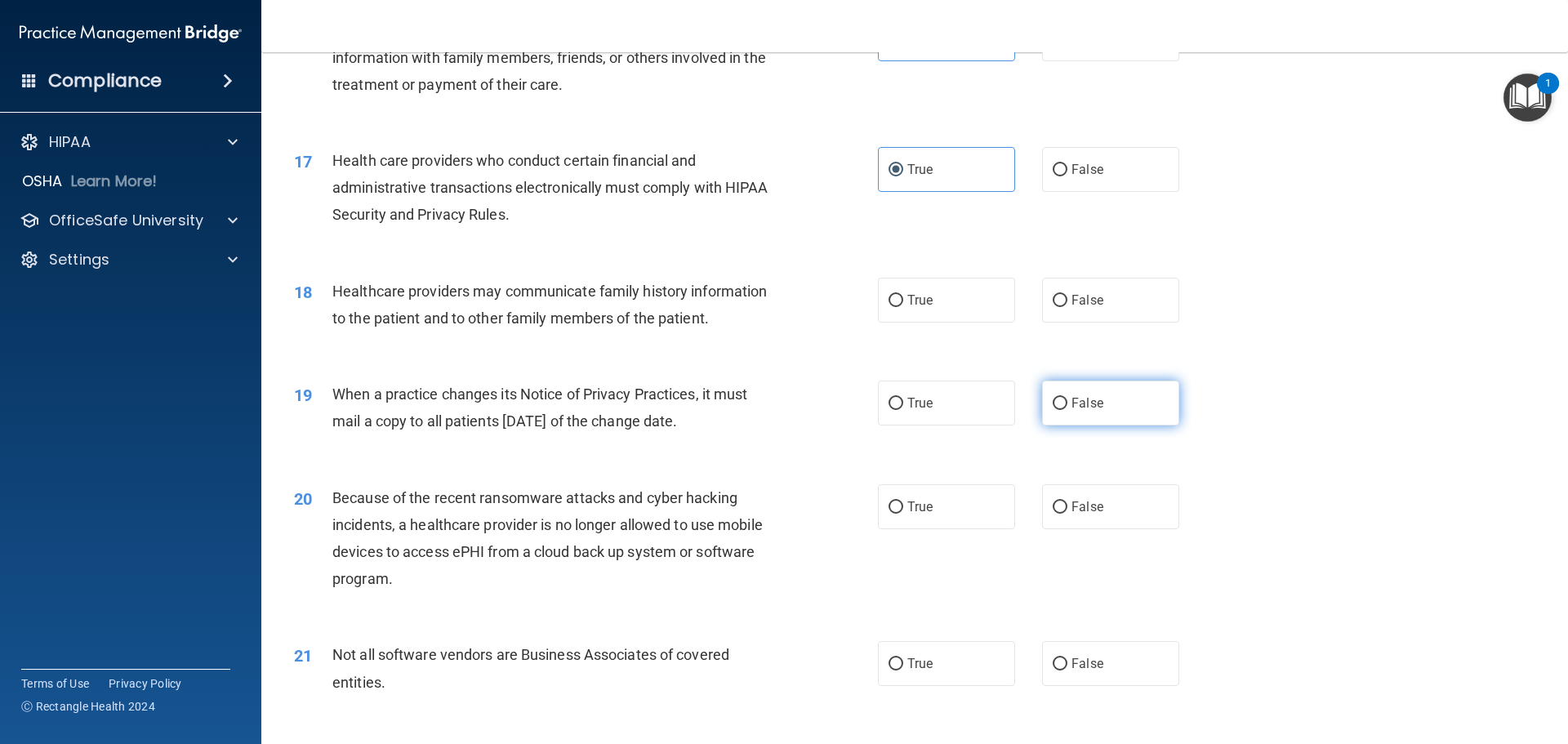
click at [1095, 403] on span "False" at bounding box center [1088, 403] width 32 height 15
click at [1068, 403] on input "False" at bounding box center [1059, 404] width 14 height 13
radio input "true"
click at [1108, 320] on label "False" at bounding box center [1111, 299] width 137 height 45
click at [1068, 307] on input "False" at bounding box center [1059, 301] width 14 height 13
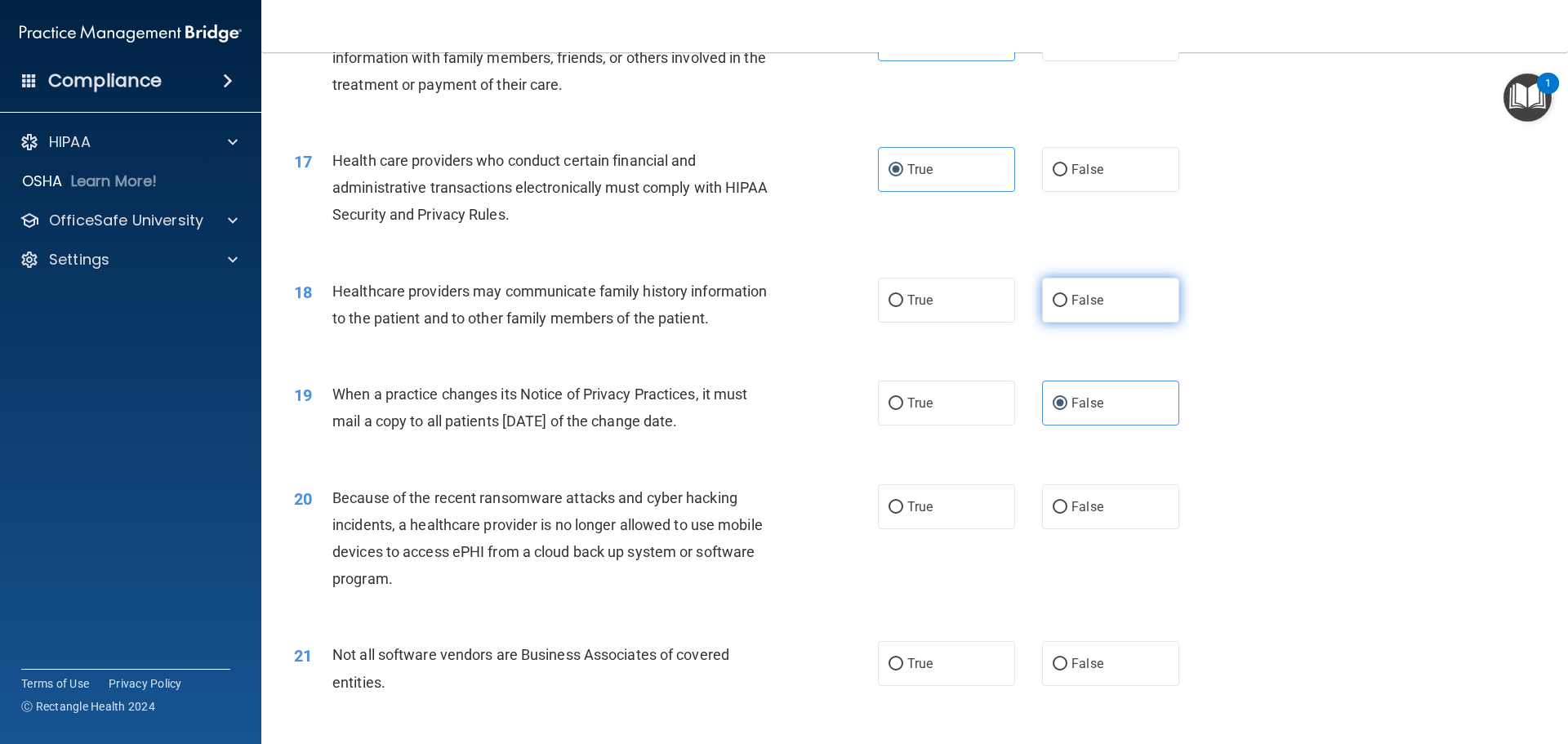
radio input "true"
click at [1111, 499] on label "False" at bounding box center [1111, 506] width 137 height 45
click at [1068, 502] on input "False" at bounding box center [1059, 508] width 14 height 13
radio input "true"
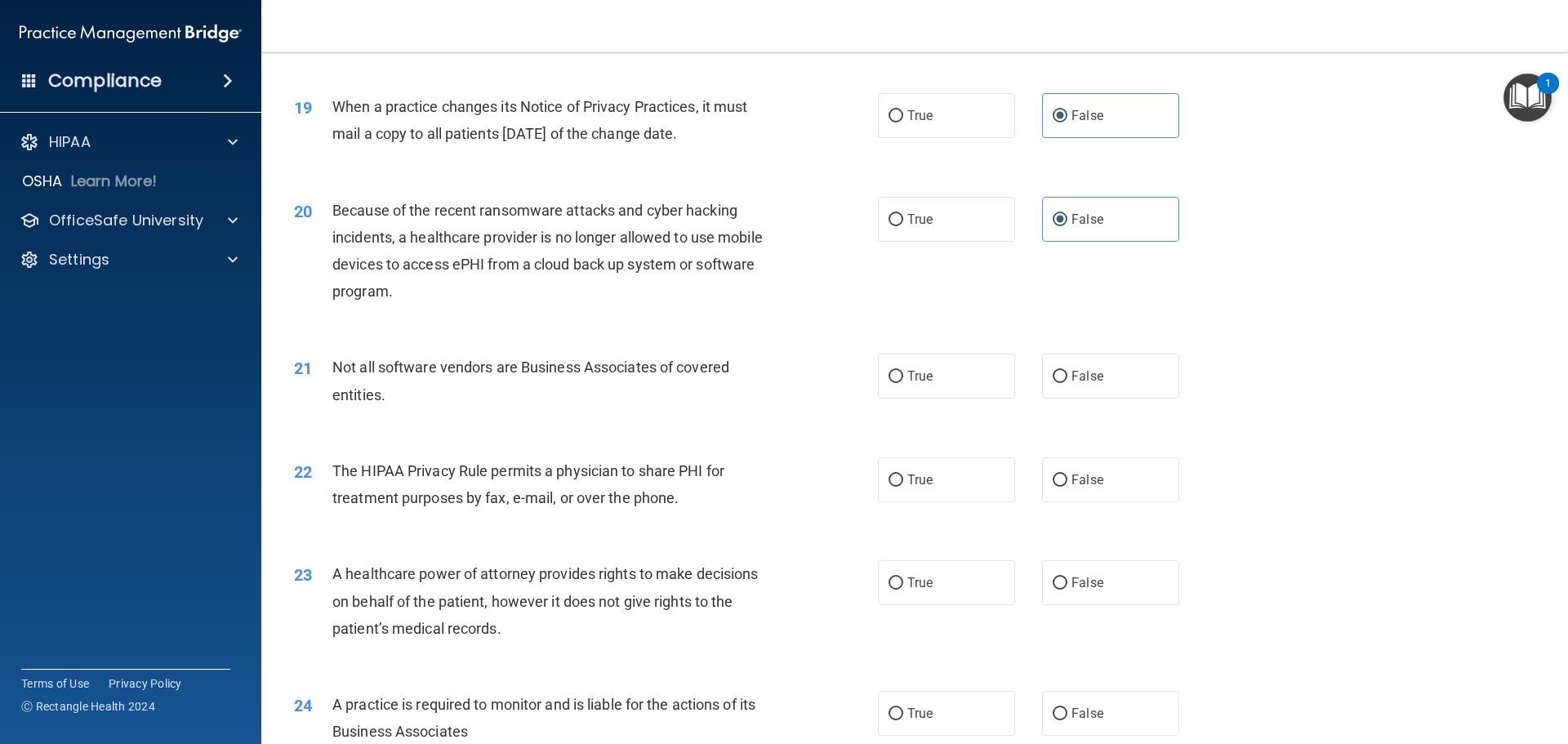
scroll to position [2287, 0]
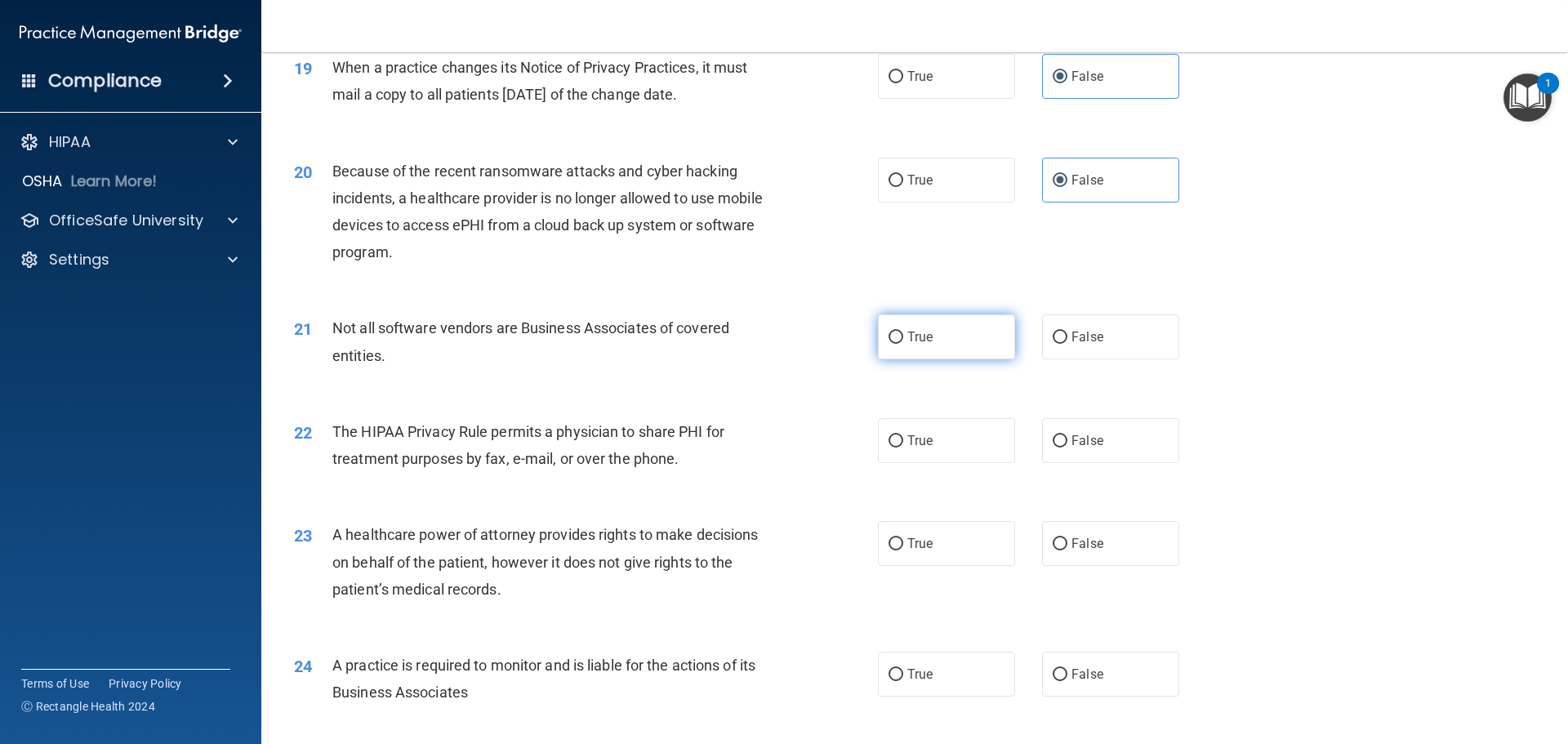
click at [921, 345] on label "True" at bounding box center [946, 336] width 137 height 45
click at [904, 344] on input "True" at bounding box center [895, 337] width 14 height 13
radio input "true"
drag, startPoint x: 946, startPoint y: 435, endPoint x: 1100, endPoint y: 446, distance: 154.4
click at [948, 435] on label "True" at bounding box center [946, 440] width 137 height 45
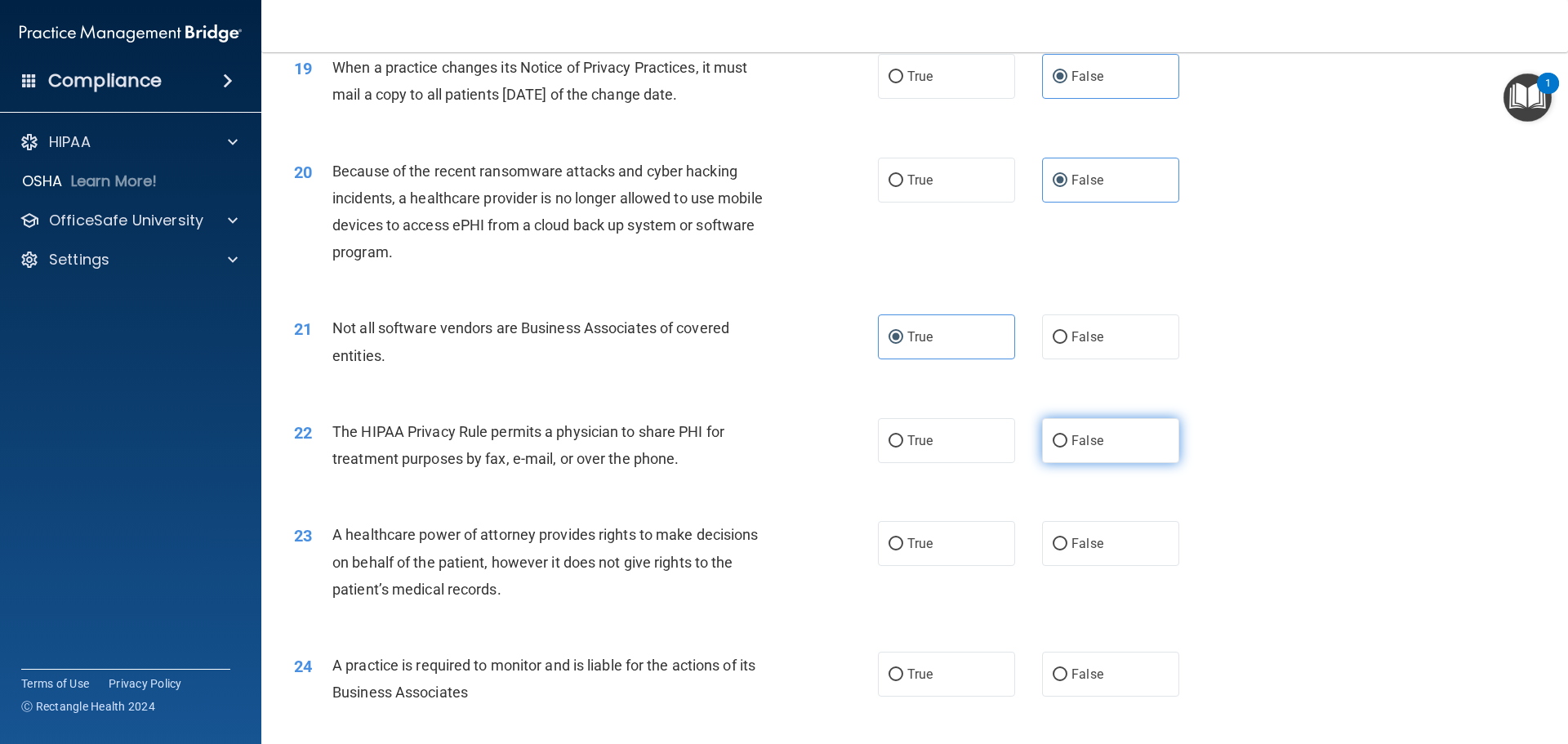
click at [904, 435] on input "True" at bounding box center [895, 441] width 14 height 13
radio input "true"
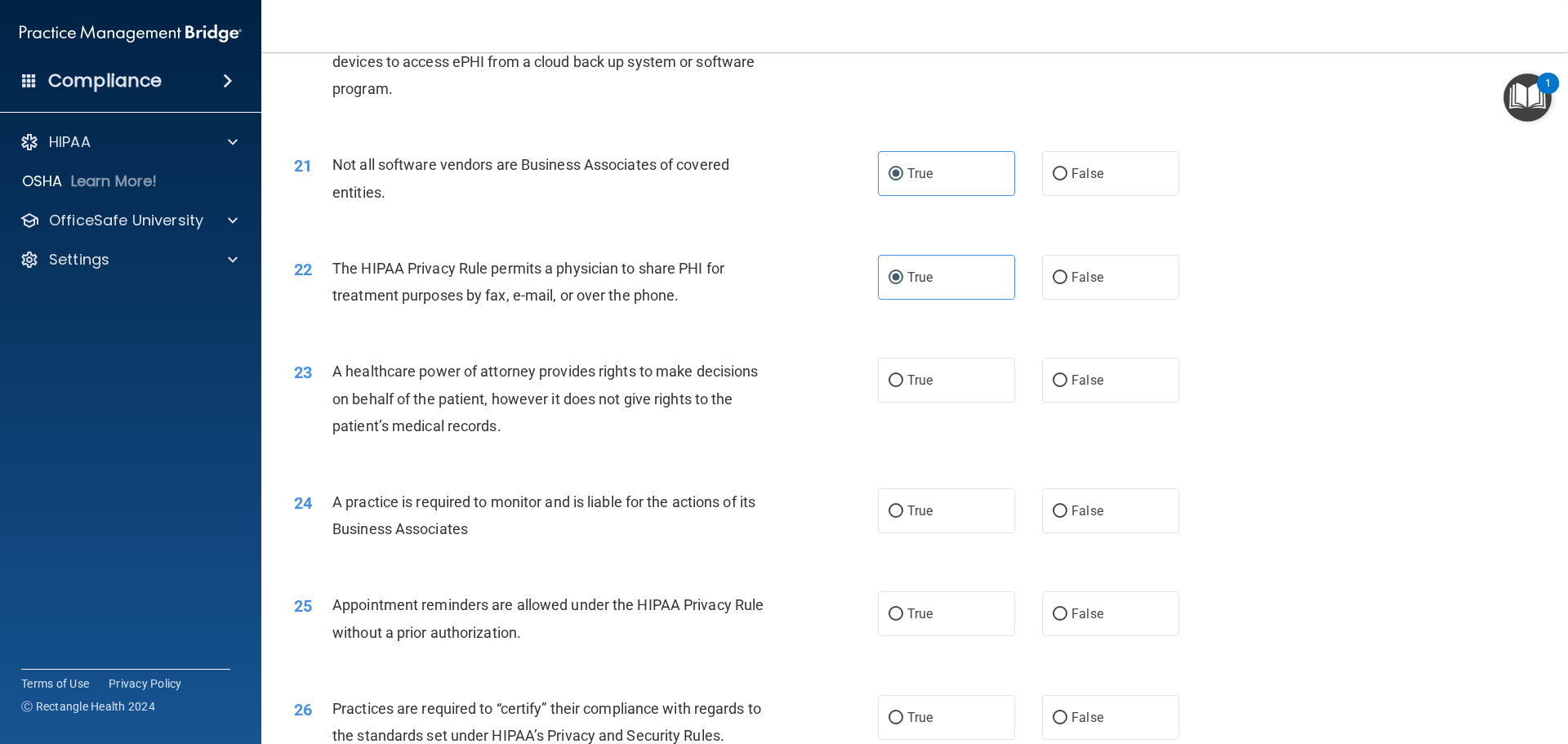
scroll to position [2532, 0]
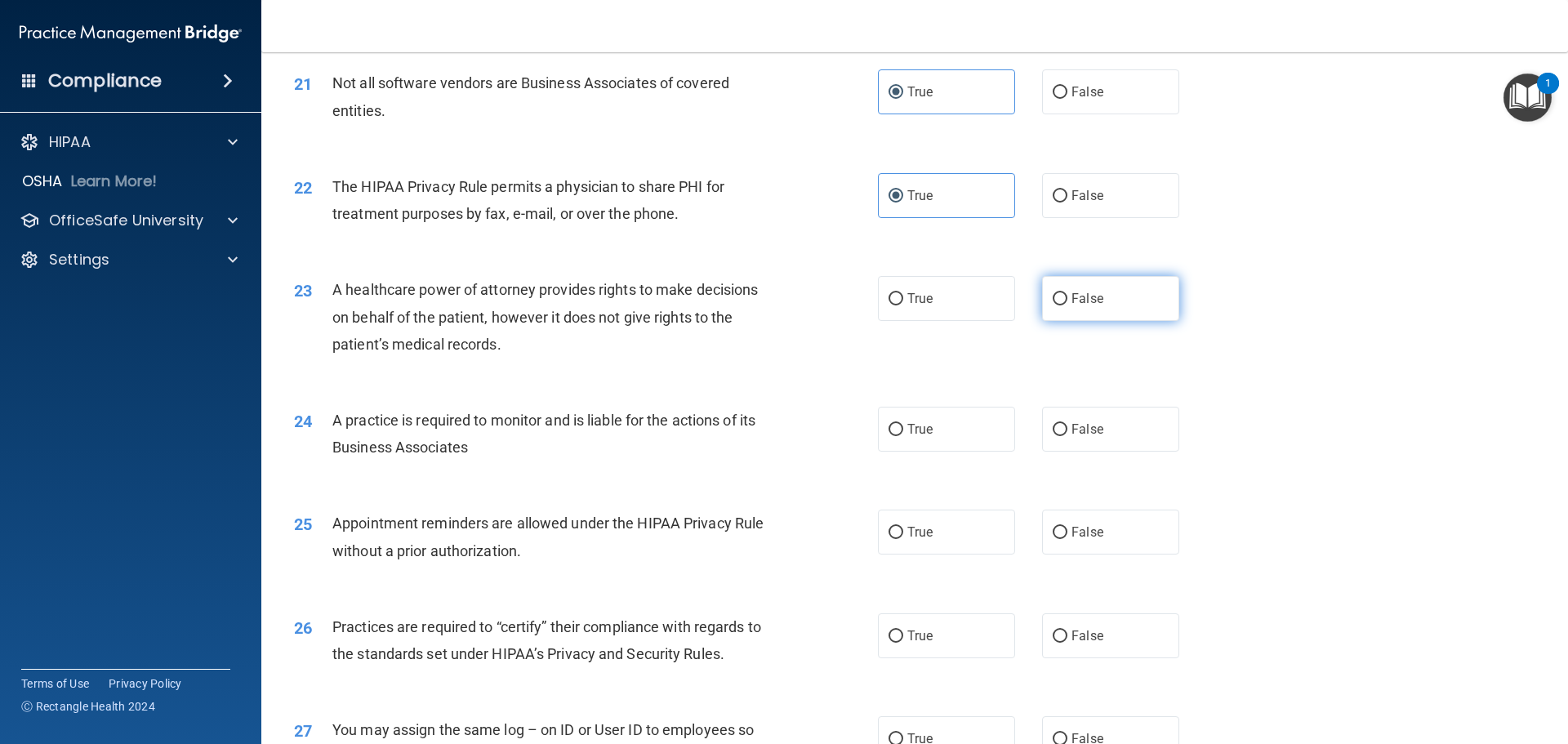
click at [1080, 311] on label "False" at bounding box center [1111, 298] width 137 height 45
click at [1068, 305] on input "False" at bounding box center [1059, 299] width 14 height 13
radio input "true"
click at [1085, 432] on span "False" at bounding box center [1088, 429] width 32 height 15
click at [1068, 432] on input "False" at bounding box center [1059, 430] width 14 height 13
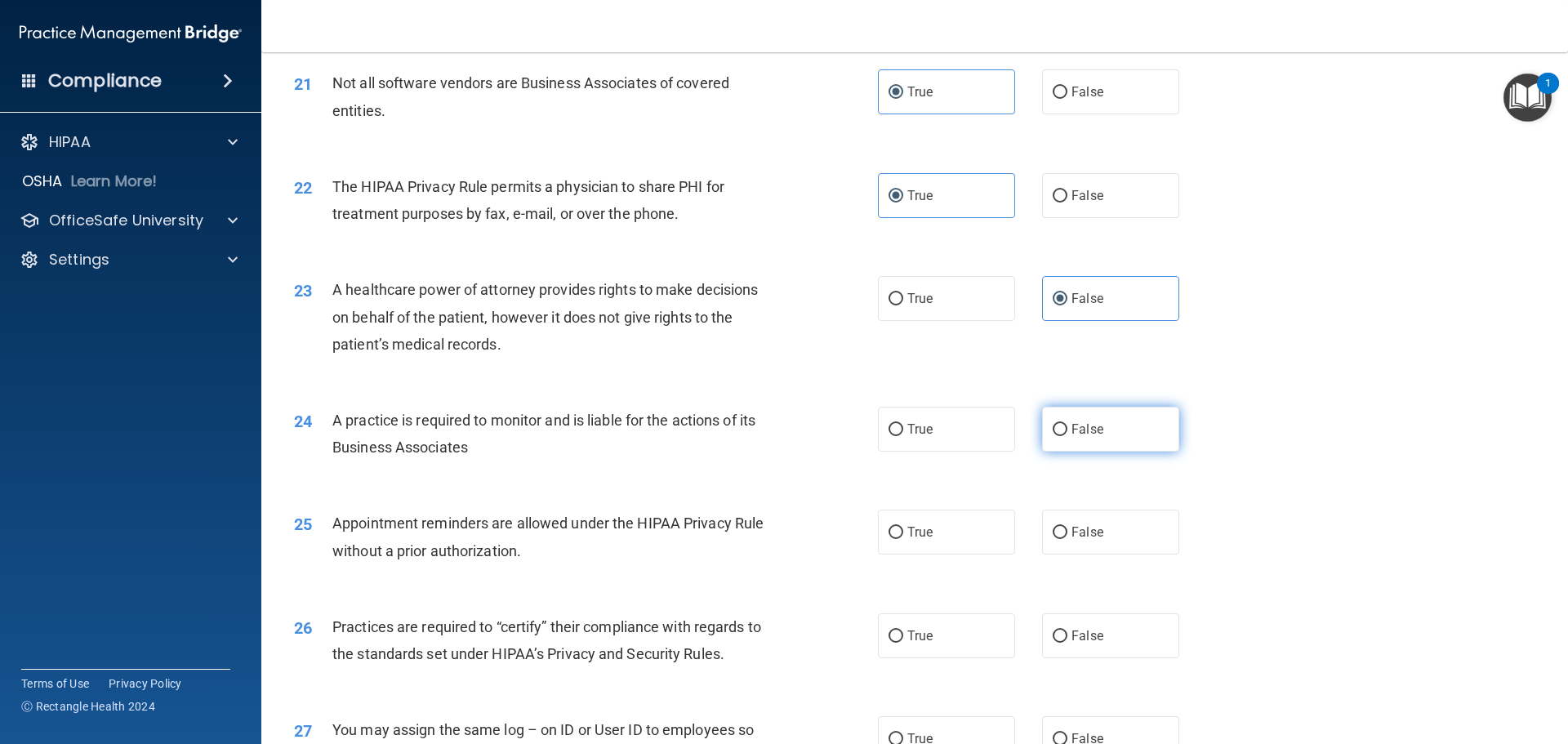
radio input "true"
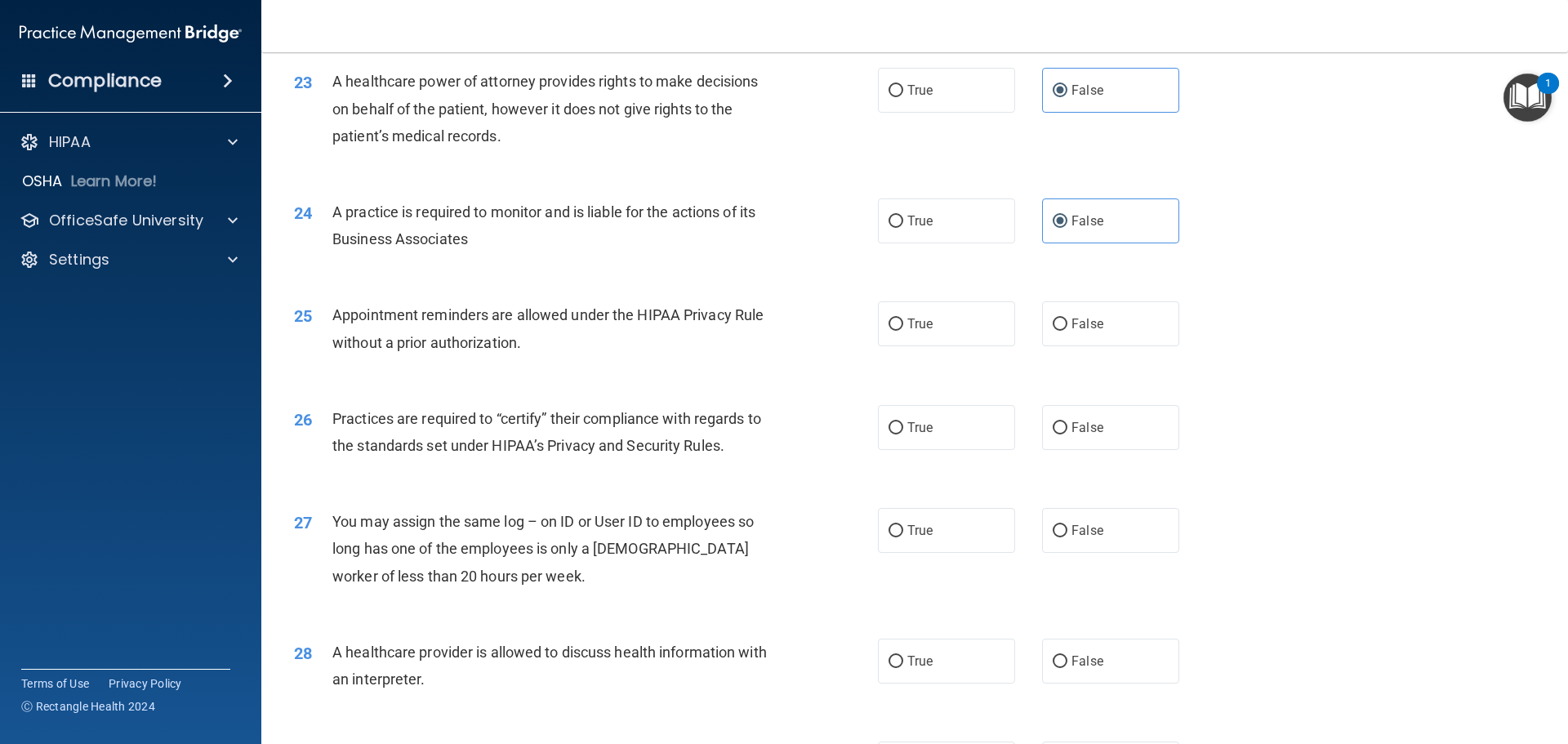
scroll to position [2777, 0]
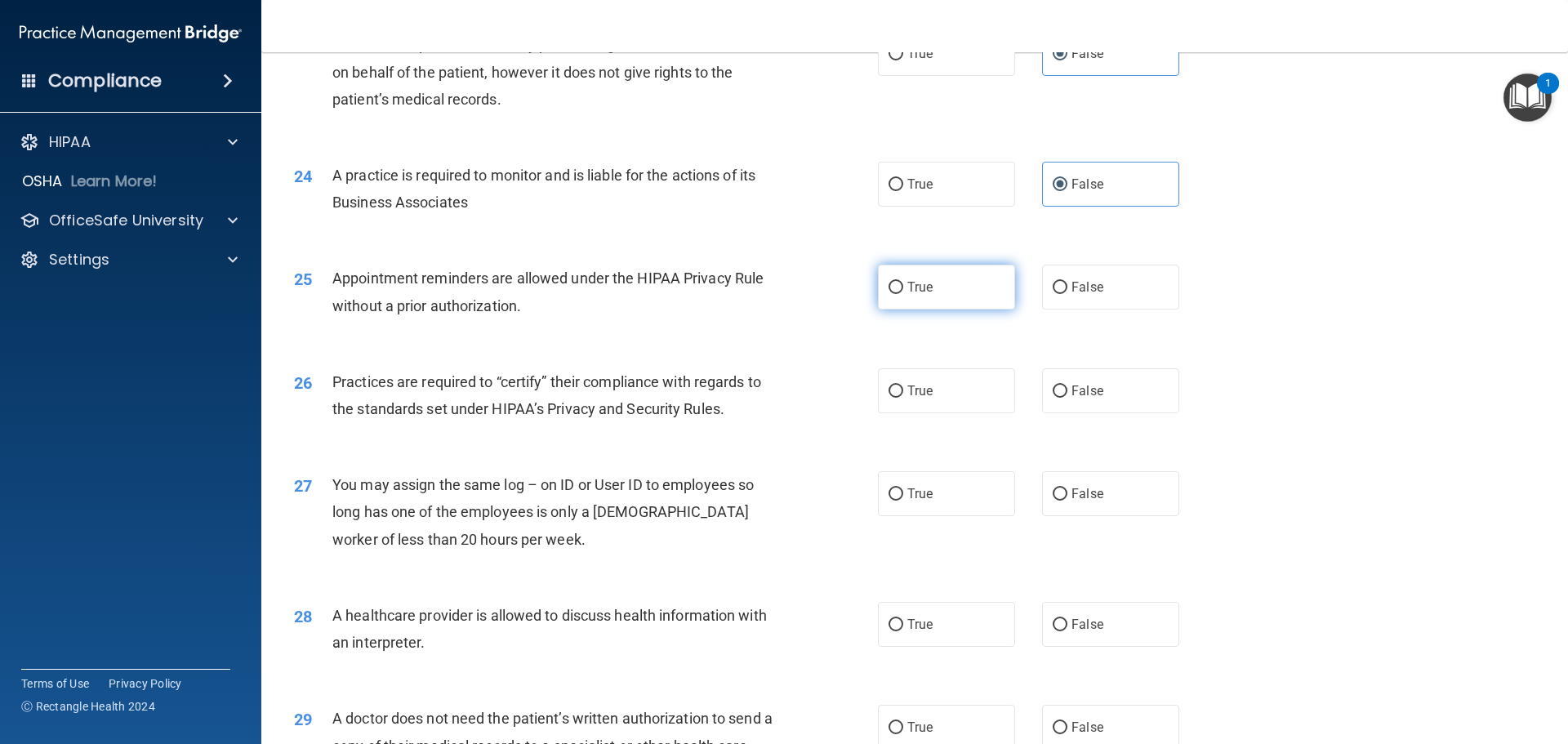
click at [927, 293] on span "True" at bounding box center [920, 287] width 25 height 15
click at [904, 293] on input "True" at bounding box center [895, 288] width 14 height 13
radio input "true"
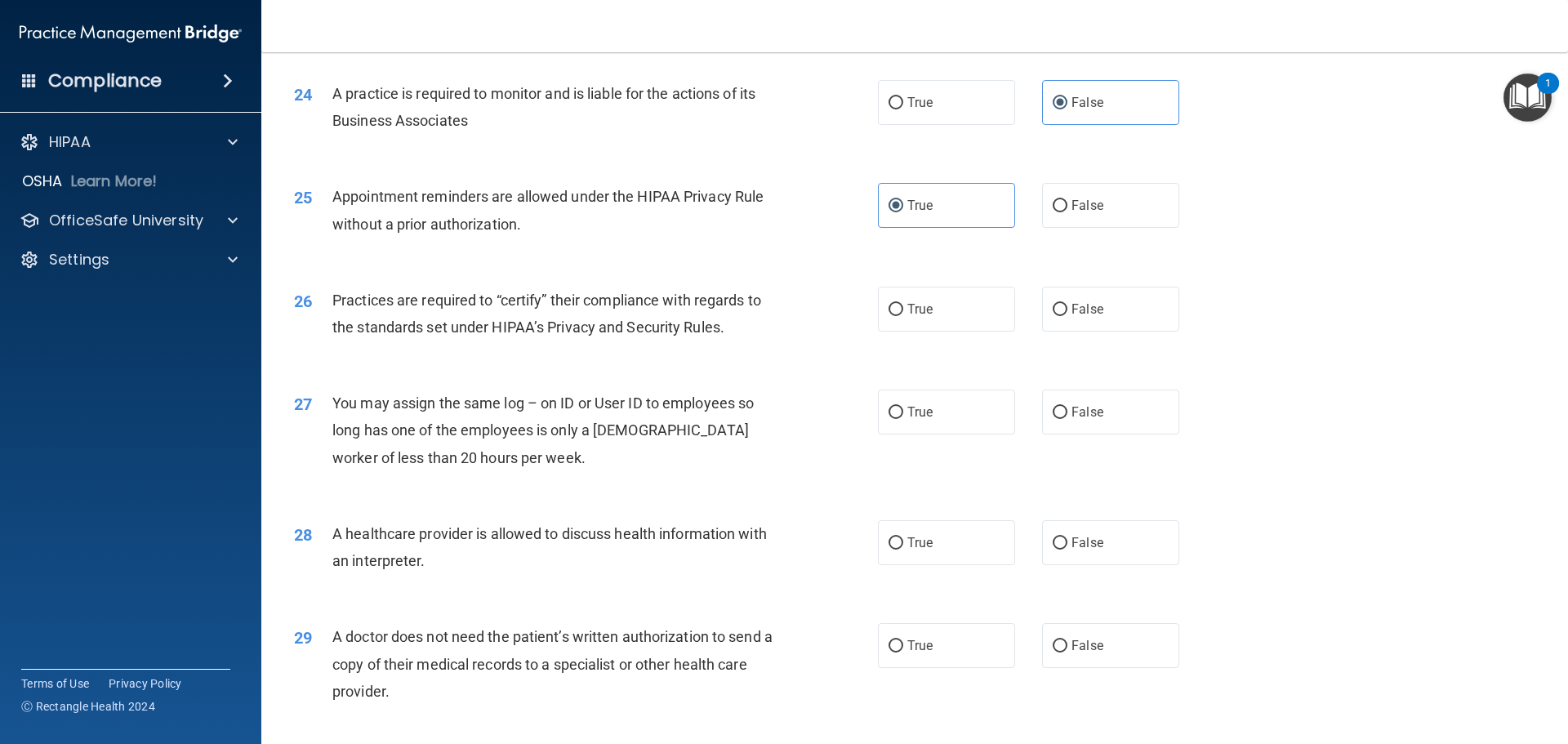
scroll to position [2941, 0]
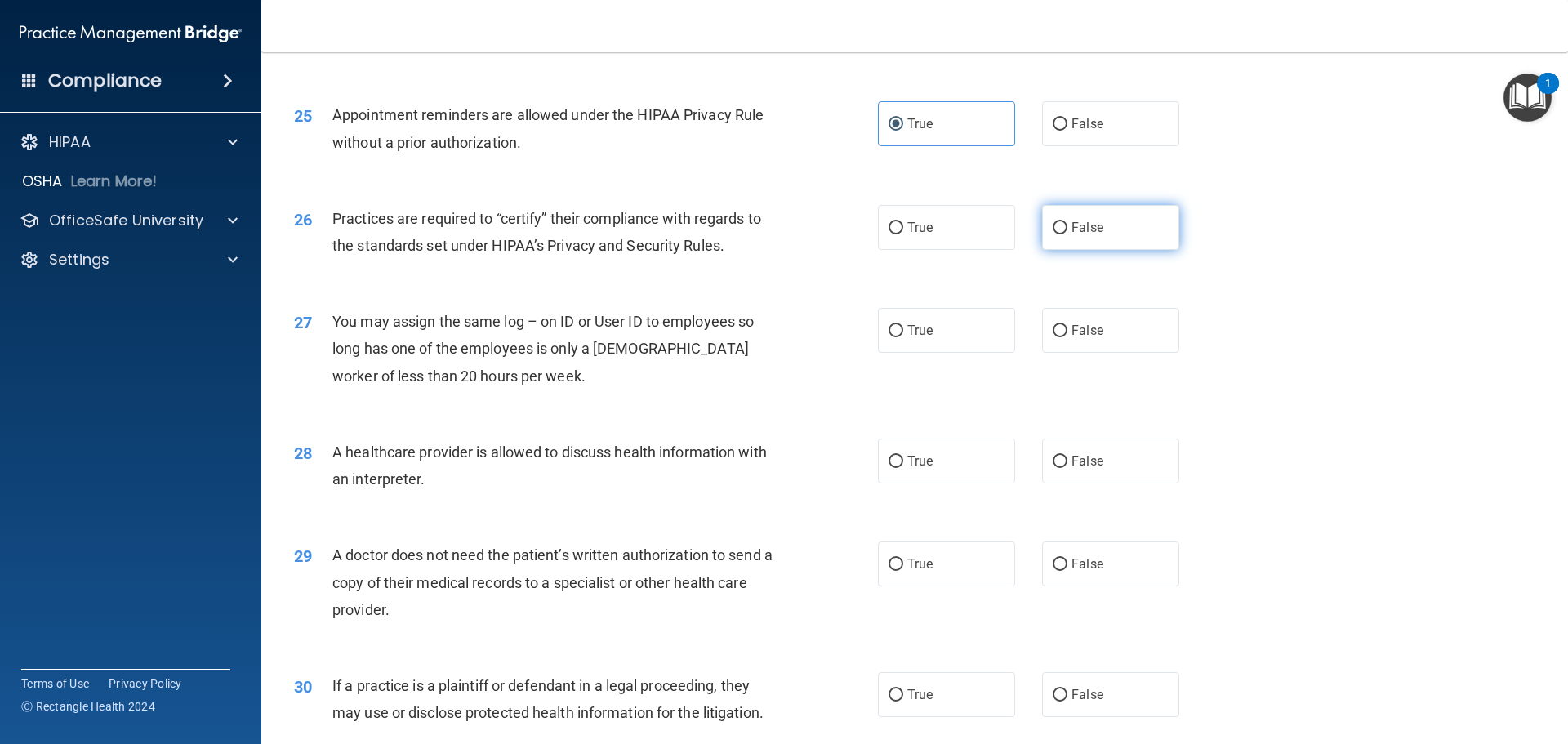
click at [1085, 240] on label "False" at bounding box center [1111, 227] width 137 height 45
click at [1068, 235] on input "False" at bounding box center [1059, 228] width 14 height 13
radio input "true"
drag, startPoint x: 1076, startPoint y: 330, endPoint x: 1038, endPoint y: 387, distance: 68.5
click at [1074, 330] on span "False" at bounding box center [1088, 330] width 32 height 15
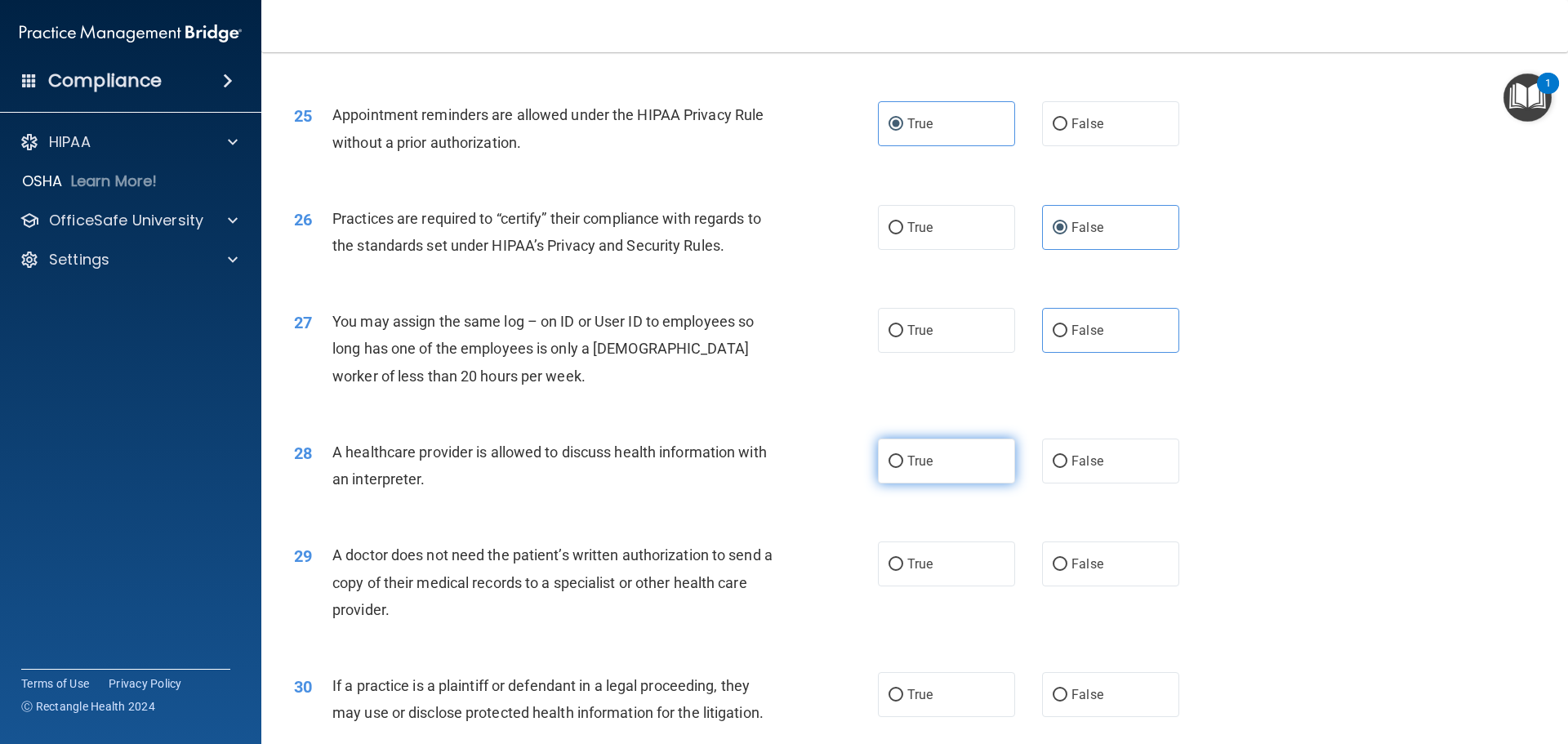
click at [958, 460] on label "True" at bounding box center [946, 461] width 137 height 45
click at [904, 460] on input "True" at bounding box center [895, 462] width 14 height 13
radio input "true"
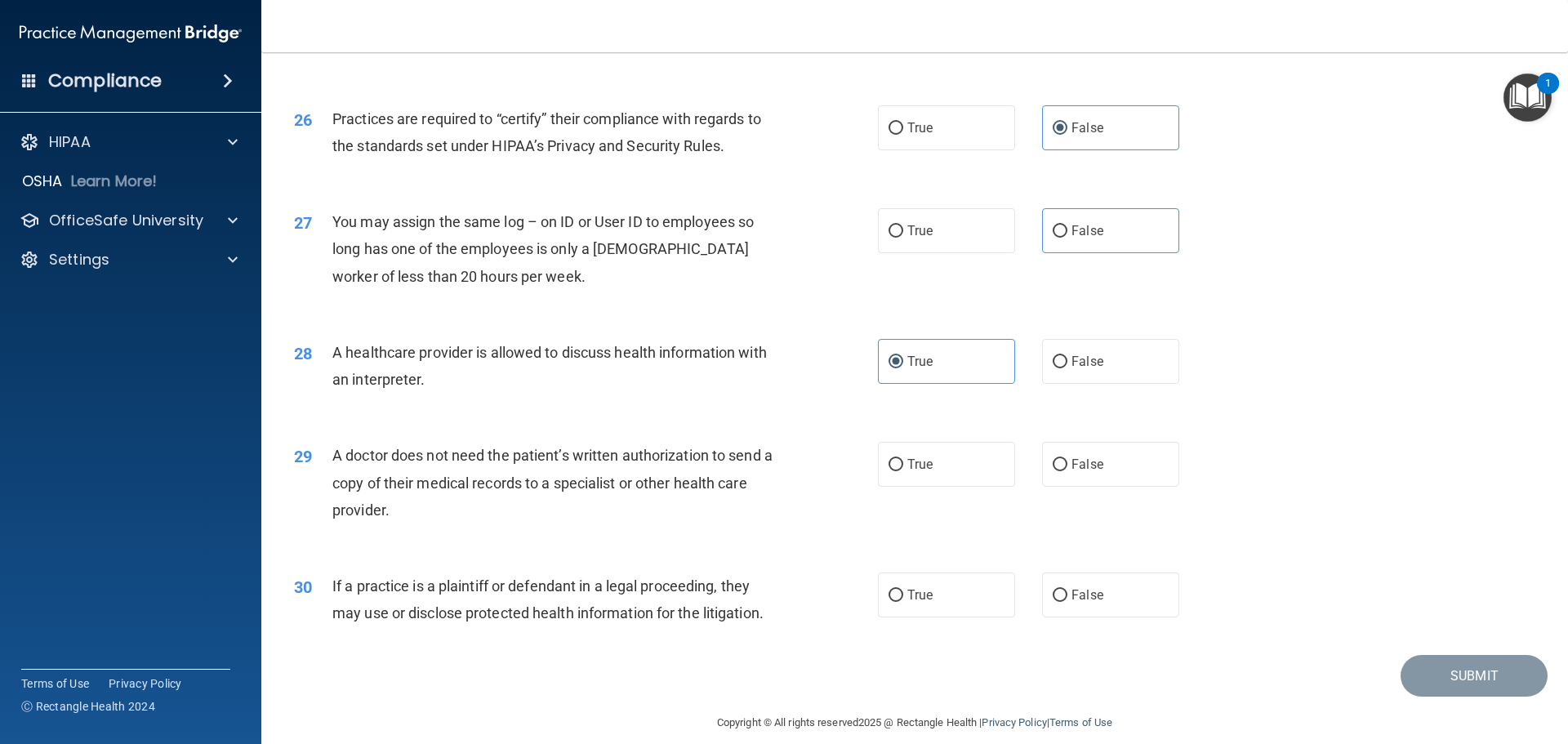
scroll to position [3058, 0]
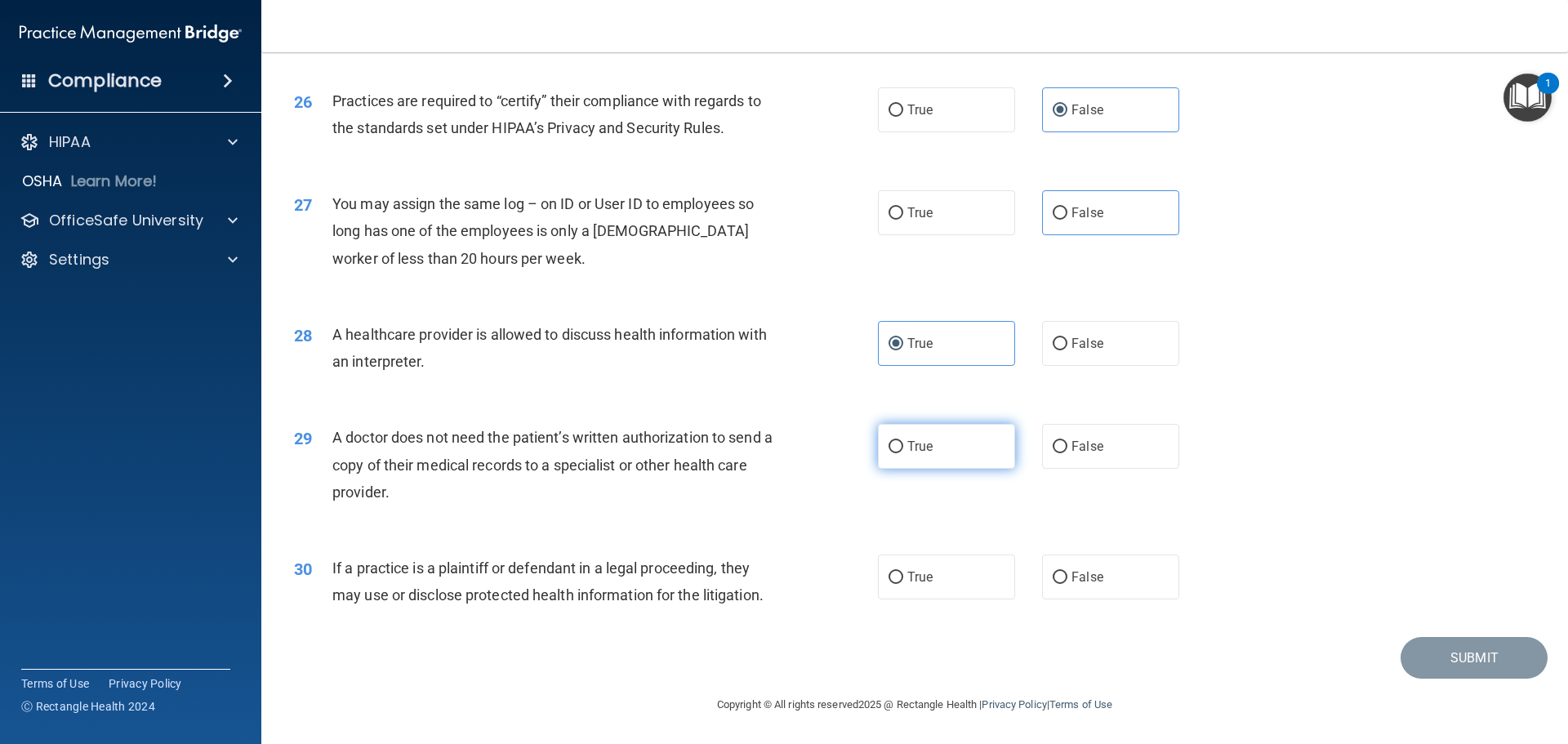
drag, startPoint x: 964, startPoint y: 443, endPoint x: 965, endPoint y: 481, distance: 38.0
click at [967, 445] on label "True" at bounding box center [946, 446] width 137 height 45
click at [904, 445] on input "True" at bounding box center [895, 447] width 14 height 13
radio input "true"
drag, startPoint x: 932, startPoint y: 573, endPoint x: 946, endPoint y: 575, distance: 14.1
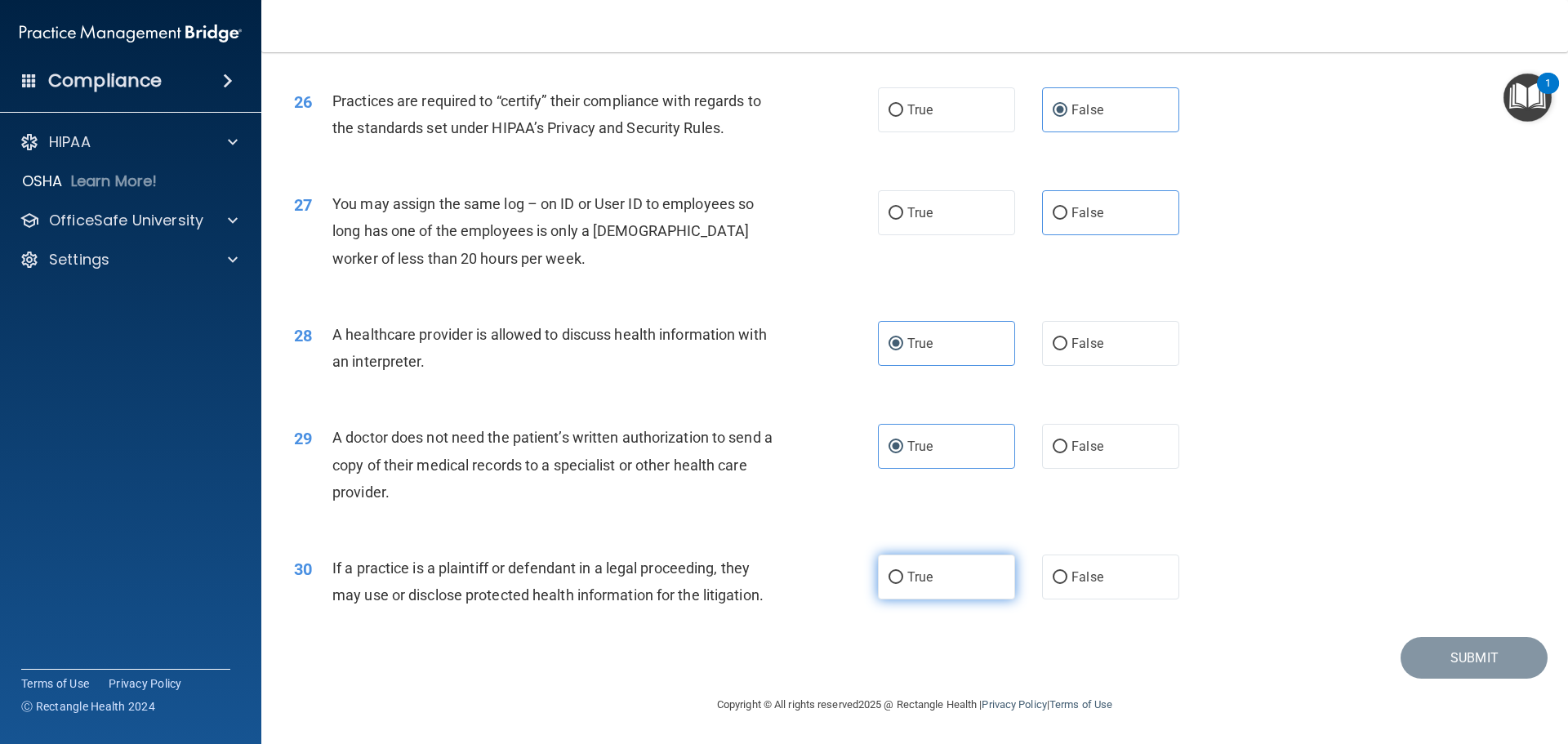
click at [936, 573] on label "True" at bounding box center [946, 577] width 137 height 45
click at [904, 573] on input "True" at bounding box center [895, 578] width 14 height 13
radio input "true"
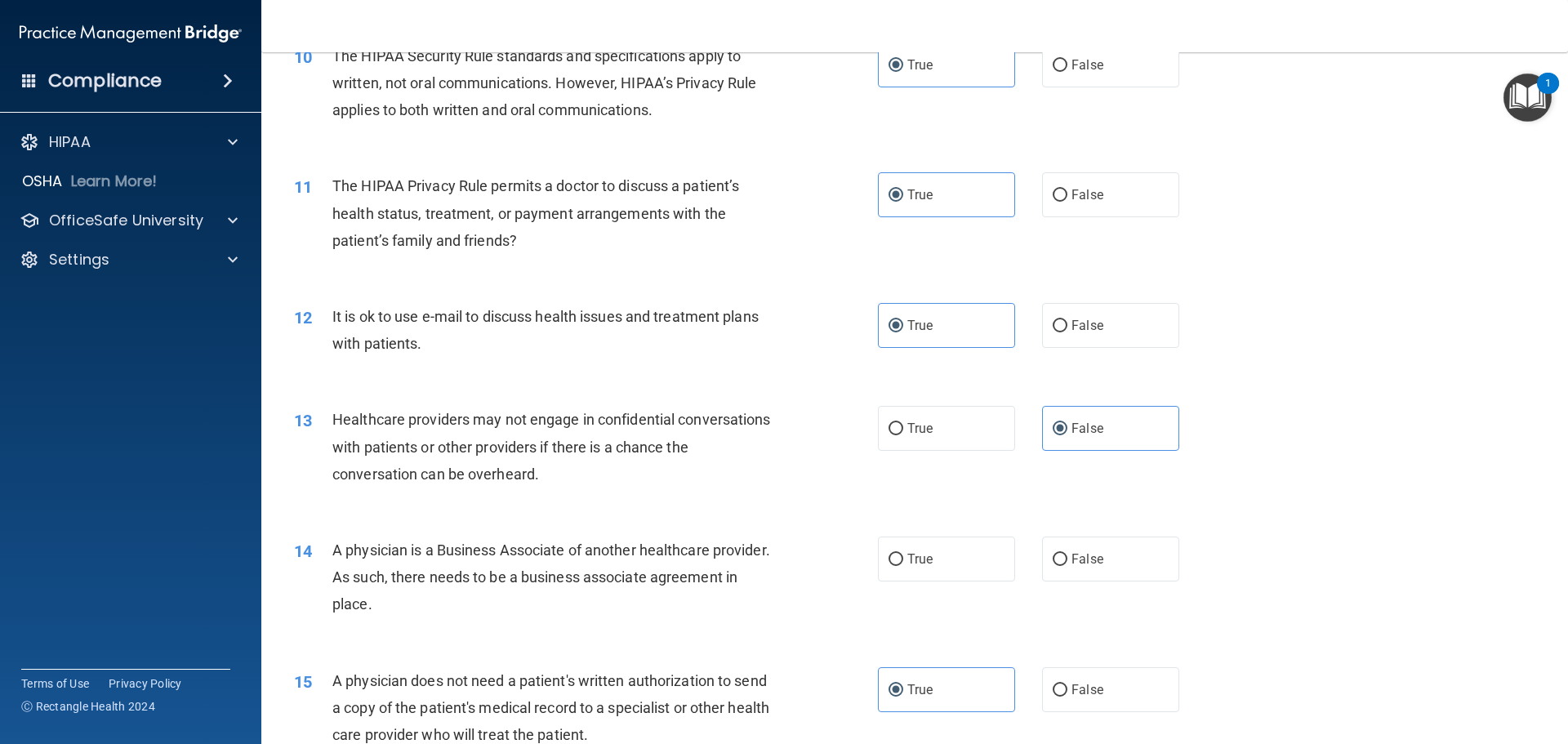
scroll to position [1343, 0]
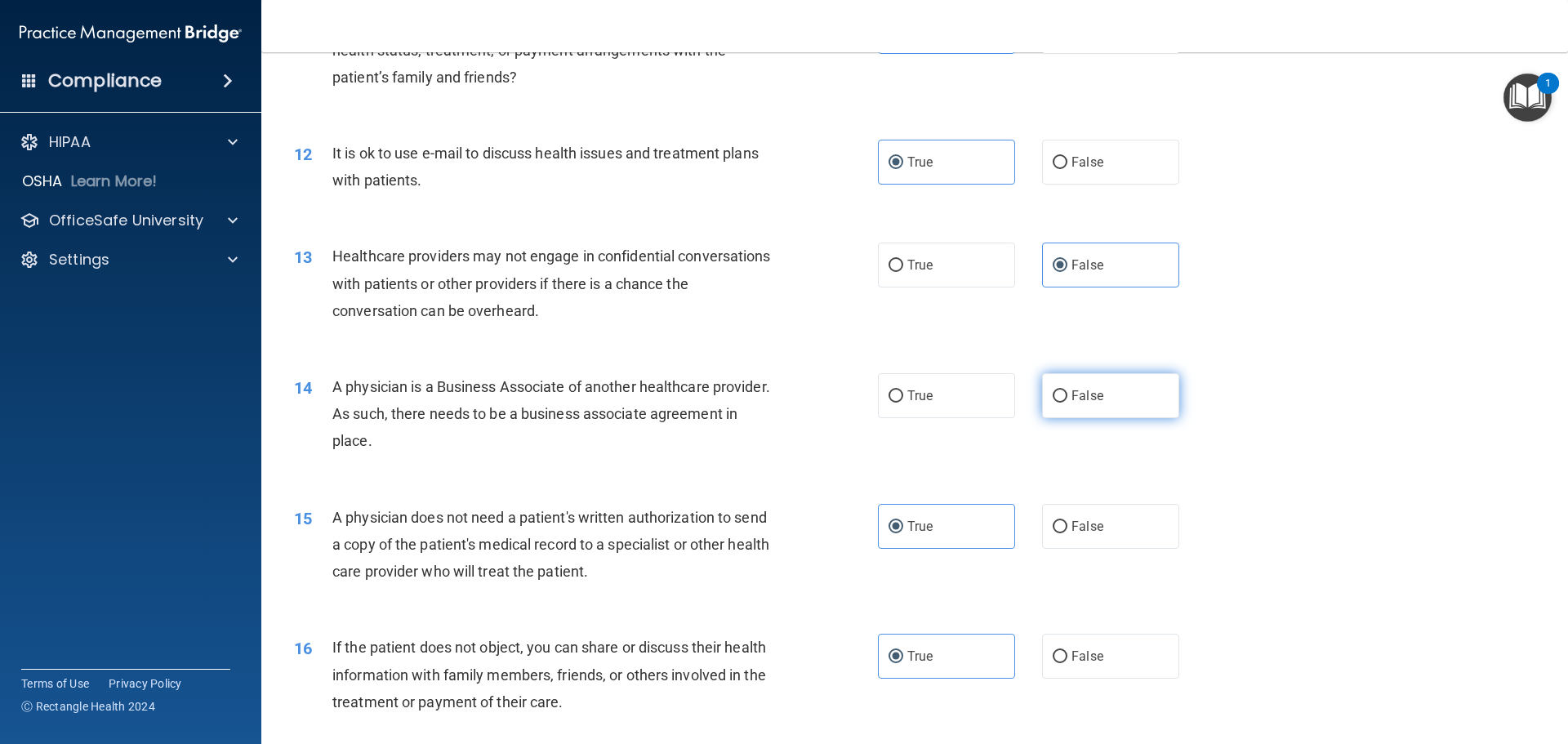
click at [1072, 397] on span "False" at bounding box center [1088, 395] width 32 height 15
click at [1068, 397] on input "False" at bounding box center [1059, 396] width 14 height 13
radio input "true"
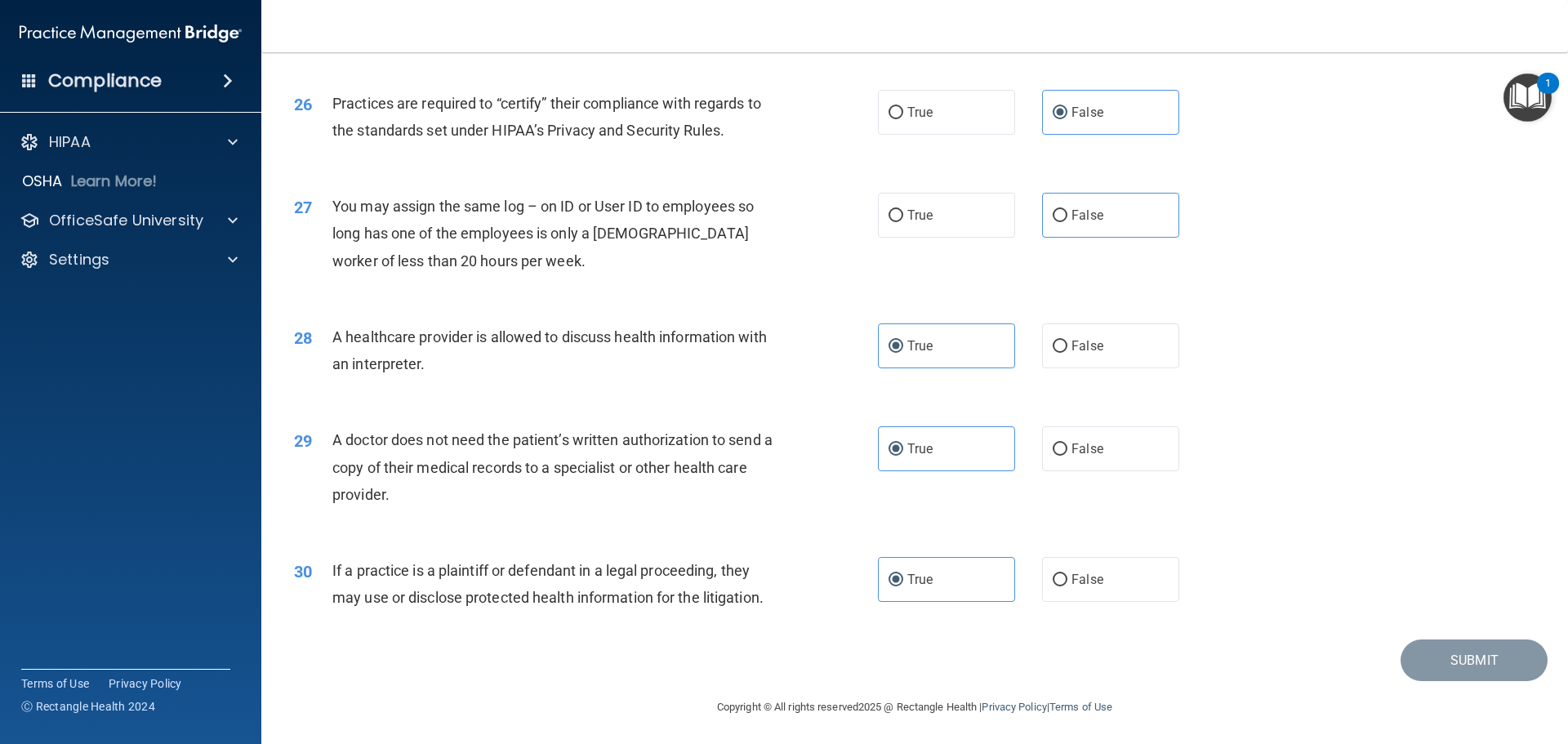
scroll to position [3058, 0]
click at [1059, 221] on label "False" at bounding box center [1111, 212] width 137 height 45
click at [1059, 219] on input "False" at bounding box center [1059, 214] width 14 height 13
radio input "true"
click at [1422, 646] on button "Submit" at bounding box center [1474, 658] width 147 height 42
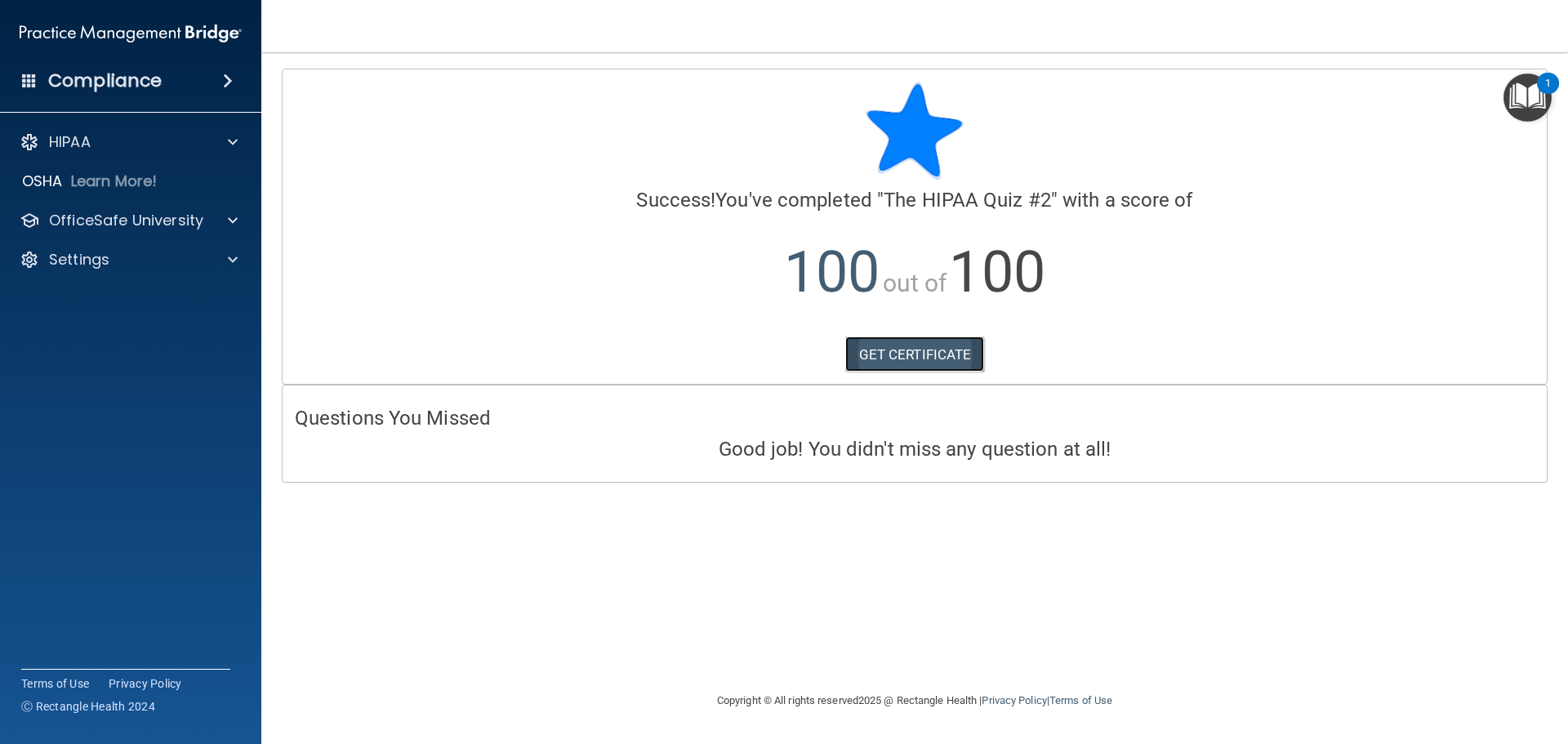
click at [931, 366] on link "GET CERTIFICATE" at bounding box center [916, 354] width 140 height 36
click at [151, 254] on div "Settings" at bounding box center [108, 259] width 203 height 19
click at [147, 286] on link "My Account" at bounding box center [113, 298] width 257 height 33
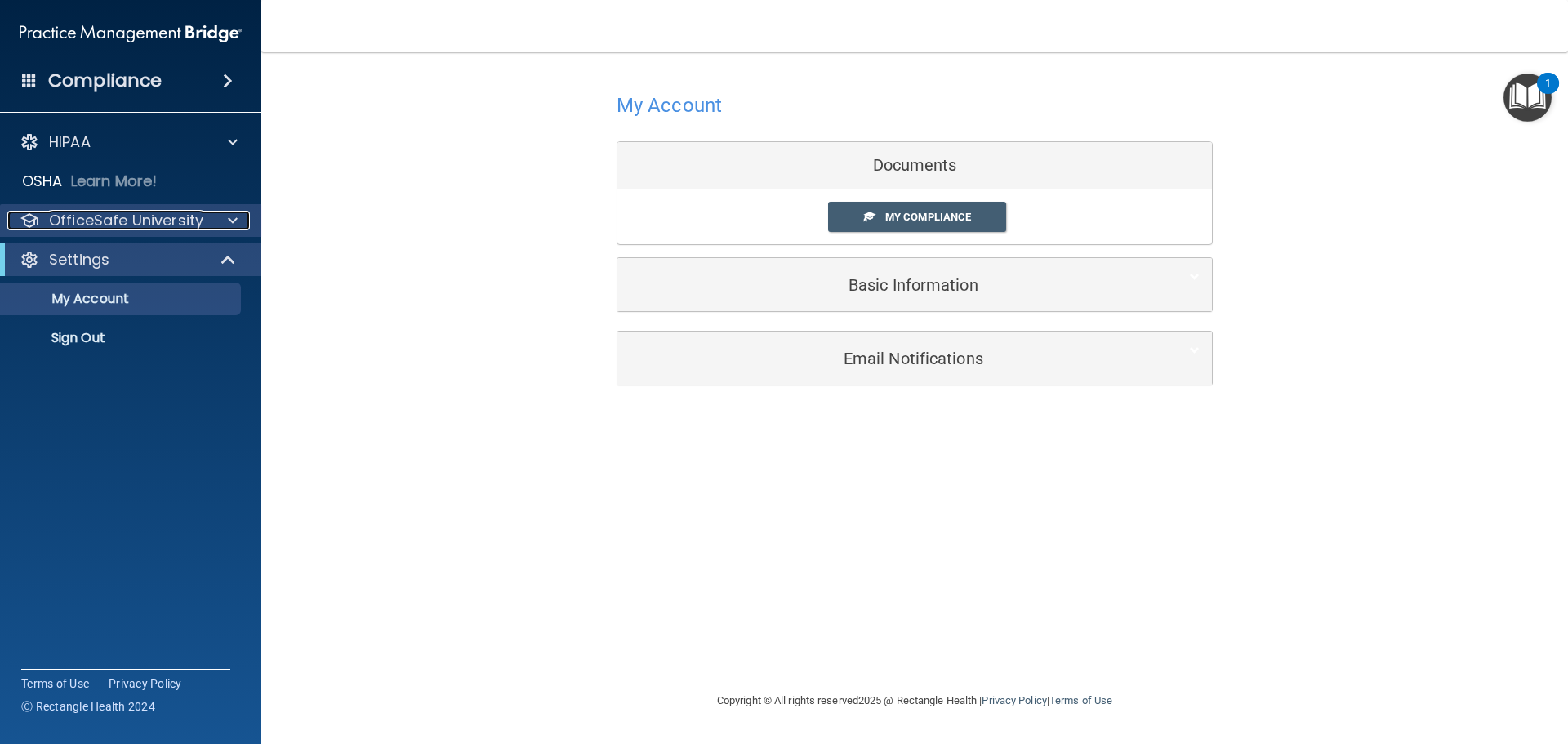
click at [136, 225] on p "OfficeSafe University" at bounding box center [126, 220] width 155 height 19
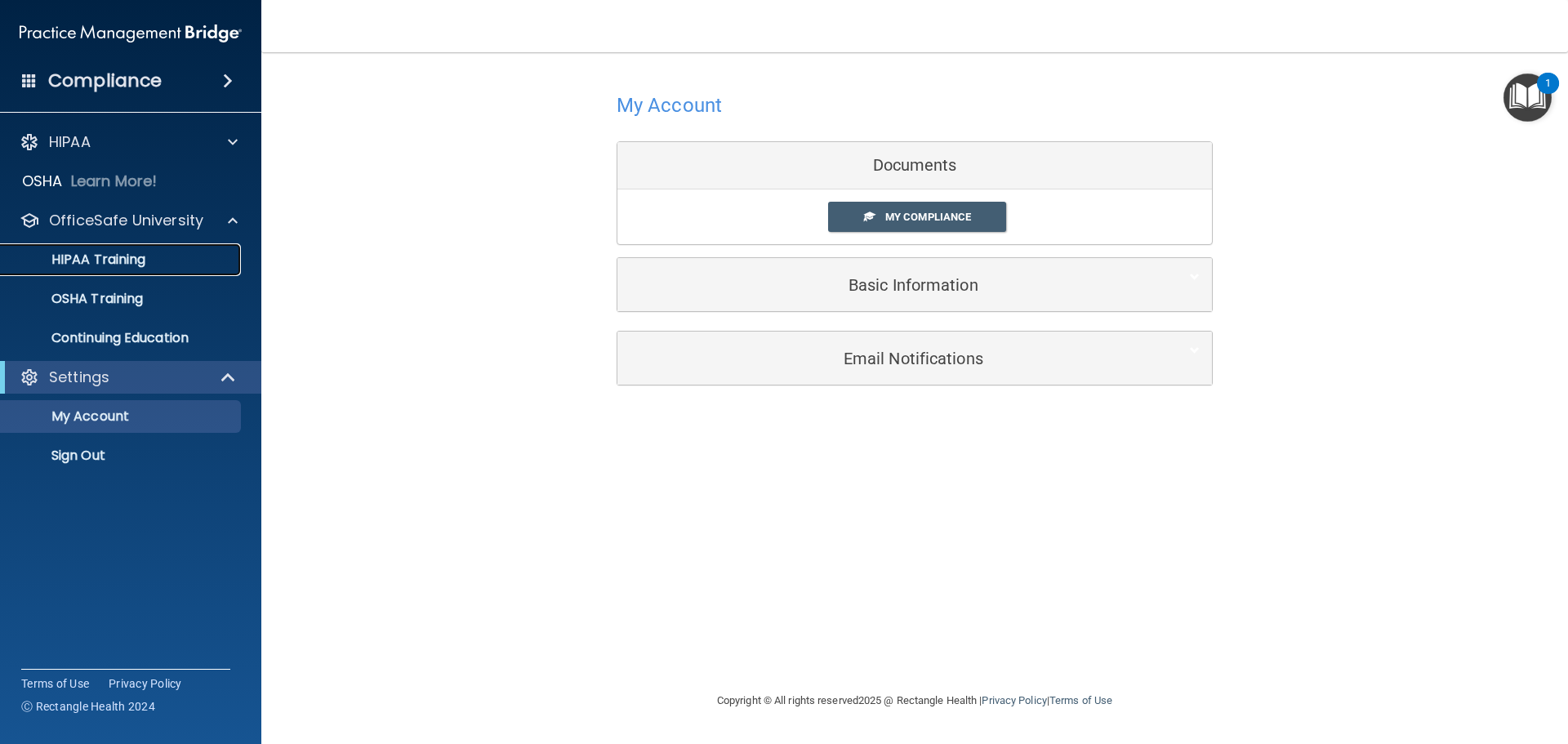
click at [143, 254] on p "HIPAA Training" at bounding box center [78, 259] width 135 height 16
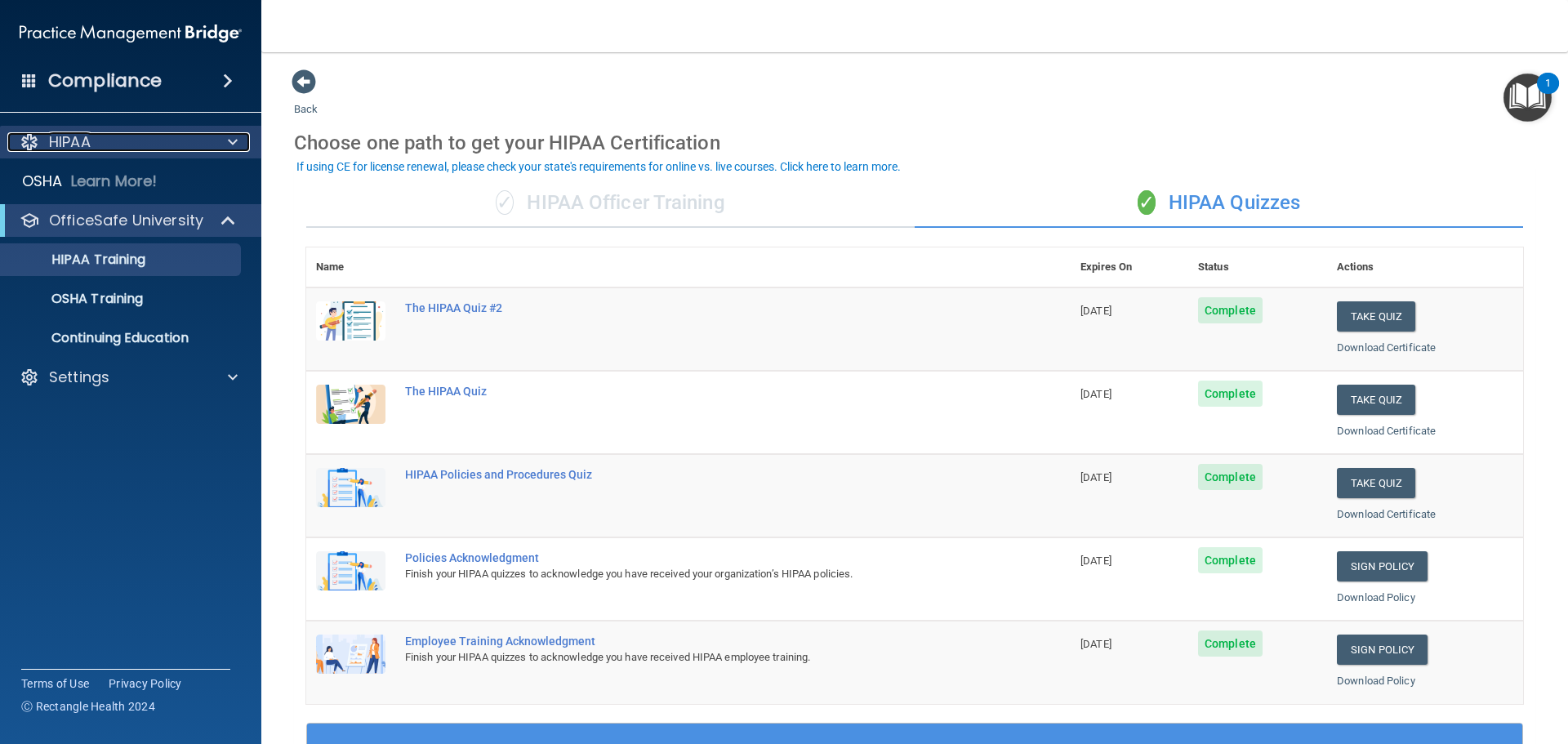
click at [71, 144] on p "HIPAA" at bounding box center [70, 141] width 42 height 19
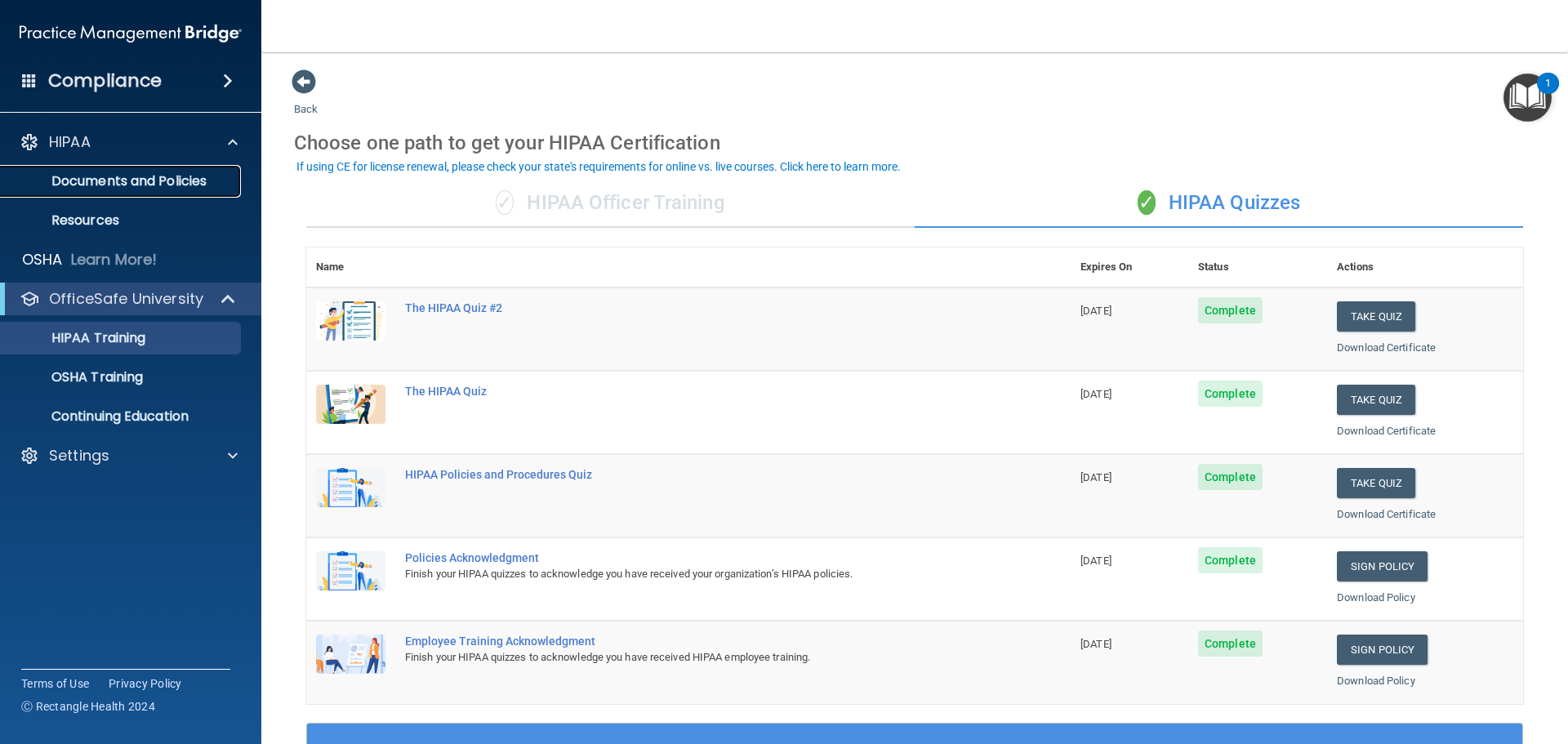
click at [82, 173] on p "Documents and Policies" at bounding box center [122, 181] width 223 height 16
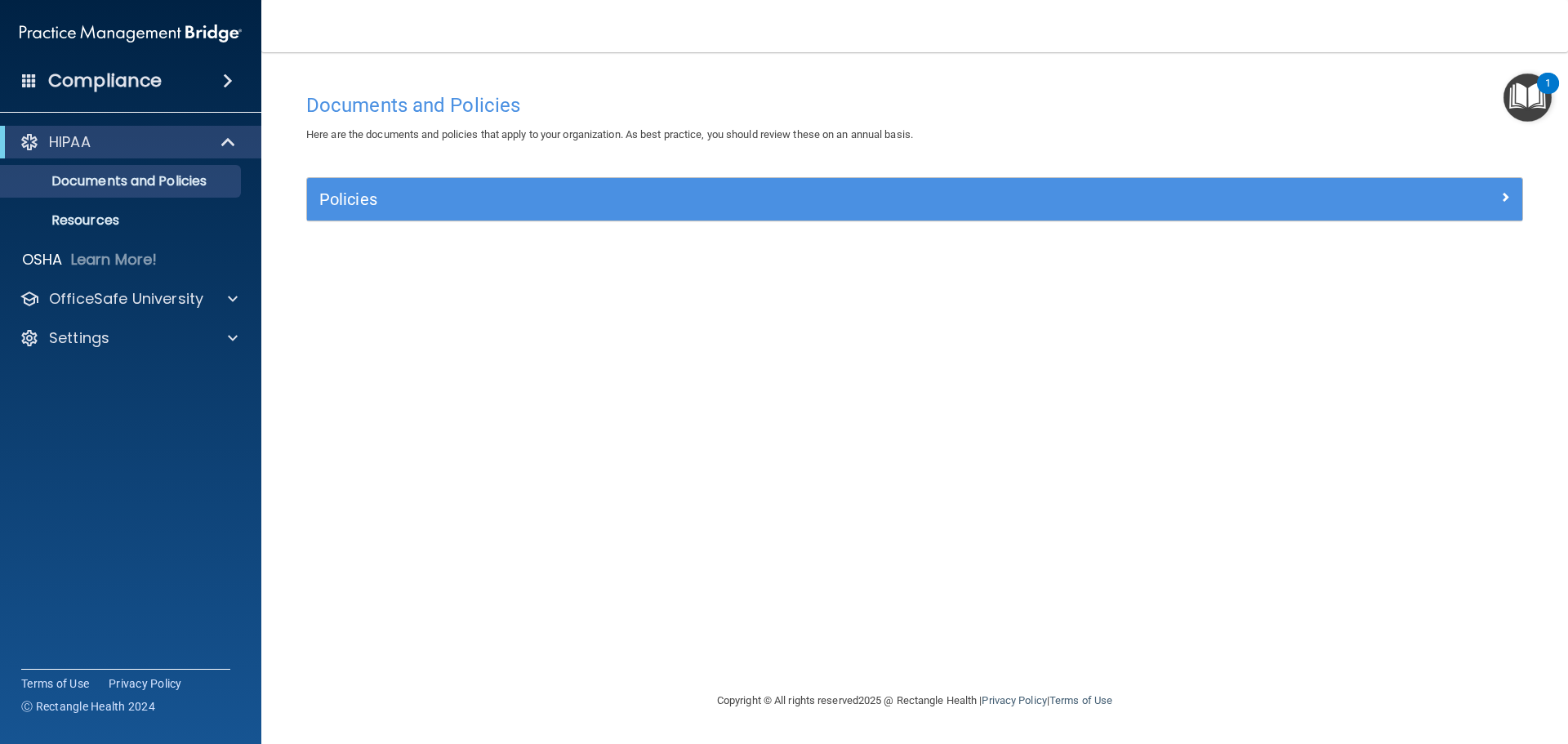
click at [1496, 183] on div "Policies" at bounding box center [915, 199] width 1216 height 43
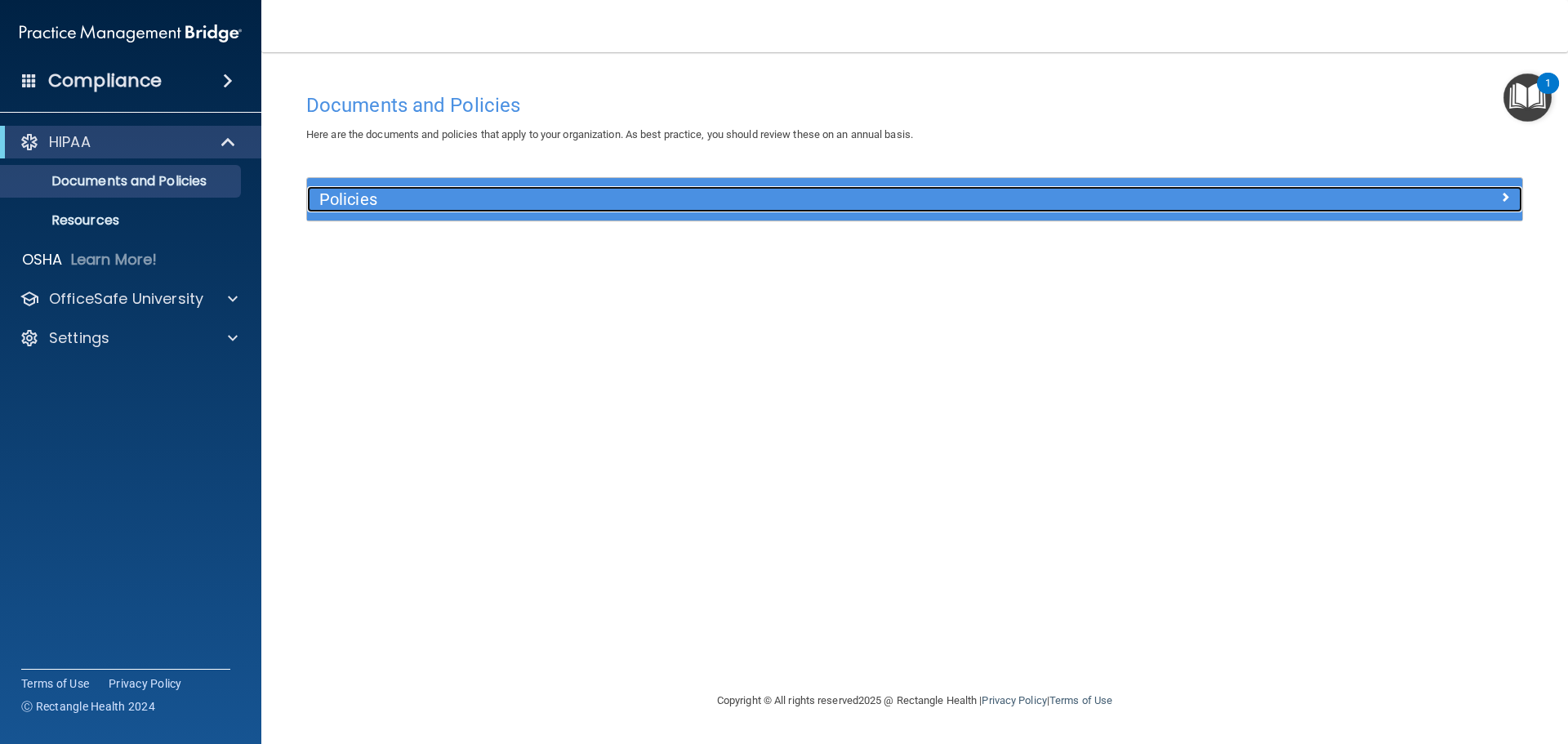
click at [1496, 188] on div at bounding box center [1370, 196] width 304 height 19
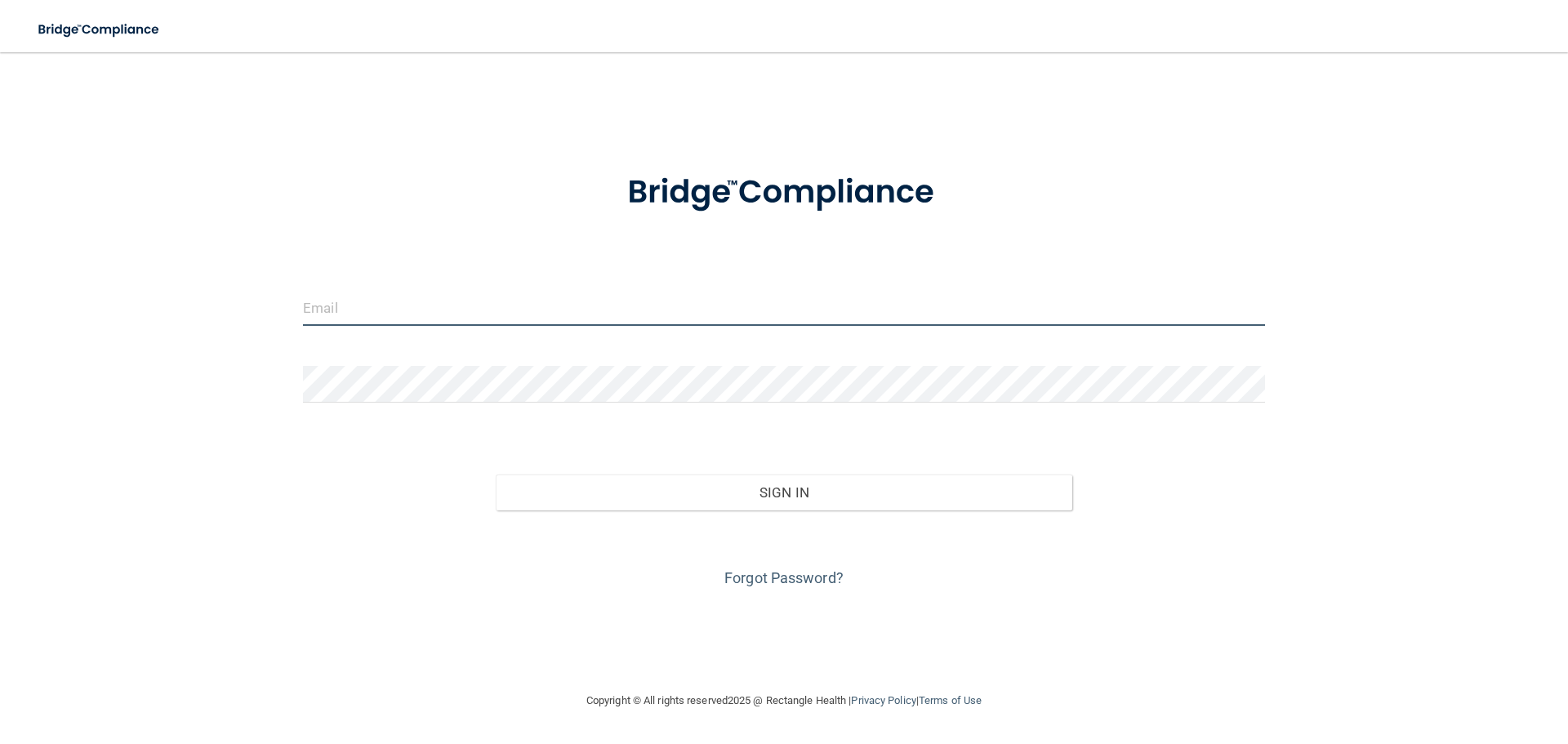
click at [399, 309] on input "email" at bounding box center [784, 308] width 963 height 37
type input "[PERSON_NAME][EMAIL_ADDRESS][DOMAIN_NAME]"
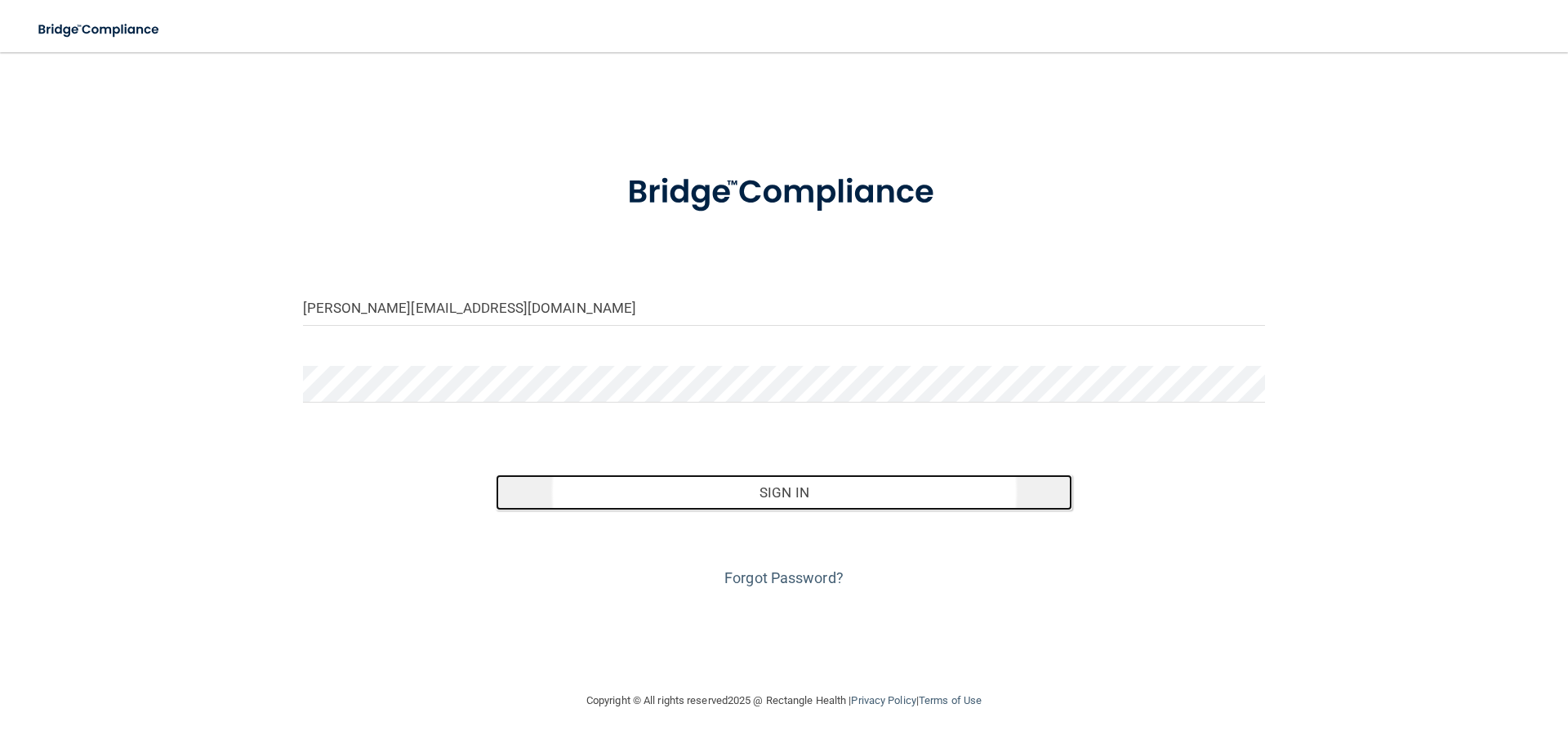
click at [802, 493] on button "Sign In" at bounding box center [784, 492] width 578 height 36
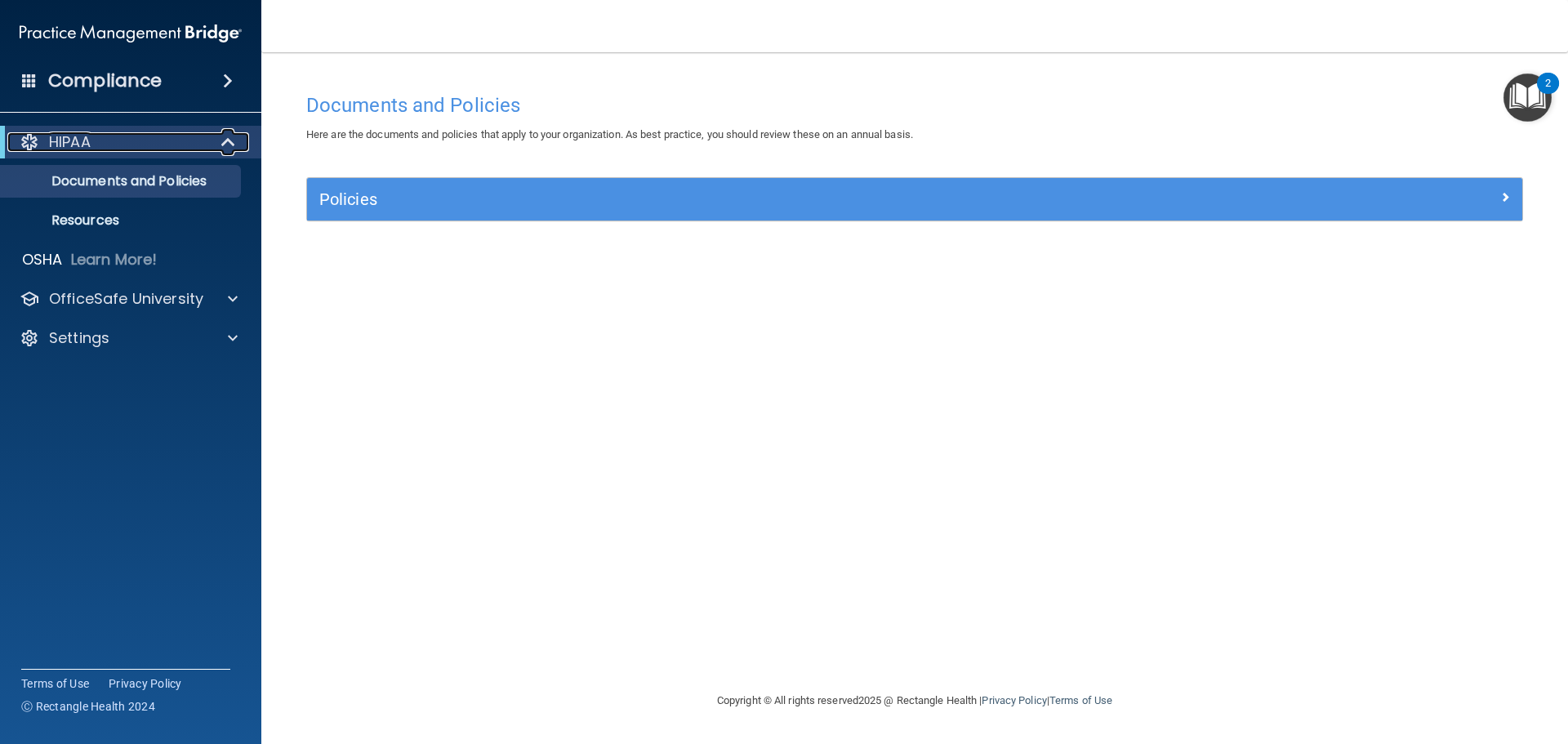
click at [29, 135] on div at bounding box center [29, 141] width 19 height 19
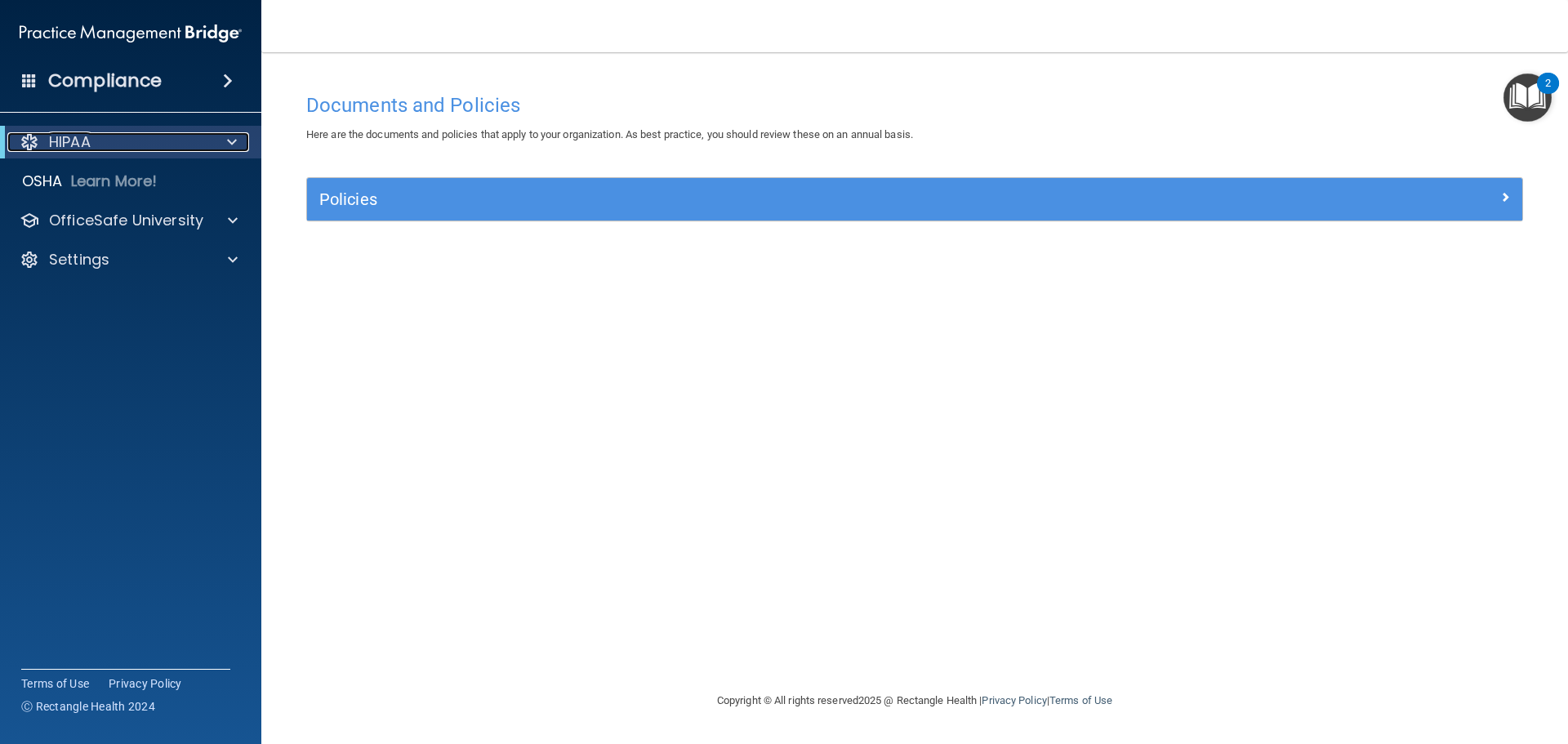
click at [31, 137] on div at bounding box center [29, 141] width 19 height 19
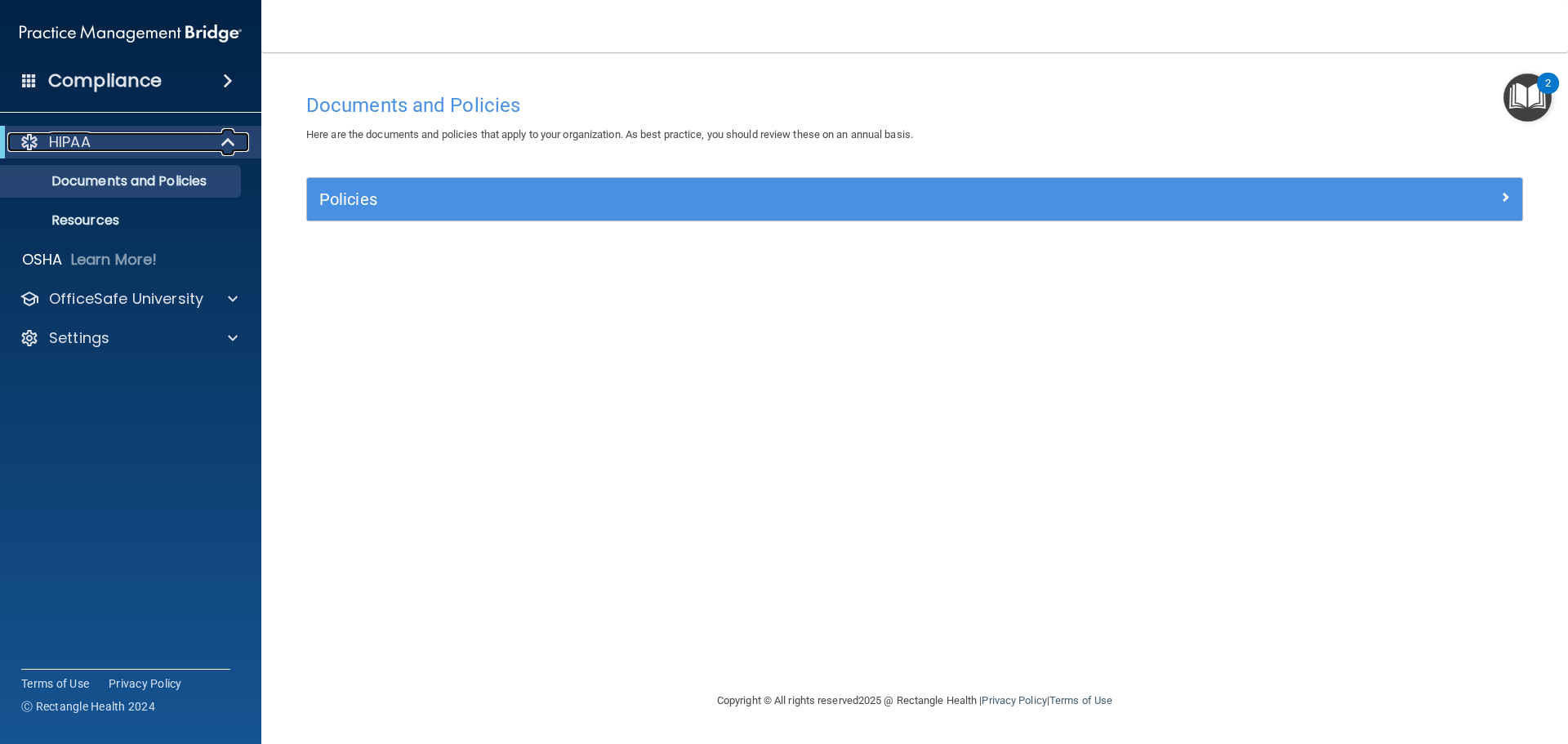
click at [31, 137] on div at bounding box center [29, 141] width 19 height 19
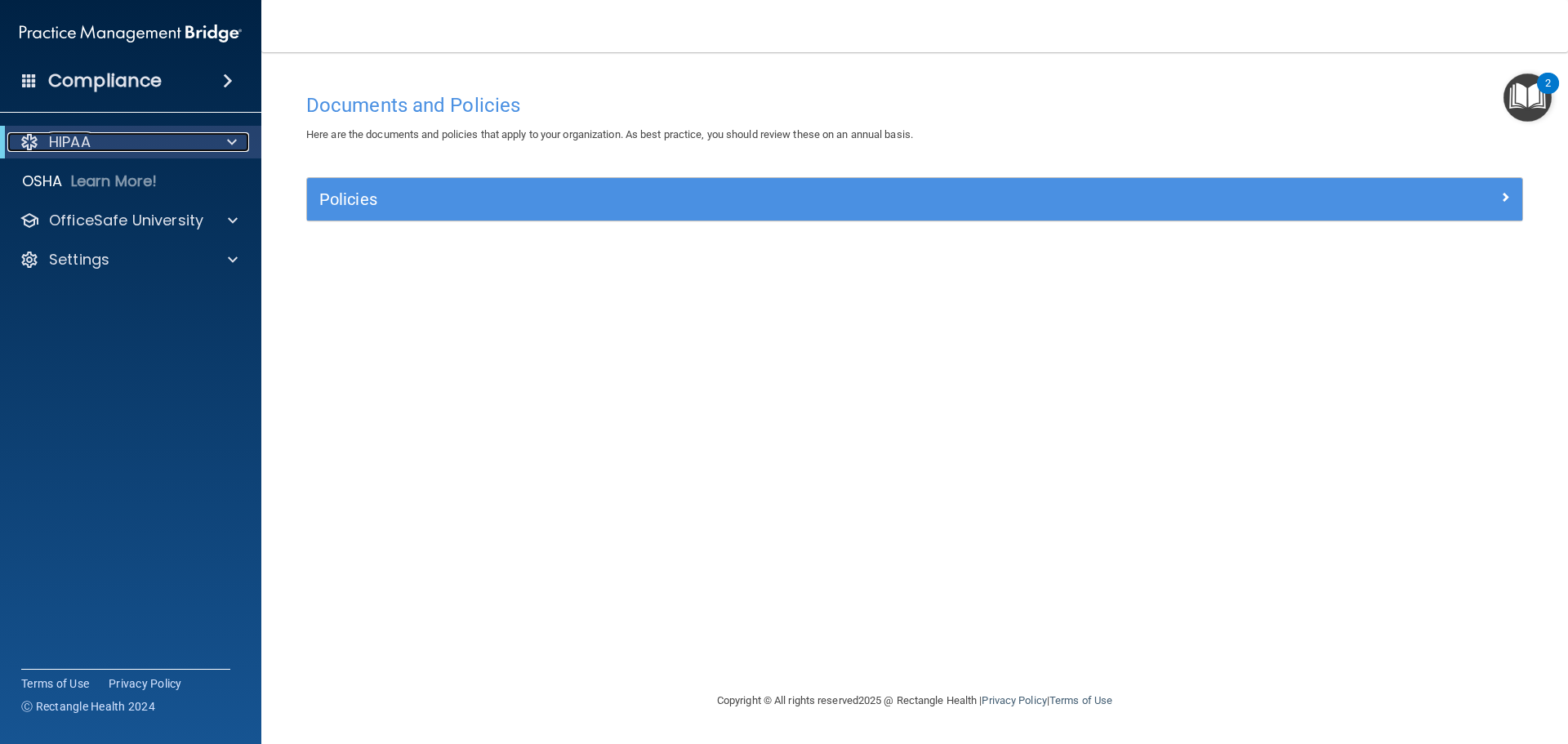
click at [31, 137] on div at bounding box center [29, 141] width 19 height 19
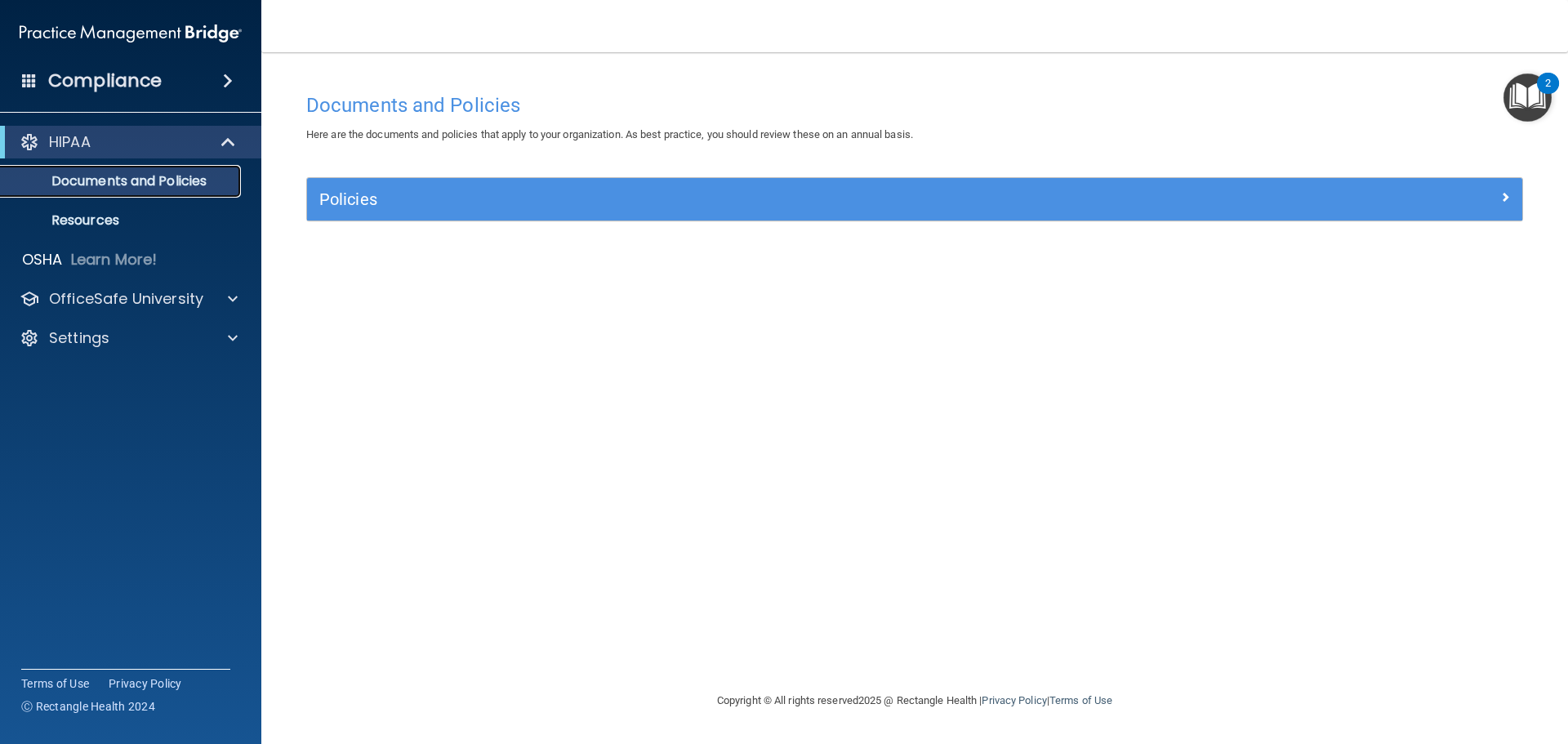
click at [67, 178] on p "Documents and Policies" at bounding box center [122, 181] width 223 height 16
click at [73, 218] on p "Resources" at bounding box center [122, 220] width 223 height 16
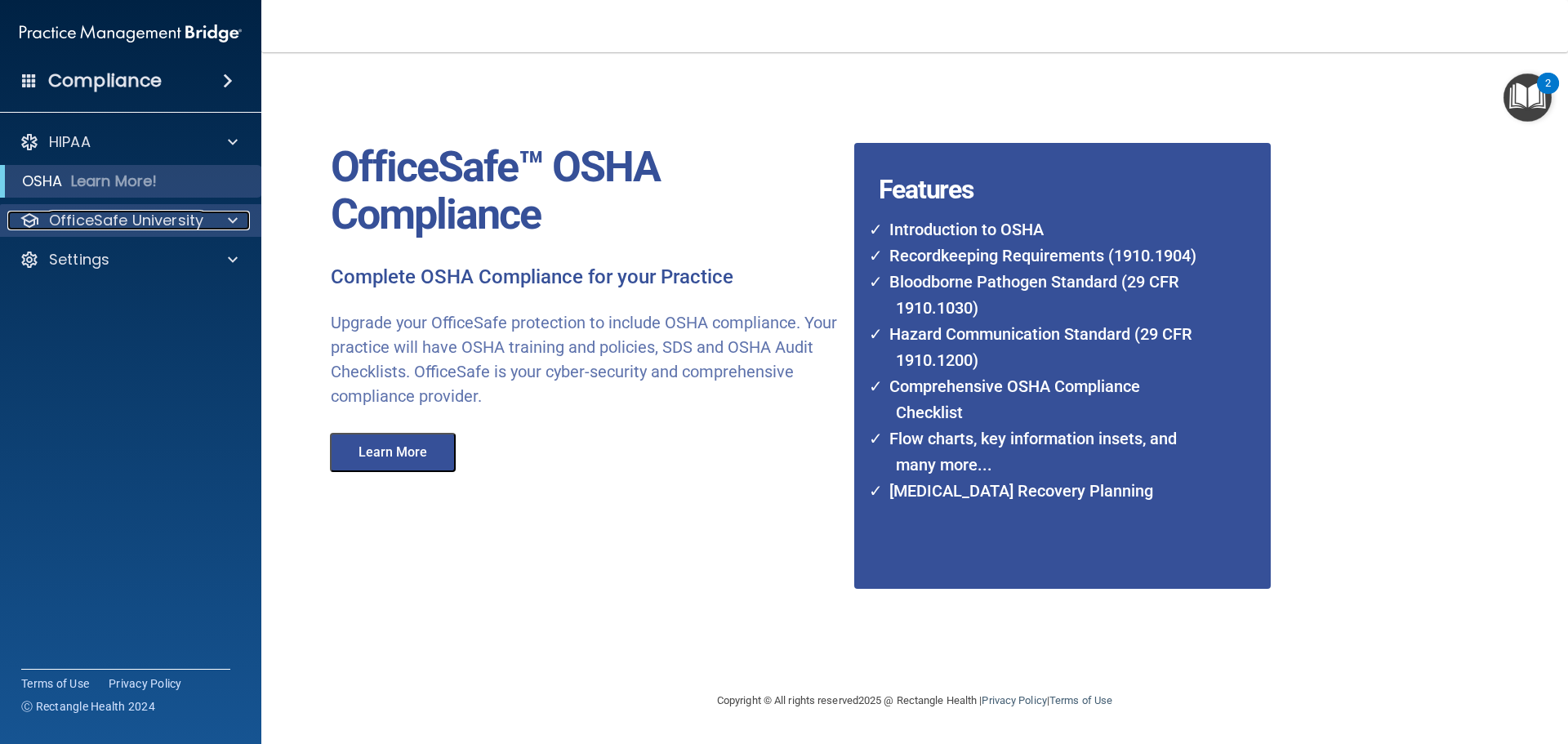
click at [171, 221] on p "OfficeSafe University" at bounding box center [126, 220] width 155 height 19
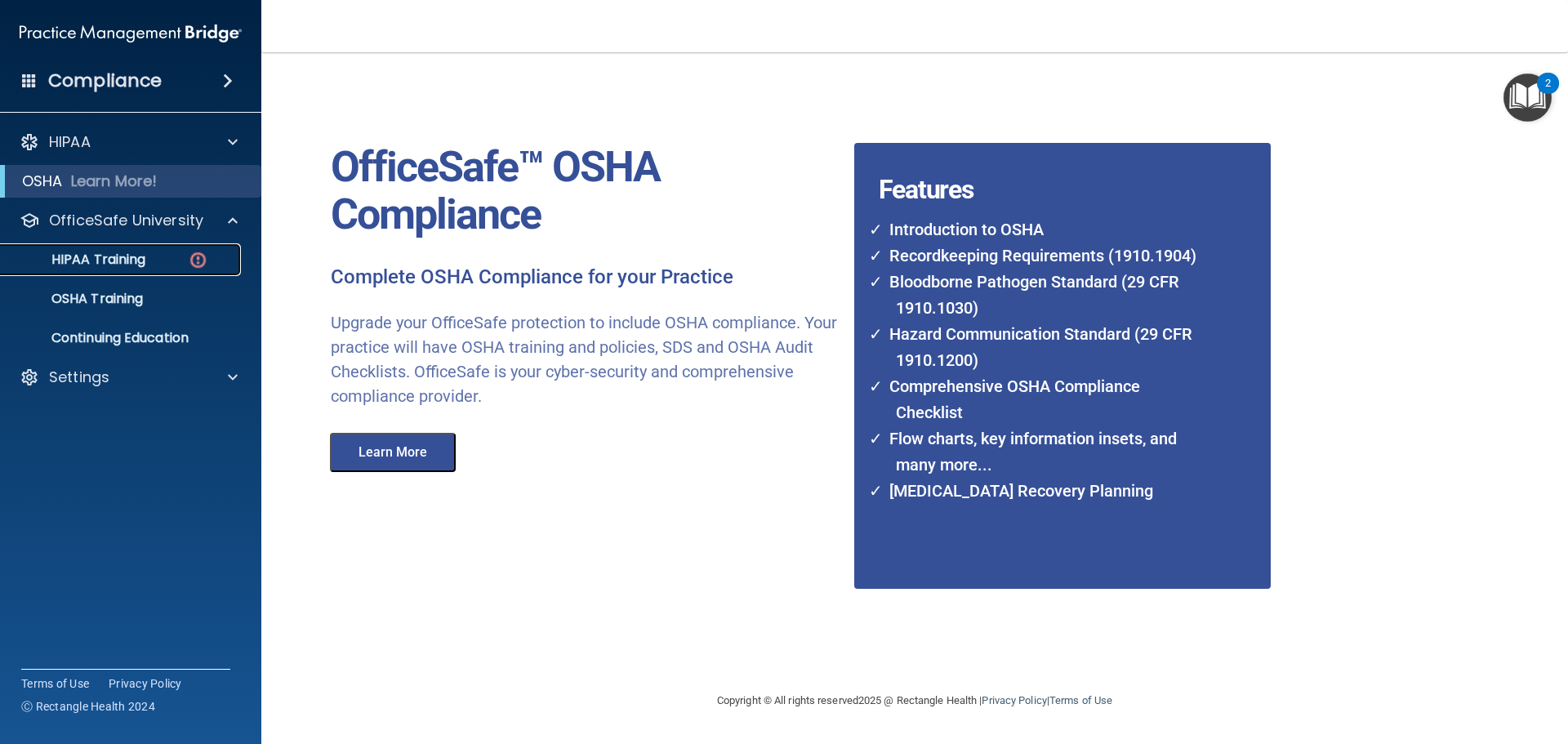
click at [141, 255] on p "HIPAA Training" at bounding box center [78, 259] width 135 height 16
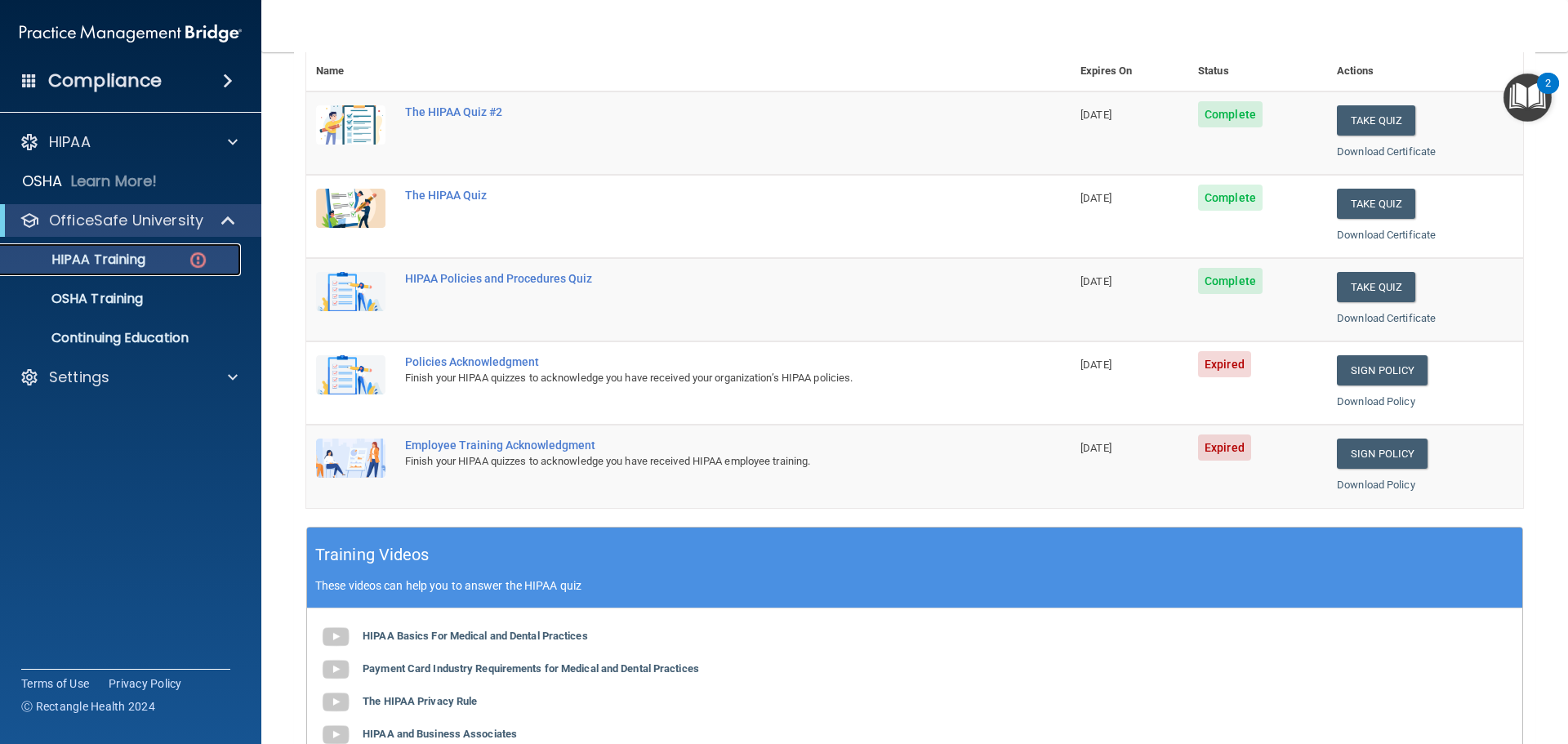
scroll to position [159, 0]
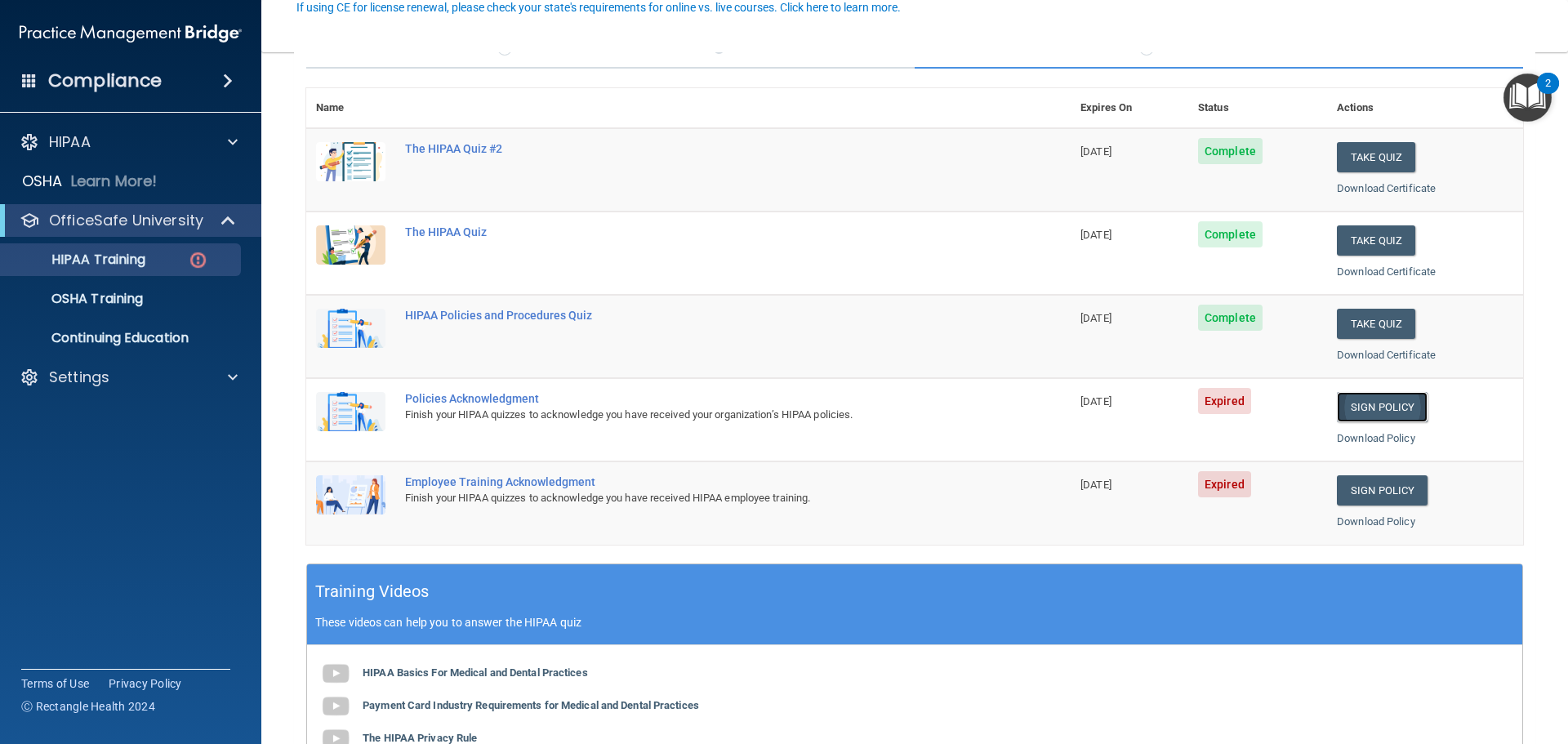
click at [1361, 411] on link "Sign Policy" at bounding box center [1382, 407] width 91 height 30
click at [1366, 491] on link "Sign Policy" at bounding box center [1382, 490] width 91 height 30
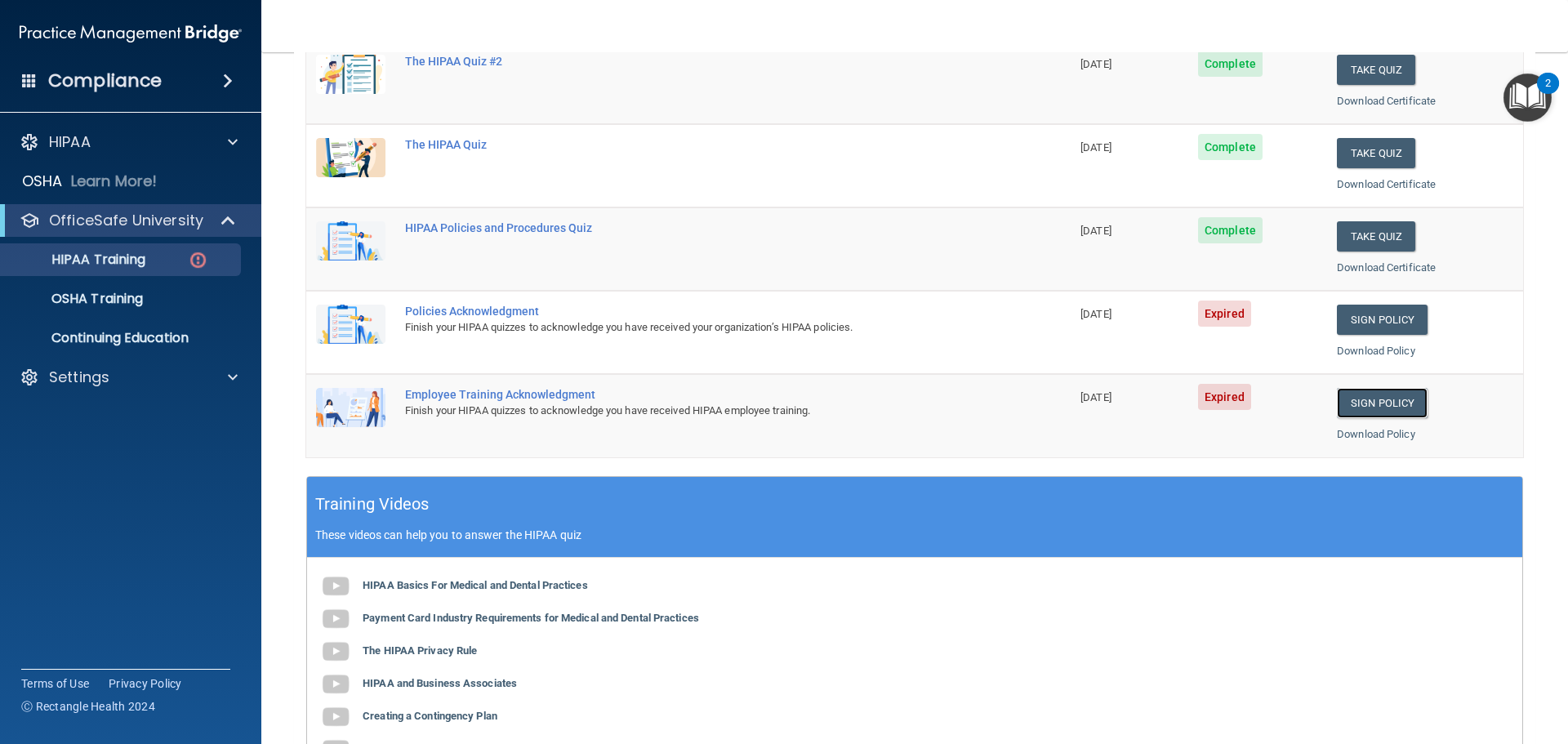
scroll to position [241, 0]
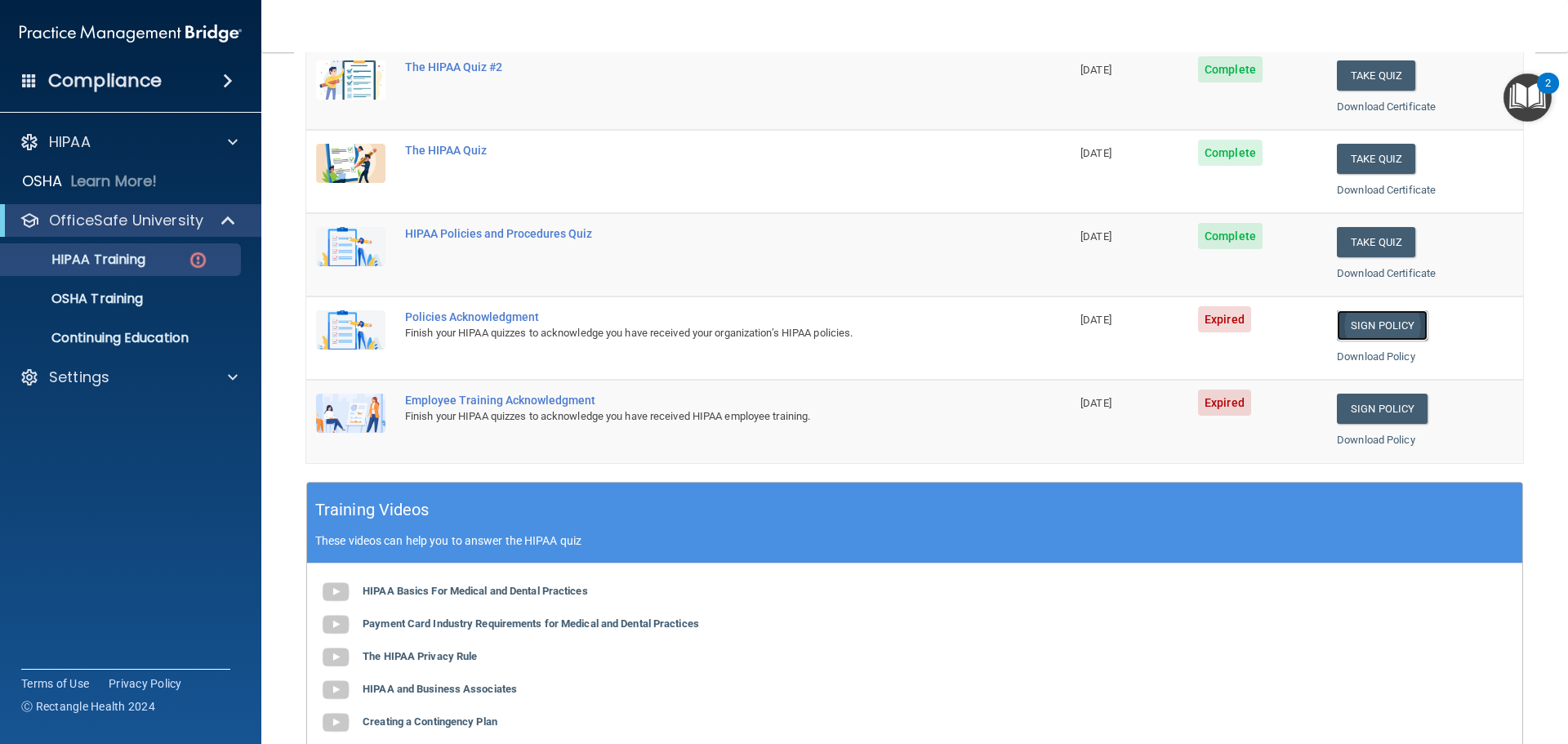
click at [1345, 327] on link "Sign Policy" at bounding box center [1382, 325] width 91 height 30
click at [1350, 409] on link "Sign Policy" at bounding box center [1382, 409] width 91 height 30
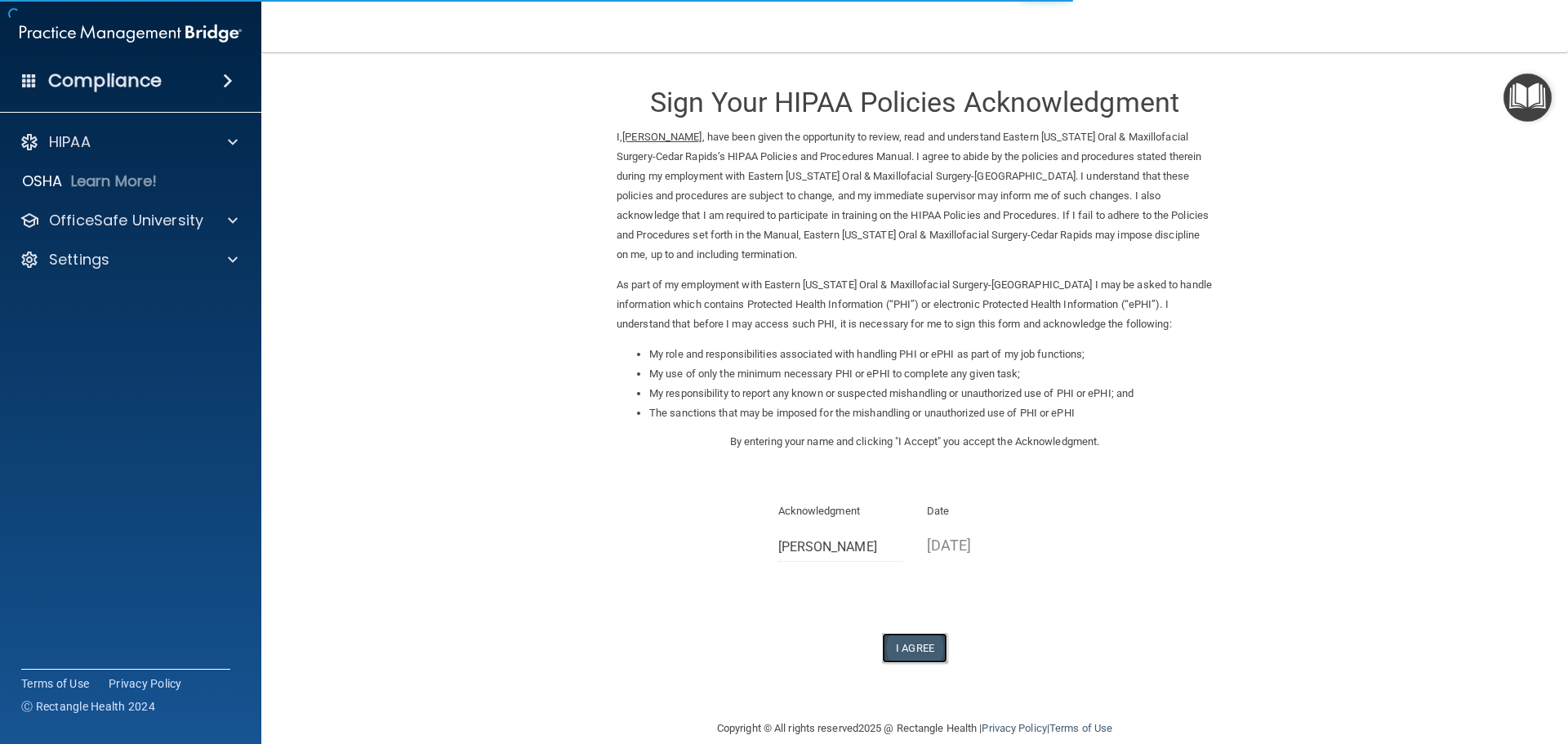
click at [917, 641] on button "I Agree" at bounding box center [915, 648] width 66 height 30
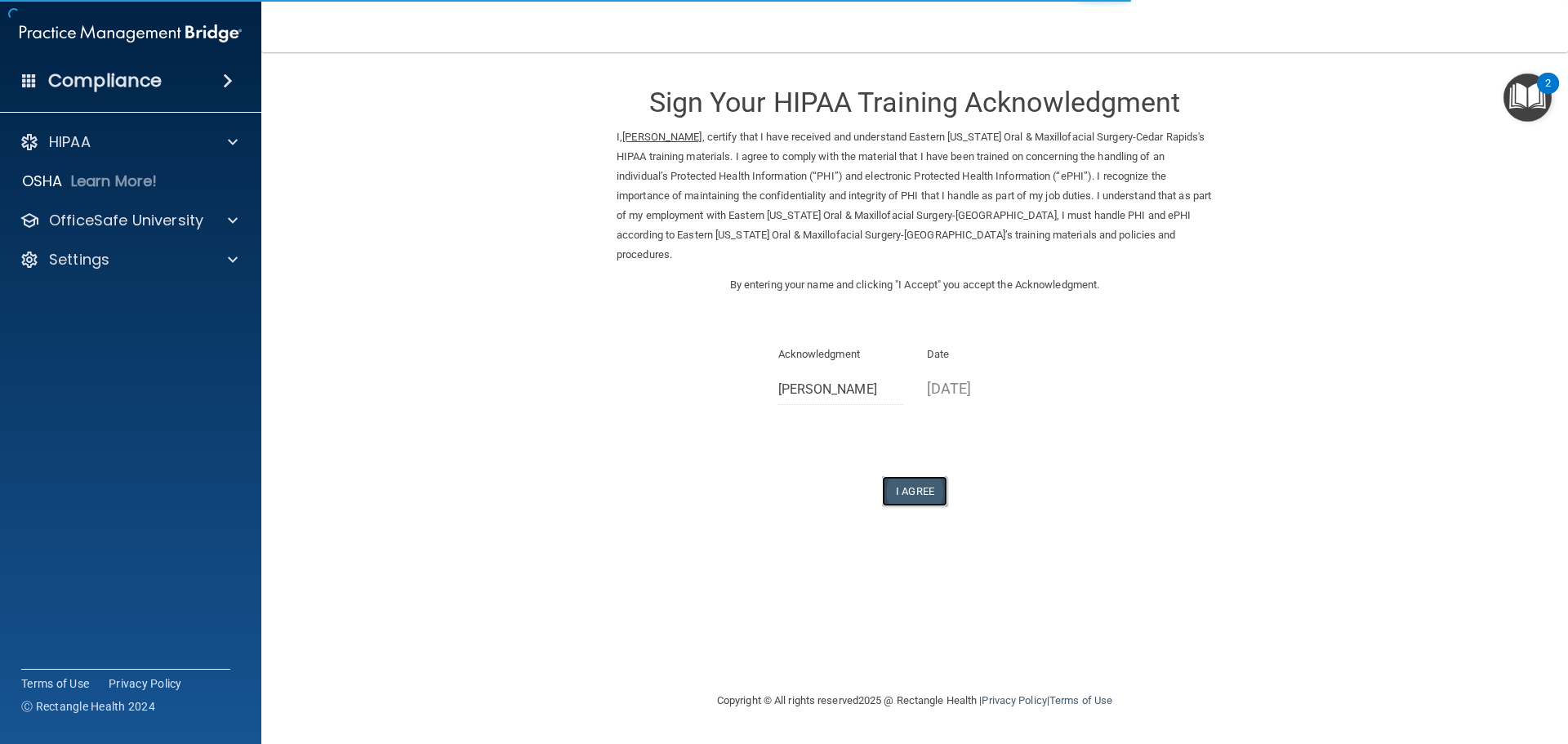
click at [921, 476] on button "I Agree" at bounding box center [915, 491] width 66 height 30
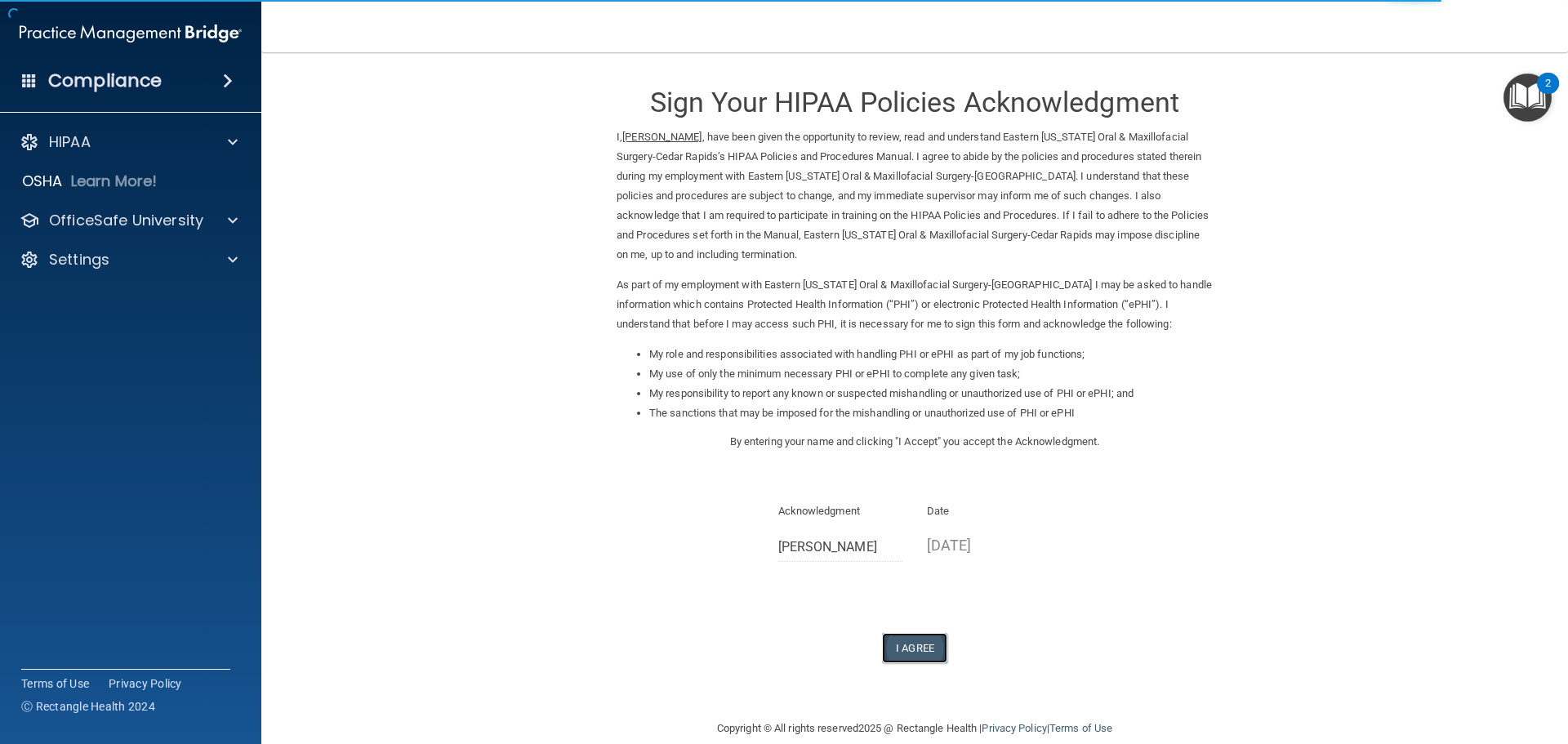
click at [906, 643] on button "I Agree" at bounding box center [915, 648] width 66 height 30
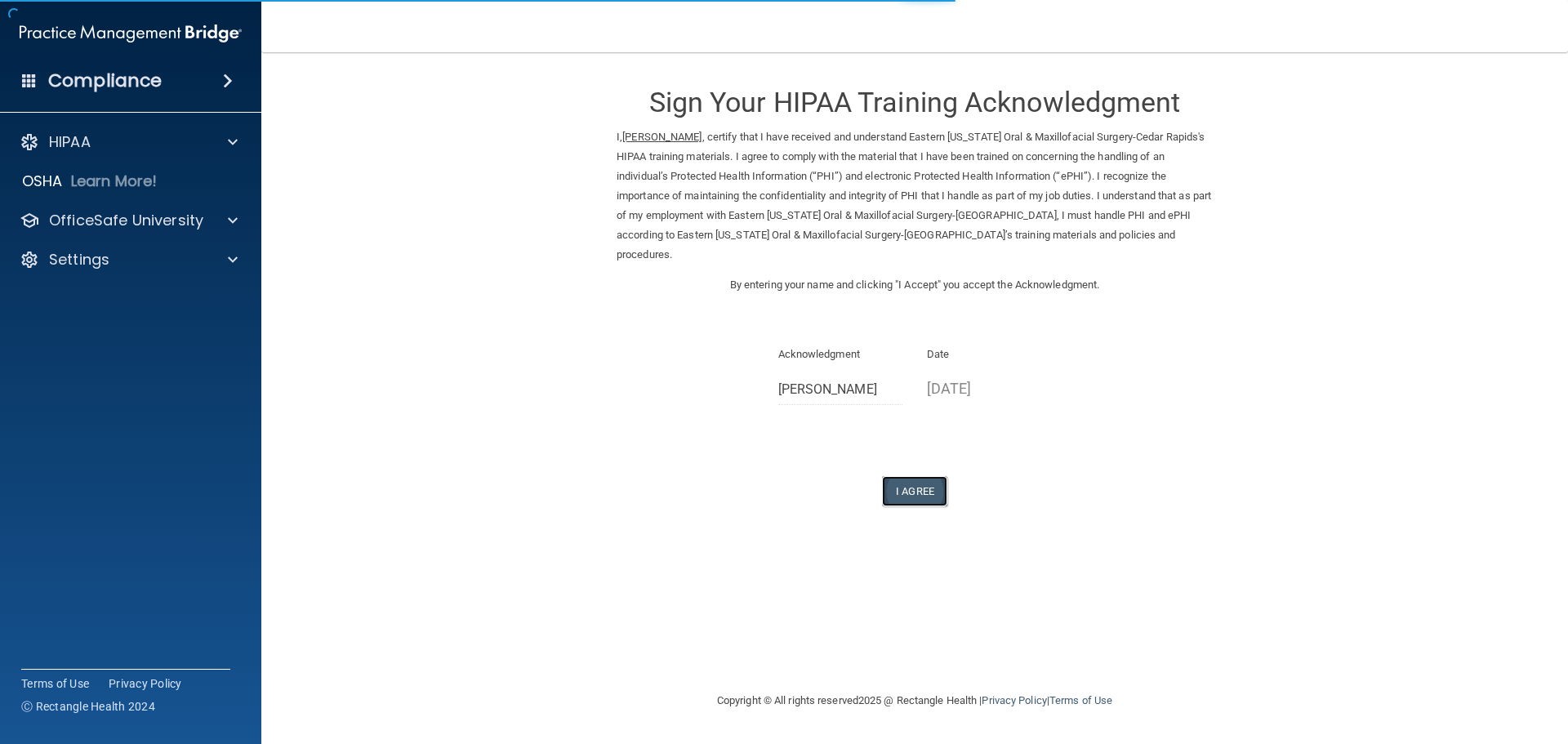
click at [926, 476] on button "I Agree" at bounding box center [915, 491] width 66 height 30
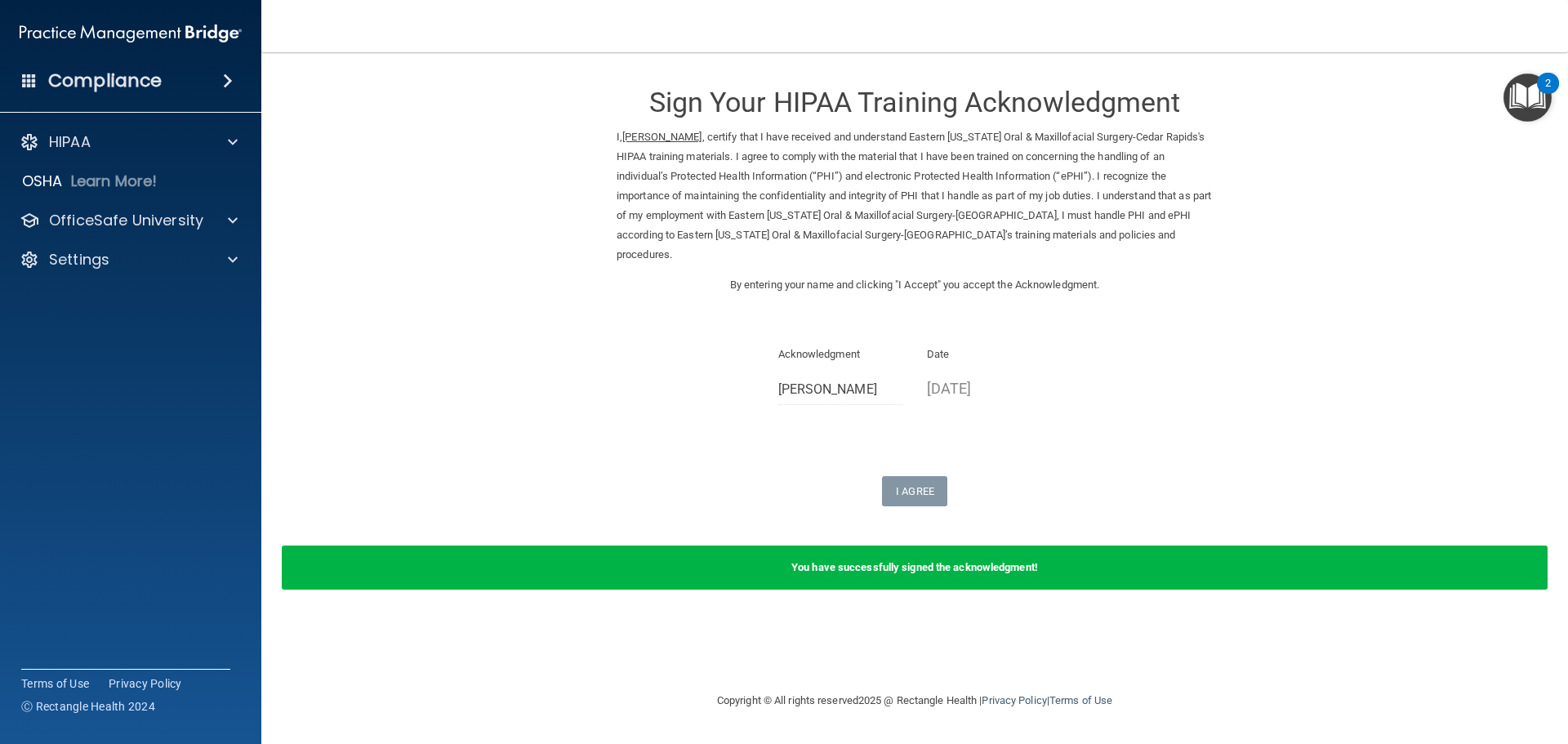
click at [1031, 561] on b "You have successfully signed the acknowledgment!" at bounding box center [914, 567] width 246 height 13
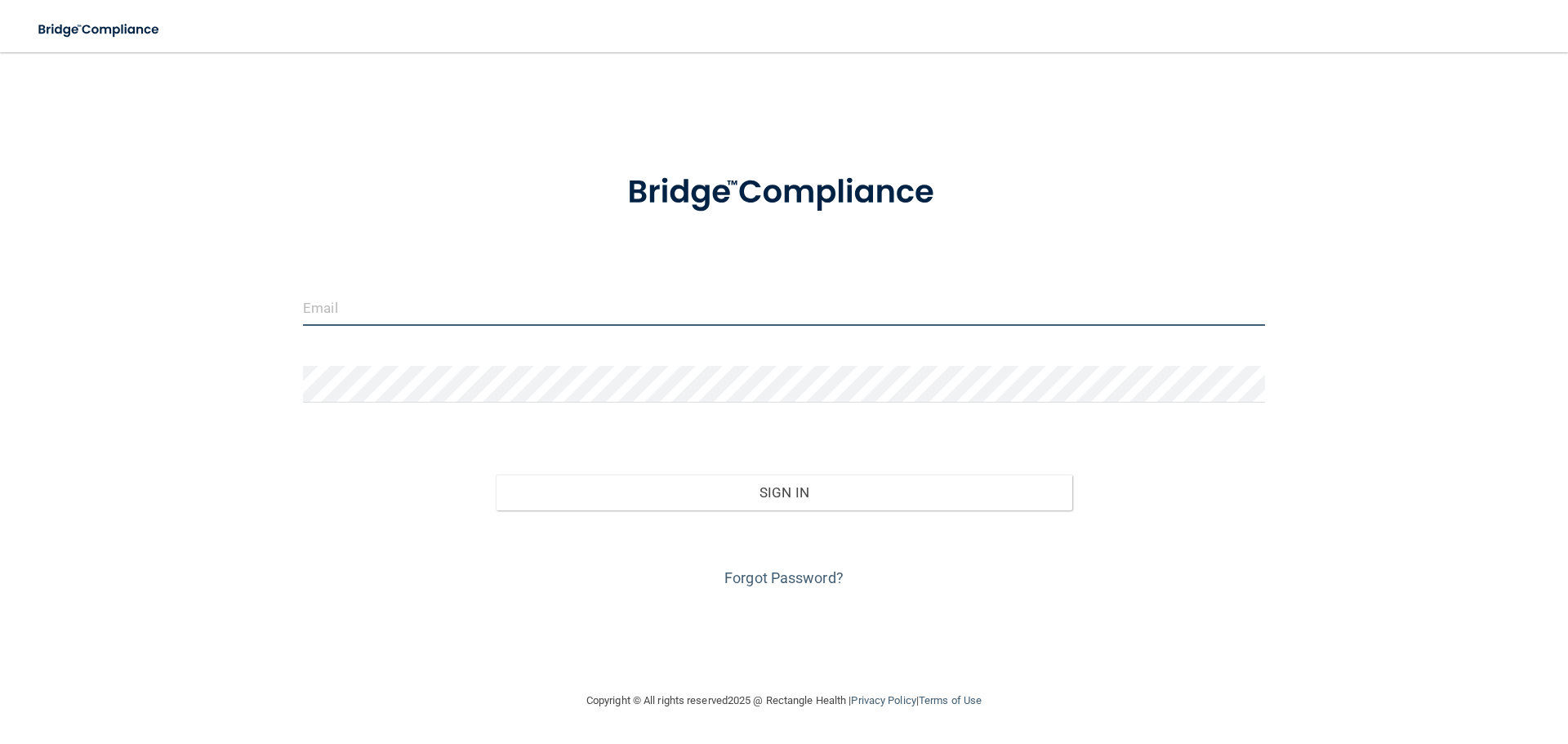
click at [419, 303] on input "email" at bounding box center [784, 308] width 963 height 37
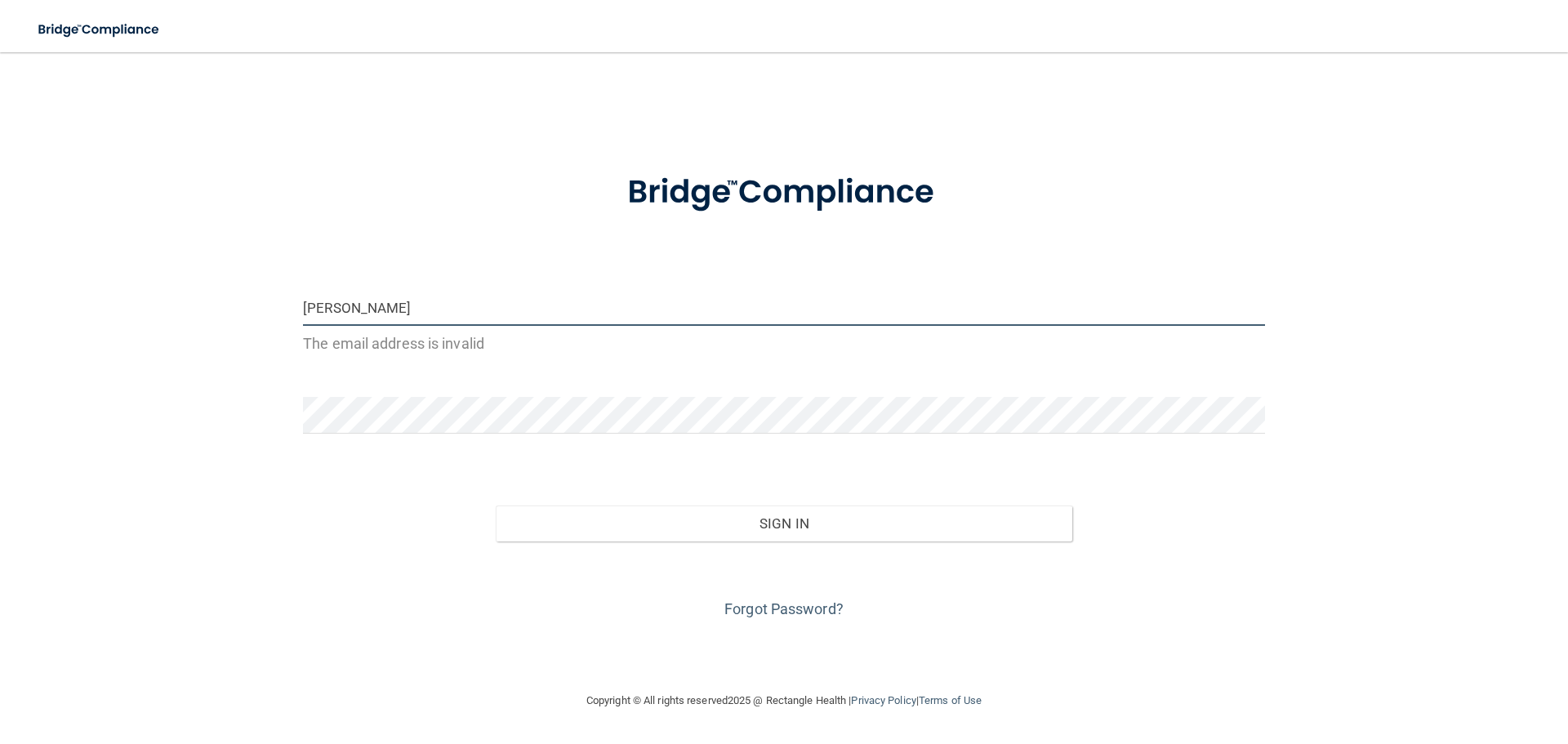
type input "[PERSON_NAME][EMAIL_ADDRESS][DOMAIN_NAME]"
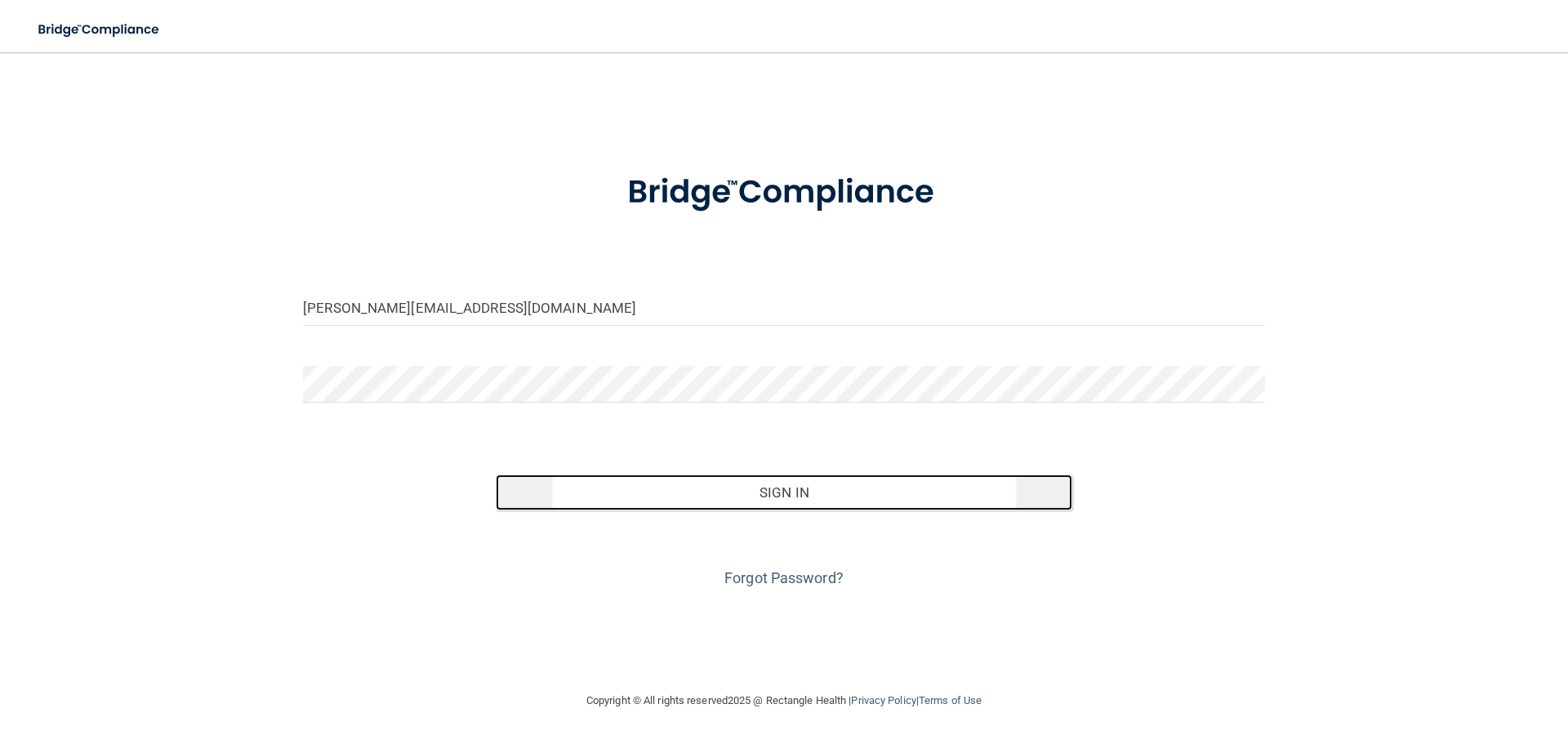
click at [636, 491] on button "Sign In" at bounding box center [784, 492] width 578 height 36
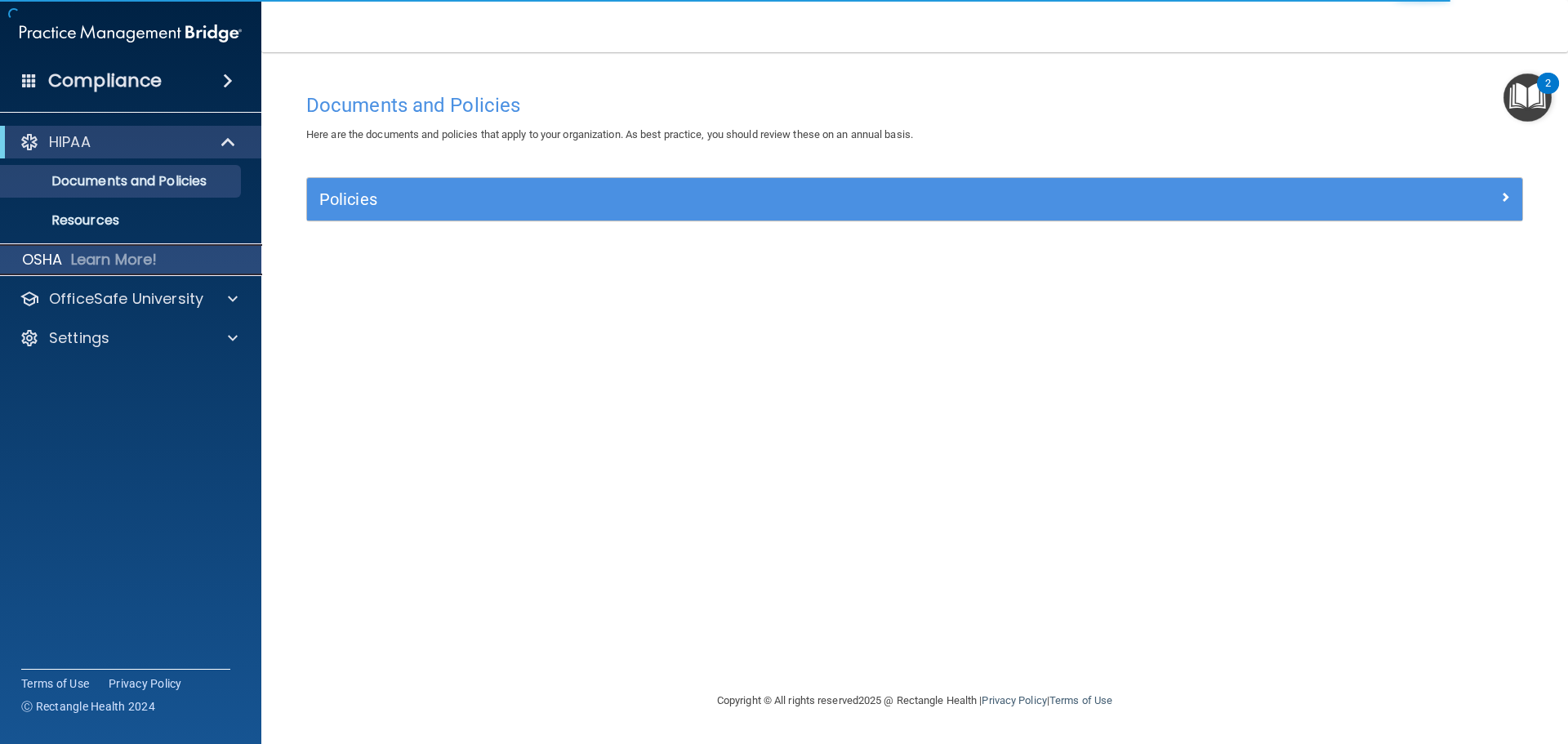
click at [135, 259] on p "Learn More!" at bounding box center [114, 259] width 87 height 19
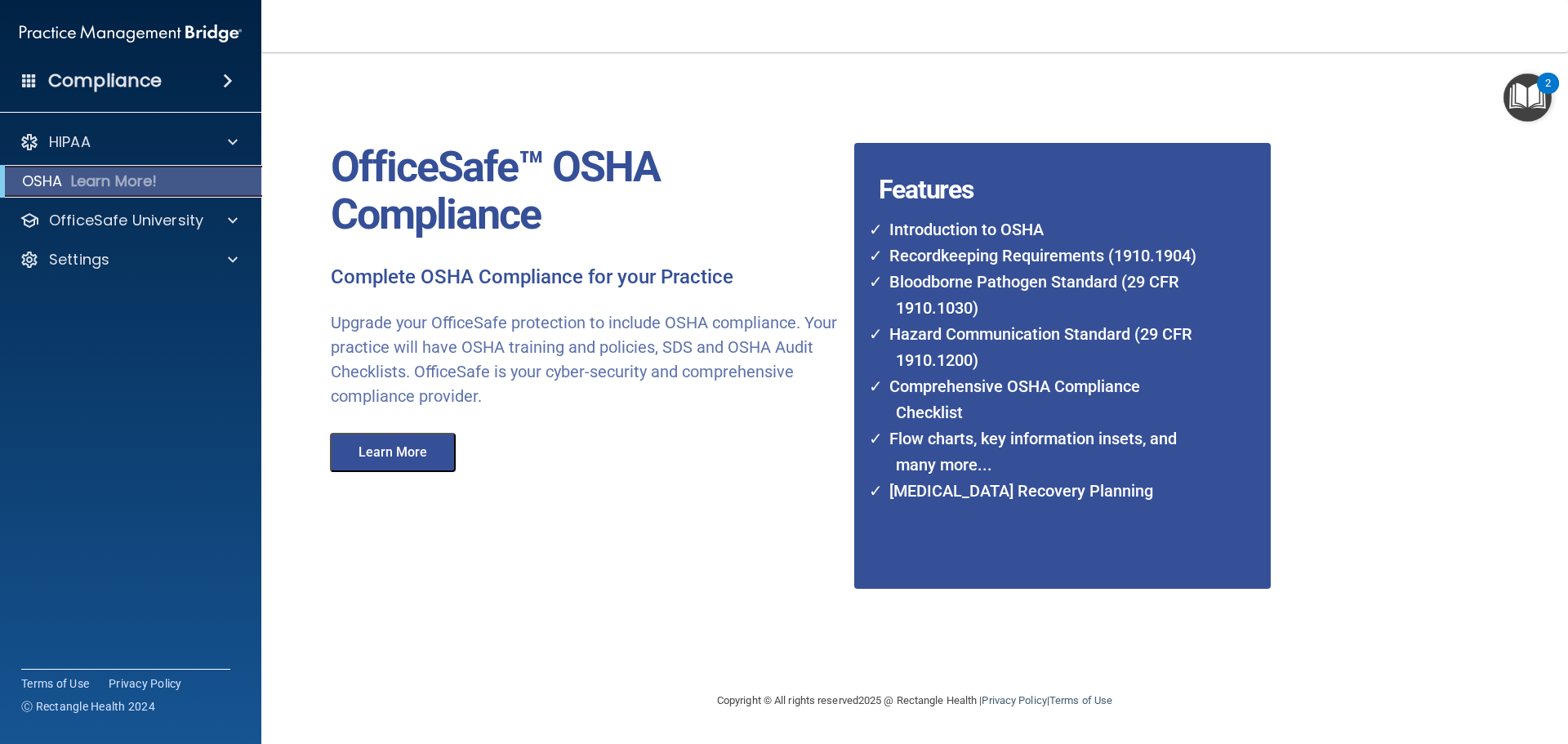
click at [110, 183] on p "Learn More!" at bounding box center [114, 181] width 87 height 19
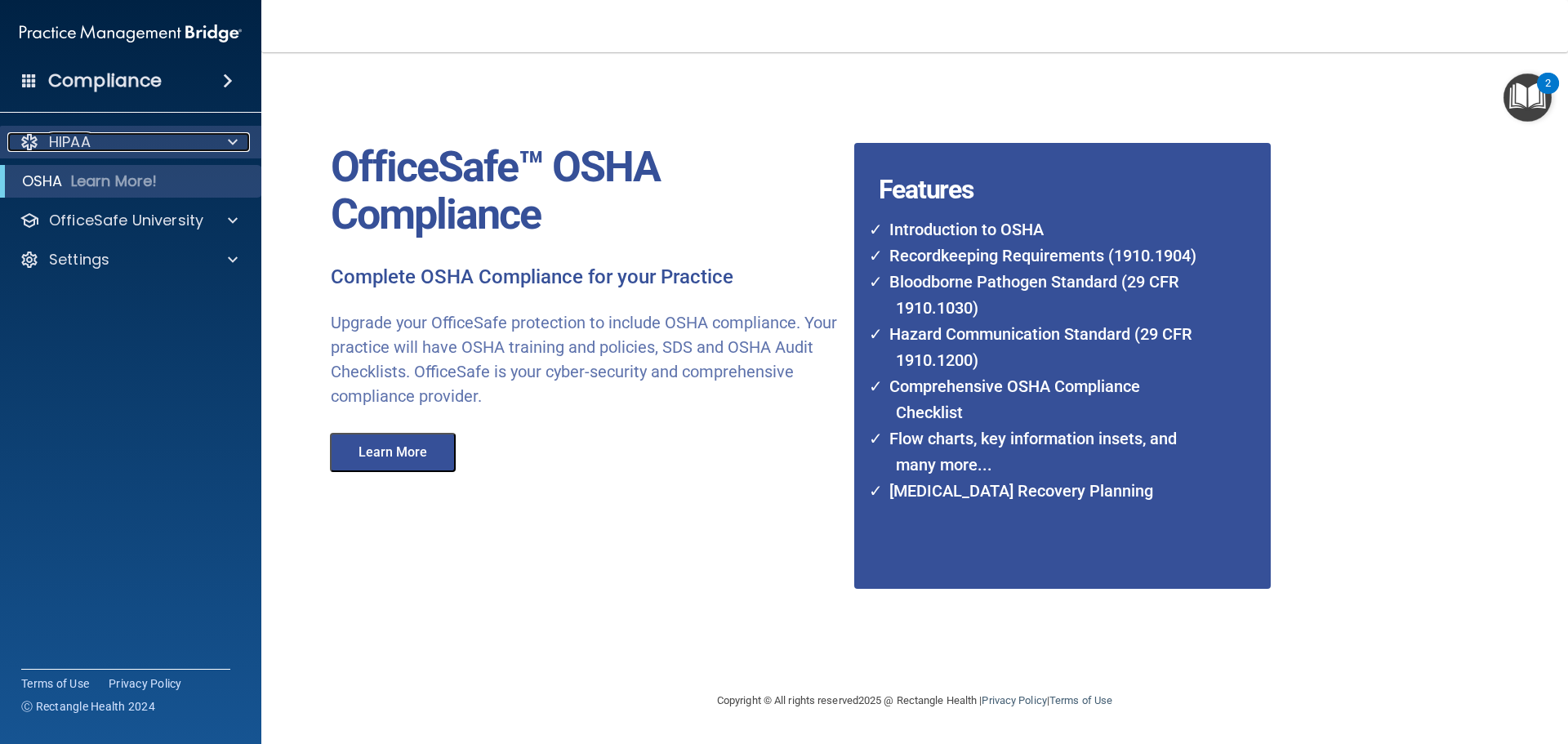
click at [109, 151] on div "HIPAA" at bounding box center [108, 141] width 203 height 19
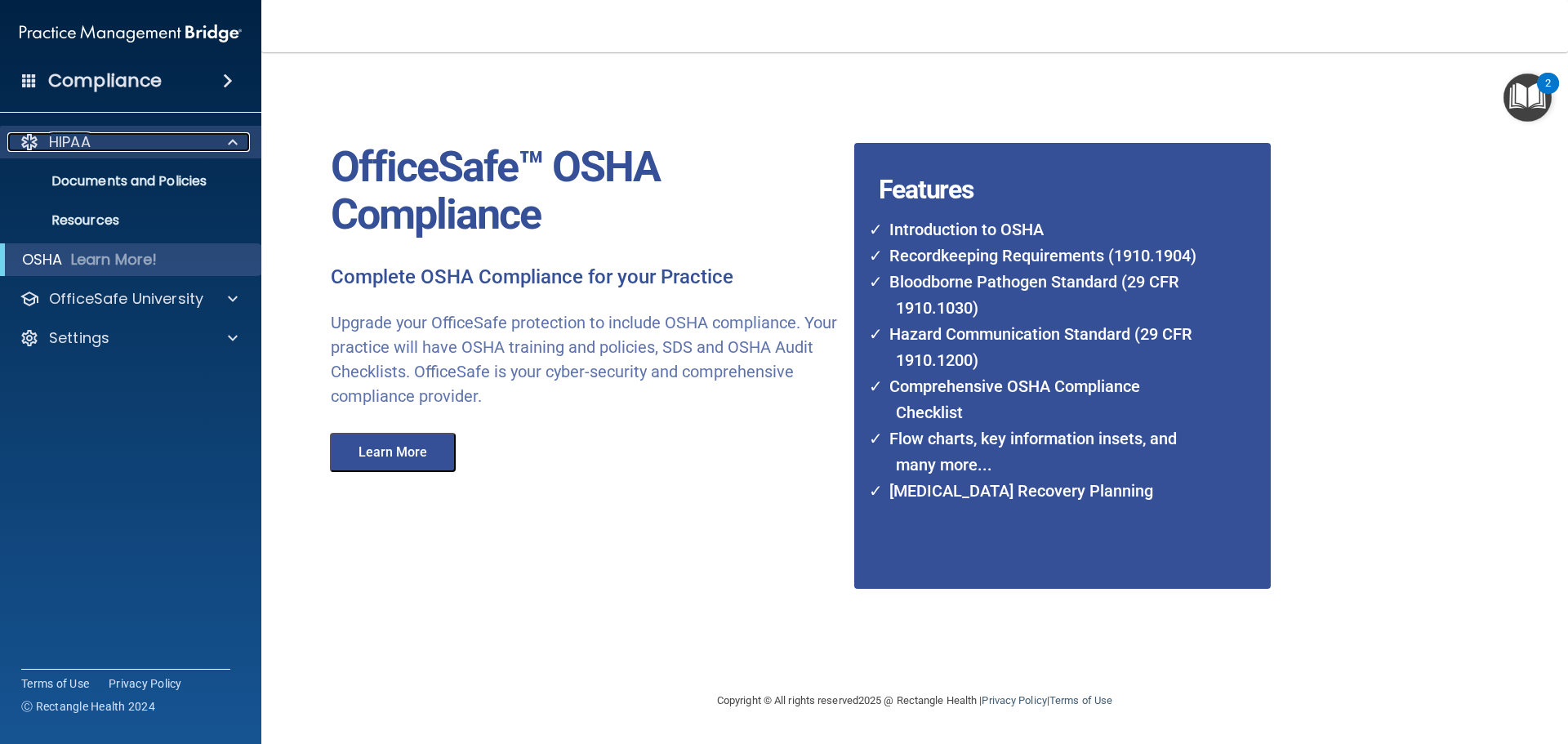
click at [109, 151] on div "HIPAA" at bounding box center [108, 141] width 203 height 19
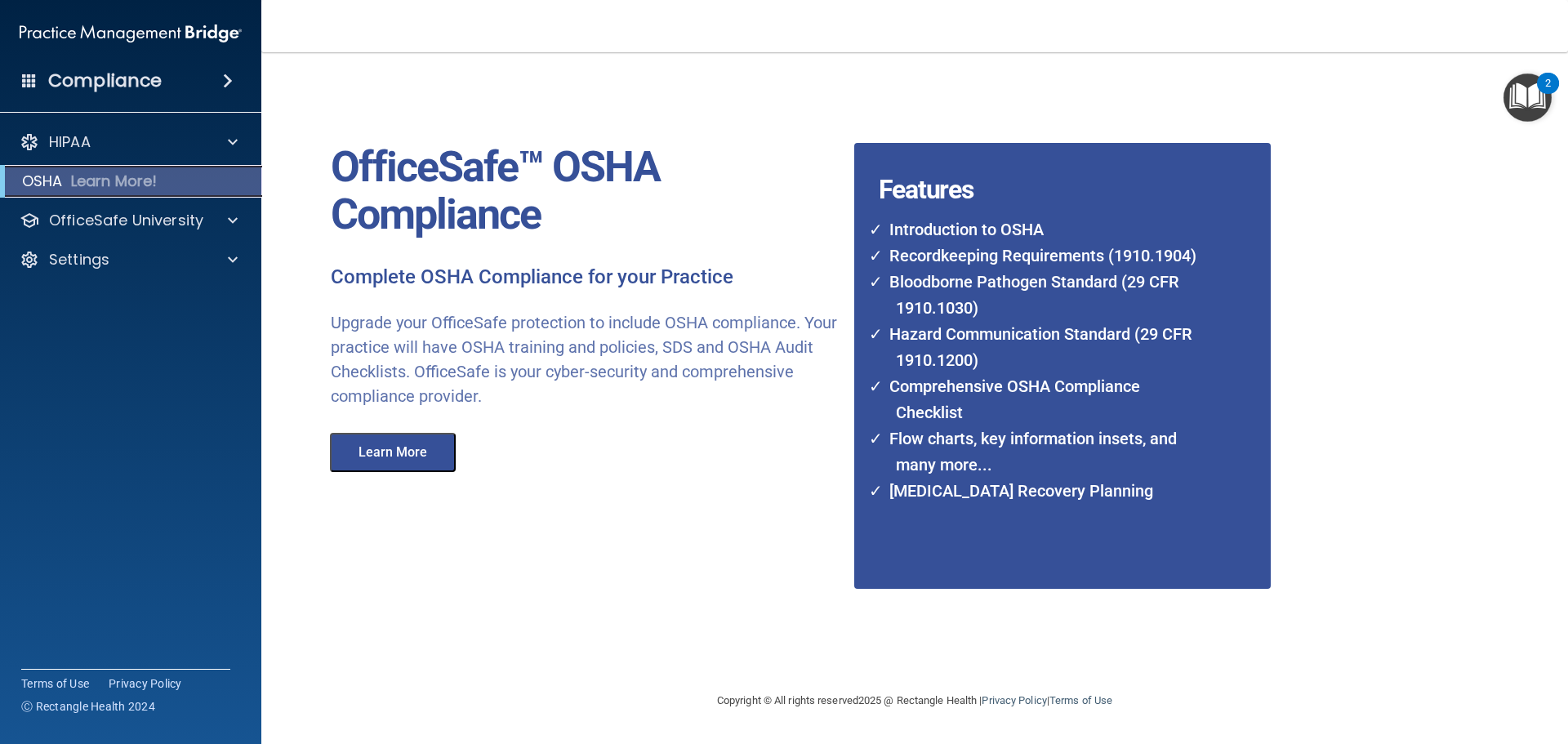
click at [105, 187] on p "Learn More!" at bounding box center [114, 181] width 87 height 19
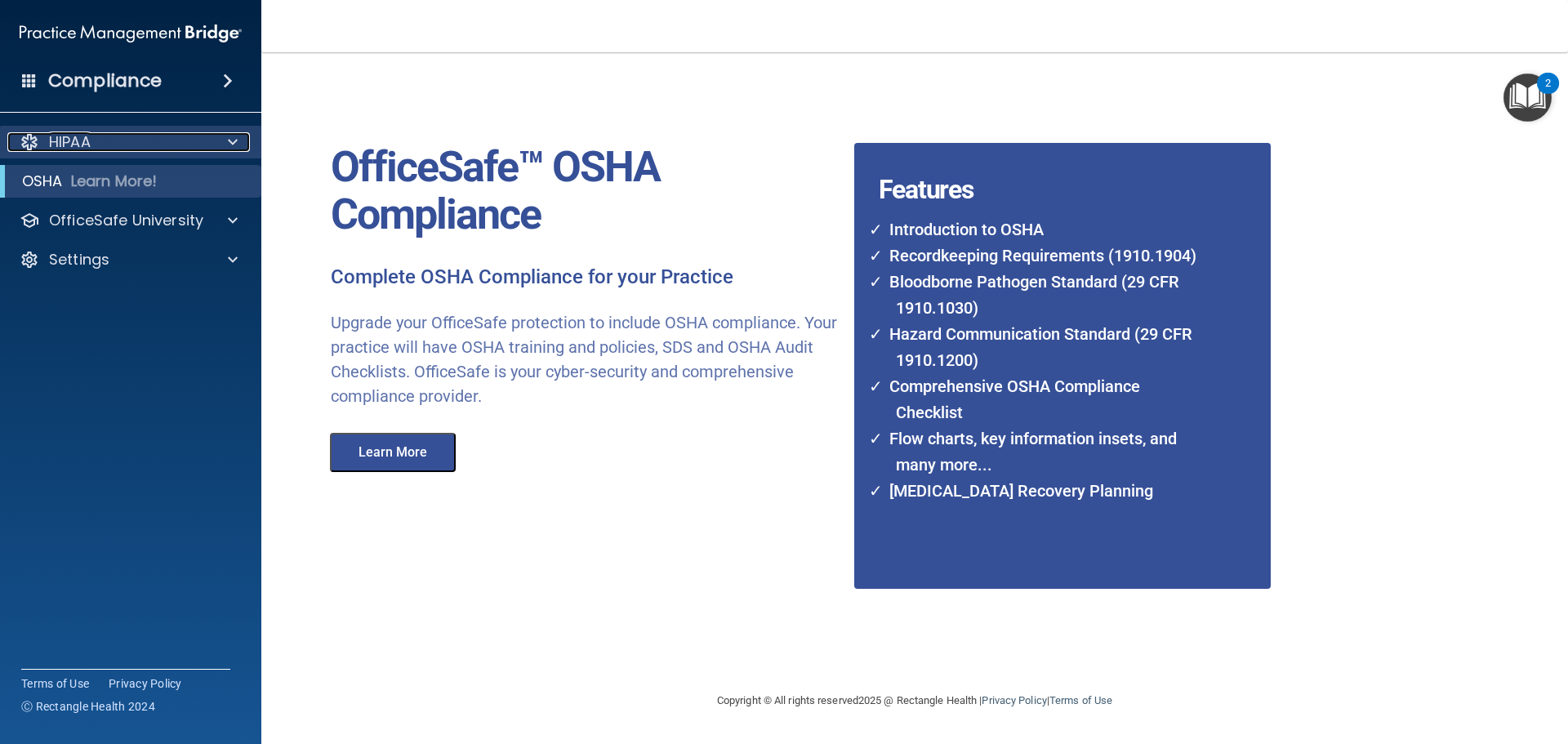
click at [81, 145] on p "HIPAA" at bounding box center [70, 141] width 42 height 19
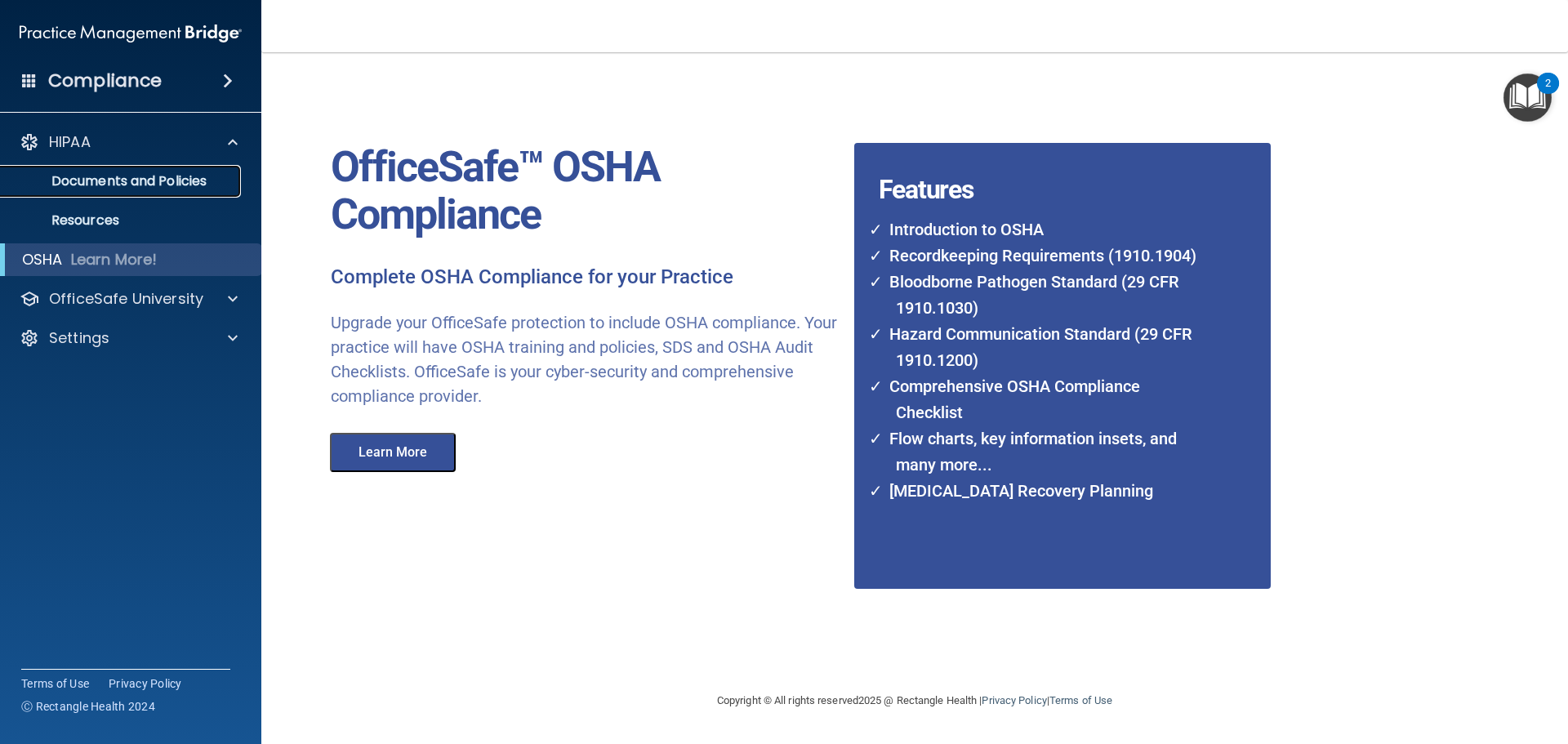
click at [76, 182] on p "Documents and Policies" at bounding box center [122, 181] width 223 height 16
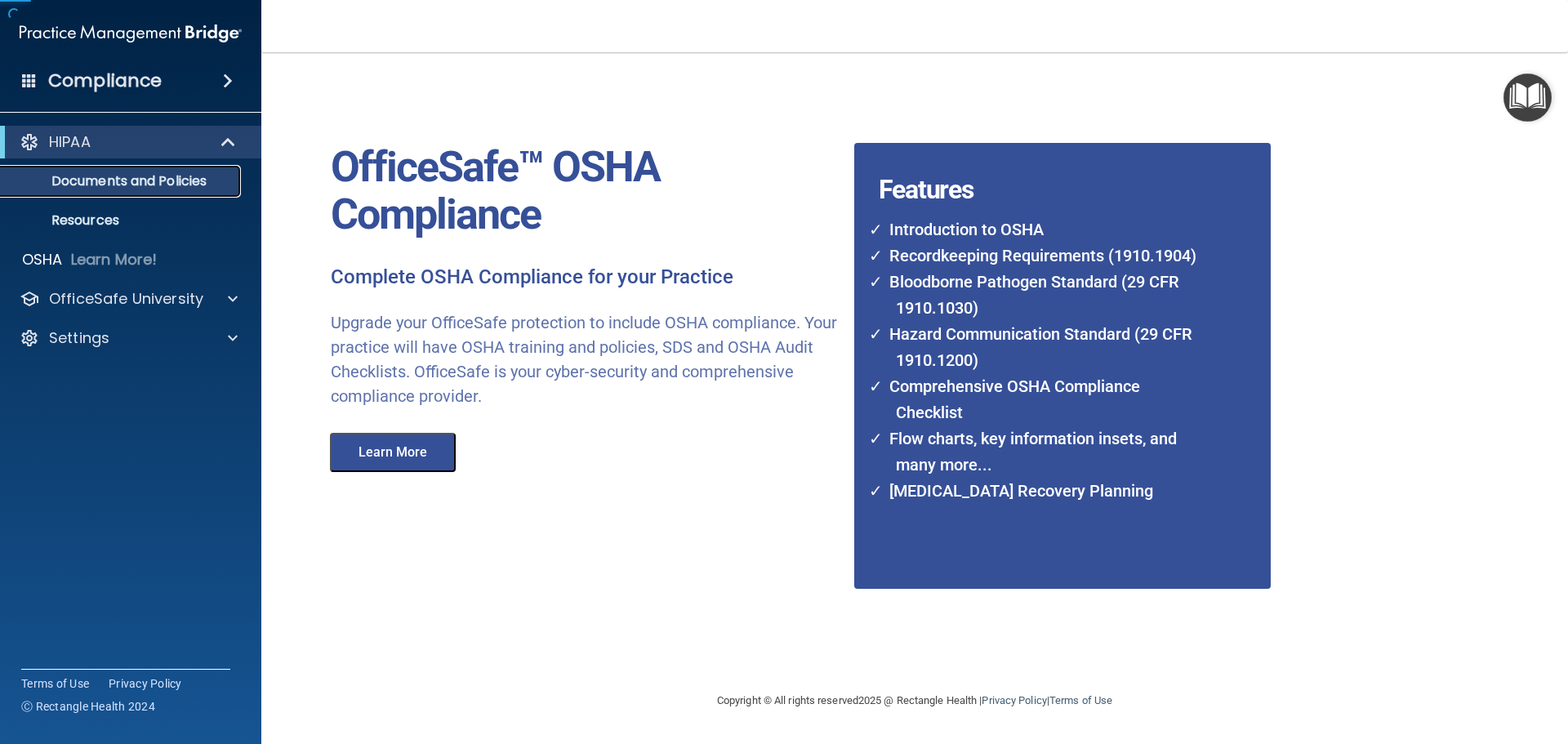
click at [76, 182] on p "Documents and Policies" at bounding box center [122, 181] width 223 height 16
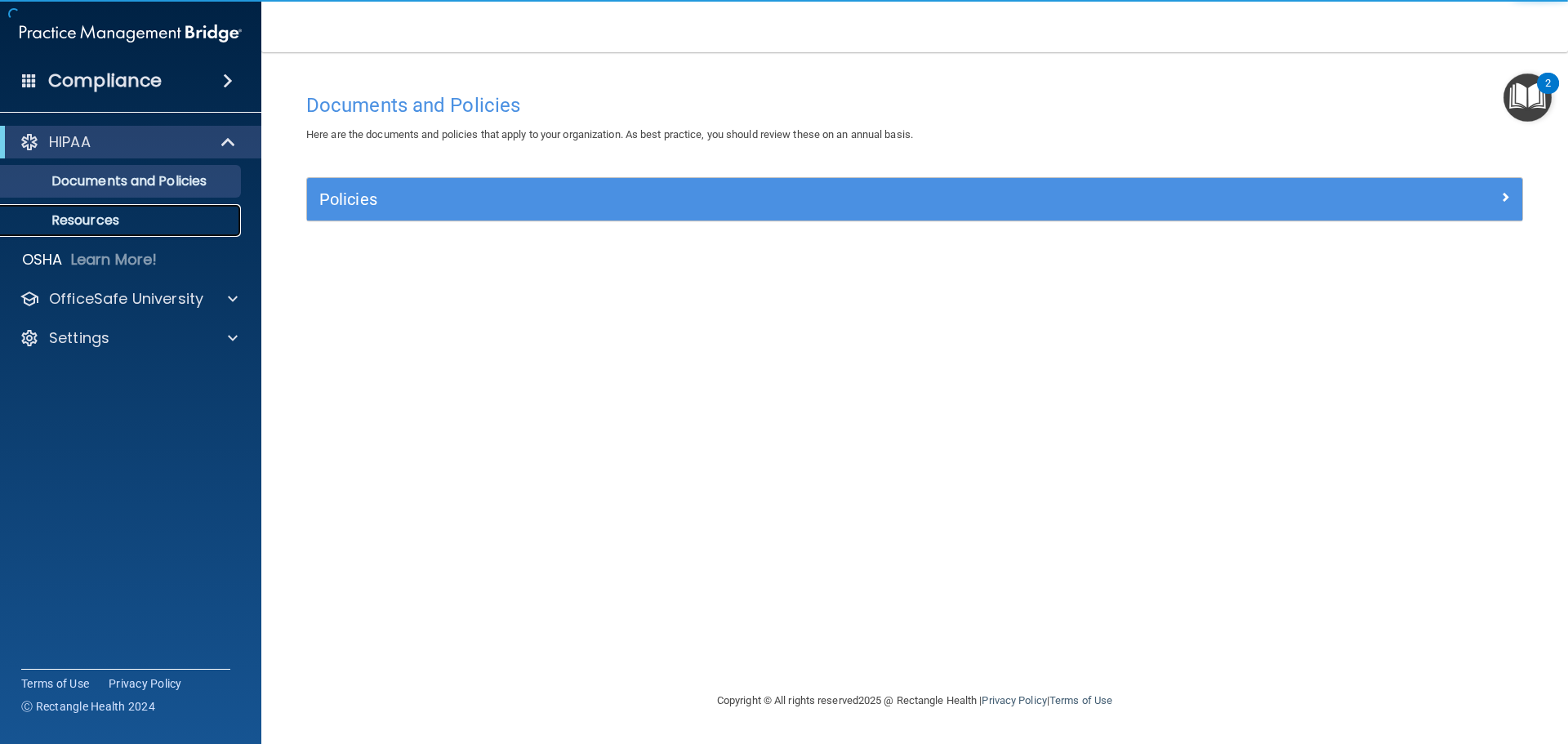
click at [80, 219] on p "Resources" at bounding box center [122, 220] width 223 height 16
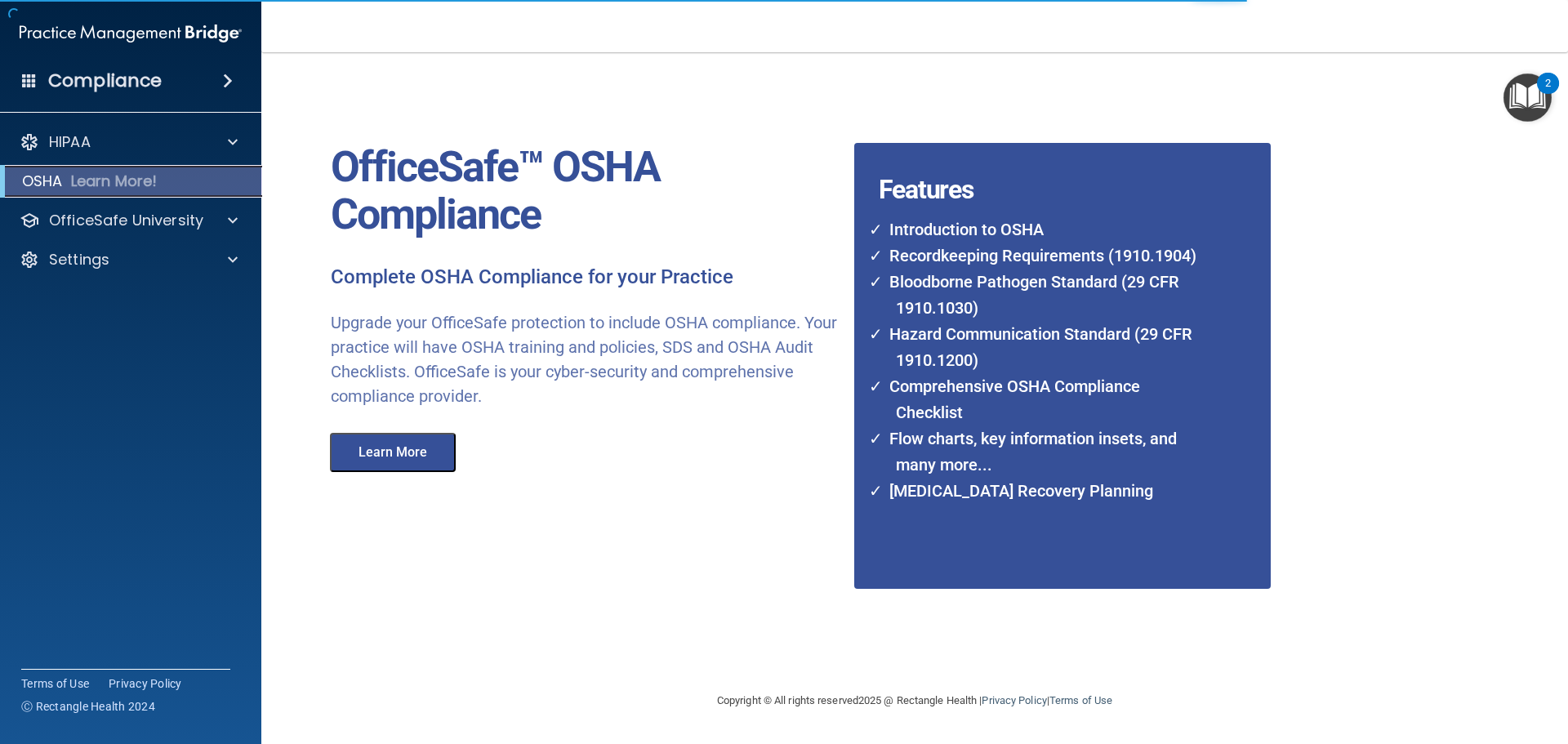
click at [211, 193] on div "OSHA Learn More!" at bounding box center [130, 181] width 287 height 33
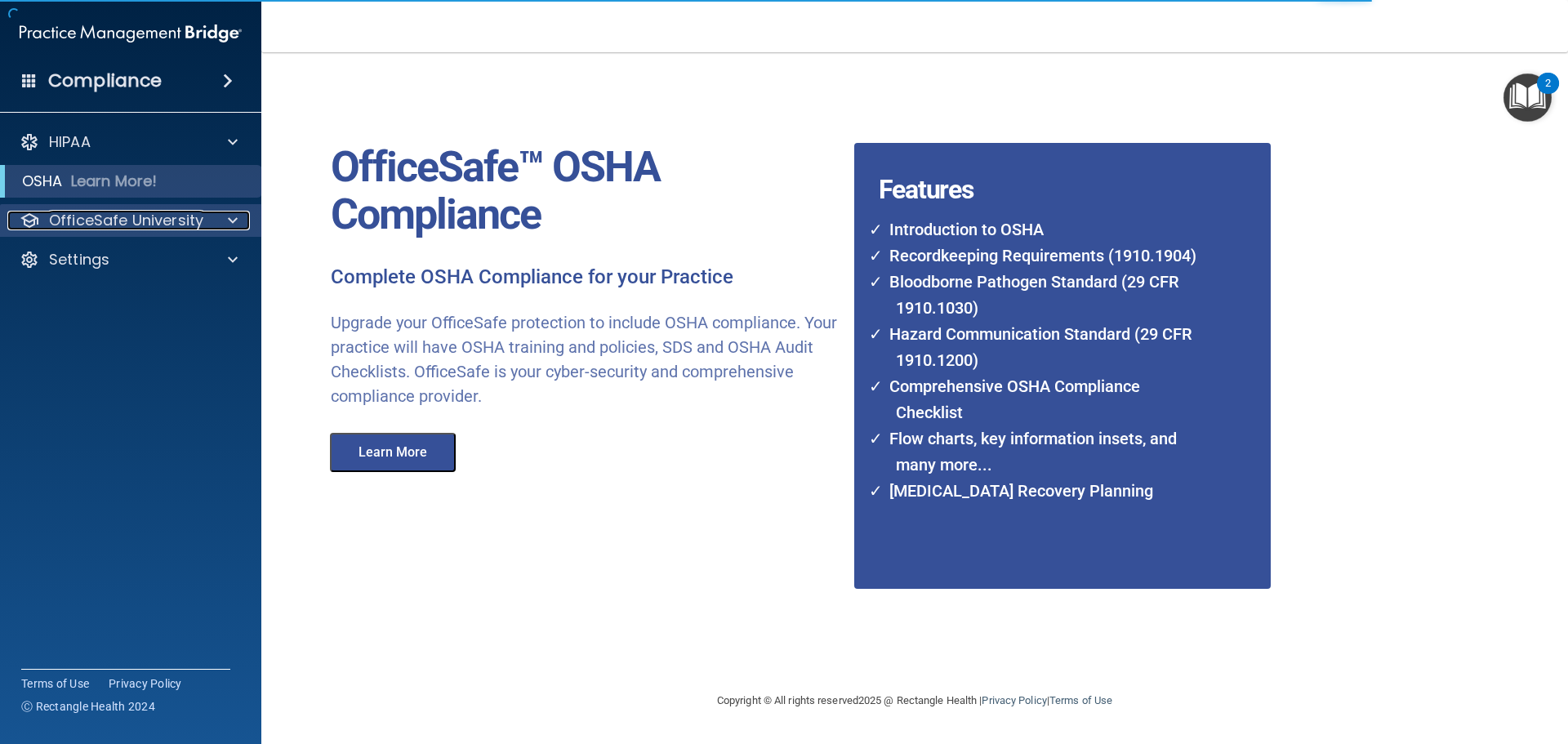
click at [211, 214] on div at bounding box center [230, 220] width 41 height 19
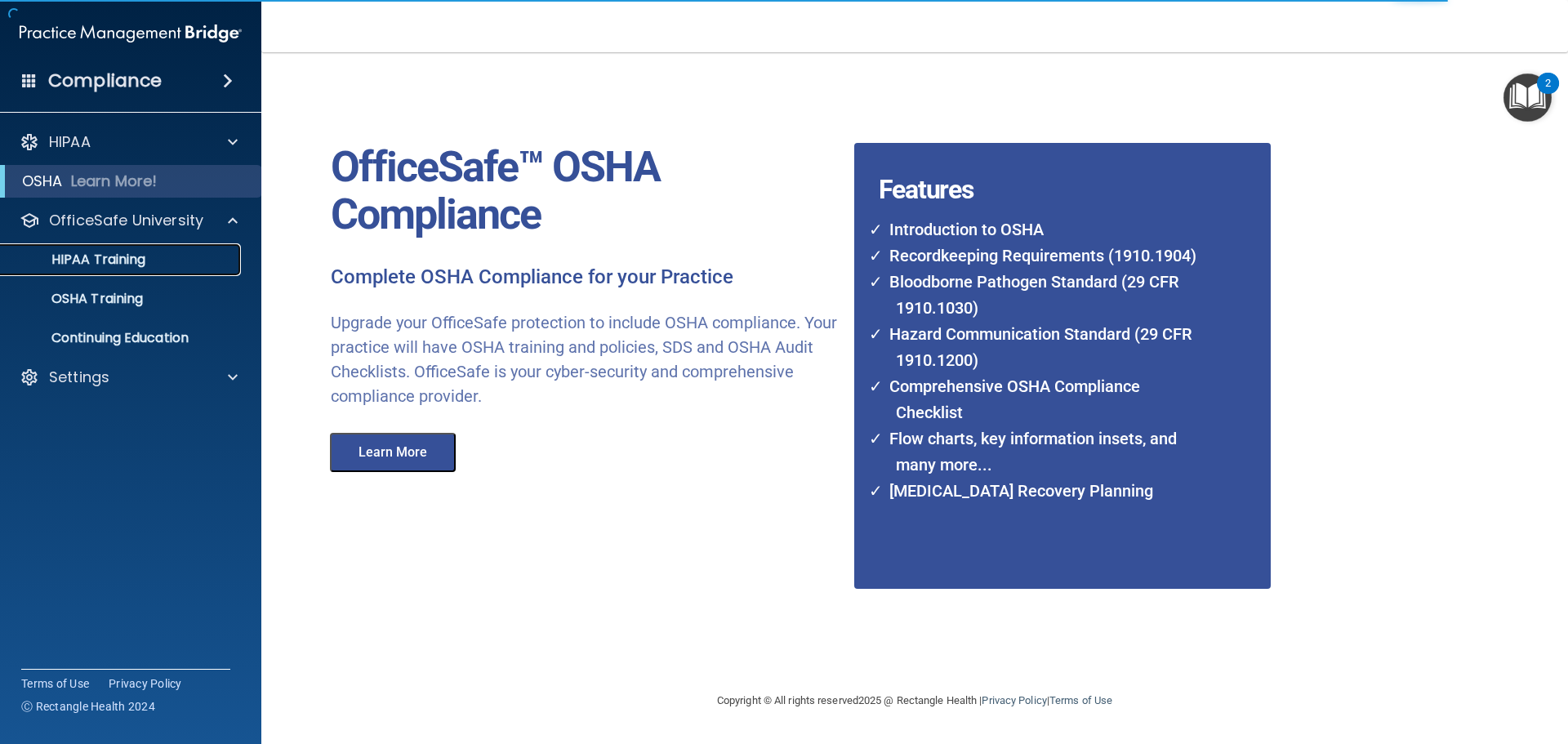
click at [149, 253] on div "HIPAA Training" at bounding box center [122, 259] width 223 height 16
